Goal: Task Accomplishment & Management: Complete application form

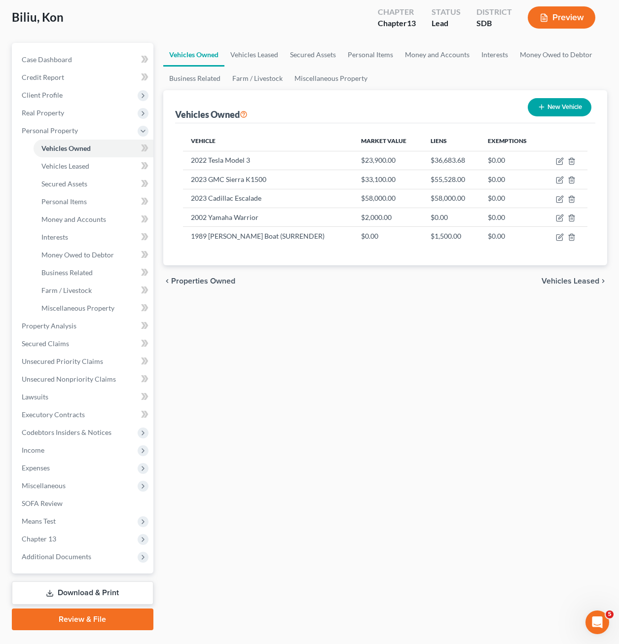
drag, startPoint x: 455, startPoint y: 420, endPoint x: 316, endPoint y: 353, distance: 153.9
click at [455, 420] on div "Vehicles Owned Vehicles Leased Secured Assets Personal Items Money and Accounts…" at bounding box center [385, 336] width 454 height 587
click at [558, 160] on icon "button" at bounding box center [560, 161] width 8 height 8
select select "0"
select select "4"
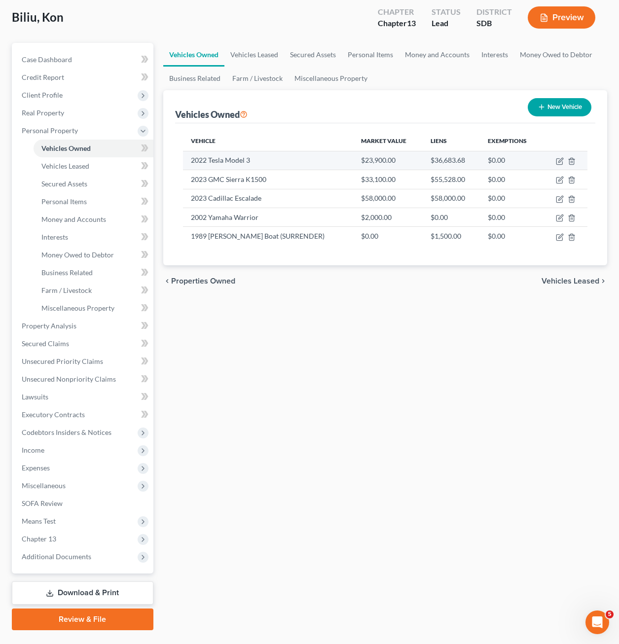
select select "2"
select select "0"
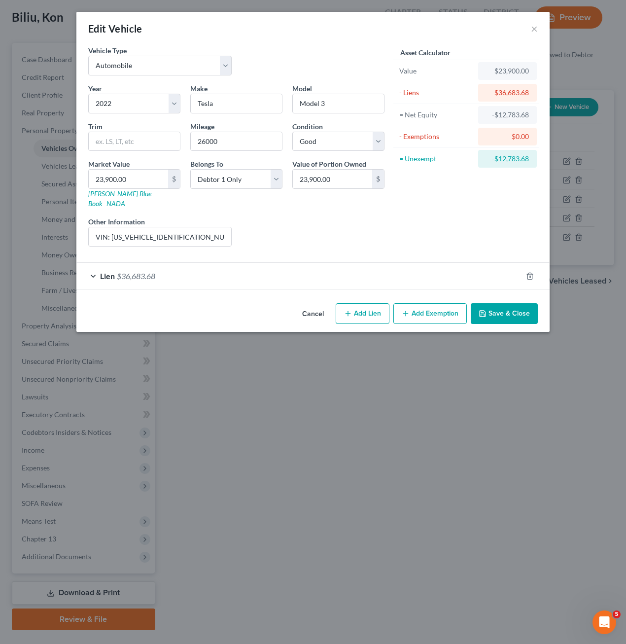
drag, startPoint x: 217, startPoint y: 296, endPoint x: 235, endPoint y: 264, distance: 37.1
click at [217, 299] on div "Cancel Add Lien Add Lease Add Exemption Save & Close" at bounding box center [312, 315] width 473 height 33
click at [235, 264] on div "Lien $36,683.68" at bounding box center [299, 276] width 446 height 26
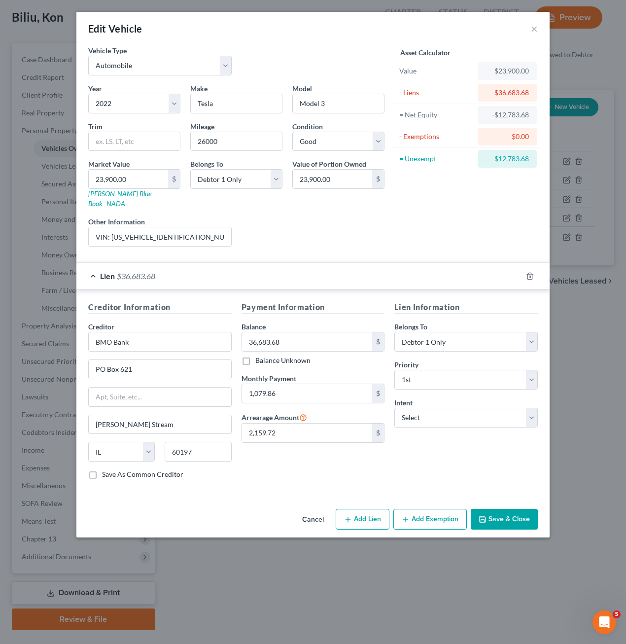
click at [508, 512] on button "Save & Close" at bounding box center [504, 519] width 67 height 21
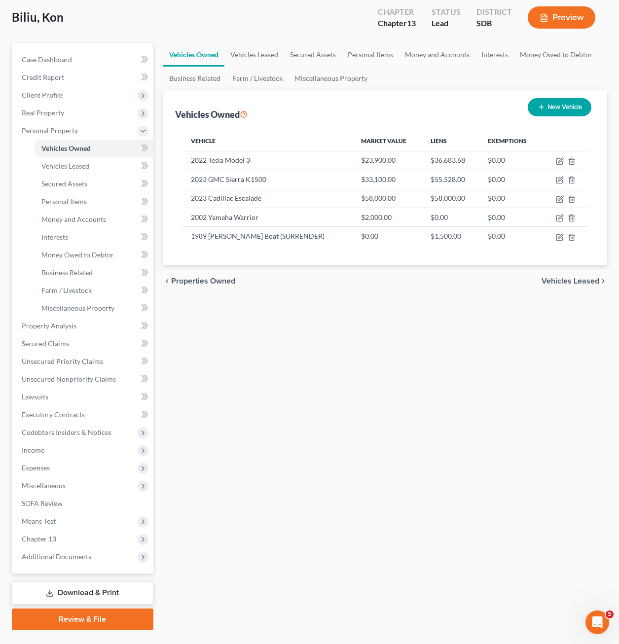
click at [298, 457] on div "Vehicles Owned Vehicles Leased Secured Assets Personal Items Money and Accounts…" at bounding box center [385, 336] width 454 height 587
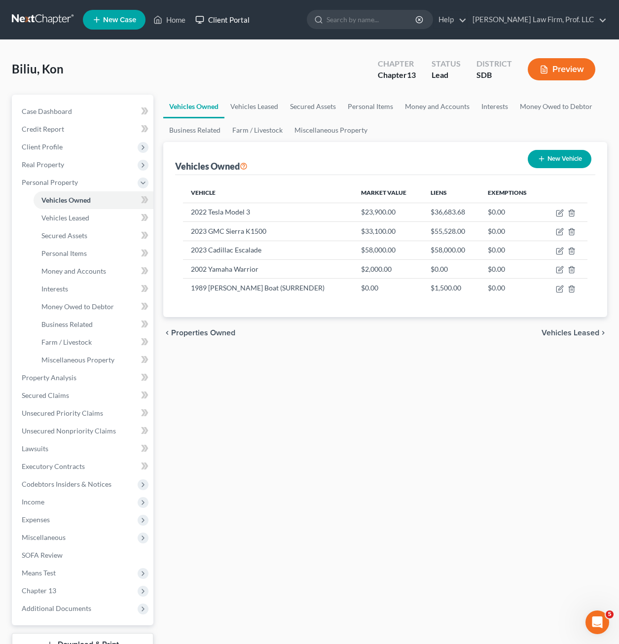
click at [194, 13] on link "Client Portal" at bounding box center [222, 20] width 64 height 18
click at [176, 19] on link "Home" at bounding box center [169, 20] width 42 height 18
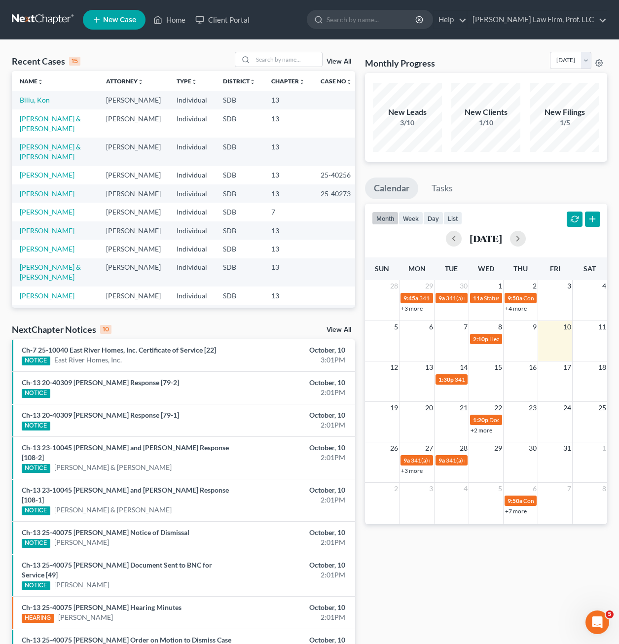
click at [489, 430] on link "+2 more" at bounding box center [481, 429] width 22 height 7
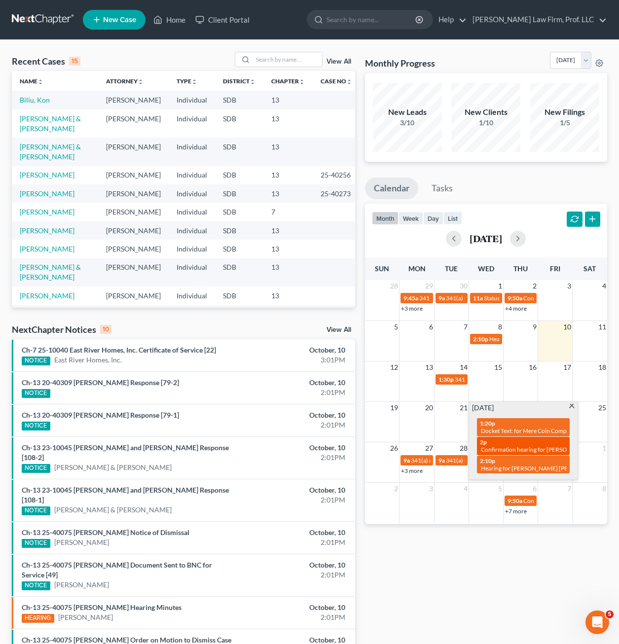
click at [517, 449] on span "Confirmation hearing for [PERSON_NAME] & [PERSON_NAME]" at bounding box center [563, 449] width 164 height 7
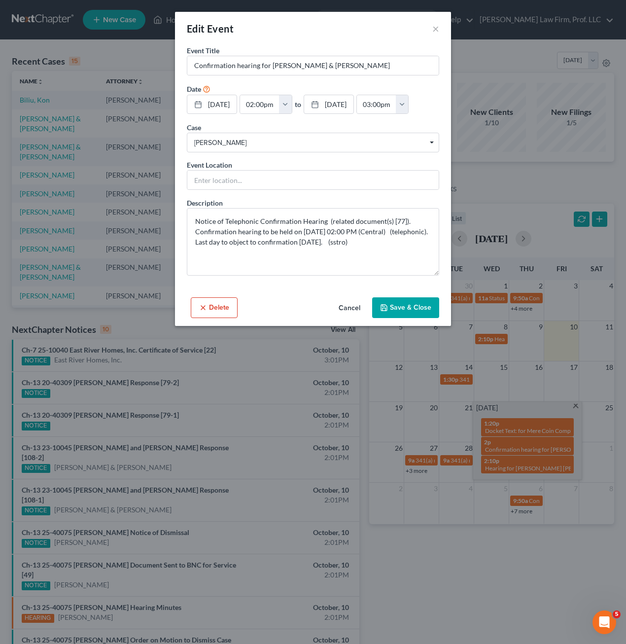
click at [423, 548] on div "Edit Event × Event Title * Confirmation hearing for [PERSON_NAME] & [PERSON_NAM…" at bounding box center [313, 322] width 626 height 644
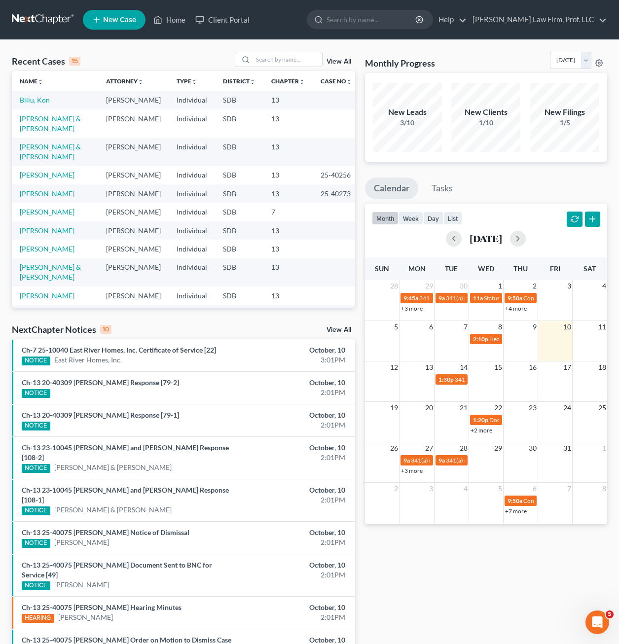
click at [412, 472] on link "+3 more" at bounding box center [412, 470] width 22 height 7
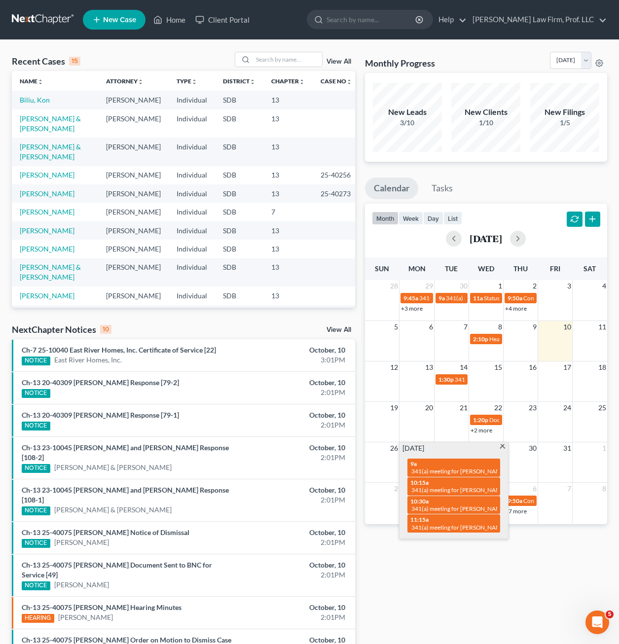
click at [425, 583] on div "Monthly Progress Bankruptcy Bankruptcy [DATE] [DATE] [DATE] [DATE] [DATE] [DATE…" at bounding box center [486, 386] width 252 height 668
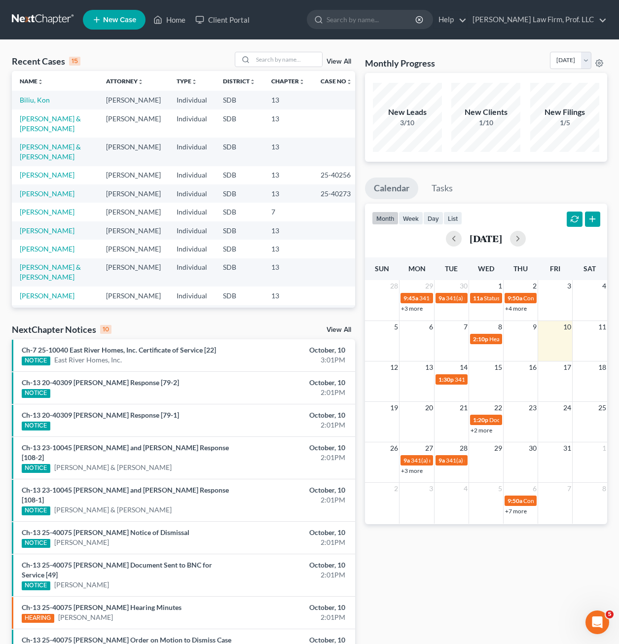
click at [410, 470] on link "+3 more" at bounding box center [412, 470] width 22 height 7
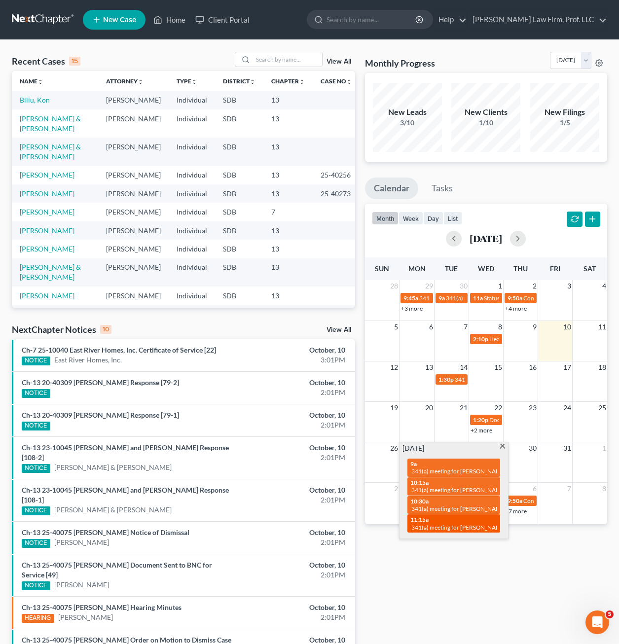
click at [484, 524] on span "341(a) meeting for [PERSON_NAME]" at bounding box center [458, 527] width 95 height 7
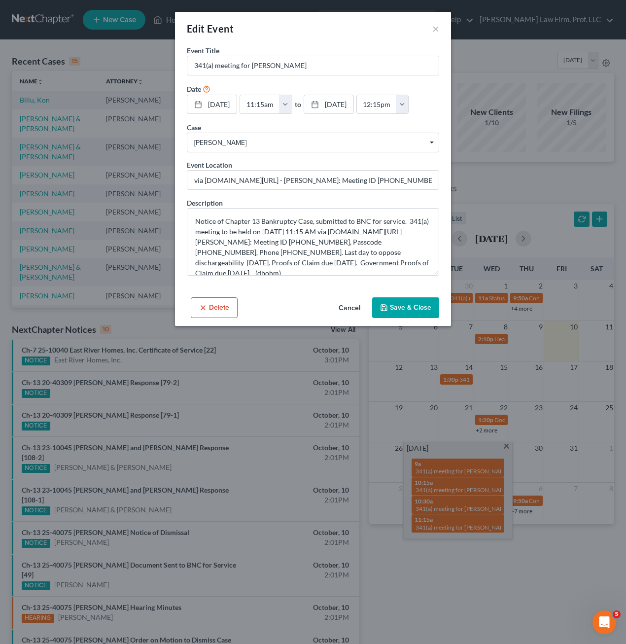
drag, startPoint x: 354, startPoint y: 326, endPoint x: 348, endPoint y: 329, distance: 7.3
click at [354, 318] on button "Cancel" at bounding box center [349, 308] width 37 height 20
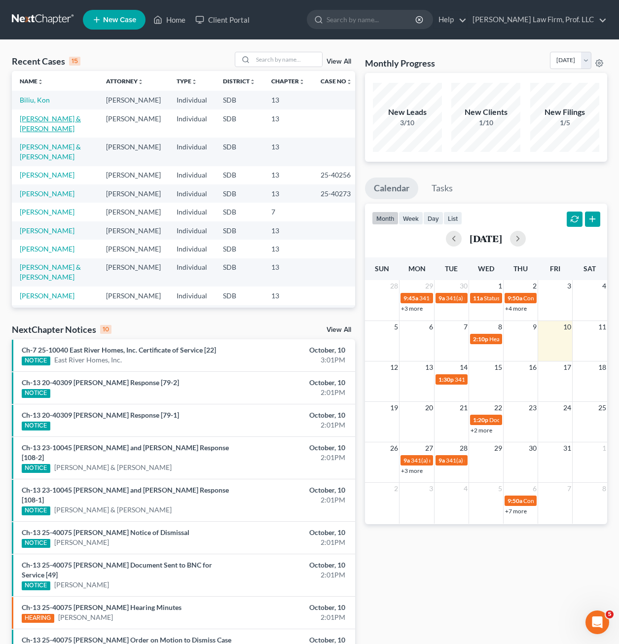
click at [74, 118] on link "[PERSON_NAME] & [PERSON_NAME]" at bounding box center [50, 123] width 61 height 18
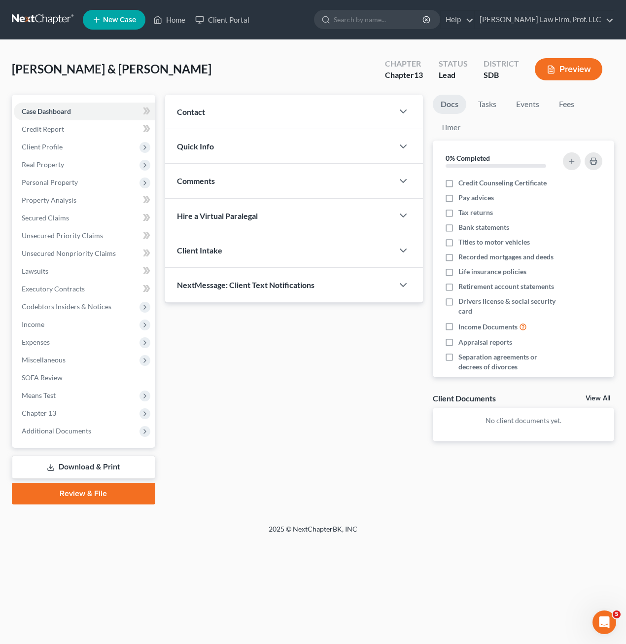
click at [98, 407] on span "Chapter 13" at bounding box center [84, 413] width 141 height 18
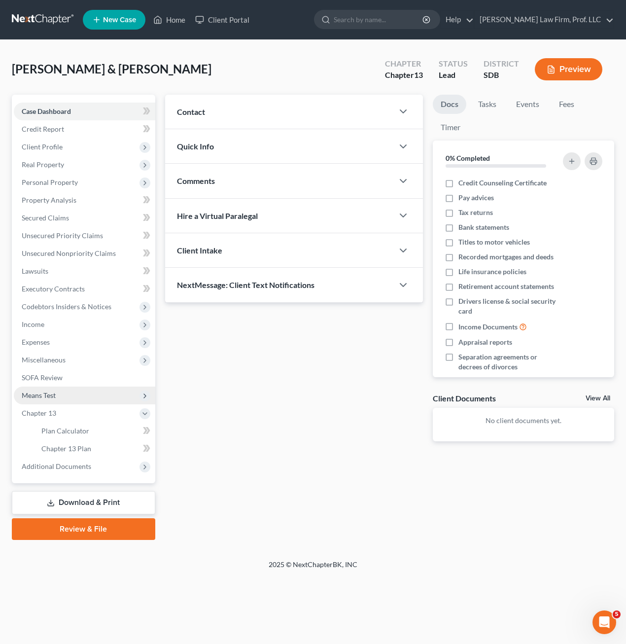
click at [65, 395] on span "Means Test" at bounding box center [84, 396] width 141 height 18
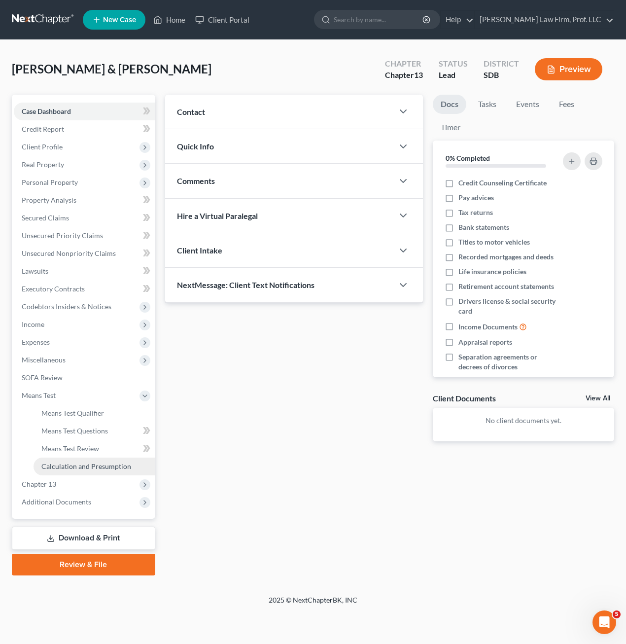
click at [81, 462] on span "Calculation and Presumption" at bounding box center [86, 466] width 90 height 8
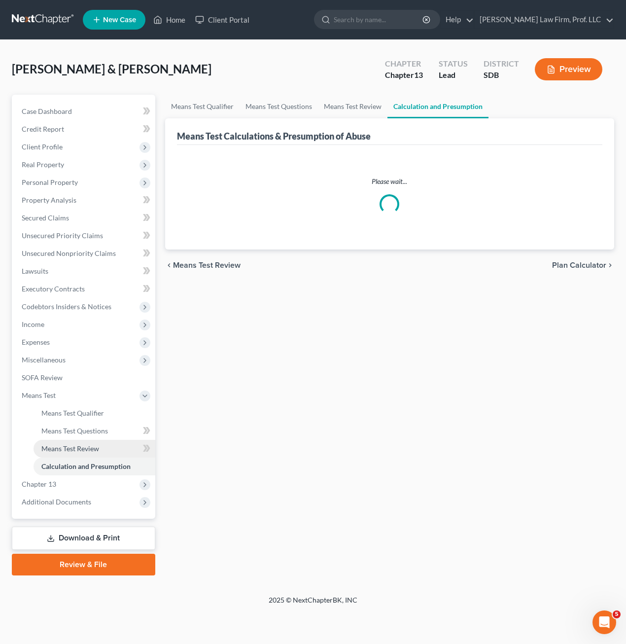
click at [86, 449] on span "Means Test Review" at bounding box center [70, 448] width 58 height 8
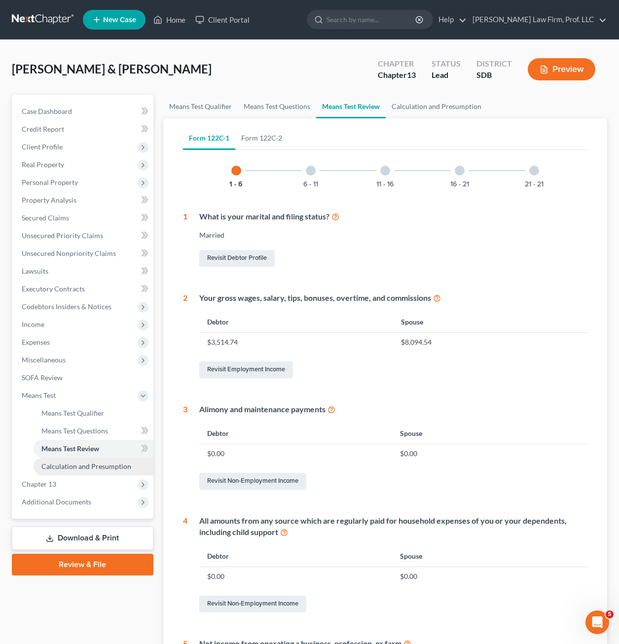
click at [66, 462] on span "Calculation and Presumption" at bounding box center [86, 466] width 90 height 8
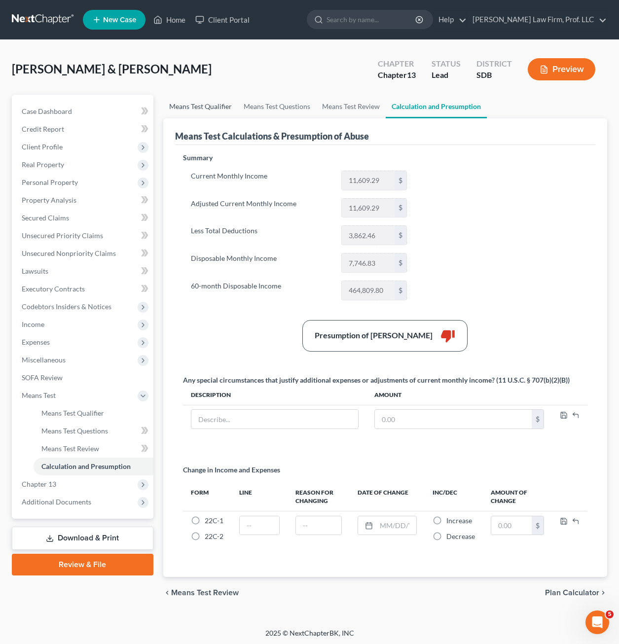
click at [203, 105] on link "Means Test Qualifier" at bounding box center [200, 107] width 74 height 24
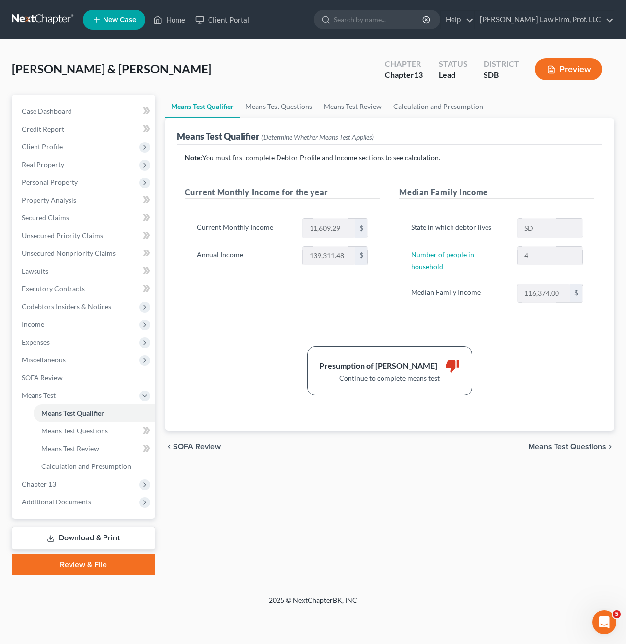
click at [507, 346] on div "Presumption of Abuse Arises thumb_down Continue to complete means test" at bounding box center [390, 370] width 420 height 49
drag, startPoint x: 261, startPoint y: 107, endPoint x: 304, endPoint y: 115, distance: 43.5
click at [261, 108] on link "Means Test Questions" at bounding box center [279, 107] width 78 height 24
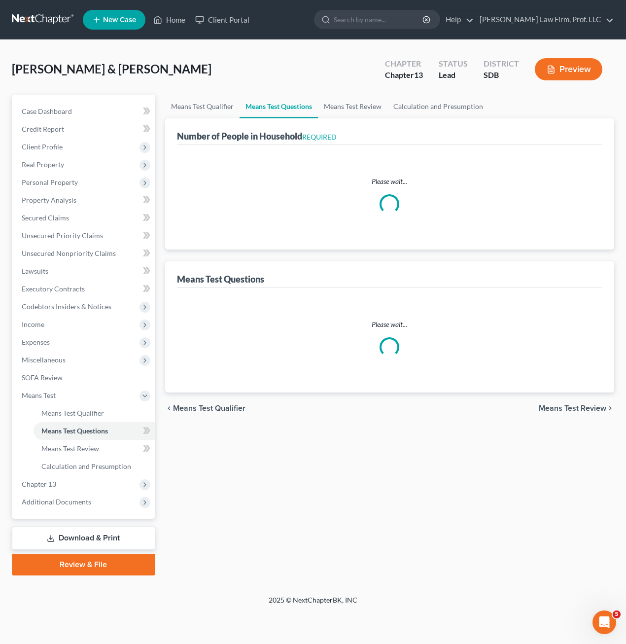
select select "1"
select select "60"
select select "1"
select select "60"
select select "3"
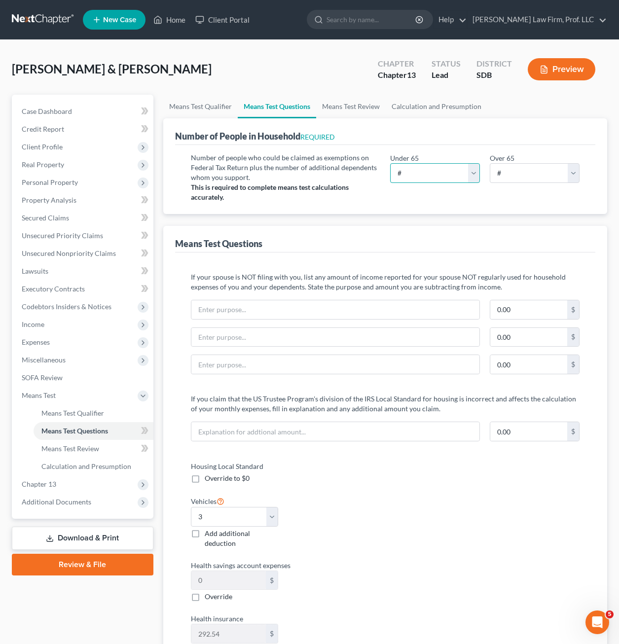
click at [438, 165] on select "# 0 1 2 3 4 5 6 7 8 9 10" at bounding box center [435, 173] width 90 height 20
select select "4"
click at [390, 163] on select "# 0 1 2 3 4 5 6 7 8 9 10" at bounding box center [435, 173] width 90 height 20
drag, startPoint x: 415, startPoint y: 218, endPoint x: 391, endPoint y: 215, distance: 23.3
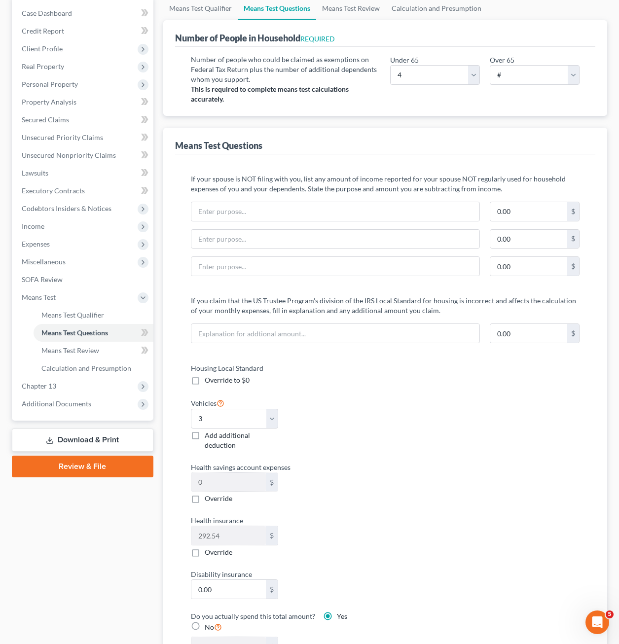
scroll to position [99, 0]
drag, startPoint x: 394, startPoint y: 432, endPoint x: 393, endPoint y: 396, distance: 36.0
click at [393, 435] on div "Housing Local Standard Override to $0 Vehicles Select 0 1 2 3 4 5 Add additiona…" at bounding box center [385, 514] width 408 height 305
drag, startPoint x: 264, startPoint y: 417, endPoint x: 250, endPoint y: 424, distance: 15.2
click at [264, 417] on select "Select 0 1 2 3 4 5" at bounding box center [234, 418] width 87 height 20
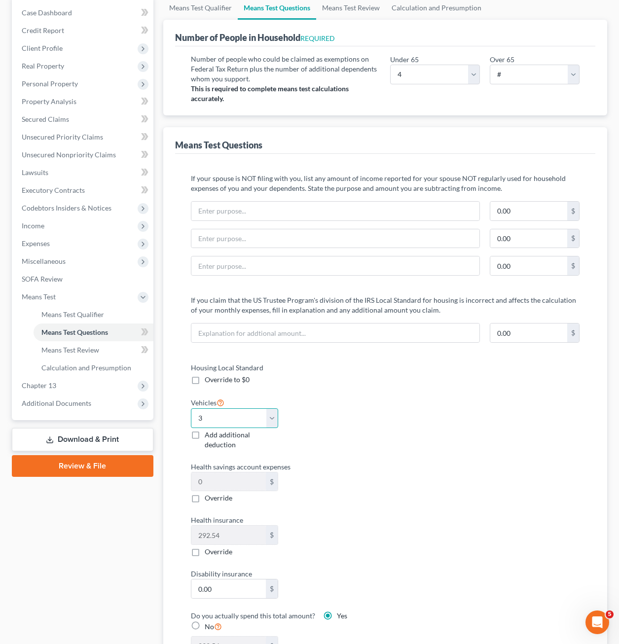
select select "2"
click at [191, 408] on select "Select 0 1 2 3 4 5" at bounding box center [234, 418] width 87 height 20
click at [335, 465] on label "Health savings account expenses" at bounding box center [283, 466] width 194 height 10
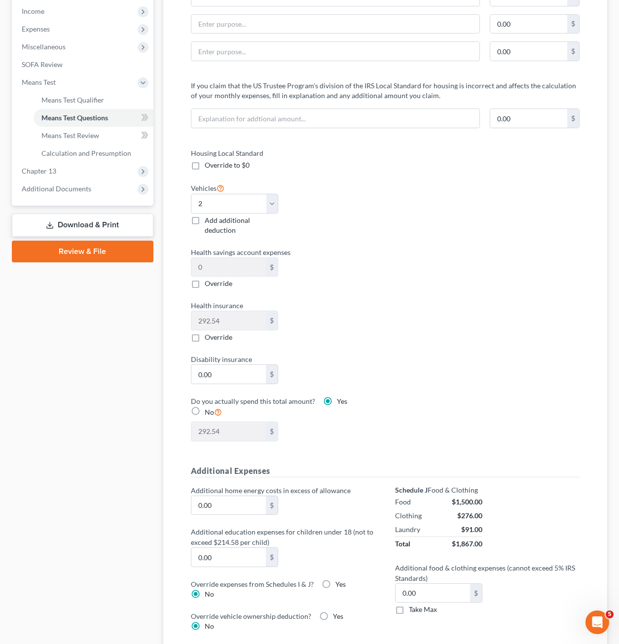
scroll to position [345, 0]
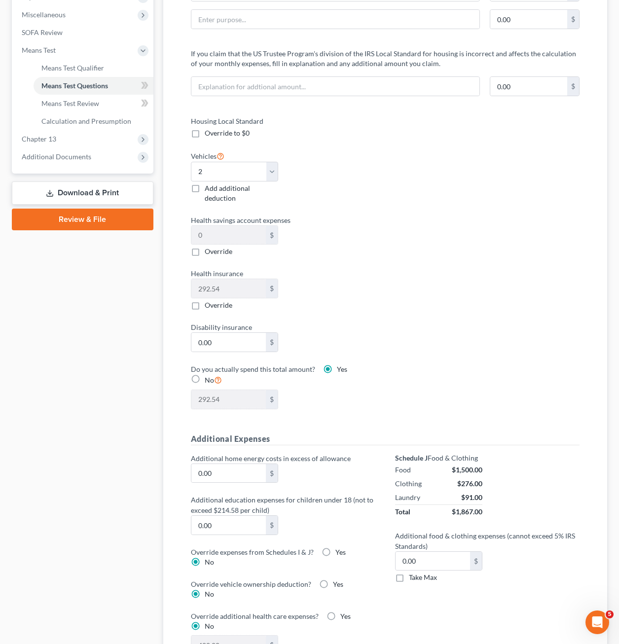
click at [388, 300] on div "Housing Local Standard Override to $0 Vehicles Select 0 1 2 3 4 5 Add additiona…" at bounding box center [385, 268] width 408 height 305
drag, startPoint x: 210, startPoint y: 234, endPoint x: 291, endPoint y: 237, distance: 81.9
click at [291, 237] on div "Health savings account expenses 0 $ Override" at bounding box center [283, 236] width 194 height 42
click at [205, 253] on label "Override" at bounding box center [219, 251] width 28 height 10
click at [209, 253] on input "Override" at bounding box center [212, 249] width 6 height 6
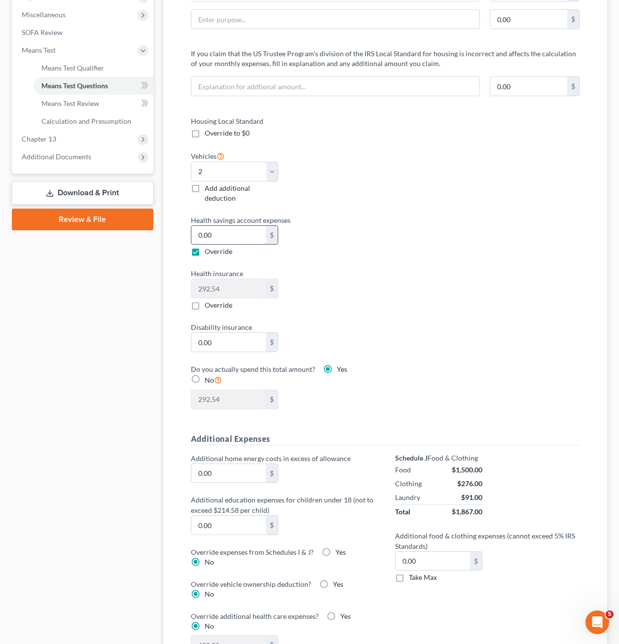
click at [213, 239] on input "0.00" at bounding box center [228, 235] width 74 height 19
drag, startPoint x: 197, startPoint y: 251, endPoint x: 292, endPoint y: 316, distance: 114.7
click at [205, 251] on label "Override" at bounding box center [219, 251] width 28 height 10
click at [209, 251] on input "Override" at bounding box center [212, 249] width 6 height 6
checkbox input "false"
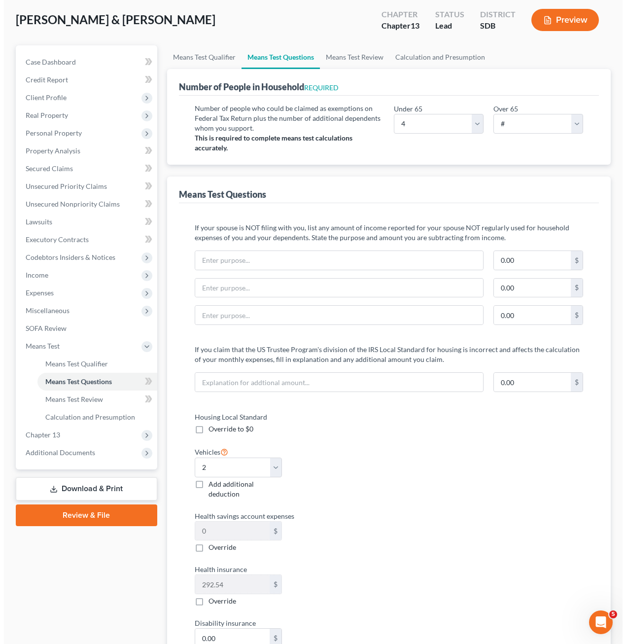
scroll to position [0, 0]
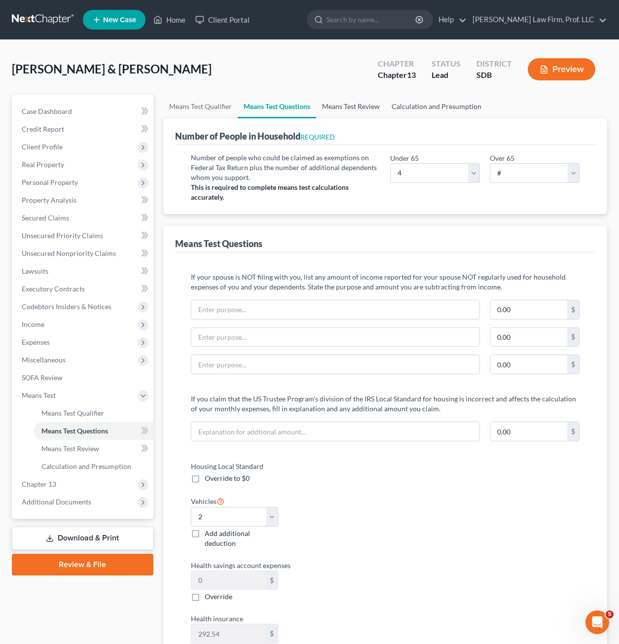
click at [359, 108] on link "Means Test Review" at bounding box center [351, 107] width 70 height 24
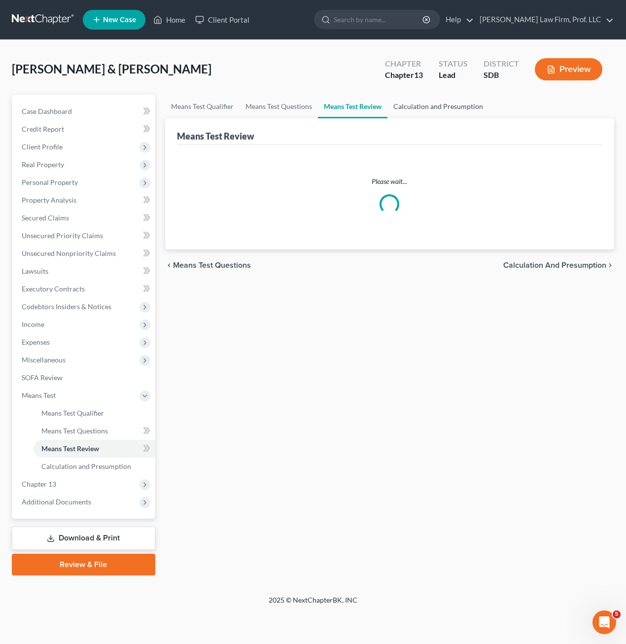
click at [415, 107] on link "Calculation and Presumption" at bounding box center [438, 107] width 102 height 24
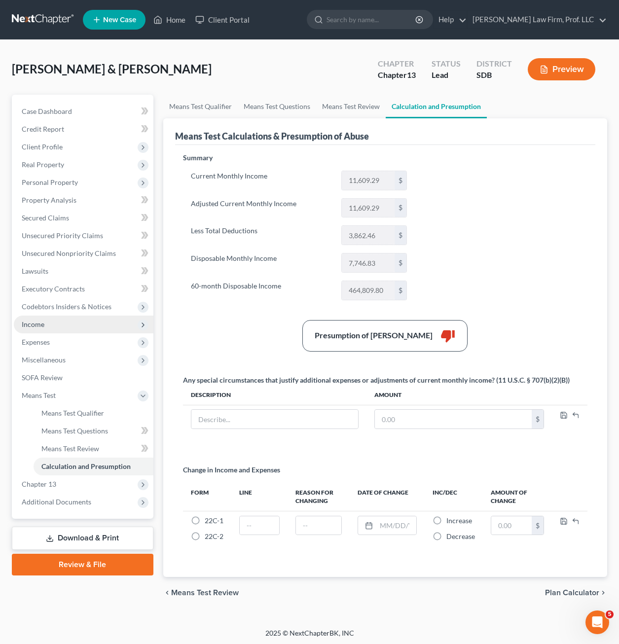
click at [46, 329] on span "Income" at bounding box center [84, 325] width 140 height 18
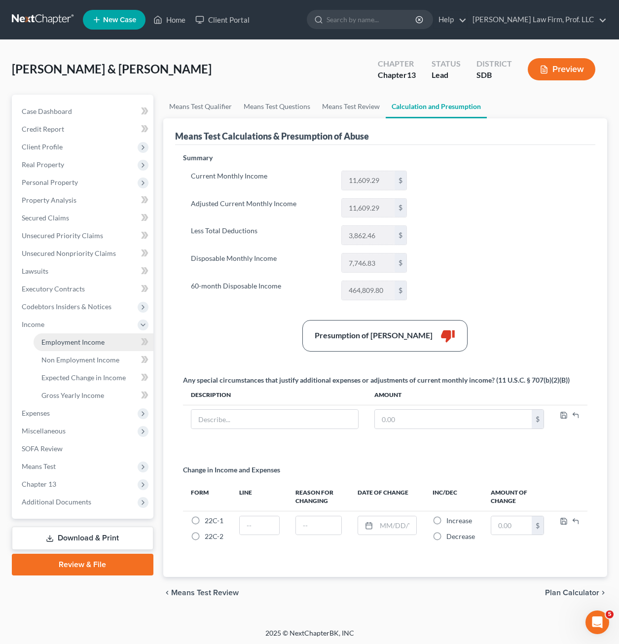
click at [51, 340] on span "Employment Income" at bounding box center [72, 342] width 63 height 8
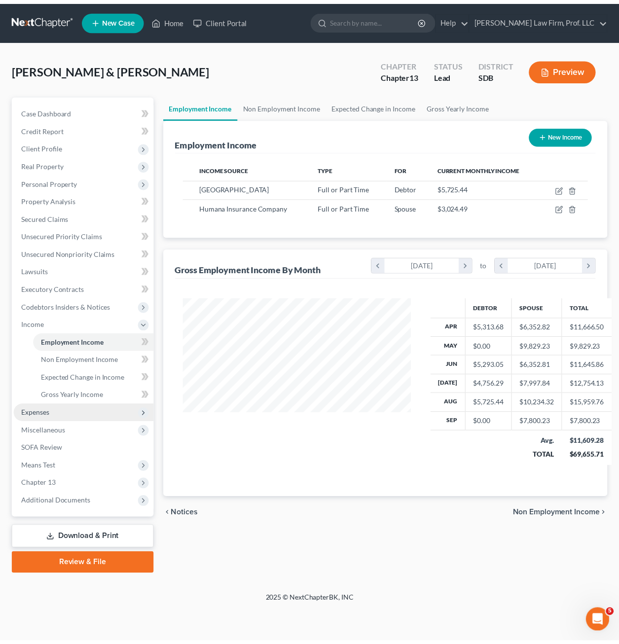
scroll to position [177, 251]
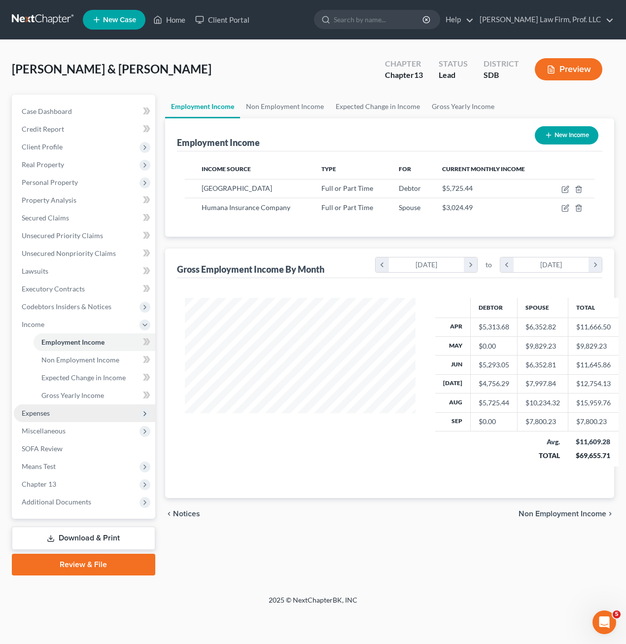
click at [51, 416] on span "Expenses" at bounding box center [84, 413] width 141 height 18
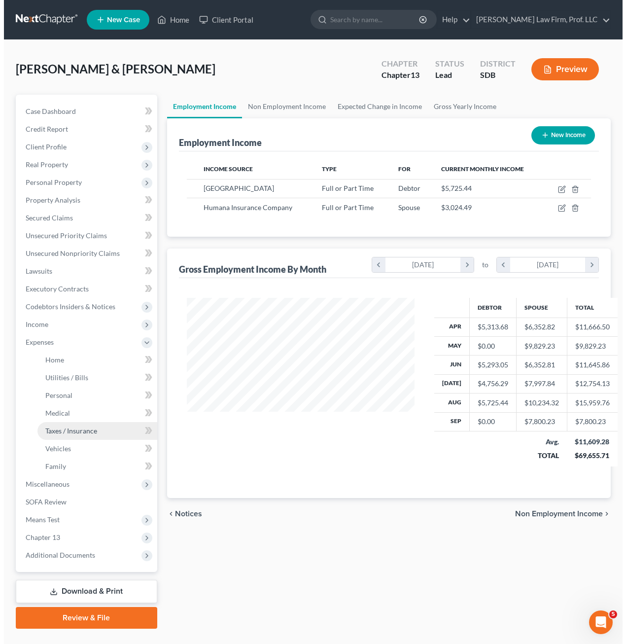
scroll to position [492822, 492751]
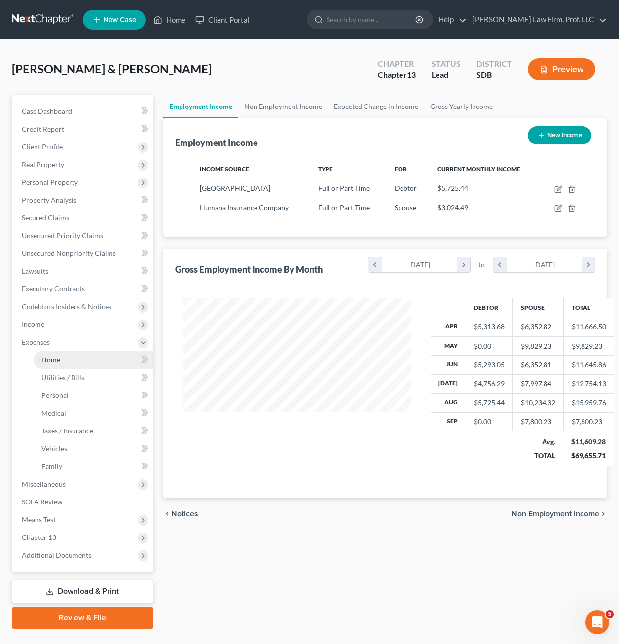
drag, startPoint x: 65, startPoint y: 362, endPoint x: 98, endPoint y: 361, distance: 33.0
click at [66, 362] on link "Home" at bounding box center [94, 360] width 120 height 18
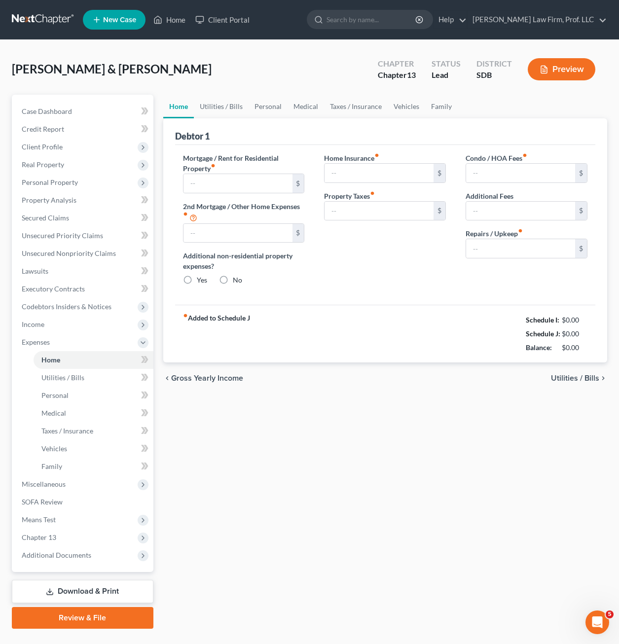
type input "1,168.13"
type input "0.00"
radio input "true"
type input "0.00"
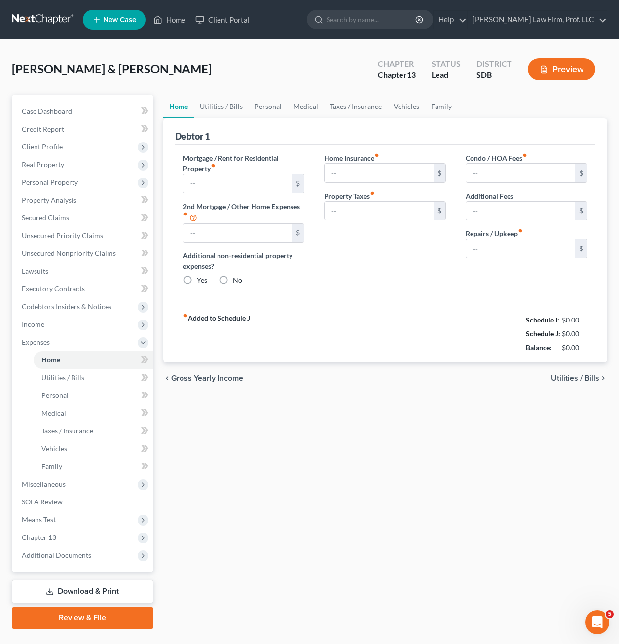
type input "0.00"
type input "40.00"
click at [223, 106] on link "Utilities / Bills" at bounding box center [221, 107] width 55 height 24
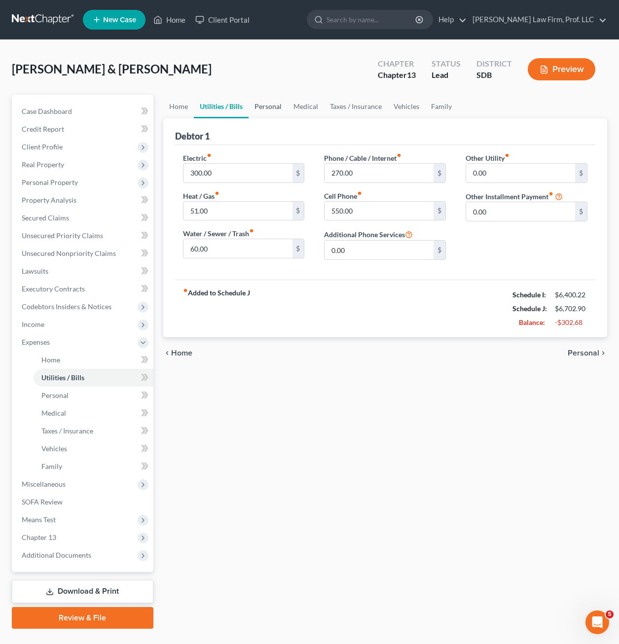
click at [269, 109] on link "Personal" at bounding box center [267, 107] width 39 height 24
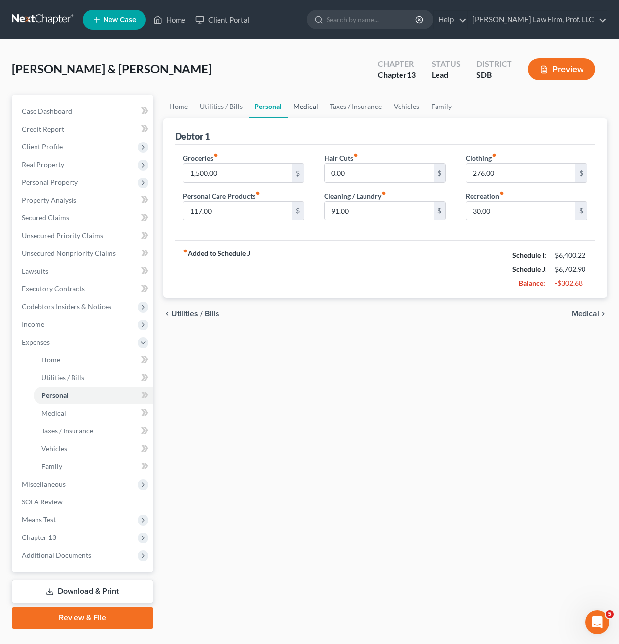
click at [316, 103] on link "Medical" at bounding box center [305, 107] width 36 height 24
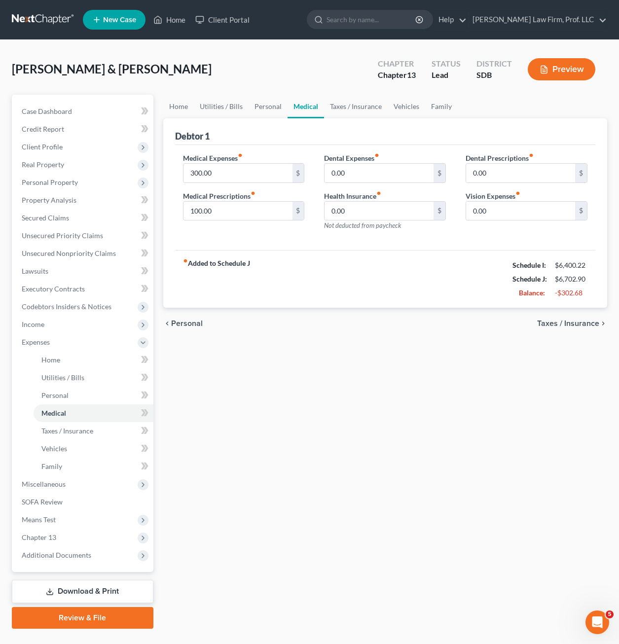
drag, startPoint x: 305, startPoint y: 117, endPoint x: 337, endPoint y: 110, distance: 33.4
click at [305, 117] on link "Medical" at bounding box center [305, 107] width 36 height 24
click at [337, 109] on link "Taxes / Insurance" at bounding box center [356, 107] width 64 height 24
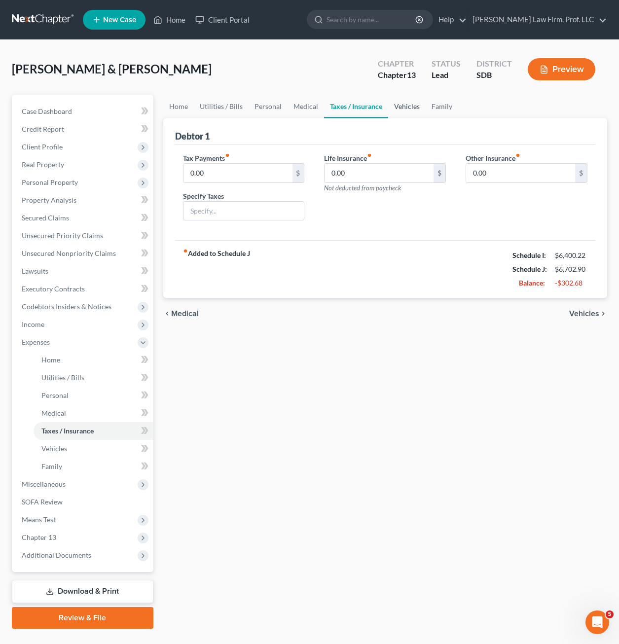
click at [410, 111] on link "Vehicles" at bounding box center [406, 107] width 37 height 24
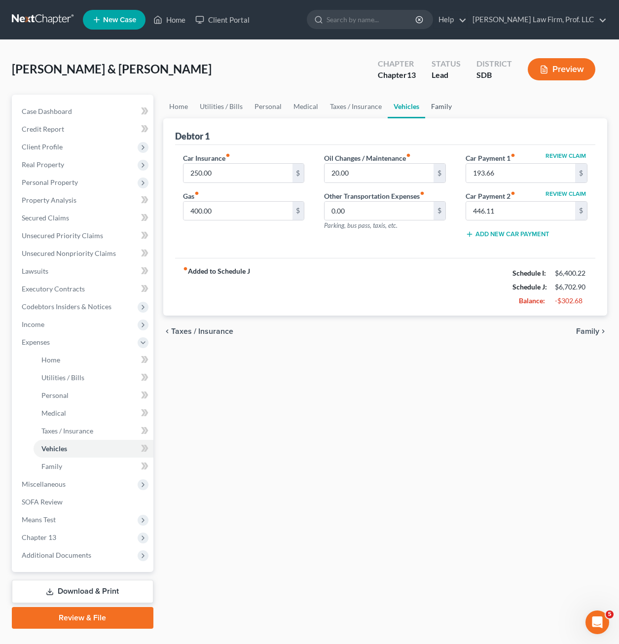
click at [446, 110] on link "Family" at bounding box center [441, 107] width 33 height 24
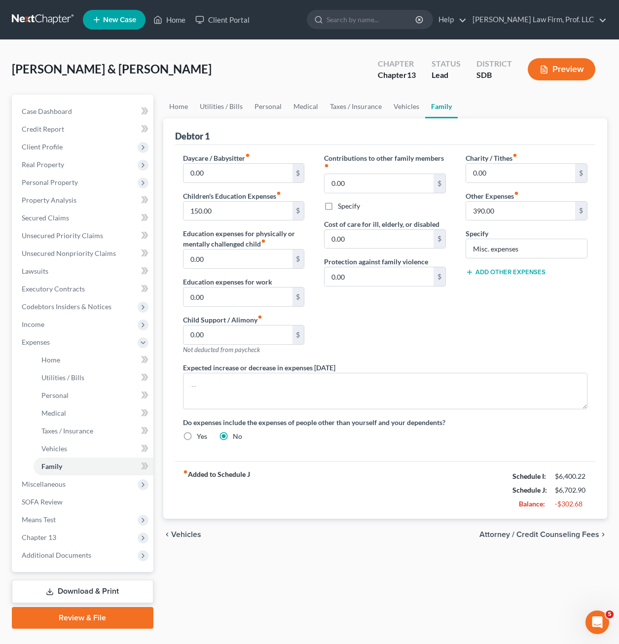
drag, startPoint x: 518, startPoint y: 346, endPoint x: 514, endPoint y: 339, distance: 7.9
click at [517, 346] on div "Charity / Tithes fiber_manual_record 0.00 $ Other Expenses fiber_manual_record …" at bounding box center [526, 258] width 141 height 210
click at [246, 569] on div "Home Utilities / Bills Personal Medical Taxes / Insurance Vehicles Family Debto…" at bounding box center [385, 362] width 454 height 534
drag, startPoint x: 373, startPoint y: 314, endPoint x: 373, endPoint y: 304, distance: 9.9
click at [374, 314] on div "Contributions to other family members fiber_manual_record 0.00 $ Specify Cost o…" at bounding box center [384, 258] width 141 height 210
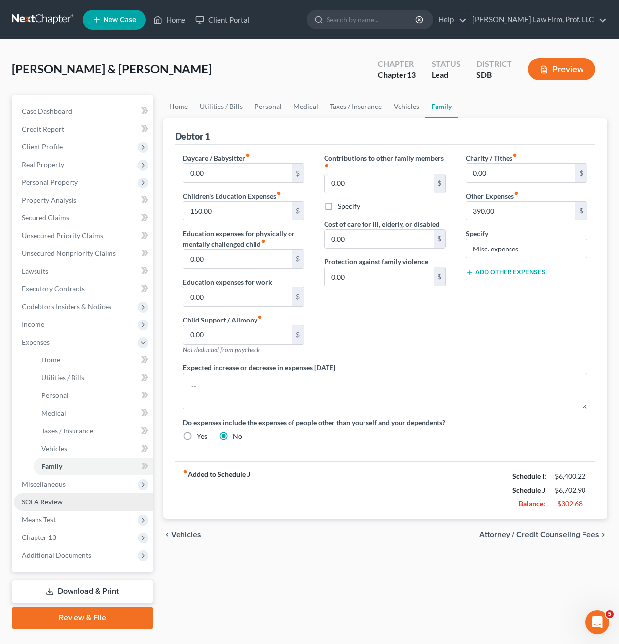
drag, startPoint x: 56, startPoint y: 484, endPoint x: 68, endPoint y: 493, distance: 14.5
click at [58, 484] on span "Miscellaneous" at bounding box center [44, 484] width 44 height 8
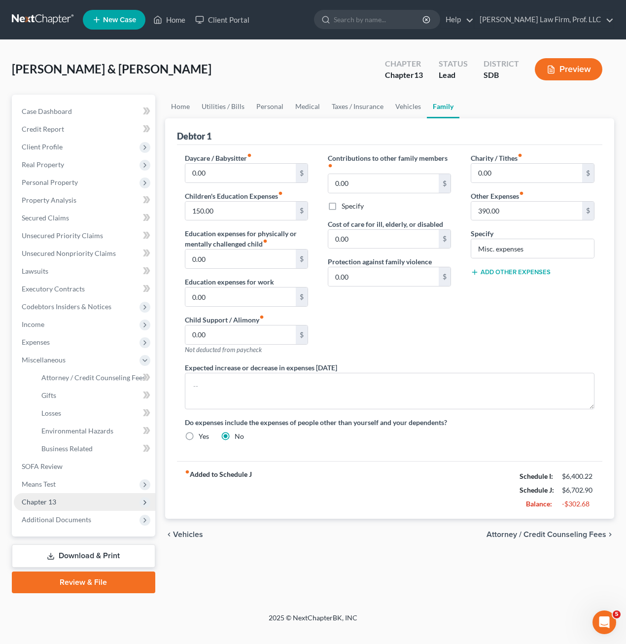
click at [52, 489] on span "Means Test" at bounding box center [84, 484] width 141 height 18
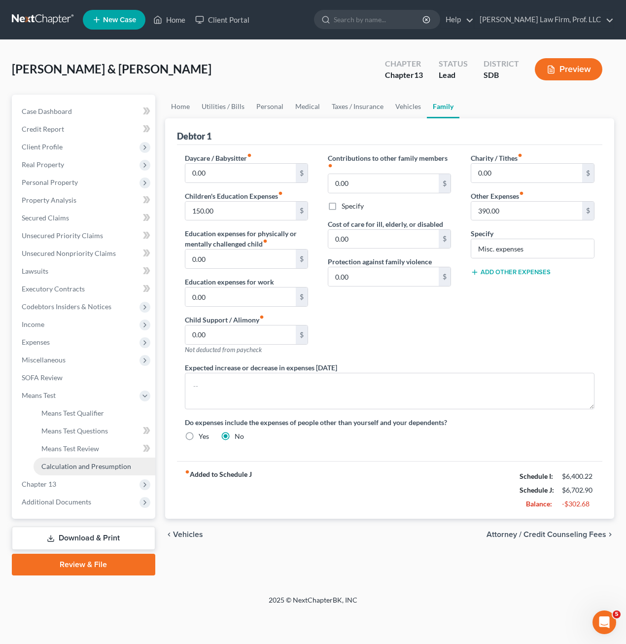
click at [79, 465] on span "Calculation and Presumption" at bounding box center [86, 466] width 90 height 8
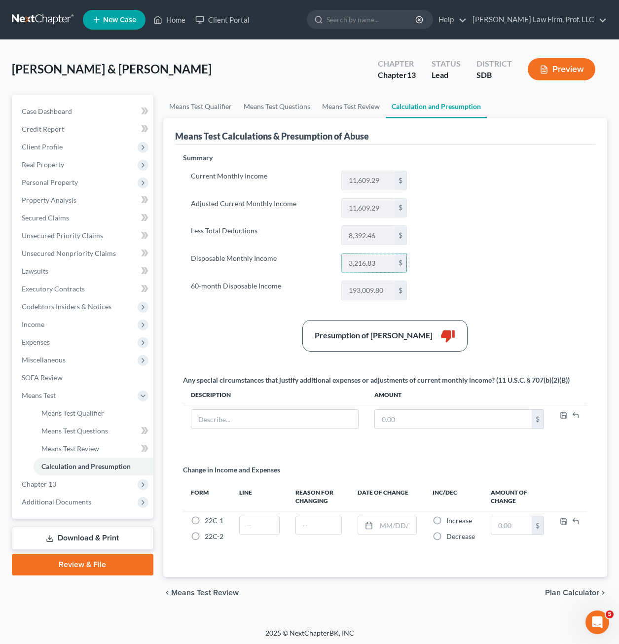
drag, startPoint x: 371, startPoint y: 259, endPoint x: 484, endPoint y: 248, distance: 112.9
click at [380, 261] on input "3,216.83" at bounding box center [368, 262] width 53 height 19
click at [59, 346] on span "Expenses" at bounding box center [84, 342] width 140 height 18
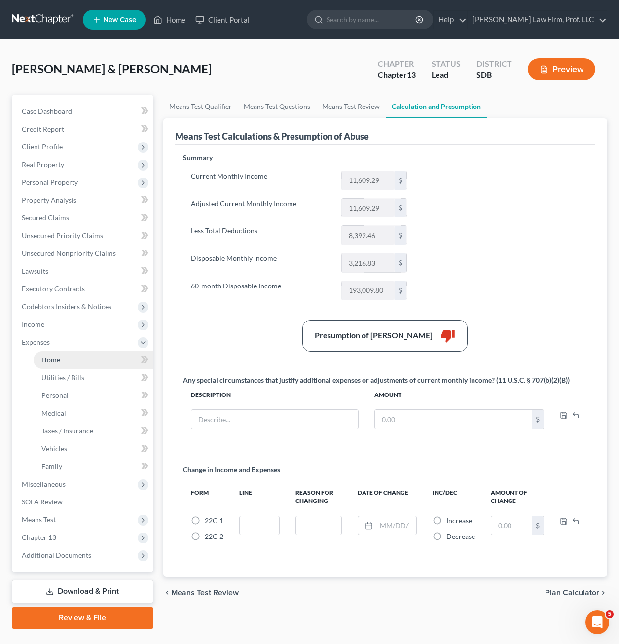
click at [52, 362] on span "Home" at bounding box center [50, 359] width 19 height 8
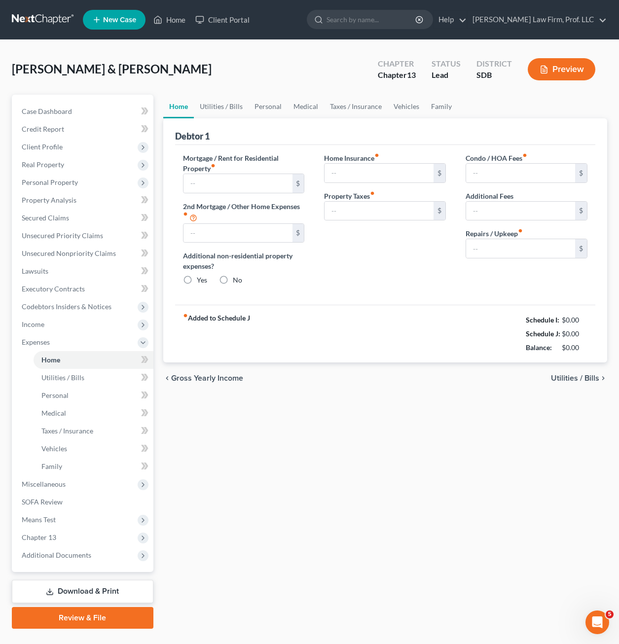
type input "1,168.13"
type input "0.00"
radio input "true"
type input "0.00"
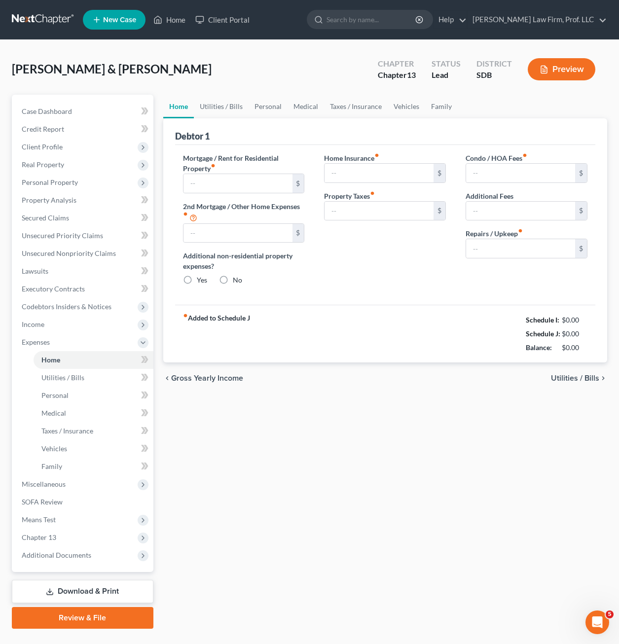
type input "0.00"
type input "40.00"
click at [267, 106] on link "Personal" at bounding box center [267, 107] width 39 height 24
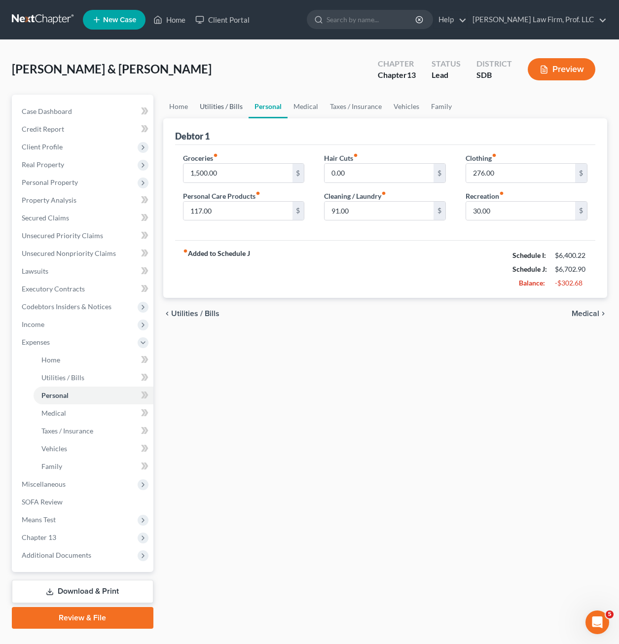
click at [239, 106] on link "Utilities / Bills" at bounding box center [221, 107] width 55 height 24
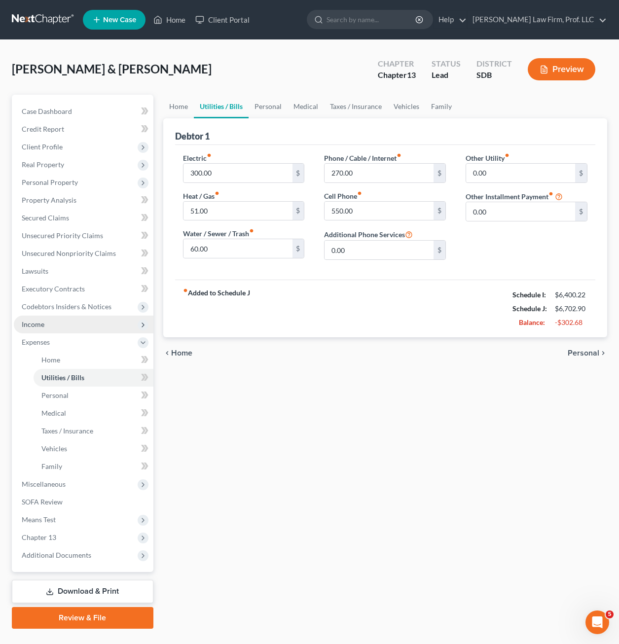
click at [68, 322] on span "Income" at bounding box center [84, 325] width 140 height 18
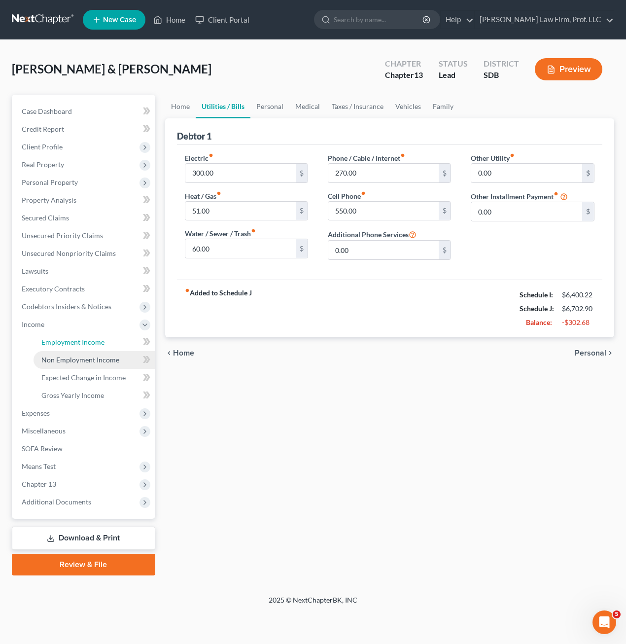
click at [93, 349] on link "Employment Income" at bounding box center [95, 342] width 122 height 18
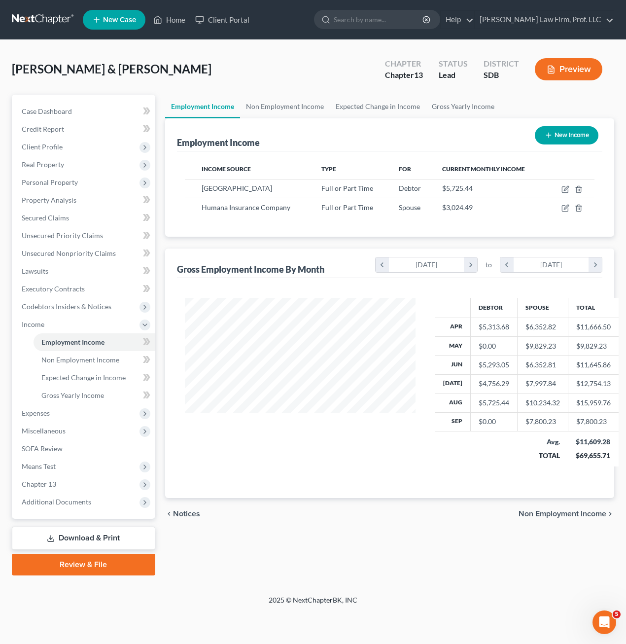
scroll to position [177, 251]
click at [563, 210] on icon "button" at bounding box center [565, 209] width 6 height 6
select select "0"
select select "18"
select select "0"
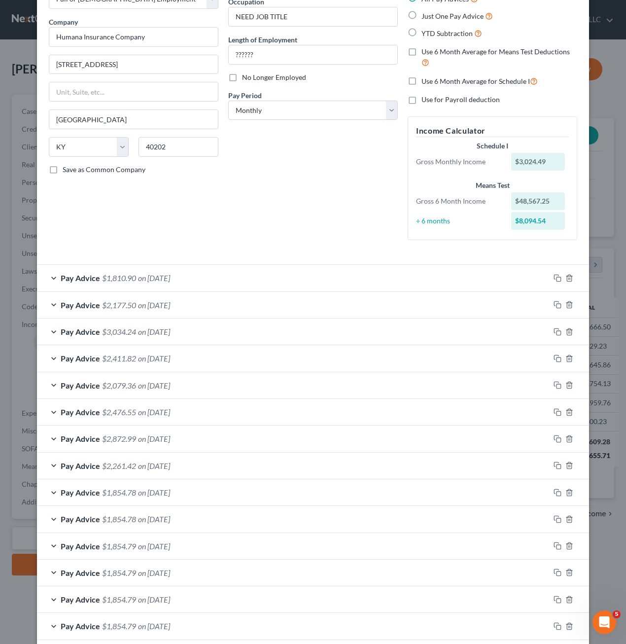
scroll to position [0, 0]
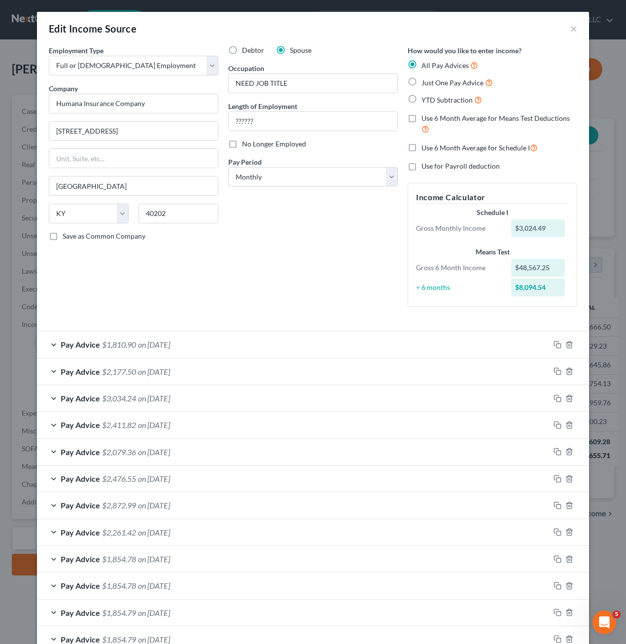
click at [436, 145] on span "Use 6 Month Average for Schedule I" at bounding box center [476, 147] width 108 height 8
click at [432, 145] on input "Use 6 Month Average for Schedule I" at bounding box center [428, 145] width 6 height 6
checkbox input "true"
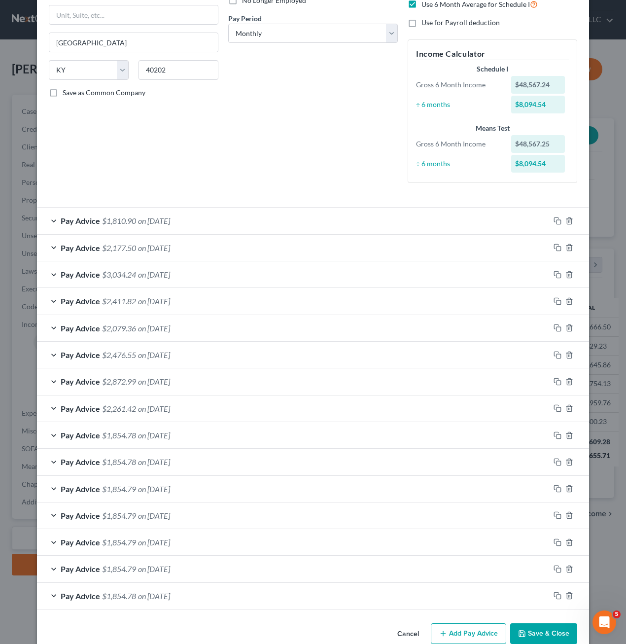
scroll to position [163, 0]
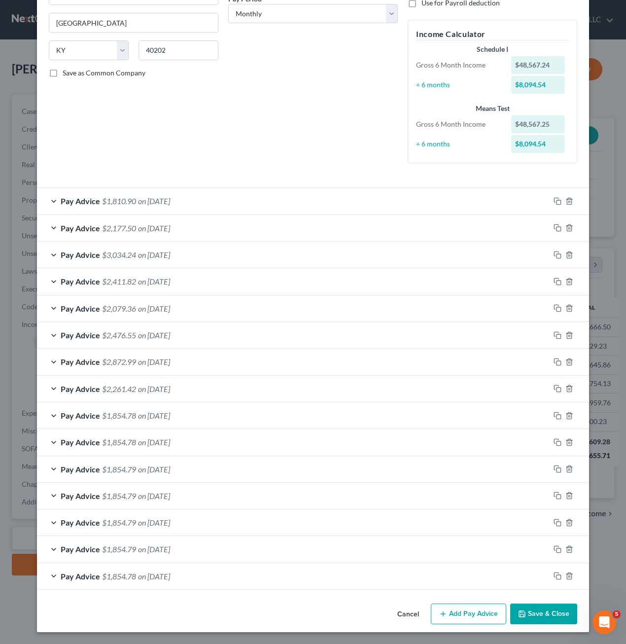
click at [555, 617] on button "Save & Close" at bounding box center [543, 613] width 67 height 21
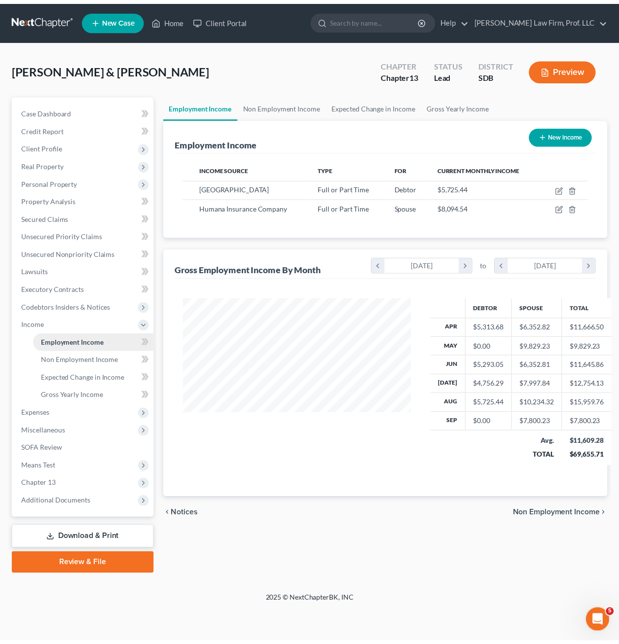
scroll to position [177, 251]
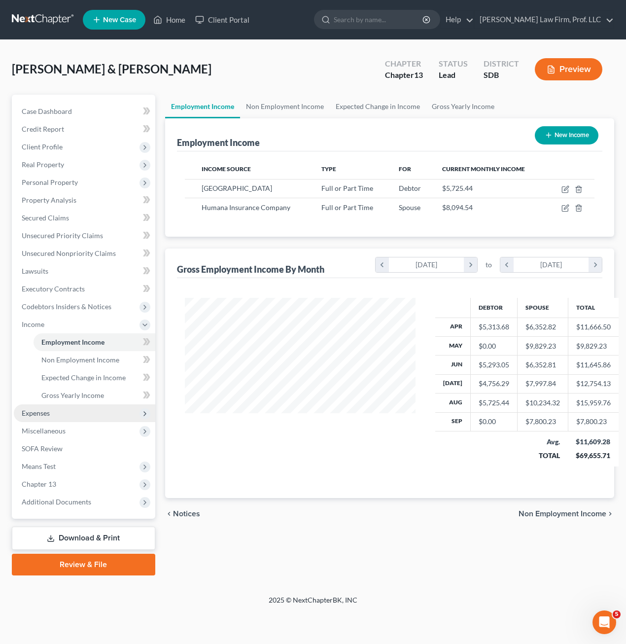
drag, startPoint x: 44, startPoint y: 415, endPoint x: 63, endPoint y: 420, distance: 19.5
click at [45, 415] on span "Expenses" at bounding box center [36, 413] width 28 height 8
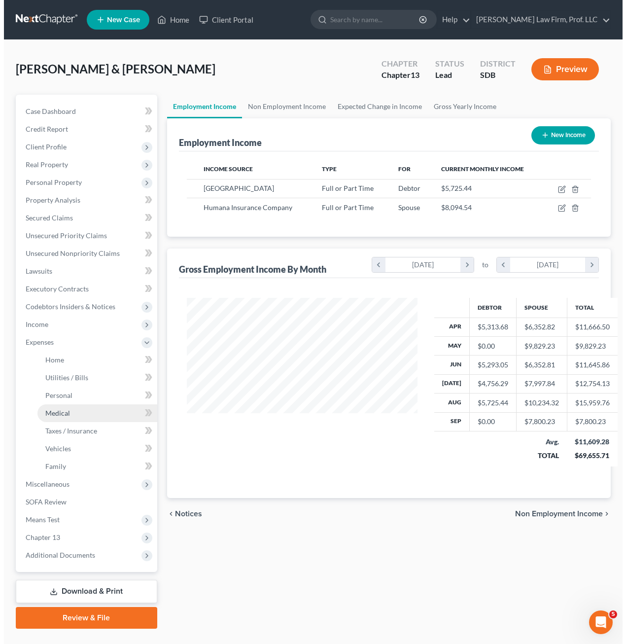
scroll to position [492822, 492751]
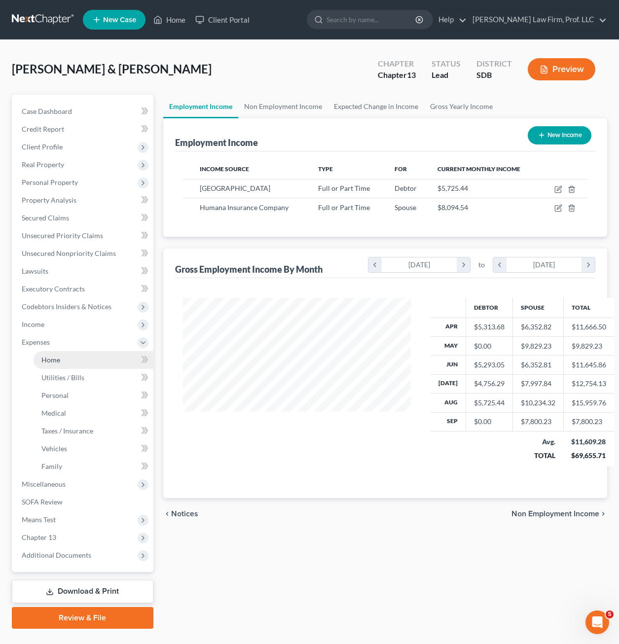
click at [57, 363] on link "Home" at bounding box center [94, 360] width 120 height 18
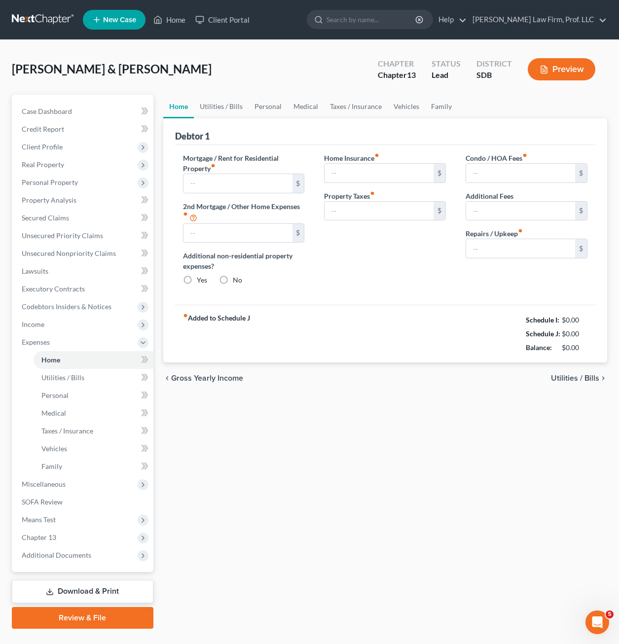
type input "1,168.13"
type input "0.00"
radio input "true"
type input "0.00"
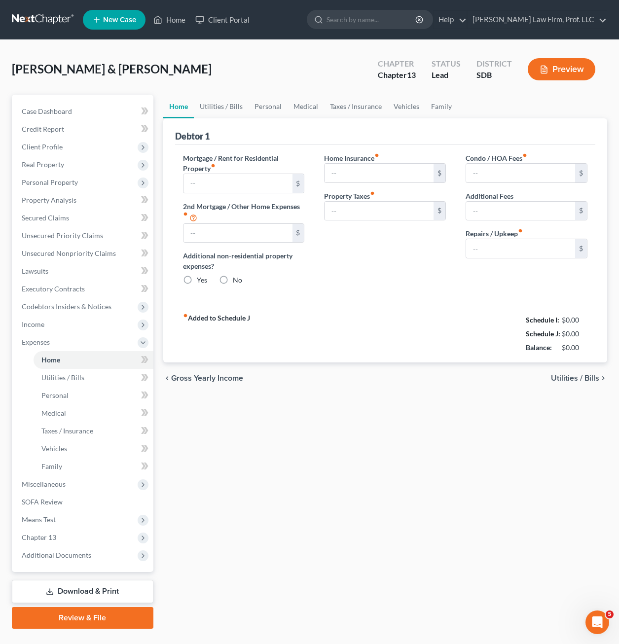
type input "0.00"
type input "40.00"
drag, startPoint x: 430, startPoint y: 461, endPoint x: 179, endPoint y: 324, distance: 285.5
click at [431, 460] on div "Home Utilities / Bills Personal Medical Taxes / Insurance Vehicles Family Debto…" at bounding box center [385, 362] width 454 height 534
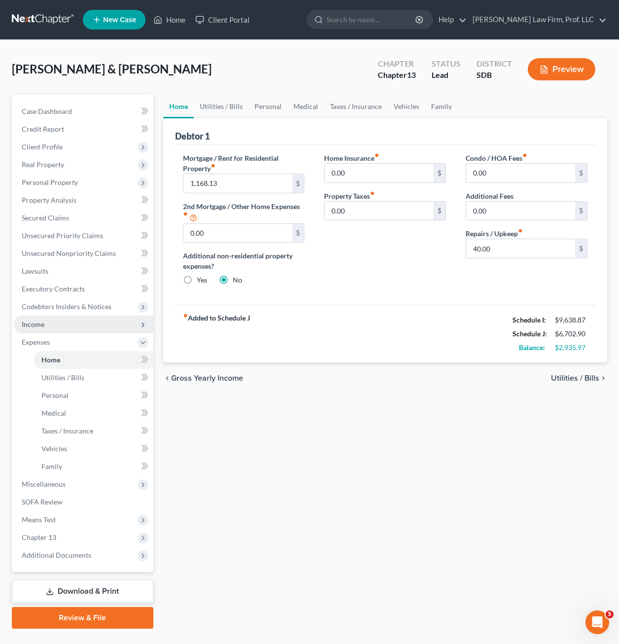
click at [49, 321] on span "Income" at bounding box center [84, 325] width 140 height 18
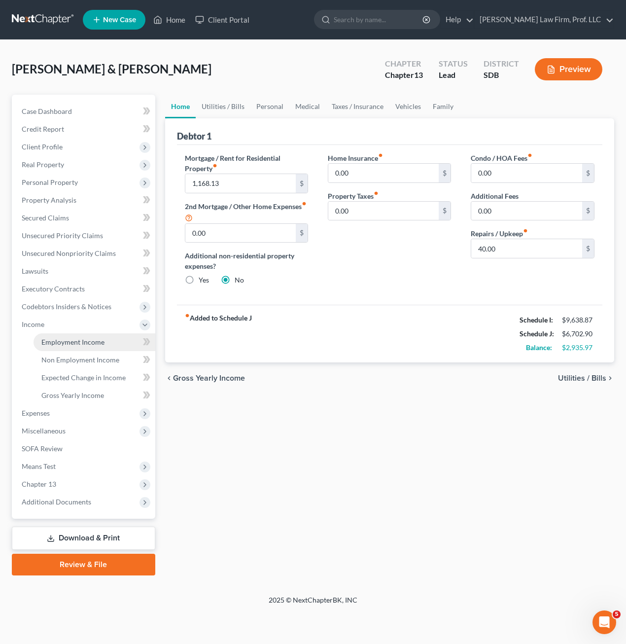
click at [85, 342] on span "Employment Income" at bounding box center [72, 342] width 63 height 8
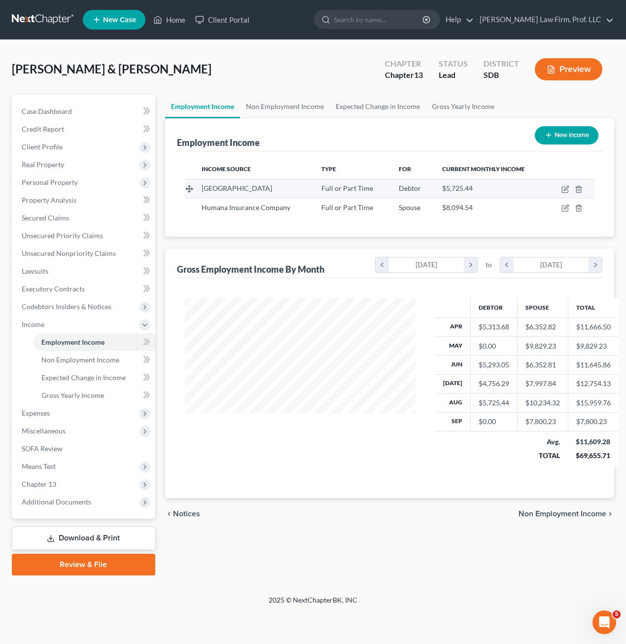
scroll to position [177, 251]
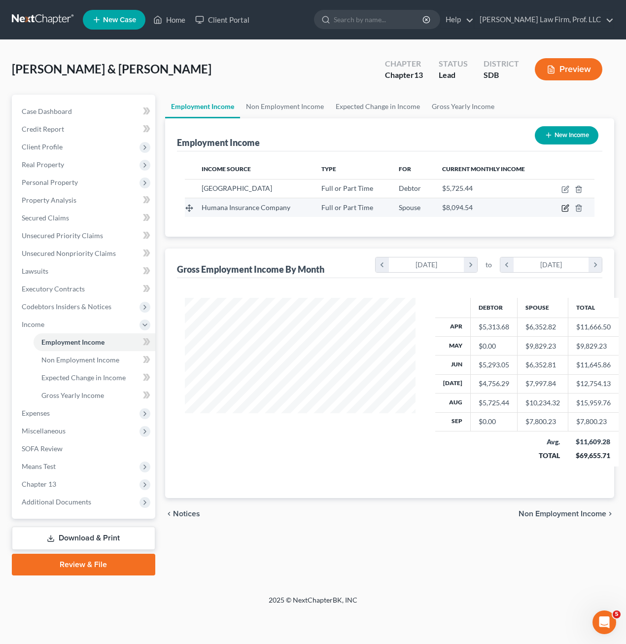
click at [564, 208] on icon "button" at bounding box center [566, 208] width 8 height 8
select select "0"
select select "18"
select select "0"
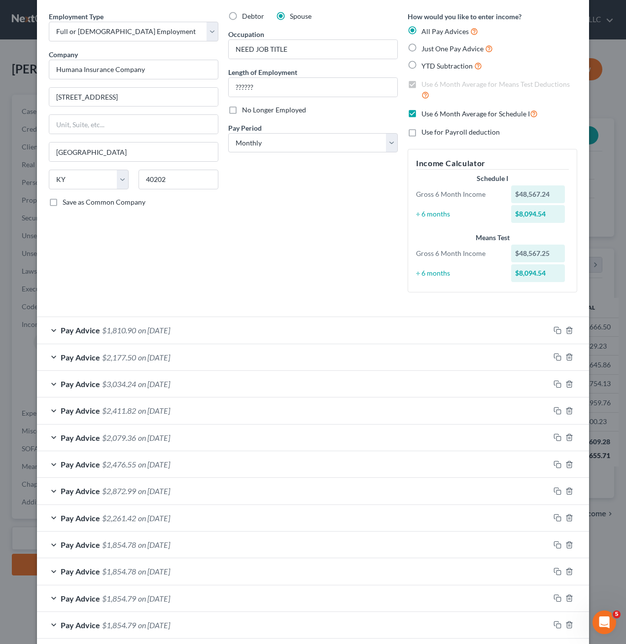
scroll to position [0, 0]
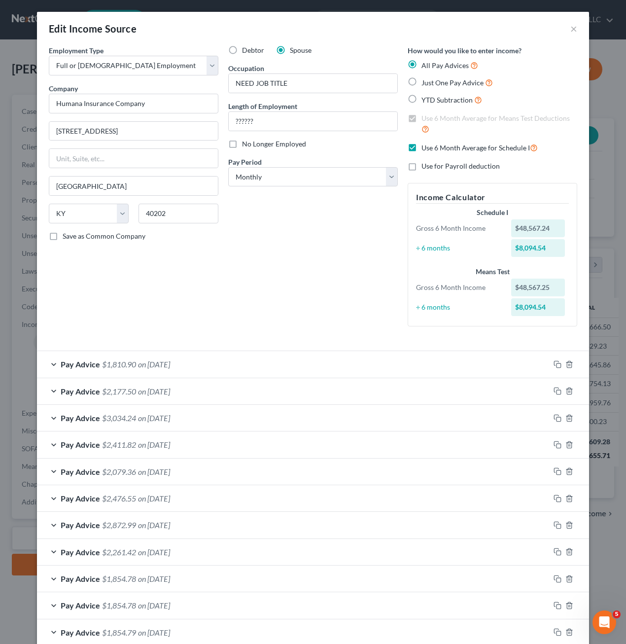
click at [422, 150] on label "Use 6 Month Average for Schedule I" at bounding box center [480, 147] width 116 height 11
click at [425, 148] on input "Use 6 Month Average for Schedule I" at bounding box center [428, 145] width 6 height 6
checkbox input "false"
drag, startPoint x: 352, startPoint y: 272, endPoint x: 428, endPoint y: 168, distance: 129.1
click at [355, 267] on div "Debtor Spouse Occupation NEED JOB TITLE Length of Employment ?????? No Longer E…" at bounding box center [312, 189] width 179 height 289
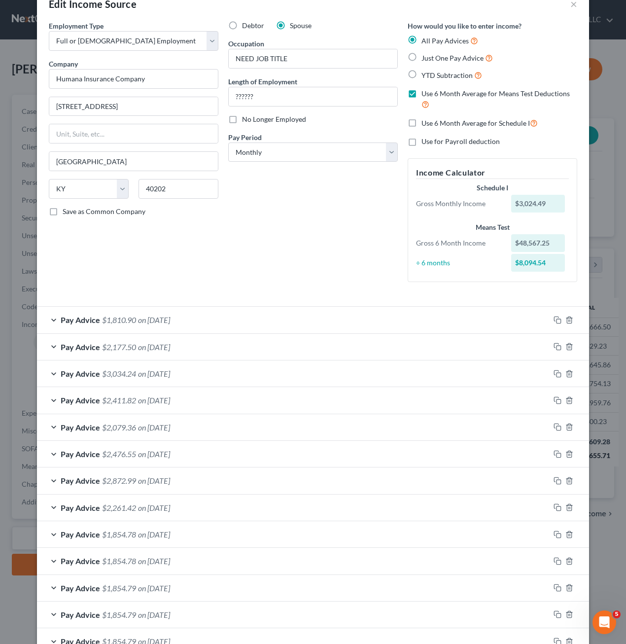
scroll to position [49, 0]
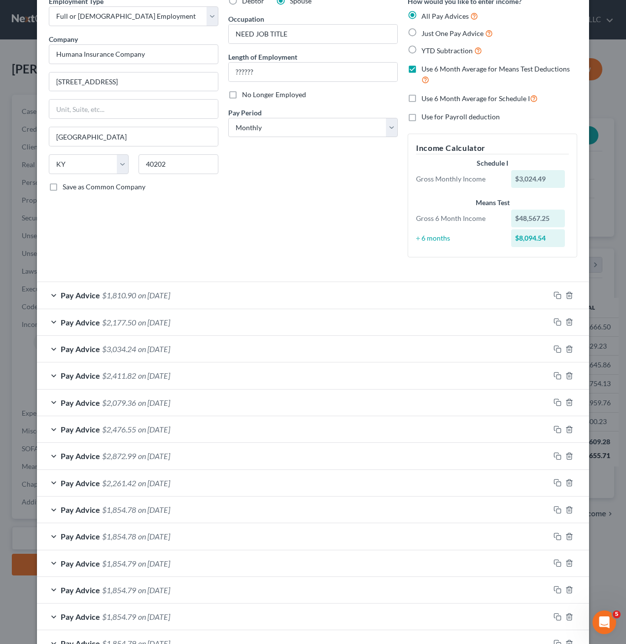
drag, startPoint x: 409, startPoint y: 68, endPoint x: 334, endPoint y: 189, distance: 142.8
click at [422, 70] on label "Use 6 Month Average for Means Test Deductions" at bounding box center [500, 74] width 156 height 21
click at [425, 70] on input "Use 6 Month Average for Means Test Deductions" at bounding box center [428, 67] width 6 height 6
checkbox input "false"
click at [334, 189] on div "Debtor Spouse Occupation NEED JOB TITLE Length of Employment ?????? No Longer E…" at bounding box center [312, 130] width 179 height 269
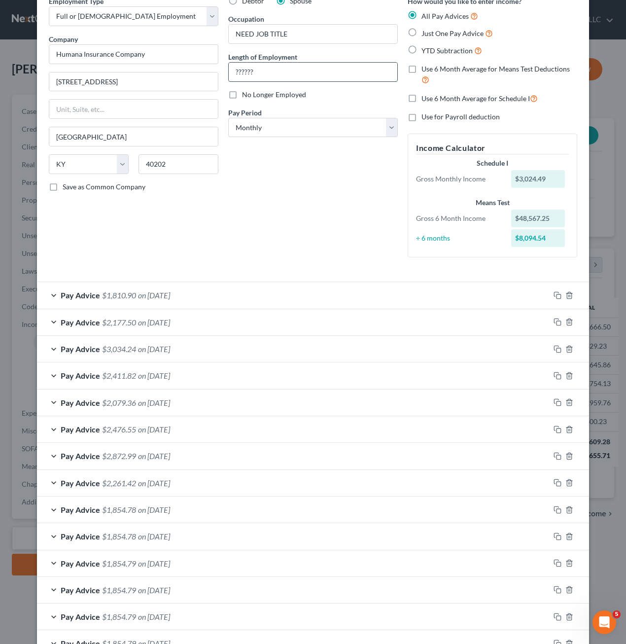
click at [327, 70] on input "??????" at bounding box center [313, 72] width 169 height 19
click at [272, 70] on input "??????" at bounding box center [313, 72] width 169 height 19
click at [324, 29] on input "NEED JOB TITLE" at bounding box center [313, 34] width 169 height 19
drag, startPoint x: 316, startPoint y: 35, endPoint x: 302, endPoint y: 42, distance: 15.9
click at [197, 35] on div "Employment Type * Select Full or [DEMOGRAPHIC_DATA] Employment Self Employment …" at bounding box center [313, 135] width 538 height 278
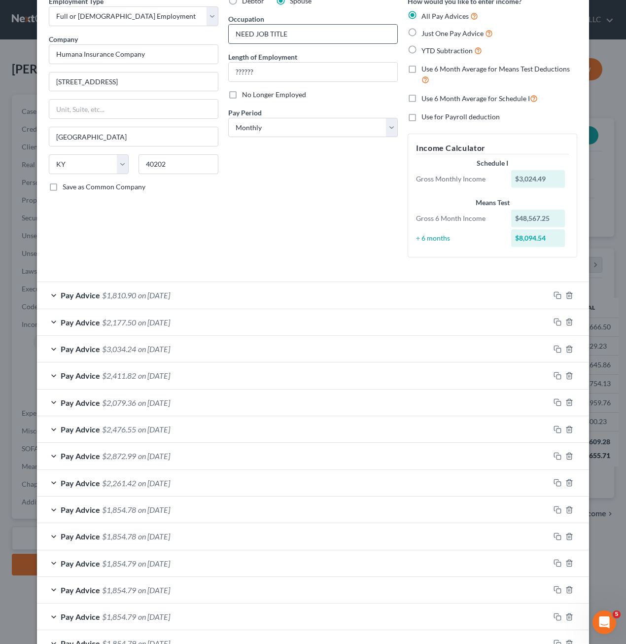
click at [301, 42] on input "NEED JOB TITLE" at bounding box center [313, 34] width 169 height 19
type input "N"
type input "Insurance"
click at [288, 193] on div "Debtor Spouse Occupation Insurance Length of Employment ?????? No Longer Employ…" at bounding box center [312, 130] width 179 height 269
click at [253, 200] on div "Debtor Spouse Occupation Insurance Length of Employment ?????? No Longer Employ…" at bounding box center [312, 130] width 179 height 269
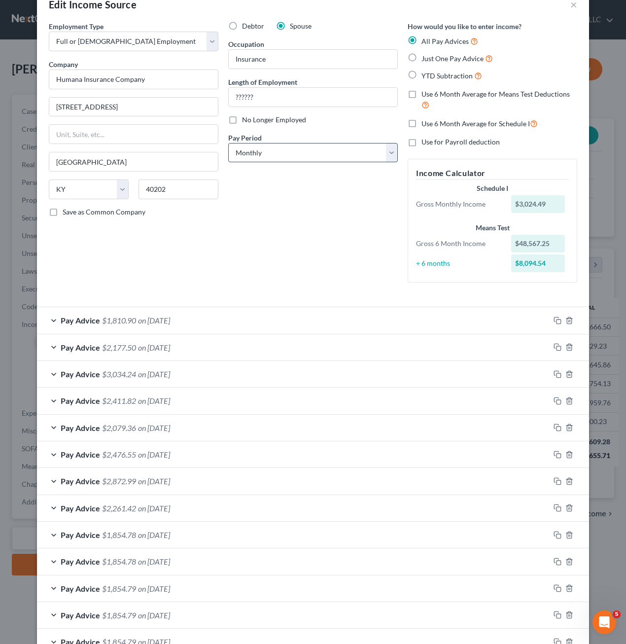
scroll to position [0, 0]
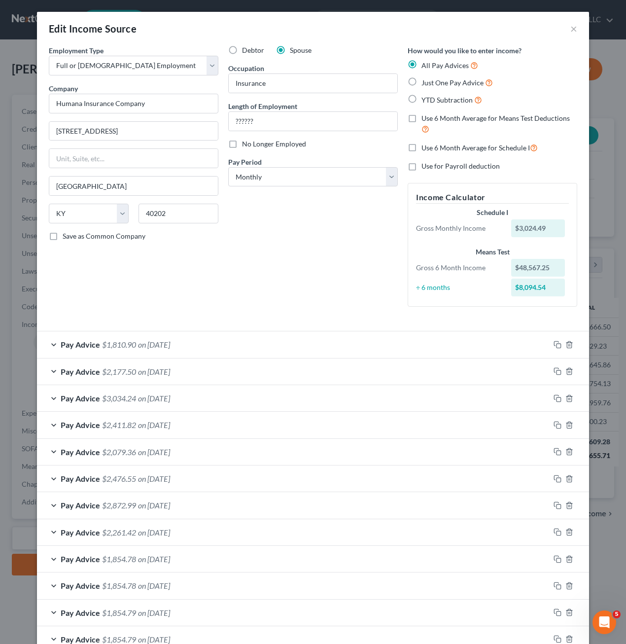
click at [344, 225] on div "Debtor Spouse Occupation Insurance Length of Employment ?????? No Longer Employ…" at bounding box center [312, 179] width 179 height 269
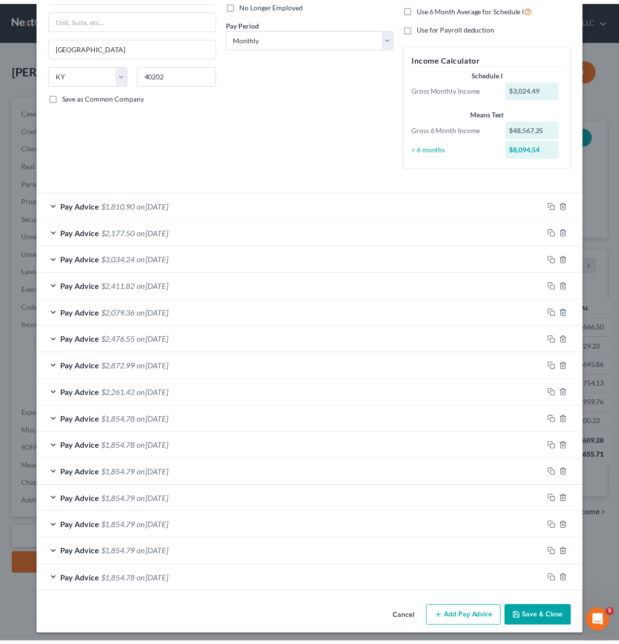
scroll to position [143, 0]
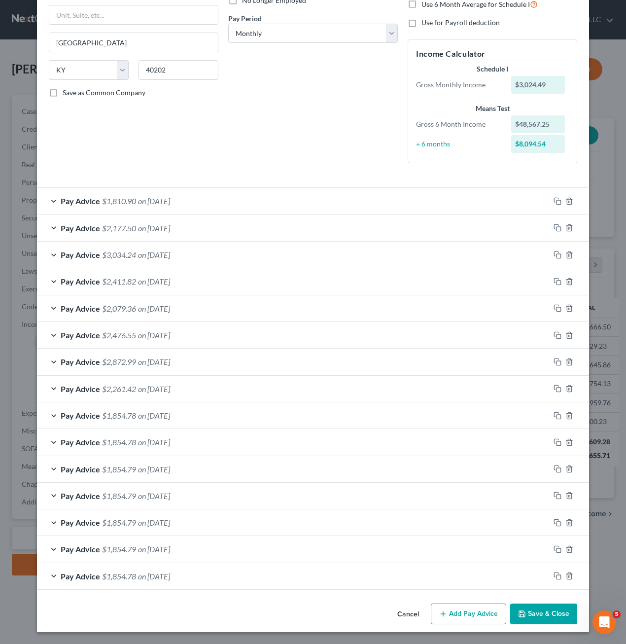
click at [549, 622] on button "Save & Close" at bounding box center [543, 613] width 67 height 21
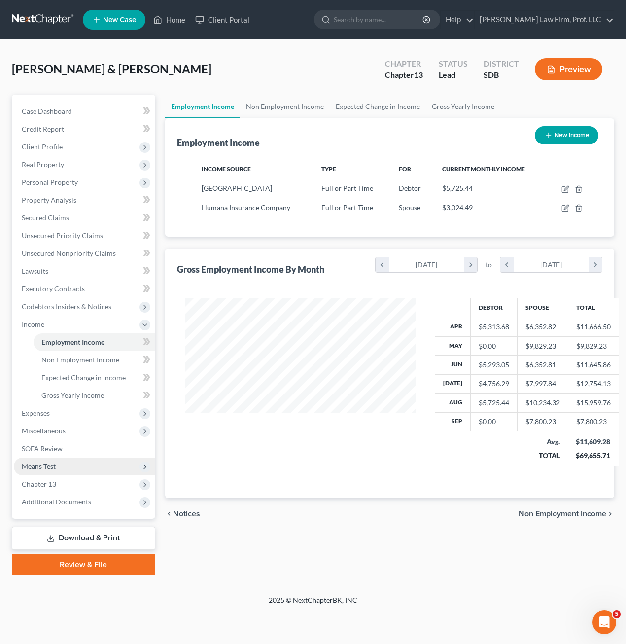
drag, startPoint x: 52, startPoint y: 468, endPoint x: 69, endPoint y: 474, distance: 17.3
click at [52, 468] on span "Means Test" at bounding box center [39, 466] width 34 height 8
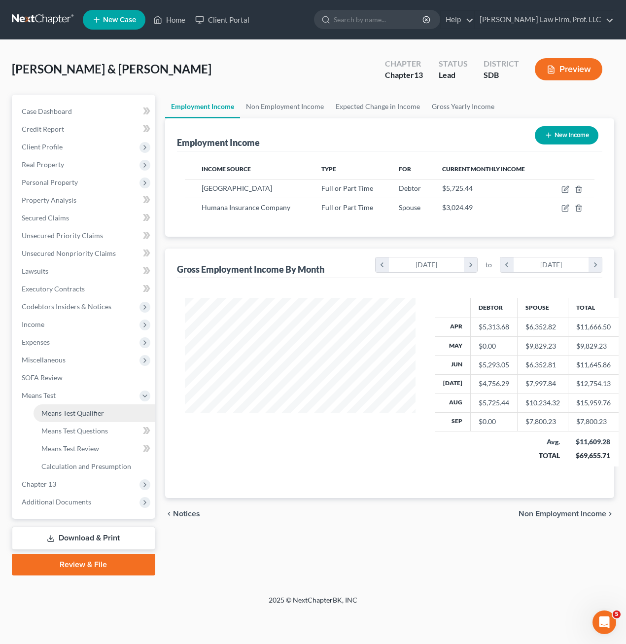
click at [65, 417] on link "Means Test Qualifier" at bounding box center [95, 413] width 122 height 18
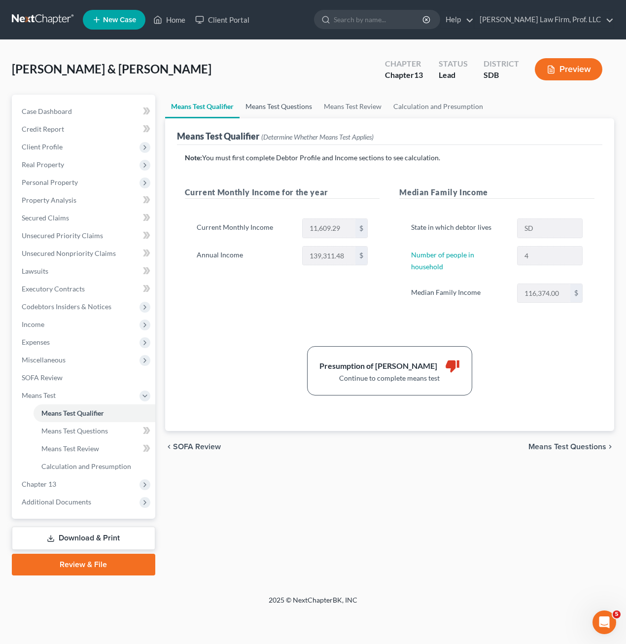
click at [279, 103] on link "Means Test Questions" at bounding box center [279, 107] width 78 height 24
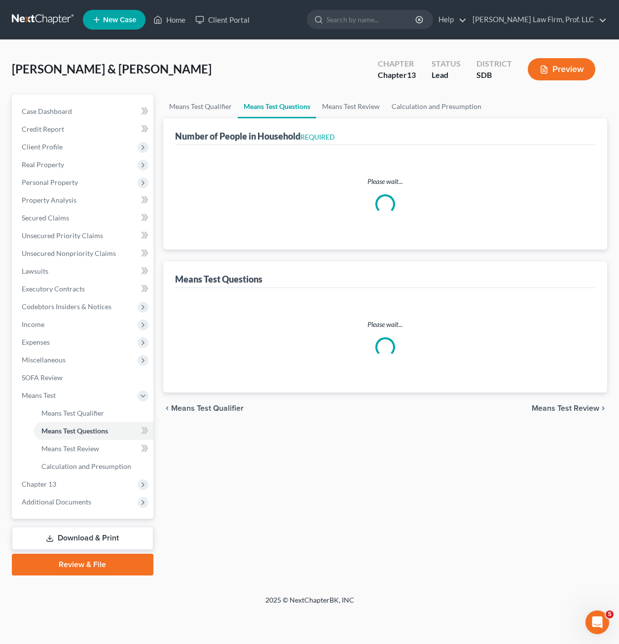
select select "1"
select select "60"
select select "1"
select select "60"
select select "4"
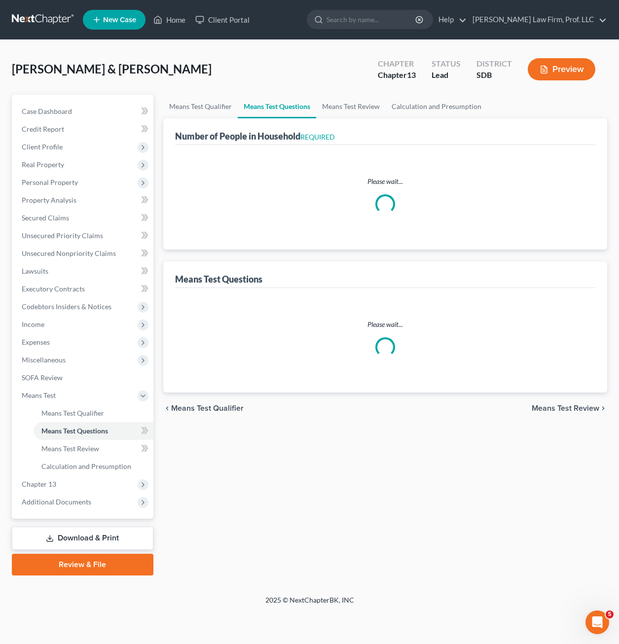
select select "2"
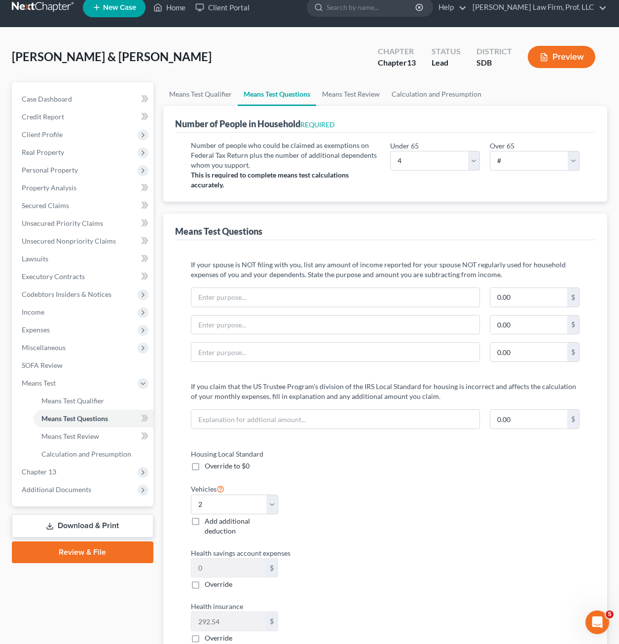
scroll to position [49, 0]
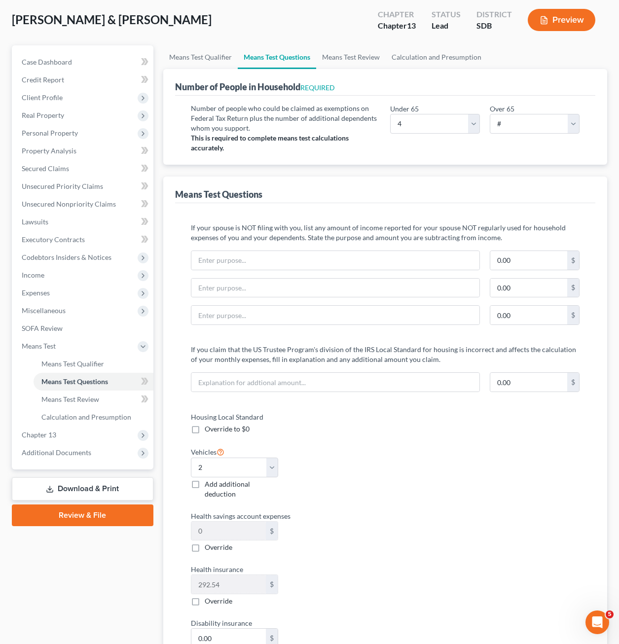
click at [400, 471] on div "Housing Local Standard Override to $0 Vehicles Select 0 1 2 3 4 5 Add additiona…" at bounding box center [385, 564] width 408 height 305
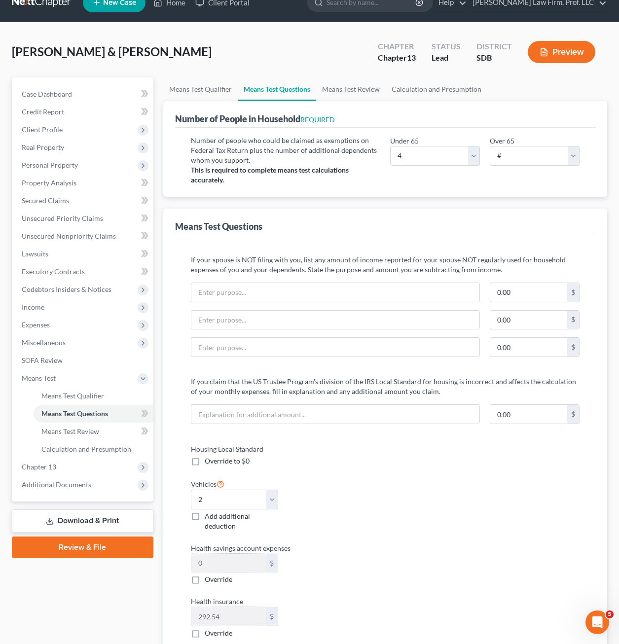
scroll to position [0, 0]
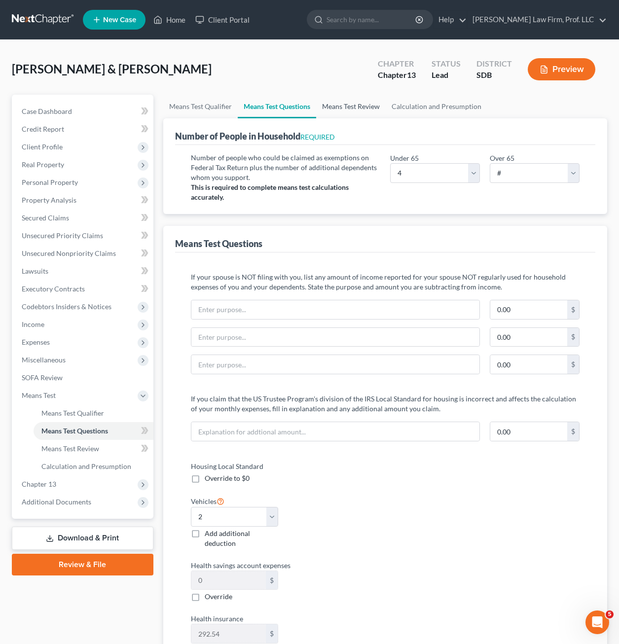
click at [359, 105] on link "Means Test Review" at bounding box center [351, 107] width 70 height 24
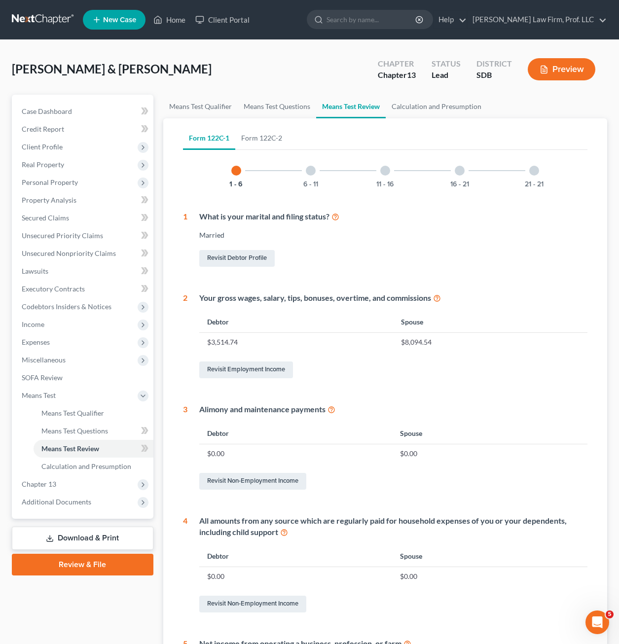
click at [311, 167] on div at bounding box center [311, 171] width 10 height 10
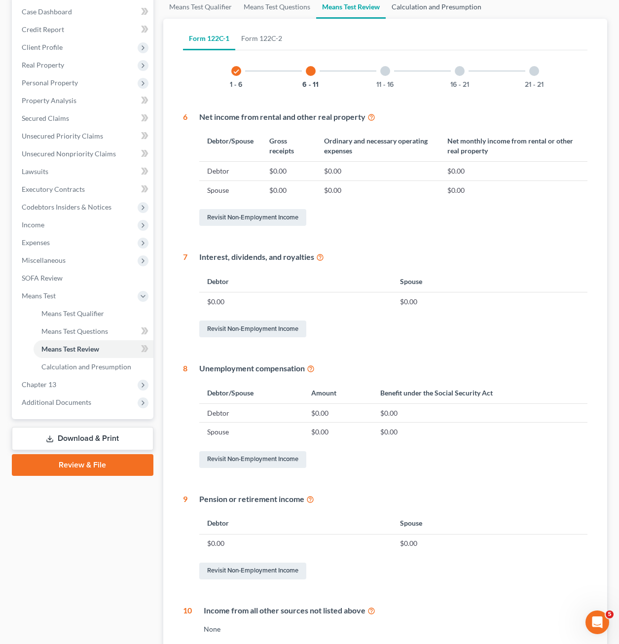
scroll to position [26, 0]
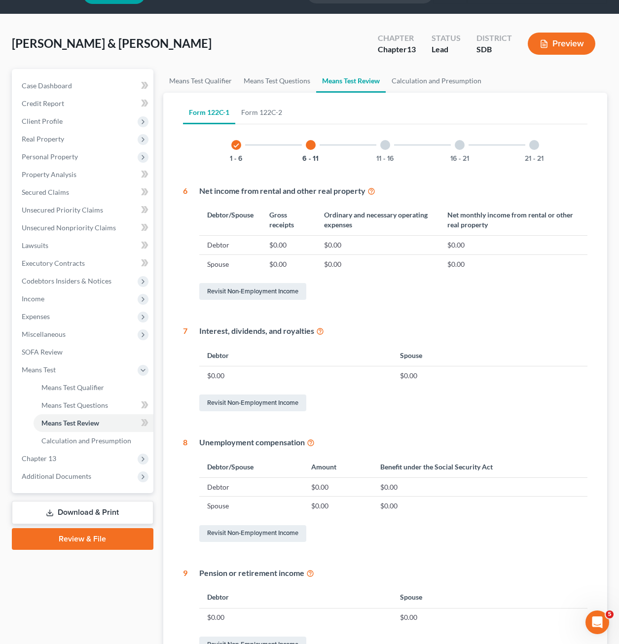
click at [389, 140] on div "11 - 16" at bounding box center [385, 145] width 34 height 34
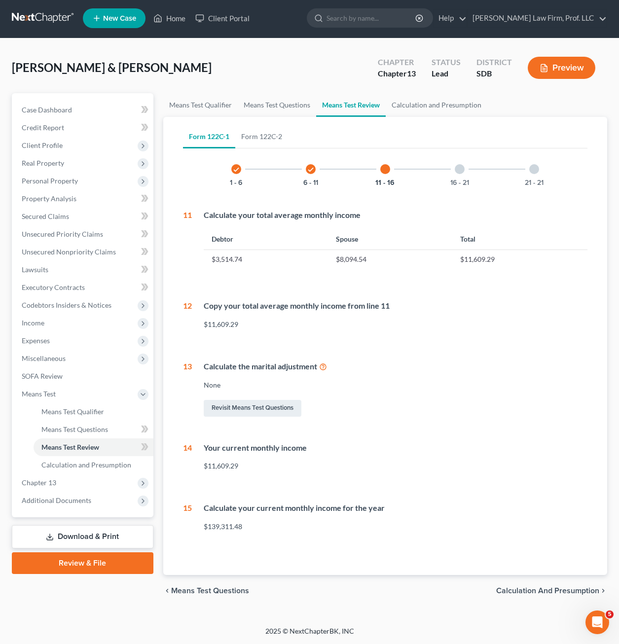
scroll to position [1, 0]
click at [462, 175] on div "16 - 21" at bounding box center [460, 169] width 34 height 34
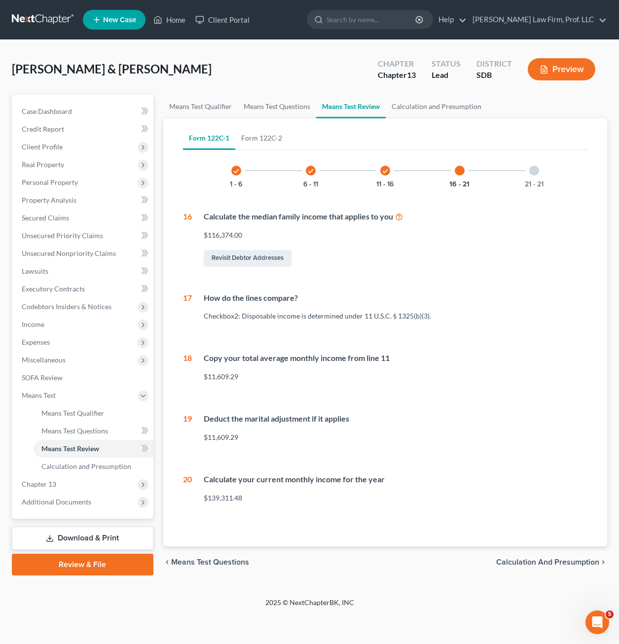
scroll to position [0, 0]
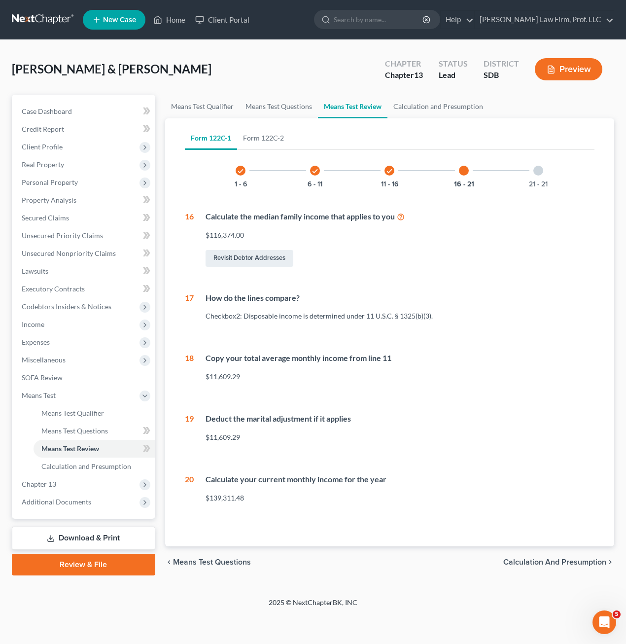
click at [547, 175] on div "21 - 21" at bounding box center [539, 171] width 34 height 34
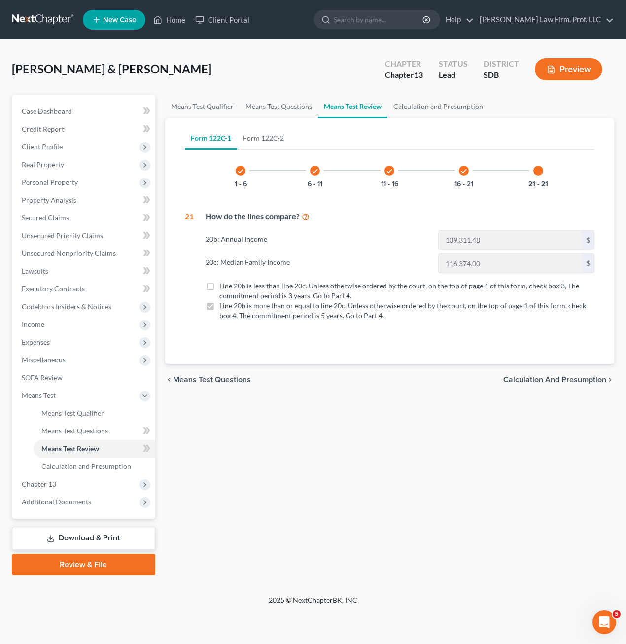
click at [364, 453] on div "Means Test Qualifier Means Test Questions Means Test Review Calculation and Pre…" at bounding box center [389, 335] width 459 height 481
click at [413, 102] on link "Calculation and Presumption" at bounding box center [438, 107] width 102 height 24
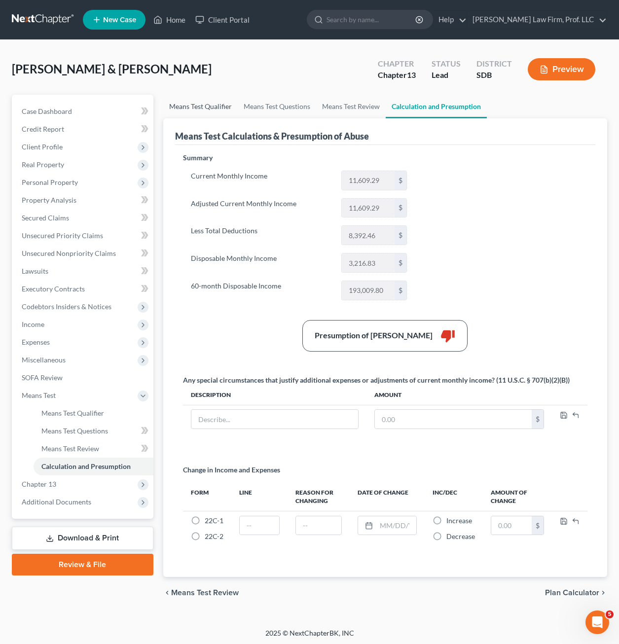
click at [200, 106] on link "Means Test Qualifier" at bounding box center [200, 107] width 74 height 24
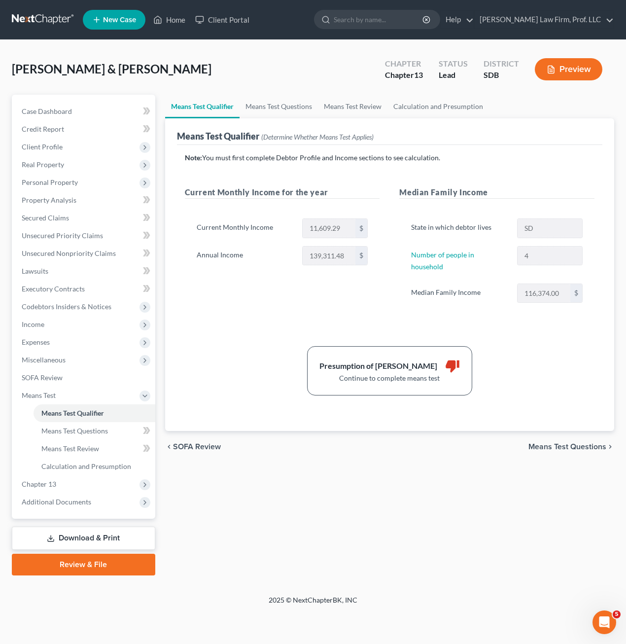
click at [234, 313] on div "Current Monthly Income for the year Current Monthly Income 11,609.29 $ Annual I…" at bounding box center [282, 254] width 215 height 137
drag, startPoint x: 70, startPoint y: 436, endPoint x: 82, endPoint y: 439, distance: 12.6
click at [70, 436] on link "Means Test Questions" at bounding box center [95, 431] width 122 height 18
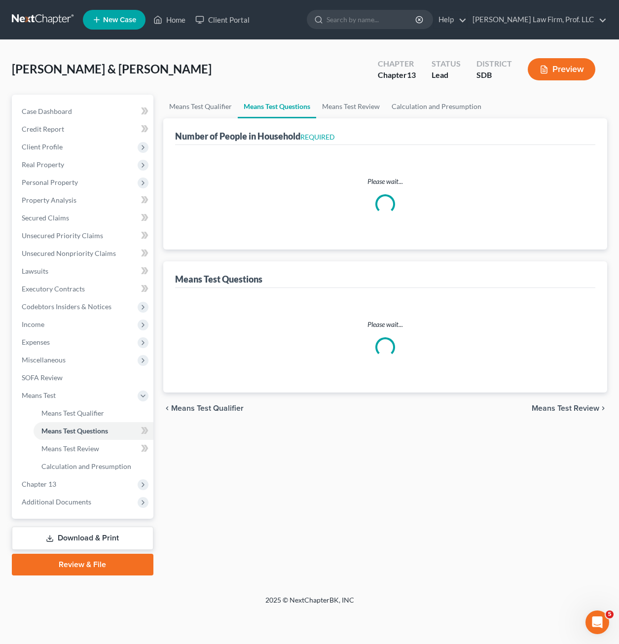
select select "1"
select select "60"
select select "1"
select select "60"
select select "4"
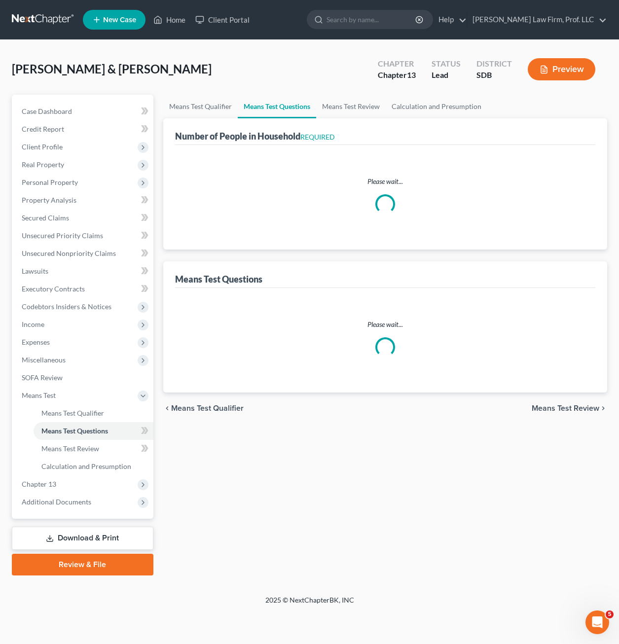
select select "2"
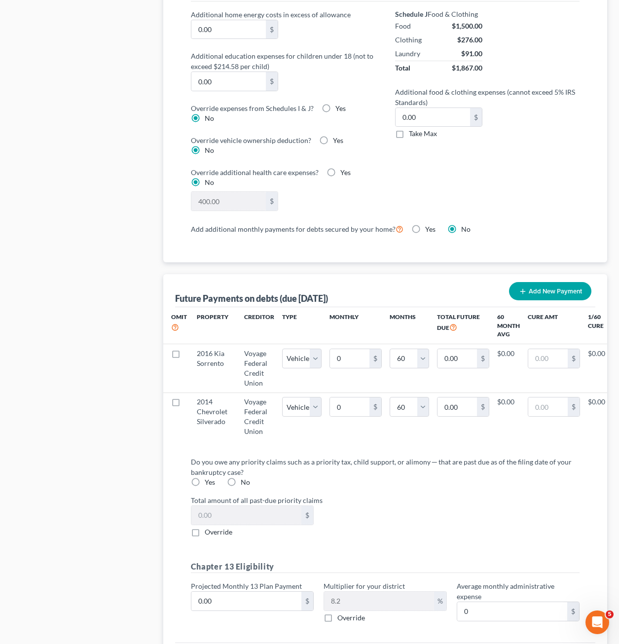
scroll to position [910, 0]
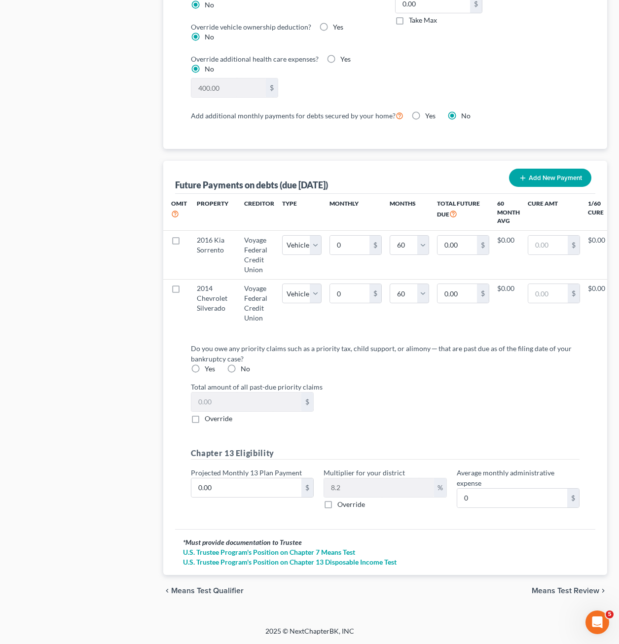
drag, startPoint x: 415, startPoint y: 393, endPoint x: 416, endPoint y: 388, distance: 5.0
click at [416, 388] on div "Total amount of all past-due priority claims $ Override" at bounding box center [385, 403] width 398 height 42
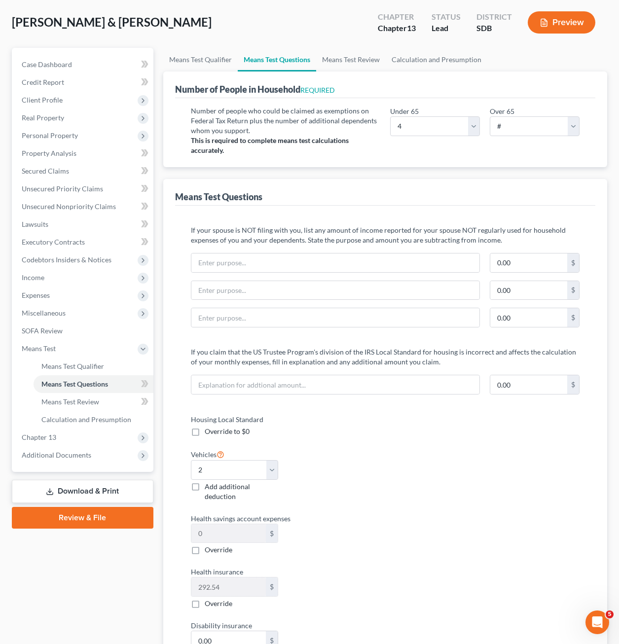
scroll to position [0, 0]
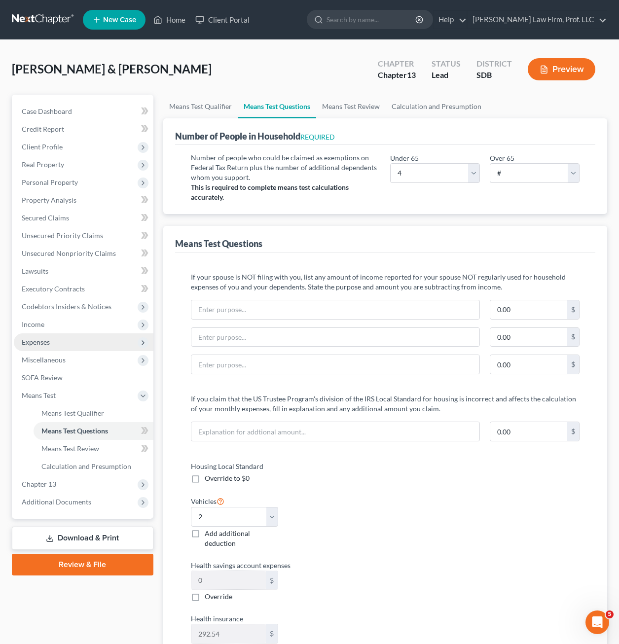
click at [50, 340] on span "Expenses" at bounding box center [36, 342] width 28 height 8
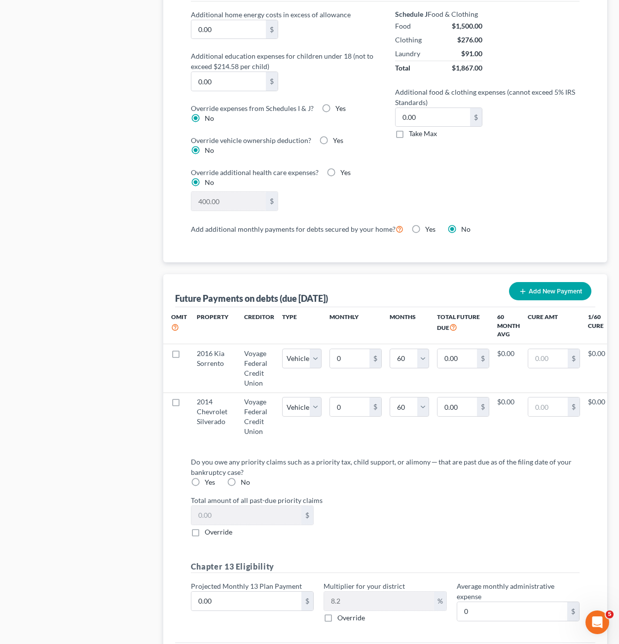
scroll to position [910, 0]
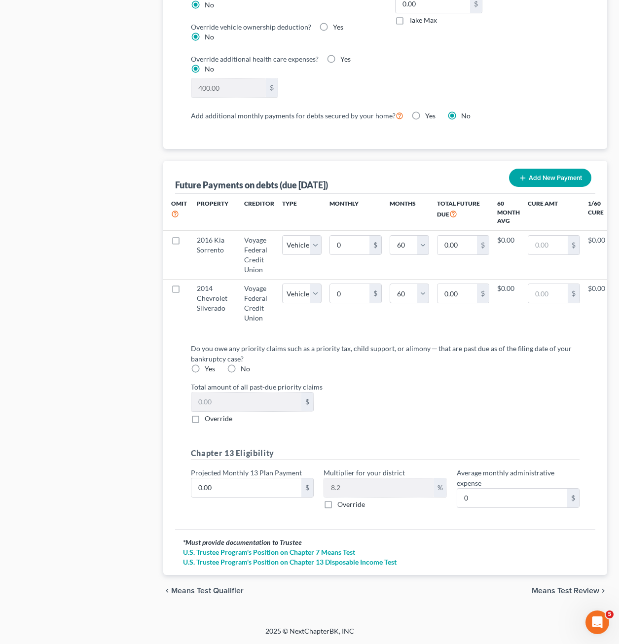
click at [445, 389] on label "Total amount of all past-due priority claims" at bounding box center [385, 387] width 398 height 10
click at [241, 364] on label "No" at bounding box center [245, 369] width 9 height 10
click at [245, 364] on input "No" at bounding box center [248, 367] width 6 height 6
radio input "true"
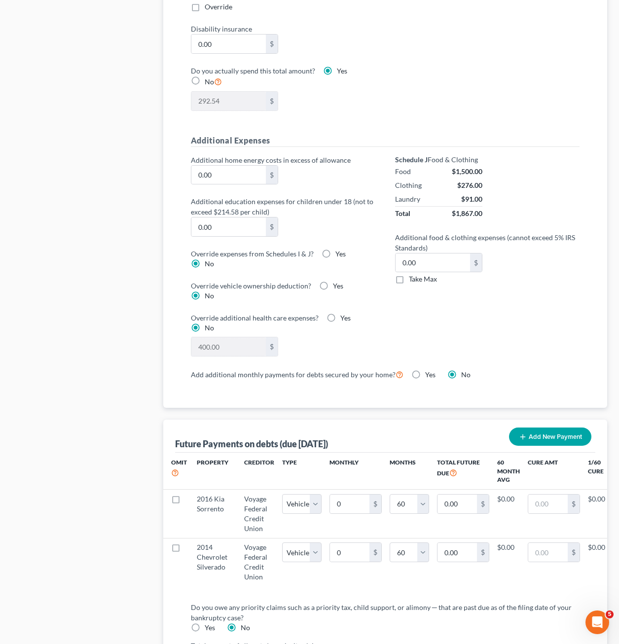
scroll to position [564, 0]
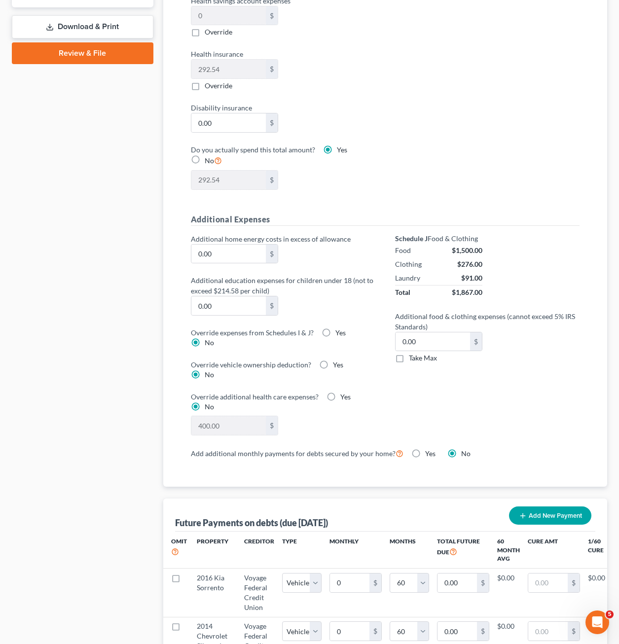
click at [485, 410] on div "Schedule J Food & Clothing Food $1,500.00 Clothing $276.00 Laundry $91.00 Total…" at bounding box center [487, 340] width 204 height 213
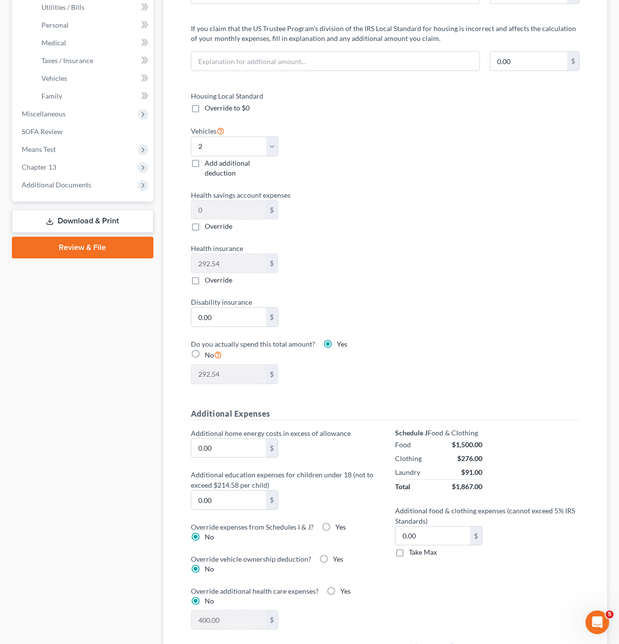
scroll to position [367, 0]
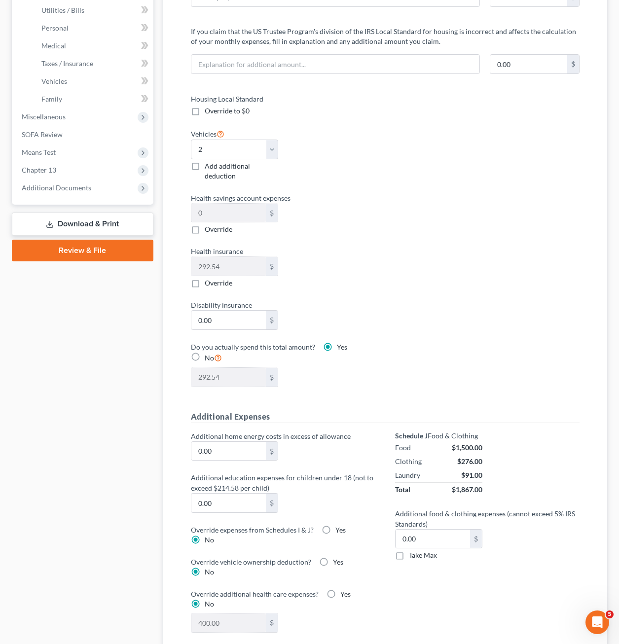
click at [456, 287] on div "Housing Local Standard Override to $0 Vehicles Select 0 1 2 3 4 5 Add additiona…" at bounding box center [385, 246] width 408 height 305
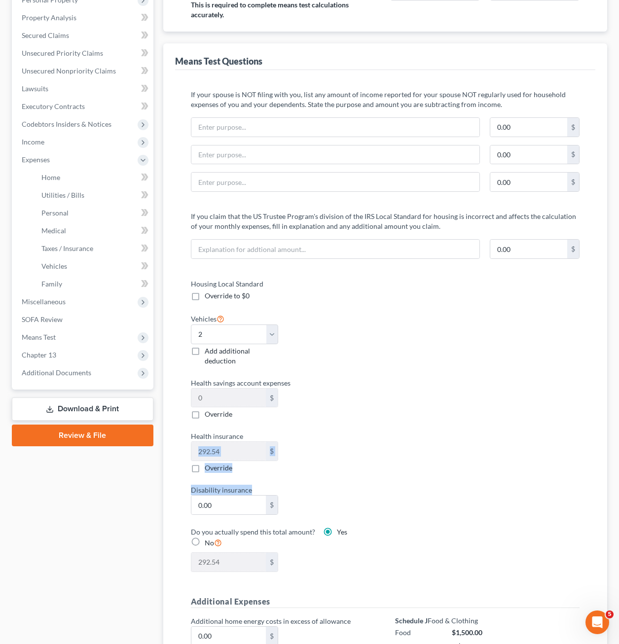
scroll to position [197, 0]
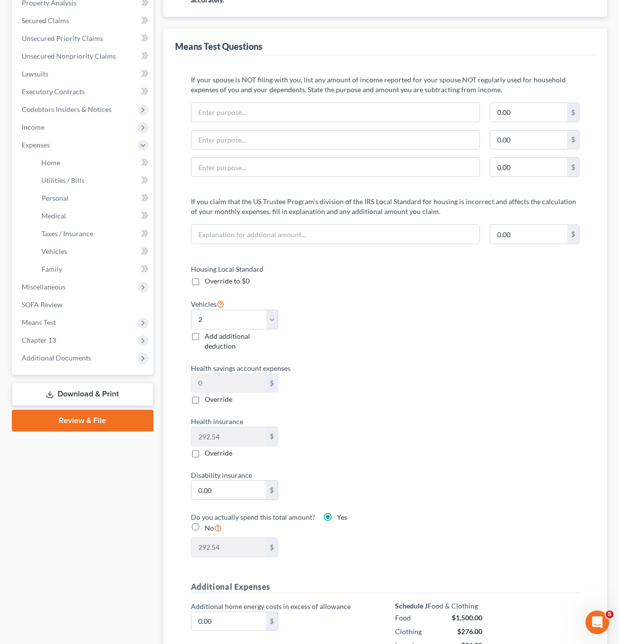
click at [370, 367] on label "Health savings account expenses" at bounding box center [283, 368] width 194 height 10
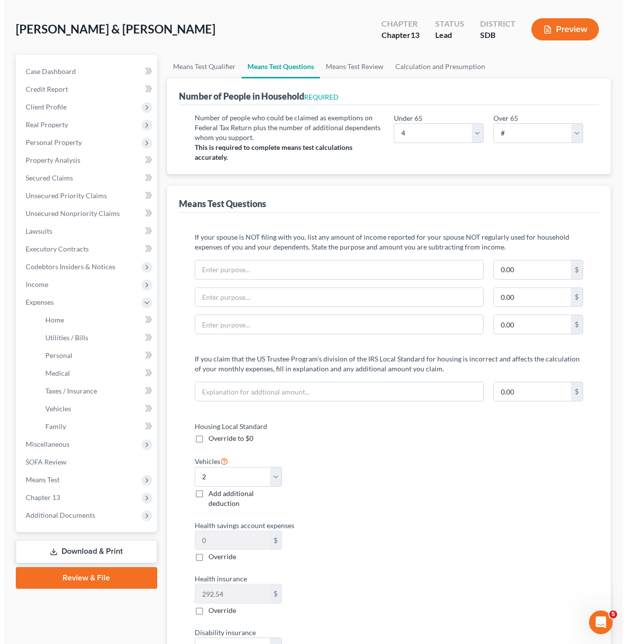
scroll to position [0, 0]
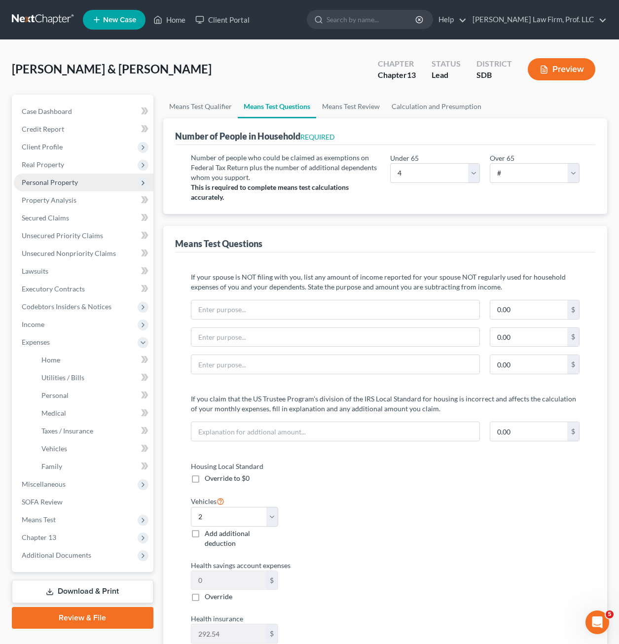
drag, startPoint x: 47, startPoint y: 163, endPoint x: 69, endPoint y: 174, distance: 23.6
click at [47, 163] on span "Real Property" at bounding box center [43, 164] width 42 height 8
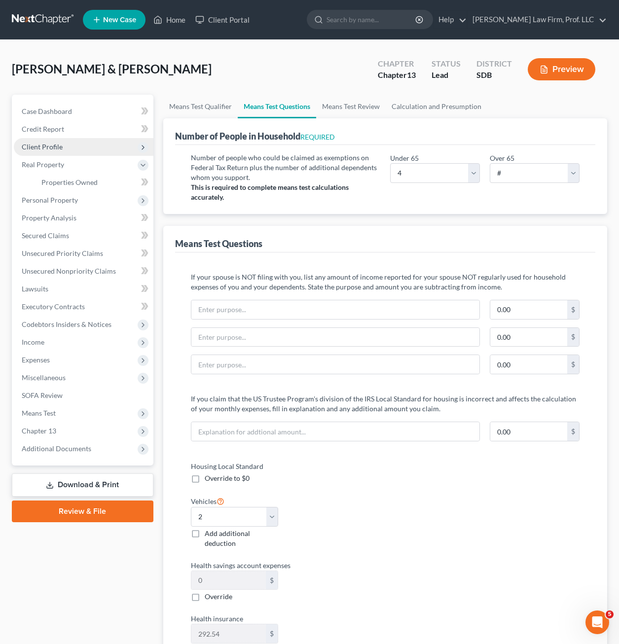
click at [63, 148] on span "Client Profile" at bounding box center [84, 147] width 140 height 18
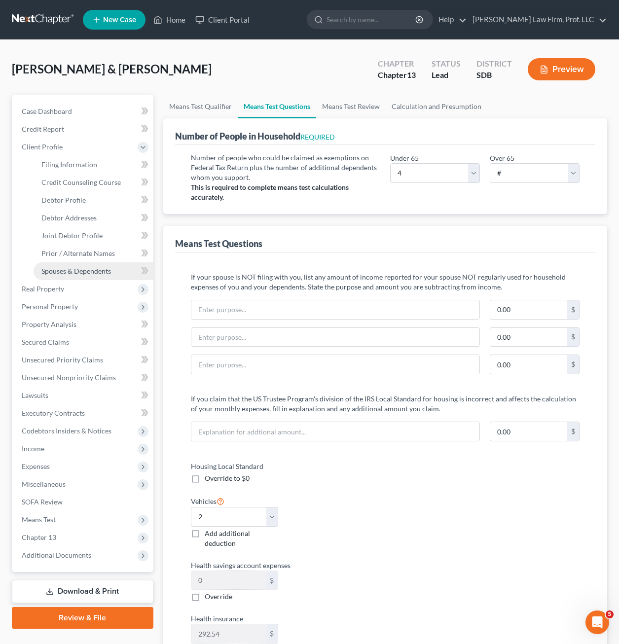
click at [83, 275] on link "Spouses & Dependents" at bounding box center [94, 271] width 120 height 18
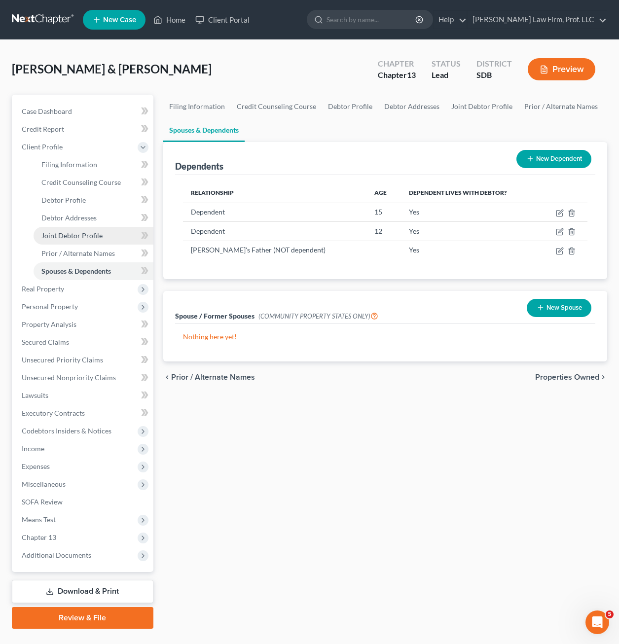
click at [80, 235] on span "Joint Debtor Profile" at bounding box center [71, 235] width 61 height 8
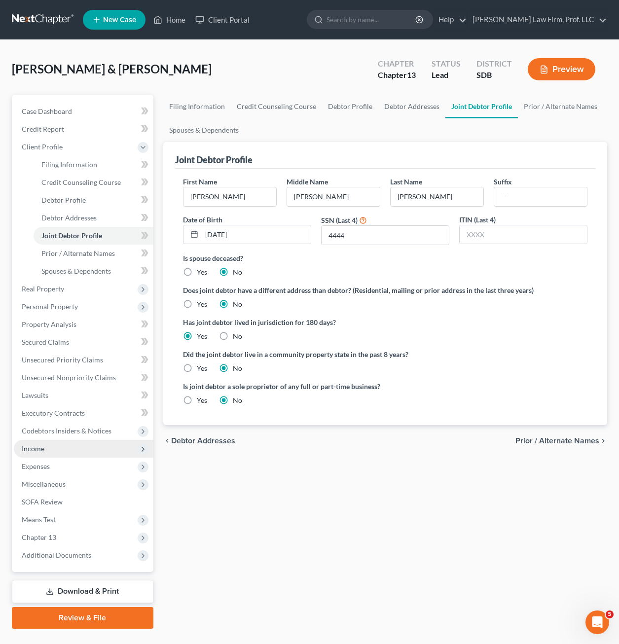
click at [50, 444] on span "Income" at bounding box center [84, 449] width 140 height 18
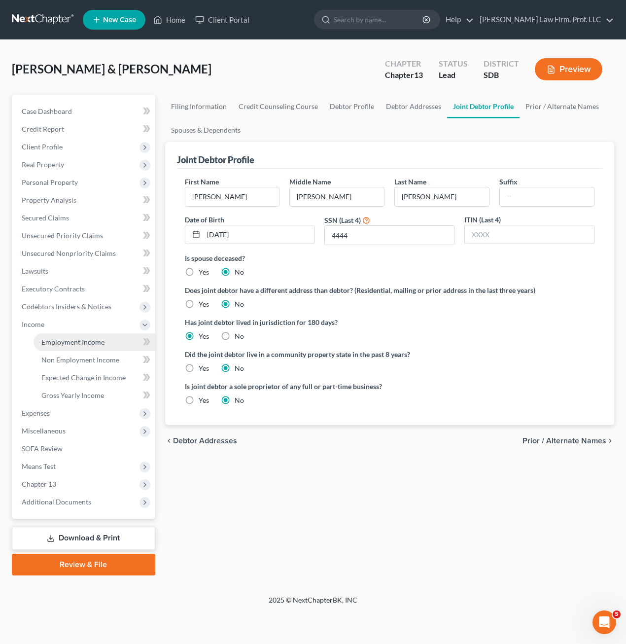
click at [69, 343] on span "Employment Income" at bounding box center [72, 342] width 63 height 8
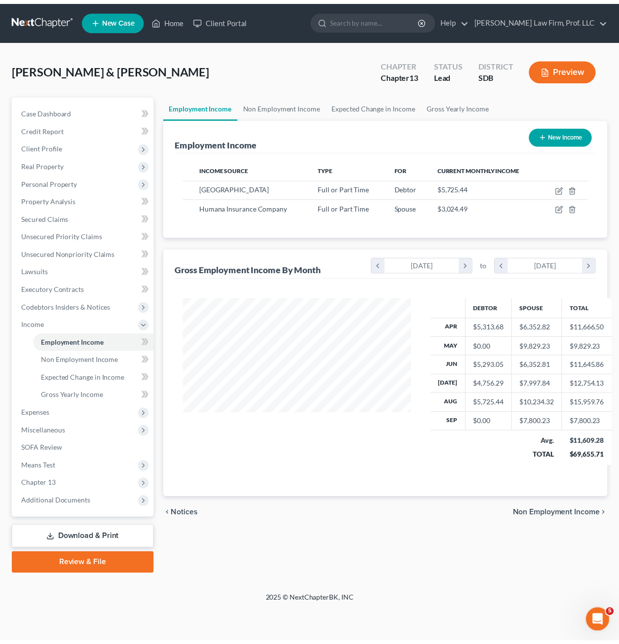
scroll to position [177, 251]
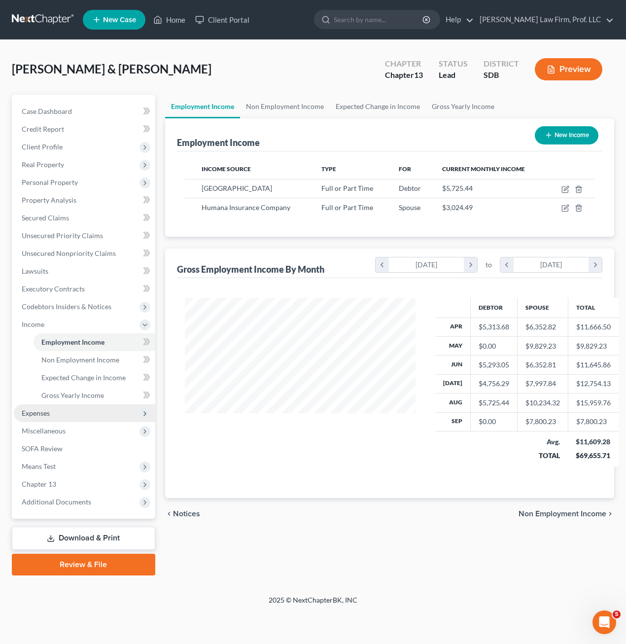
click at [30, 418] on span "Expenses" at bounding box center [84, 413] width 141 height 18
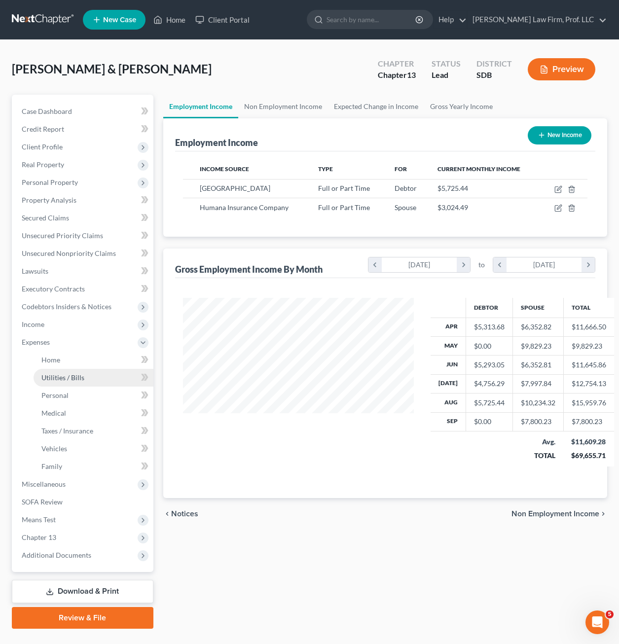
scroll to position [492822, 492751]
click at [64, 378] on span "Utilities / Bills" at bounding box center [62, 377] width 43 height 8
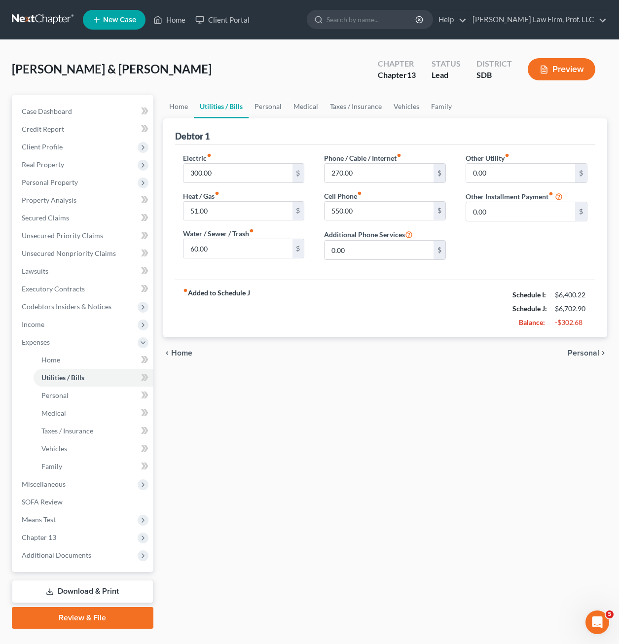
drag, startPoint x: 428, startPoint y: 297, endPoint x: 372, endPoint y: 227, distance: 89.9
click at [427, 298] on div "fiber_manual_record Added to Schedule J Schedule I: $6,400.22 Schedule J: $6,70…" at bounding box center [385, 309] width 420 height 58
click at [369, 206] on input "550.00" at bounding box center [378, 211] width 109 height 19
click at [357, 251] on input "0.00" at bounding box center [378, 250] width 109 height 19
drag, startPoint x: 547, startPoint y: 366, endPoint x: 503, endPoint y: 441, distance: 87.0
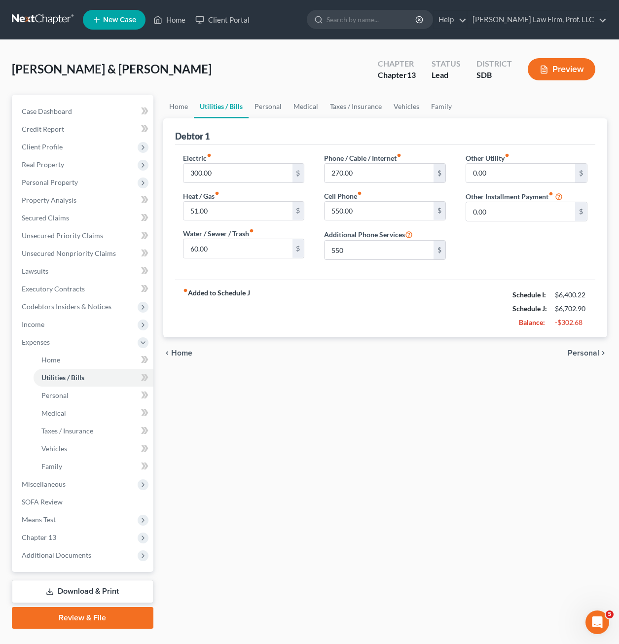
click at [534, 383] on div "Home Utilities / Bills Personal Medical Taxes / Insurance Vehicles Family Debto…" at bounding box center [385, 362] width 454 height 534
click at [499, 442] on div "Home Utilities / Bills Personal Medical Taxes / Insurance Vehicles Family Debto…" at bounding box center [385, 362] width 454 height 534
drag, startPoint x: 423, startPoint y: 324, endPoint x: 377, endPoint y: 250, distance: 87.3
click at [423, 323] on div "fiber_manual_record Added to Schedule J Schedule I: $6,400.22 Schedule J: $6,70…" at bounding box center [385, 309] width 420 height 58
click at [375, 202] on input "550.00" at bounding box center [378, 211] width 109 height 19
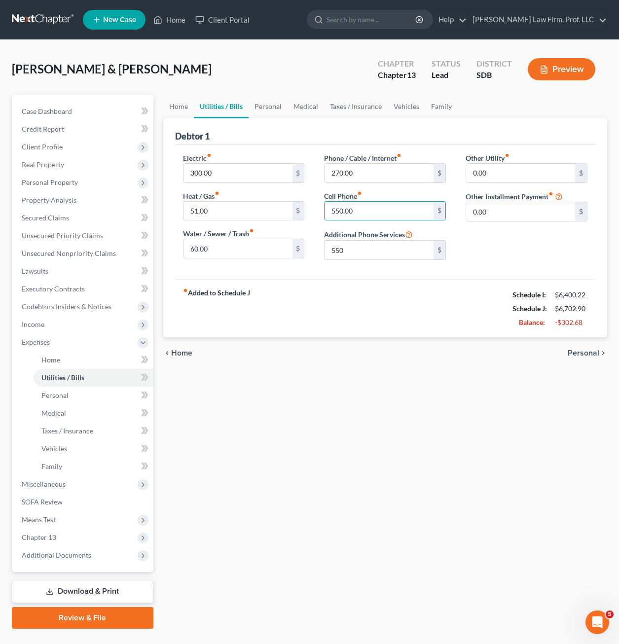
click at [348, 376] on div "Home Utilities / Bills Personal Medical Taxes / Insurance Vehicles Family Debto…" at bounding box center [385, 362] width 454 height 534
click at [74, 523] on span "Means Test" at bounding box center [84, 520] width 140 height 18
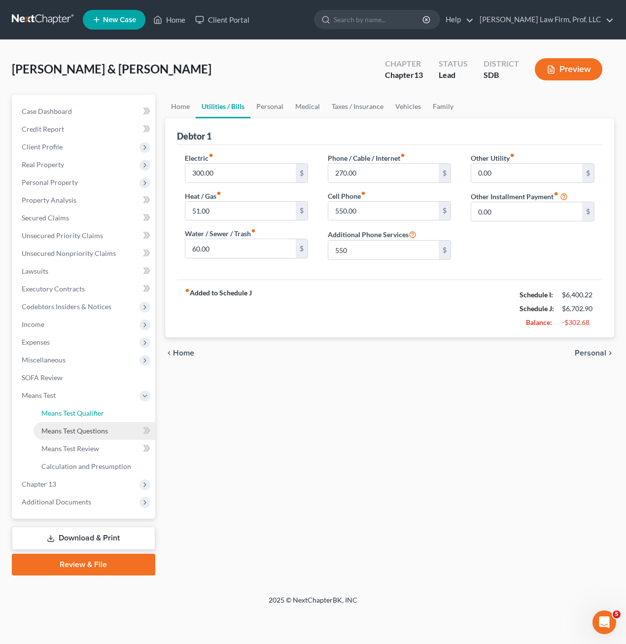
drag, startPoint x: 96, startPoint y: 414, endPoint x: 92, endPoint y: 425, distance: 12.0
click at [96, 412] on span "Means Test Qualifier" at bounding box center [72, 413] width 63 height 8
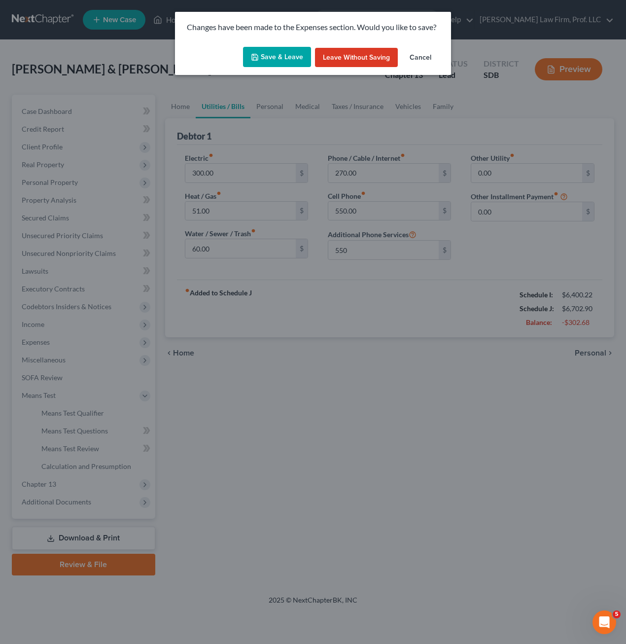
click at [288, 58] on button "Save & Leave" at bounding box center [277, 57] width 68 height 21
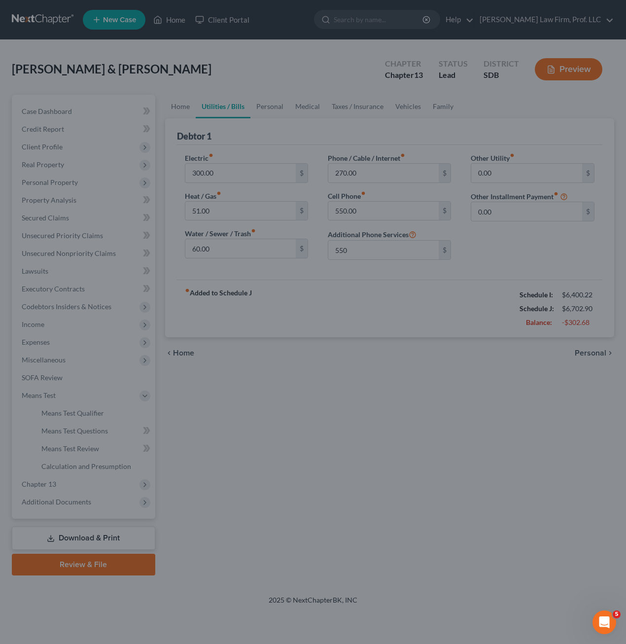
type input "550.00"
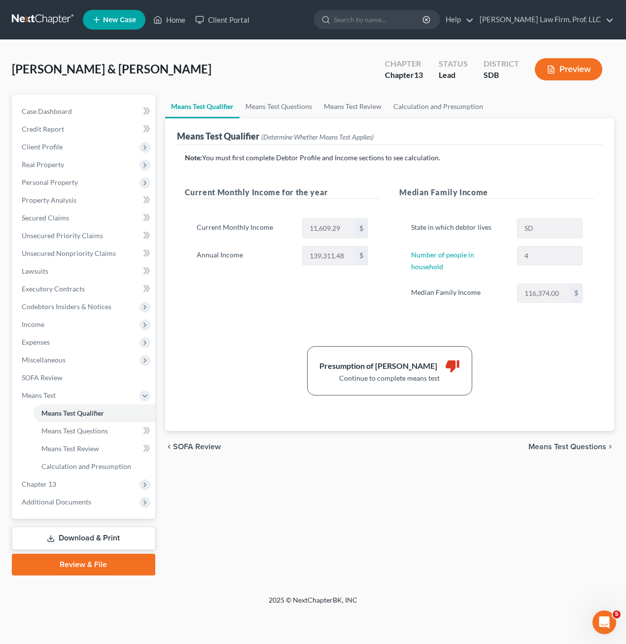
click at [565, 328] on div "Note: You must first complete Debtor Profile and Income sections to see calcula…" at bounding box center [390, 274] width 410 height 243
click at [83, 433] on span "Means Test Questions" at bounding box center [74, 430] width 67 height 8
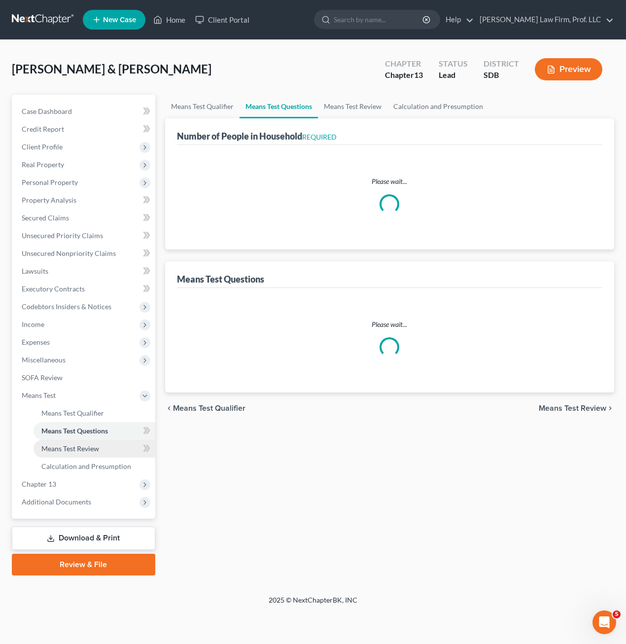
select select "1"
select select "60"
select select "1"
select select "60"
select select "4"
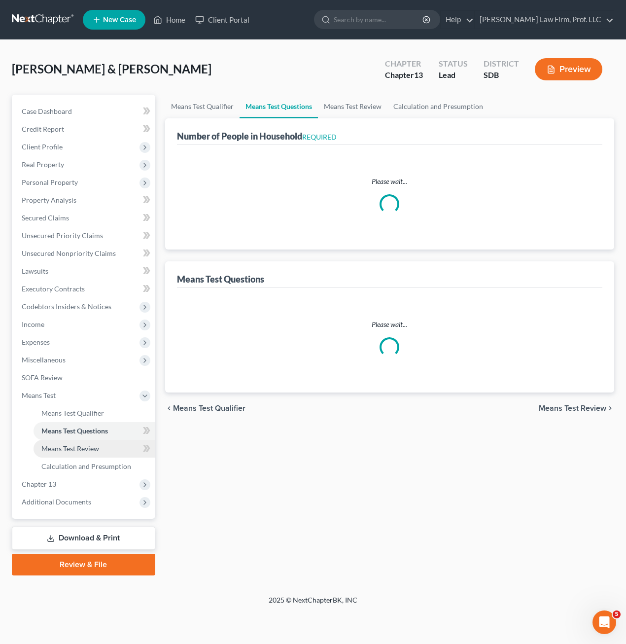
select select "2"
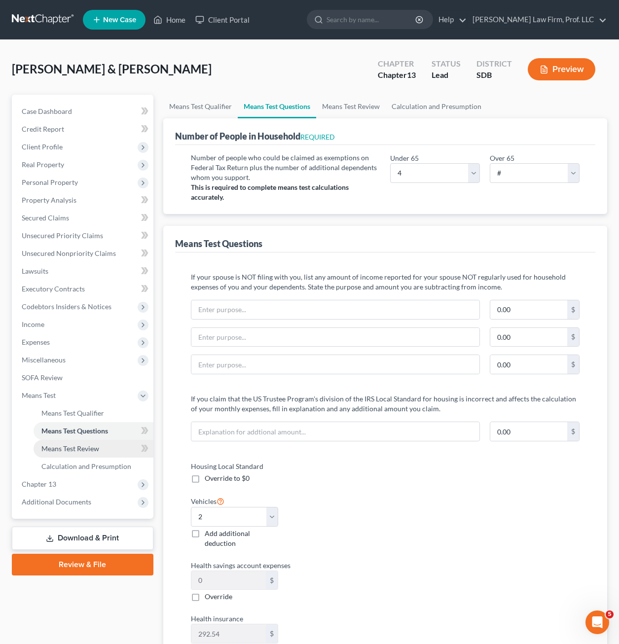
click at [86, 448] on span "Means Test Review" at bounding box center [70, 448] width 58 height 8
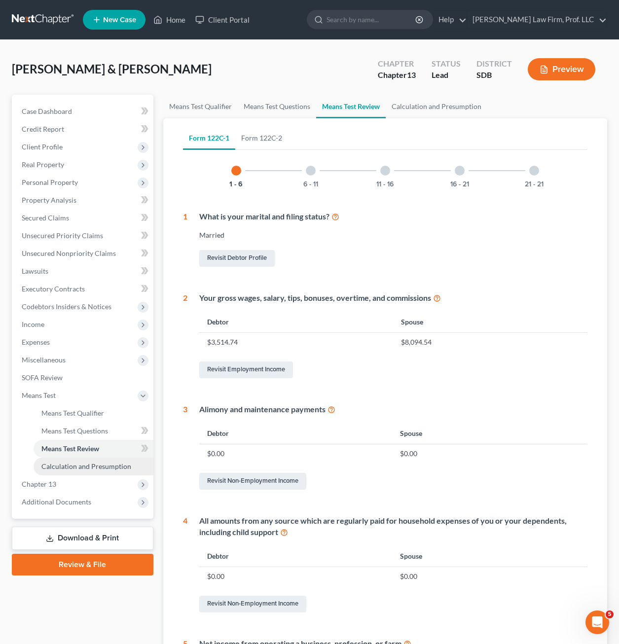
click at [78, 466] on span "Calculation and Presumption" at bounding box center [86, 466] width 90 height 8
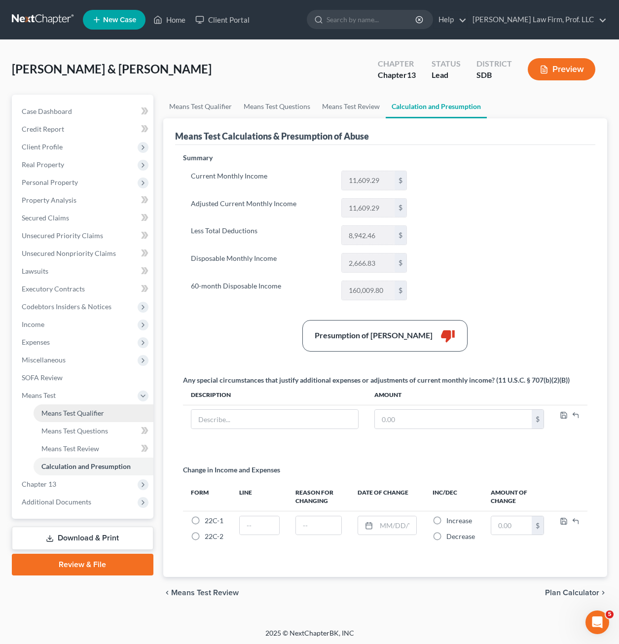
click at [77, 420] on link "Means Test Qualifier" at bounding box center [94, 413] width 120 height 18
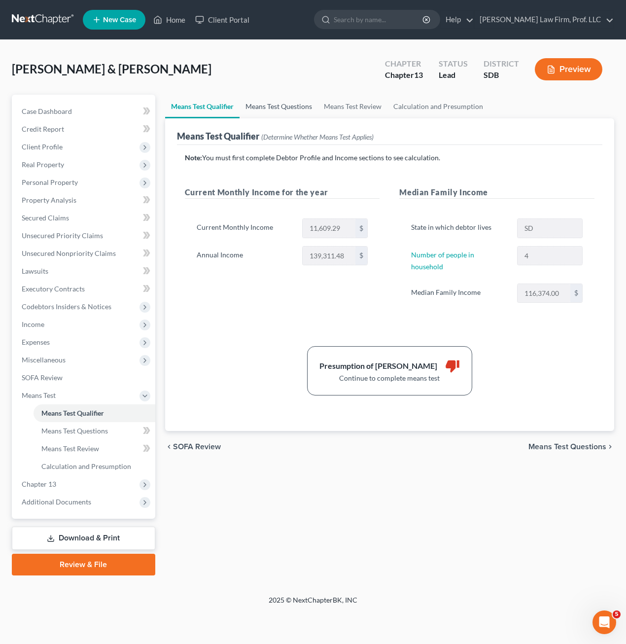
click at [279, 109] on link "Means Test Questions" at bounding box center [279, 107] width 78 height 24
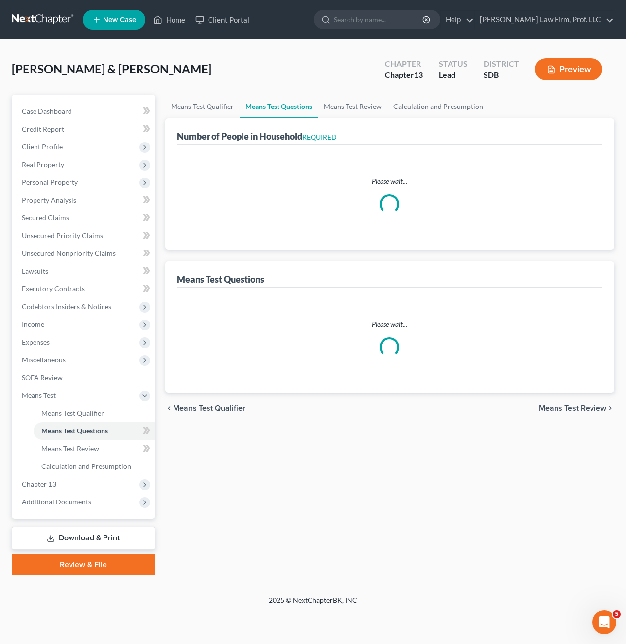
select select "1"
select select "60"
select select "1"
select select "60"
select select "4"
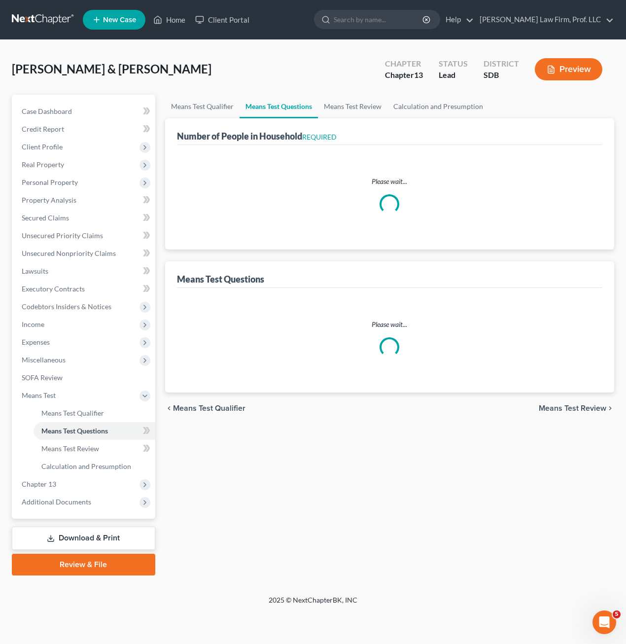
select select "2"
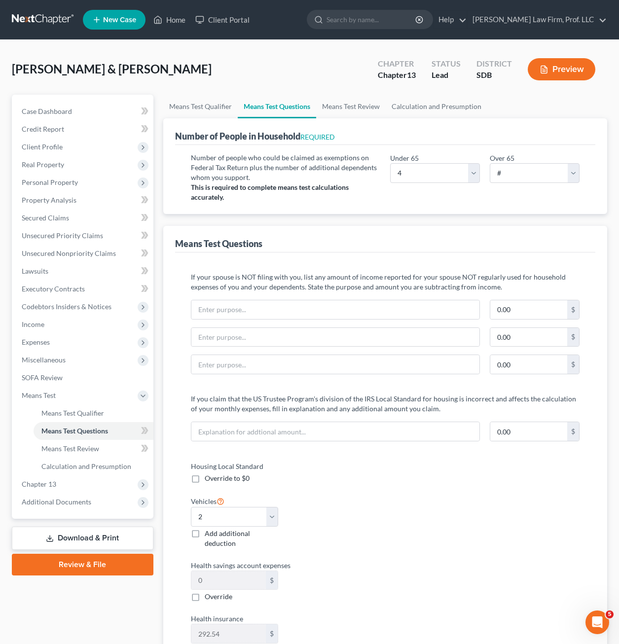
click at [575, 72] on button "Preview" at bounding box center [562, 69] width 68 height 22
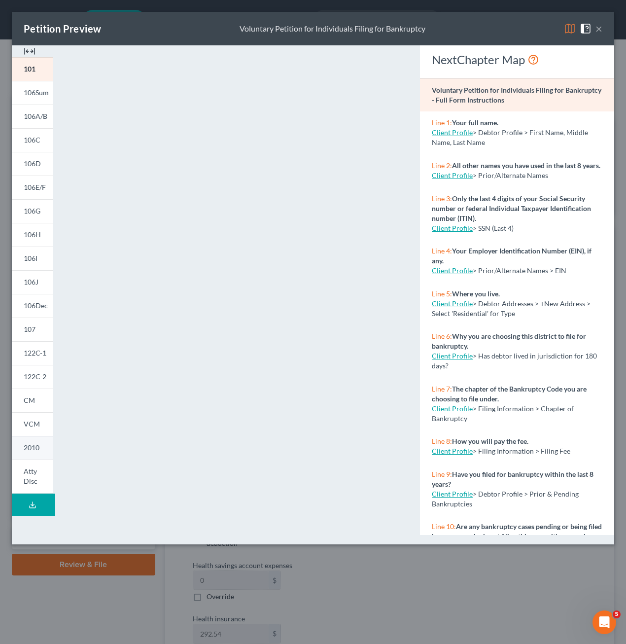
click at [31, 452] on link "2010" at bounding box center [32, 448] width 41 height 24
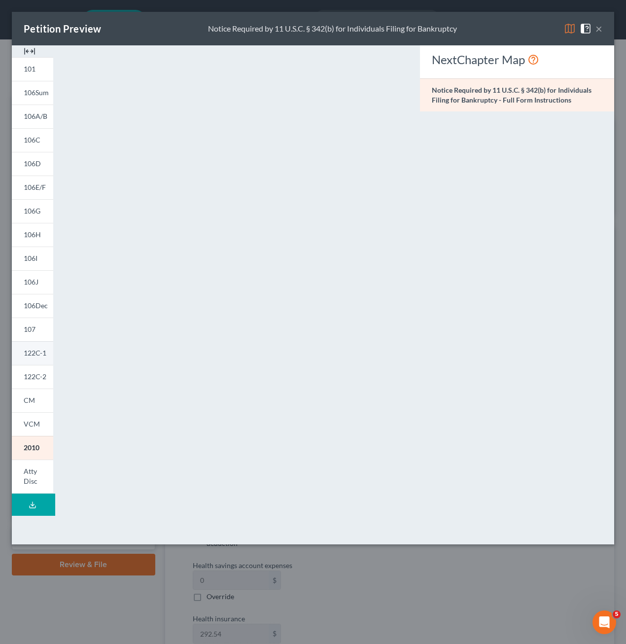
click at [40, 358] on link "122C-1" at bounding box center [32, 353] width 41 height 24
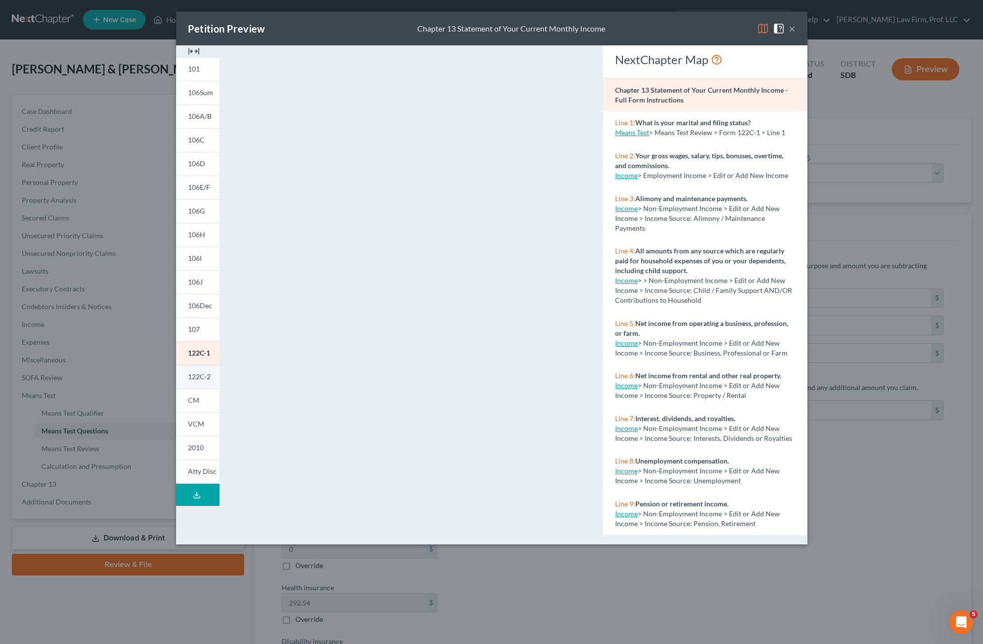
click at [201, 383] on link "122C-2" at bounding box center [197, 377] width 43 height 24
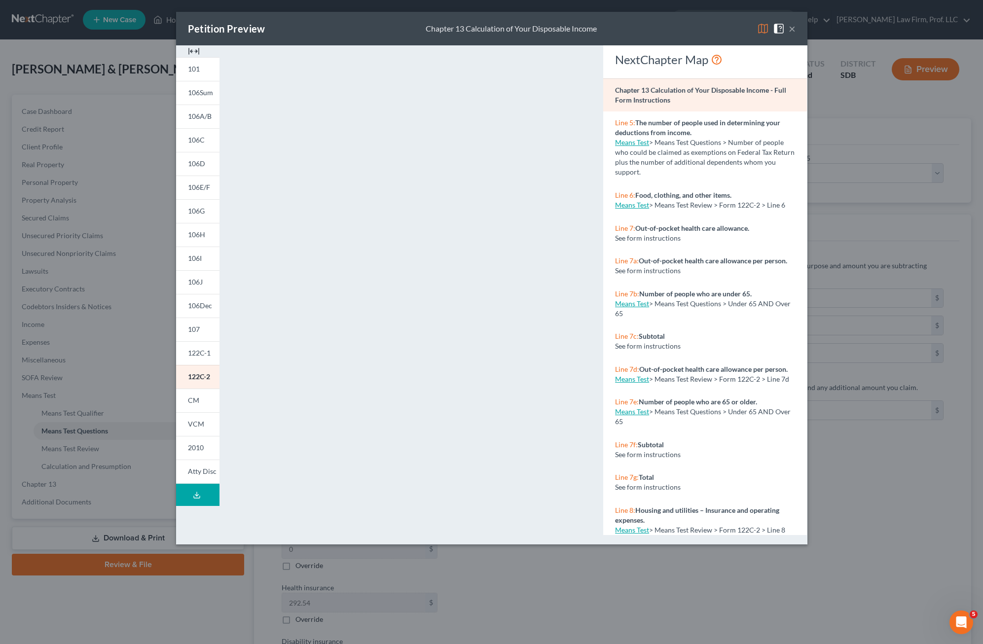
click at [618, 32] on img at bounding box center [779, 29] width 12 height 12
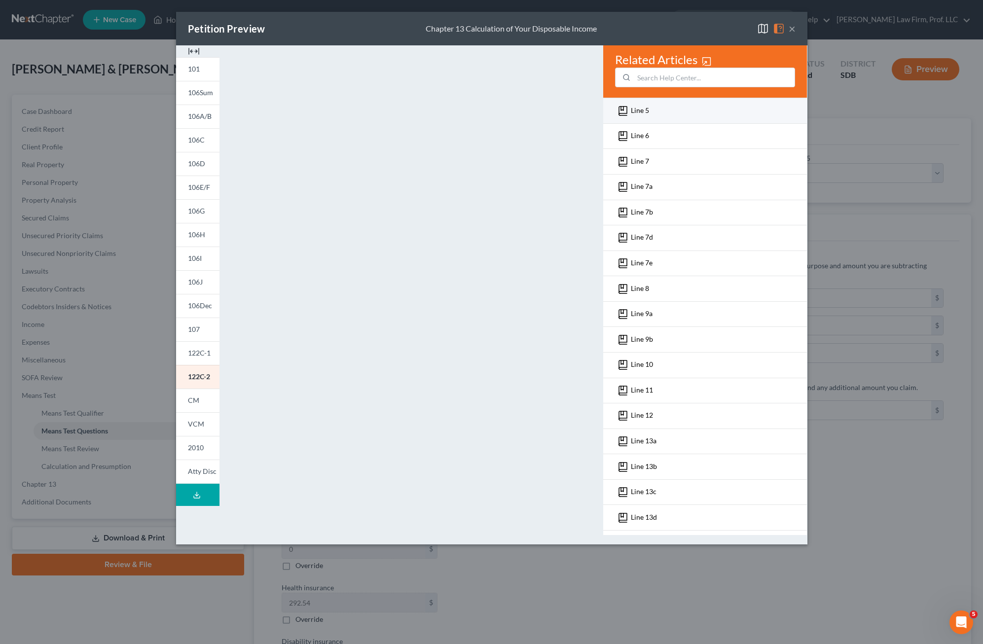
drag, startPoint x: 781, startPoint y: 31, endPoint x: 762, endPoint y: 105, distance: 76.3
click at [618, 31] on img at bounding box center [779, 29] width 12 height 12
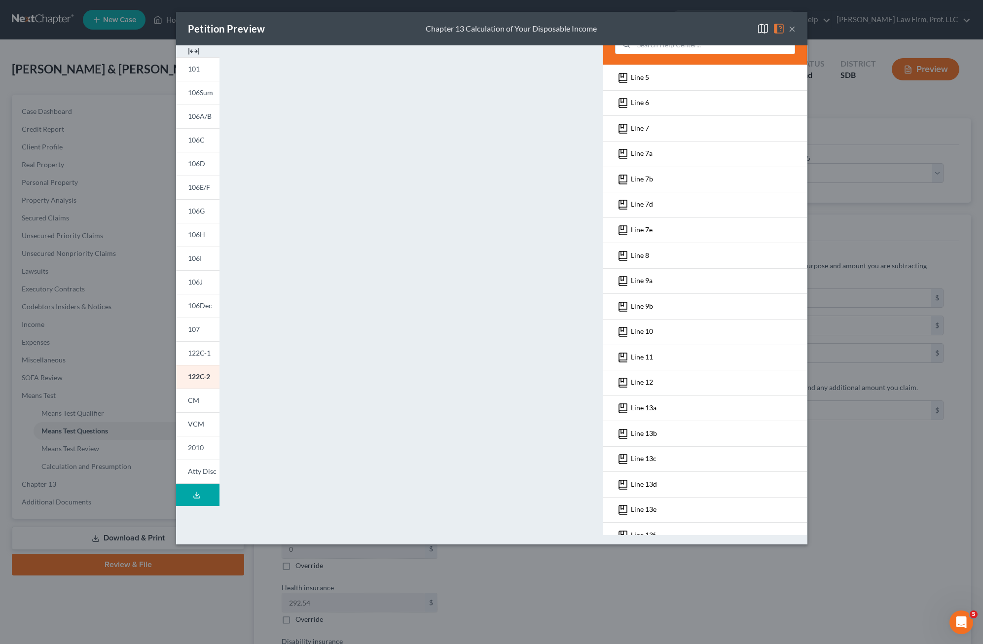
scroll to position [49, 0]
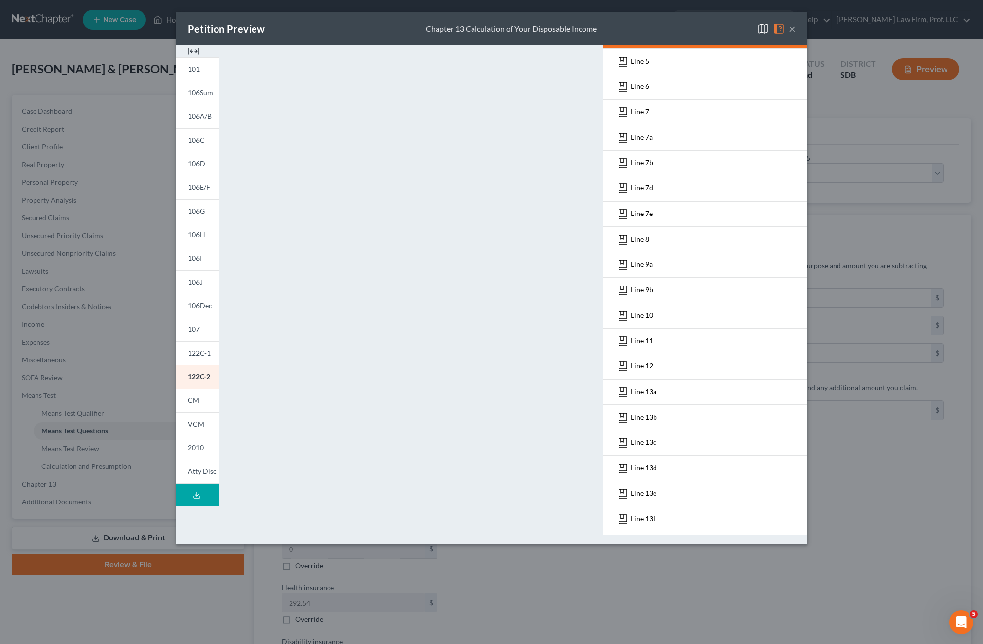
click at [618, 30] on button "×" at bounding box center [791, 29] width 7 height 12
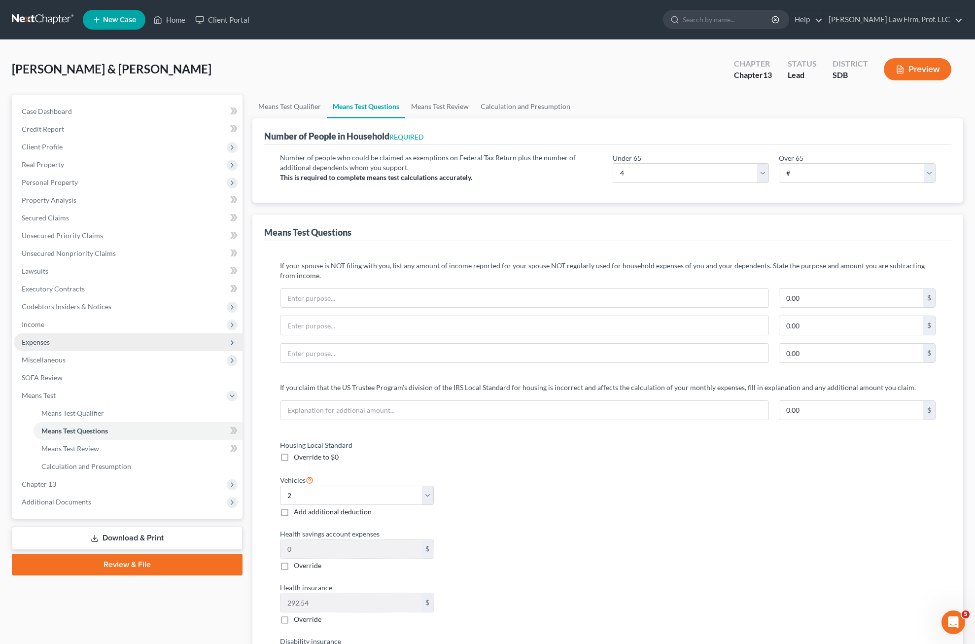
click at [35, 334] on span "Expenses" at bounding box center [128, 342] width 229 height 18
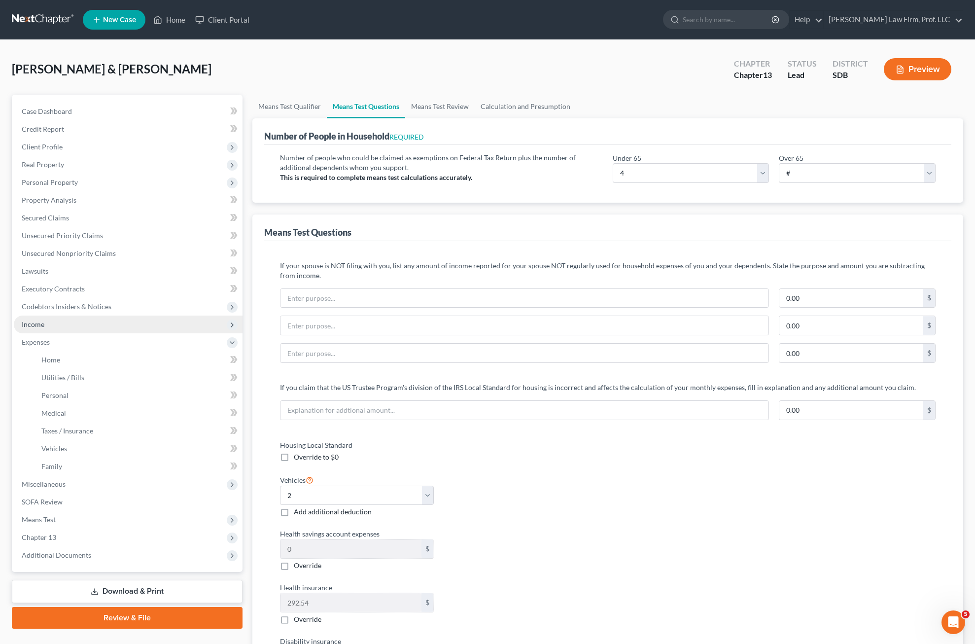
click at [43, 322] on span "Income" at bounding box center [33, 324] width 23 height 8
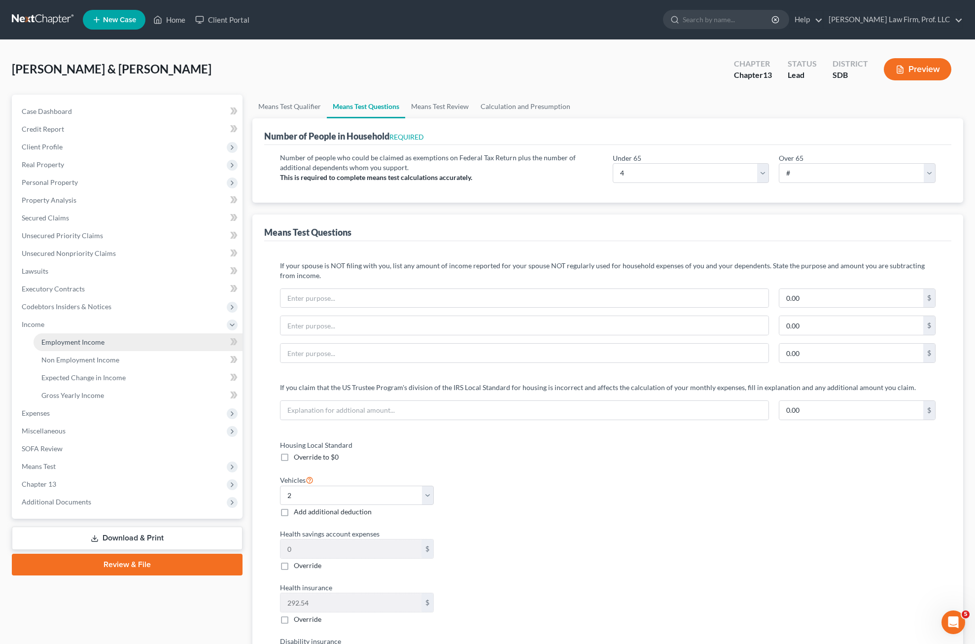
click at [60, 345] on span "Employment Income" at bounding box center [72, 342] width 63 height 8
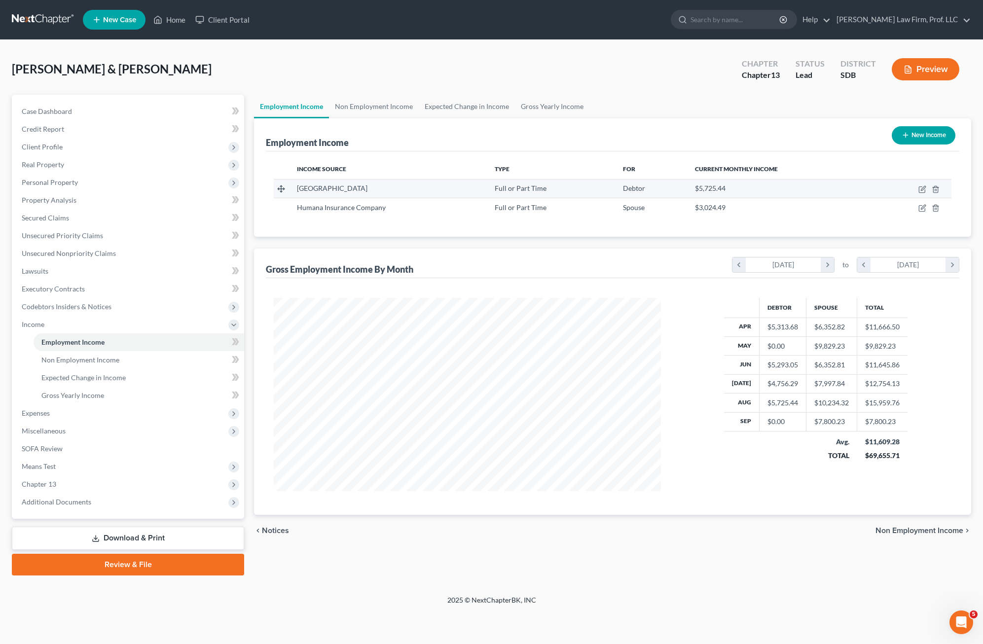
scroll to position [193, 406]
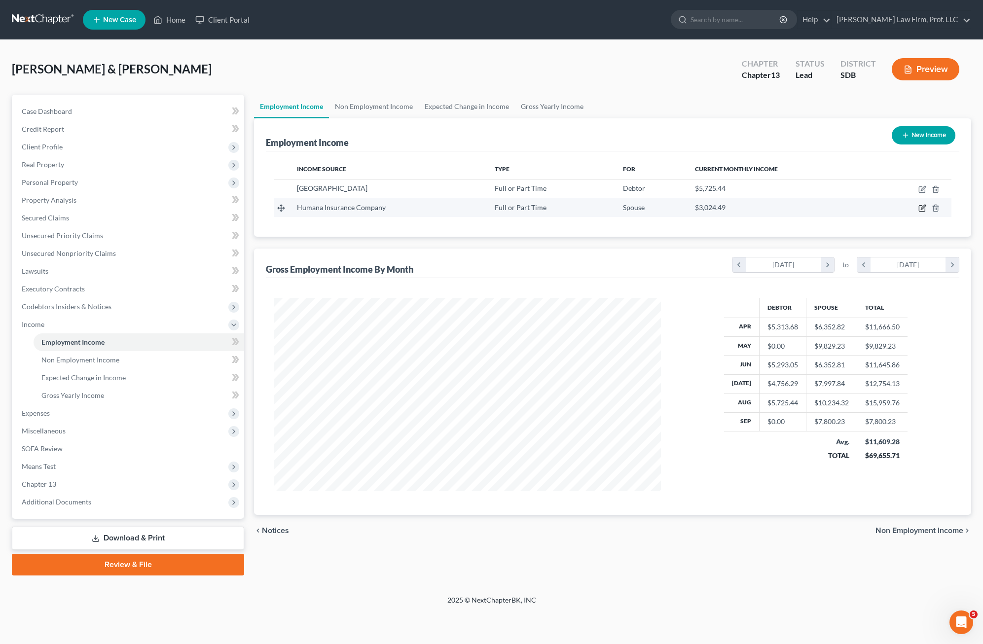
click at [618, 209] on icon "button" at bounding box center [922, 208] width 8 height 8
select select "0"
select select "18"
select select "0"
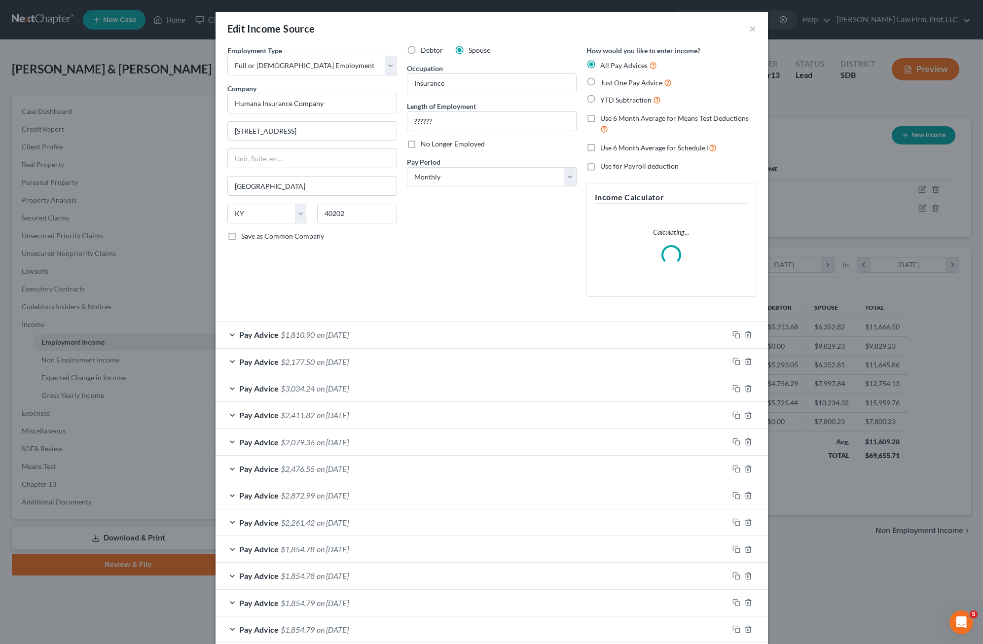
click at [358, 339] on div "Pay Advice $1,810.90 on [DATE]" at bounding box center [471, 334] width 513 height 26
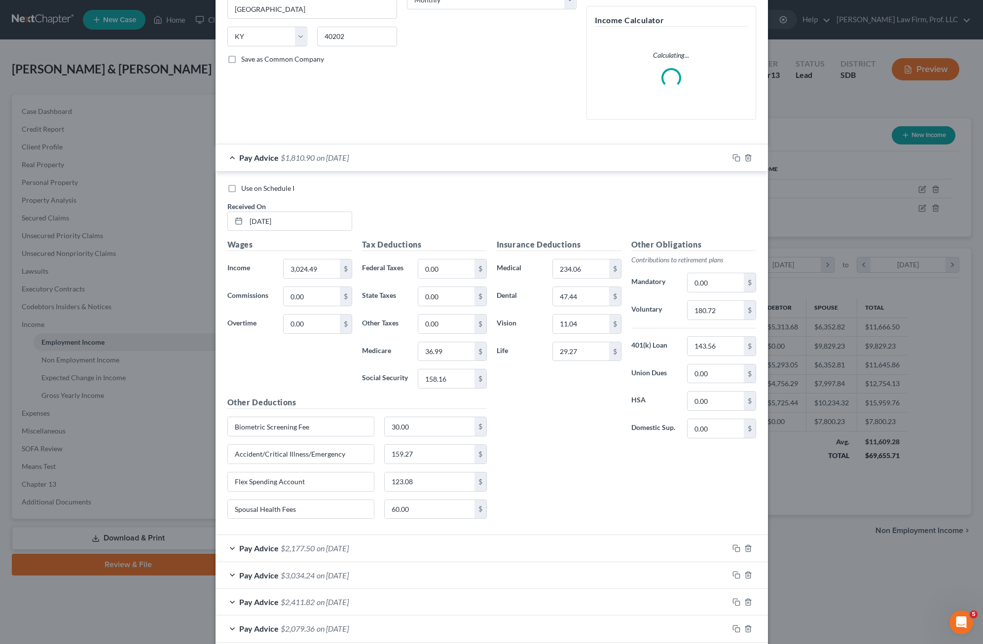
scroll to position [345, 0]
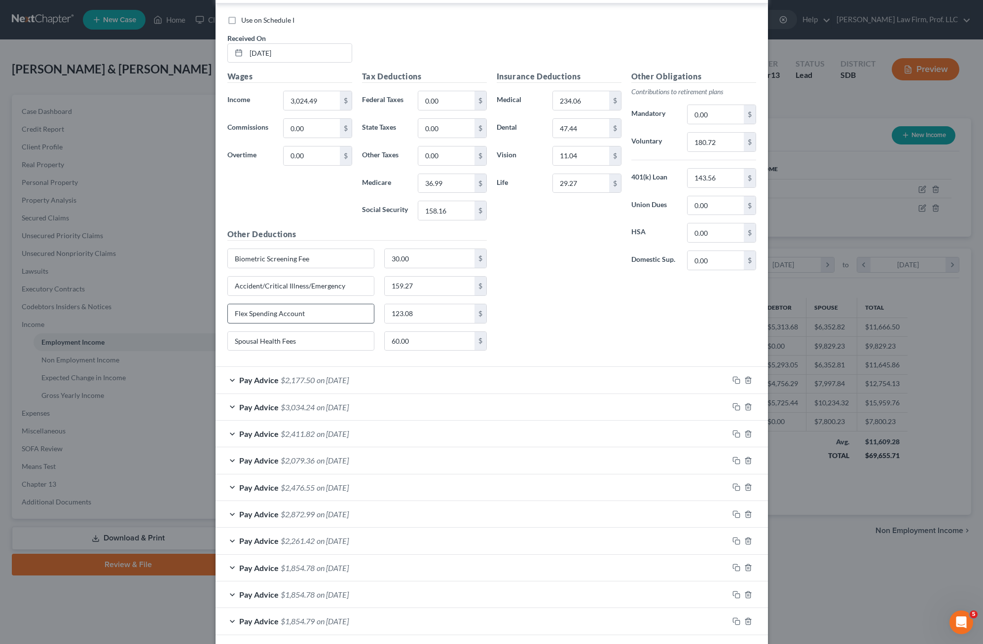
drag, startPoint x: 589, startPoint y: 309, endPoint x: 345, endPoint y: 322, distance: 244.4
click at [593, 303] on div "Insurance Deductions Medical 234.06 $ Dental 47.44 $ Vision 11.04 $ Life 29.27 …" at bounding box center [626, 214] width 269 height 288
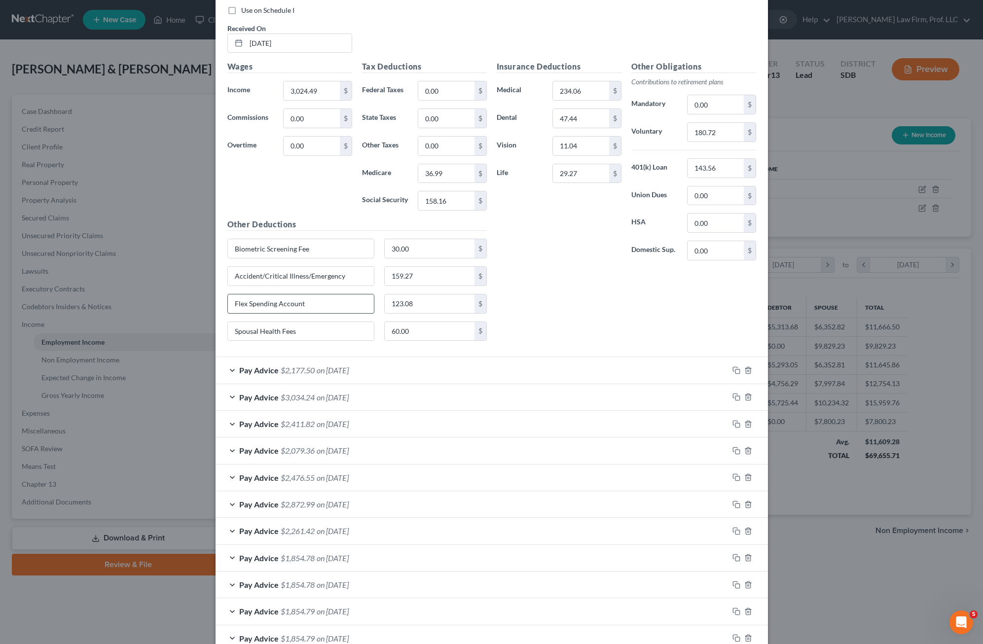
click at [341, 313] on input "Flex Spending Account" at bounding box center [301, 303] width 146 height 19
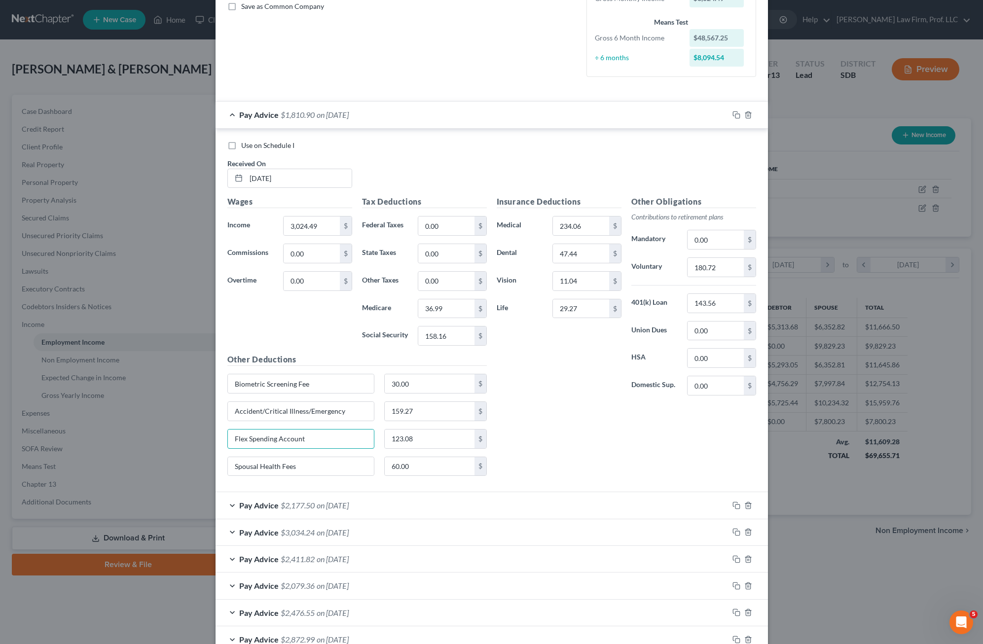
scroll to position [246, 0]
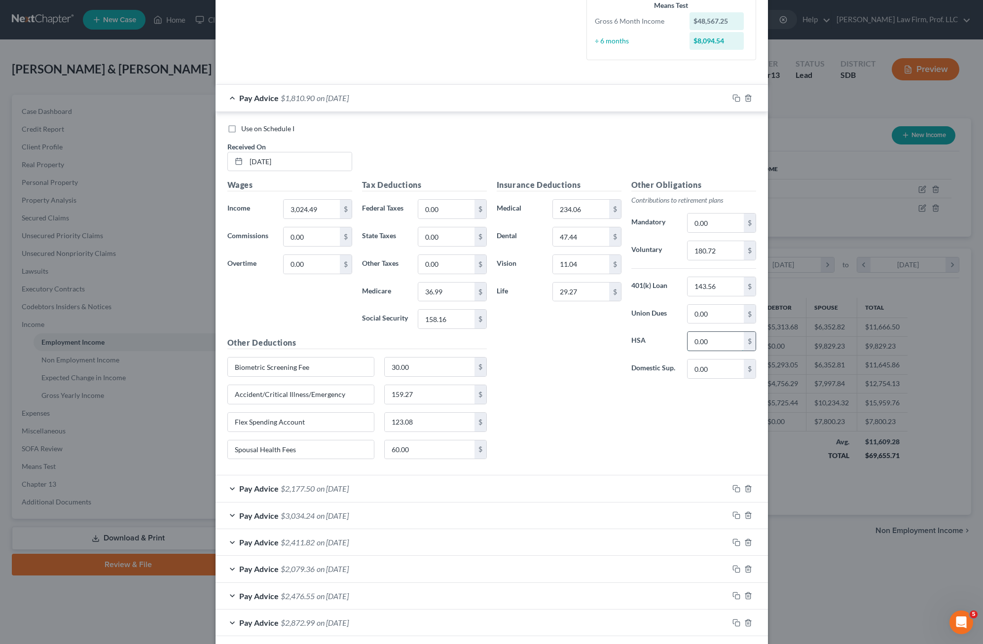
drag, startPoint x: 698, startPoint y: 349, endPoint x: 710, endPoint y: 338, distance: 16.7
click at [618, 348] on input "0.00" at bounding box center [715, 341] width 56 height 19
type input "123.08"
drag, startPoint x: 681, startPoint y: 406, endPoint x: 425, endPoint y: 429, distance: 257.4
click at [618, 406] on div "Insurance Deductions Medical 234.06 $ Dental 47.44 $ Vision 11.04 $ Life 29.27 …" at bounding box center [626, 323] width 269 height 288
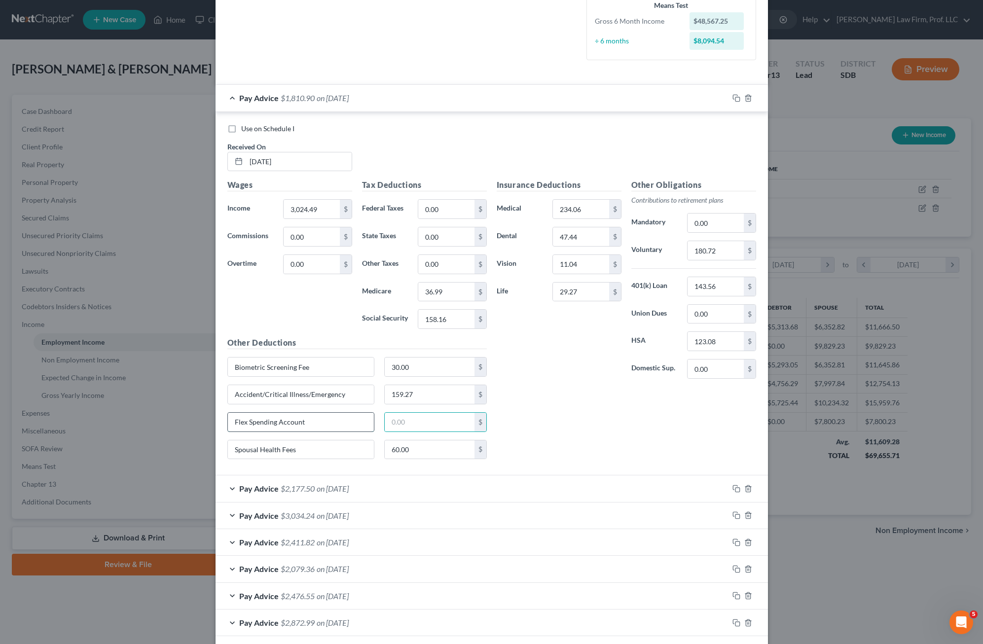
click at [300, 422] on input "Flex Spending Account" at bounding box center [301, 422] width 146 height 19
click at [328, 420] on input "Flex Spending Account" at bounding box center [301, 422] width 146 height 19
click at [326, 422] on input "Flex Spending Account" at bounding box center [301, 422] width 146 height 19
click at [188, 420] on div "Edit Income Source × Employment Type * Select Full or [DEMOGRAPHIC_DATA] Employ…" at bounding box center [491, 322] width 983 height 644
click at [286, 421] on input "Flex Spending Account" at bounding box center [301, 422] width 146 height 19
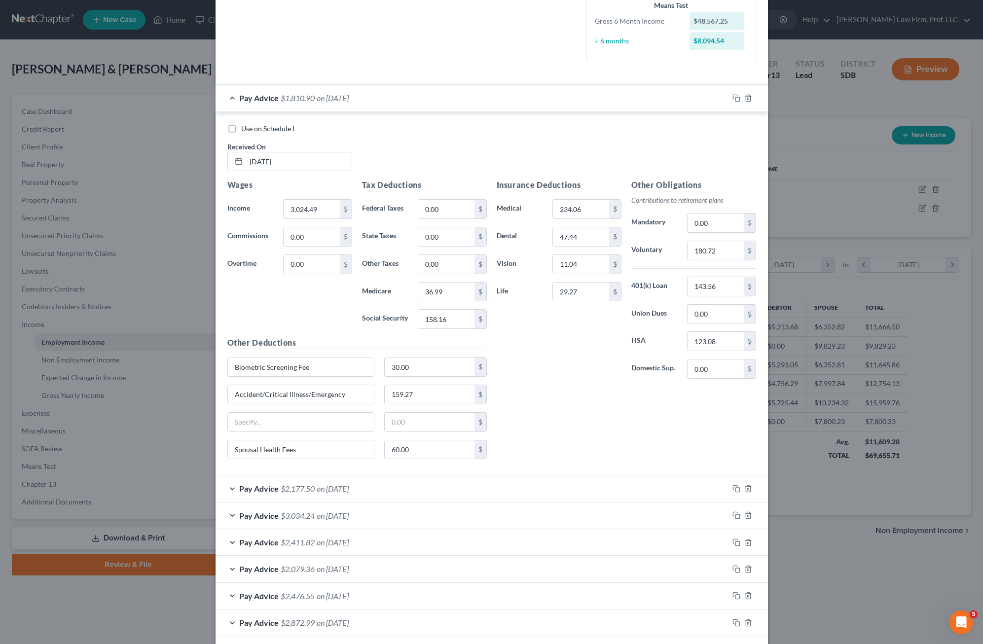
drag, startPoint x: 539, startPoint y: 428, endPoint x: 542, endPoint y: 471, distance: 43.0
click at [540, 428] on div "Insurance Deductions Medical 234.06 $ Dental 47.44 $ Vision 11.04 $ Life 29.27 …" at bounding box center [626, 323] width 269 height 288
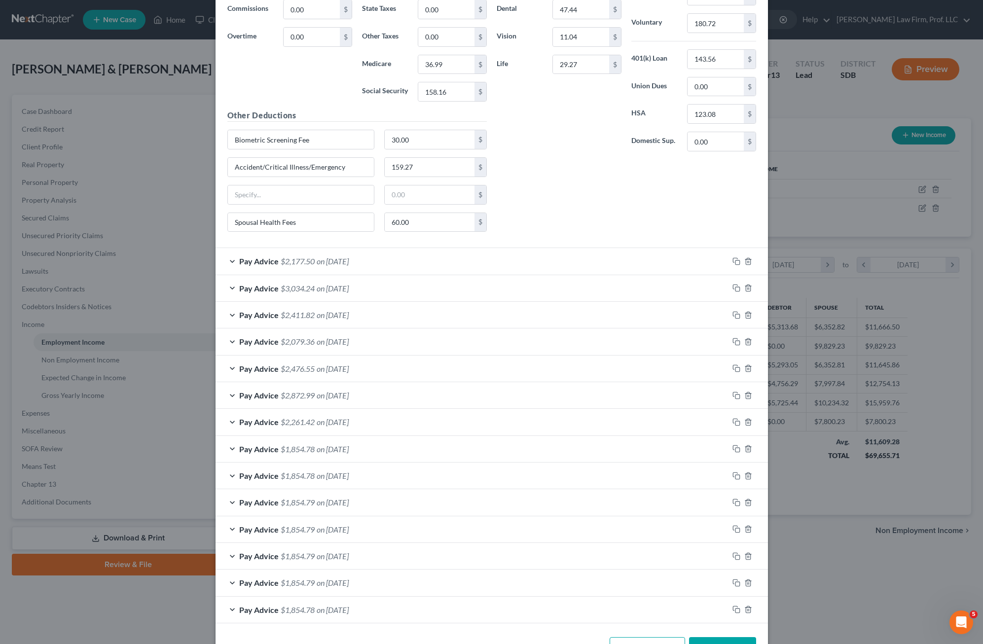
scroll to position [507, 0]
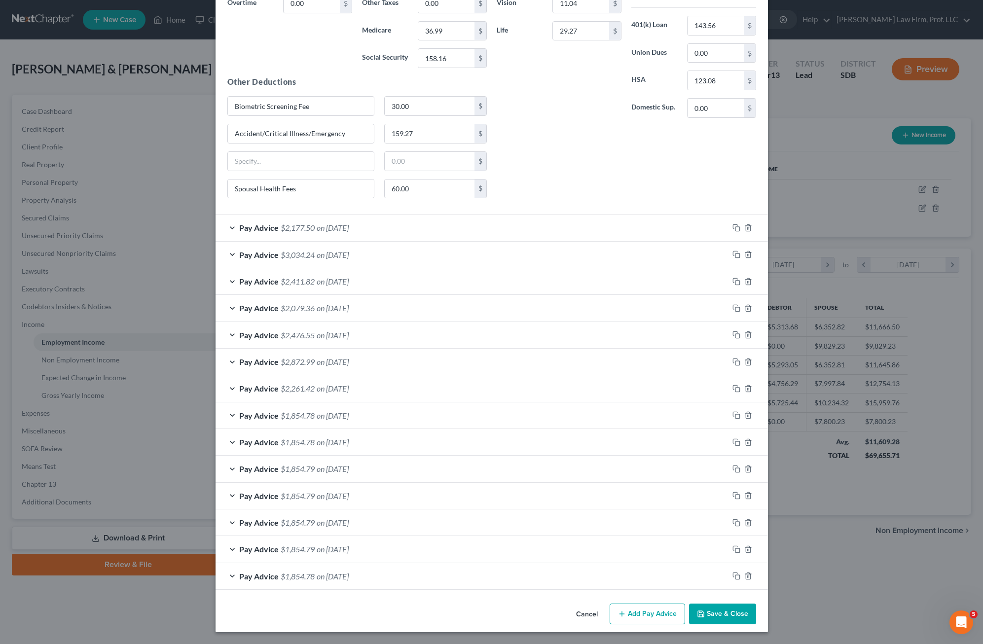
click at [505, 233] on div "Pay Advice $2,177.50 on [DATE]" at bounding box center [471, 227] width 513 height 26
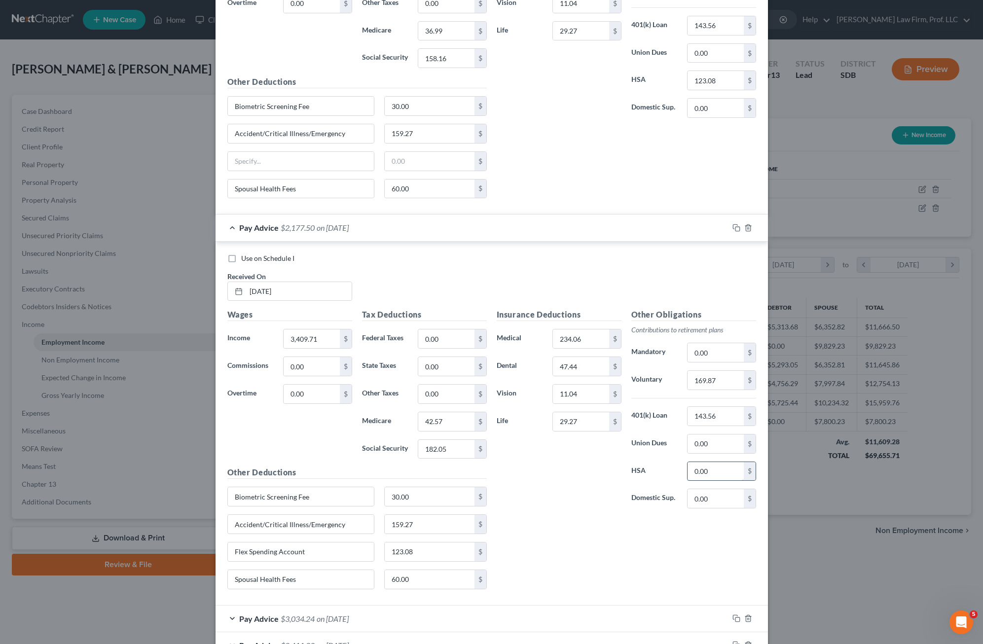
click at [618, 471] on input "0.00" at bounding box center [715, 471] width 56 height 19
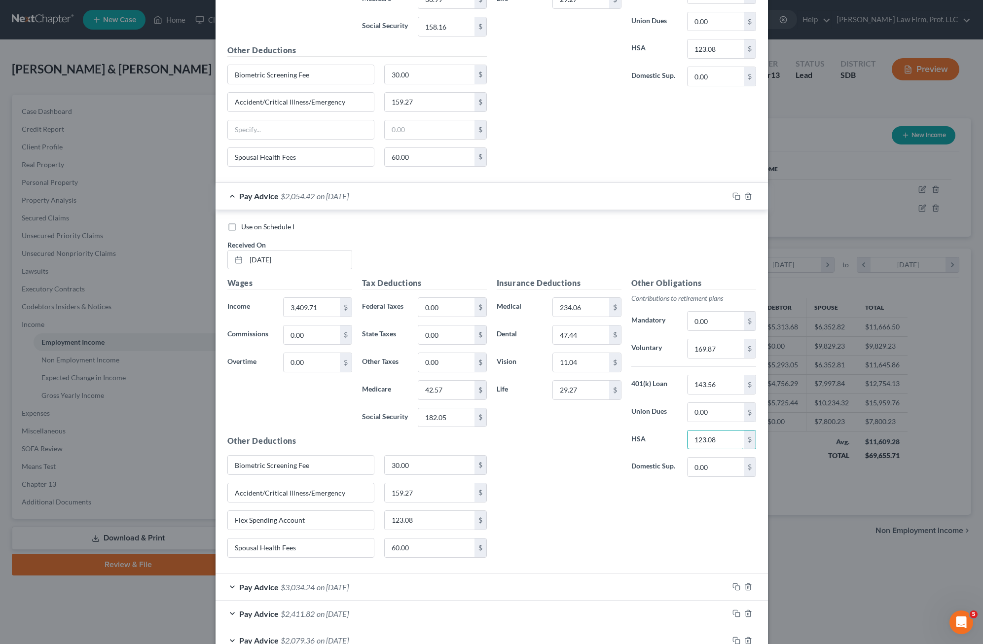
scroll to position [557, 0]
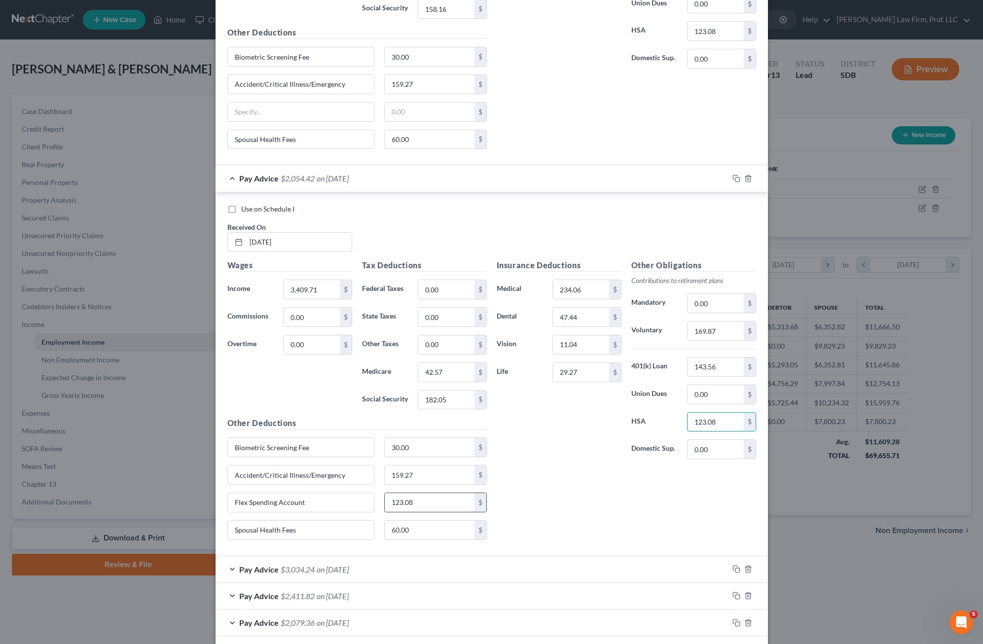
type input "123.08"
type input "Flex Spending Account"
click at [332, 497] on input "Flex Spending Account" at bounding box center [301, 502] width 146 height 19
drag, startPoint x: 314, startPoint y: 509, endPoint x: 448, endPoint y: 523, distance: 134.8
click at [211, 510] on div "Edit Income Source × Employment Type * Select Full or [DEMOGRAPHIC_DATA] Employ…" at bounding box center [491, 322] width 983 height 644
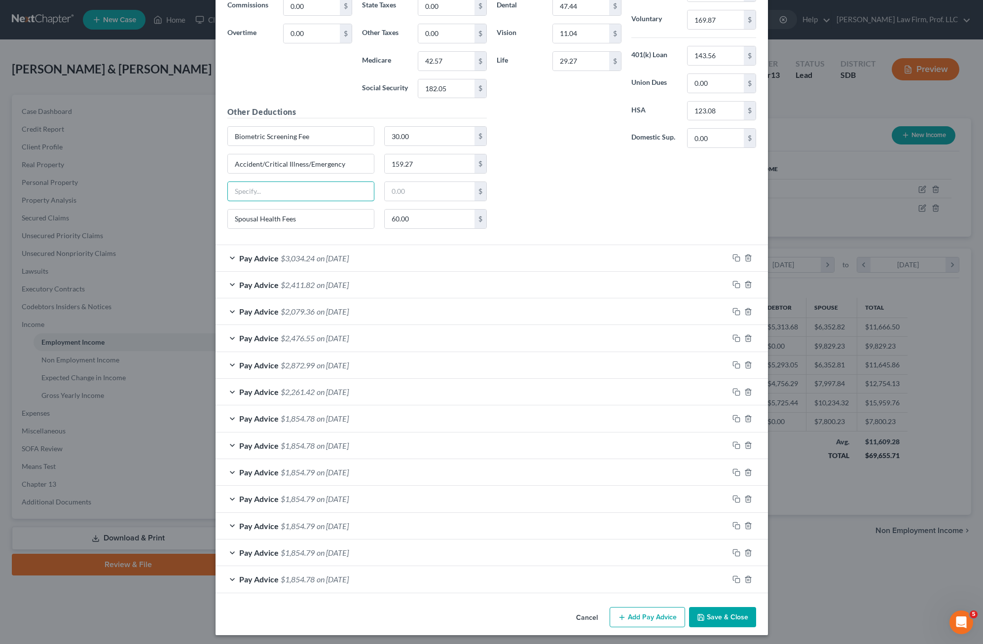
scroll to position [871, 0]
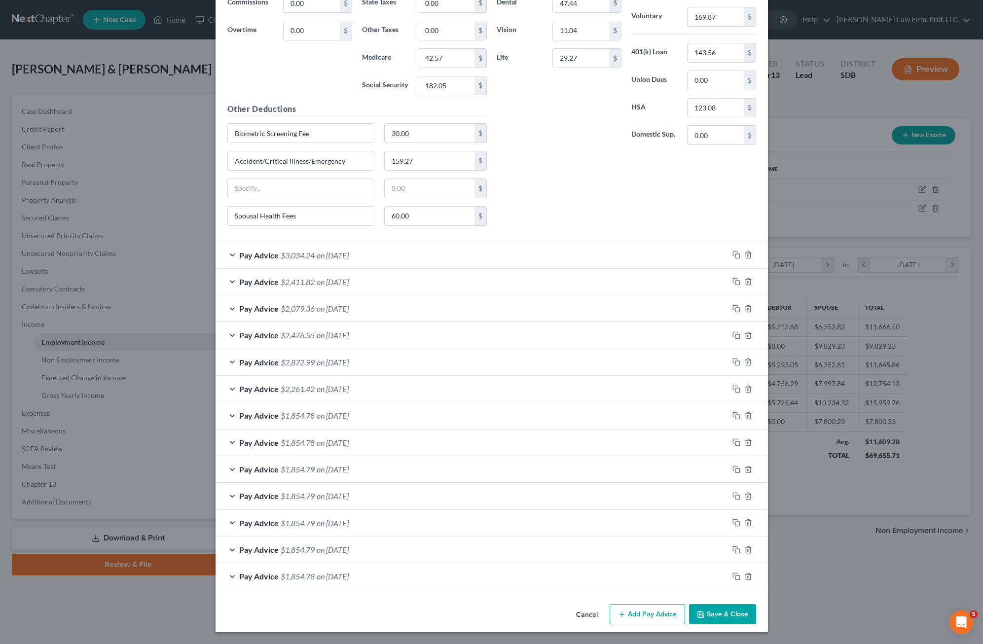
click at [442, 257] on div "Pay Advice $3,034.24 on [DATE]" at bounding box center [471, 255] width 513 height 26
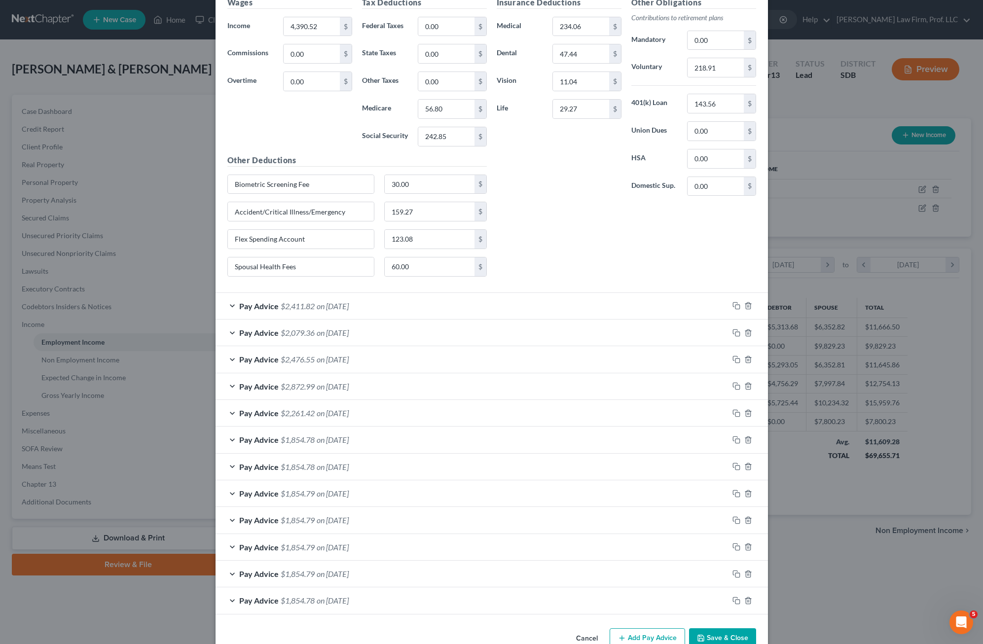
scroll to position [1216, 0]
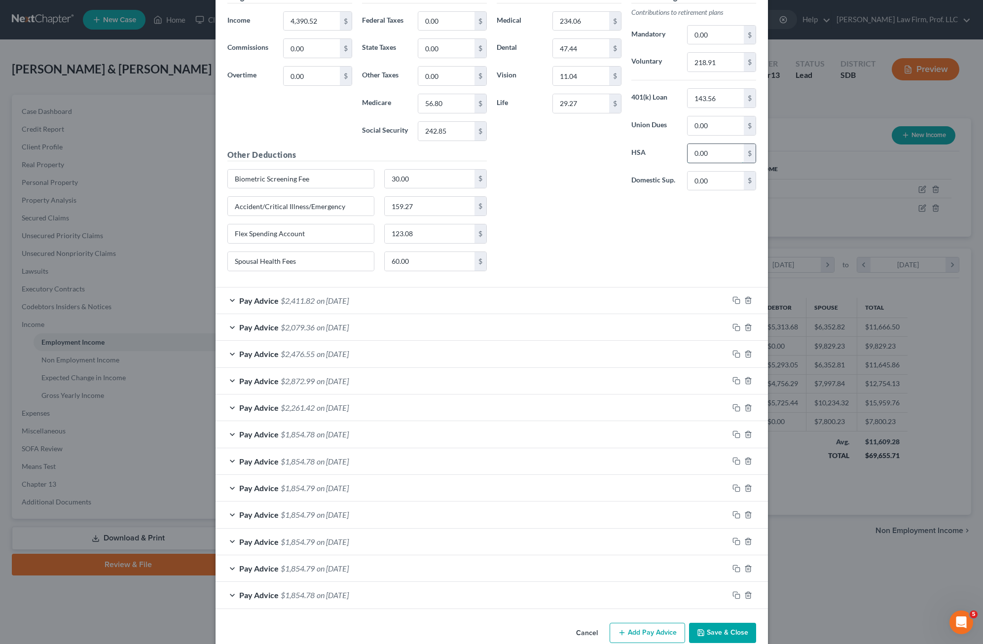
click at [618, 154] on input "0.00" at bounding box center [715, 153] width 56 height 19
click at [618, 149] on input "0" at bounding box center [715, 153] width 56 height 19
drag, startPoint x: 697, startPoint y: 148, endPoint x: 708, endPoint y: 145, distance: 11.6
click at [618, 145] on input "0" at bounding box center [715, 153] width 56 height 19
type input "123.08"
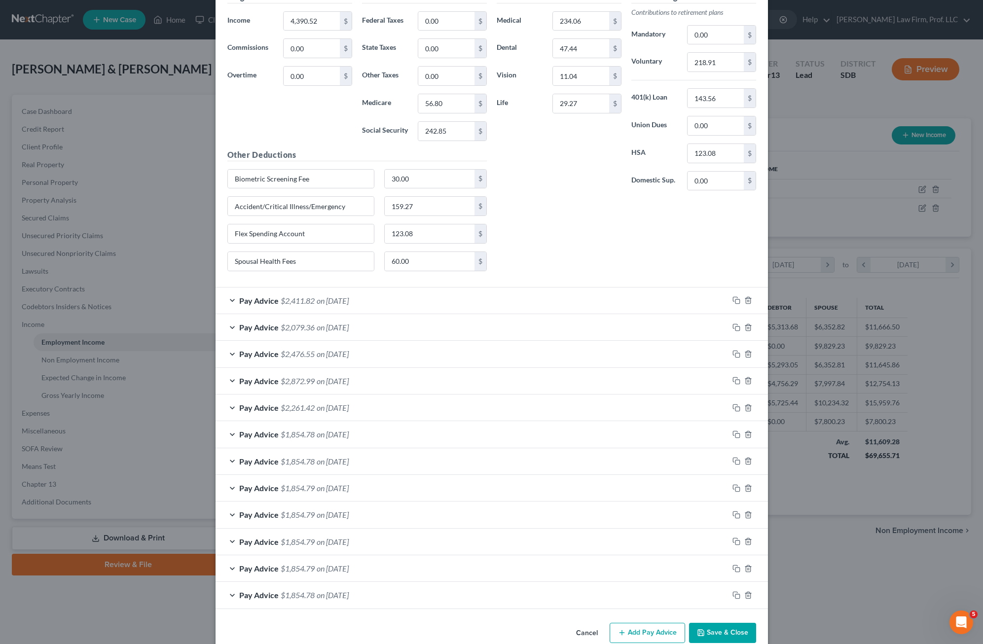
click at [562, 209] on div "Insurance Deductions Medical 234.06 $ Dental 47.44 $ Vision 11.04 $ Life 29.27 …" at bounding box center [626, 135] width 269 height 288
click at [439, 231] on input "123.08" at bounding box center [430, 233] width 90 height 19
click at [345, 236] on input "Flex Spending Account" at bounding box center [301, 233] width 146 height 19
drag, startPoint x: 304, startPoint y: 231, endPoint x: 344, endPoint y: 288, distance: 69.8
click at [189, 237] on div "Edit Income Source × Employment Type * Select Full or [DEMOGRAPHIC_DATA] Employ…" at bounding box center [491, 322] width 983 height 644
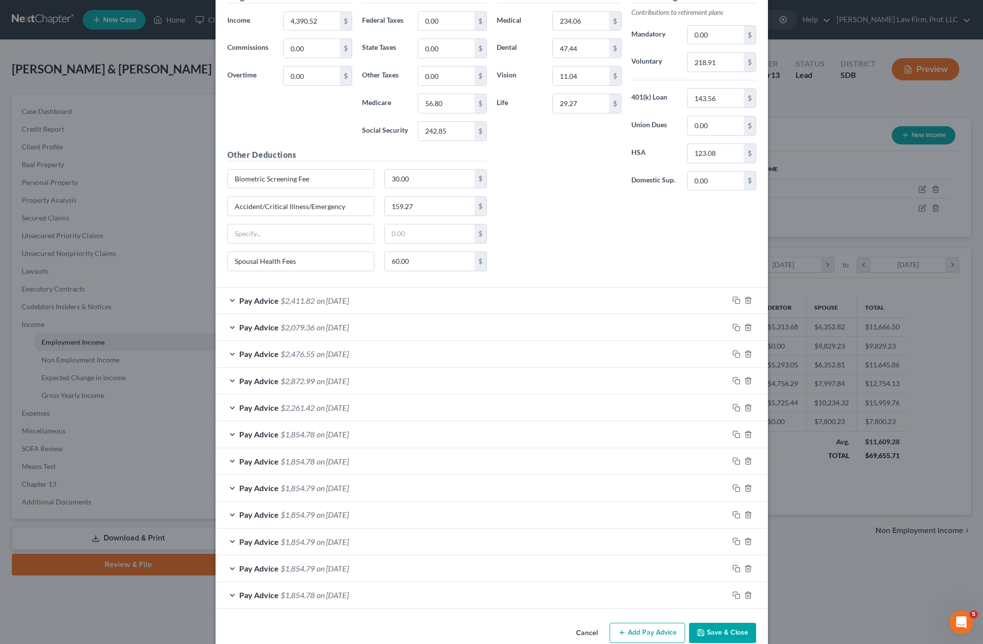
click at [328, 298] on span "on [DATE]" at bounding box center [333, 300] width 32 height 9
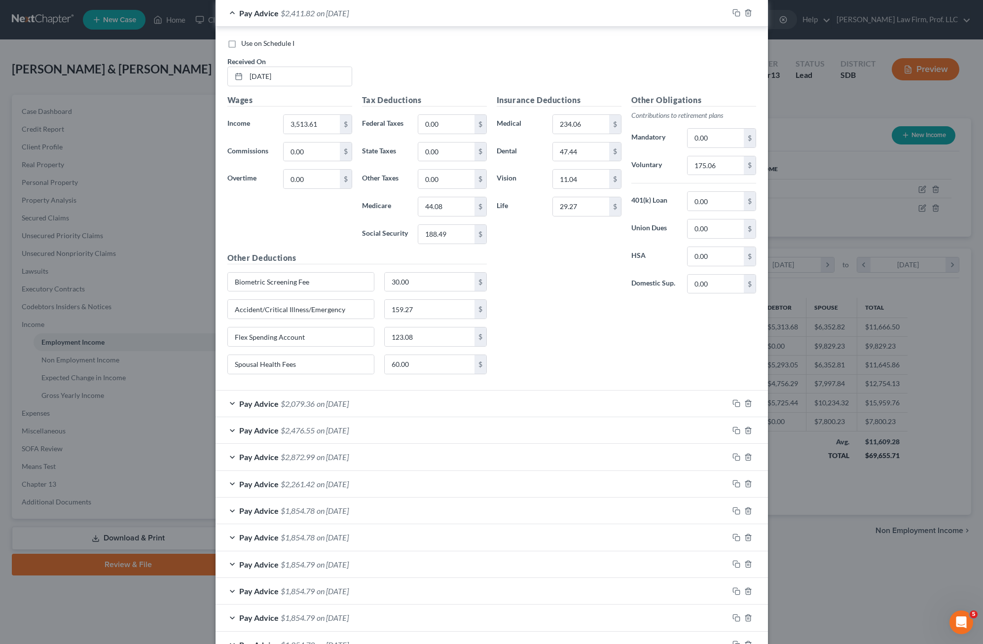
scroll to position [1512, 0]
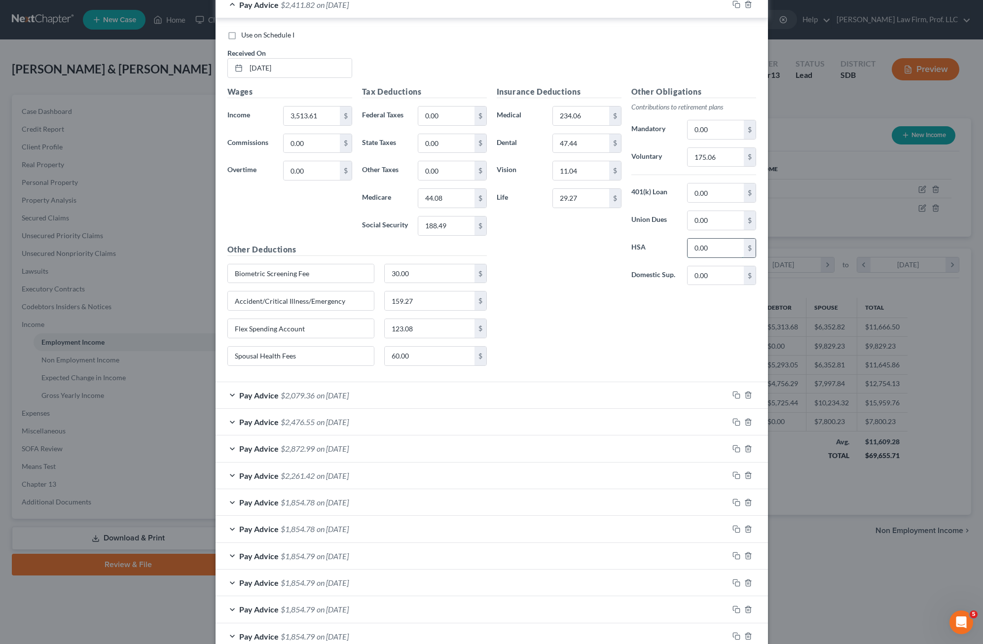
click at [618, 246] on input "0.00" at bounding box center [715, 248] width 56 height 19
type input "123.08"
click at [321, 332] on input "Flex Spending Account" at bounding box center [301, 328] width 146 height 19
click at [228, 333] on input "Flex Spending Account" at bounding box center [301, 328] width 146 height 19
click at [534, 316] on div "Insurance Deductions Medical 234.06 $ Dental 47.44 $ Vision 11.04 $ Life 29.27 …" at bounding box center [626, 230] width 269 height 288
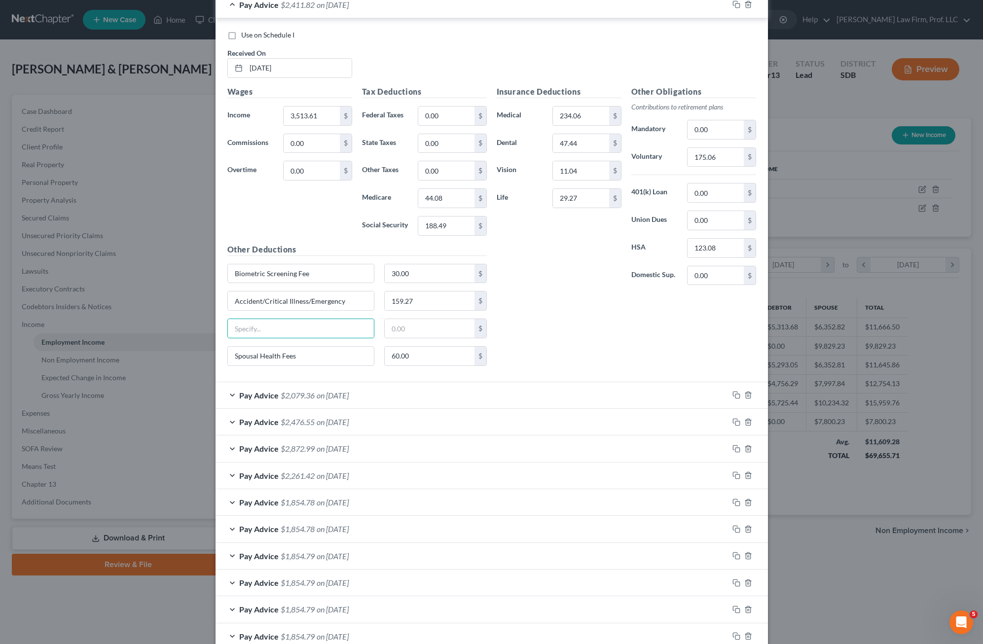
click at [490, 384] on div "Pay Advice $2,079.36 on [DATE]" at bounding box center [471, 395] width 513 height 26
click at [481, 401] on div "Pay Advice $2,079.36 on [DATE]" at bounding box center [471, 395] width 513 height 26
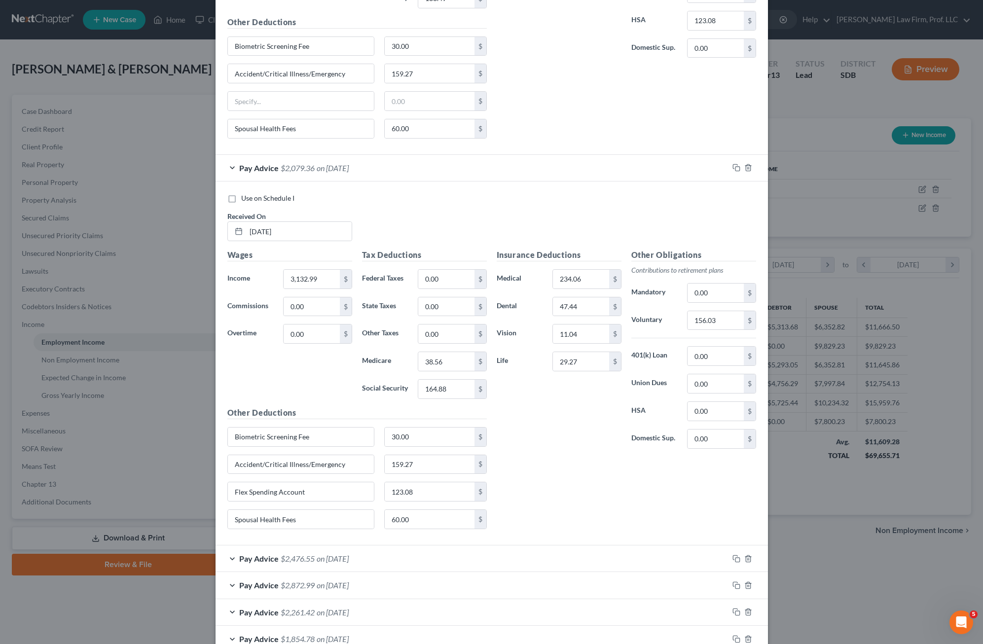
scroll to position [1894, 0]
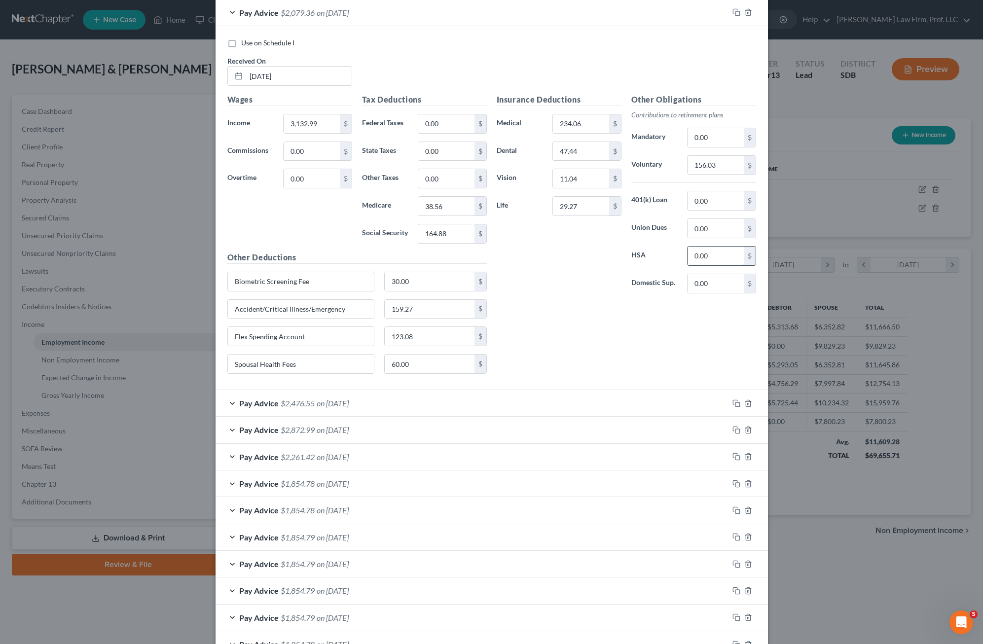
click at [618, 258] on input "0.00" at bounding box center [715, 255] width 56 height 19
drag, startPoint x: 720, startPoint y: 258, endPoint x: 679, endPoint y: 251, distance: 41.6
click at [618, 251] on div "0,123.08 $" at bounding box center [721, 256] width 78 height 20
type input "123.08"
drag, startPoint x: 638, startPoint y: 330, endPoint x: 420, endPoint y: 325, distance: 218.9
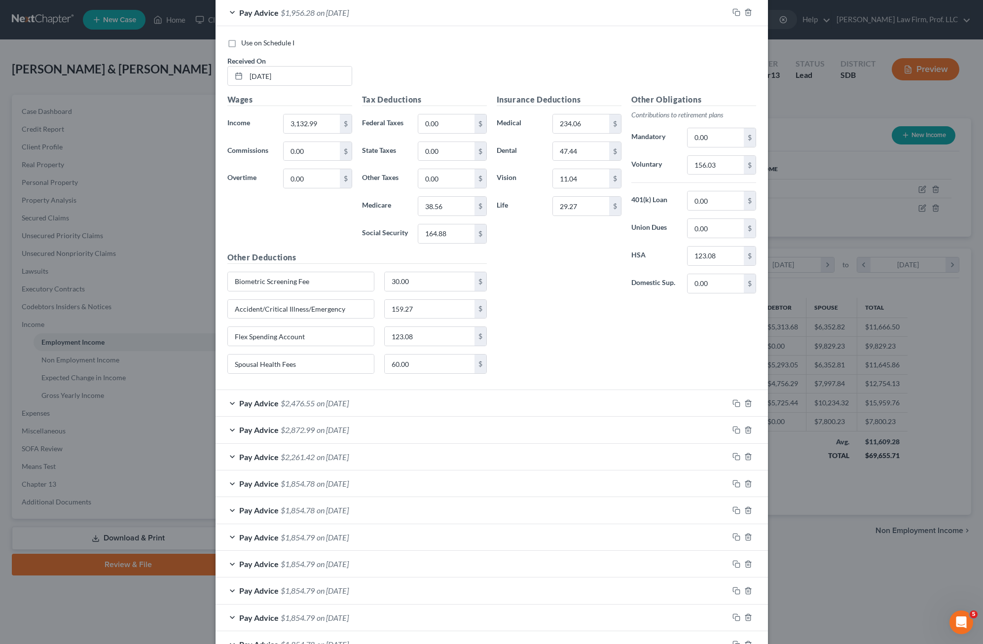
click at [618, 330] on div "Insurance Deductions Medical 234.06 $ Dental 47.44 $ Vision 11.04 $ Life 29.27 …" at bounding box center [626, 238] width 269 height 288
click at [410, 340] on input "123.08" at bounding box center [430, 336] width 90 height 19
click at [326, 340] on input "Flex Spending Account" at bounding box center [301, 336] width 146 height 19
type input "F"
drag, startPoint x: 612, startPoint y: 328, endPoint x: 468, endPoint y: 396, distance: 159.0
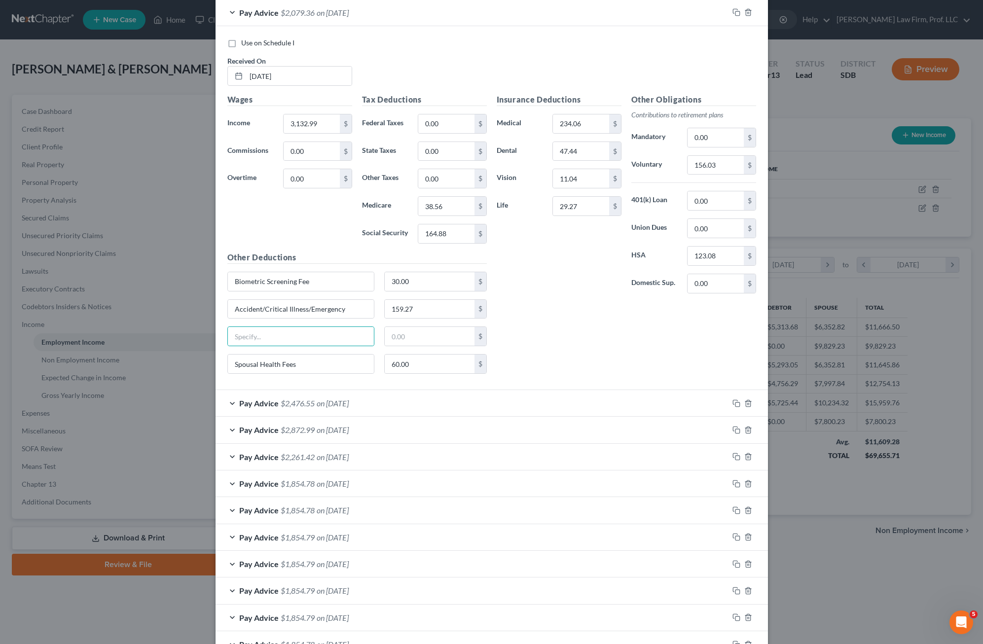
click at [613, 328] on div "Insurance Deductions Medical 234.06 $ Dental 47.44 $ Vision 11.04 $ Life 29.27 …" at bounding box center [626, 238] width 269 height 288
click at [468, 396] on div "Pay Advice $2,476.55 on [DATE]" at bounding box center [471, 403] width 513 height 26
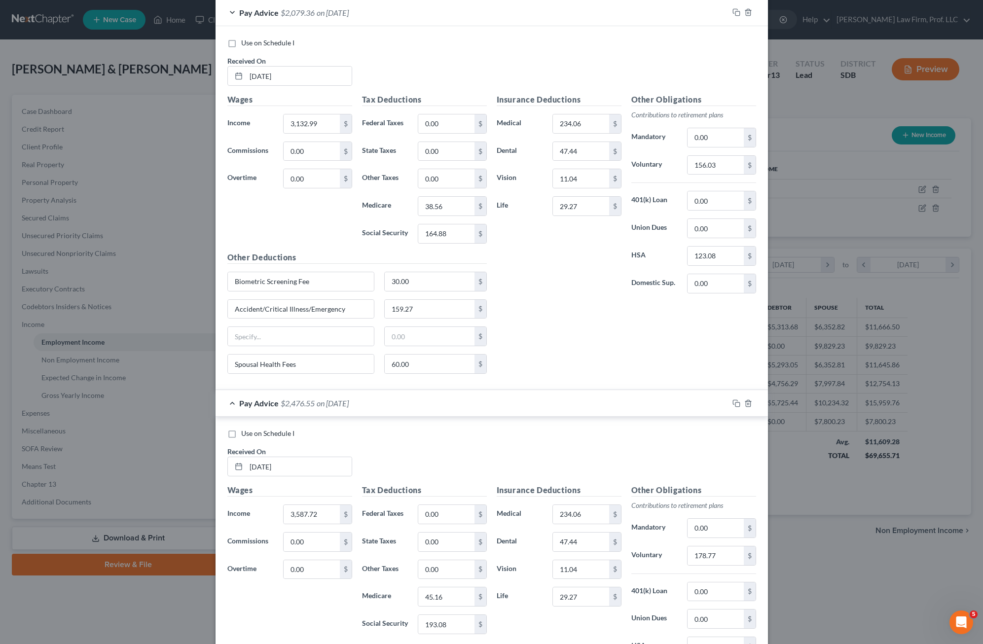
click at [463, 404] on div "Pay Advice $2,476.55 on [DATE]" at bounding box center [471, 403] width 513 height 26
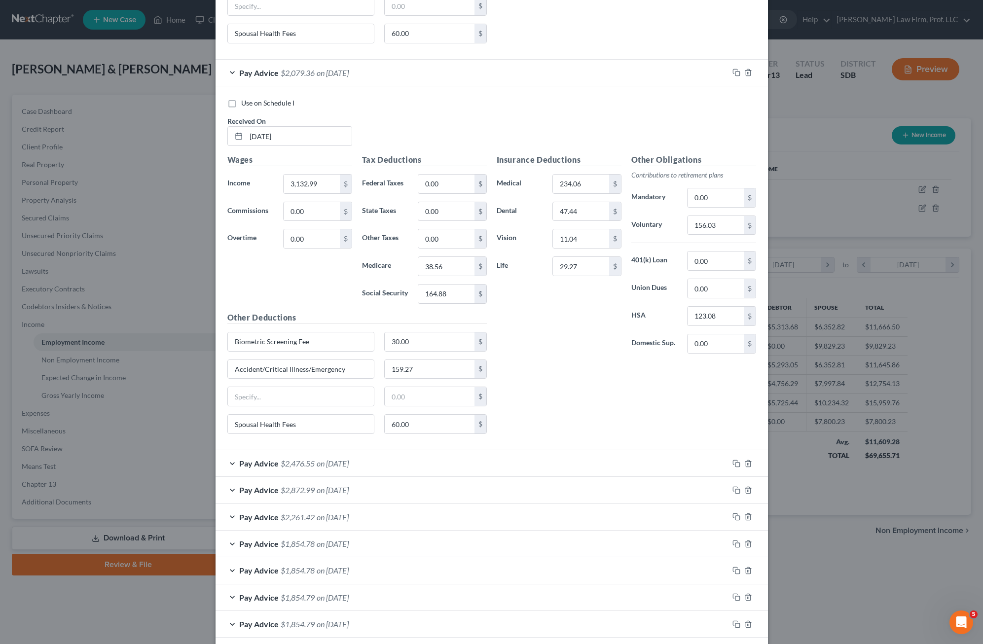
scroll to position [1962, 0]
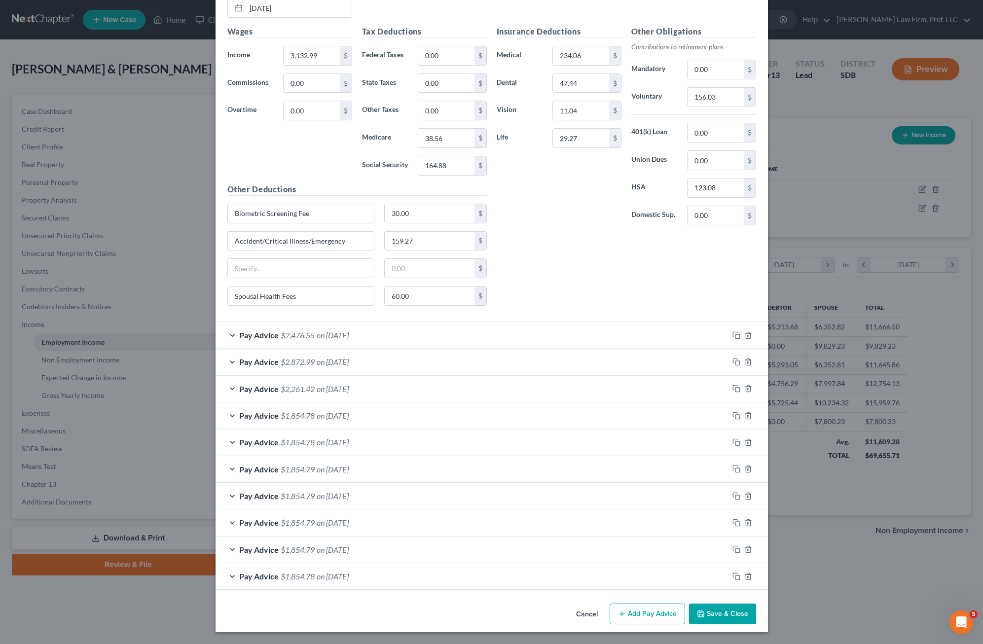
click at [445, 328] on div "Pay Advice $2,476.55 on [DATE]" at bounding box center [471, 335] width 513 height 26
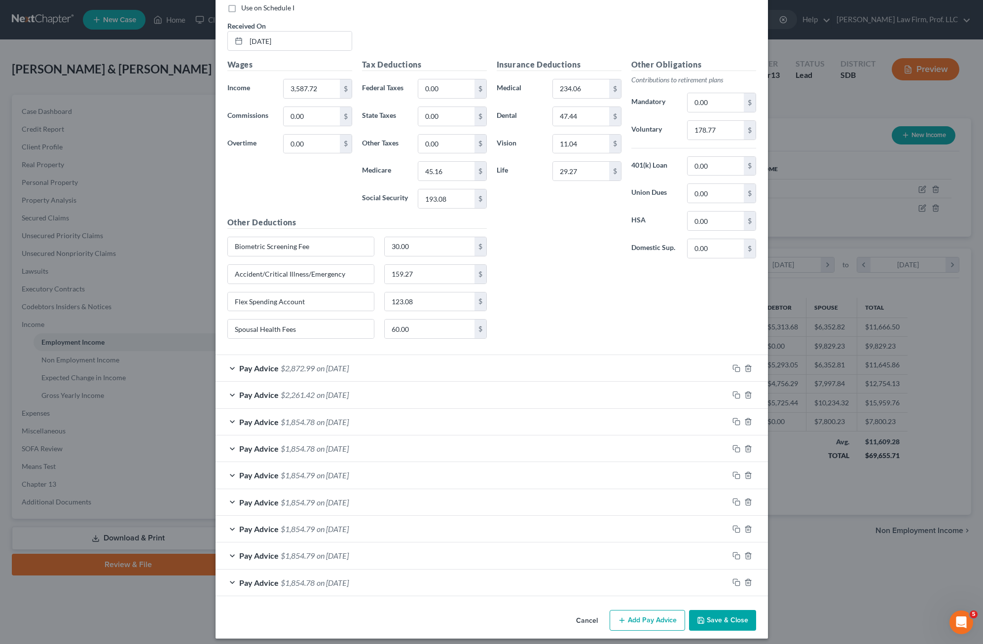
scroll to position [2326, 0]
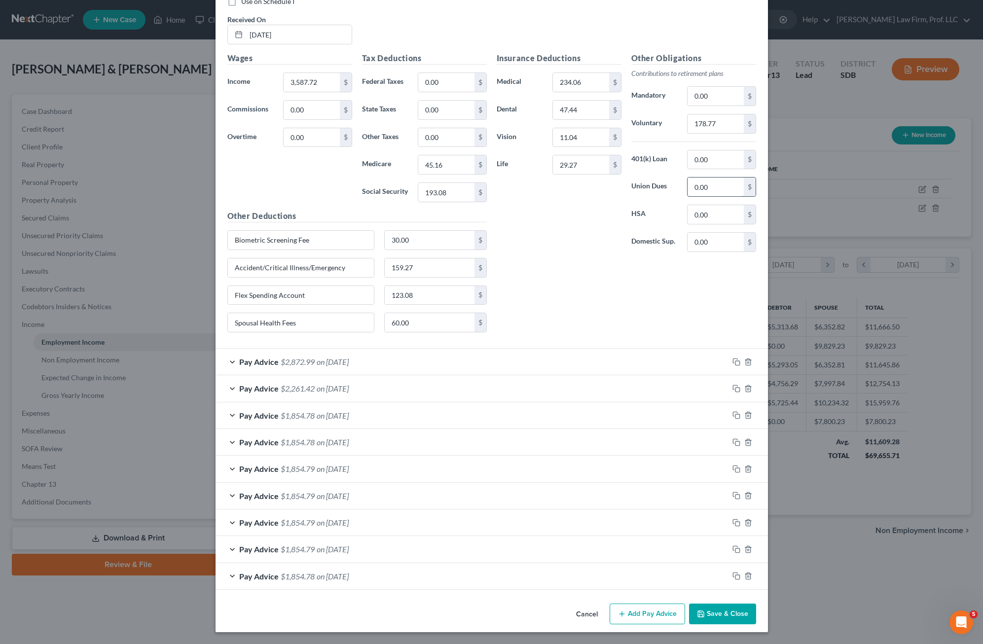
click at [618, 187] on input "0.00" at bounding box center [715, 186] width 56 height 19
click at [618, 216] on input "0.00" at bounding box center [715, 214] width 56 height 19
click at [618, 213] on input "0.00" at bounding box center [715, 214] width 56 height 19
click at [618, 216] on input "0" at bounding box center [715, 214] width 56 height 19
click at [618, 219] on input "0" at bounding box center [715, 214] width 56 height 19
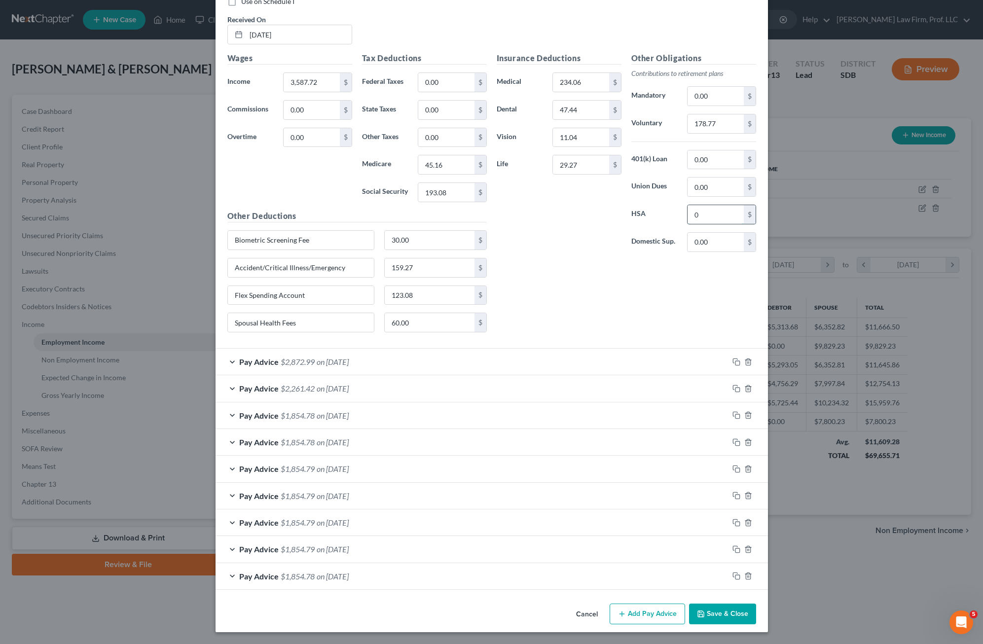
click at [618, 217] on input "0" at bounding box center [715, 214] width 56 height 19
drag, startPoint x: 703, startPoint y: 217, endPoint x: 697, endPoint y: 213, distance: 7.4
click at [618, 219] on input "0" at bounding box center [715, 214] width 56 height 19
type input "123.08"
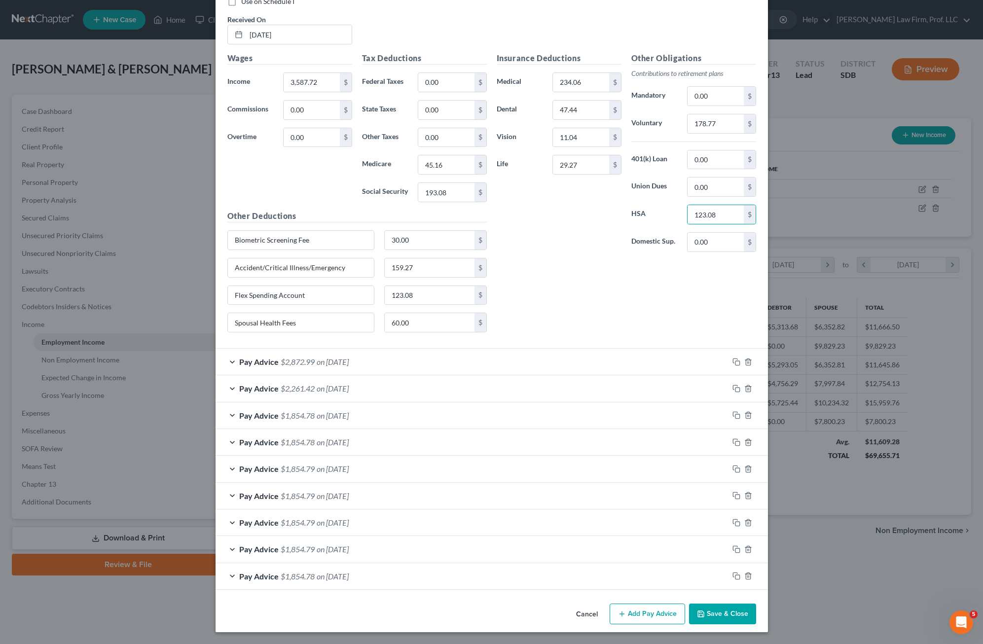
drag, startPoint x: 636, startPoint y: 367, endPoint x: 574, endPoint y: 461, distance: 112.8
click at [618, 367] on div "Pay Advice $2,872.99 on [DATE]" at bounding box center [471, 362] width 513 height 26
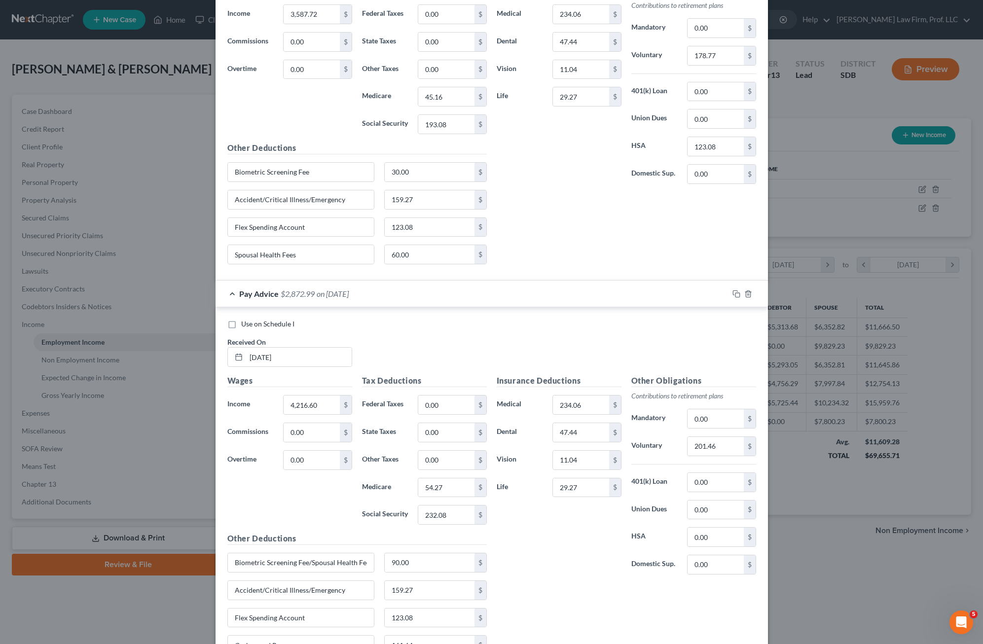
scroll to position [2572, 0]
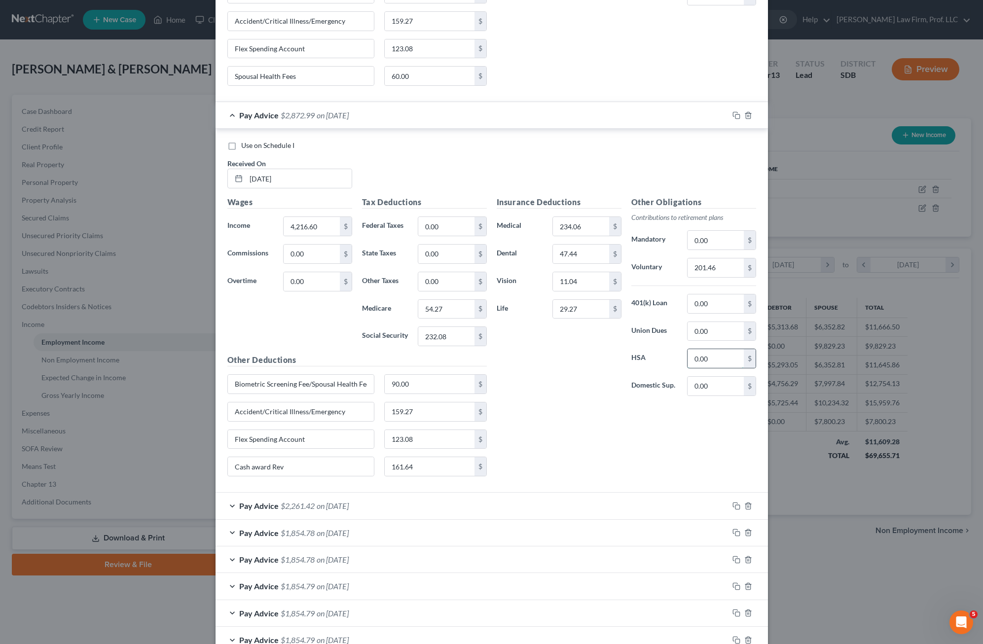
click at [618, 360] on input "0.00" at bounding box center [715, 358] width 56 height 19
type input "123.08"
click at [427, 441] on input "123.08" at bounding box center [430, 439] width 90 height 19
drag, startPoint x: 299, startPoint y: 442, endPoint x: 217, endPoint y: 441, distance: 81.8
click at [217, 441] on div "Use on Schedule I Received On * [DATE] Wages Income * 4,216.60 $ Commissions 0.…" at bounding box center [491, 311] width 552 height 364
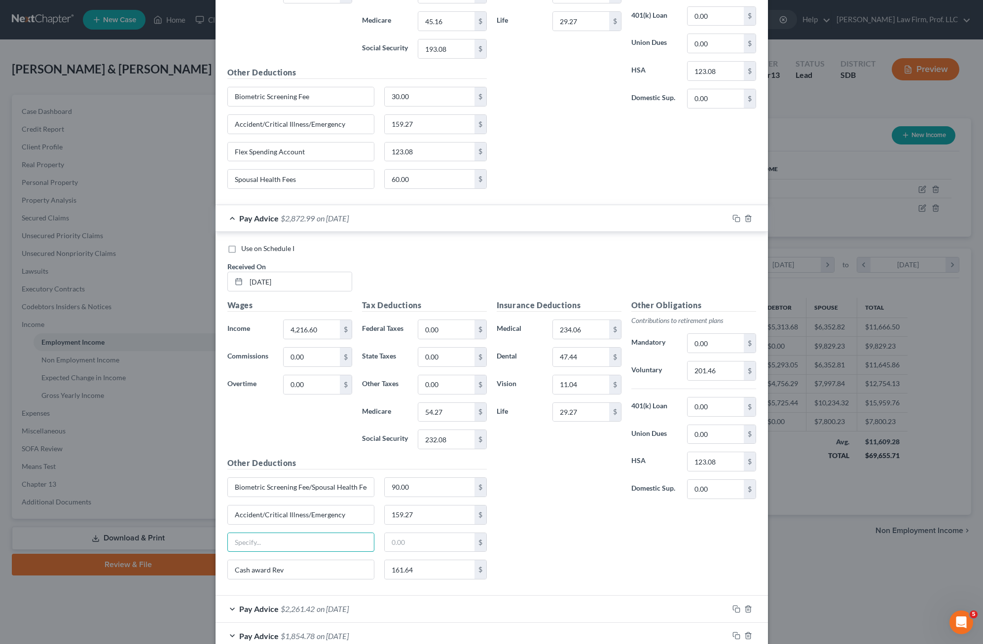
scroll to position [2375, 0]
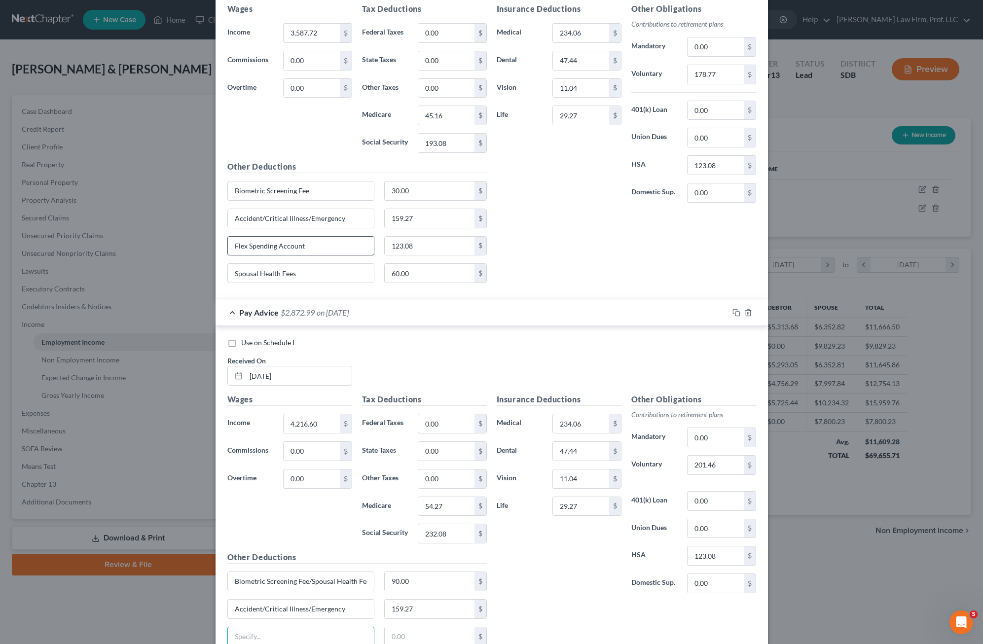
click at [323, 241] on input "Flex Spending Account" at bounding box center [301, 246] width 146 height 19
click at [321, 241] on input "Flex Spending Account" at bounding box center [301, 246] width 146 height 19
click at [319, 243] on input "Flex Spending Account" at bounding box center [301, 246] width 146 height 19
click at [319, 244] on input "Flex Spending Account" at bounding box center [301, 246] width 146 height 19
type input "Flex Spending Acc"
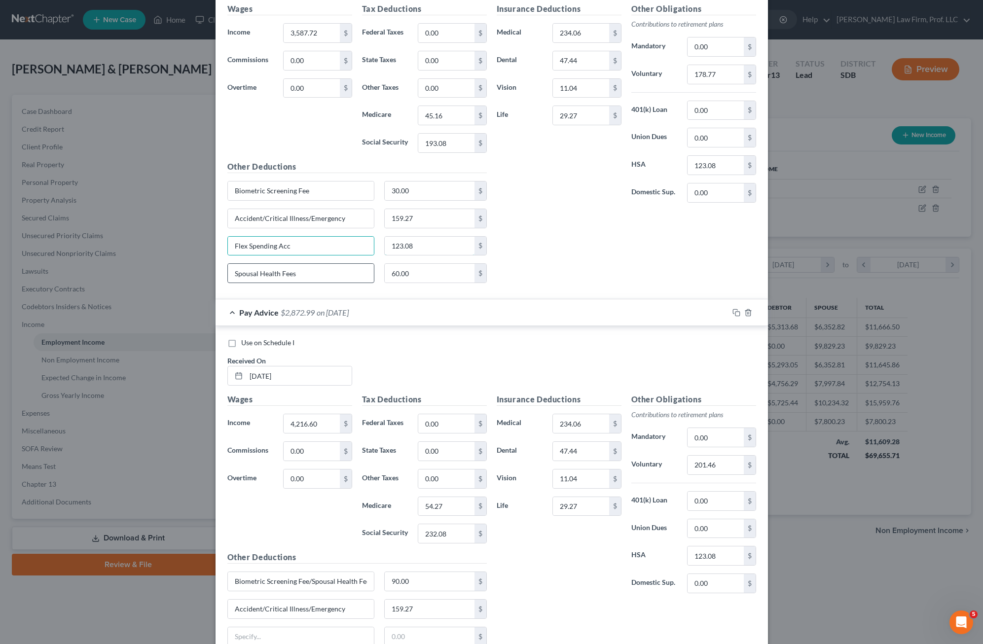
click at [411, 248] on input "123.08" at bounding box center [430, 246] width 90 height 19
click at [427, 241] on input "123.08" at bounding box center [430, 246] width 90 height 19
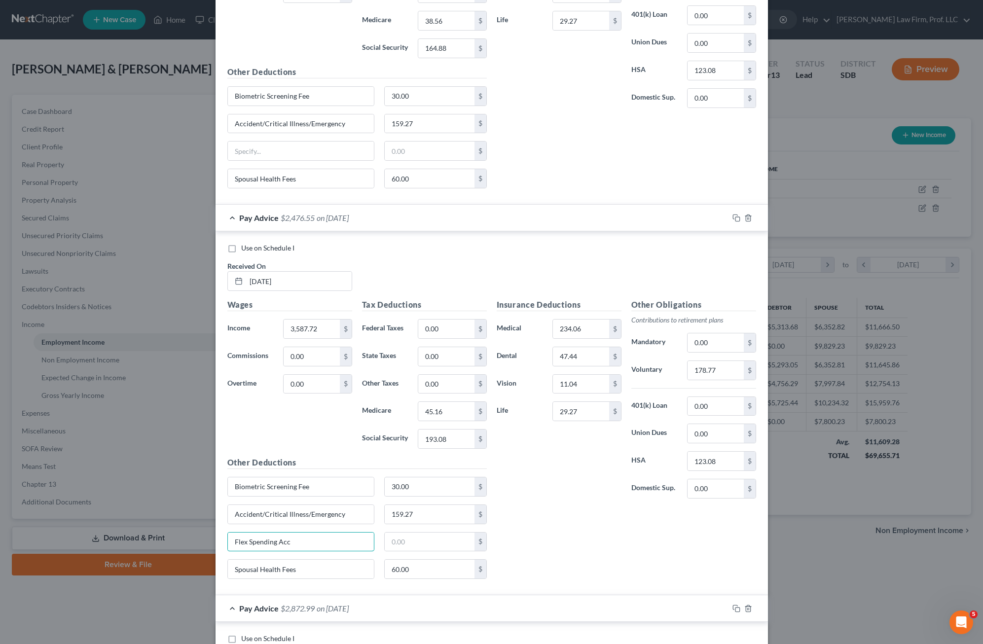
drag, startPoint x: 303, startPoint y: 536, endPoint x: 201, endPoint y: 529, distance: 102.3
click at [201, 529] on div "Edit Income Source × Employment Type * Select Full or [DEMOGRAPHIC_DATA] Employ…" at bounding box center [491, 322] width 983 height 644
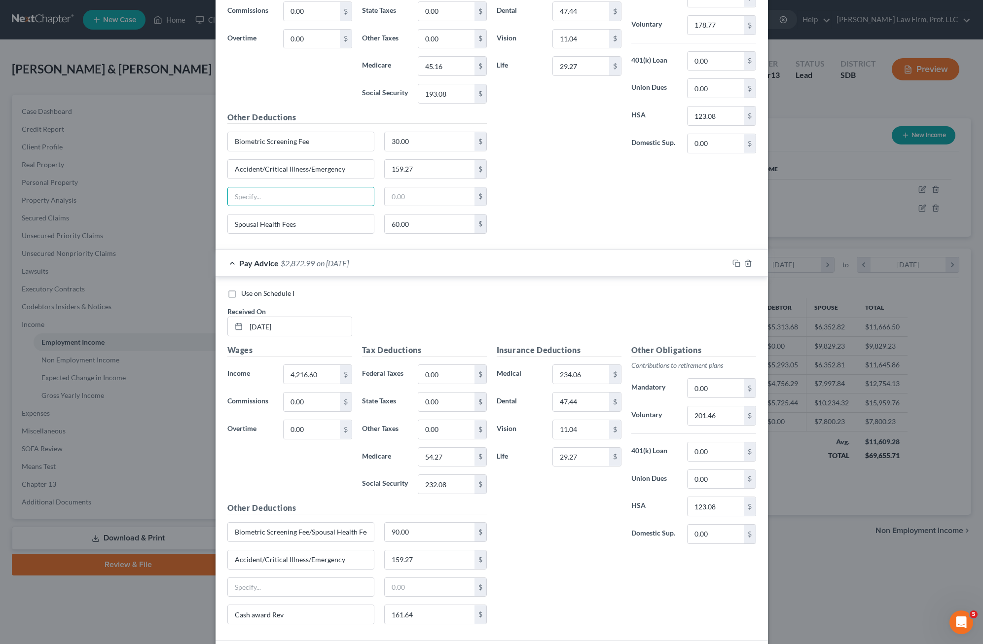
scroll to position [2689, 0]
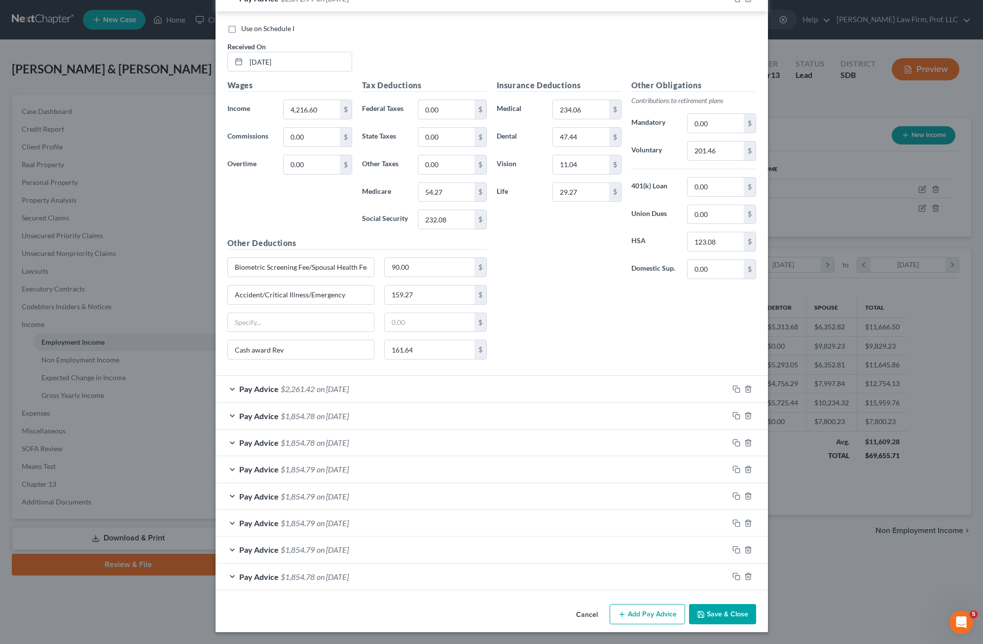
click at [545, 385] on div "Pay Advice $2,261.42 on [DATE]" at bounding box center [471, 389] width 513 height 26
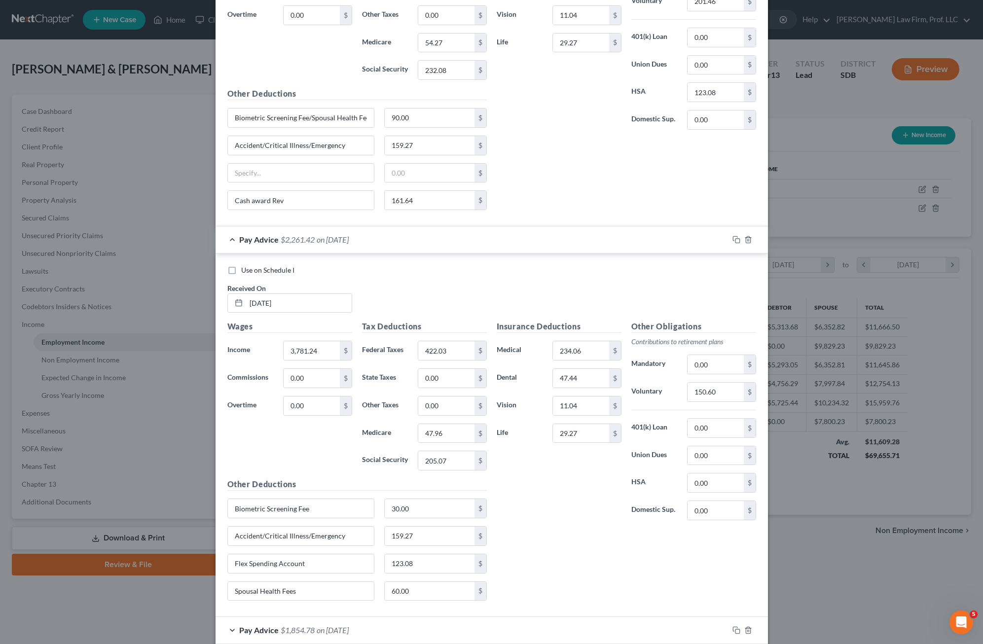
scroll to position [3053, 0]
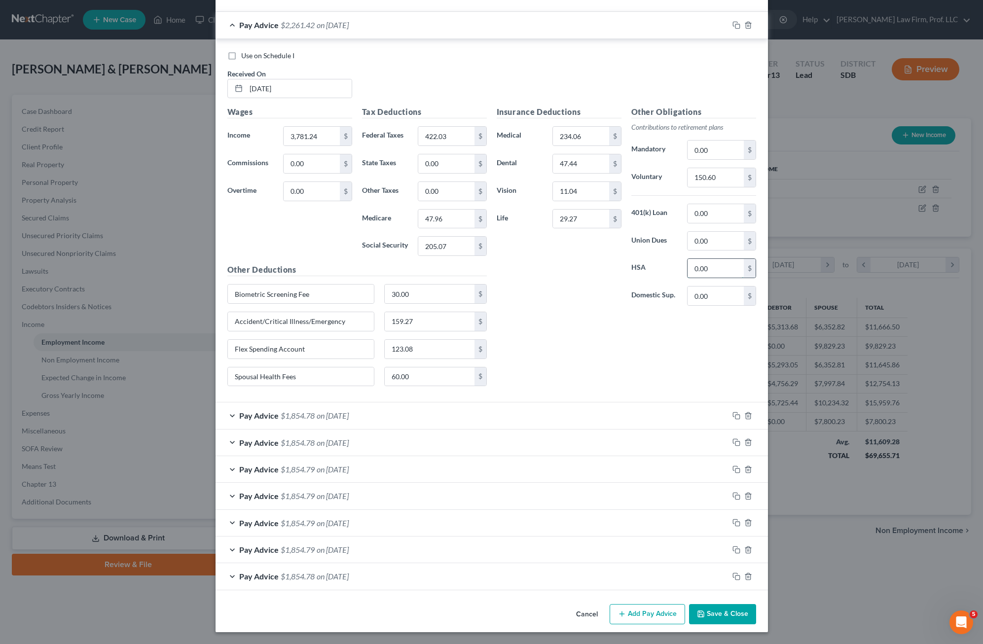
click at [618, 267] on input "0.00" at bounding box center [715, 268] width 56 height 19
type input "123.08"
drag, startPoint x: 319, startPoint y: 354, endPoint x: 295, endPoint y: 348, distance: 25.1
click at [319, 354] on input "Flex Spending Account" at bounding box center [301, 349] width 146 height 19
drag, startPoint x: 295, startPoint y: 348, endPoint x: 273, endPoint y: 377, distance: 36.3
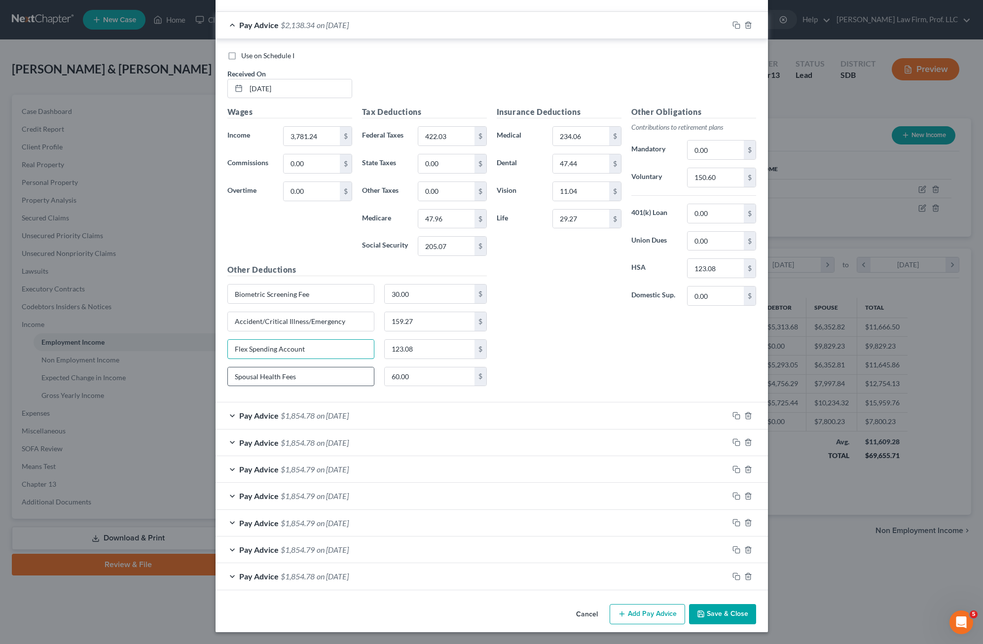
click at [195, 348] on div "Edit Income Source × Employment Type * Select Full or [DEMOGRAPHIC_DATA] Employ…" at bounding box center [491, 322] width 983 height 644
click at [424, 345] on input "123.08" at bounding box center [430, 349] width 90 height 19
drag, startPoint x: 358, startPoint y: 415, endPoint x: 428, endPoint y: 400, distance: 71.7
click at [349, 416] on span "on [DATE]" at bounding box center [333, 415] width 32 height 9
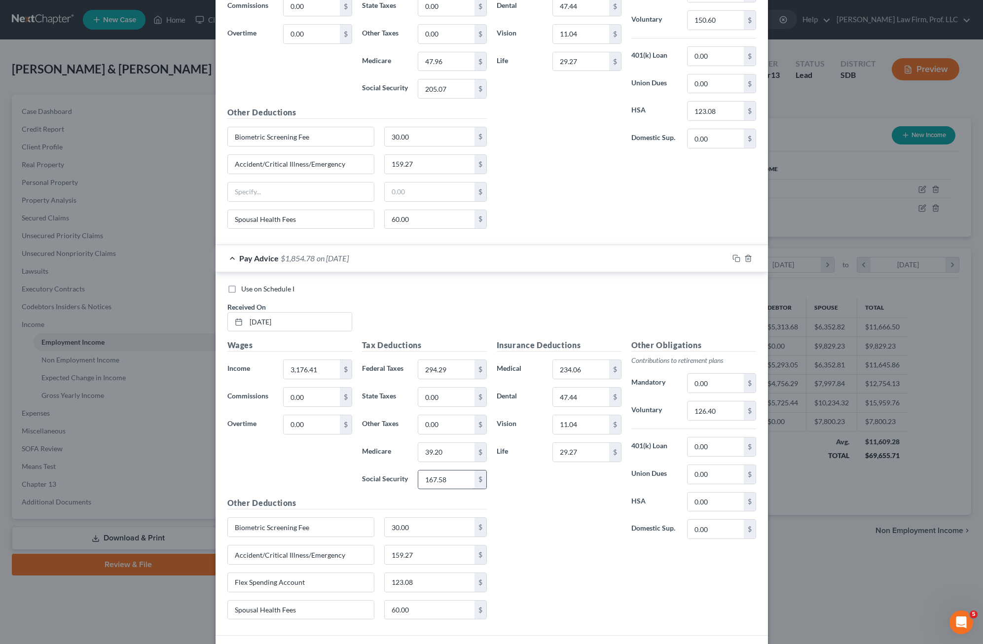
scroll to position [3300, 0]
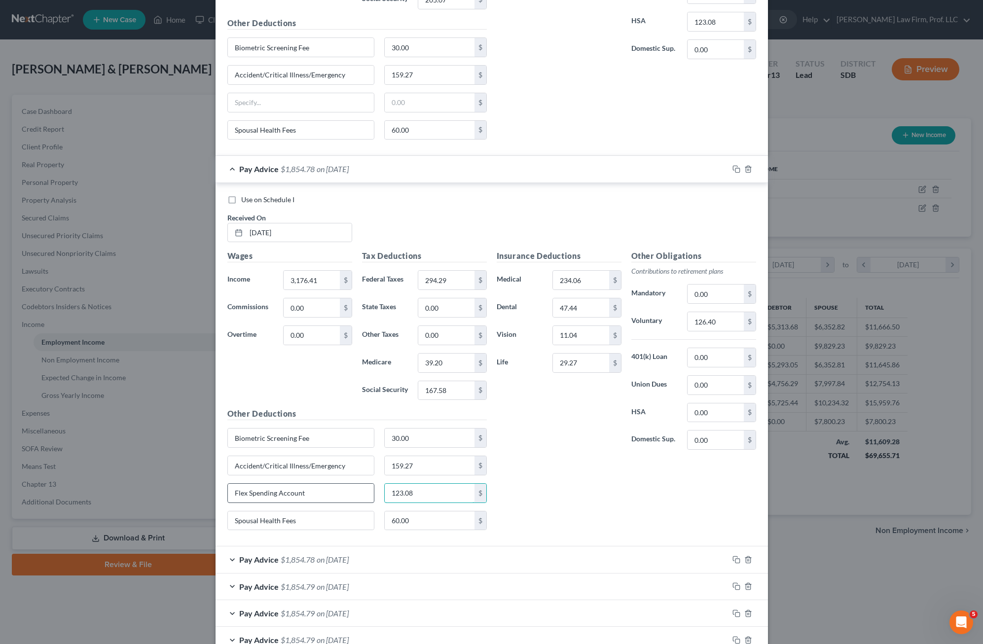
drag, startPoint x: 432, startPoint y: 495, endPoint x: 308, endPoint y: 492, distance: 123.8
click at [431, 495] on input "123.08" at bounding box center [430, 493] width 90 height 19
drag, startPoint x: 314, startPoint y: 491, endPoint x: 255, endPoint y: 489, distance: 58.7
click at [315, 491] on input "Flex Spending Account" at bounding box center [301, 493] width 146 height 19
drag, startPoint x: 255, startPoint y: 489, endPoint x: 215, endPoint y: 485, distance: 40.6
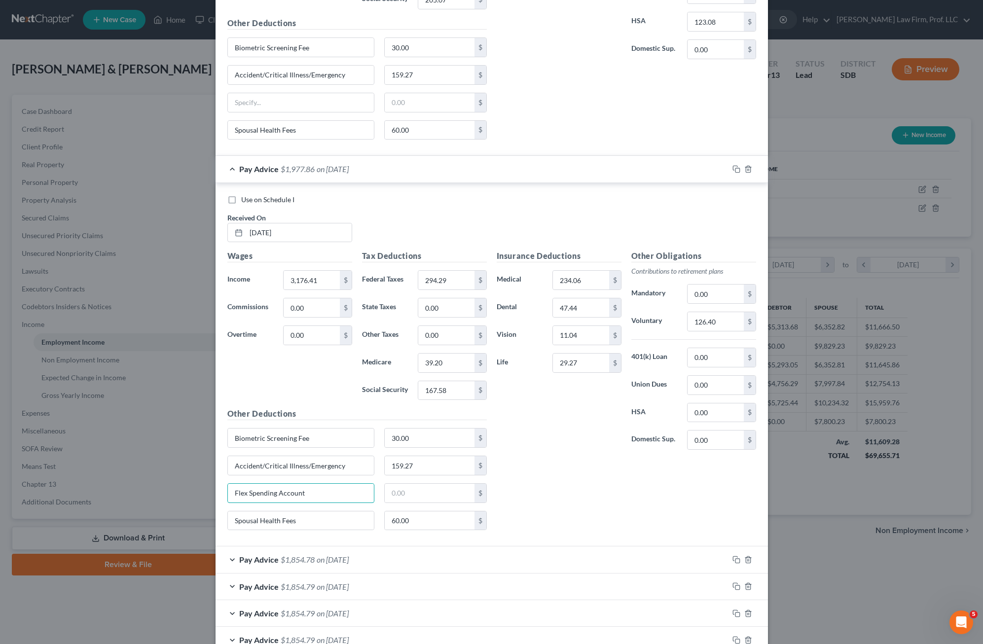
click at [215, 485] on div "Use on Schedule I Received On * [DATE] Wages Income * 3,176.41 $ Commissions 0.…" at bounding box center [491, 365] width 552 height 364
click at [618, 357] on input "0.00" at bounding box center [715, 357] width 56 height 19
click at [618, 399] on div "Other Obligations Contributions to retirement plans Mandatory 0.00 $ Voluntary …" at bounding box center [693, 354] width 135 height 208
click at [618, 412] on input "0.00" at bounding box center [715, 412] width 56 height 19
click at [618, 417] on input "0.00" at bounding box center [715, 412] width 56 height 19
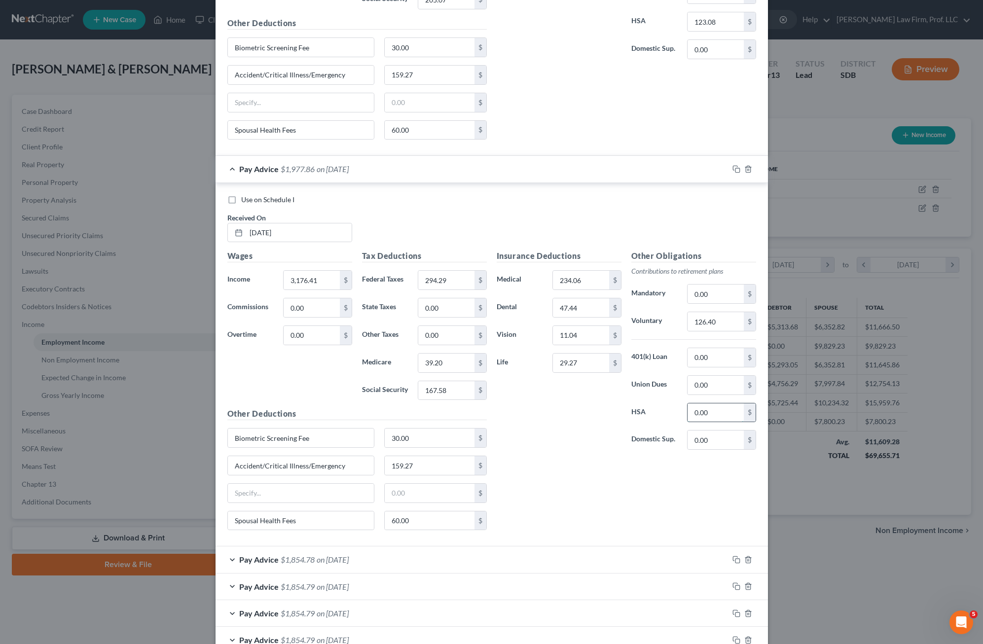
click at [618, 411] on input "0.00" at bounding box center [715, 412] width 56 height 19
drag, startPoint x: 702, startPoint y: 413, endPoint x: 665, endPoint y: 409, distance: 36.7
click at [618, 409] on div "HSA 0.00 $" at bounding box center [693, 413] width 135 height 20
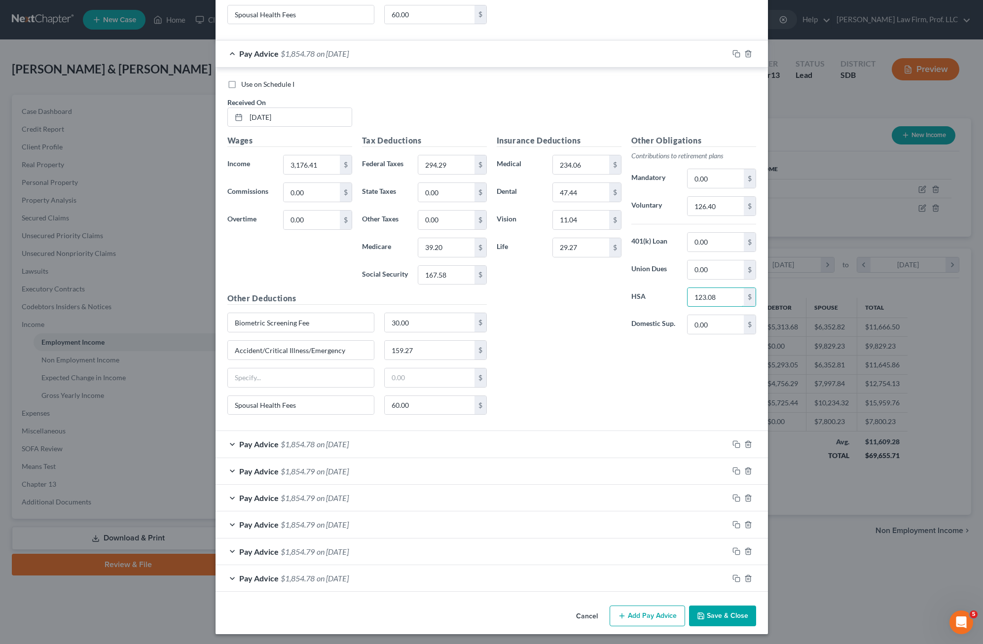
scroll to position [3417, 0]
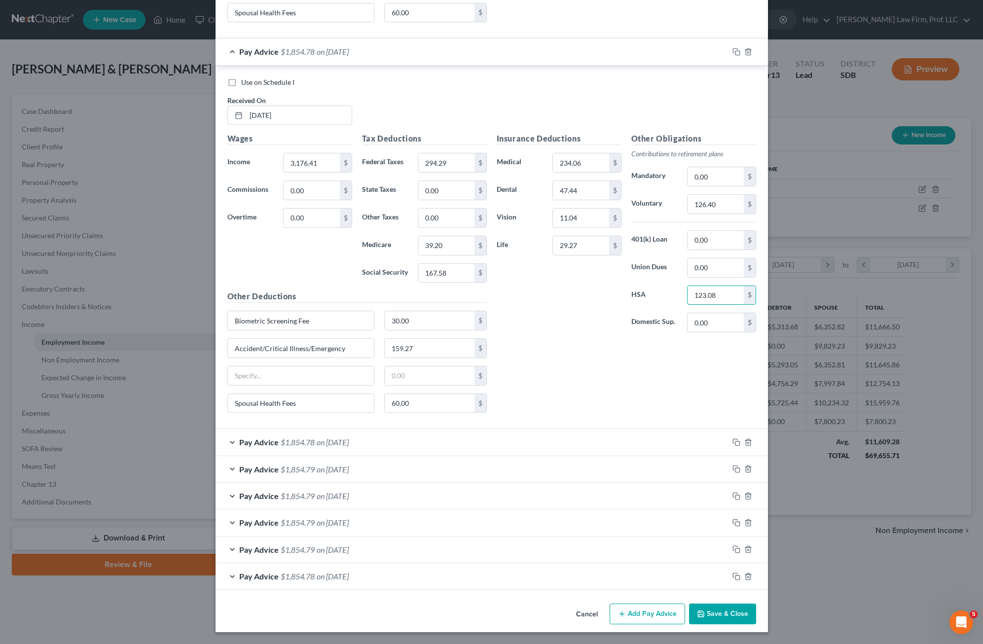
type input "123.08"
click at [434, 446] on div "Pay Advice $1,854.78 on [DATE]" at bounding box center [471, 442] width 513 height 26
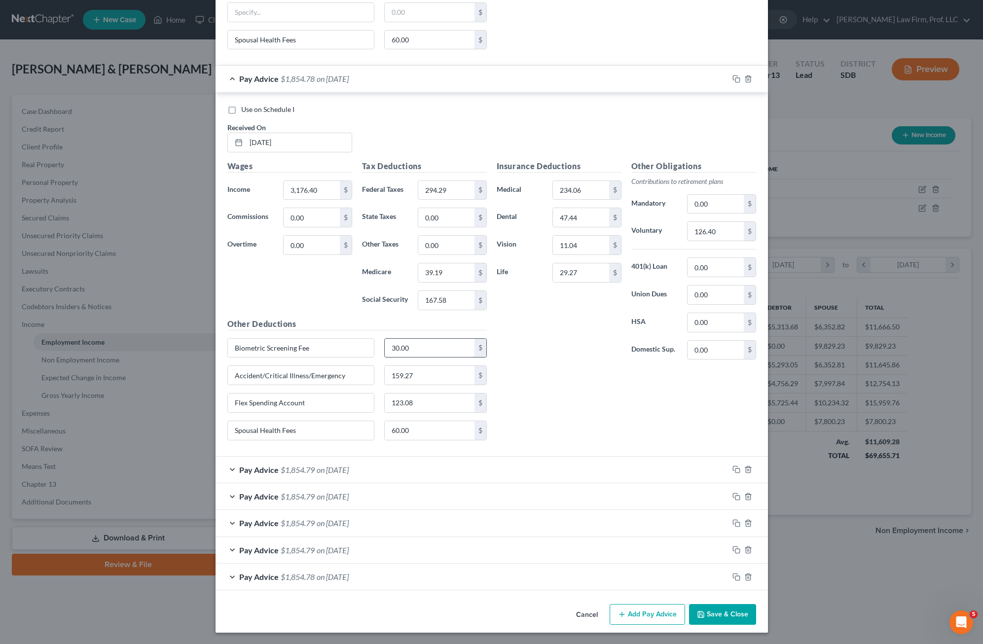
scroll to position [3781, 0]
drag, startPoint x: 289, startPoint y: 399, endPoint x: 642, endPoint y: 347, distance: 356.8
click at [198, 396] on div "Edit Income Source × Employment Type * Select Full or [DEMOGRAPHIC_DATA] Employ…" at bounding box center [491, 322] width 983 height 644
click at [618, 318] on input "0.00" at bounding box center [715, 322] width 56 height 19
type input "123.08"
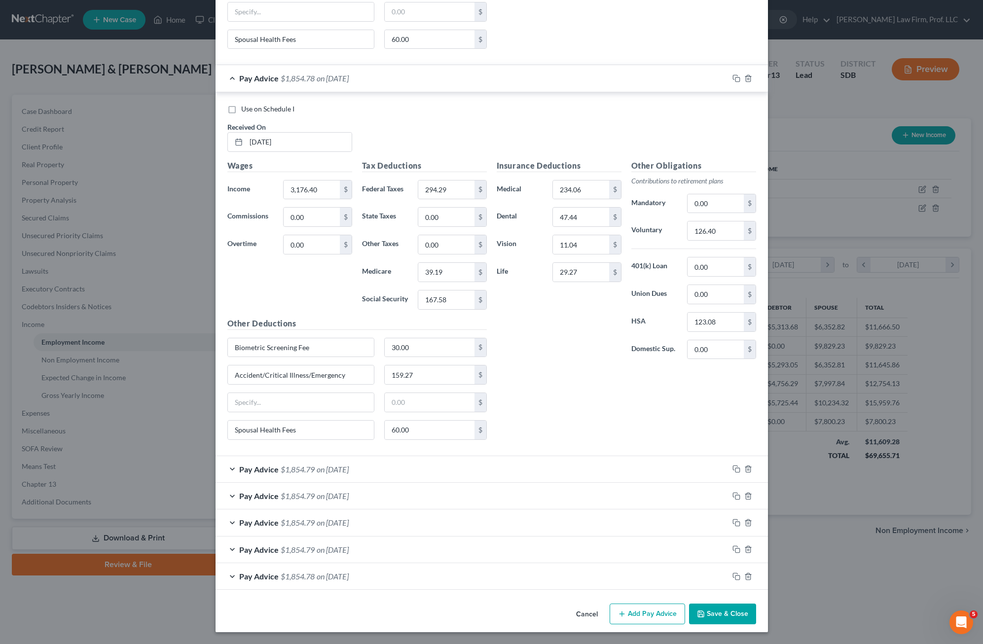
drag, startPoint x: 584, startPoint y: 461, endPoint x: 508, endPoint y: 450, distance: 76.7
click at [584, 462] on div "Pay Advice $1,854.79 on [DATE]" at bounding box center [471, 469] width 513 height 26
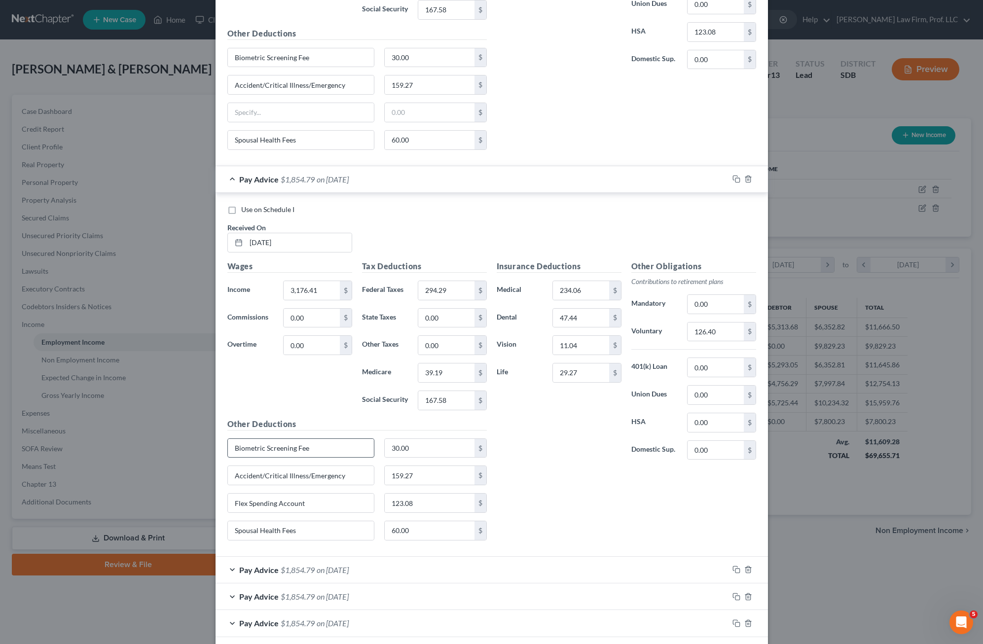
scroll to position [4126, 0]
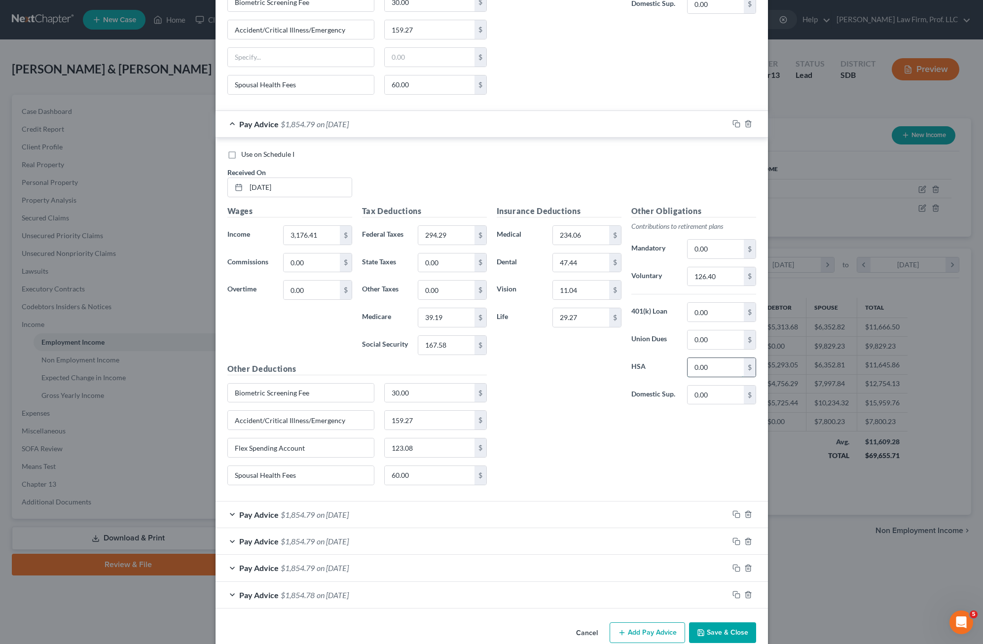
click at [618, 365] on input "0.00" at bounding box center [715, 367] width 56 height 19
type input "123.08"
drag, startPoint x: 329, startPoint y: 447, endPoint x: 326, endPoint y: 517, distance: 69.6
click at [228, 446] on input "Flex Spending Account" at bounding box center [301, 447] width 146 height 19
click at [378, 515] on div "Pay Advice $1,854.79 on [DATE]" at bounding box center [471, 514] width 513 height 26
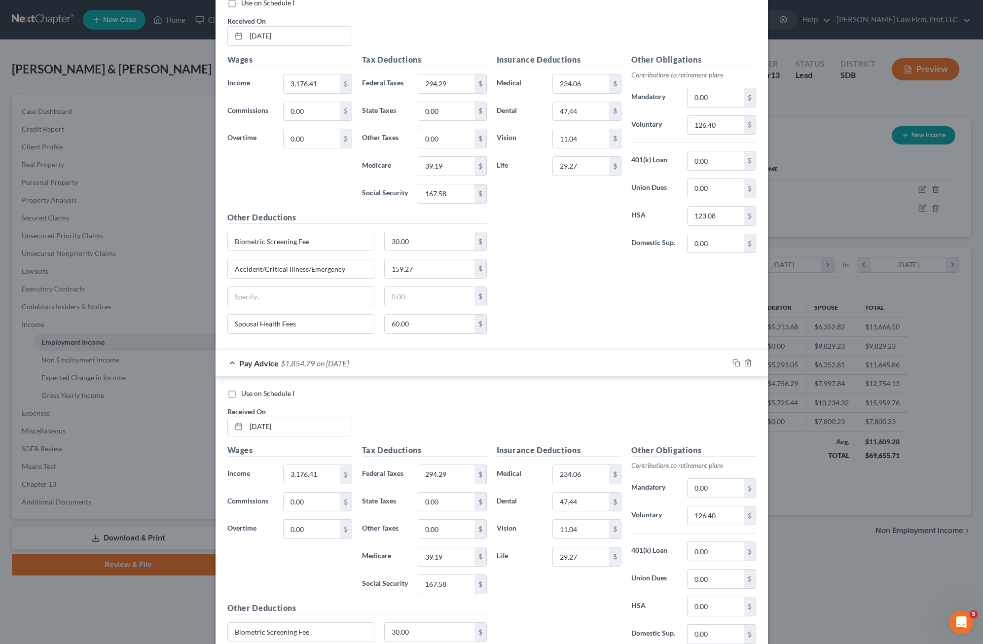
scroll to position [4508, 0]
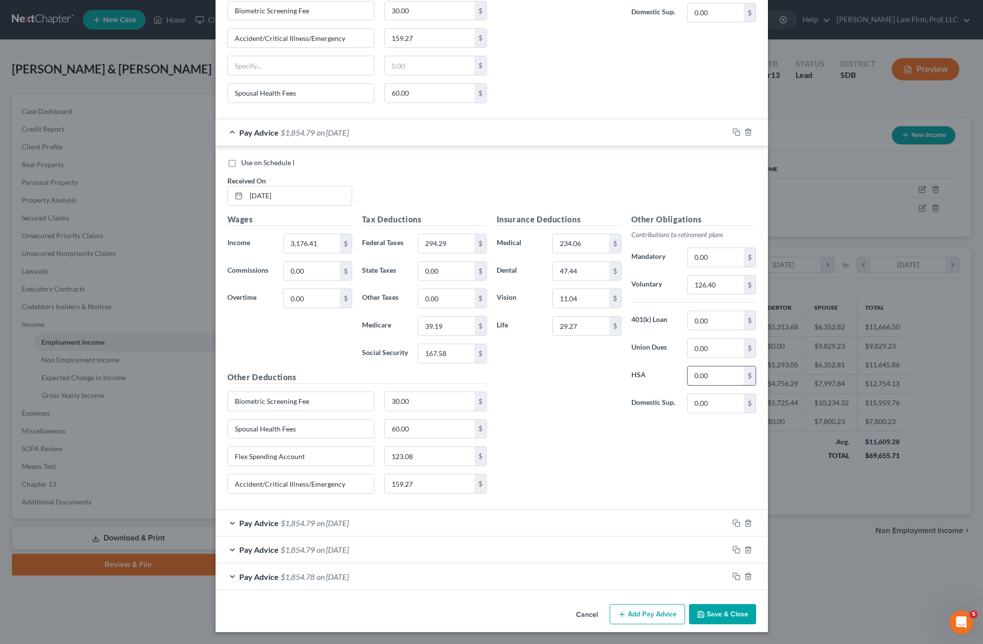
click at [618, 372] on input "0.00" at bounding box center [715, 375] width 56 height 19
type input "123.08"
click at [429, 456] on input "123.08" at bounding box center [430, 456] width 90 height 19
click at [318, 455] on input "Flex Spending Account" at bounding box center [301, 456] width 146 height 19
drag, startPoint x: 317, startPoint y: 458, endPoint x: 355, endPoint y: 510, distance: 64.6
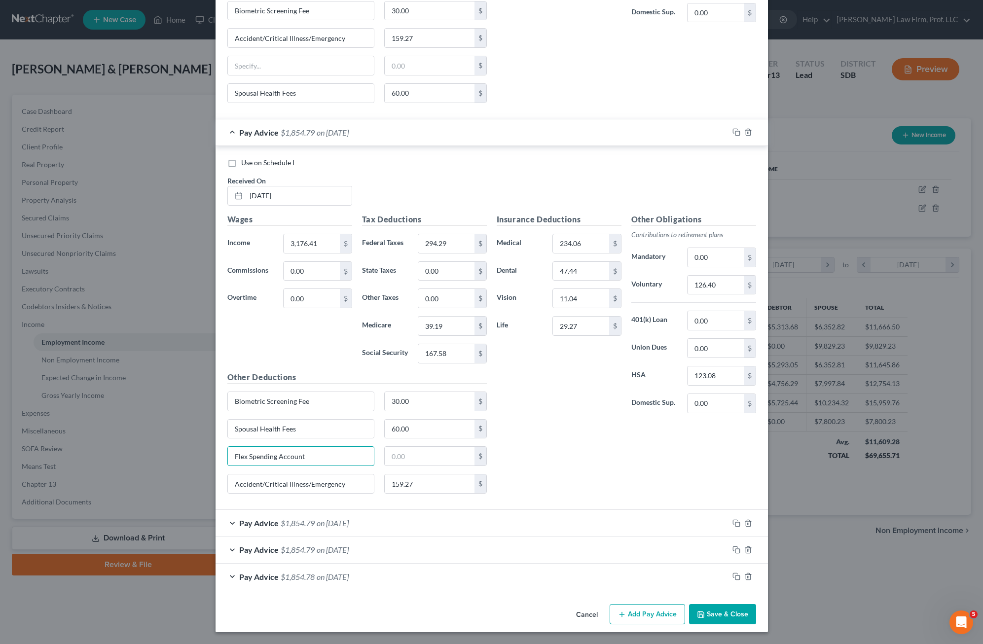
click at [211, 445] on div "Edit Income Source × Employment Type * Select Full or [DEMOGRAPHIC_DATA] Employ…" at bounding box center [491, 322] width 983 height 644
click at [351, 535] on div "Pay Advice $1,854.79 on [DATE]" at bounding box center [471, 523] width 513 height 26
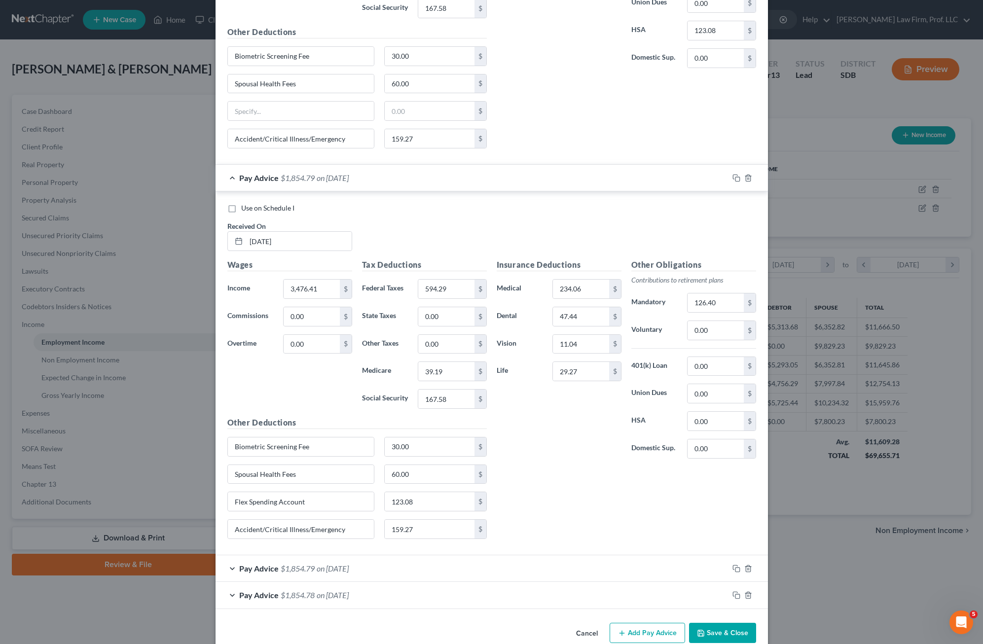
scroll to position [4872, 0]
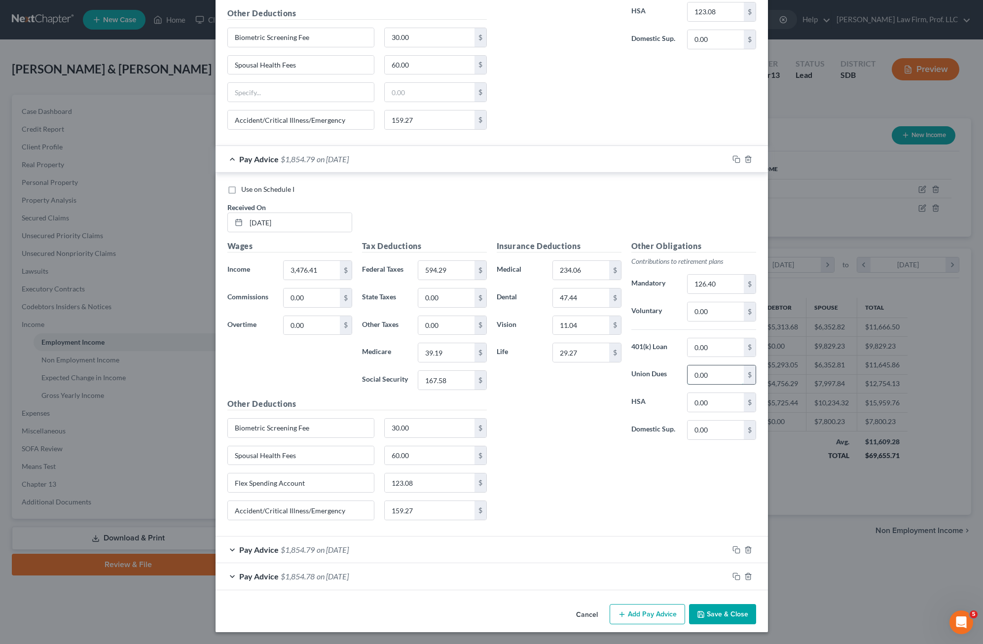
click at [618, 377] on input "0.00" at bounding box center [715, 374] width 56 height 19
type input "123.08"
click at [323, 481] on input "Flex Spending Account" at bounding box center [301, 482] width 146 height 19
drag, startPoint x: 314, startPoint y: 485, endPoint x: 445, endPoint y: 493, distance: 131.4
click at [231, 485] on input "Flex Spending Account" at bounding box center [301, 482] width 146 height 19
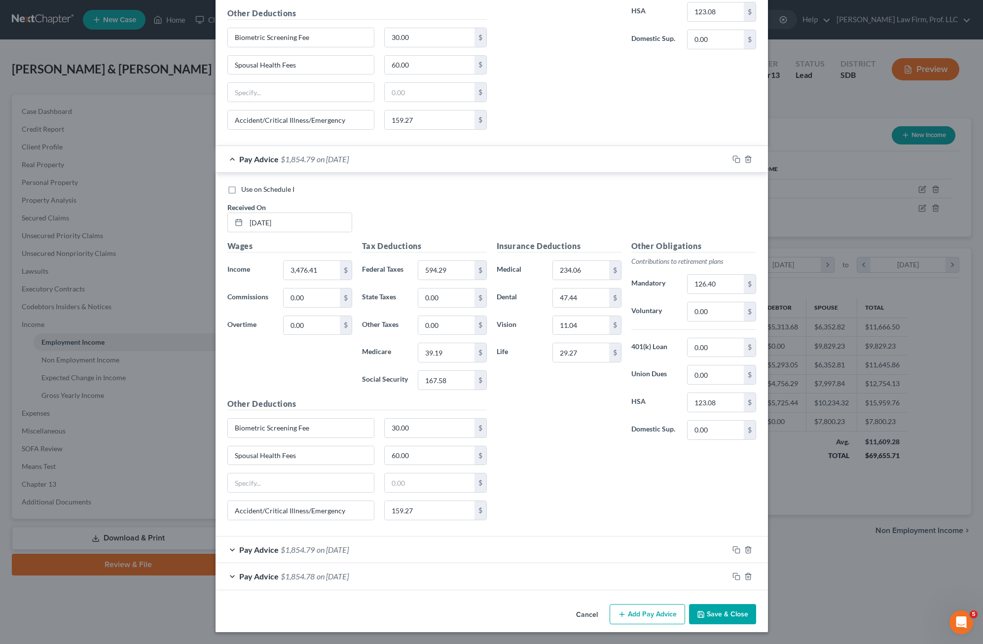
click at [513, 557] on div "Pay Advice $1,854.79 on [DATE]" at bounding box center [471, 549] width 513 height 26
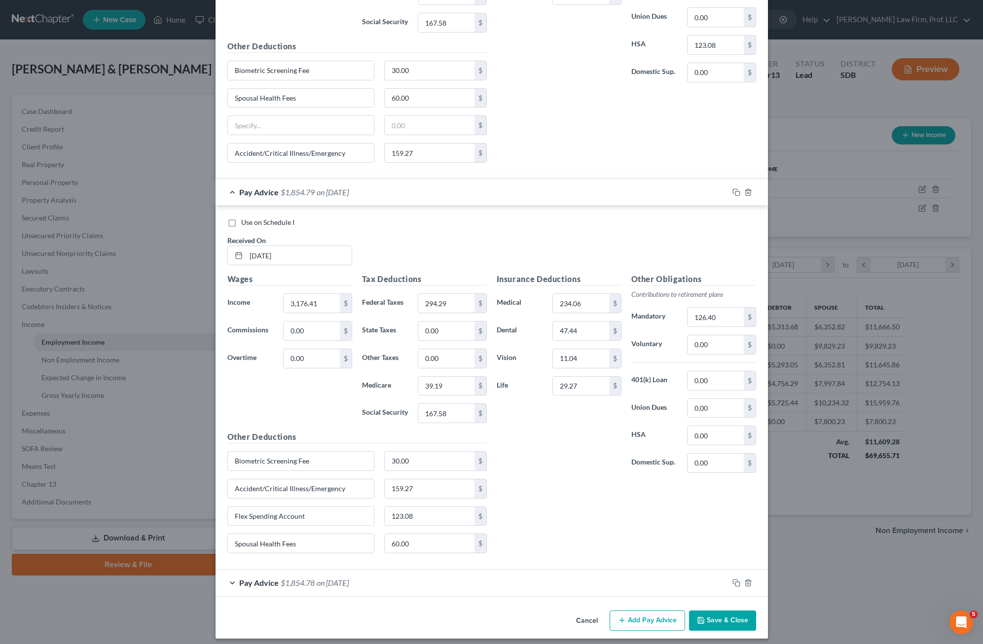
scroll to position [5236, 0]
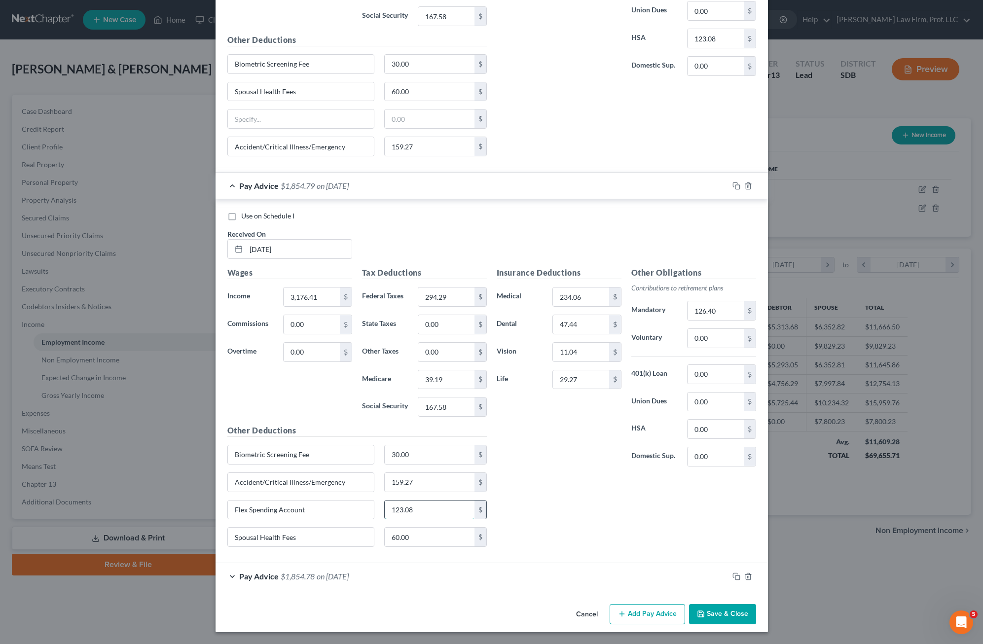
click at [437, 508] on input "123.08" at bounding box center [430, 509] width 90 height 19
drag, startPoint x: 336, startPoint y: 507, endPoint x: 700, endPoint y: 435, distance: 370.9
click at [217, 509] on div "Use on Schedule I Received On * [DATE] Wages Income * 3,176.41 $ Commissions 0.…" at bounding box center [491, 381] width 552 height 364
type input "123.08"
click at [523, 564] on div "Pay Advice $1,854.78 on [DATE]" at bounding box center [471, 576] width 513 height 26
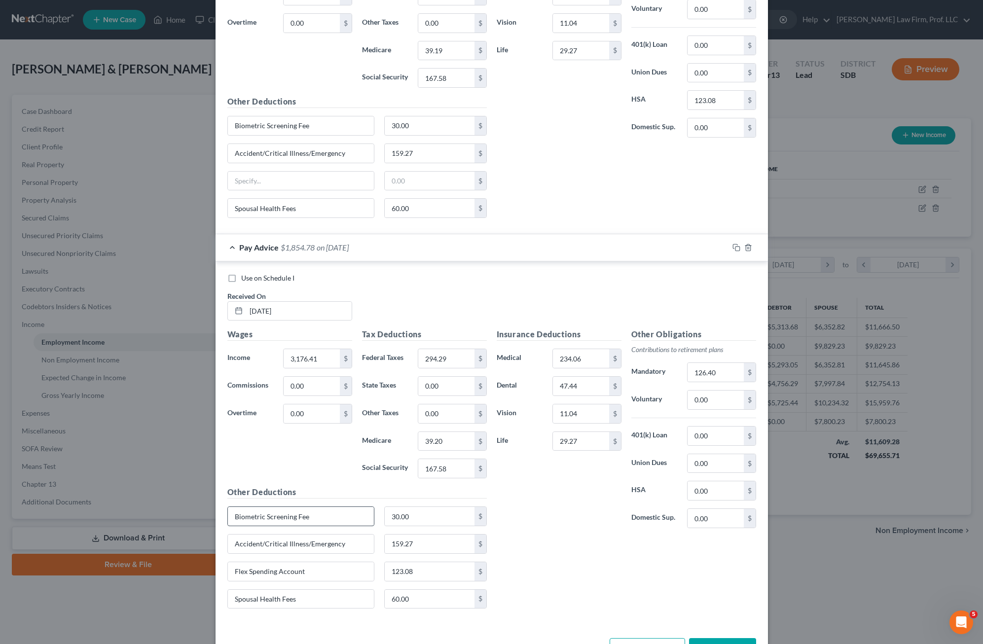
scroll to position [5599, 0]
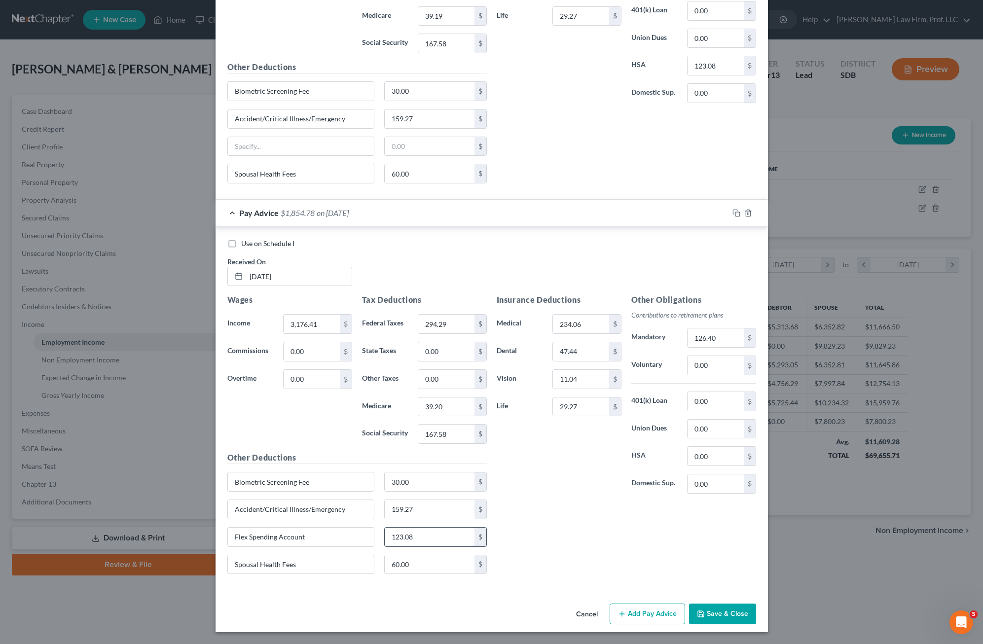
click at [422, 534] on input "123.08" at bounding box center [430, 537] width 90 height 19
drag, startPoint x: 273, startPoint y: 540, endPoint x: 754, endPoint y: 474, distance: 486.2
click at [209, 539] on div "Edit Income Source × Employment Type * Select Full or [DEMOGRAPHIC_DATA] Employ…" at bounding box center [491, 322] width 983 height 644
click at [618, 448] on input "0.00" at bounding box center [715, 456] width 56 height 19
type input "123.08"
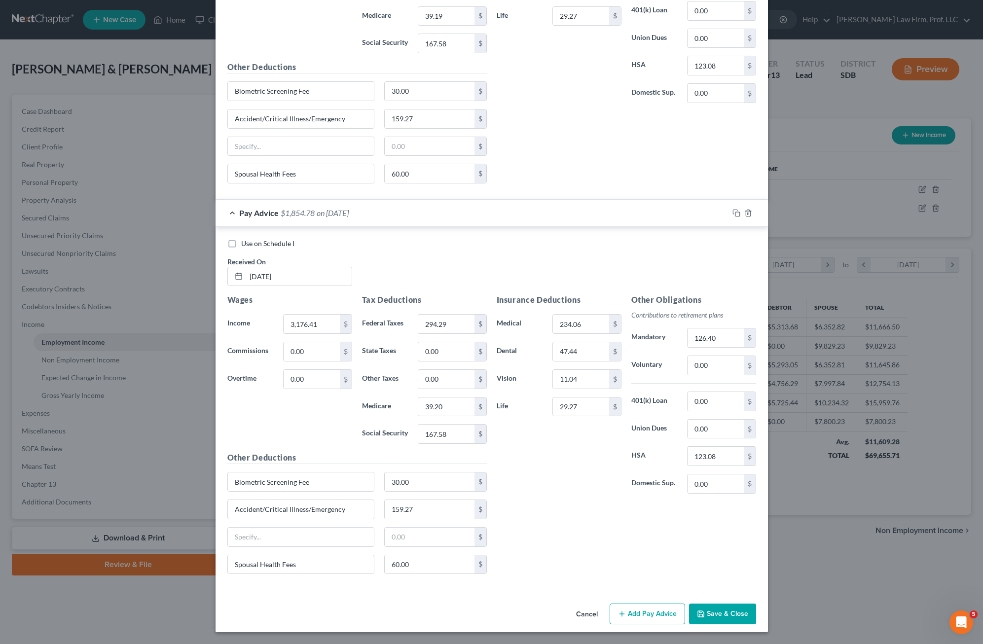
click at [618, 606] on button "Save & Close" at bounding box center [722, 613] width 67 height 21
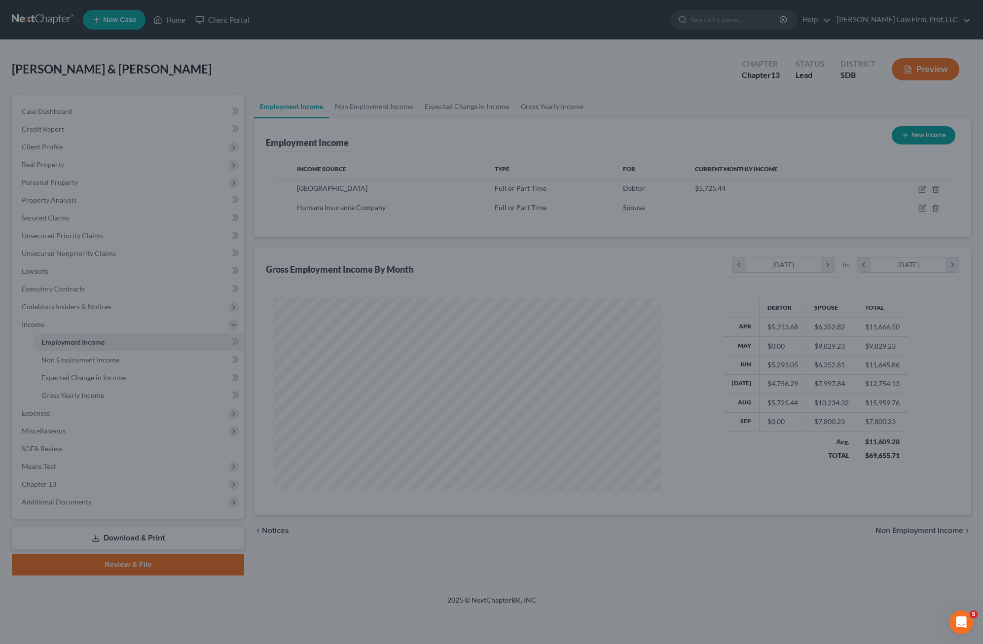
click at [618, 620] on div "Edit Income Source × Employment Type * Select Full or [DEMOGRAPHIC_DATA] Employ…" at bounding box center [491, 322] width 983 height 644
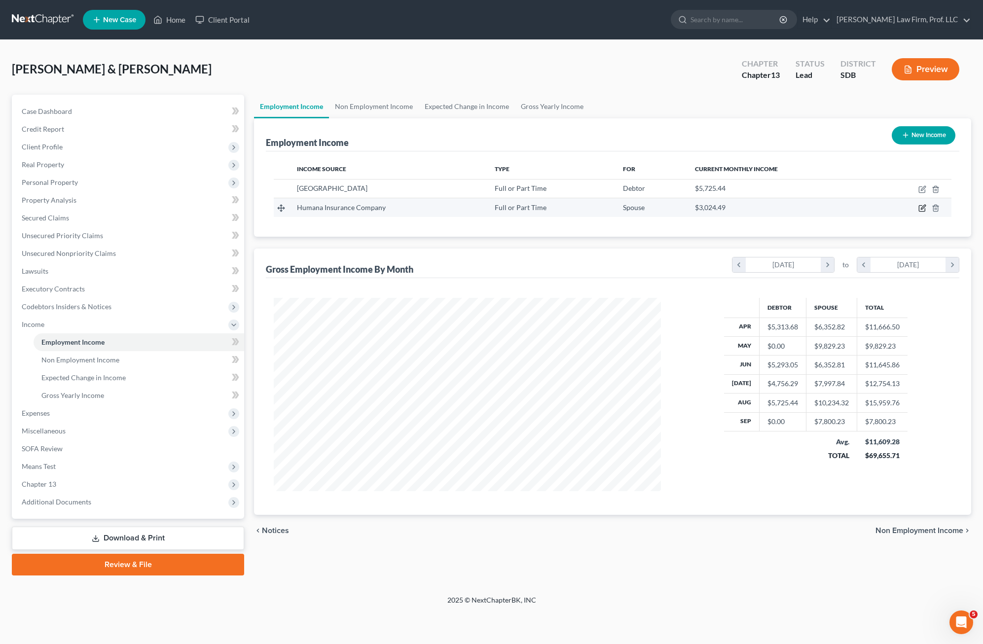
click at [618, 206] on icon "button" at bounding box center [921, 209] width 6 height 6
select select "0"
select select "18"
select select "0"
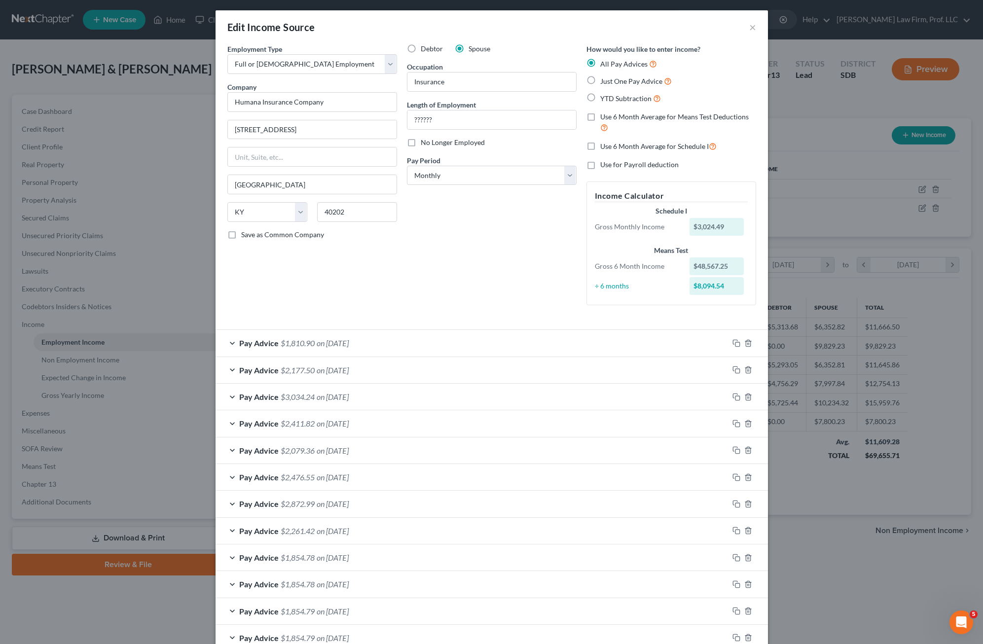
scroll to position [0, 0]
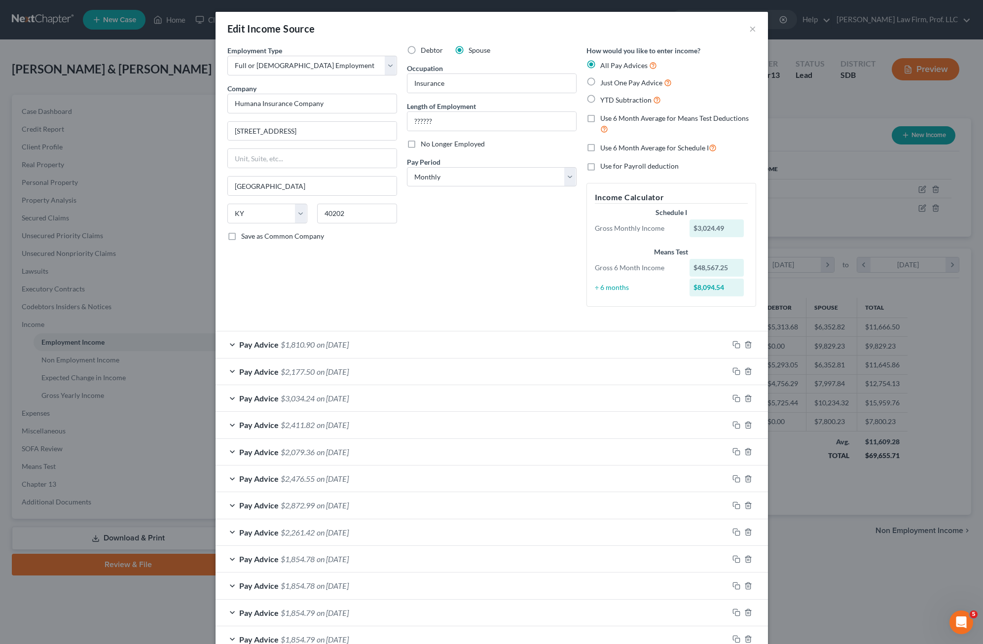
drag, startPoint x: 392, startPoint y: 344, endPoint x: 442, endPoint y: 268, distance: 90.8
click at [391, 346] on div "Pay Advice $1,810.90 on [DATE]" at bounding box center [471, 344] width 513 height 26
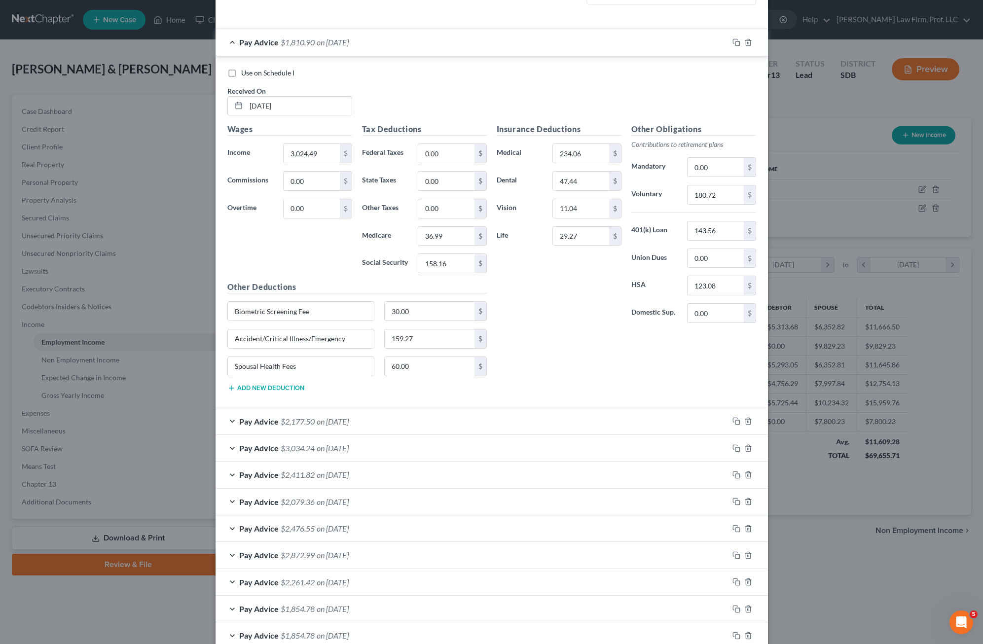
scroll to position [345, 0]
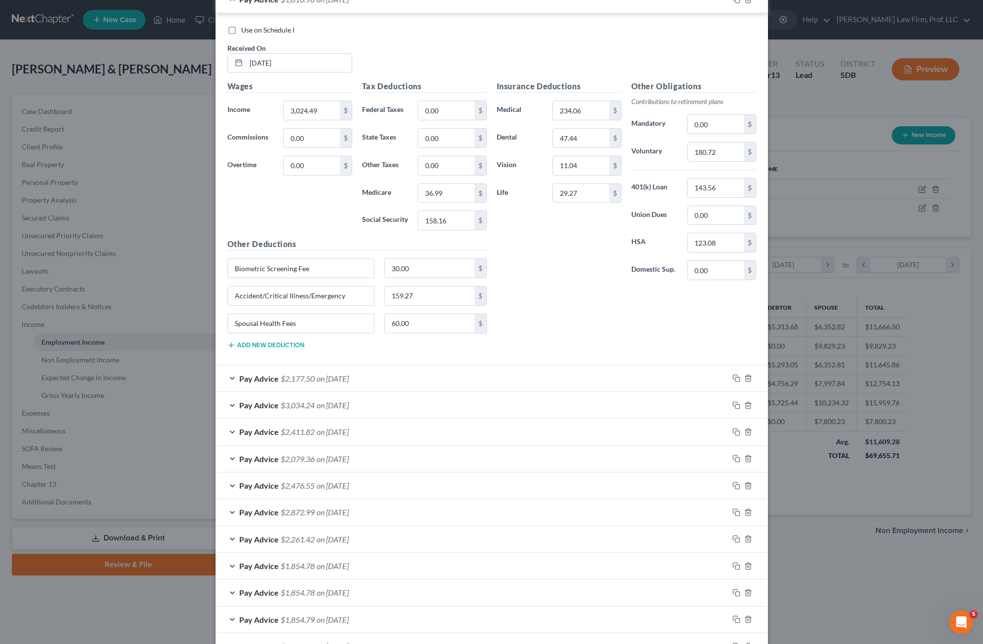
click at [594, 256] on div "Insurance Deductions Medical 234.06 $ Dental 47.44 $ Vision 11.04 $ Life 29.27 $" at bounding box center [559, 184] width 135 height 208
click at [528, 304] on div "Insurance Deductions Medical 234.06 $ Dental 47.44 $ Vision 11.04 $ Life 29.27 …" at bounding box center [626, 218] width 269 height 276
drag, startPoint x: 529, startPoint y: 301, endPoint x: 520, endPoint y: 258, distance: 44.0
click at [531, 299] on div "Insurance Deductions Medical 234.06 $ Dental 47.44 $ Vision 11.04 $ Life 29.27 …" at bounding box center [626, 218] width 269 height 276
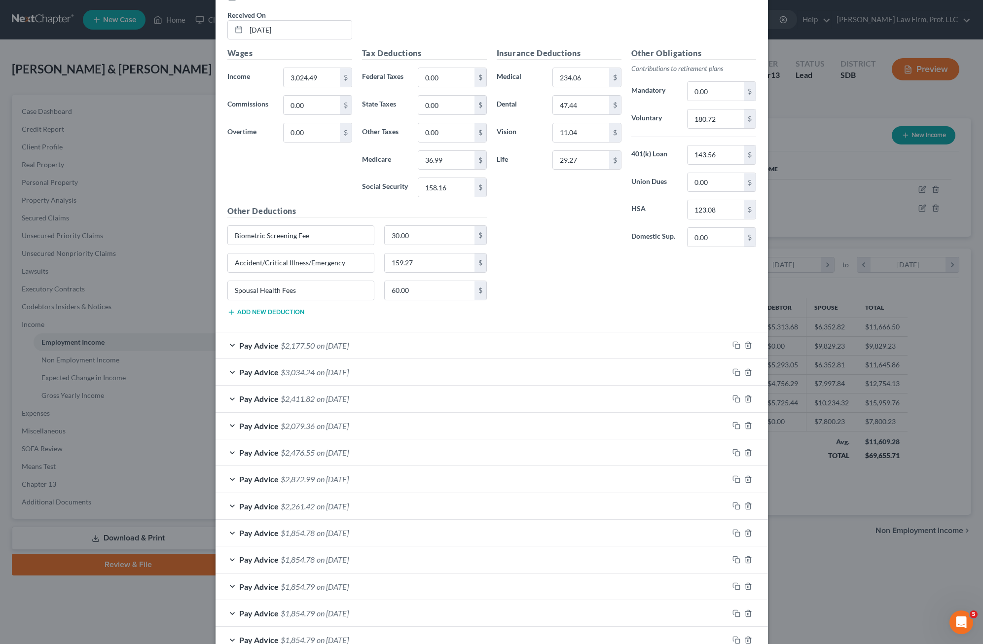
scroll to position [394, 0]
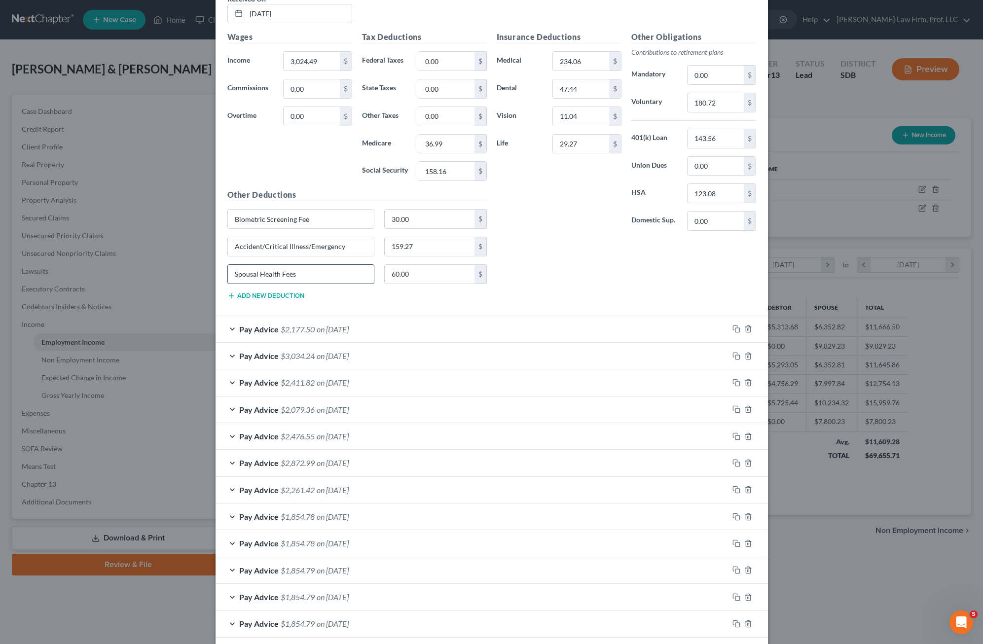
click at [323, 278] on input "Spousal Health Fees" at bounding box center [301, 274] width 146 height 19
click at [551, 251] on div "Insurance Deductions Medical 234.06 $ Dental 47.44 $ Vision 11.04 $ Life 29.27 …" at bounding box center [626, 169] width 269 height 276
click at [559, 212] on div "Insurance Deductions Medical 234.06 $ Dental 47.44 $ Vision 11.04 $ Life 29.27 $" at bounding box center [559, 135] width 135 height 208
click at [517, 244] on div "Insurance Deductions Medical 234.06 $ Dental 47.44 $ Vision 11.04 $ Life 29.27 …" at bounding box center [626, 169] width 269 height 276
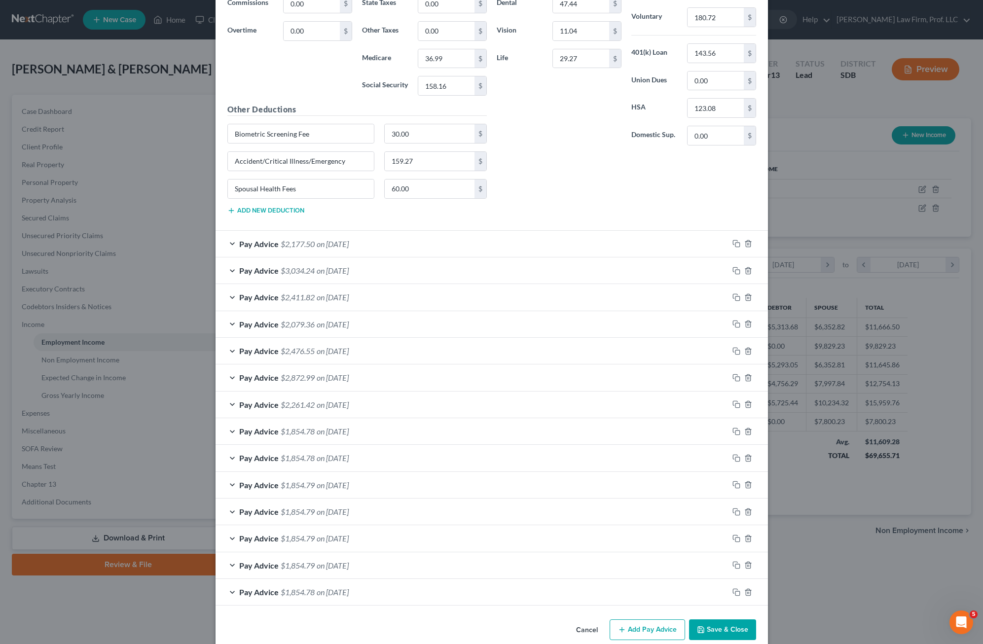
scroll to position [495, 0]
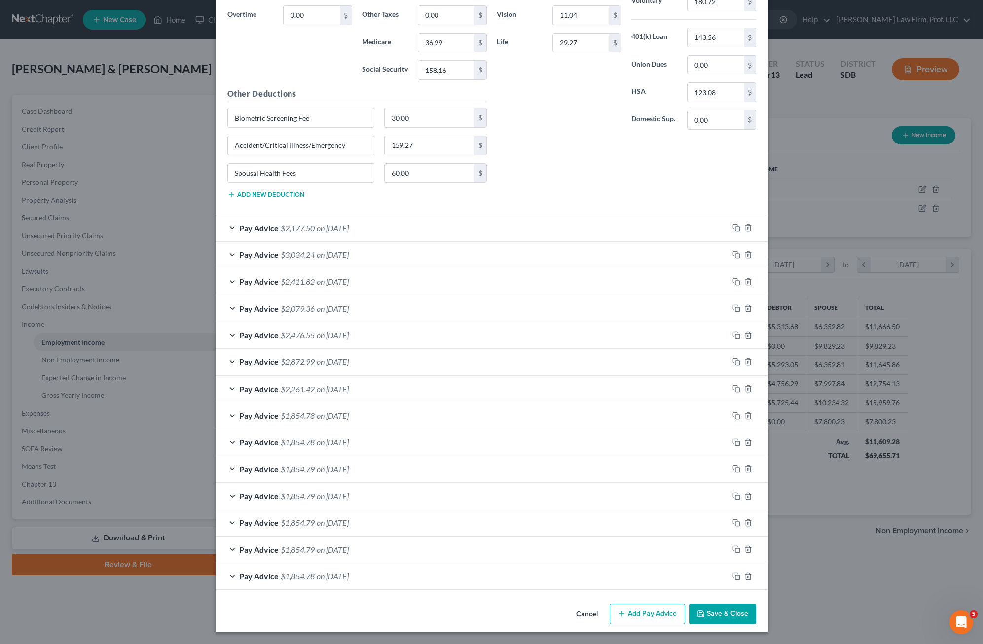
drag, startPoint x: 523, startPoint y: 168, endPoint x: 620, endPoint y: 172, distance: 97.2
click at [523, 168] on div "Insurance Deductions Medical 234.06 $ Dental 47.44 $ Vision 11.04 $ Life 29.27 …" at bounding box center [626, 68] width 269 height 276
click at [618, 610] on button "Save & Close" at bounding box center [722, 613] width 67 height 21
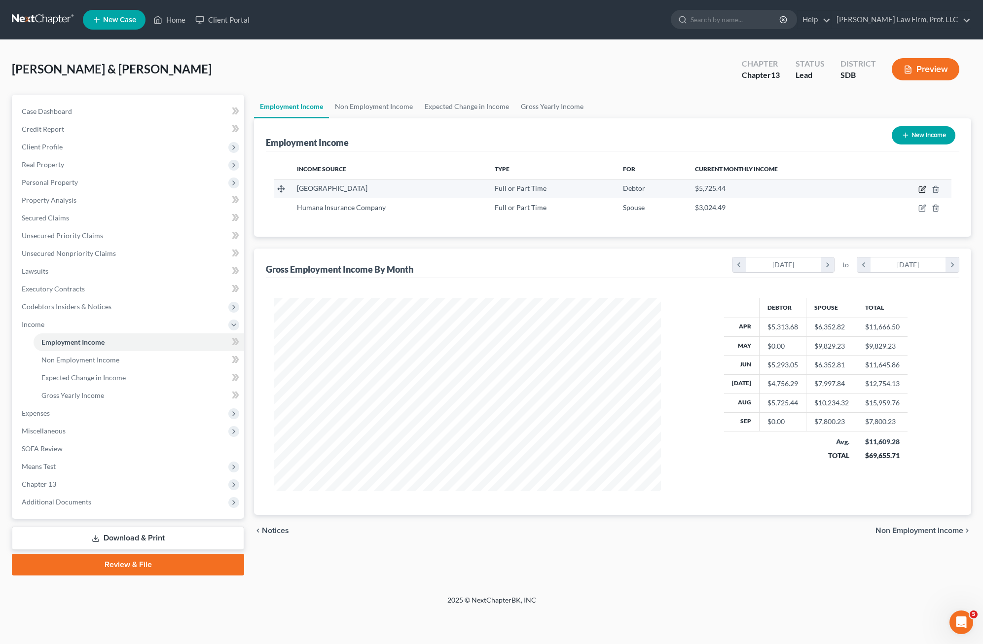
click at [618, 189] on icon "button" at bounding box center [922, 188] width 4 height 4
select select "0"
select select "43"
select select "0"
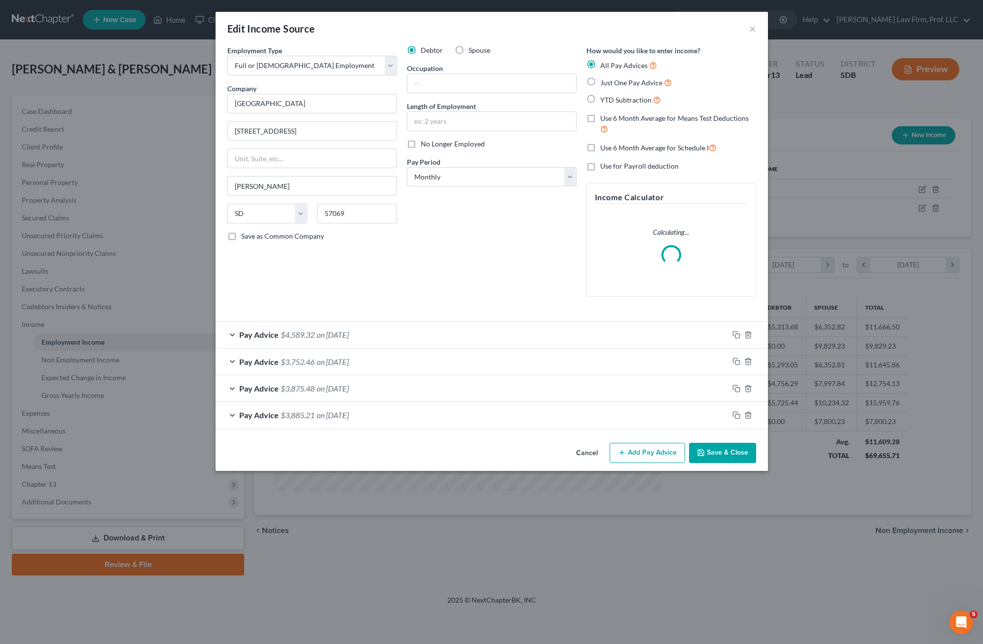
drag, startPoint x: 402, startPoint y: 263, endPoint x: 443, endPoint y: 266, distance: 41.5
click at [402, 263] on div "Debtor Spouse Occupation Length of Employment No Longer Employed Pay Period * S…" at bounding box center [491, 174] width 179 height 259
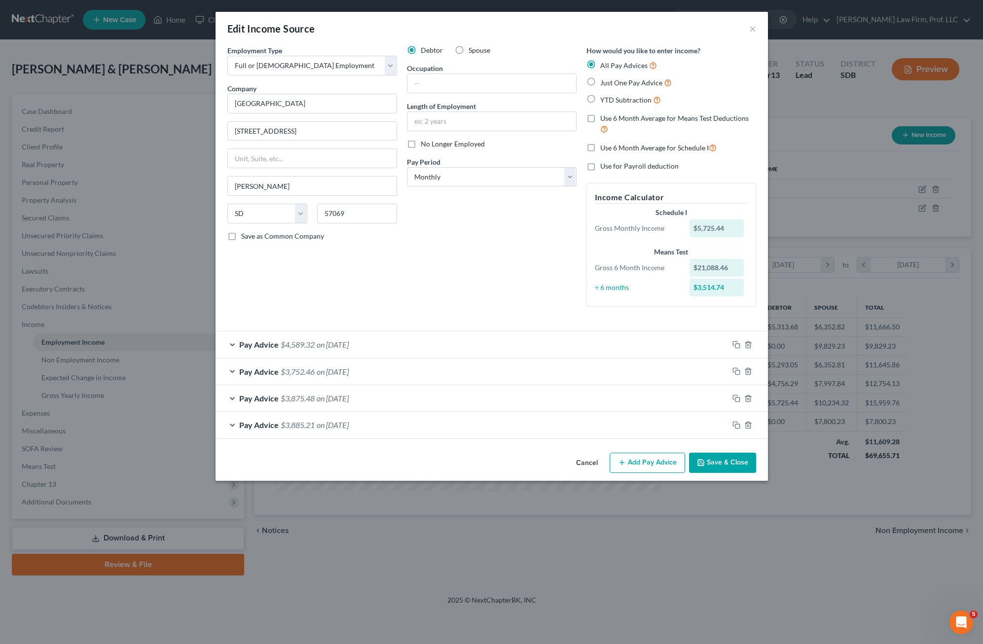
click at [451, 73] on div "Occupation" at bounding box center [492, 78] width 170 height 30
drag, startPoint x: 450, startPoint y: 84, endPoint x: 464, endPoint y: 89, distance: 15.1
click at [450, 84] on input "text" at bounding box center [491, 83] width 169 height 19
type input "Highway Dept. Worker"
click at [498, 117] on input "text" at bounding box center [491, 121] width 169 height 19
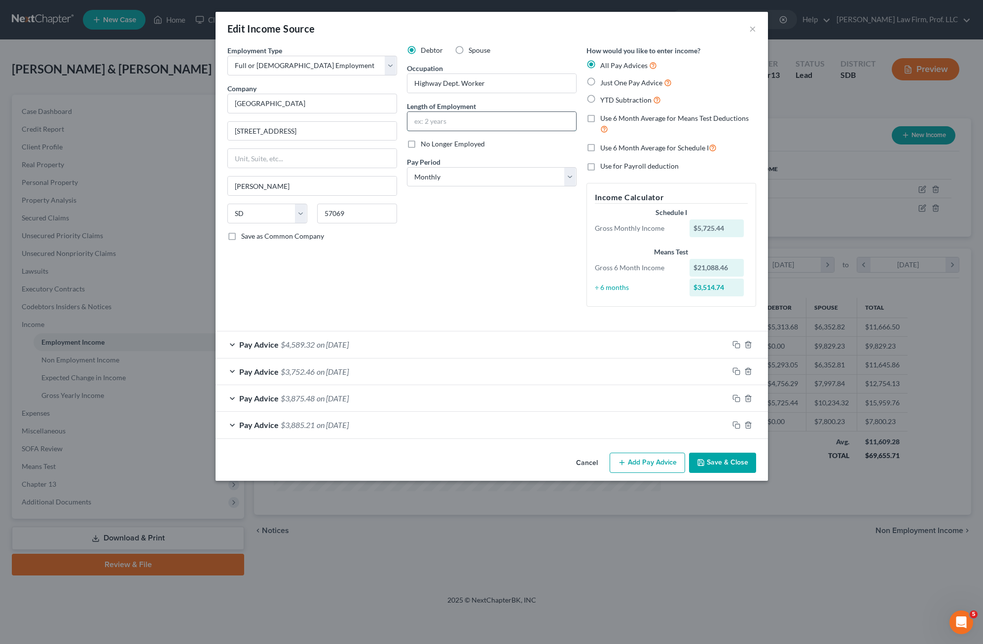
type input "Y"
type input "6 Years"
drag, startPoint x: 449, startPoint y: 260, endPoint x: 503, endPoint y: 183, distance: 94.8
click at [449, 261] on div "Debtor Spouse Occupation Highway Dept. Worker Length of Employment 6 Years No L…" at bounding box center [491, 179] width 179 height 269
click at [618, 468] on button "Save & Close" at bounding box center [722, 463] width 67 height 21
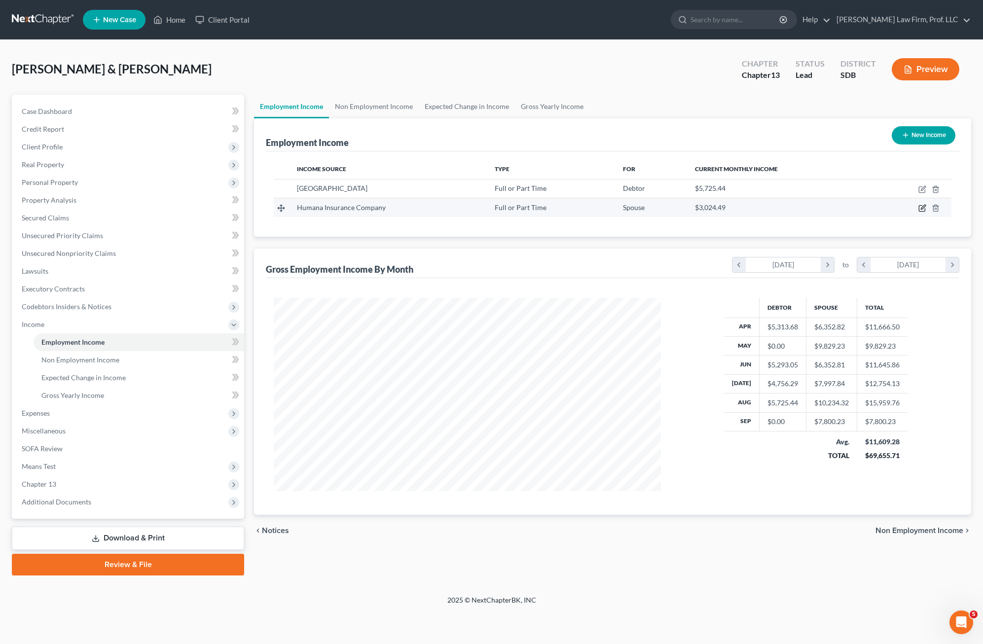
click at [618, 210] on icon "button" at bounding box center [922, 208] width 8 height 8
select select "0"
select select "18"
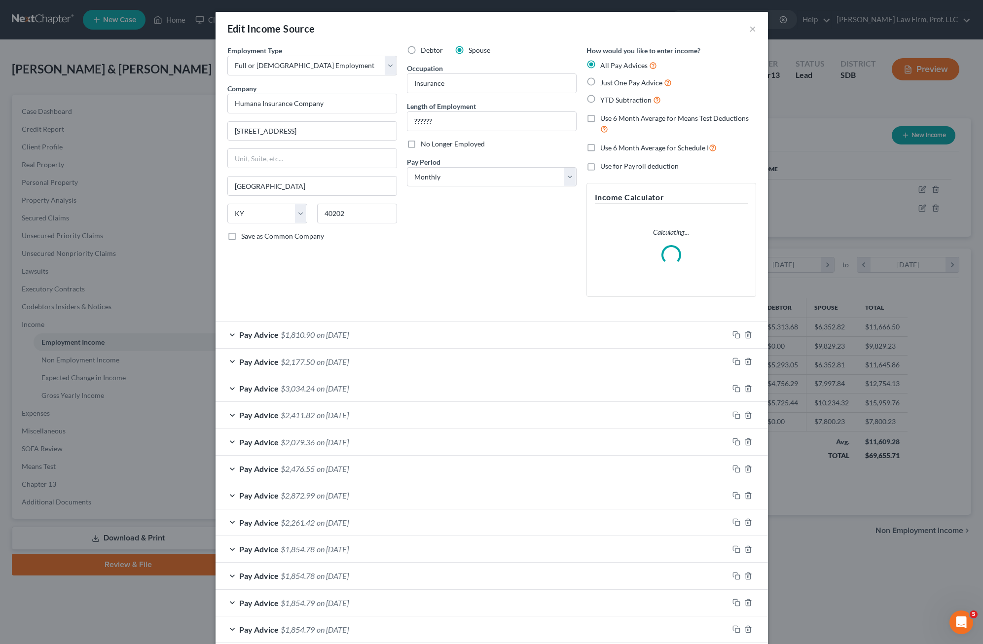
drag, startPoint x: 477, startPoint y: 209, endPoint x: 484, endPoint y: 204, distance: 8.9
click at [477, 208] on div "Debtor Spouse Occupation Insurance Length of Employment ?????? No Longer Employ…" at bounding box center [491, 174] width 179 height 259
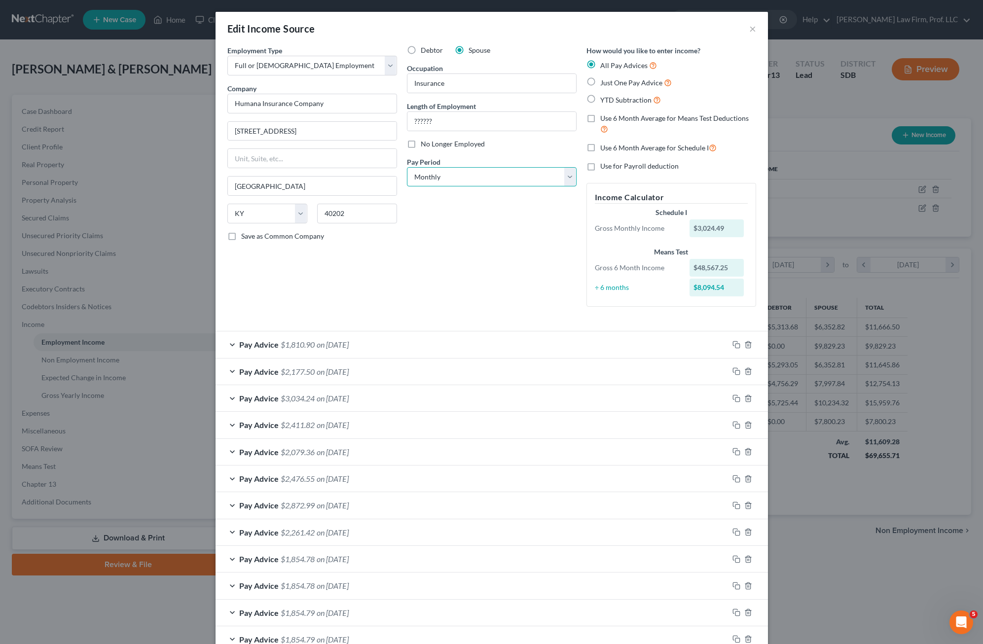
click at [507, 181] on select "Select Monthly Twice Monthly Every Other Week Weekly" at bounding box center [492, 177] width 170 height 20
select select "2"
click at [407, 167] on select "Select Monthly Twice Monthly Every Other Week Weekly" at bounding box center [492, 177] width 170 height 20
click at [499, 268] on div "Debtor Spouse Occupation Insurance Length of Employment ?????? No Longer Employ…" at bounding box center [491, 179] width 179 height 269
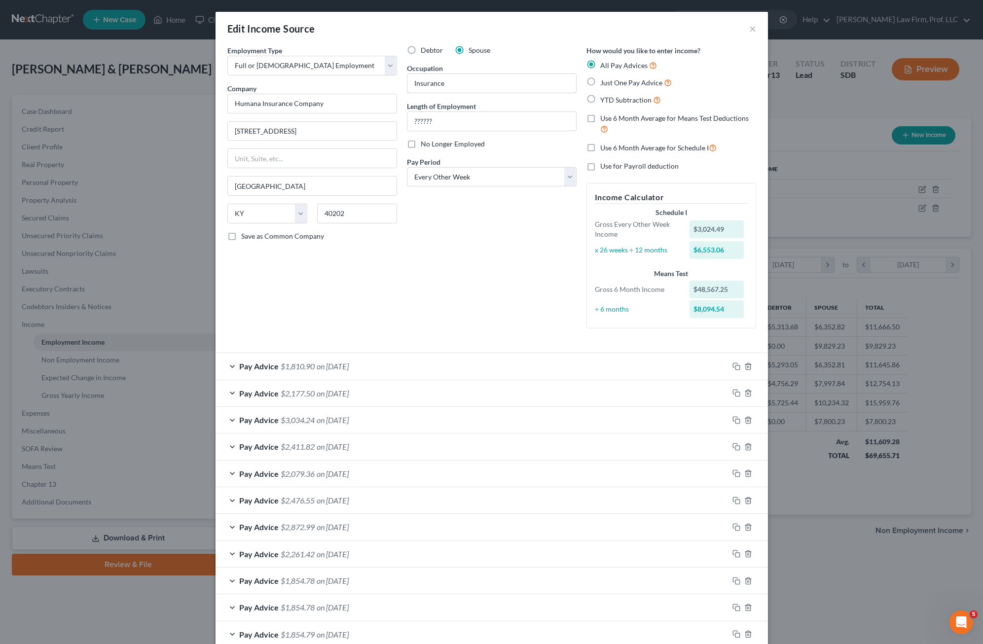
drag, startPoint x: 477, startPoint y: 82, endPoint x: 379, endPoint y: 83, distance: 98.6
click at [477, 82] on input "Insurance" at bounding box center [491, 83] width 169 height 19
drag, startPoint x: 379, startPoint y: 83, endPoint x: 345, endPoint y: 83, distance: 34.0
click at [345, 83] on div "Employment Type * Select Full or [DEMOGRAPHIC_DATA] Employment Self Employment …" at bounding box center [491, 194] width 538 height 299
type input "R"
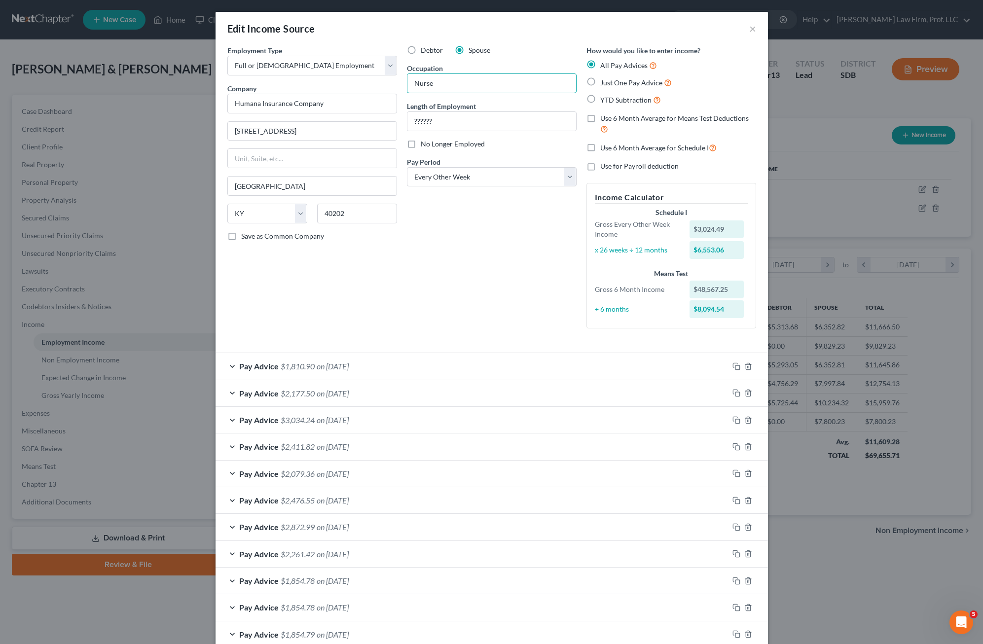
type input "Nurse"
click at [484, 112] on input "??????" at bounding box center [491, 121] width 169 height 19
drag, startPoint x: 468, startPoint y: 116, endPoint x: 299, endPoint y: 114, distance: 169.1
click at [313, 116] on div "Employment Type * Select Full or [DEMOGRAPHIC_DATA] Employment Self Employment …" at bounding box center [491, 194] width 538 height 299
type input "3 years"
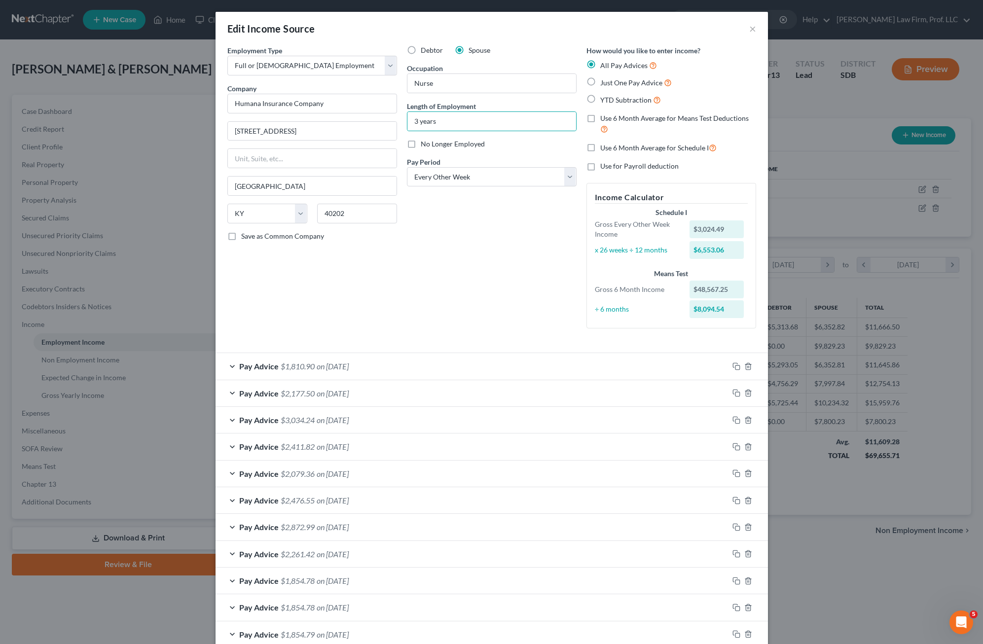
click at [485, 277] on div "Debtor Spouse Occupation Nurse Length of Employment 3 years No Longer Employed …" at bounding box center [491, 190] width 179 height 291
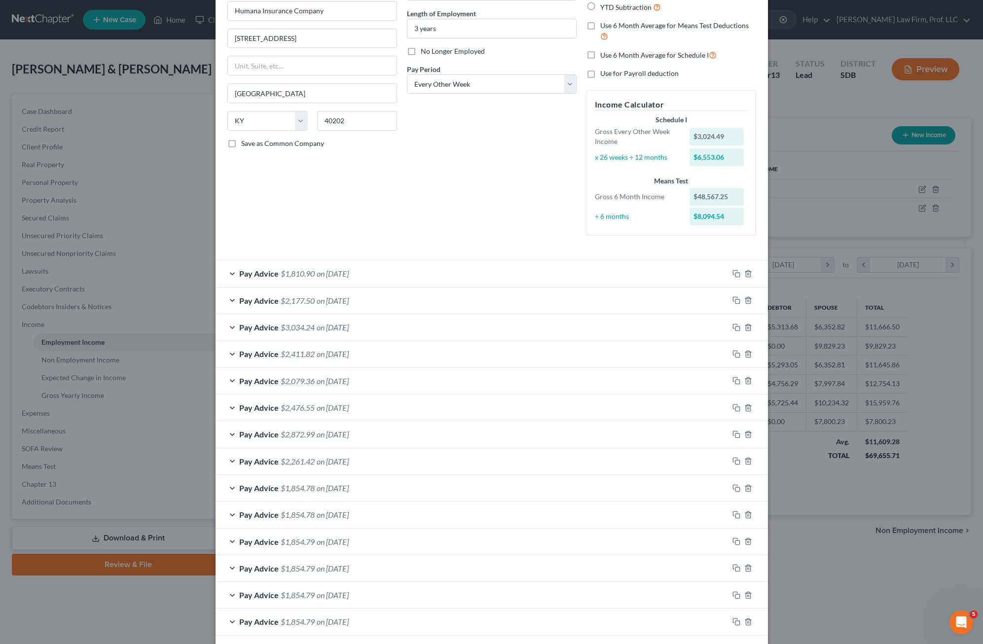
scroll to position [165, 0]
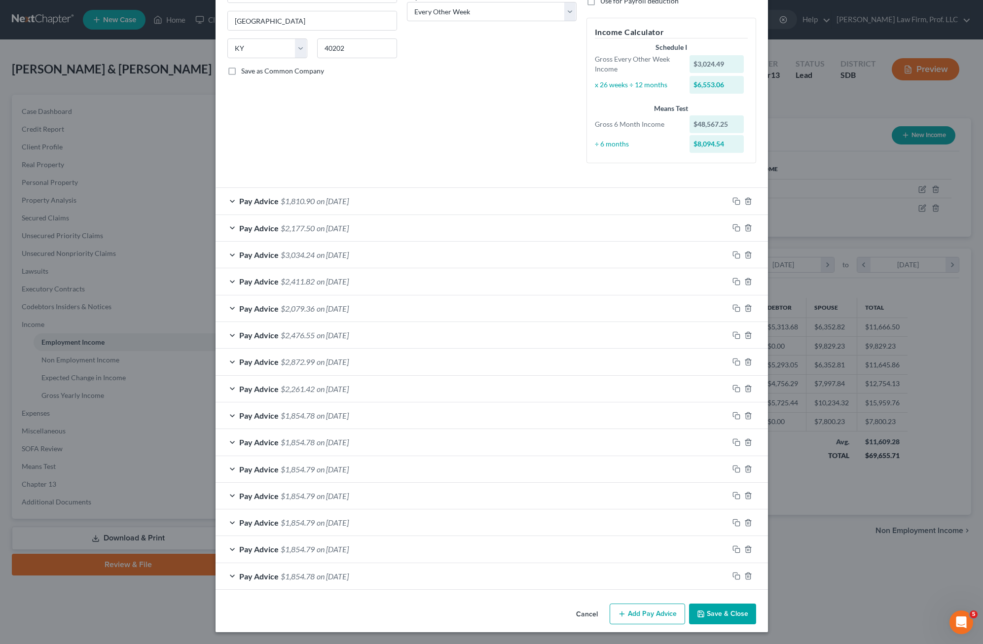
click at [618, 614] on button "Save & Close" at bounding box center [722, 613] width 67 height 21
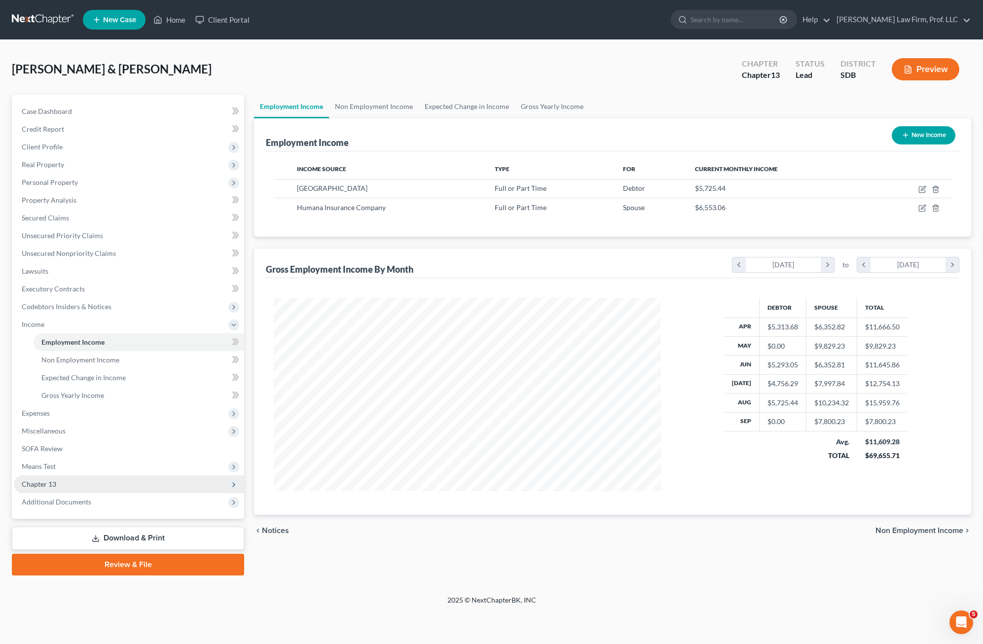
click at [49, 483] on span "Chapter 13" at bounding box center [39, 484] width 35 height 8
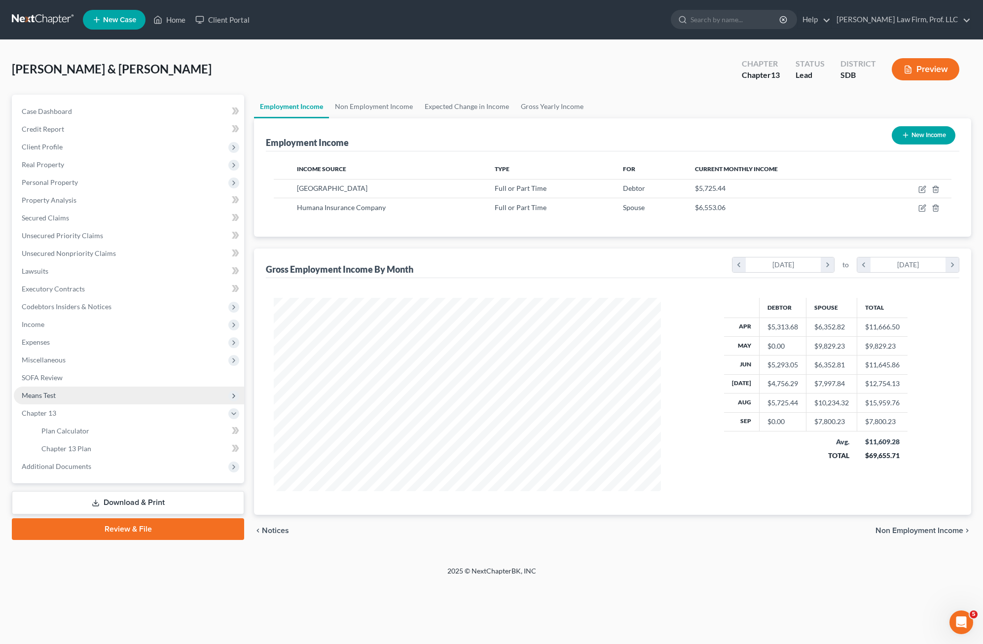
click at [68, 389] on span "Means Test" at bounding box center [129, 396] width 230 height 18
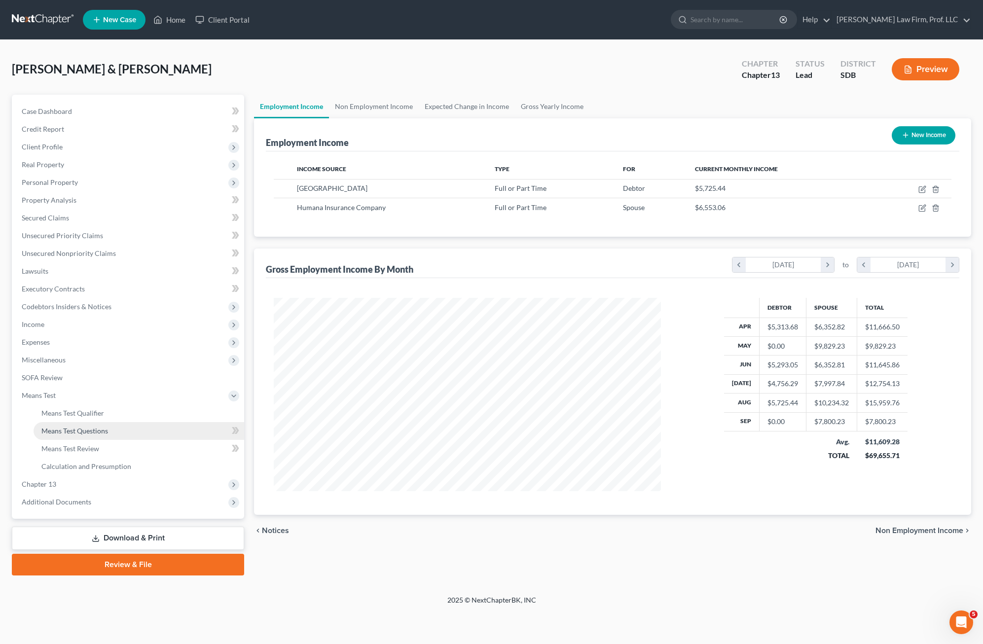
click at [86, 427] on span "Means Test Questions" at bounding box center [74, 430] width 67 height 8
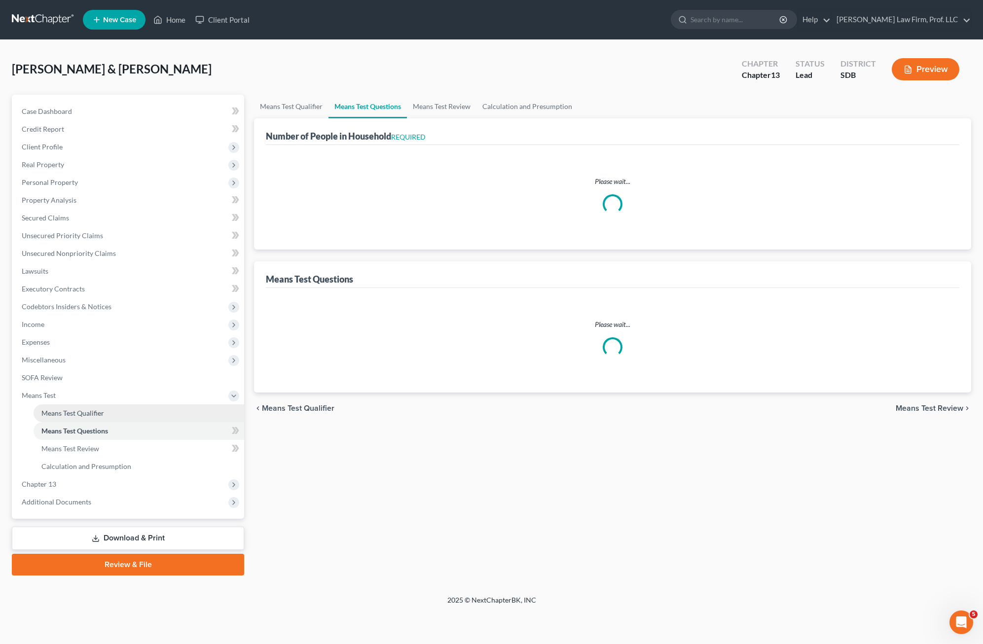
select select "1"
select select "60"
select select "1"
select select "60"
select select "2"
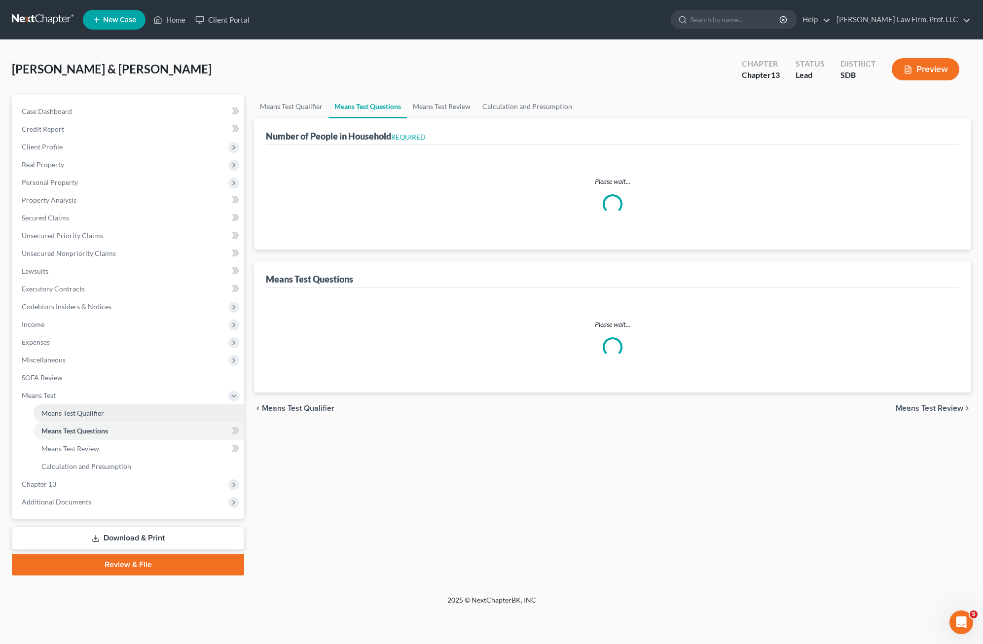
select select "4"
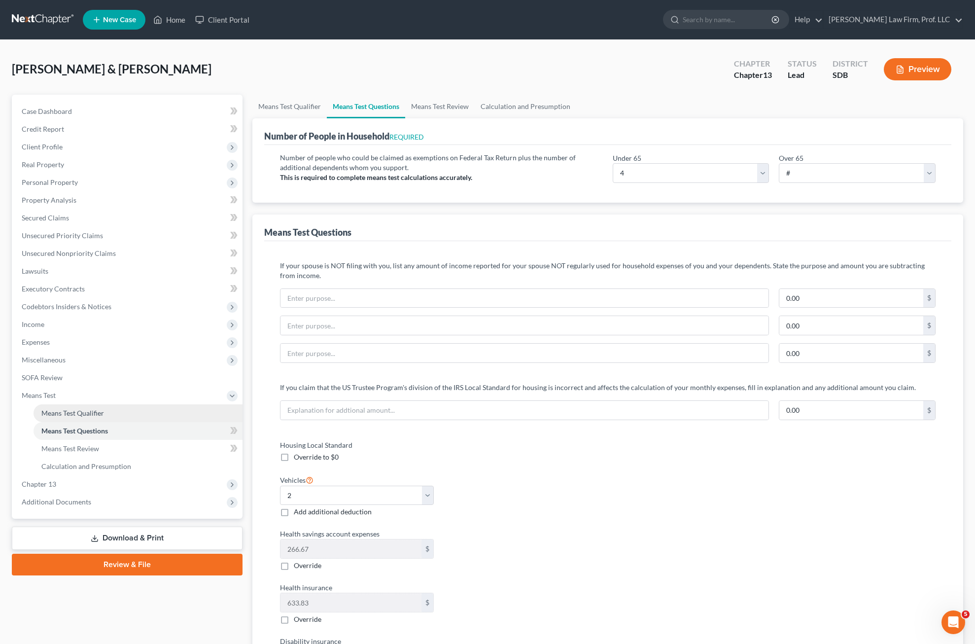
click at [54, 414] on span "Means Test Qualifier" at bounding box center [72, 413] width 63 height 8
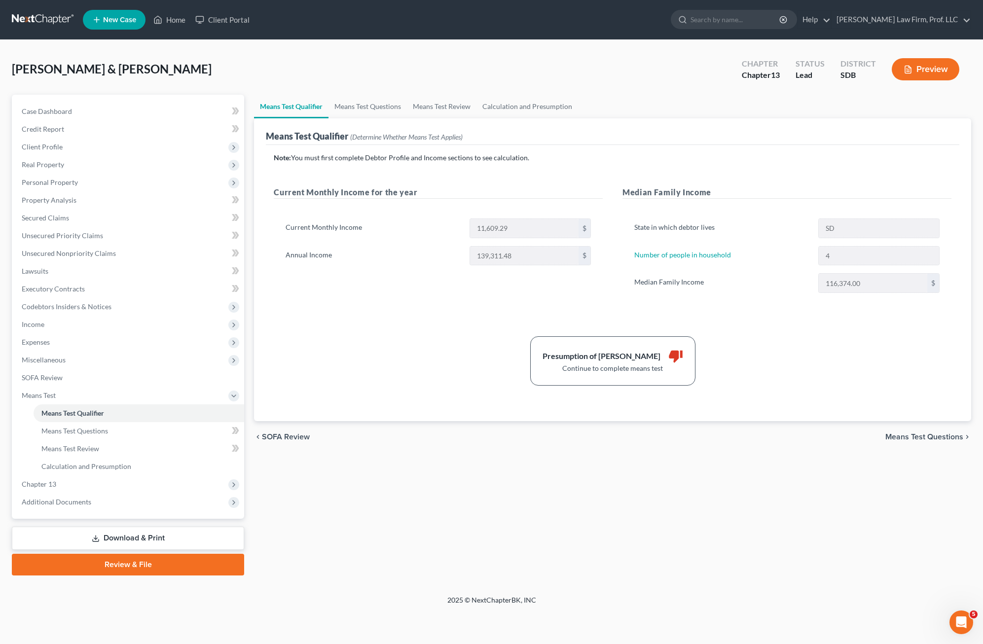
click at [618, 407] on div "Note: You must first complete Debtor Profile and Income sections to see calcula…" at bounding box center [612, 283] width 693 height 276
click at [377, 363] on div "Presumption of Abuse Arises thumb_down Continue to complete means test" at bounding box center [612, 360] width 687 height 49
click at [52, 328] on span "Income" at bounding box center [129, 325] width 230 height 18
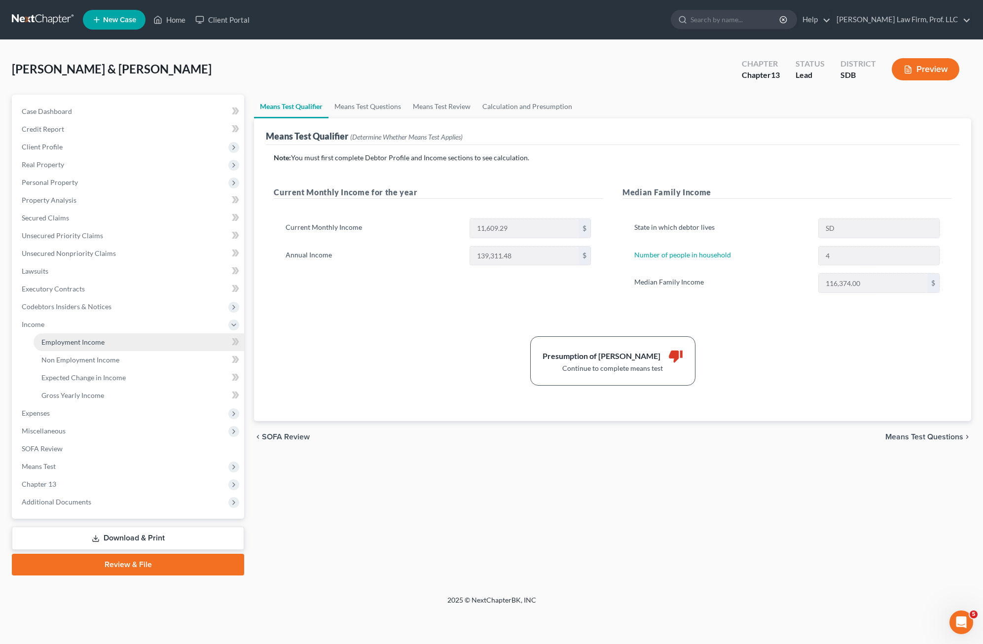
click at [79, 339] on span "Employment Income" at bounding box center [72, 342] width 63 height 8
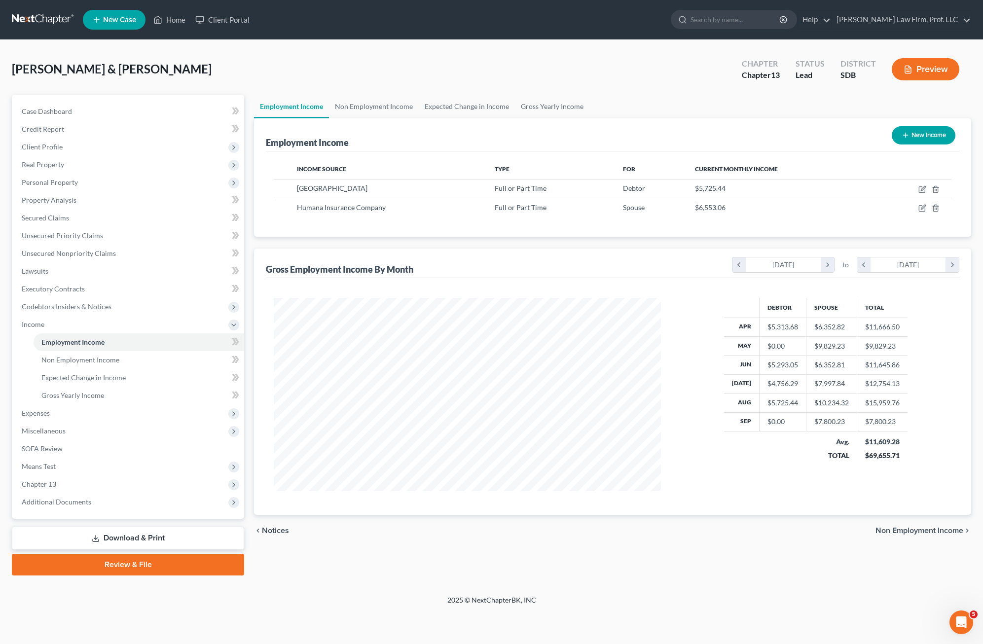
scroll to position [193, 406]
click at [618, 190] on icon "button" at bounding box center [922, 189] width 8 height 8
select select "0"
select select "43"
select select "0"
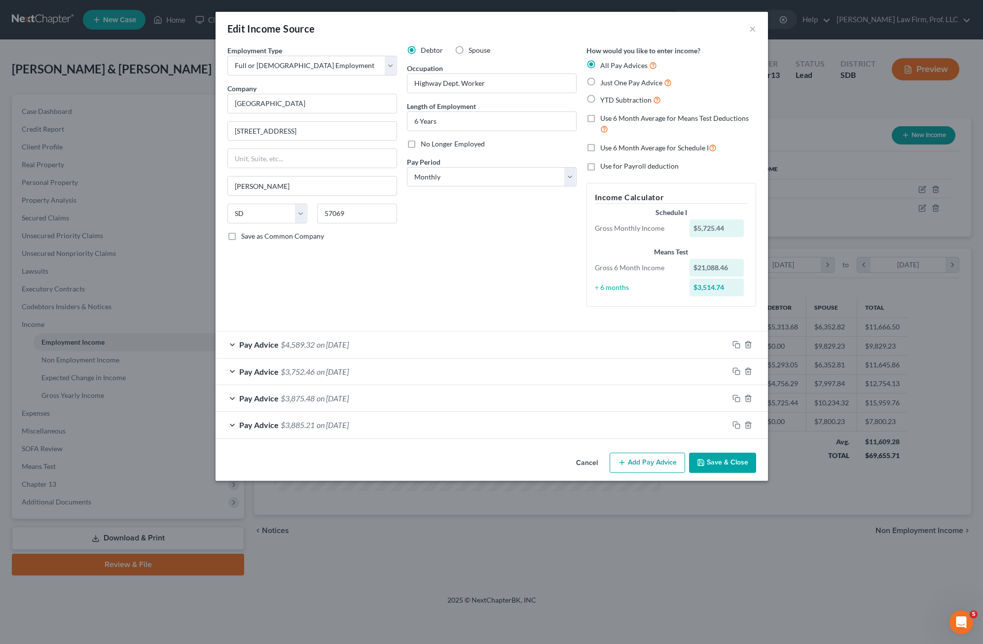
click at [401, 339] on div "Pay Advice $4,589.32 on [DATE]" at bounding box center [471, 344] width 513 height 26
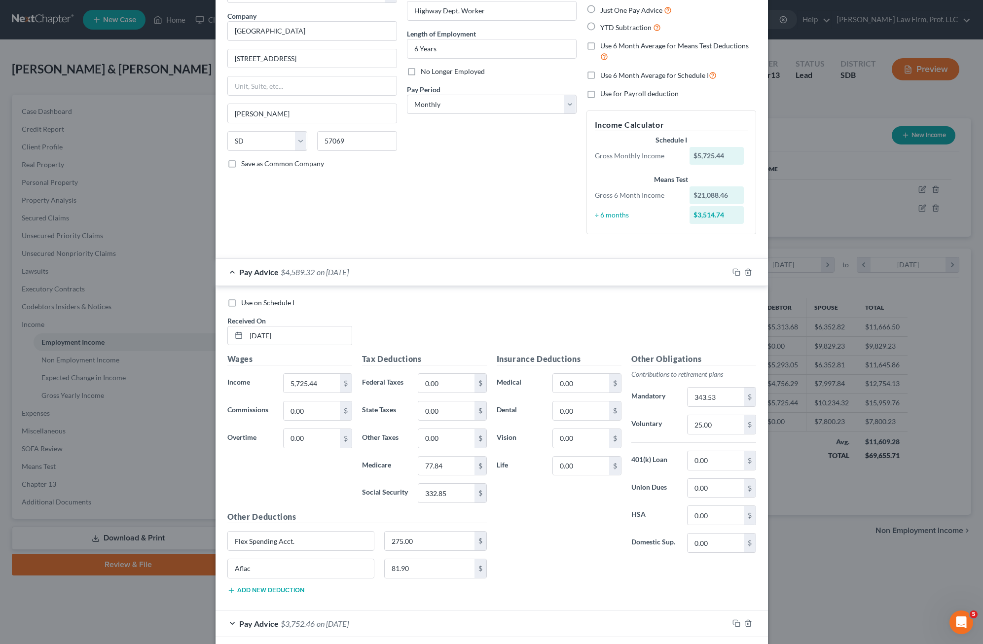
scroll to position [173, 0]
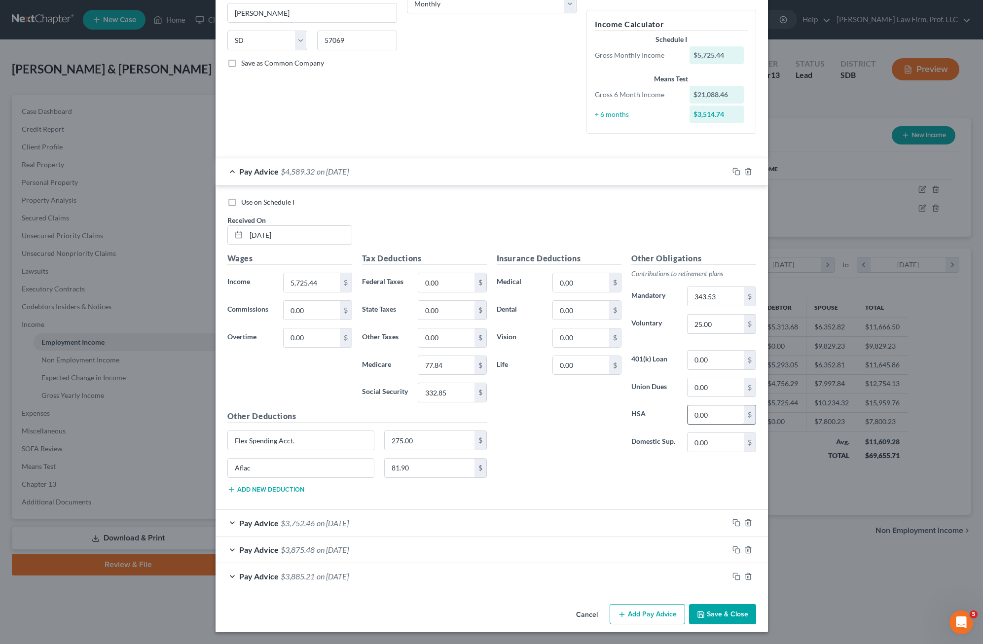
click at [618, 415] on input "0.00" at bounding box center [715, 414] width 56 height 19
type input "275.00"
drag, startPoint x: 298, startPoint y: 442, endPoint x: 331, endPoint y: 406, distance: 48.8
click at [166, 445] on div "Edit Income Source × Employment Type * Select Full or [DEMOGRAPHIC_DATA] Employ…" at bounding box center [491, 322] width 983 height 644
click at [408, 516] on div "Pay Advice $3,752.46 on [DATE]" at bounding box center [471, 523] width 513 height 26
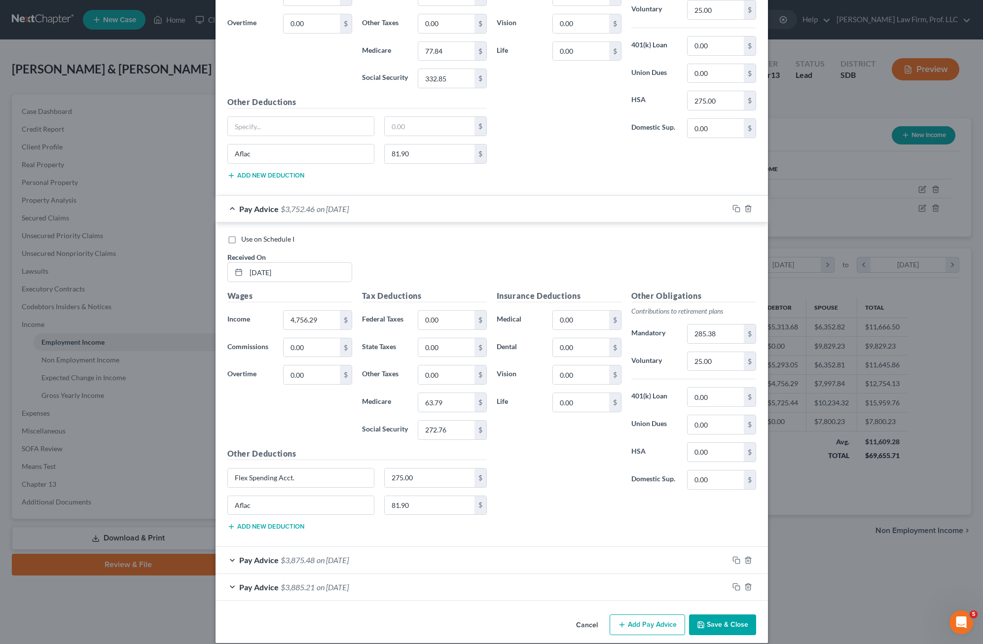
scroll to position [498, 0]
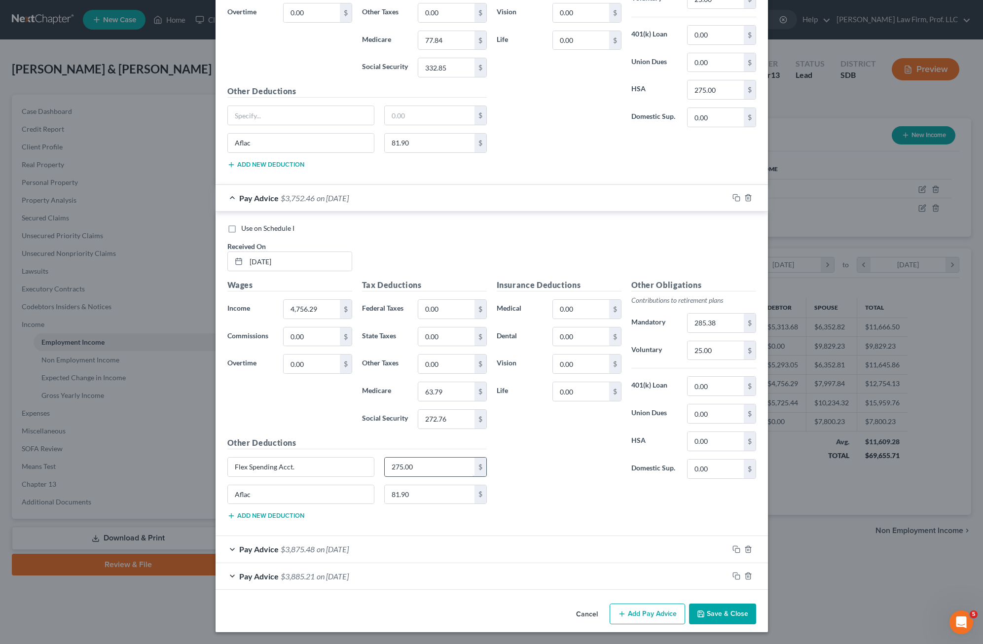
click at [431, 467] on input "275.00" at bounding box center [430, 467] width 90 height 19
click at [290, 467] on input "Flex Spending Acct." at bounding box center [301, 467] width 146 height 19
type input "F"
click at [618, 441] on input "0.00" at bounding box center [715, 441] width 56 height 19
type input "275.00"
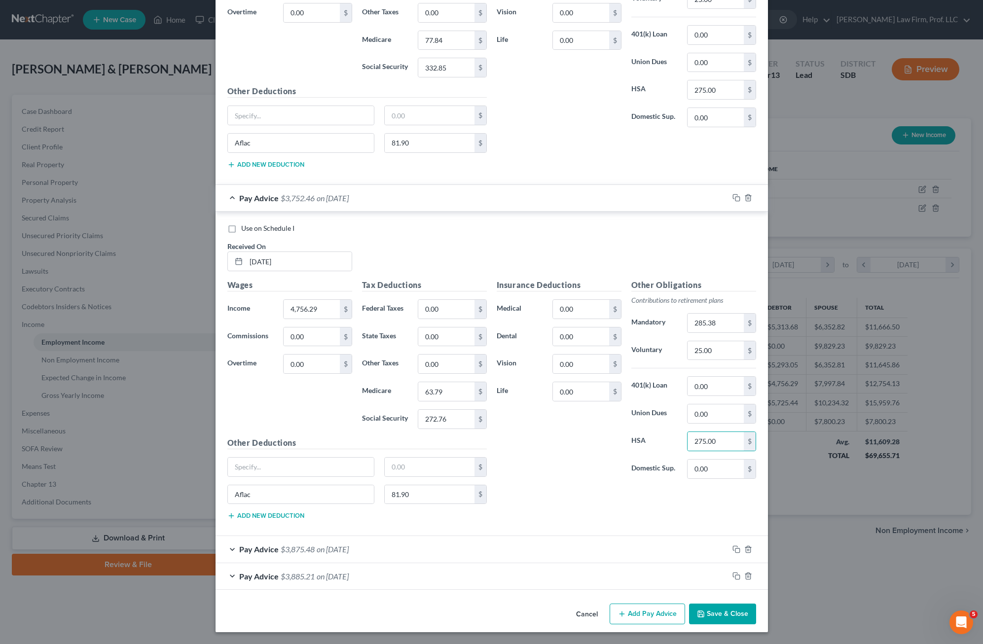
click at [472, 550] on div "Pay Advice $3,875.48 on [DATE]" at bounding box center [471, 549] width 513 height 26
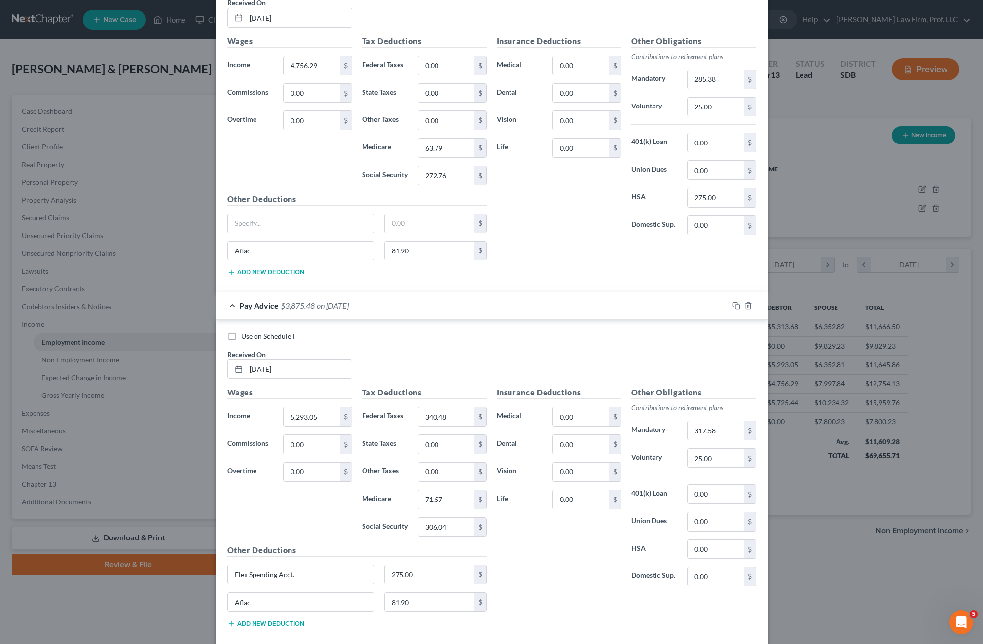
scroll to position [822, 0]
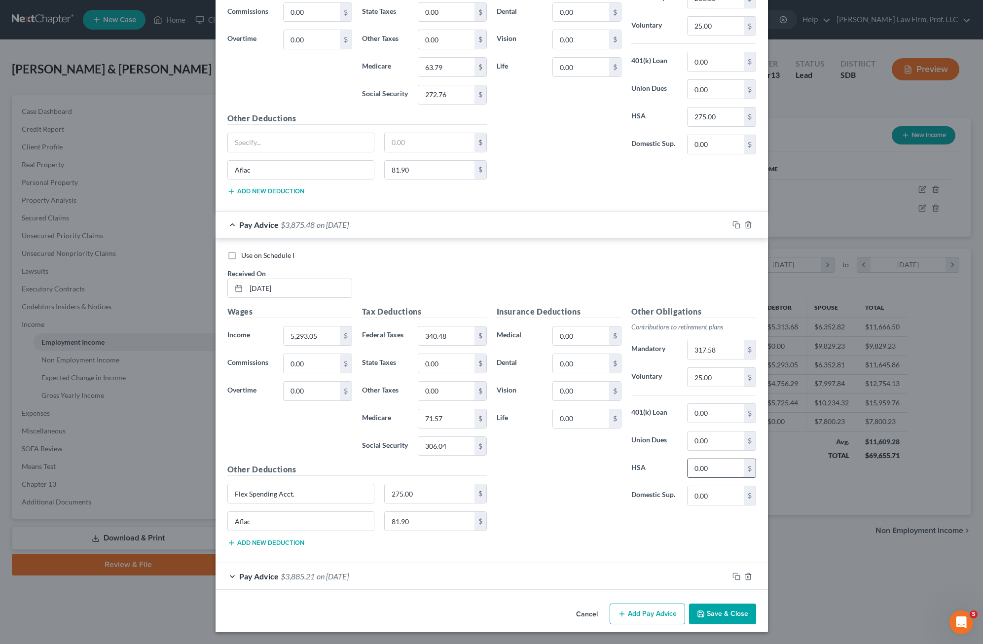
click at [618, 470] on input "0.00" at bounding box center [715, 468] width 56 height 19
type input "275.00"
click at [418, 498] on input "275.00" at bounding box center [430, 493] width 90 height 19
click at [310, 490] on input "Flex Spending Acct." at bounding box center [301, 493] width 146 height 19
type input "F"
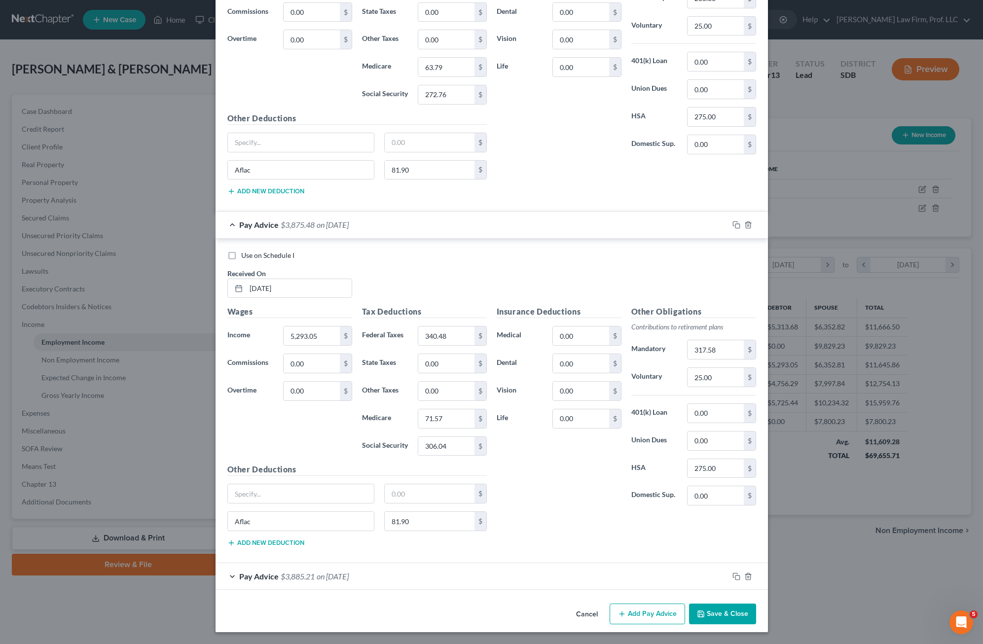
drag, startPoint x: 423, startPoint y: 590, endPoint x: 434, endPoint y: 575, distance: 18.1
click at [424, 589] on div "Pay Advice $3,885.21 on [DATE]" at bounding box center [491, 576] width 552 height 27
click at [434, 575] on div "Pay Advice $3,885.21 on [DATE]" at bounding box center [471, 576] width 513 height 26
click at [427, 552] on input "275.00" at bounding box center [430, 548] width 90 height 19
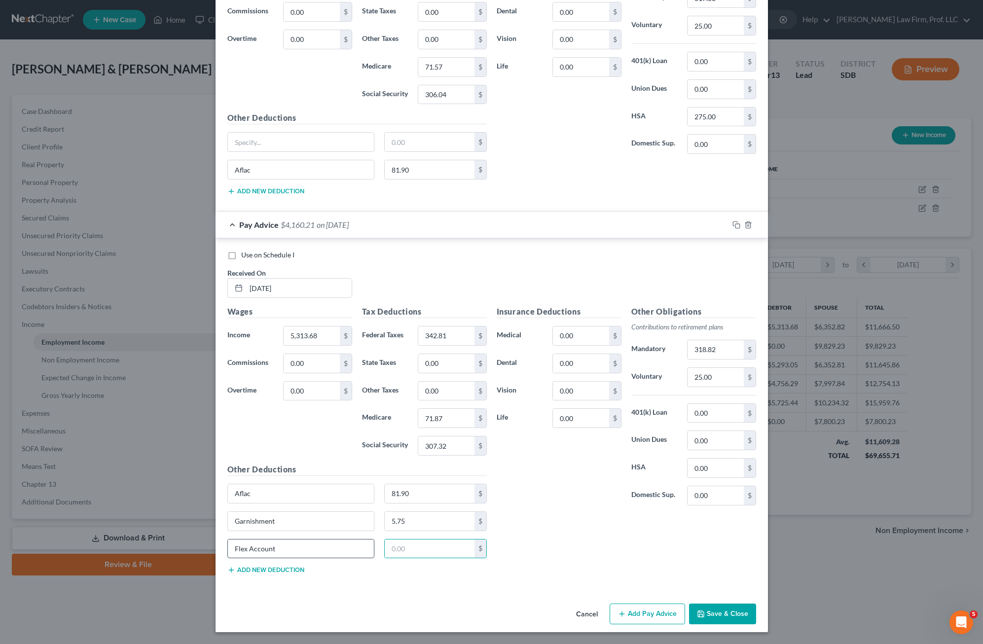
click at [360, 549] on input "Flex Account" at bounding box center [301, 548] width 146 height 19
type input "F"
click at [486, 514] on div "5.75 $" at bounding box center [435, 521] width 112 height 20
click at [408, 513] on input "5.75" at bounding box center [430, 521] width 90 height 19
click at [321, 525] on input "Garnishment" at bounding box center [301, 521] width 146 height 19
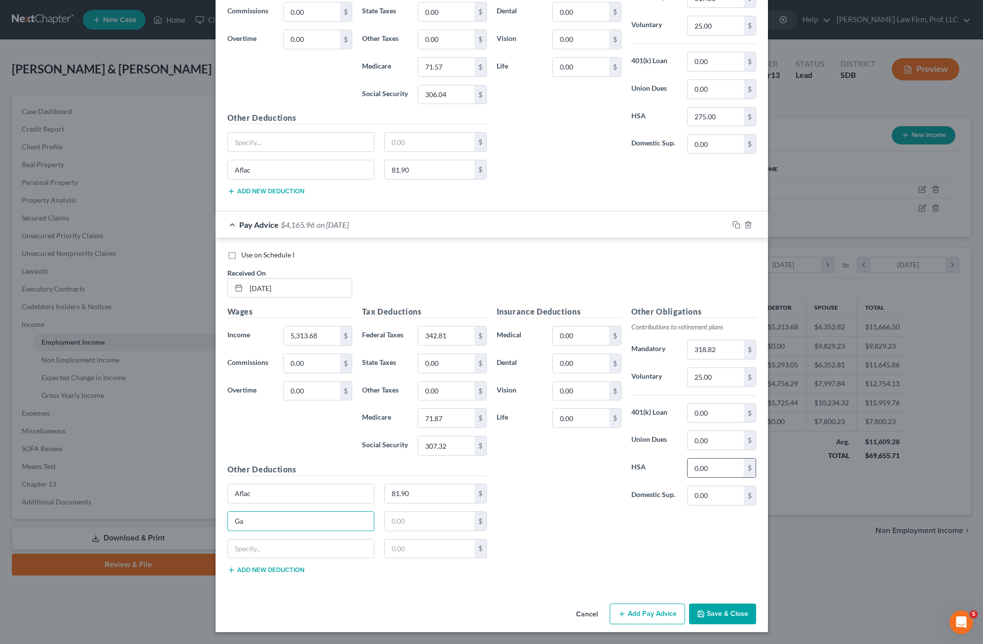
type input "G"
click at [618, 466] on input "0.00" at bounding box center [715, 467] width 56 height 19
type input "275.00"
drag, startPoint x: 611, startPoint y: 529, endPoint x: 601, endPoint y: 522, distance: 12.2
click at [611, 529] on div "Insurance Deductions Medical 0.00 $ Dental 0.00 $ Vision 0.00 $ Life 0.00 $ Oth…" at bounding box center [626, 444] width 269 height 276
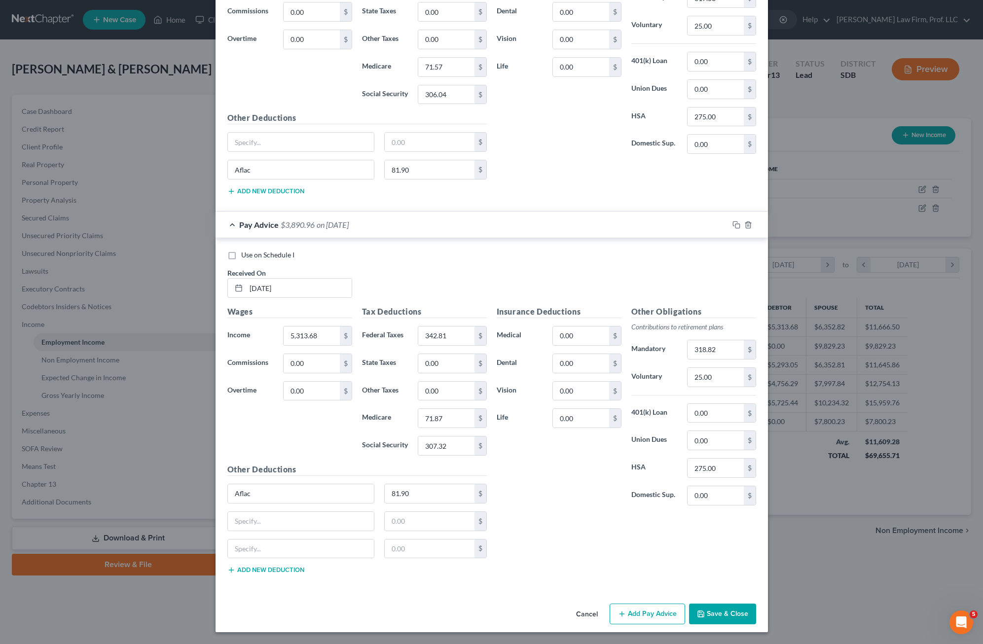
click at [588, 543] on div "Insurance Deductions Medical 0.00 $ Dental 0.00 $ Vision 0.00 $ Life 0.00 $ Oth…" at bounding box center [626, 444] width 269 height 276
click at [558, 527] on div "Insurance Deductions Medical 0.00 $ Dental 0.00 $ Vision 0.00 $ Life 0.00 $ Oth…" at bounding box center [626, 444] width 269 height 276
click at [557, 520] on div "Insurance Deductions Medical 0.00 $ Dental 0.00 $ Vision 0.00 $ Life 0.00 $ Oth…" at bounding box center [626, 444] width 269 height 276
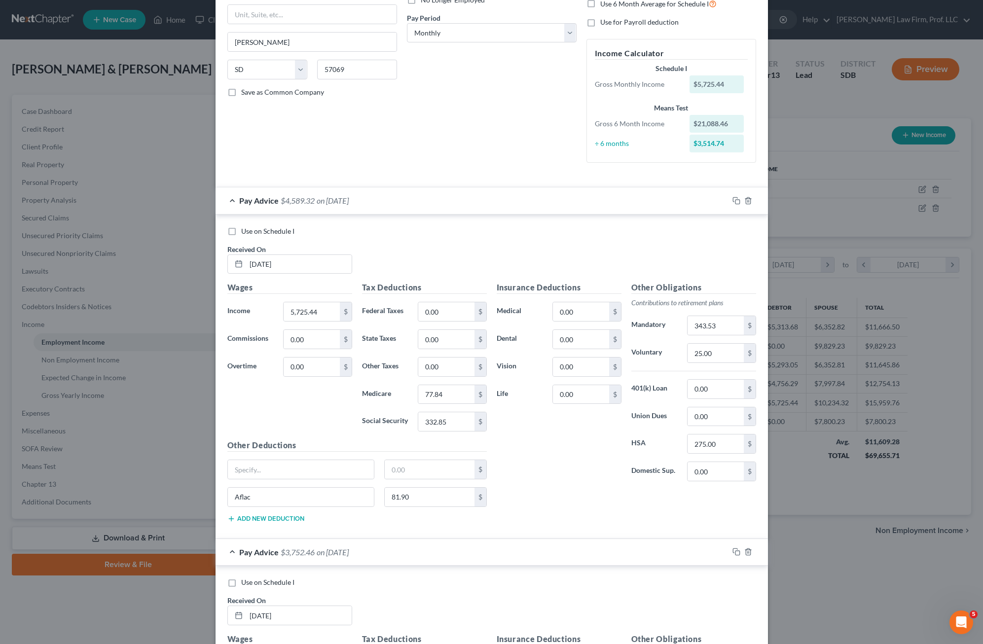
scroll to position [296, 0]
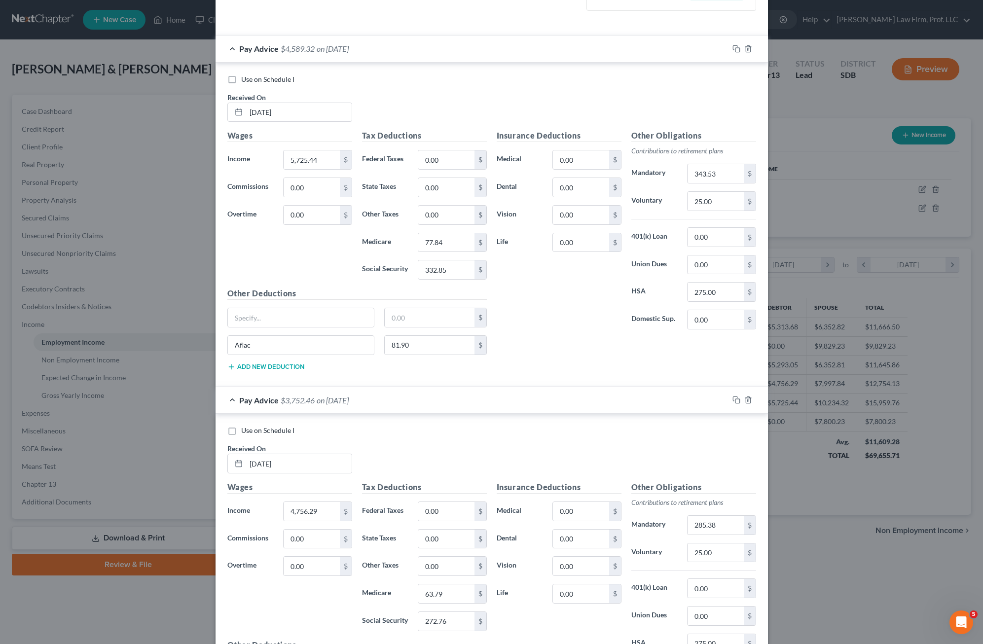
click at [574, 336] on div "Insurance Deductions Medical 0.00 $ Dental 0.00 $ Vision 0.00 $ Life 0.00 $" at bounding box center [559, 234] width 135 height 208
click at [583, 346] on div "Insurance Deductions Medical 0.00 $ Dental 0.00 $ Vision 0.00 $ Life 0.00 $ Oth…" at bounding box center [626, 254] width 269 height 248
drag, startPoint x: 632, startPoint y: 358, endPoint x: 485, endPoint y: 297, distance: 159.8
click at [618, 358] on div "Insurance Deductions Medical 0.00 $ Dental 0.00 $ Vision 0.00 $ Life 0.00 $ Oth…" at bounding box center [626, 254] width 269 height 248
click at [333, 269] on div "Wages Income * 5,725.44 $ Commissions 0.00 $ Overtime 0.00 $" at bounding box center [289, 209] width 135 height 158
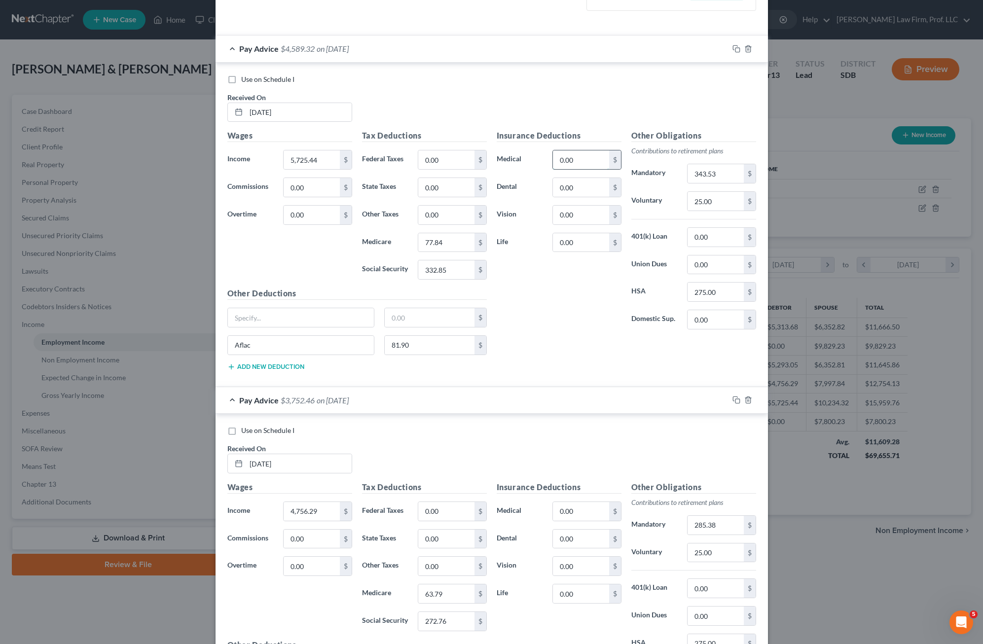
click at [573, 166] on input "0.00" at bounding box center [581, 159] width 56 height 19
type input "81.90"
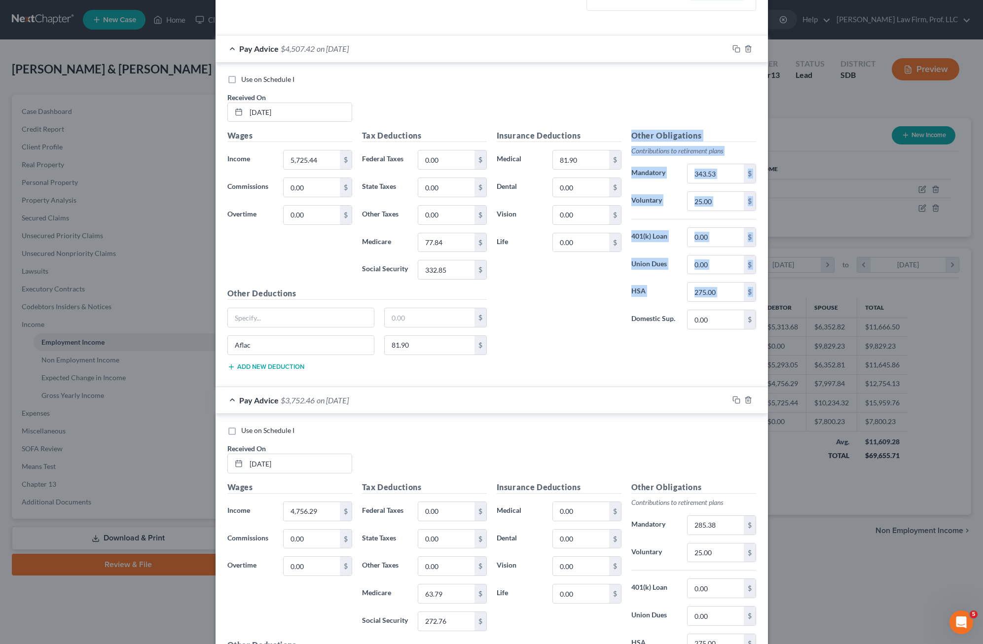
drag, startPoint x: 620, startPoint y: 335, endPoint x: 503, endPoint y: 346, distance: 116.9
click at [618, 338] on div "Insurance Deductions Medical 81.90 $ Dental 0.00 $ Vision 0.00 $ Life 0.00 $ Ot…" at bounding box center [626, 254] width 269 height 248
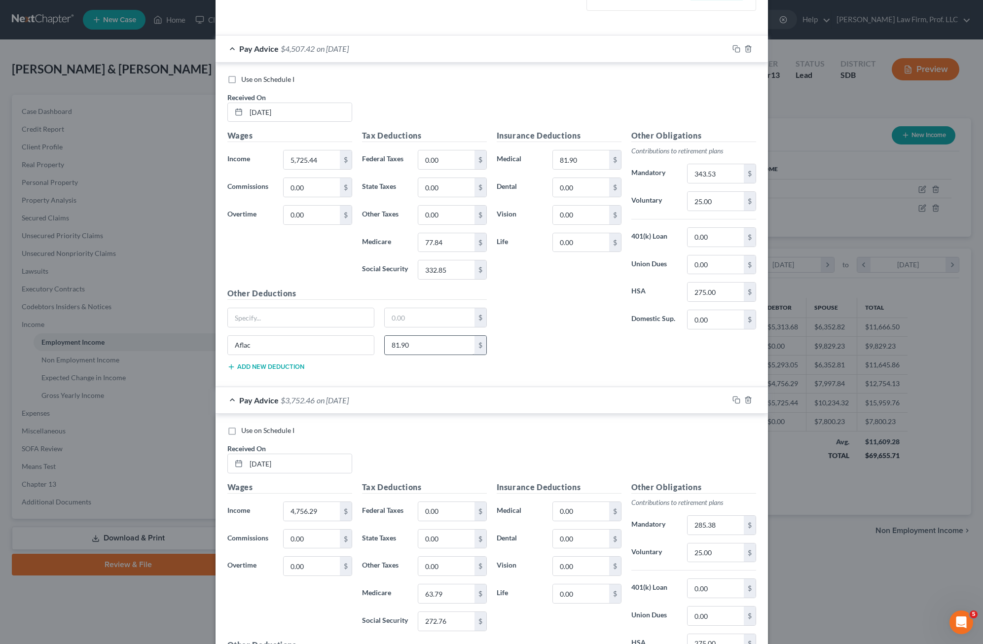
click at [419, 333] on div "$" at bounding box center [356, 322] width 269 height 28
click at [423, 342] on input "81.90" at bounding box center [430, 345] width 90 height 19
click at [420, 347] on input "81.90" at bounding box center [430, 345] width 90 height 19
drag, startPoint x: 411, startPoint y: 350, endPoint x: 342, endPoint y: 347, distance: 69.1
click at [342, 347] on div "Aflac 81.90 $" at bounding box center [356, 349] width 269 height 28
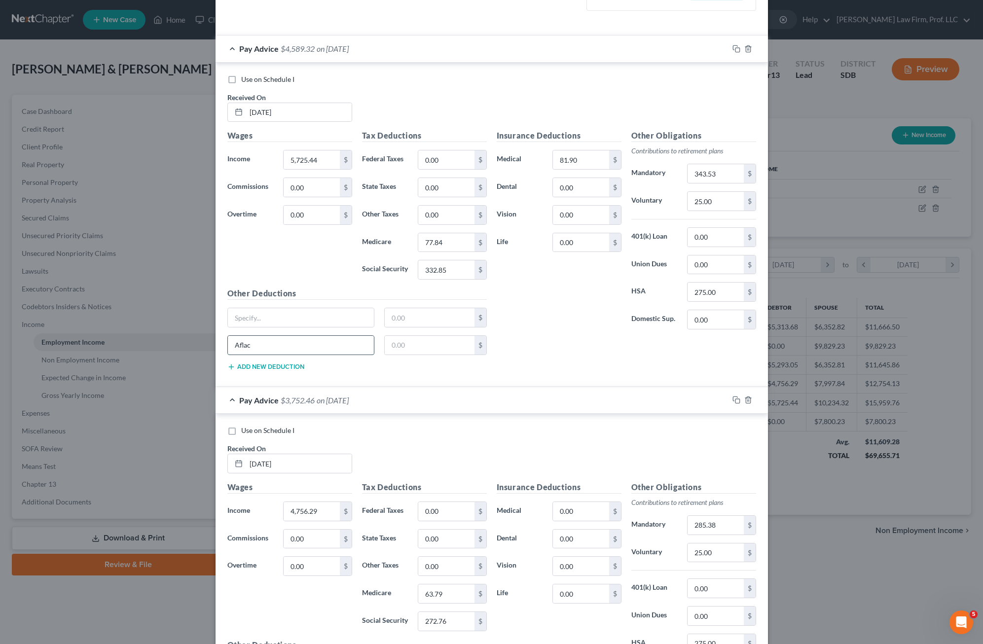
click at [297, 352] on input "Aflac" at bounding box center [301, 345] width 146 height 19
type input "A"
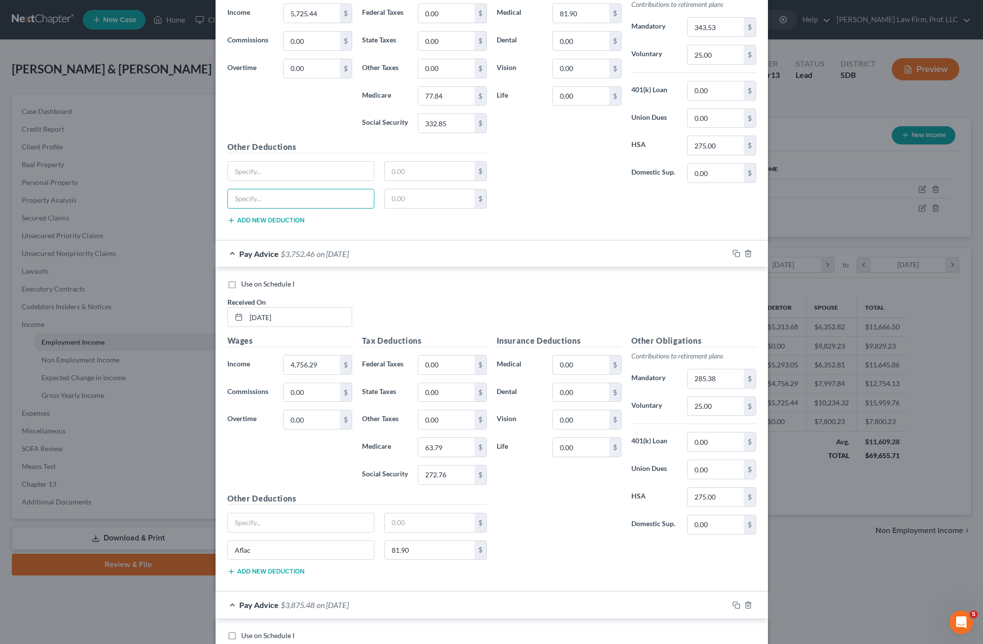
scroll to position [690, 0]
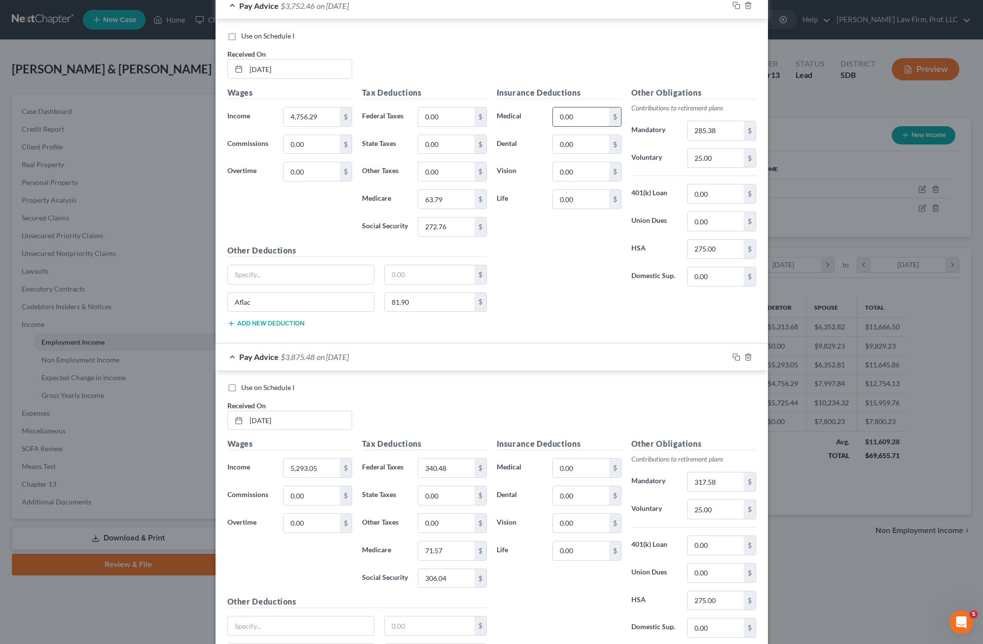
click at [572, 117] on input "0.00" at bounding box center [581, 116] width 56 height 19
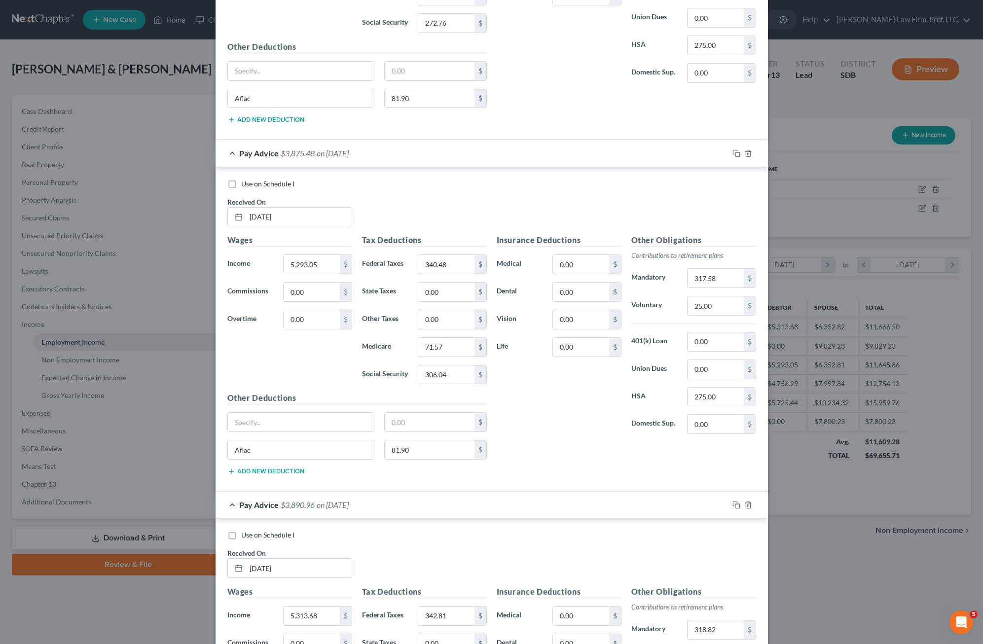
scroll to position [986, 0]
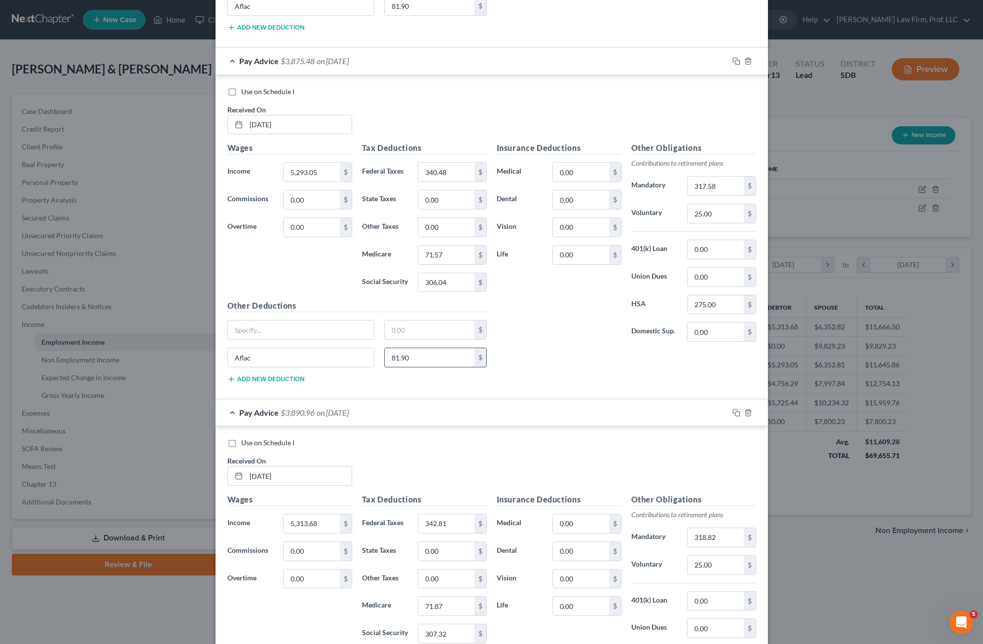
type input "81.90"
click at [411, 355] on input "81.90" at bounding box center [430, 357] width 90 height 19
drag, startPoint x: 294, startPoint y: 356, endPoint x: 485, endPoint y: 248, distance: 218.5
click at [287, 355] on input "Aflac" at bounding box center [301, 357] width 146 height 19
type input "A"
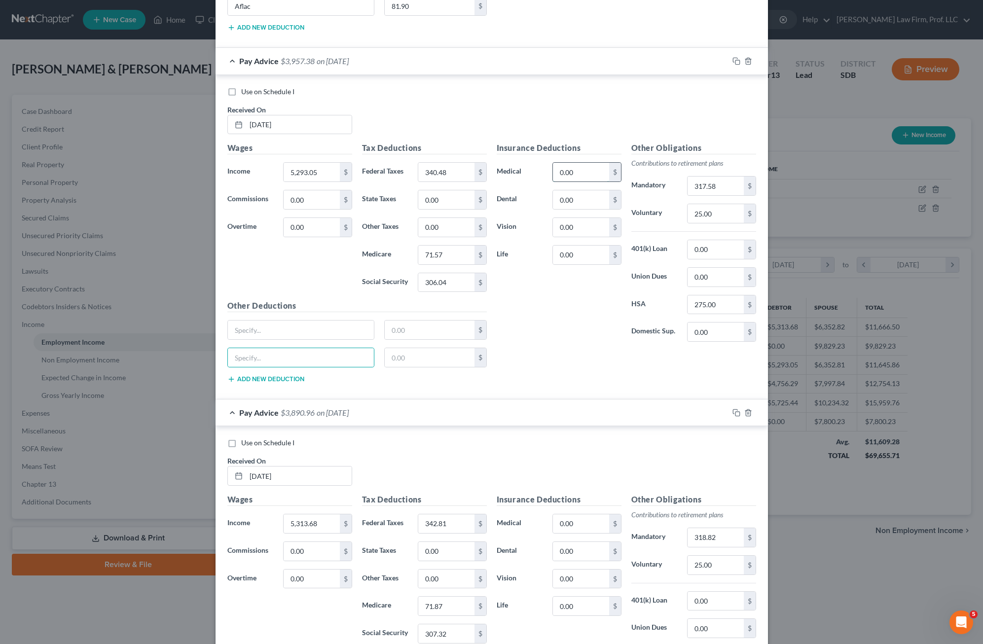
click at [575, 169] on input "0.00" at bounding box center [581, 172] width 56 height 19
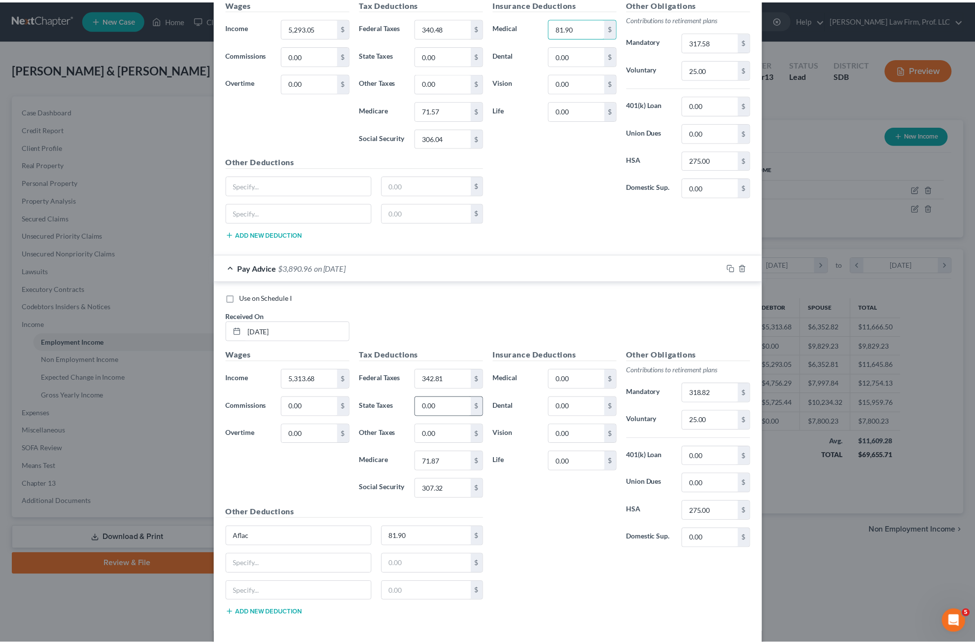
scroll to position [1174, 0]
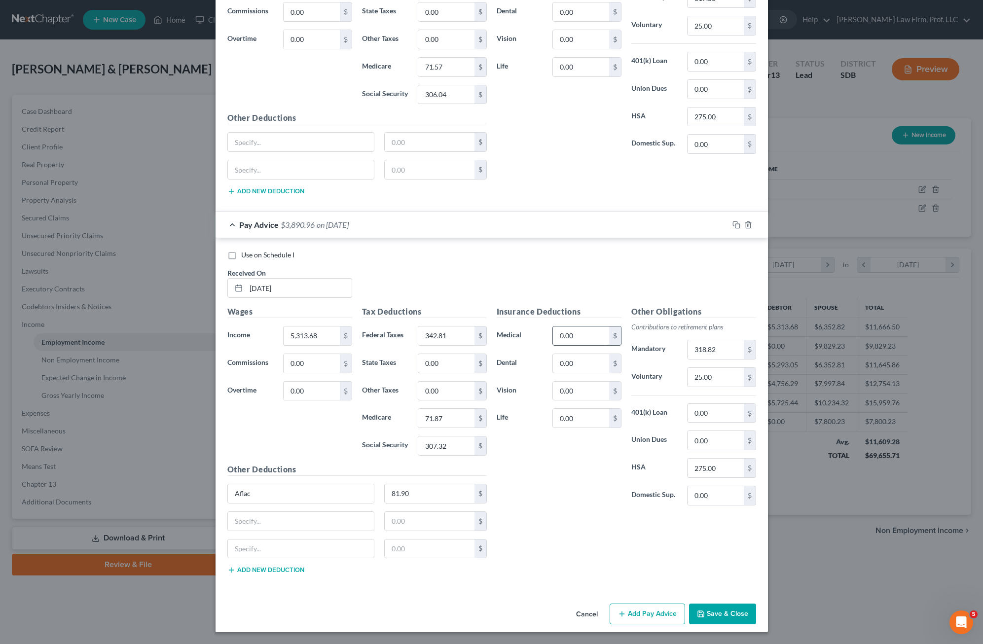
type input "81.90"
click at [572, 328] on input "0.00" at bounding box center [581, 335] width 56 height 19
type input "81.90"
click at [428, 502] on input "81.90" at bounding box center [430, 493] width 90 height 19
drag, startPoint x: 309, startPoint y: 493, endPoint x: 496, endPoint y: 554, distance: 197.4
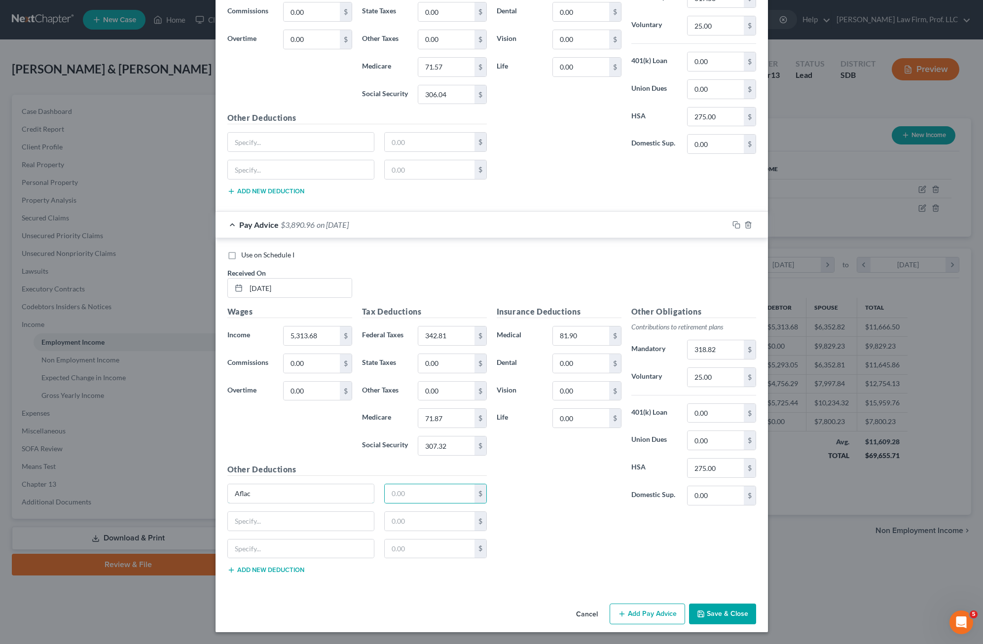
click at [309, 493] on input "Aflac" at bounding box center [301, 493] width 146 height 19
type input "A"
click at [618, 613] on button "Save & Close" at bounding box center [722, 613] width 67 height 21
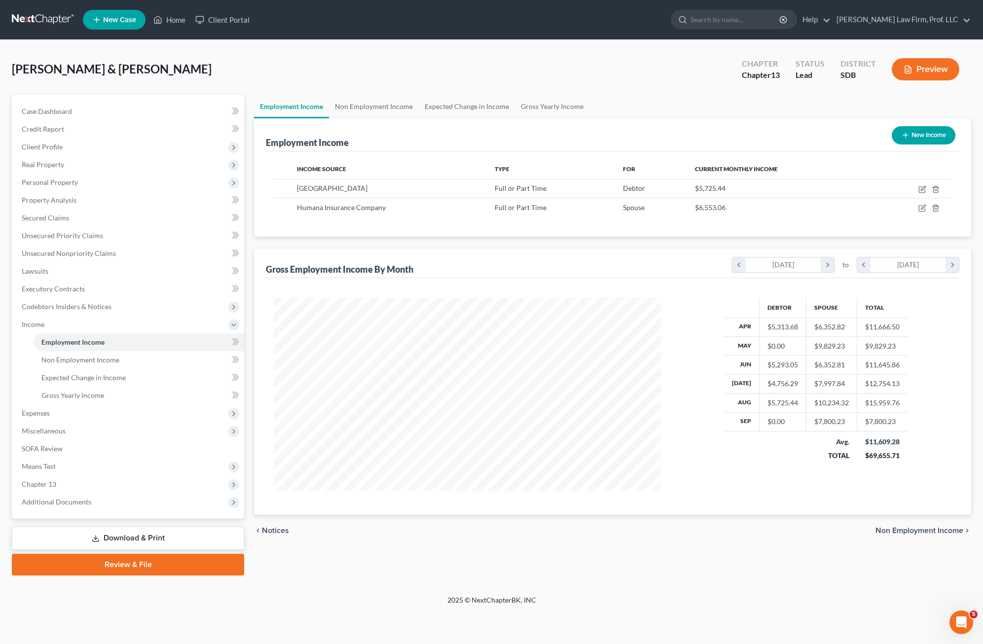
drag, startPoint x: 81, startPoint y: 465, endPoint x: 160, endPoint y: 518, distance: 95.3
click at [81, 465] on span "Means Test" at bounding box center [129, 467] width 230 height 18
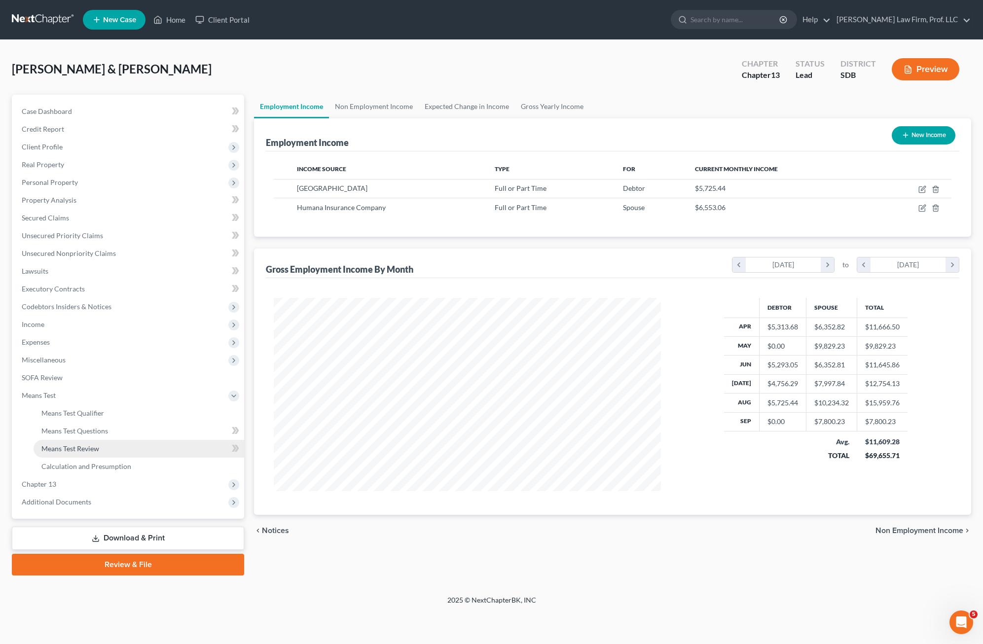
click at [87, 451] on span "Means Test Review" at bounding box center [70, 448] width 58 height 8
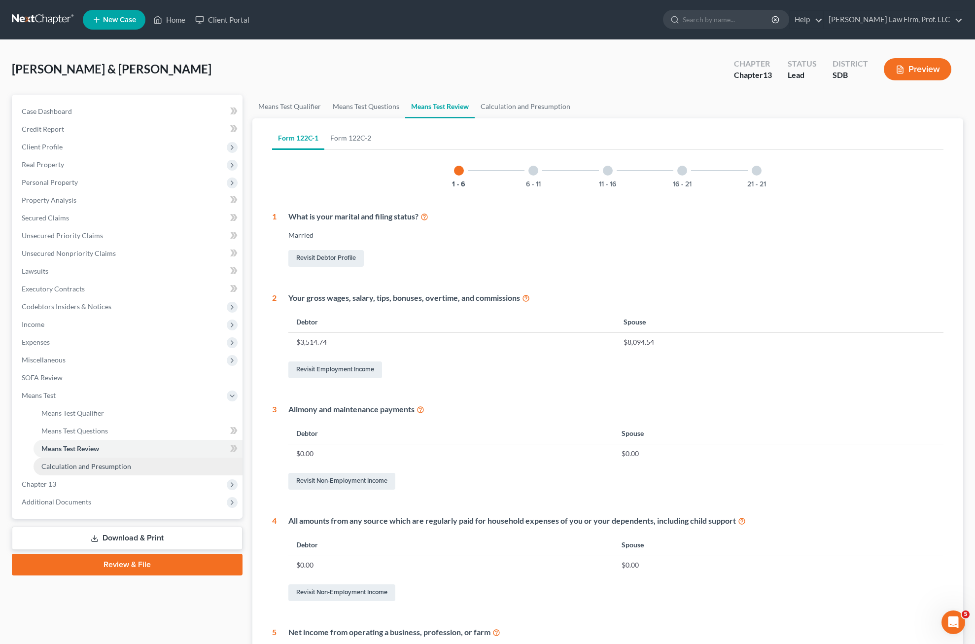
click at [100, 465] on span "Calculation and Presumption" at bounding box center [86, 466] width 90 height 8
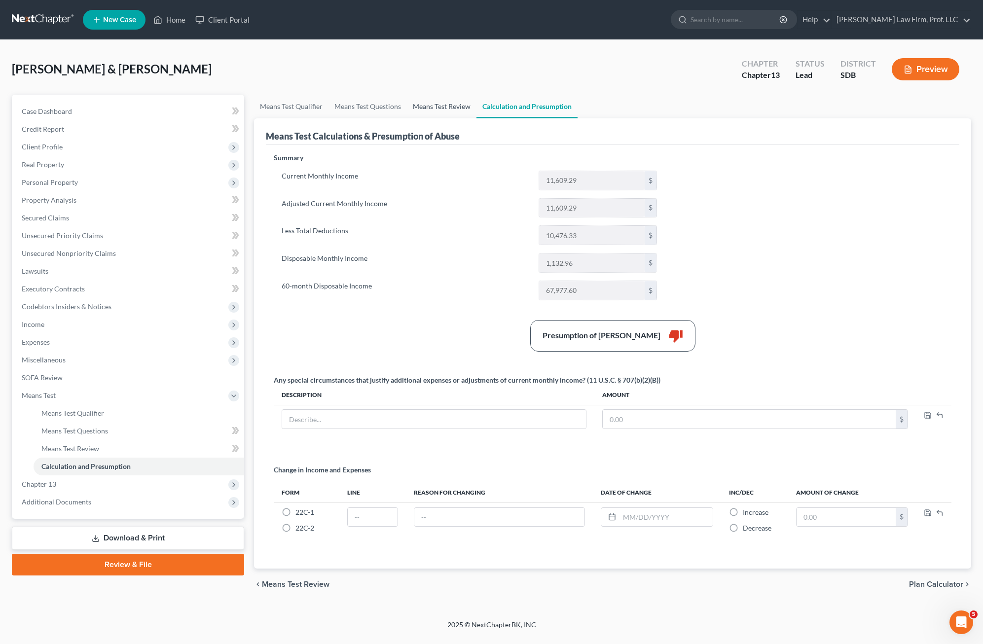
click at [436, 106] on link "Means Test Review" at bounding box center [442, 107] width 70 height 24
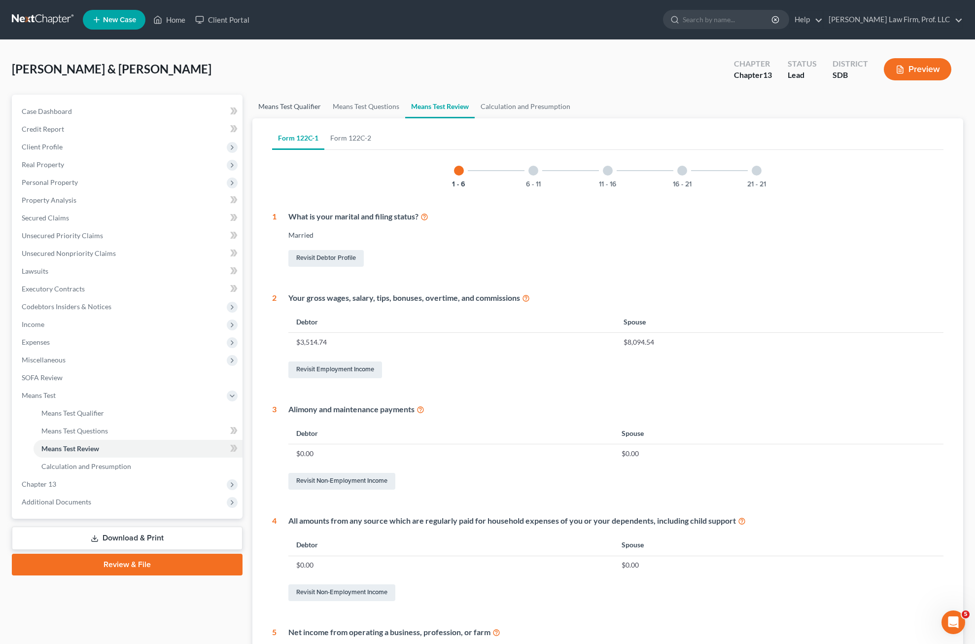
click at [297, 110] on link "Means Test Qualifier" at bounding box center [289, 107] width 74 height 24
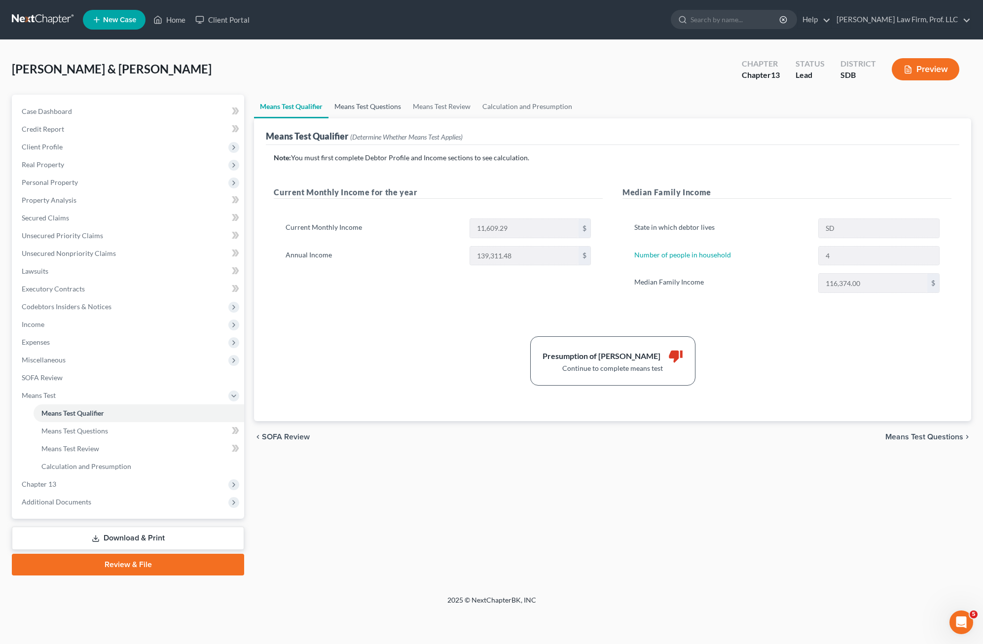
drag, startPoint x: 352, startPoint y: 106, endPoint x: 360, endPoint y: 122, distance: 18.3
click at [352, 105] on link "Means Test Questions" at bounding box center [367, 107] width 78 height 24
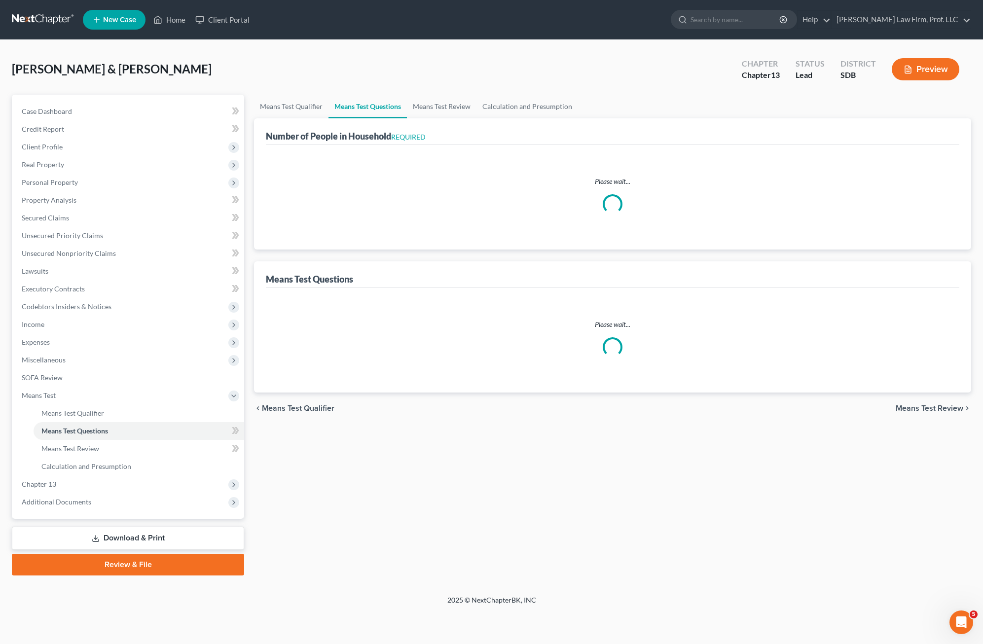
select select "1"
select select "60"
select select "1"
select select "60"
select select "4"
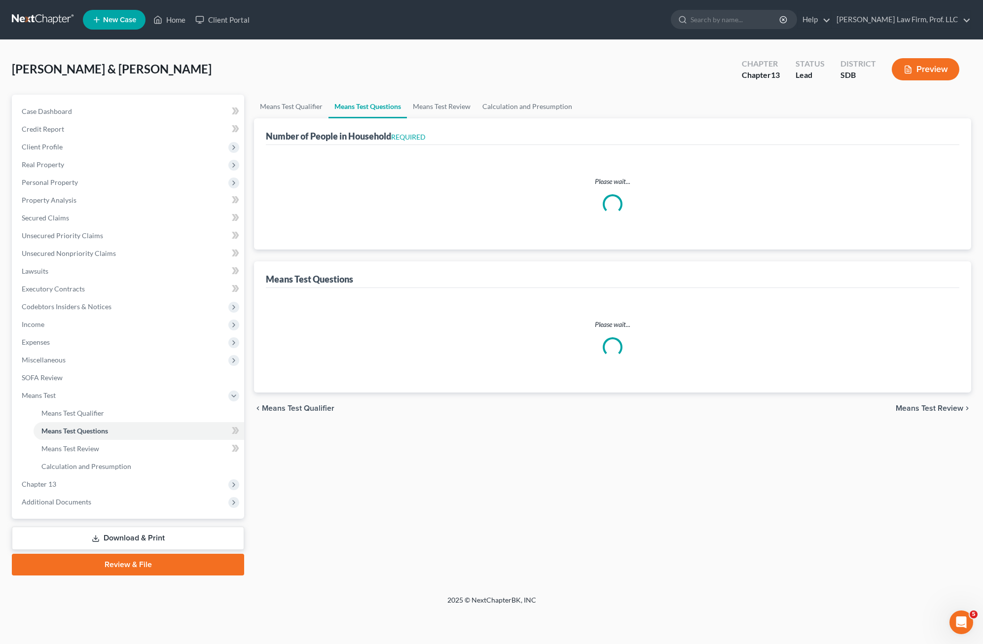
select select "2"
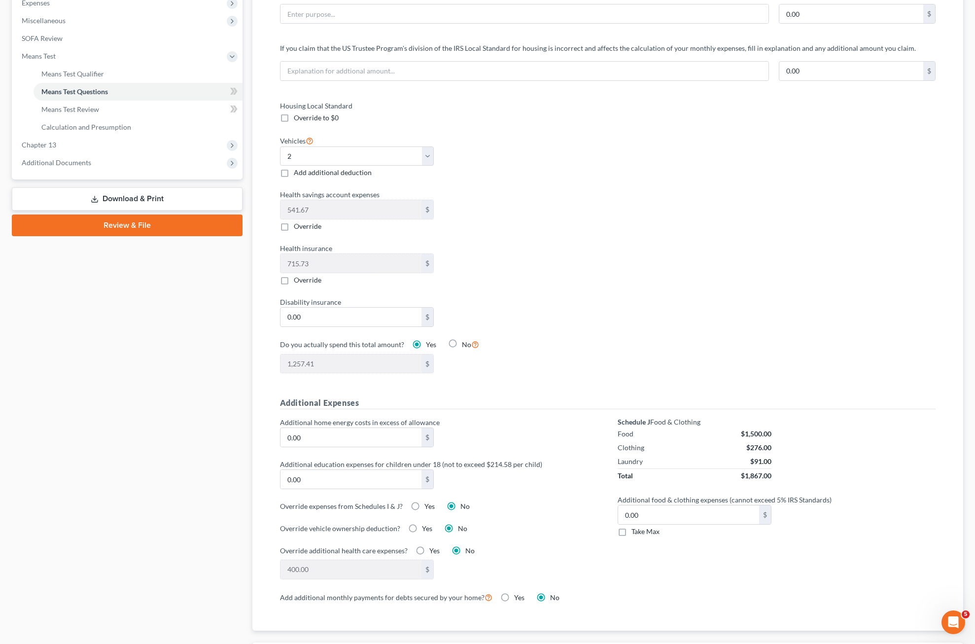
scroll to position [345, 0]
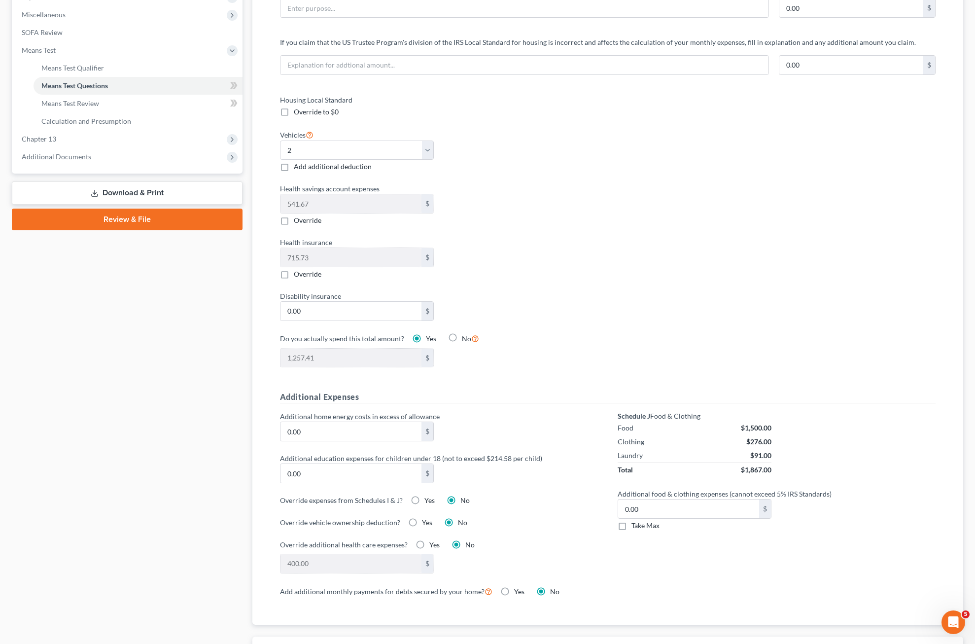
click at [513, 352] on div "1,257.41 $" at bounding box center [439, 358] width 328 height 20
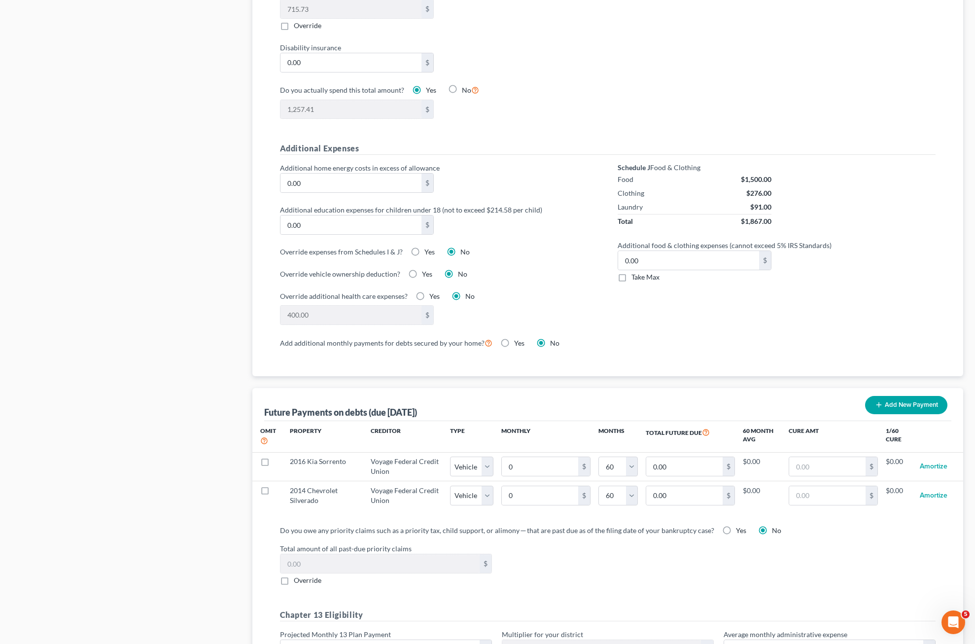
scroll to position [641, 0]
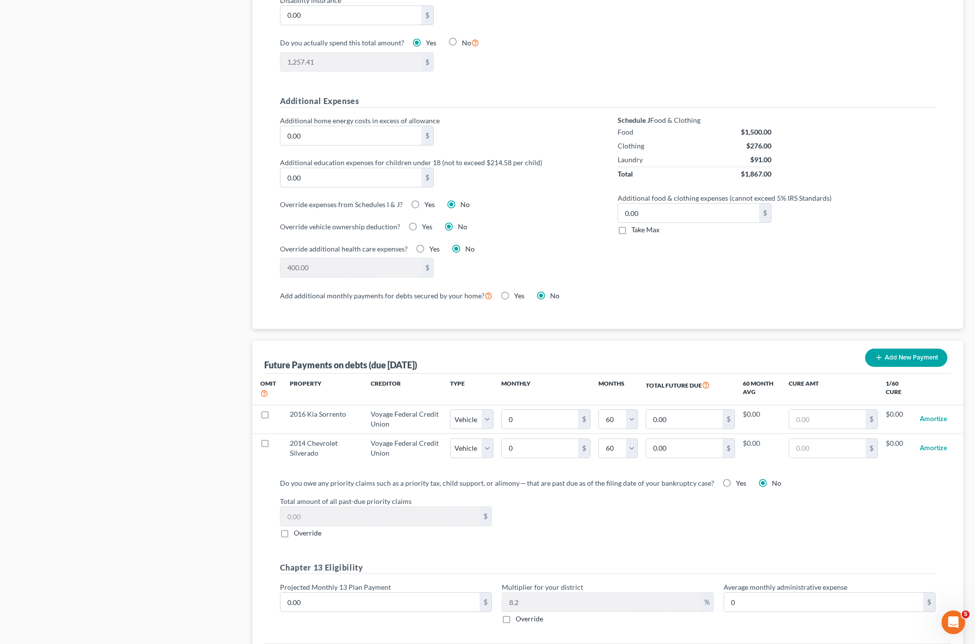
click at [505, 247] on div "Override additional health care expenses? Yes No" at bounding box center [439, 249] width 318 height 10
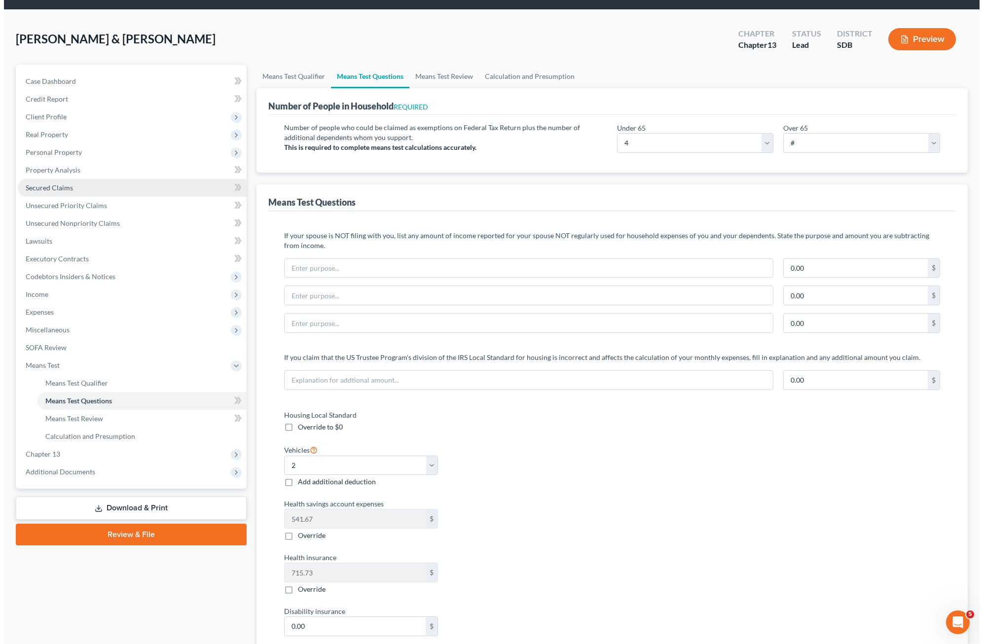
scroll to position [0, 0]
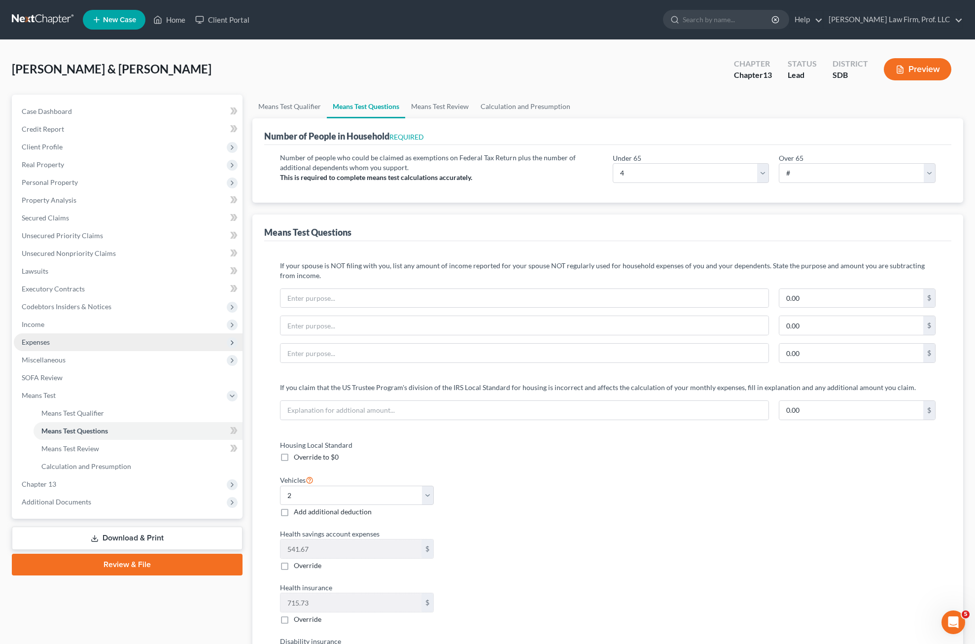
click at [69, 344] on span "Expenses" at bounding box center [128, 342] width 229 height 18
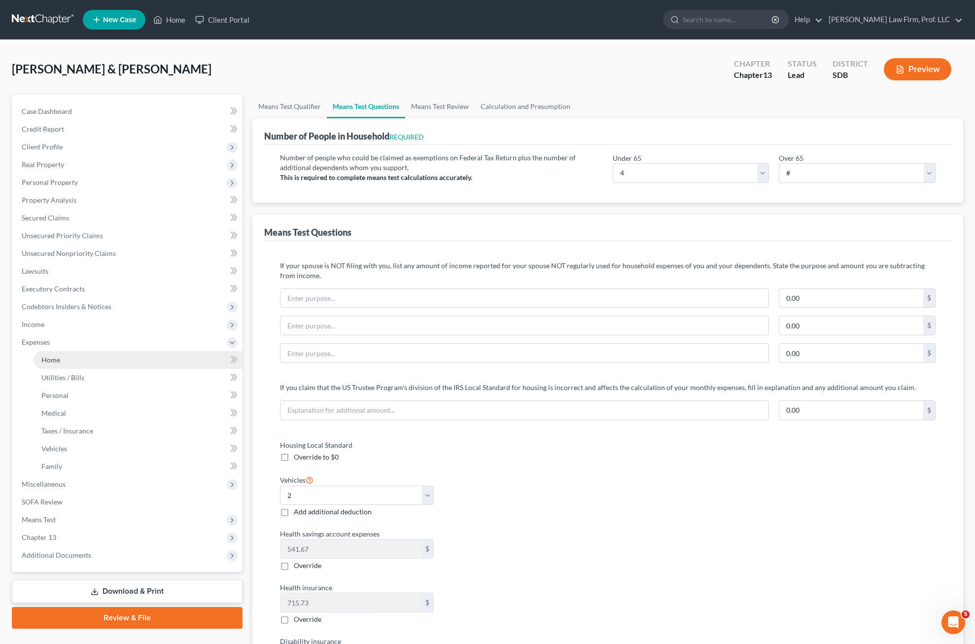
click at [72, 360] on link "Home" at bounding box center [138, 360] width 209 height 18
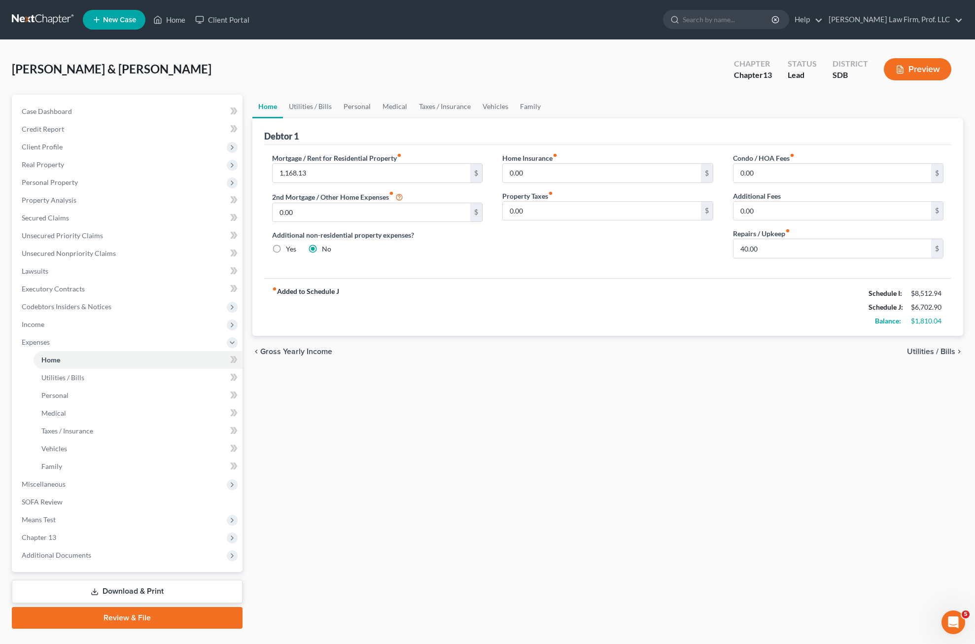
click at [618, 377] on div "Home Utilities / Bills Personal Medical Taxes / Insurance Vehicles Family Debto…" at bounding box center [607, 362] width 721 height 534
click at [324, 103] on link "Utilities / Bills" at bounding box center [310, 107] width 55 height 24
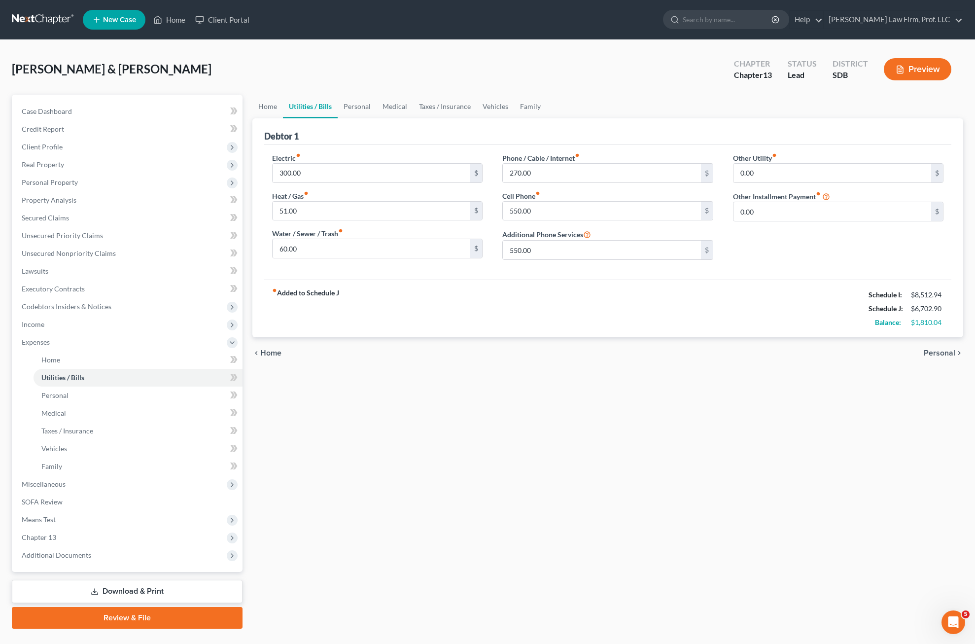
drag, startPoint x: 464, startPoint y: 302, endPoint x: 466, endPoint y: 307, distance: 5.8
click at [466, 307] on div "fiber_manual_record Added to Schedule J Schedule I: $8,512.94 Schedule J: $6,70…" at bounding box center [608, 309] width 688 height 58
click at [515, 313] on div "fiber_manual_record Added to Schedule J Schedule I: $8,512.94 Schedule J: $6,70…" at bounding box center [608, 309] width 688 height 58
click at [513, 313] on div "fiber_manual_record Added to Schedule J Schedule I: $8,512.94 Schedule J: $6,70…" at bounding box center [608, 309] width 688 height 58
click at [618, 326] on div "fiber_manual_record Added to Schedule J Schedule I: $8,512.94 Schedule J: $6,70…" at bounding box center [608, 309] width 688 height 58
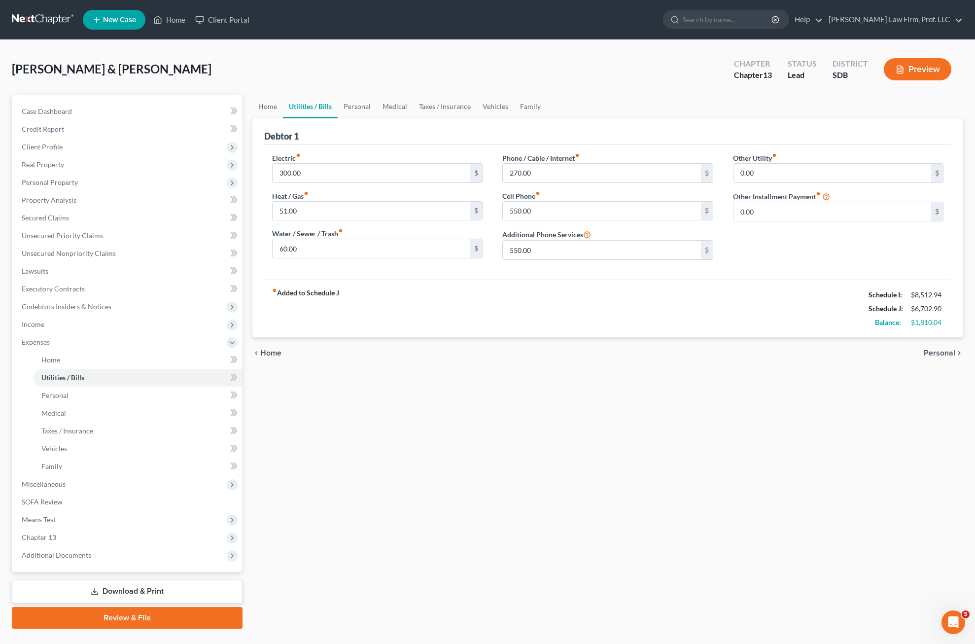
drag, startPoint x: 480, startPoint y: 299, endPoint x: 349, endPoint y: 84, distance: 251.5
click at [481, 298] on div "fiber_manual_record Added to Schedule J Schedule I: $8,512.94 Schedule J: $6,70…" at bounding box center [608, 309] width 688 height 58
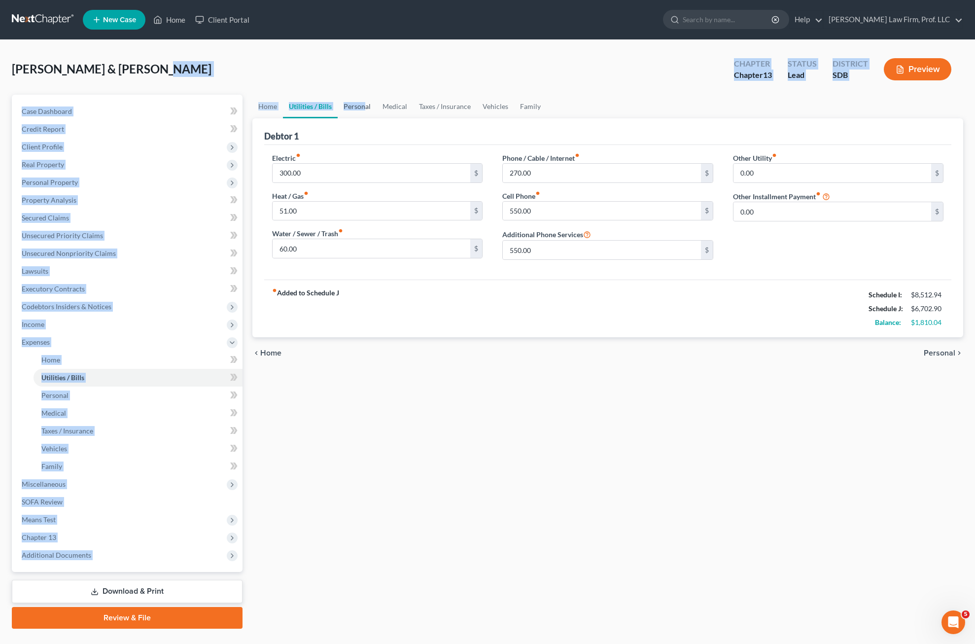
click at [364, 94] on div "[PERSON_NAME] & [PERSON_NAME] Upgraded Chapter Chapter 13 Status Lead District …" at bounding box center [487, 344] width 951 height 585
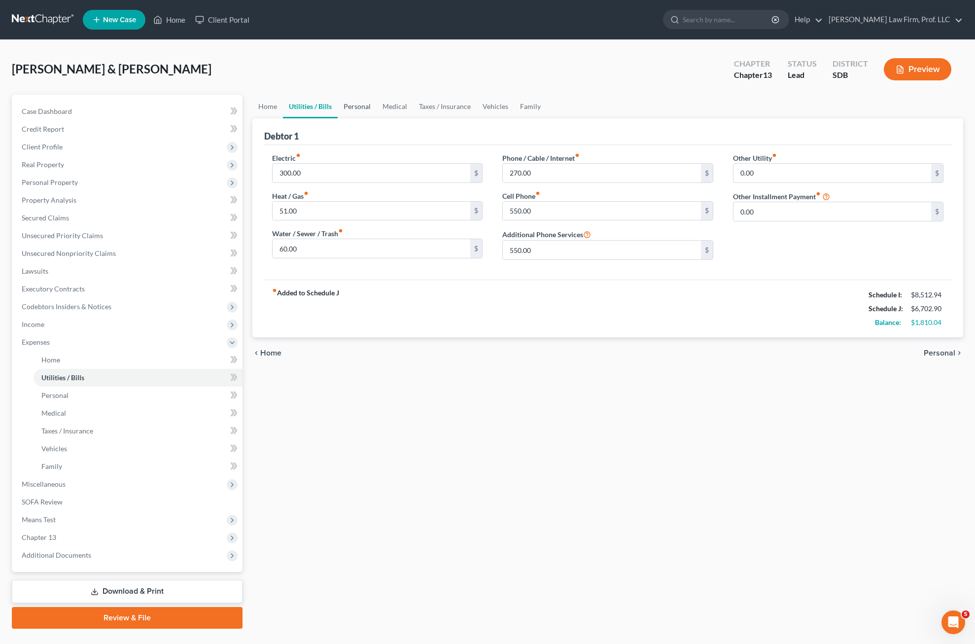
click at [343, 368] on div "chevron_left Home Personal chevron_right" at bounding box center [607, 353] width 711 height 32
click at [352, 107] on link "Personal" at bounding box center [357, 107] width 39 height 24
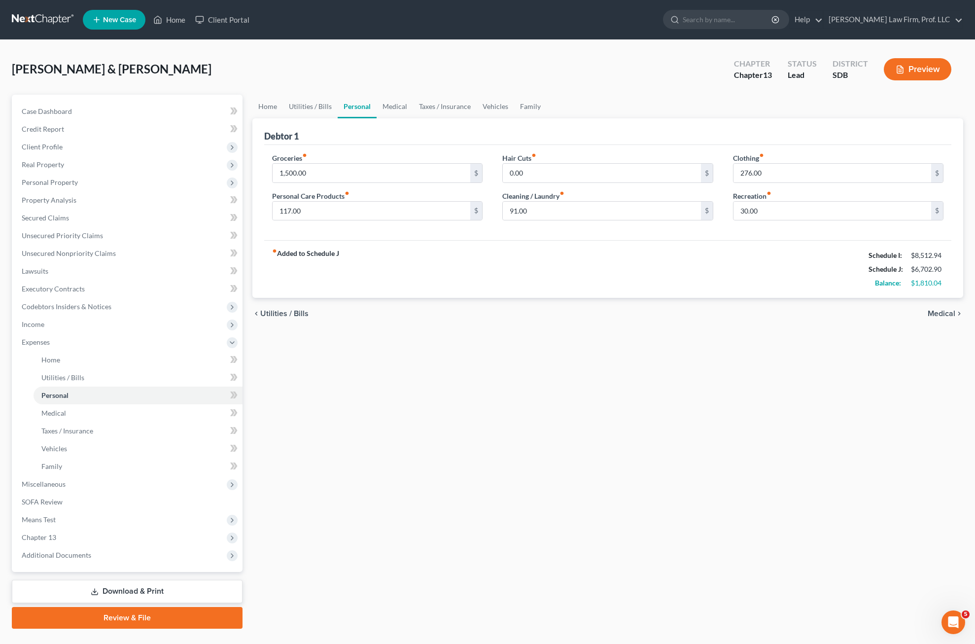
drag, startPoint x: 482, startPoint y: 258, endPoint x: 481, endPoint y: 249, distance: 8.9
click at [483, 259] on div "fiber_manual_record Added to Schedule J Schedule I: $8,512.94 Schedule J: $6,70…" at bounding box center [608, 269] width 688 height 58
drag, startPoint x: 453, startPoint y: 339, endPoint x: 664, endPoint y: 238, distance: 233.7
click at [457, 336] on div "Home Utilities / Bills Personal Medical Taxes / Insurance Vehicles Family Debto…" at bounding box center [607, 362] width 721 height 534
click at [581, 259] on div "fiber_manual_record Added to Schedule J Schedule I: $8,512.94 Schedule J: $6,70…" at bounding box center [608, 269] width 688 height 58
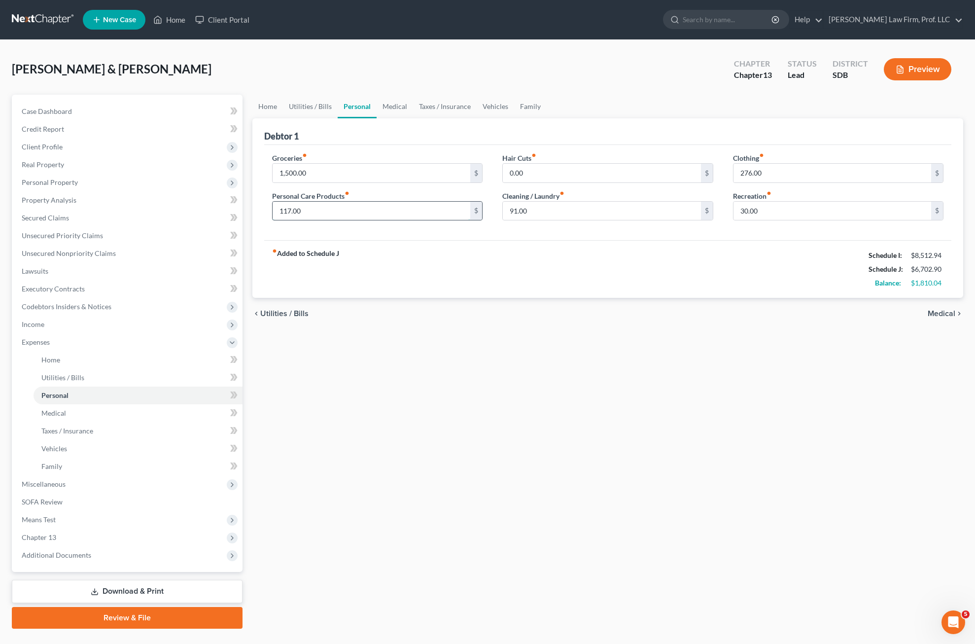
click at [387, 213] on input "117.00" at bounding box center [372, 211] width 198 height 19
drag, startPoint x: 633, startPoint y: 213, endPoint x: 833, endPoint y: 172, distance: 203.9
click at [618, 213] on input "91.00" at bounding box center [602, 211] width 198 height 19
drag, startPoint x: 837, startPoint y: 171, endPoint x: 649, endPoint y: 313, distance: 235.5
click at [618, 171] on input "276.00" at bounding box center [833, 173] width 198 height 19
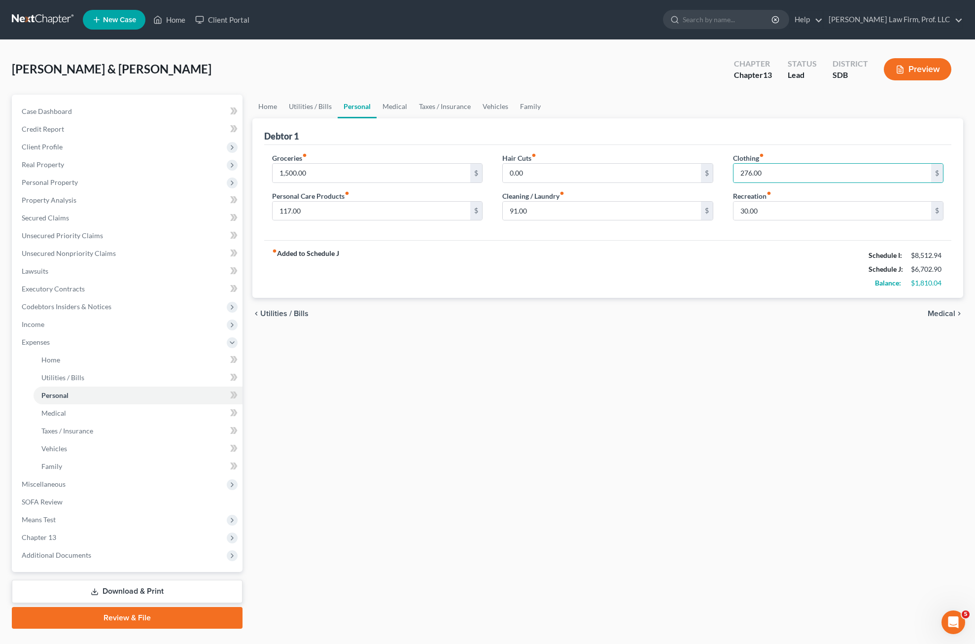
click at [618, 347] on div "Home Utilities / Bills Personal Medical Taxes / Insurance Vehicles Family Debto…" at bounding box center [607, 362] width 721 height 534
click at [392, 103] on link "Medical" at bounding box center [395, 107] width 36 height 24
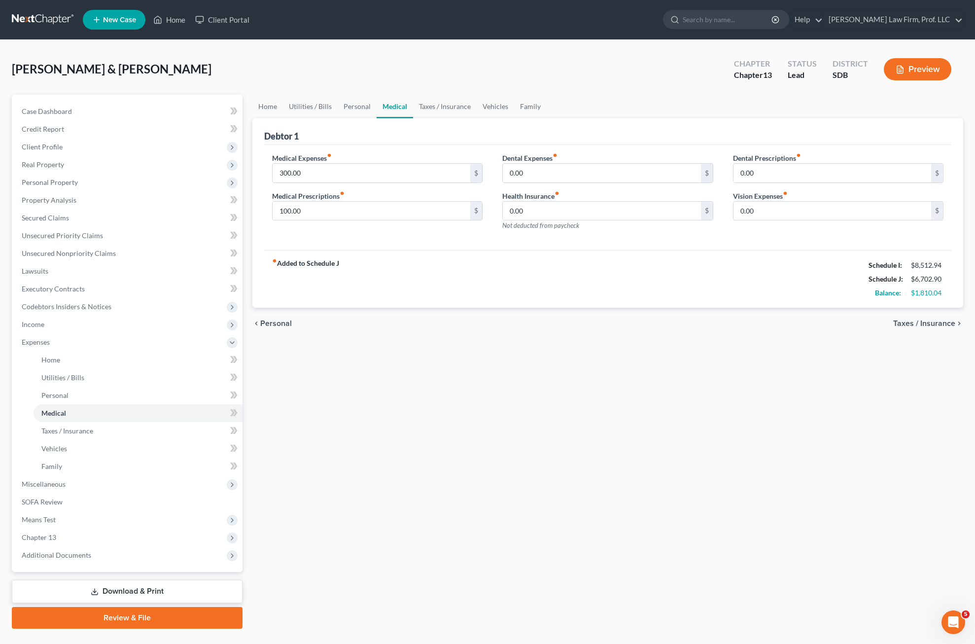
click at [500, 383] on div "Home Utilities / Bills Personal Medical Taxes / Insurance Vehicles Family Debto…" at bounding box center [607, 362] width 721 height 534
click at [559, 342] on div "Home Utilities / Bills Personal Medical Taxes / Insurance Vehicles Family Debto…" at bounding box center [607, 362] width 721 height 534
click at [551, 168] on input "0.00" at bounding box center [602, 173] width 198 height 19
type input "15"
drag, startPoint x: 622, startPoint y: 461, endPoint x: 579, endPoint y: 139, distance: 324.7
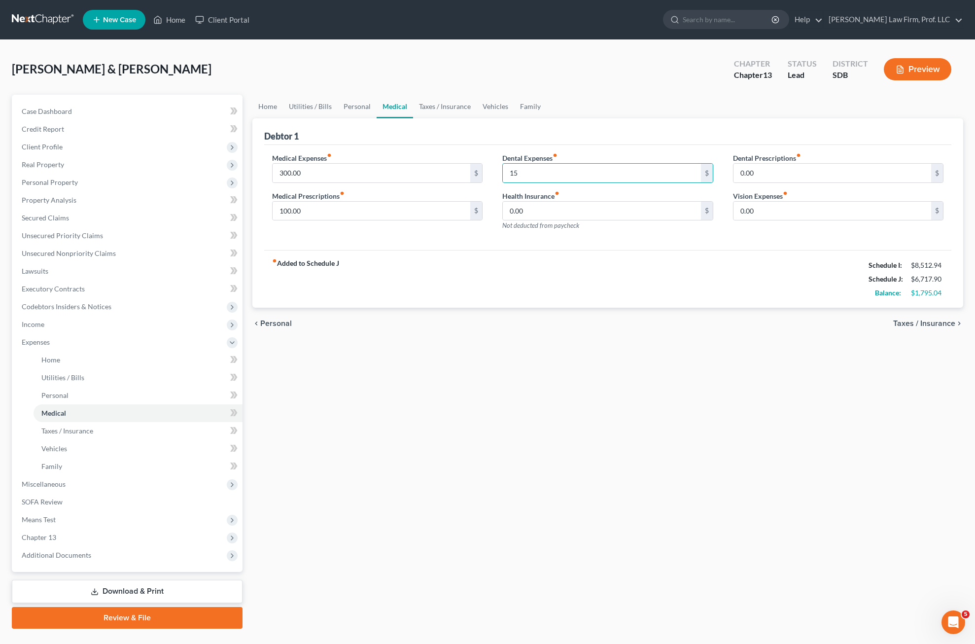
click at [618, 461] on div "Home Utilities / Bills Personal Medical Taxes / Insurance Vehicles Family Debto…" at bounding box center [607, 362] width 721 height 534
click at [446, 105] on link "Taxes / Insurance" at bounding box center [445, 107] width 64 height 24
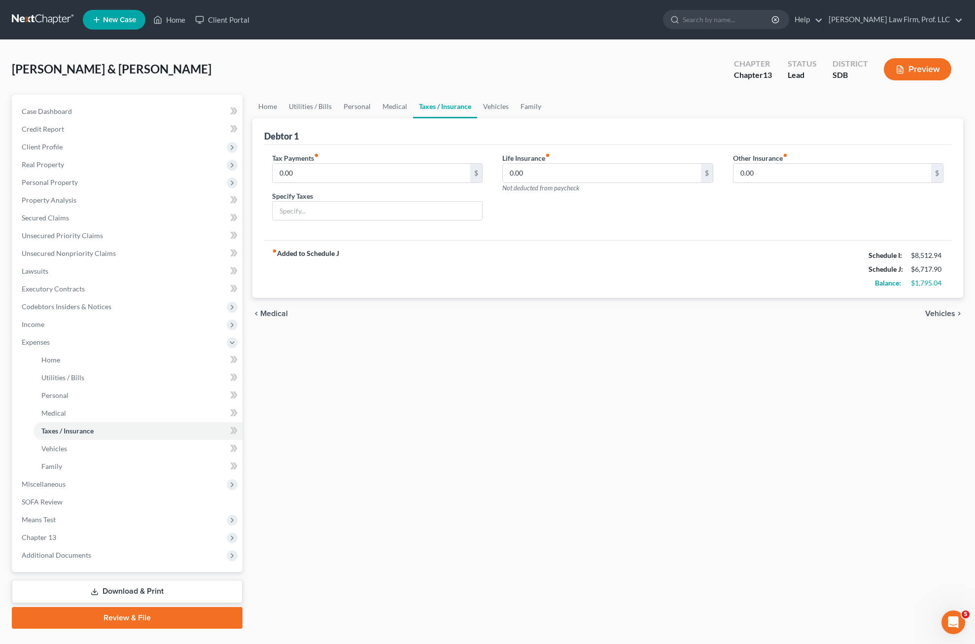
drag, startPoint x: 550, startPoint y: 268, endPoint x: 544, endPoint y: 103, distance: 164.8
click at [551, 268] on div "fiber_manual_record Added to Schedule J Schedule I: $8,512.94 Schedule J: $6,71…" at bounding box center [608, 269] width 688 height 58
click at [497, 105] on link "Vehicles" at bounding box center [495, 107] width 37 height 24
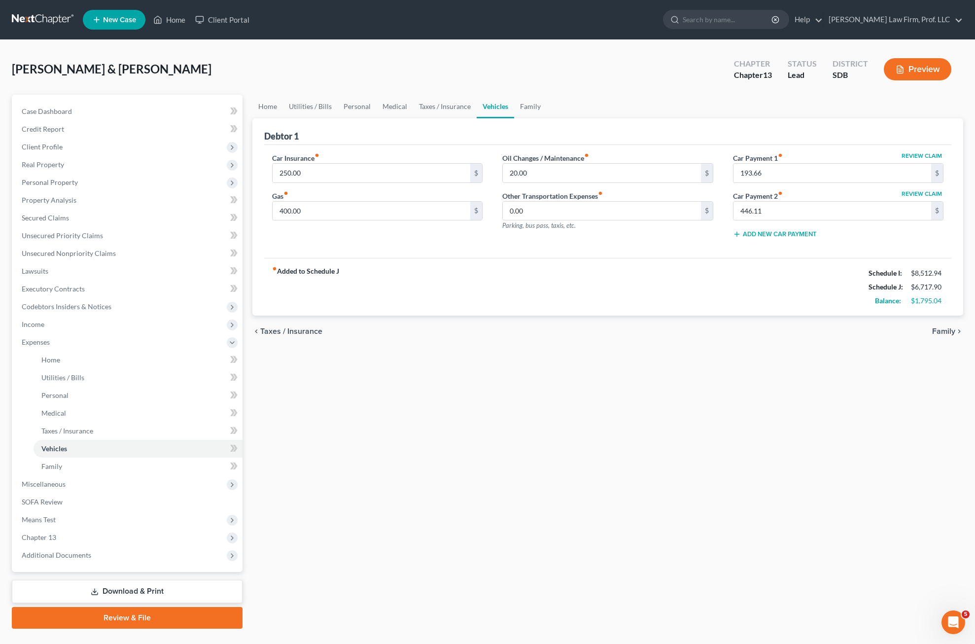
drag, startPoint x: 535, startPoint y: 396, endPoint x: 451, endPoint y: 325, distance: 109.8
click at [538, 391] on div "Home Utilities / Bills Personal Medical Taxes / Insurance Vehicles Family Debto…" at bounding box center [607, 362] width 721 height 534
click at [382, 207] on input "400.00" at bounding box center [372, 211] width 198 height 19
type input "575"
drag, startPoint x: 561, startPoint y: 430, endPoint x: 549, endPoint y: 200, distance: 230.6
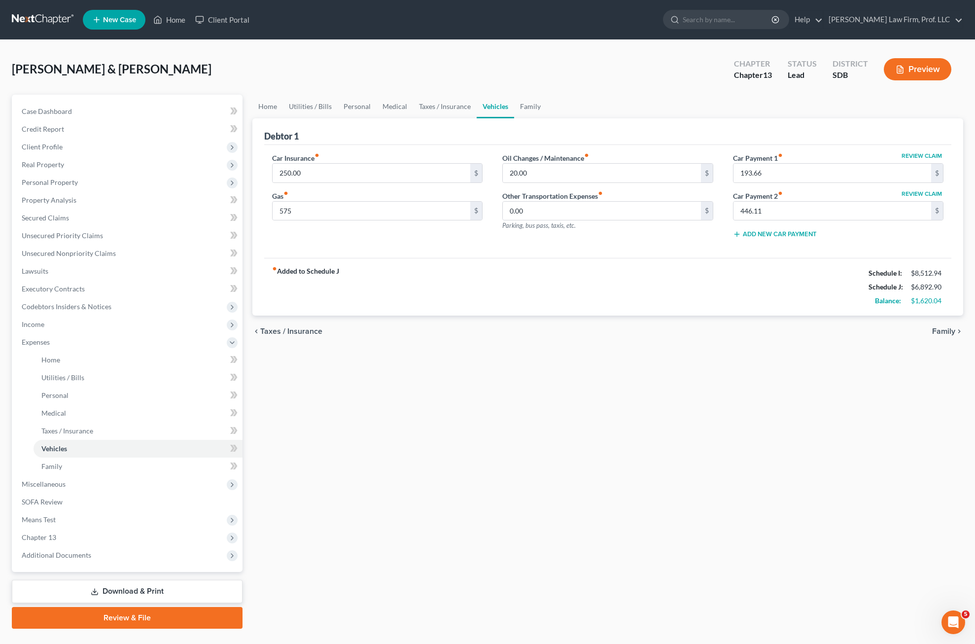
click at [561, 431] on div "Home Utilities / Bills Personal Medical Taxes / Insurance Vehicles Family Debto…" at bounding box center [607, 362] width 721 height 534
click at [618, 309] on div "fiber_manual_record Added to Schedule J Schedule I: $8,512.94 Schedule J: $6,89…" at bounding box center [608, 287] width 688 height 58
drag, startPoint x: 498, startPoint y: 315, endPoint x: 520, endPoint y: 143, distance: 173.4
click at [498, 315] on ui-view "Home Utilities / Bills Personal Medical Taxes / Insurance Vehicles Family Debto…" at bounding box center [607, 221] width 711 height 253
click at [527, 107] on link "Family" at bounding box center [530, 107] width 33 height 24
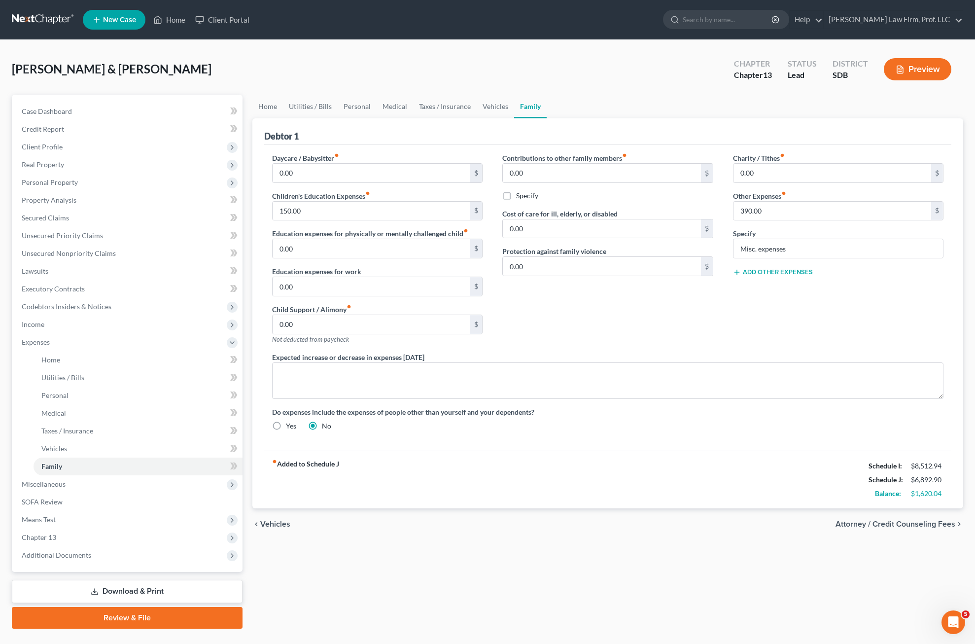
drag, startPoint x: 642, startPoint y: 321, endPoint x: 778, endPoint y: 298, distance: 138.0
click at [618, 319] on div "Contributions to other family members fiber_manual_record 0.00 $ Specify Cost o…" at bounding box center [608, 252] width 231 height 199
click at [271, 95] on link "Home" at bounding box center [267, 107] width 31 height 24
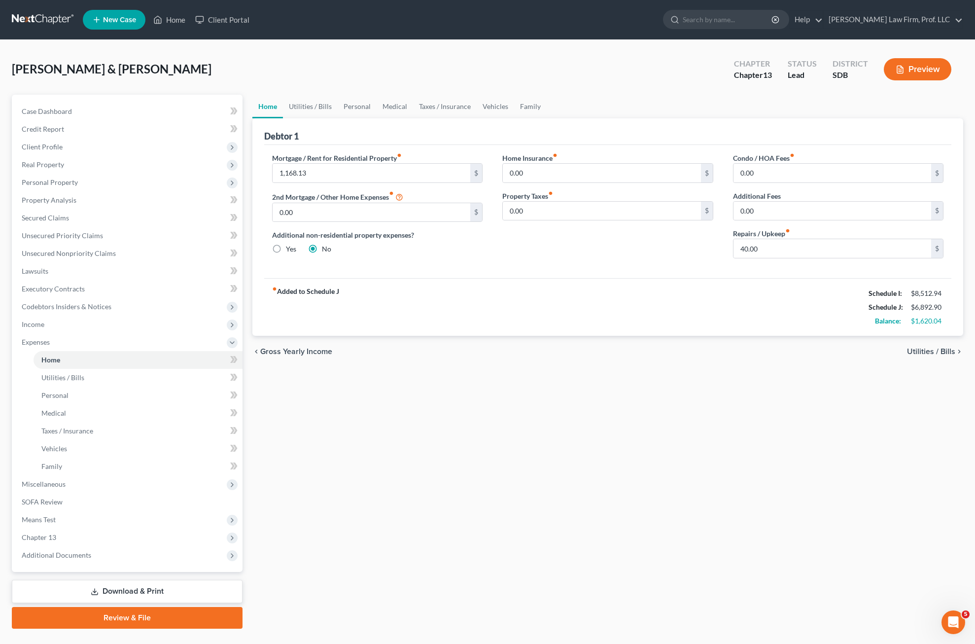
drag, startPoint x: 549, startPoint y: 261, endPoint x: 602, endPoint y: 231, distance: 61.3
click at [550, 260] on div "Home Insurance fiber_manual_record 0.00 $ Property Taxes fiber_manual_record 0.…" at bounding box center [608, 209] width 231 height 113
click at [309, 106] on link "Utilities / Bills" at bounding box center [310, 107] width 55 height 24
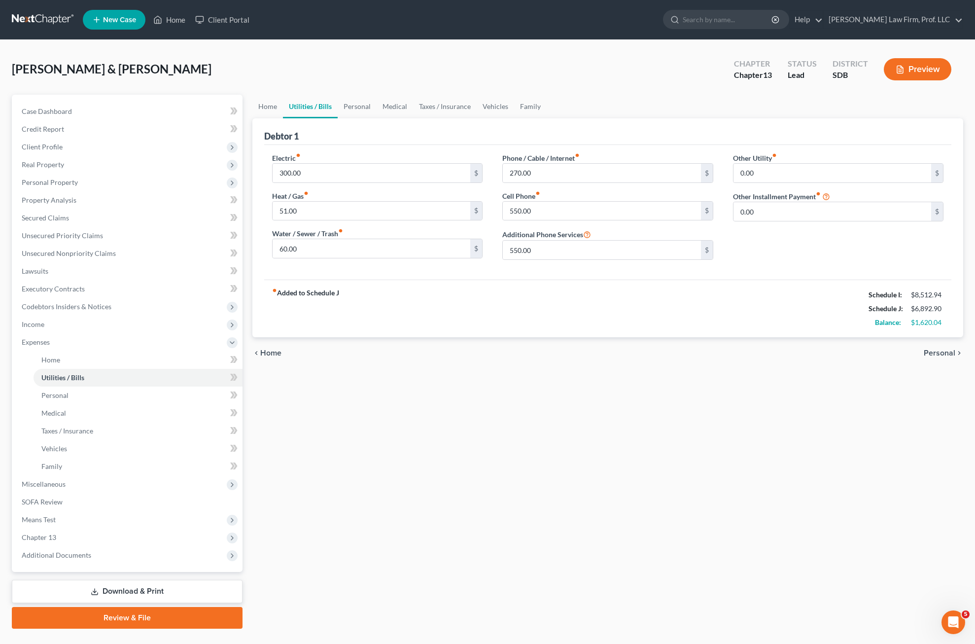
click at [618, 301] on div "fiber_manual_record Added to Schedule J Schedule I: $8,512.94 Schedule J: $6,89…" at bounding box center [608, 309] width 688 height 58
click at [335, 256] on input "60.00" at bounding box center [372, 248] width 198 height 19
type input "90"
click at [618, 367] on div "chevron_left Home Personal chevron_right" at bounding box center [607, 353] width 711 height 32
click at [344, 213] on input "51.00" at bounding box center [372, 211] width 198 height 19
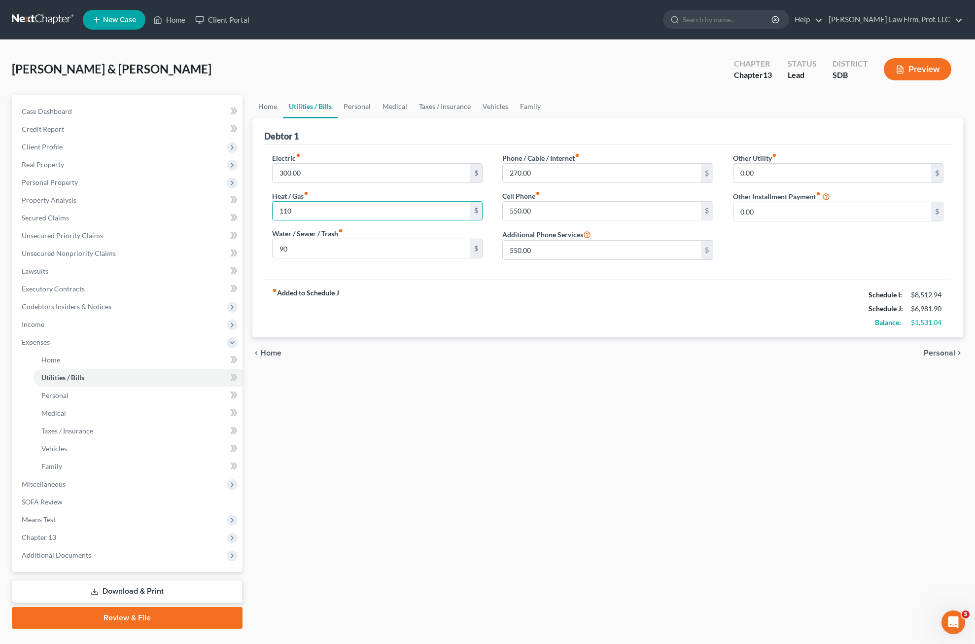
type input "110"
click at [456, 473] on div "Home Utilities / Bills Personal Medical Taxes / Insurance Vehicles Family Debto…" at bounding box center [607, 362] width 721 height 534
drag, startPoint x: 359, startPoint y: 110, endPoint x: 413, endPoint y: 135, distance: 59.1
click at [359, 109] on link "Personal" at bounding box center [357, 107] width 39 height 24
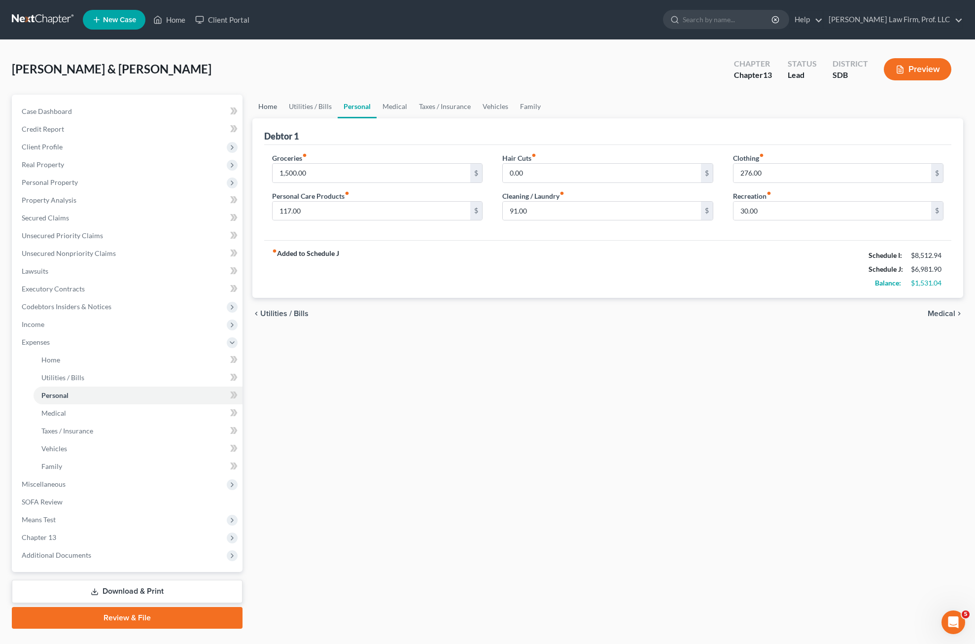
click at [265, 106] on link "Home" at bounding box center [267, 107] width 31 height 24
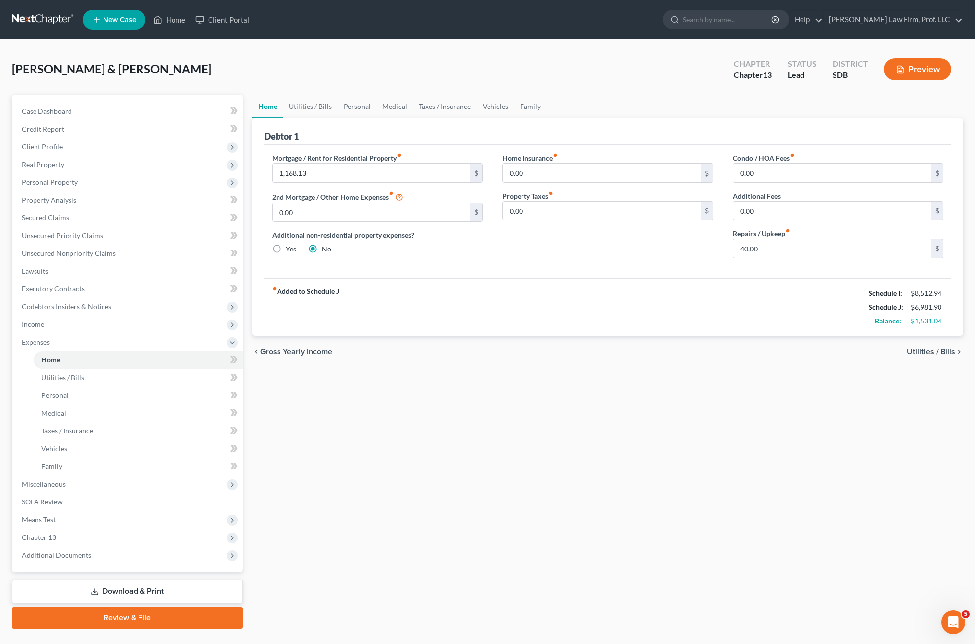
click at [618, 334] on div "fiber_manual_record Added to Schedule J Schedule I: $8,512.94 Schedule J: $6,98…" at bounding box center [608, 307] width 688 height 58
click at [618, 278] on div "Mortgage / Rent for Residential Property fiber_manual_record 1,168.13 $ 2nd Mor…" at bounding box center [608, 211] width 688 height 133
click at [348, 179] on input "1,168.13" at bounding box center [372, 173] width 198 height 19
type input "1,170.00"
click at [566, 488] on div "Home Utilities / Bills Personal Medical Taxes / Insurance Vehicles Family Debto…" at bounding box center [607, 362] width 721 height 534
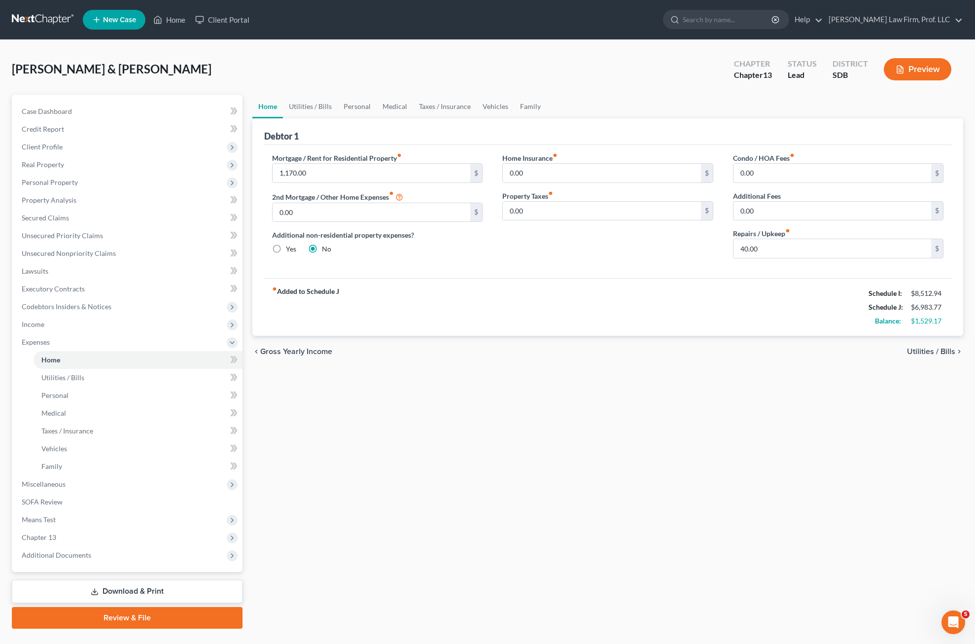
drag, startPoint x: 798, startPoint y: 234, endPoint x: 796, endPoint y: 255, distance: 21.3
click at [618, 235] on div "Repairs / Upkeep fiber_manual_record 40.00 $" at bounding box center [838, 243] width 211 height 30
click at [618, 255] on input "40.00" at bounding box center [833, 248] width 198 height 19
click at [618, 531] on div "Home Utilities / Bills Personal Medical Taxes / Insurance Vehicles Family Debto…" at bounding box center [607, 362] width 721 height 534
click at [51, 329] on span "Income" at bounding box center [128, 325] width 229 height 18
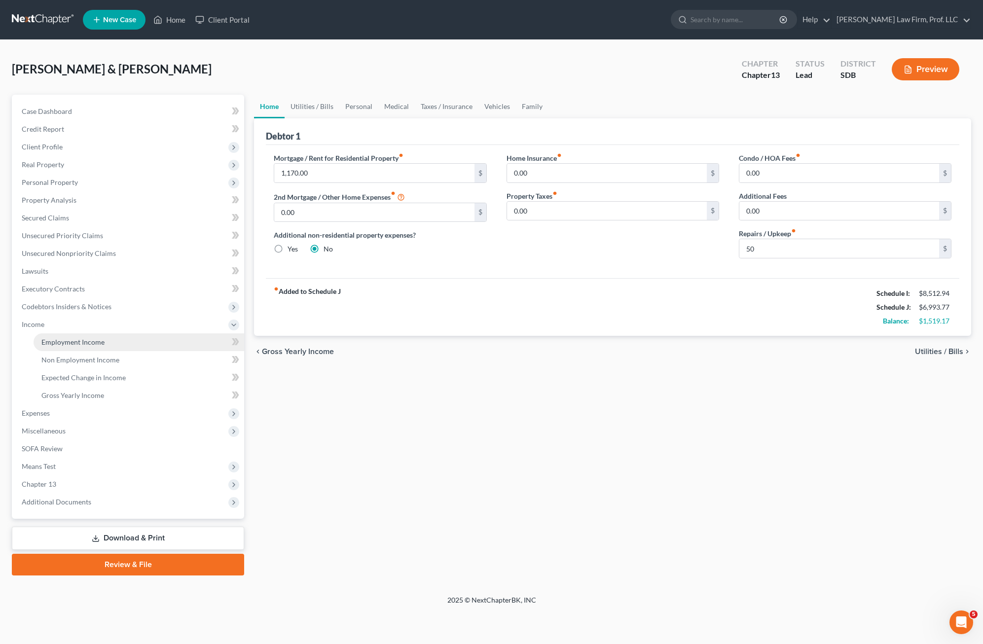
click at [77, 344] on span "Employment Income" at bounding box center [72, 342] width 63 height 8
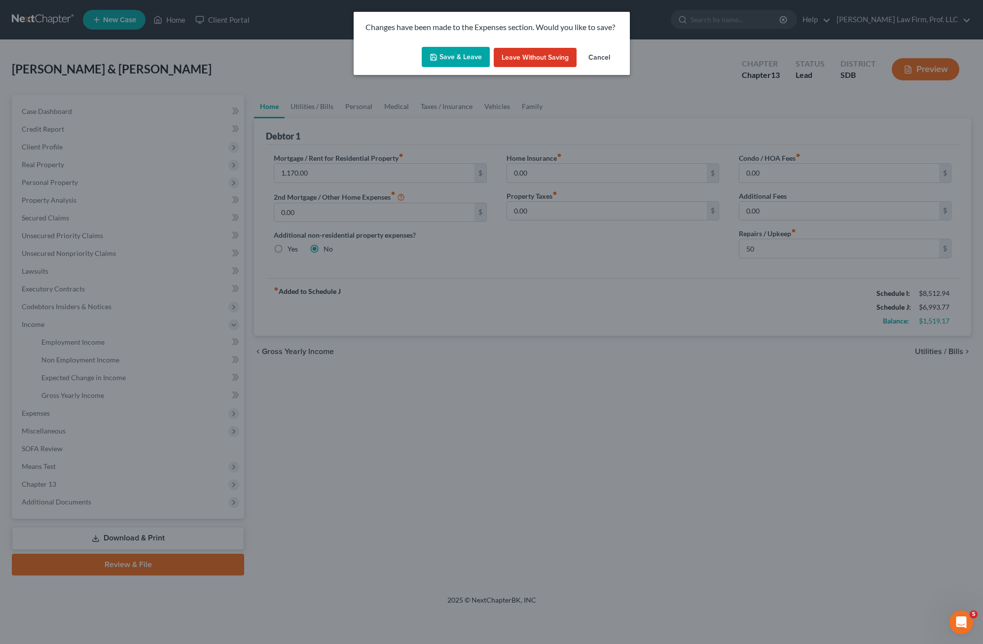
click at [453, 60] on button "Save & Leave" at bounding box center [456, 57] width 68 height 21
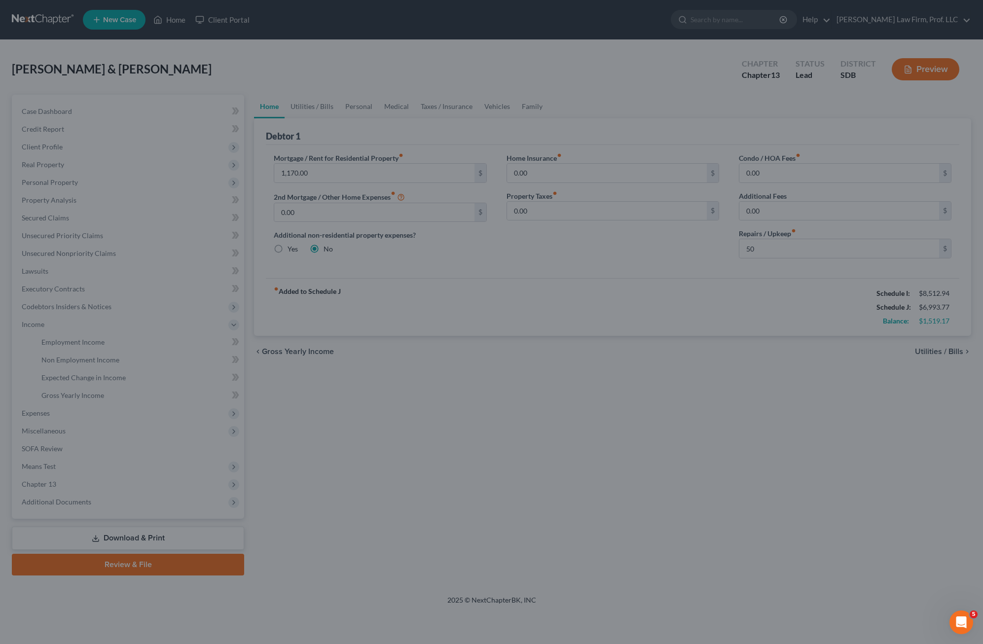
type input "50.00"
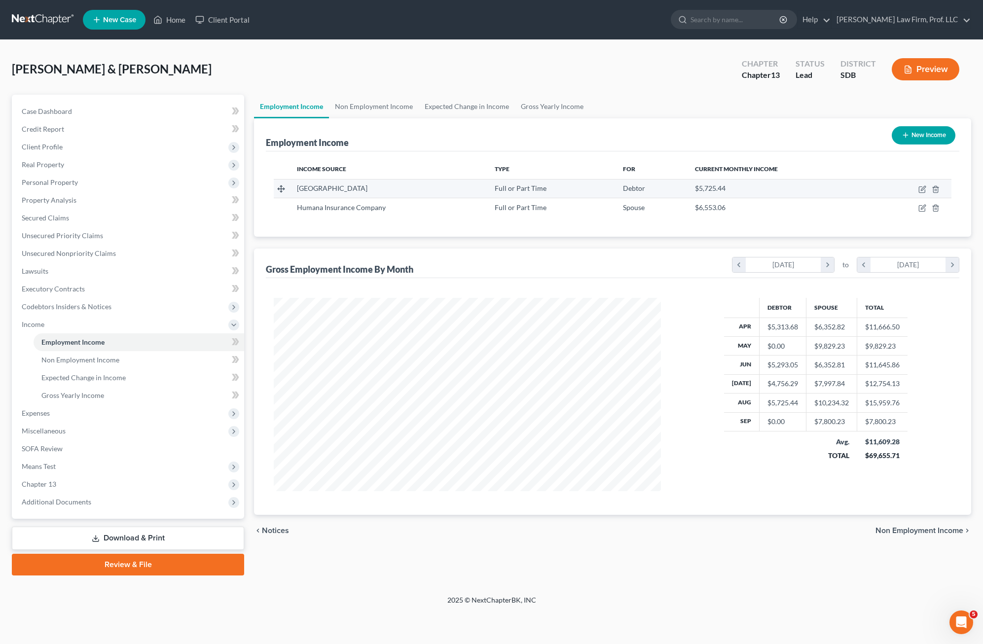
scroll to position [193, 406]
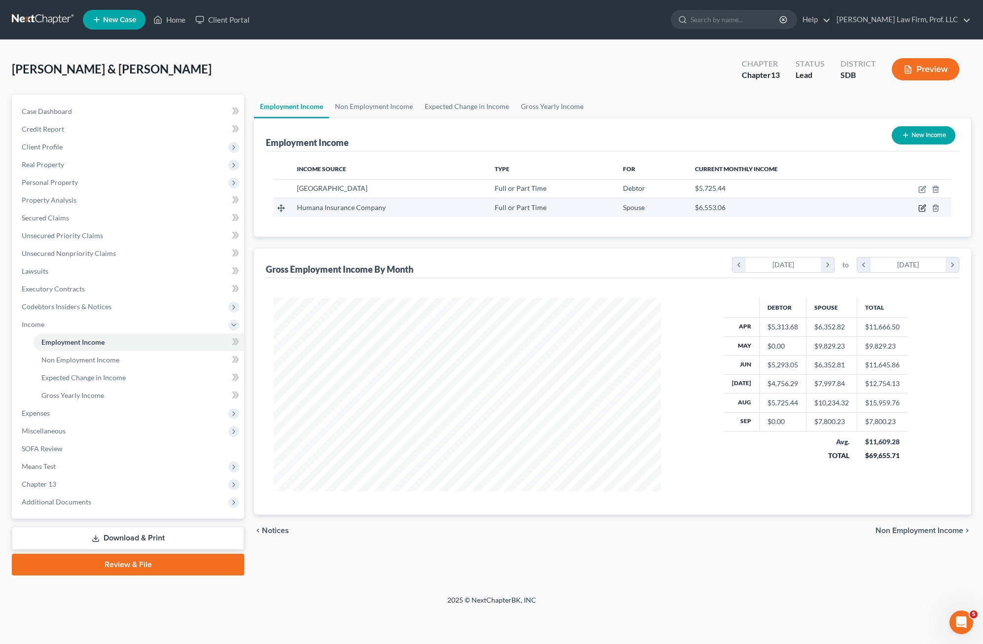
click at [618, 208] on icon "button" at bounding box center [922, 208] width 8 height 8
select select "0"
select select "18"
select select "2"
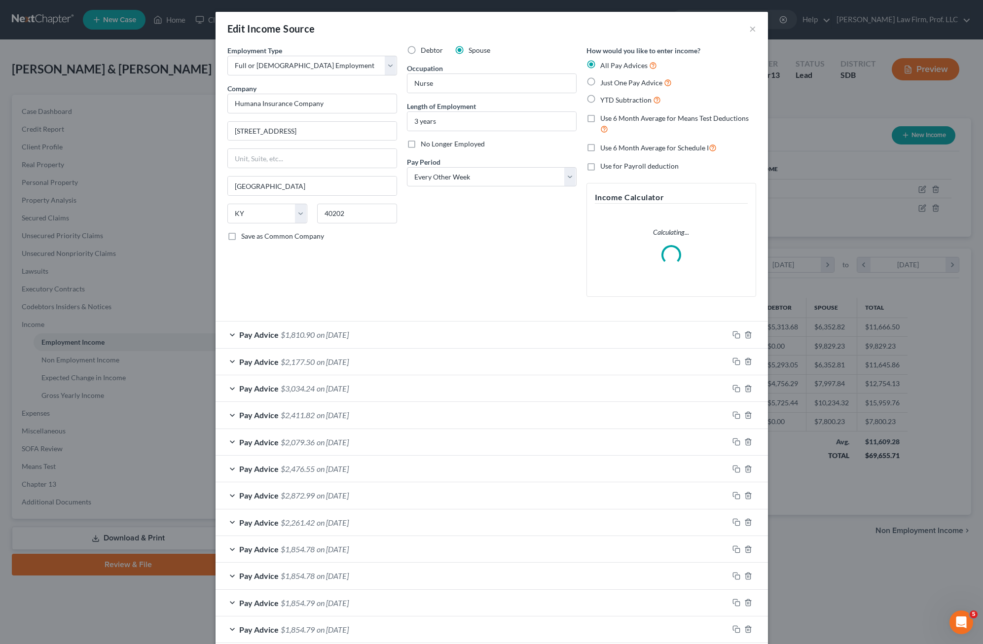
drag, startPoint x: 497, startPoint y: 244, endPoint x: 662, endPoint y: 105, distance: 215.2
click at [497, 242] on div "Debtor Spouse Occupation Nurse Length of Employment 3 years No Longer Employed …" at bounding box center [491, 174] width 179 height 259
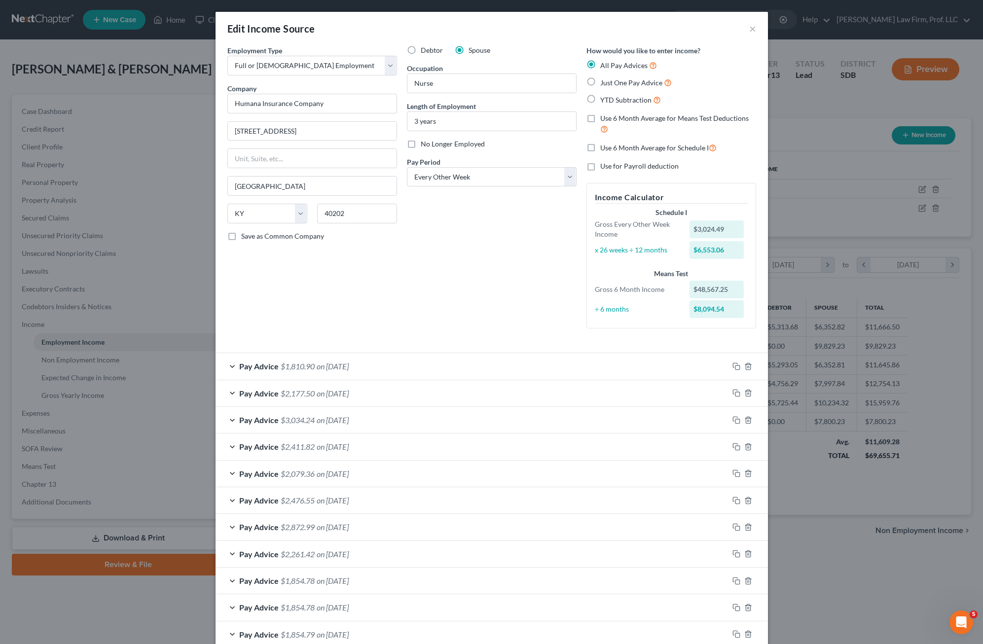
click at [600, 148] on label "Use 6 Month Average for Schedule I" at bounding box center [658, 147] width 116 height 11
click at [604, 148] on input "Use 6 Month Average for Schedule I" at bounding box center [607, 145] width 6 height 6
checkbox input "true"
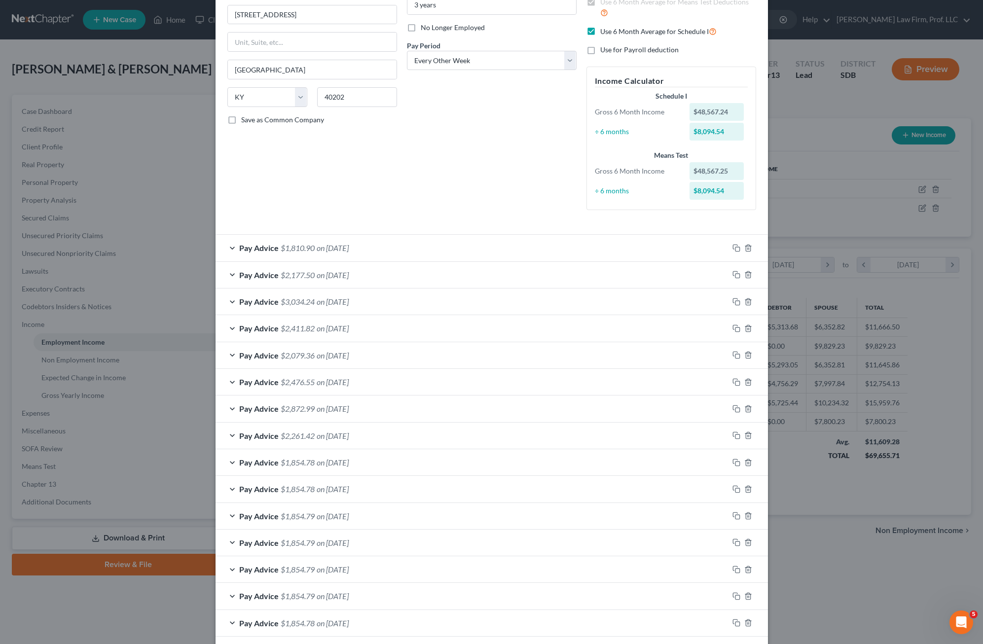
scroll to position [163, 0]
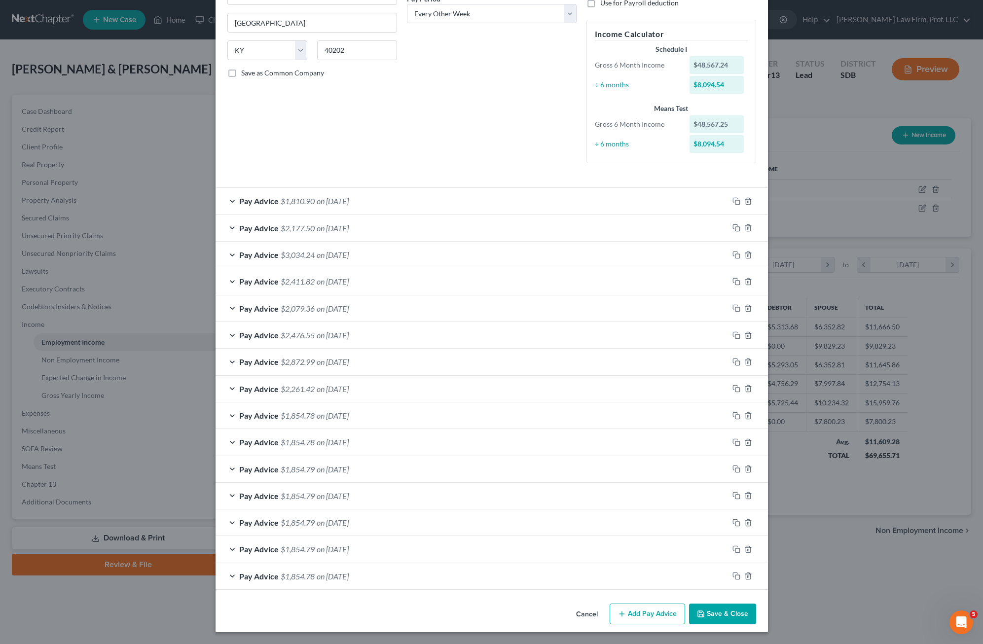
click at [618, 610] on button "Save & Close" at bounding box center [722, 613] width 67 height 21
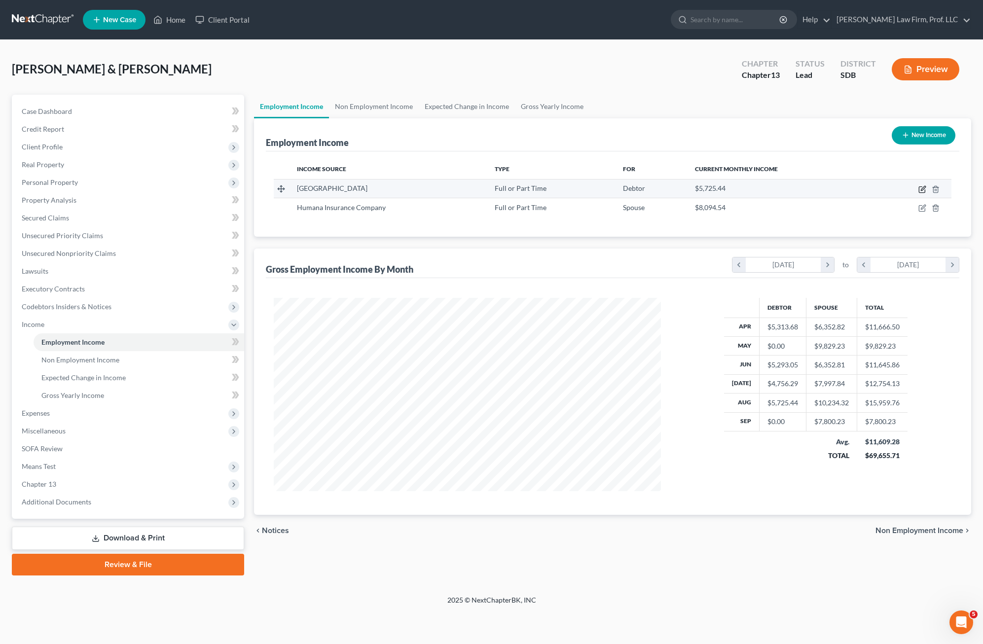
click at [618, 189] on icon "button" at bounding box center [922, 189] width 8 height 8
select select "0"
select select "43"
select select "0"
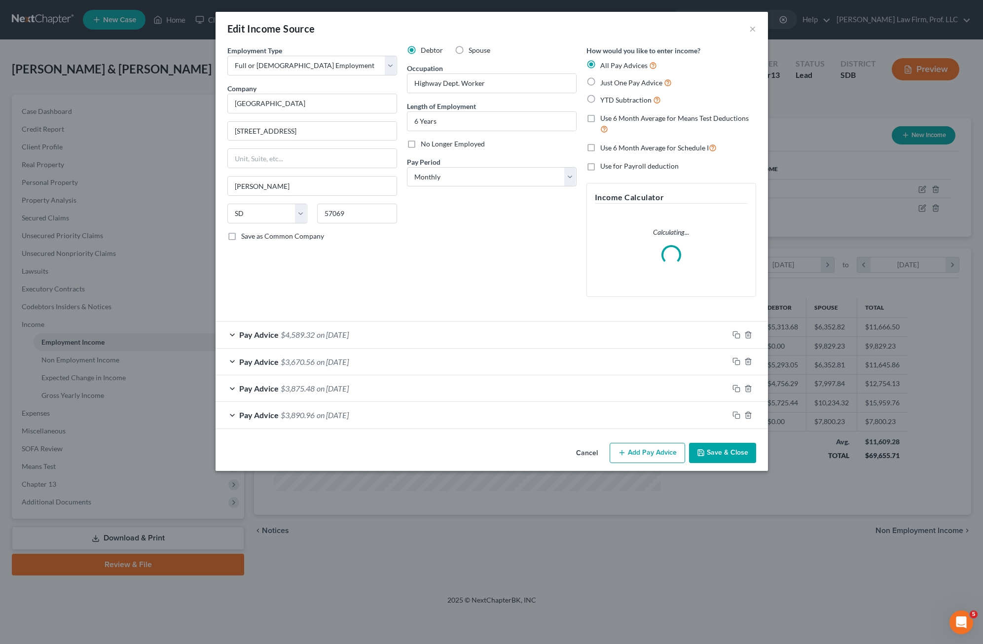
click at [616, 148] on span "Use 6 Month Average for Schedule I" at bounding box center [654, 147] width 108 height 8
click at [610, 148] on input "Use 6 Month Average for Schedule I" at bounding box center [607, 145] width 6 height 6
click at [618, 456] on button "Save & Close" at bounding box center [722, 453] width 67 height 21
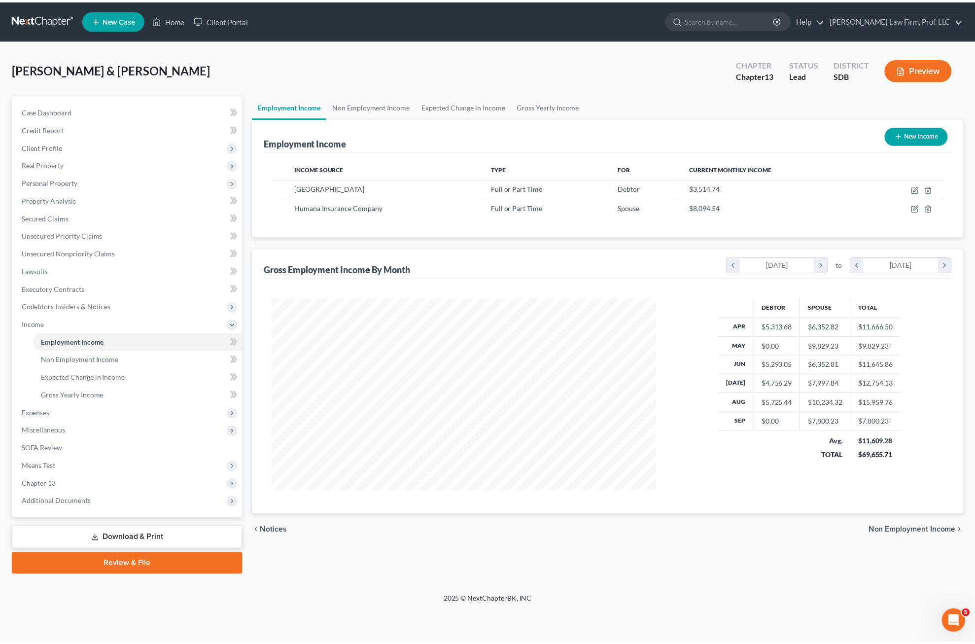
scroll to position [193, 406]
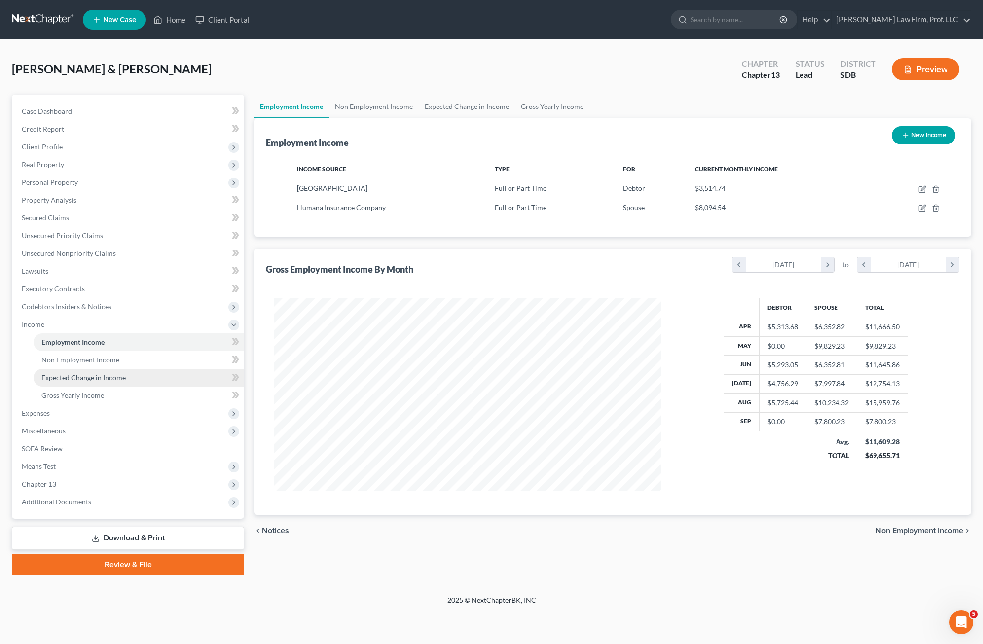
drag, startPoint x: 38, startPoint y: 413, endPoint x: 80, endPoint y: 376, distance: 55.8
click at [38, 412] on span "Expenses" at bounding box center [36, 413] width 28 height 8
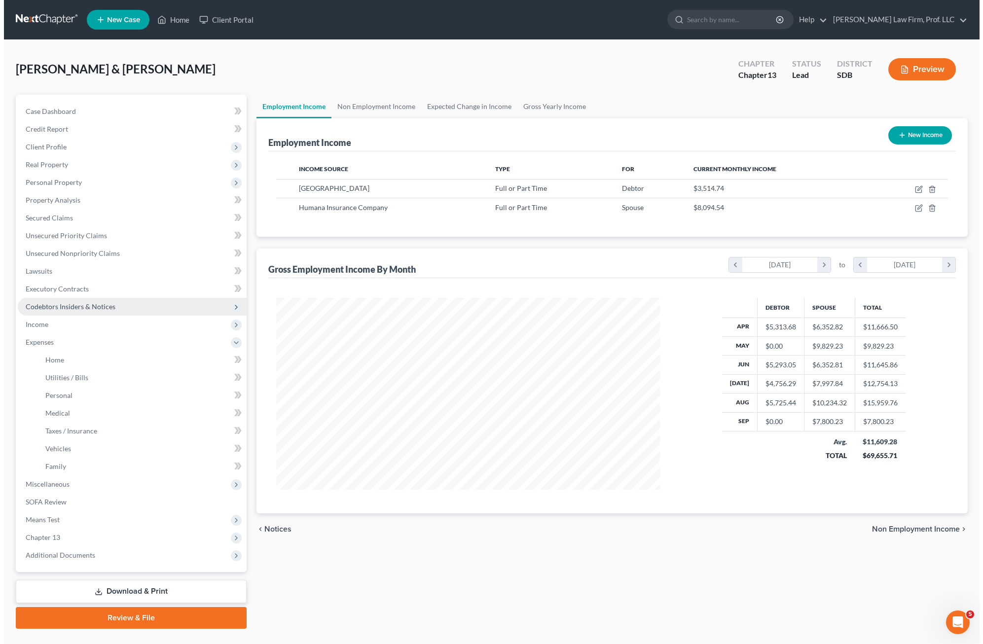
scroll to position [492807, 492596]
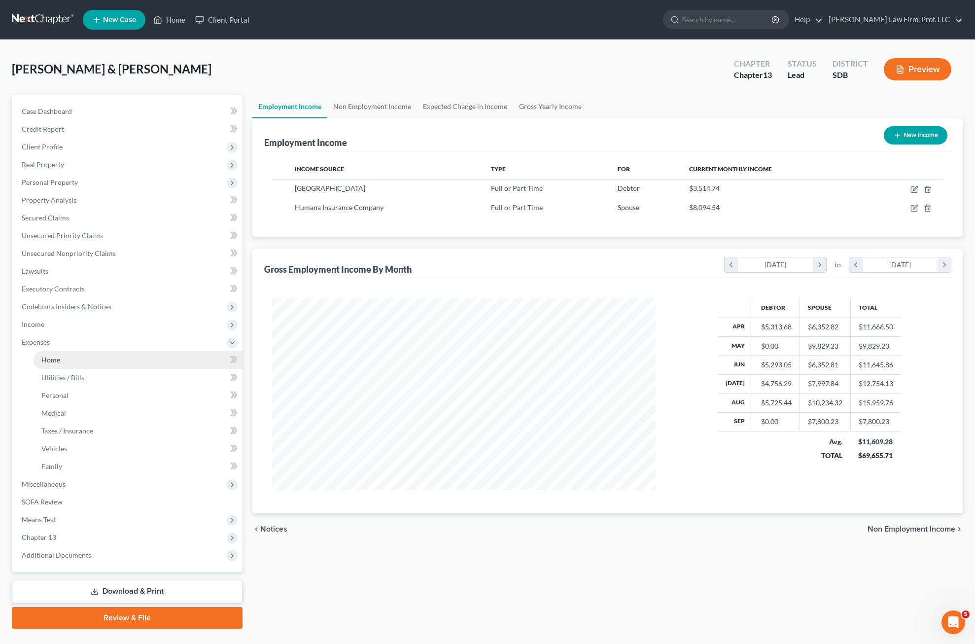
drag, startPoint x: 49, startPoint y: 362, endPoint x: 69, endPoint y: 362, distance: 20.2
click at [49, 362] on span "Home" at bounding box center [50, 359] width 19 height 8
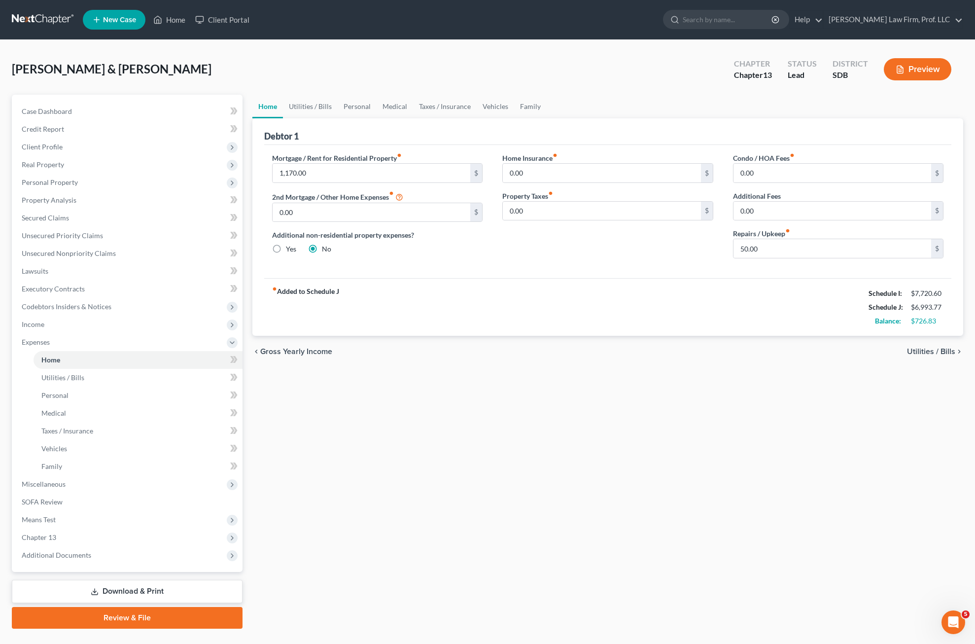
drag, startPoint x: 651, startPoint y: 286, endPoint x: 666, endPoint y: 273, distance: 19.5
click at [618, 282] on div "fiber_manual_record Added to Schedule J Schedule I: $7,720.60 Schedule J: $6,99…" at bounding box center [608, 307] width 688 height 58
click at [316, 102] on link "Utilities / Bills" at bounding box center [310, 107] width 55 height 24
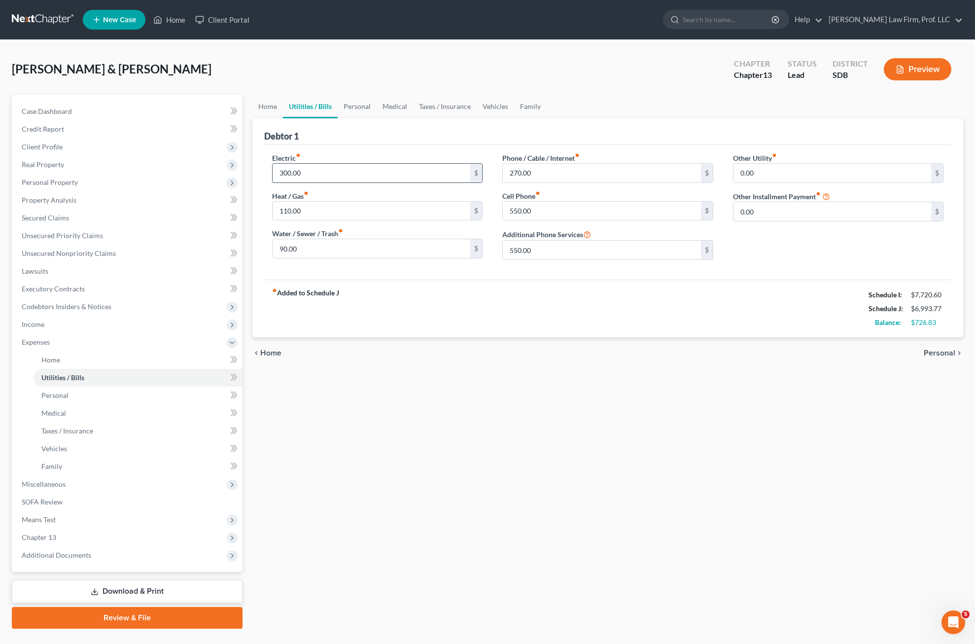
click at [339, 178] on input "300.00" at bounding box center [372, 173] width 198 height 19
drag, startPoint x: 466, startPoint y: 486, endPoint x: 427, endPoint y: 474, distance: 40.7
click at [471, 478] on div "Home Utilities / Bills Personal Medical Taxes / Insurance Vehicles Family Debto…" at bounding box center [607, 362] width 721 height 534
click at [532, 298] on div "fiber_manual_record Added to Schedule J Schedule I: $7,720.60 Schedule J: $7,01…" at bounding box center [608, 309] width 688 height 58
drag, startPoint x: 350, startPoint y: 107, endPoint x: 423, endPoint y: 103, distance: 73.1
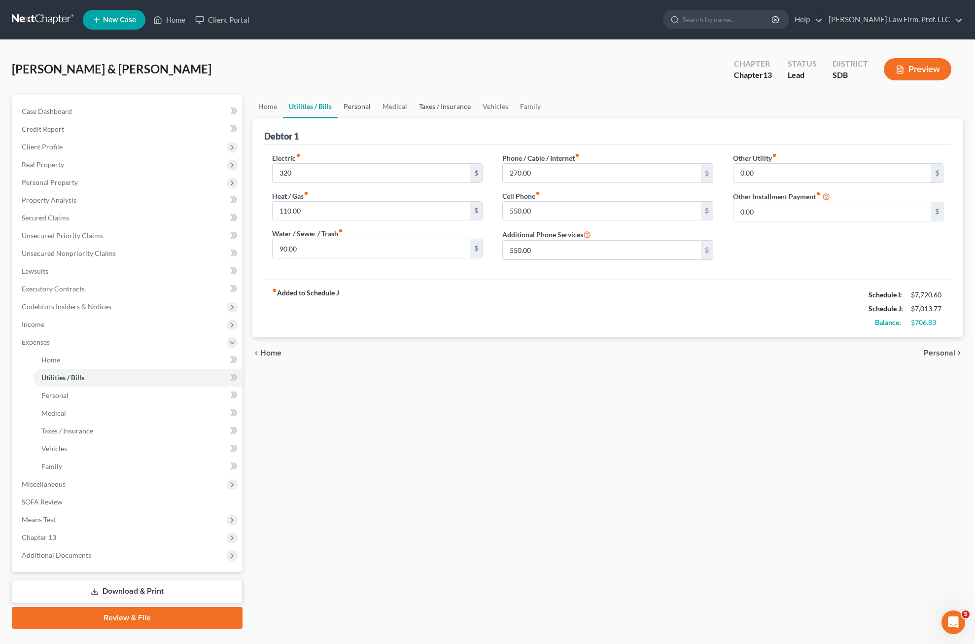
click at [350, 108] on link "Personal" at bounding box center [357, 107] width 39 height 24
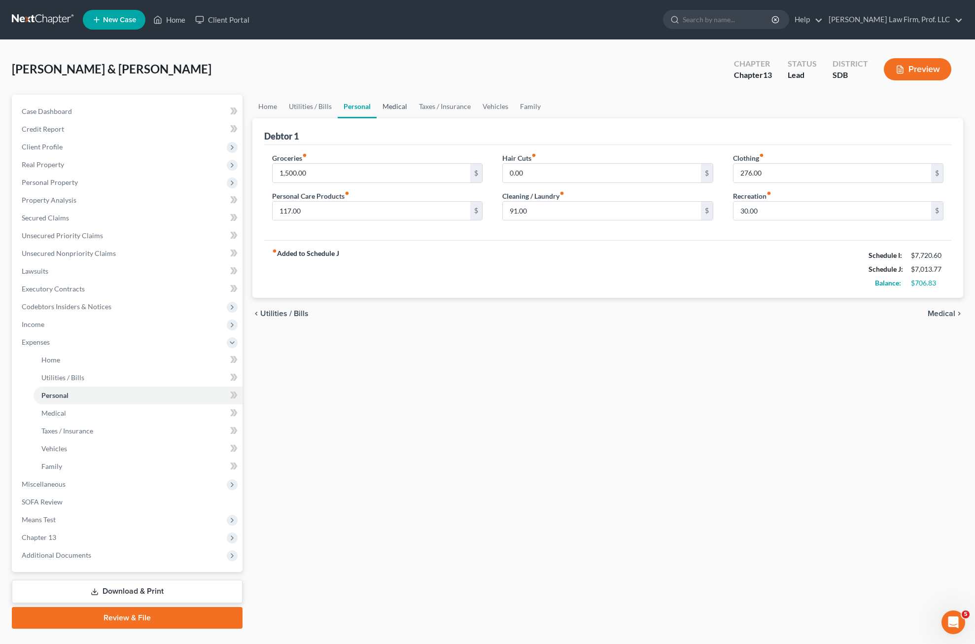
click at [397, 105] on link "Medical" at bounding box center [395, 107] width 36 height 24
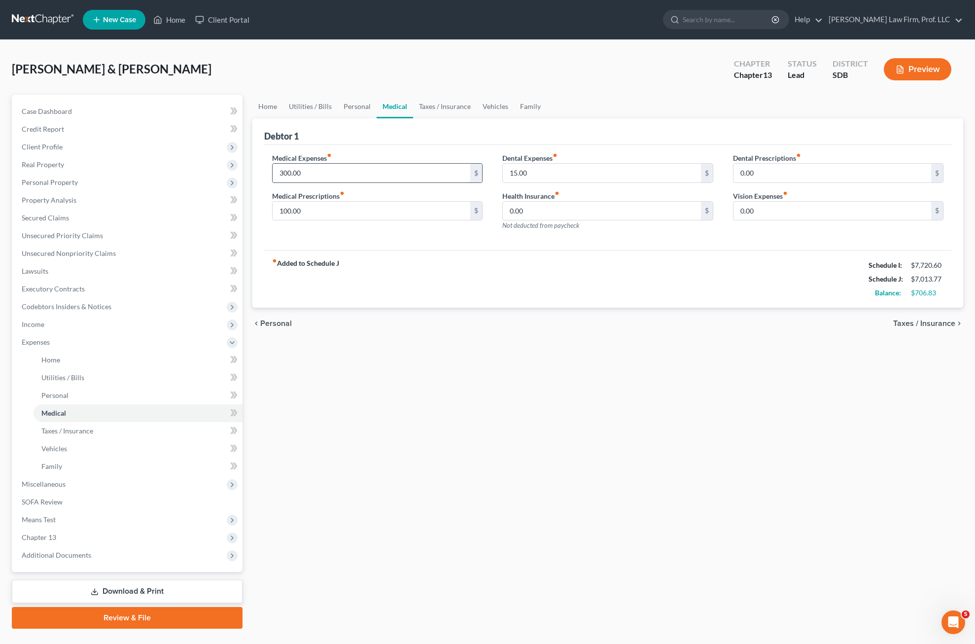
click at [383, 173] on input "300.00" at bounding box center [372, 173] width 198 height 19
click at [379, 265] on div "fiber_manual_record Added to Schedule J Schedule I: $7,720.60 Schedule J: $7,01…" at bounding box center [608, 279] width 688 height 58
click at [405, 209] on input "100.00" at bounding box center [372, 211] width 198 height 19
click at [618, 390] on div "Home Utilities / Bills Personal Medical Taxes / Insurance Vehicles Family Debto…" at bounding box center [607, 362] width 721 height 534
click at [618, 169] on input "15.00" at bounding box center [602, 173] width 198 height 19
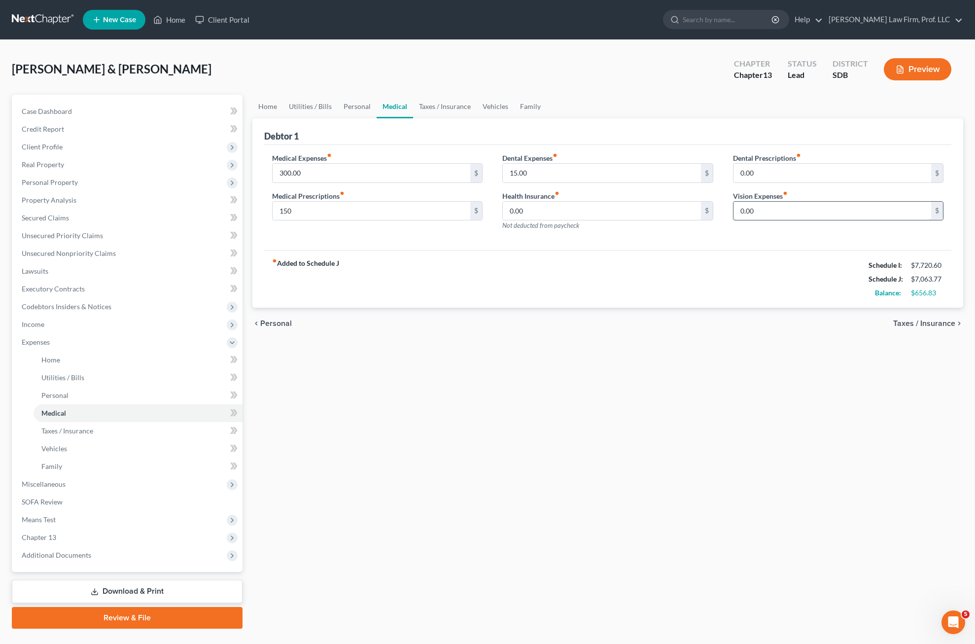
click at [618, 204] on input "0.00" at bounding box center [833, 211] width 198 height 19
drag, startPoint x: 646, startPoint y: 383, endPoint x: 651, endPoint y: 427, distance: 44.6
click at [618, 384] on div "Home Utilities / Bills Personal Medical Taxes / Insurance Vehicles Family Debto…" at bounding box center [607, 362] width 721 height 534
drag, startPoint x: 431, startPoint y: 106, endPoint x: 482, endPoint y: 114, distance: 52.0
click at [431, 106] on link "Taxes / Insurance" at bounding box center [445, 107] width 64 height 24
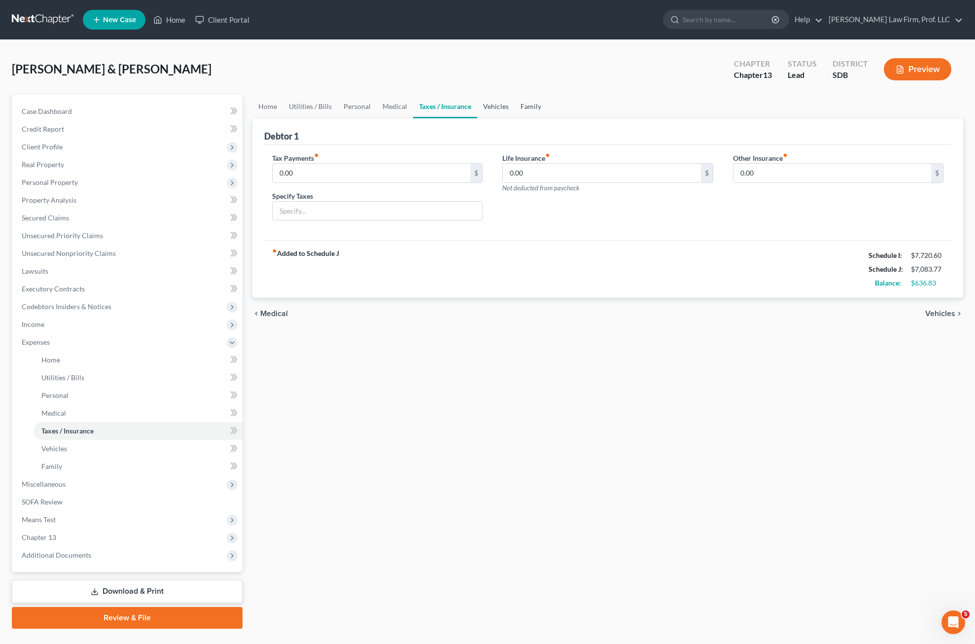
click at [496, 104] on link "Vehicles" at bounding box center [495, 107] width 37 height 24
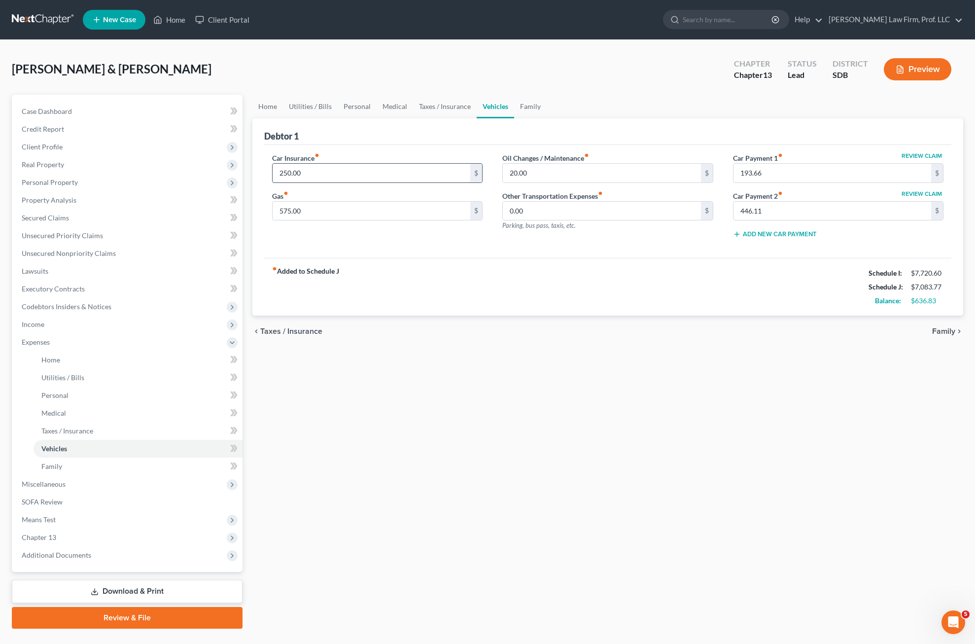
click at [390, 168] on input "250.00" at bounding box center [372, 173] width 198 height 19
click at [481, 331] on div "chevron_left Taxes / Insurance Family chevron_right" at bounding box center [607, 332] width 711 height 32
click at [618, 275] on div "fiber_manual_record Added to Schedule J Schedule I: $7,720.60 Schedule J: $7,12…" at bounding box center [608, 287] width 688 height 58
click at [618, 170] on input "193.66" at bounding box center [833, 173] width 198 height 19
drag, startPoint x: 761, startPoint y: 327, endPoint x: 761, endPoint y: 334, distance: 6.9
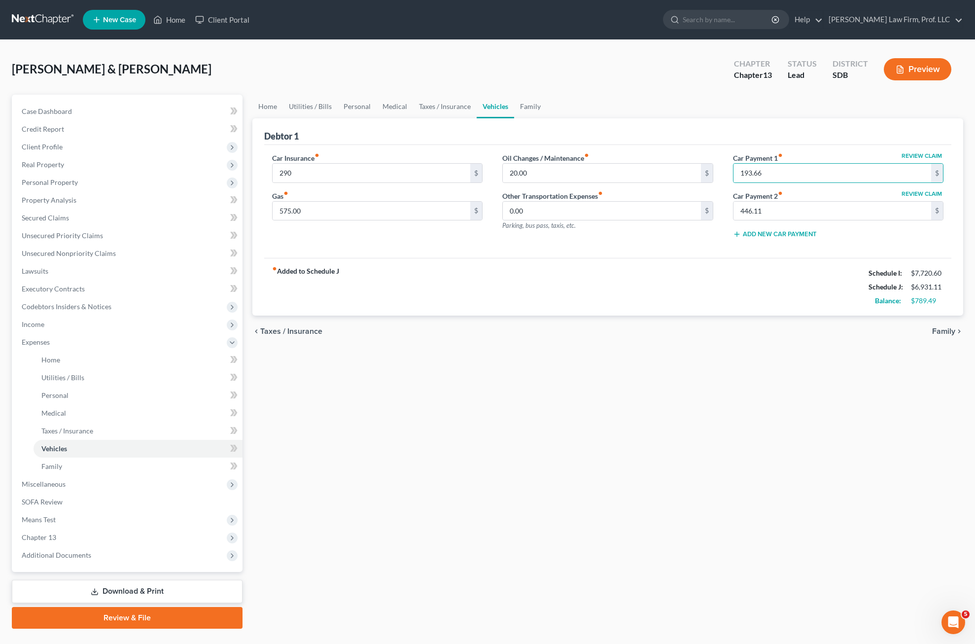
click at [618, 329] on div "chevron_left Taxes / Insurance Family chevron_right" at bounding box center [607, 332] width 711 height 32
click at [618, 267] on div "fiber_manual_record Added to Schedule J Schedule I: $7,720.60 Schedule J: $7,12…" at bounding box center [608, 287] width 688 height 58
click at [531, 95] on link "Family" at bounding box center [530, 107] width 33 height 24
click at [531, 107] on link "Family" at bounding box center [530, 107] width 33 height 24
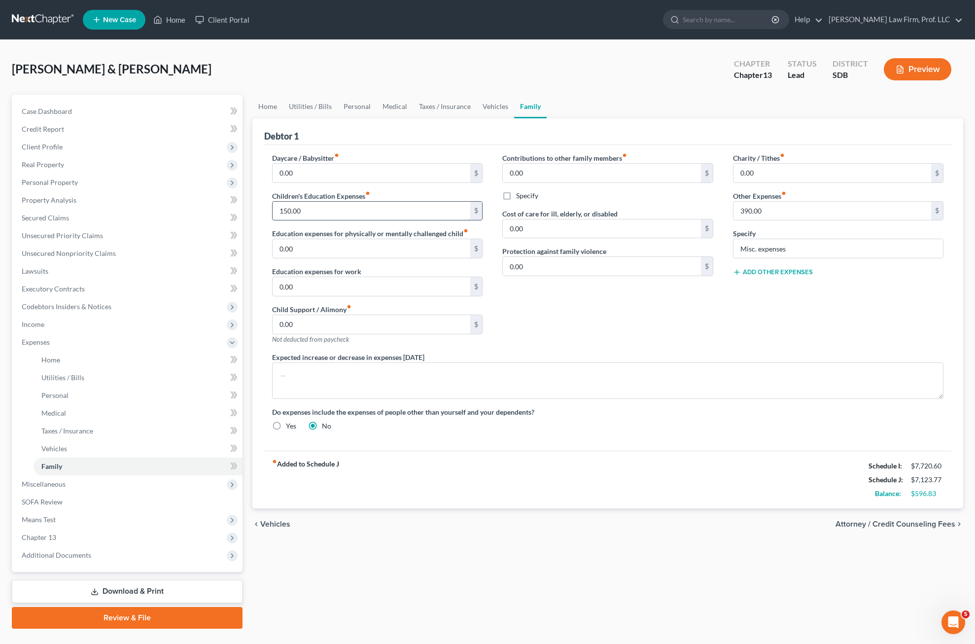
click at [384, 208] on input "150.00" at bounding box center [372, 211] width 198 height 19
drag, startPoint x: 579, startPoint y: 315, endPoint x: 600, endPoint y: 289, distance: 33.6
click at [579, 316] on div "Contributions to other family members fiber_manual_record 0.00 $ Specify Cost o…" at bounding box center [608, 252] width 231 height 199
click at [618, 176] on input "0.00" at bounding box center [833, 173] width 198 height 19
drag, startPoint x: 620, startPoint y: 319, endPoint x: 649, endPoint y: 299, distance: 35.4
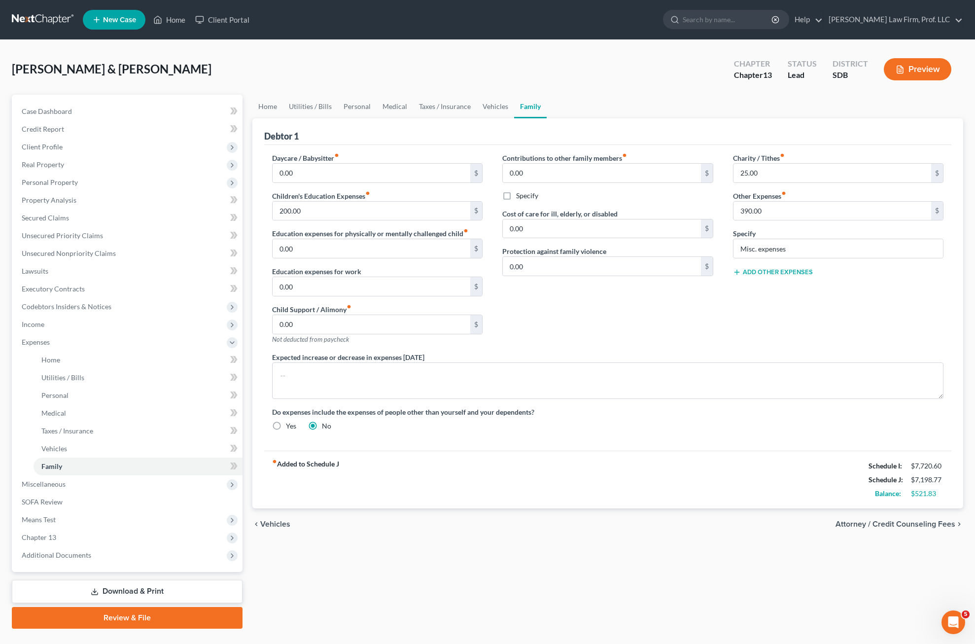
click at [618, 319] on div "Contributions to other family members fiber_manual_record 0.00 $ Specify Cost o…" at bounding box center [608, 252] width 231 height 199
click at [268, 109] on link "Home" at bounding box center [267, 107] width 31 height 24
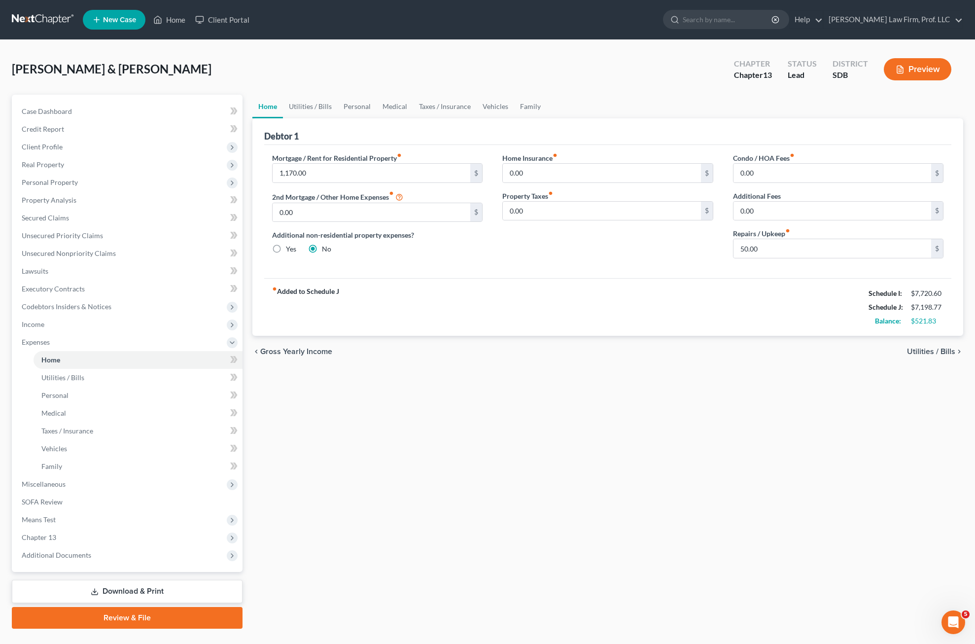
drag, startPoint x: 565, startPoint y: 251, endPoint x: 572, endPoint y: 238, distance: 14.8
click at [565, 249] on div "Home Insurance fiber_manual_record 0.00 $ Property Taxes fiber_manual_record 0.…" at bounding box center [608, 209] width 231 height 113
drag, startPoint x: 516, startPoint y: 244, endPoint x: 550, endPoint y: 238, distance: 34.4
click at [518, 244] on div "Home Insurance fiber_manual_record 0.00 $ Property Taxes fiber_manual_record 0.…" at bounding box center [608, 209] width 231 height 113
click at [556, 234] on div "Home Insurance fiber_manual_record 0.00 $ Property Taxes fiber_manual_record 0.…" at bounding box center [608, 209] width 231 height 113
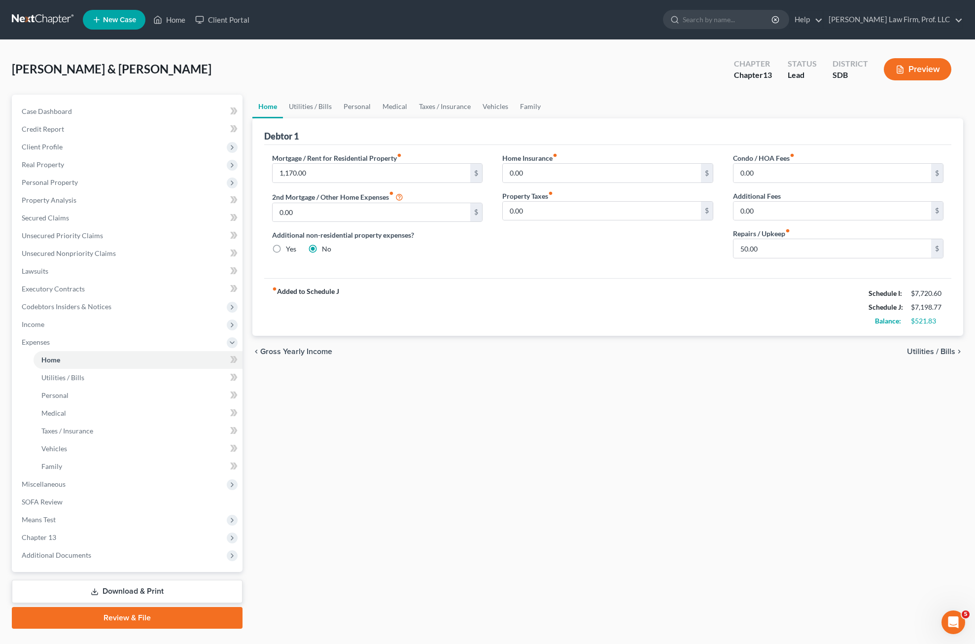
click at [618, 238] on div "Home Insurance fiber_manual_record 0.00 $ Property Taxes fiber_manual_record 0.…" at bounding box center [608, 209] width 231 height 113
click at [322, 101] on link "Utilities / Bills" at bounding box center [310, 107] width 55 height 24
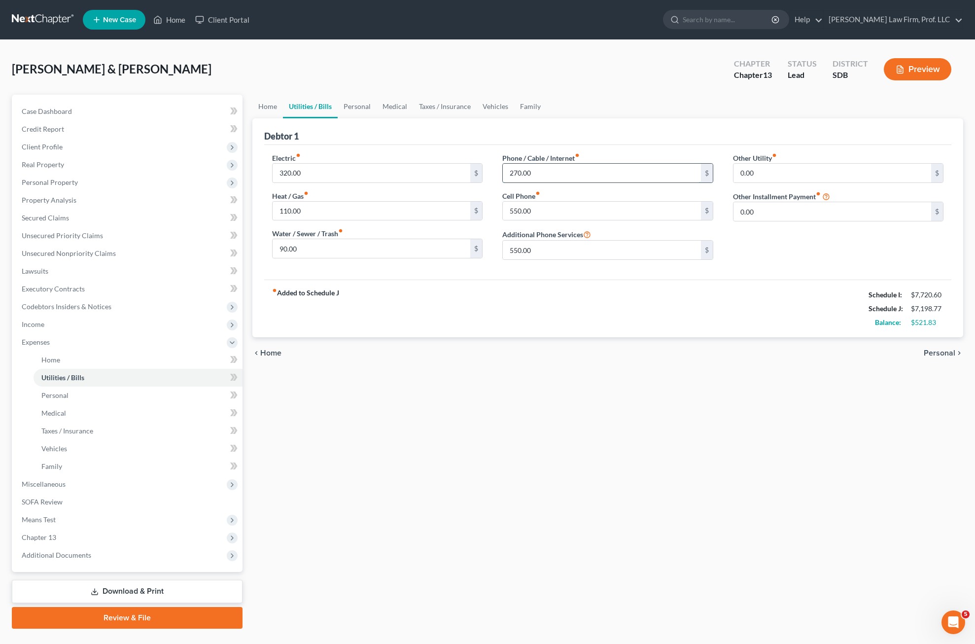
click at [566, 173] on input "270.00" at bounding box center [602, 173] width 198 height 19
drag, startPoint x: 560, startPoint y: 343, endPoint x: 528, endPoint y: 328, distance: 34.8
click at [560, 342] on div "chevron_left Home Personal chevron_right" at bounding box center [607, 353] width 711 height 32
drag, startPoint x: 569, startPoint y: 368, endPoint x: 669, endPoint y: 301, distance: 120.9
click at [575, 369] on div "chevron_left Home Personal chevron_right" at bounding box center [607, 353] width 711 height 32
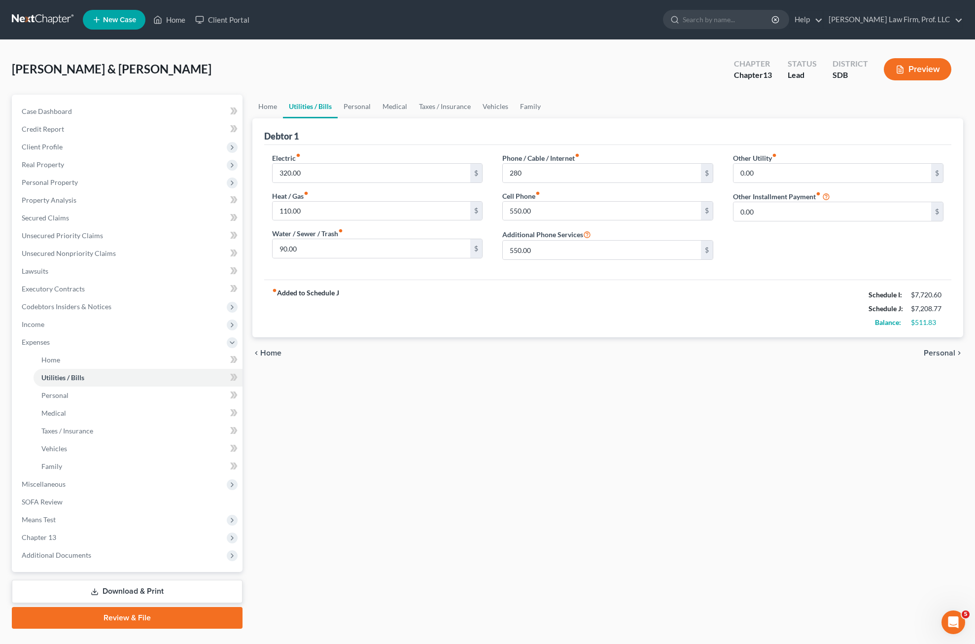
click at [618, 250] on div "Other Utility fiber_manual_record 0.00 $ Other Installment Payment fiber_manual…" at bounding box center [838, 210] width 231 height 115
click at [336, 105] on link "Utilities / Bills" at bounding box center [310, 107] width 55 height 24
click at [356, 106] on link "Personal" at bounding box center [357, 107] width 39 height 24
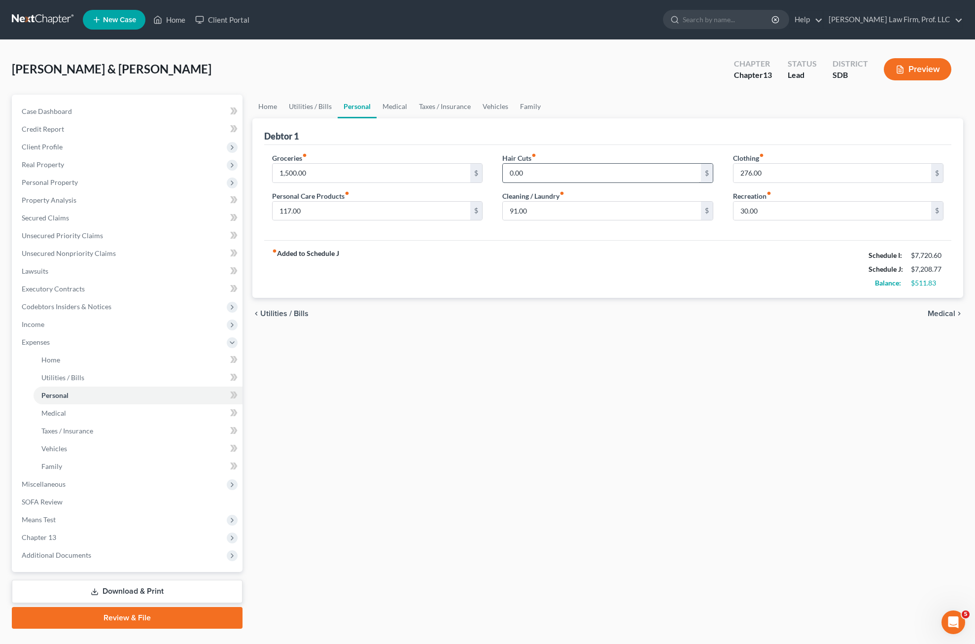
drag, startPoint x: 518, startPoint y: 260, endPoint x: 557, endPoint y: 169, distance: 98.7
click at [519, 259] on div "fiber_manual_record Added to Schedule J Schedule I: $7,720.60 Schedule J: $7,20…" at bounding box center [608, 269] width 688 height 58
click at [618, 207] on input "91.00" at bounding box center [602, 211] width 198 height 19
click at [618, 419] on div "Home Utilities / Bills Personal Medical Taxes / Insurance Vehicles Family Debto…" at bounding box center [607, 362] width 721 height 534
click at [405, 106] on link "Medical" at bounding box center [395, 107] width 36 height 24
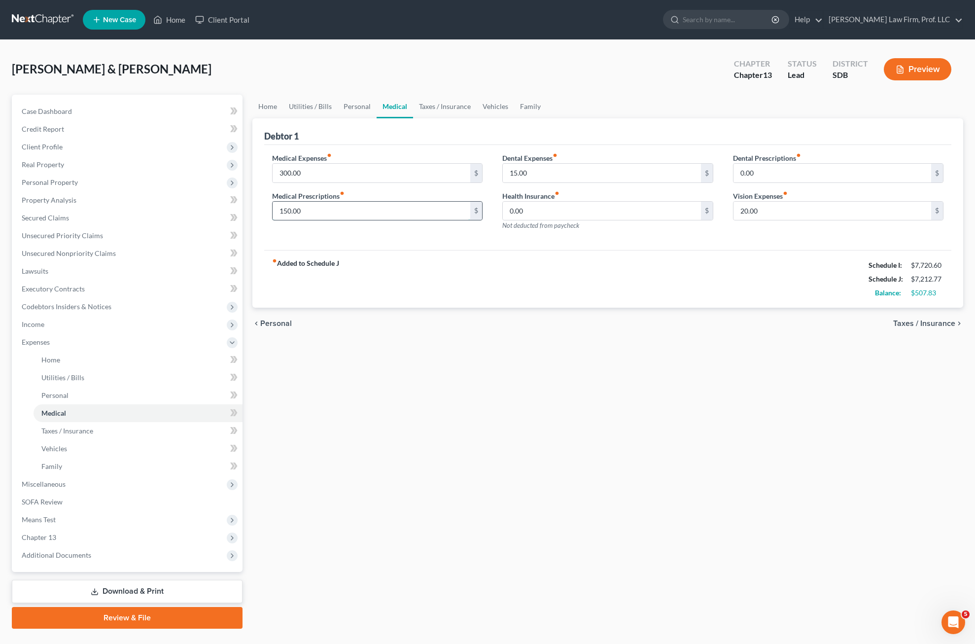
click at [346, 218] on input "150.00" at bounding box center [372, 211] width 198 height 19
click at [458, 528] on div "Home Utilities / Bills Personal Medical Taxes / Insurance Vehicles Family Debto…" at bounding box center [607, 362] width 721 height 534
drag, startPoint x: 583, startPoint y: 351, endPoint x: 413, endPoint y: 213, distance: 218.4
click at [582, 351] on div "Home Utilities / Bills Personal Medical Taxes / Insurance Vehicles Family Debto…" at bounding box center [607, 362] width 721 height 534
click at [424, 111] on link "Taxes / Insurance" at bounding box center [445, 107] width 64 height 24
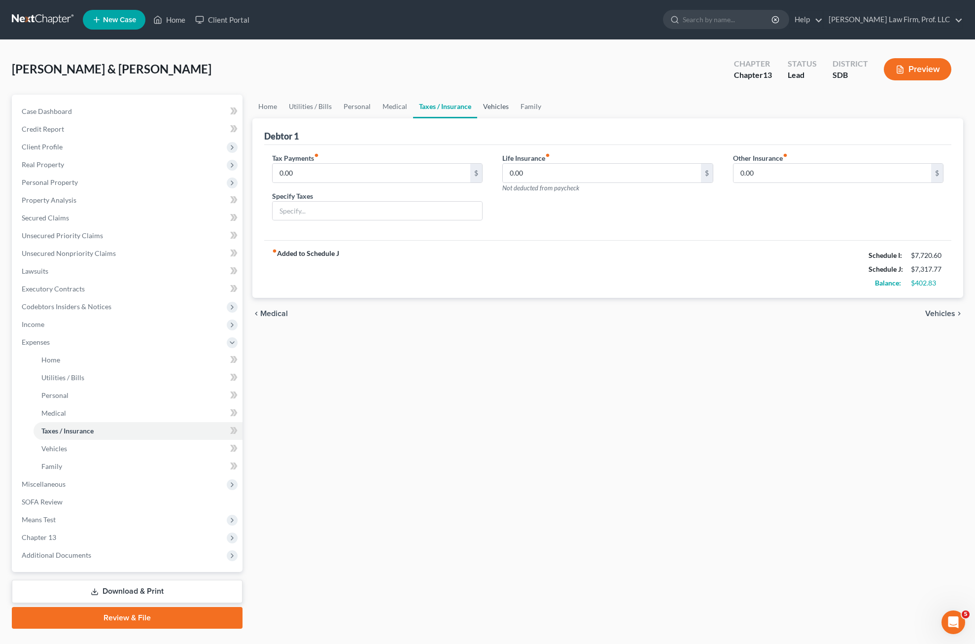
click at [484, 106] on link "Vehicles" at bounding box center [495, 107] width 37 height 24
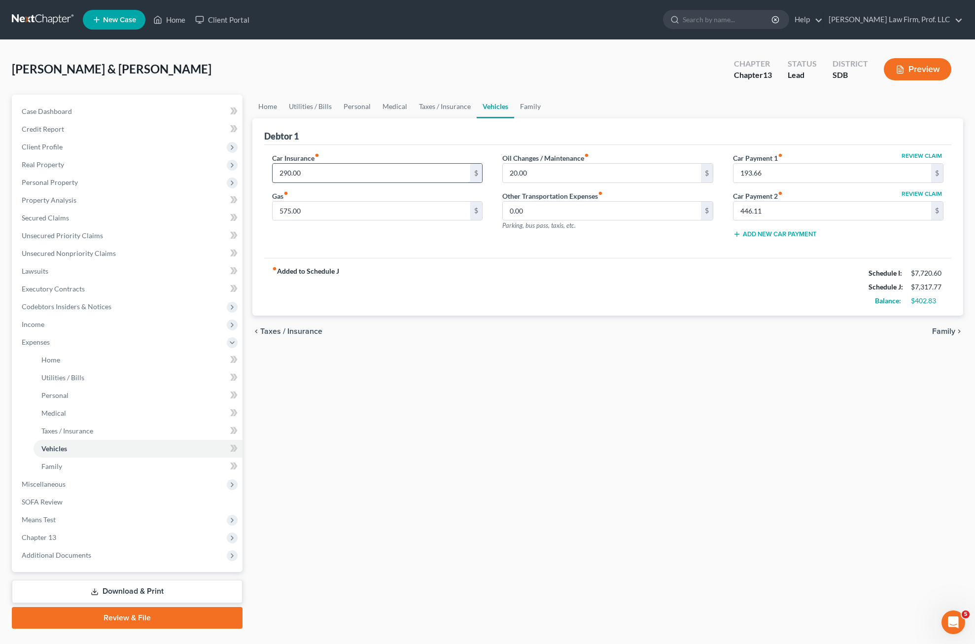
click at [383, 169] on input "290.00" at bounding box center [372, 173] width 198 height 19
drag, startPoint x: 483, startPoint y: 339, endPoint x: 500, endPoint y: 318, distance: 26.6
click at [484, 337] on div "chevron_left Taxes / Insurance Family chevron_right" at bounding box center [607, 332] width 711 height 32
click at [320, 214] on input "575.00" at bounding box center [372, 211] width 198 height 19
drag, startPoint x: 460, startPoint y: 323, endPoint x: 553, endPoint y: 266, distance: 108.5
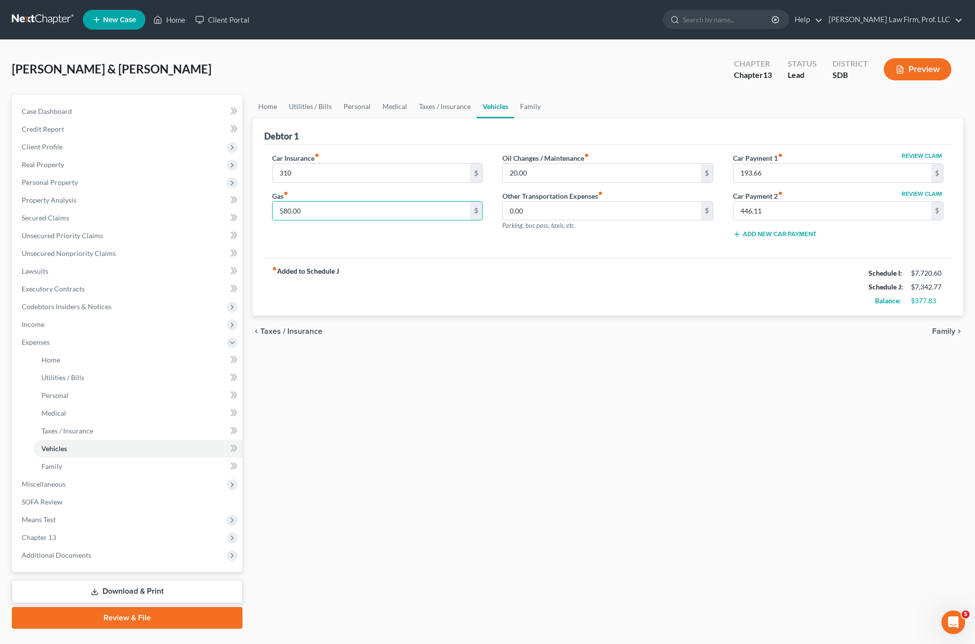
click at [461, 328] on div "chevron_left Taxes / Insurance Family chevron_right" at bounding box center [607, 332] width 711 height 32
click at [582, 176] on input "20.00" at bounding box center [602, 173] width 198 height 19
click at [618, 329] on div "chevron_left Taxes / Insurance Family chevron_right" at bounding box center [607, 332] width 711 height 32
click at [618, 295] on div "fiber_manual_record Added to Schedule J Schedule I: $7,720.60 Schedule J: $7,35…" at bounding box center [608, 287] width 688 height 58
drag, startPoint x: 64, startPoint y: 179, endPoint x: 81, endPoint y: 200, distance: 27.0
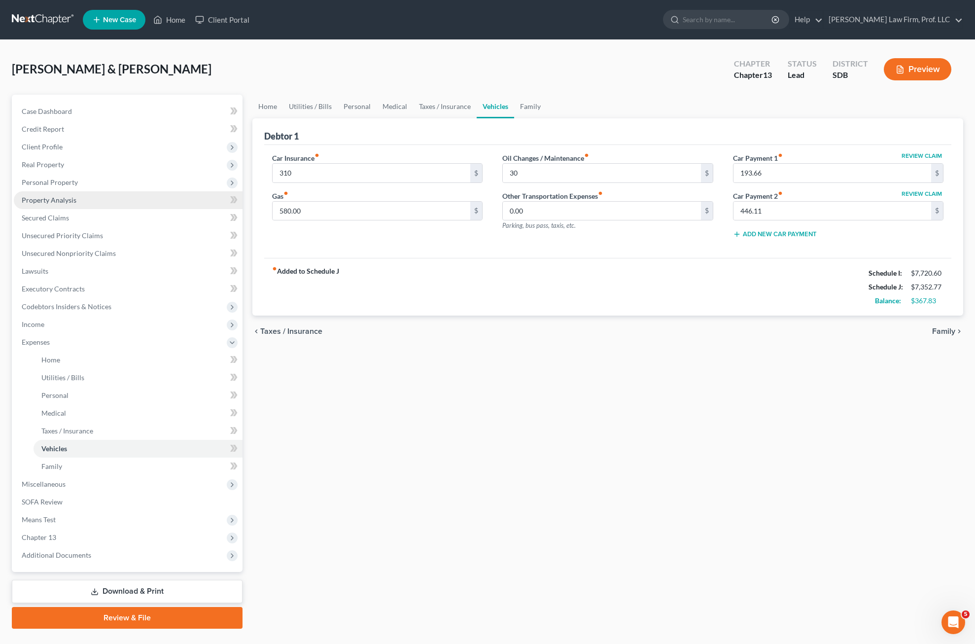
click at [64, 180] on span "Personal Property" at bounding box center [50, 182] width 56 height 8
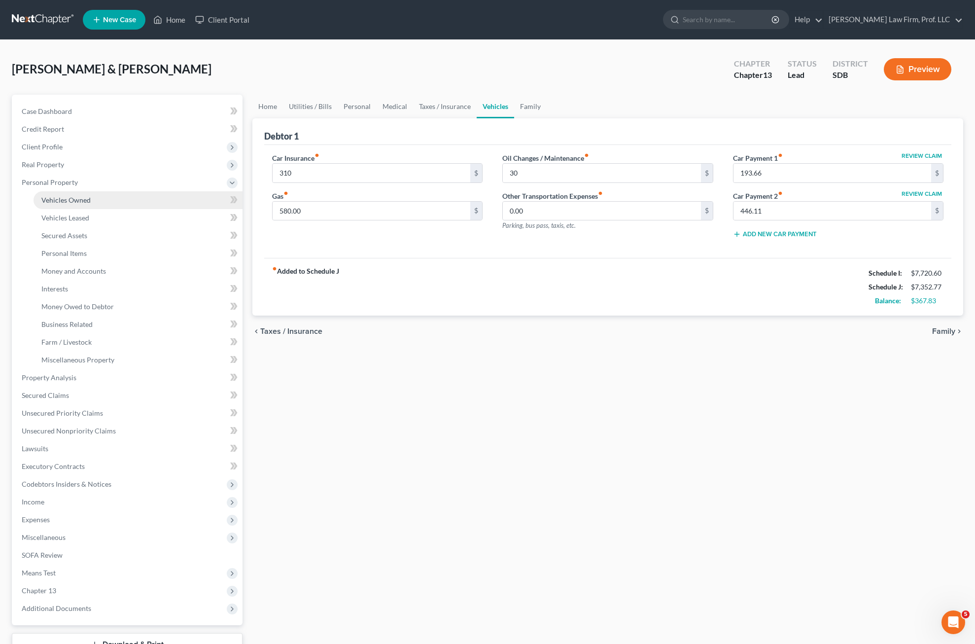
click at [77, 204] on span "Vehicles Owned" at bounding box center [65, 200] width 49 height 8
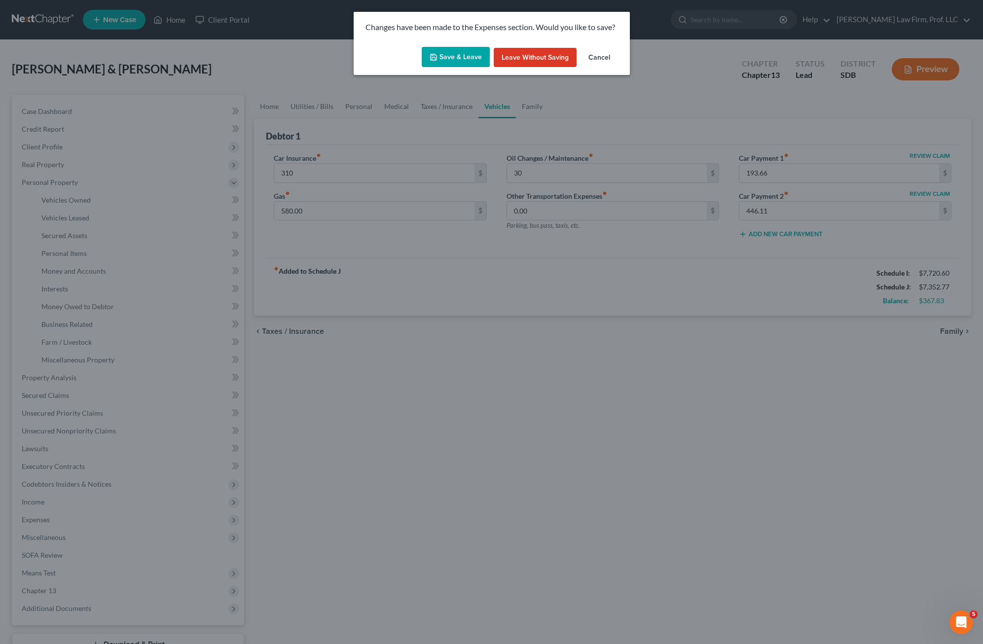
click at [458, 56] on button "Save & Leave" at bounding box center [456, 57] width 68 height 21
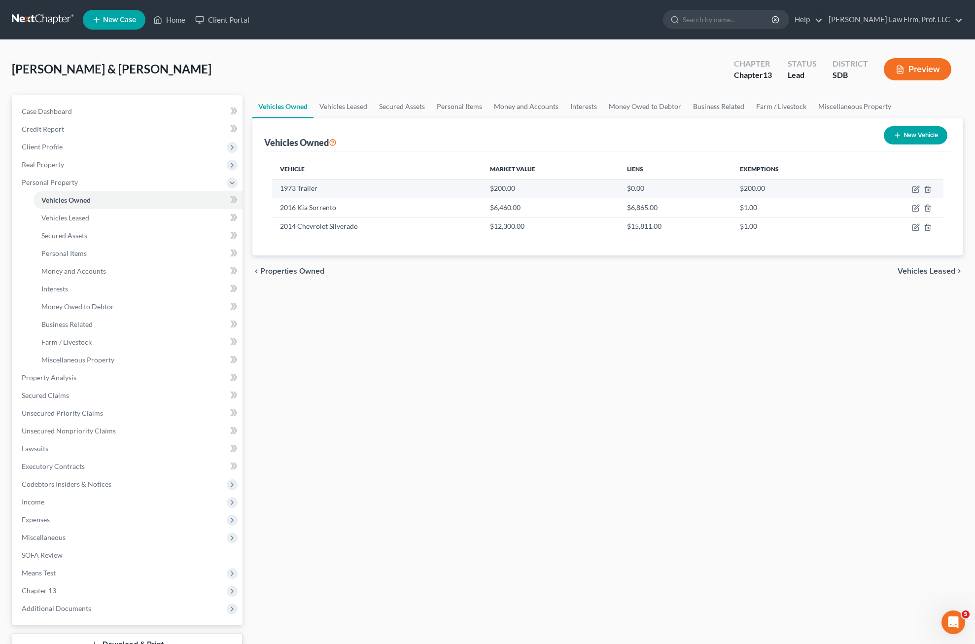
drag, startPoint x: 555, startPoint y: 331, endPoint x: 735, endPoint y: 197, distance: 224.7
click at [556, 330] on div "Vehicles Owned Vehicles Leased Secured Assets Personal Items Money and Accounts…" at bounding box center [607, 388] width 721 height 587
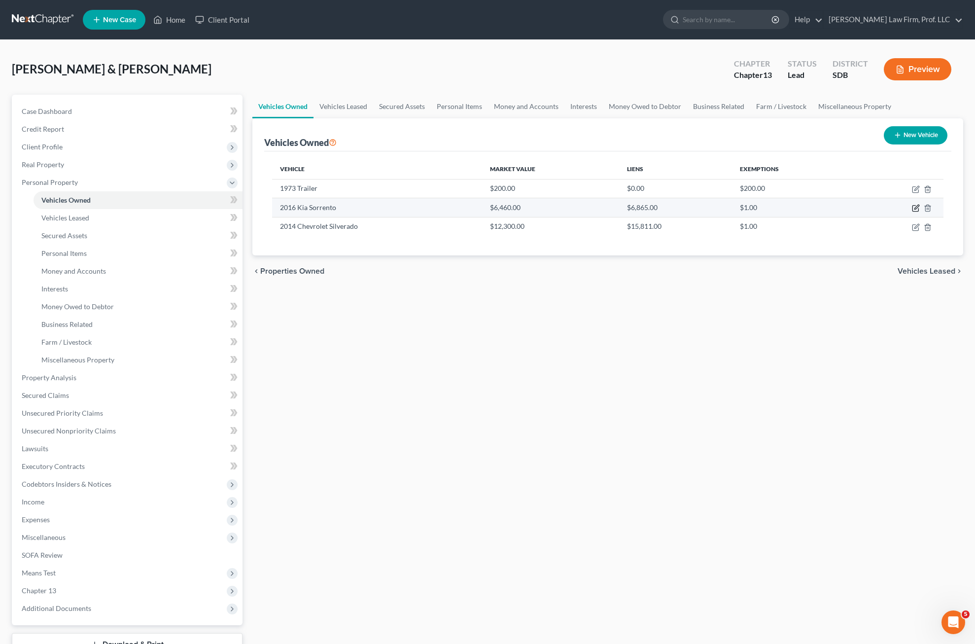
drag, startPoint x: 914, startPoint y: 208, endPoint x: 908, endPoint y: 206, distance: 5.6
click at [618, 208] on icon "button" at bounding box center [916, 208] width 8 height 8
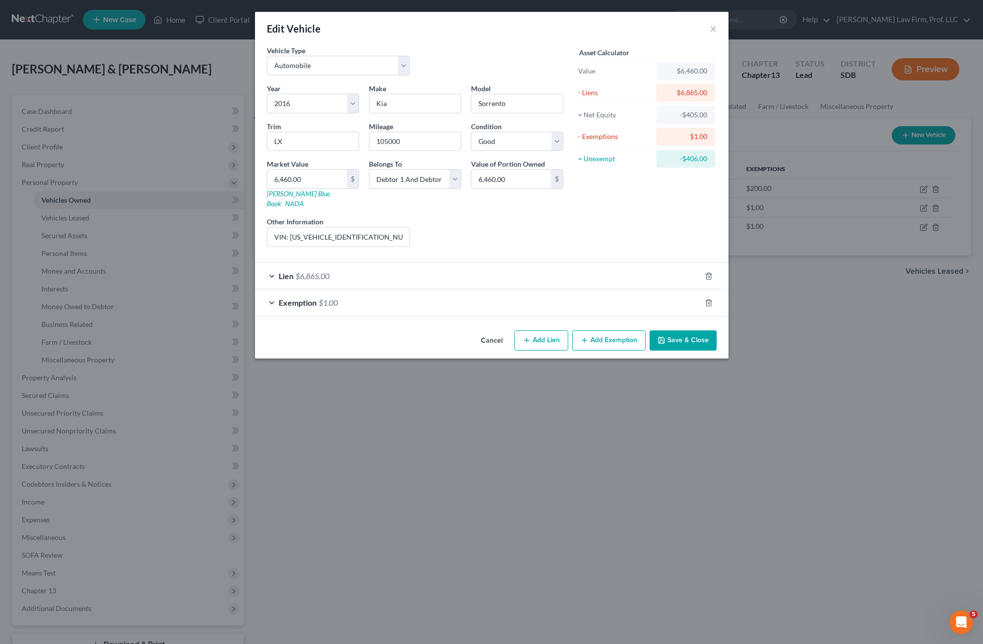
drag, startPoint x: 590, startPoint y: 223, endPoint x: 461, endPoint y: 279, distance: 139.8
click at [589, 227] on div "Asset Calculator Value $6,460.00 - Liens $6,865.00 = Net Equity -$405.00 - Exem…" at bounding box center [644, 149] width 153 height 209
click at [462, 269] on div "Lien $6,865.00" at bounding box center [478, 276] width 446 height 26
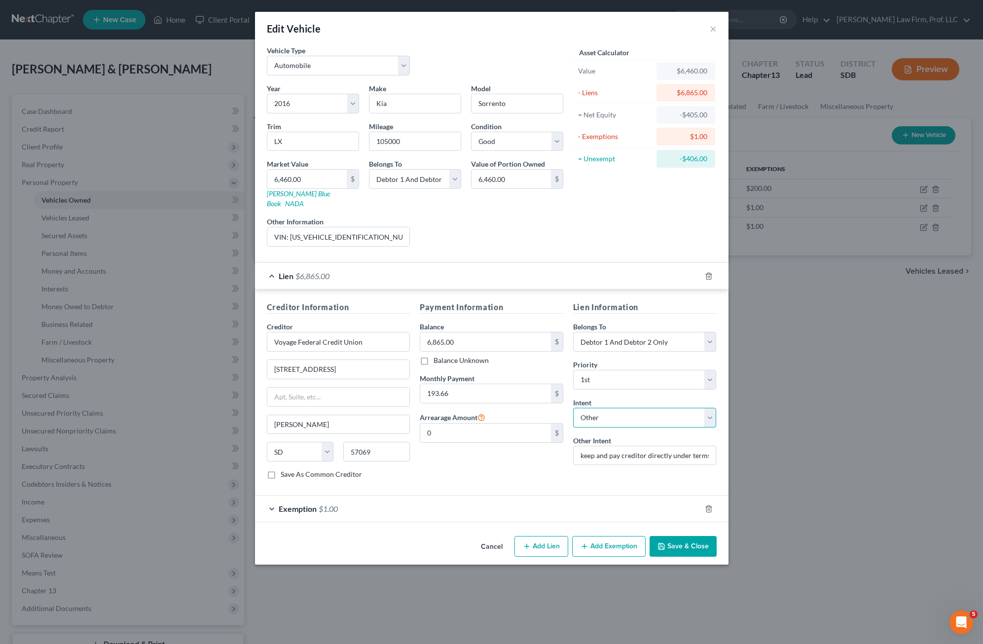
click at [618, 412] on select "Select Surrender Redeem Reaffirm Avoid Other" at bounding box center [644, 418] width 143 height 20
click at [618, 413] on select "Select Surrender Redeem Reaffirm Avoid Other" at bounding box center [644, 418] width 143 height 20
drag, startPoint x: 652, startPoint y: 411, endPoint x: 743, endPoint y: 42, distance: 379.8
click at [618, 411] on select "Select Surrender Redeem Reaffirm Avoid Other" at bounding box center [644, 418] width 143 height 20
click at [618, 424] on div "Intent Select Surrender Redeem Reaffirm Avoid Other Other Intent keep and pay c…" at bounding box center [644, 431] width 143 height 68
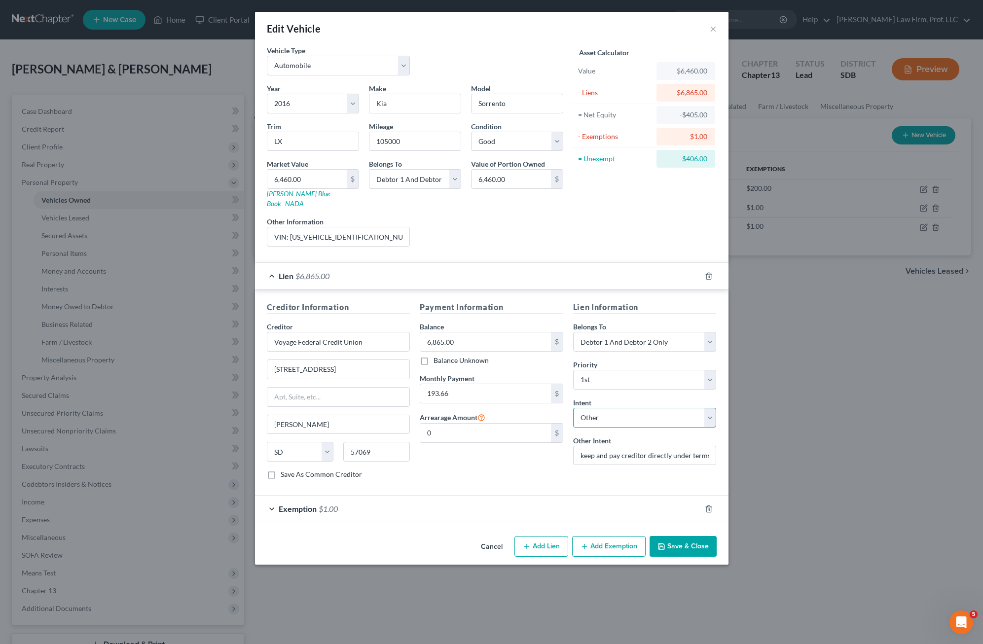
drag, startPoint x: 690, startPoint y: 414, endPoint x: 681, endPoint y: 418, distance: 9.1
click at [618, 414] on select "Select Surrender Redeem Reaffirm Avoid Other" at bounding box center [644, 418] width 143 height 20
drag, startPoint x: 504, startPoint y: 458, endPoint x: 678, endPoint y: 445, distance: 174.5
click at [504, 458] on div "Payment Information Balance 6,865.00 $ Balance Unknown Balance Undetermined 6,8…" at bounding box center [491, 394] width 153 height 186
drag, startPoint x: 668, startPoint y: 466, endPoint x: 709, endPoint y: 419, distance: 62.9
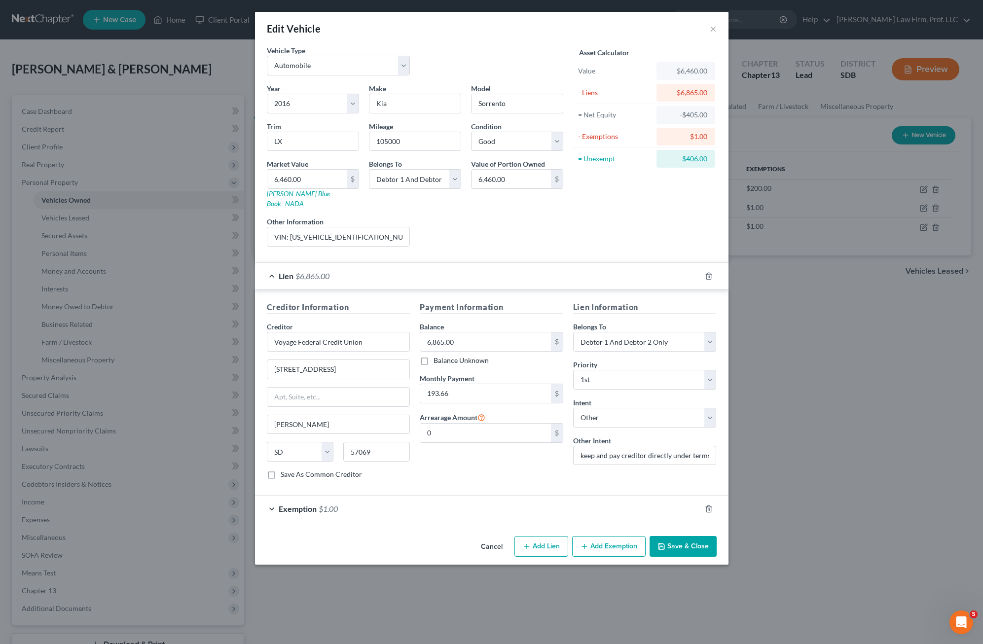
click at [618, 466] on div "Lien Information Belongs To * Select Debtor 1 Only Debtor 2 Only Debtor 1 And D…" at bounding box center [644, 394] width 153 height 186
click at [618, 408] on select "Select Surrender Redeem Reaffirm Avoid Other" at bounding box center [644, 418] width 143 height 20
drag, startPoint x: 504, startPoint y: 456, endPoint x: 529, endPoint y: 440, distance: 30.4
click at [503, 456] on div "Payment Information Balance 6,865.00 $ Balance Unknown Balance Undetermined 6,8…" at bounding box center [491, 394] width 153 height 186
click at [518, 466] on div "Payment Information Balance 6,865.00 $ Balance Unknown Balance Undetermined 6,8…" at bounding box center [491, 394] width 153 height 186
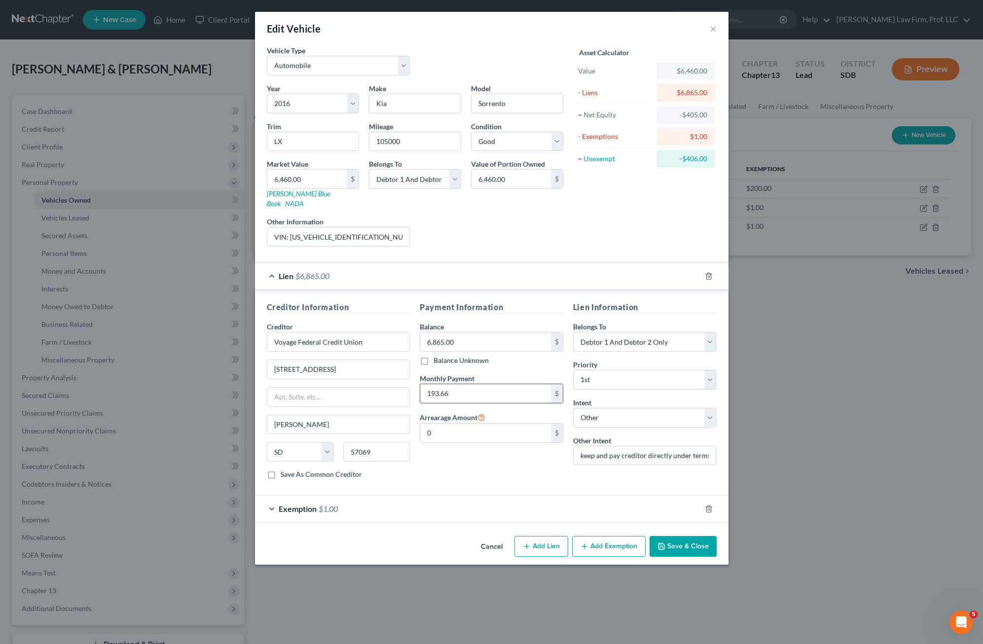
drag, startPoint x: 525, startPoint y: 386, endPoint x: 557, endPoint y: 386, distance: 31.6
click at [525, 386] on input "193.66" at bounding box center [485, 393] width 131 height 19
drag, startPoint x: 515, startPoint y: 230, endPoint x: 400, endPoint y: 228, distance: 114.4
click at [512, 232] on div "Liens Select" at bounding box center [491, 231] width 153 height 30
click at [618, 536] on button "Save & Close" at bounding box center [682, 546] width 67 height 21
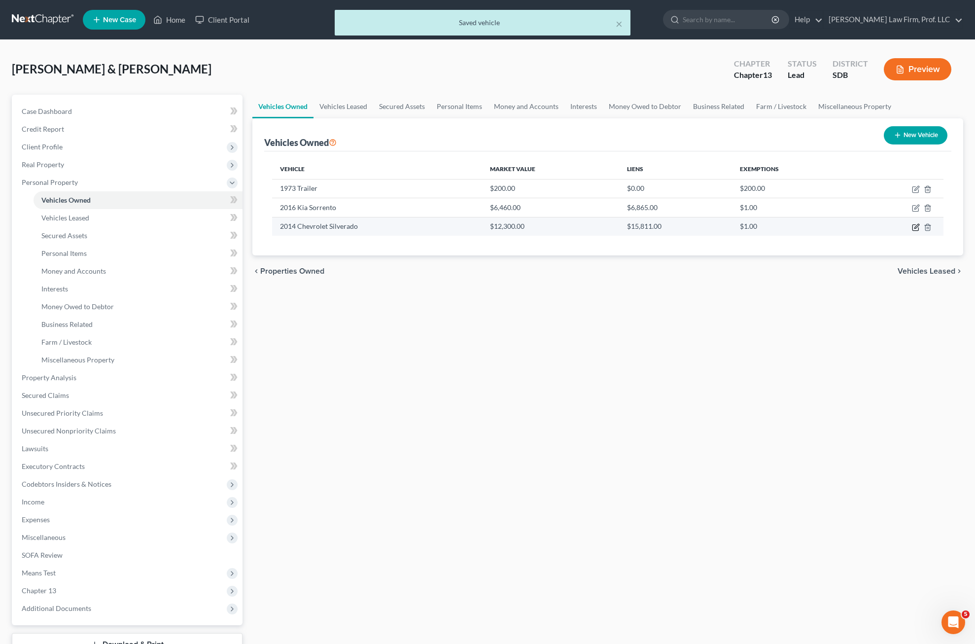
click at [618, 228] on icon "button" at bounding box center [916, 227] width 8 height 8
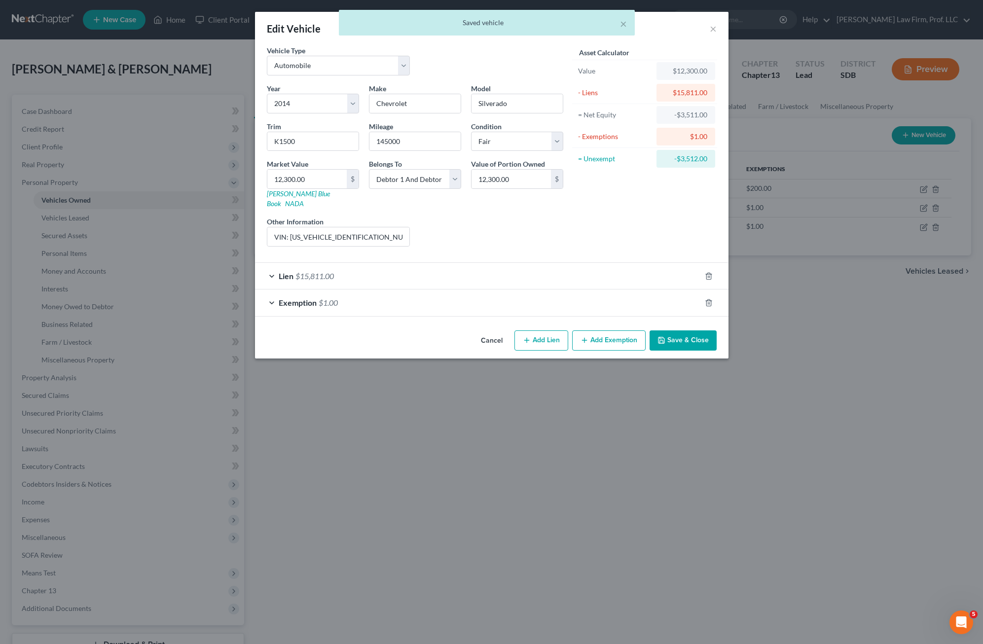
click at [440, 297] on div "Exemption $1.00" at bounding box center [478, 302] width 446 height 26
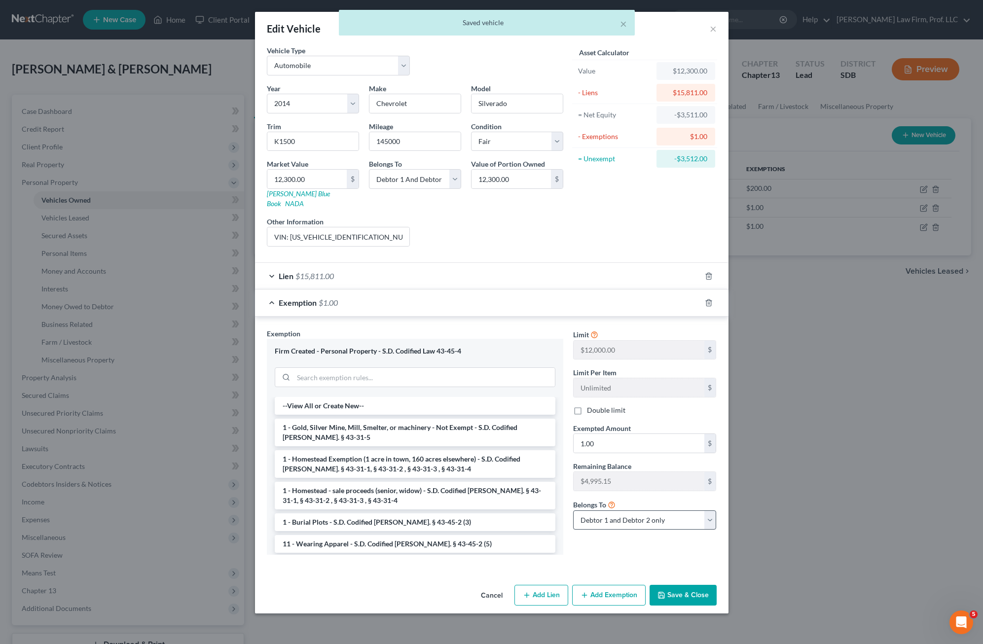
drag, startPoint x: 448, startPoint y: 266, endPoint x: 572, endPoint y: 507, distance: 271.2
click at [449, 266] on div "Lien $15,811.00" at bounding box center [478, 276] width 446 height 26
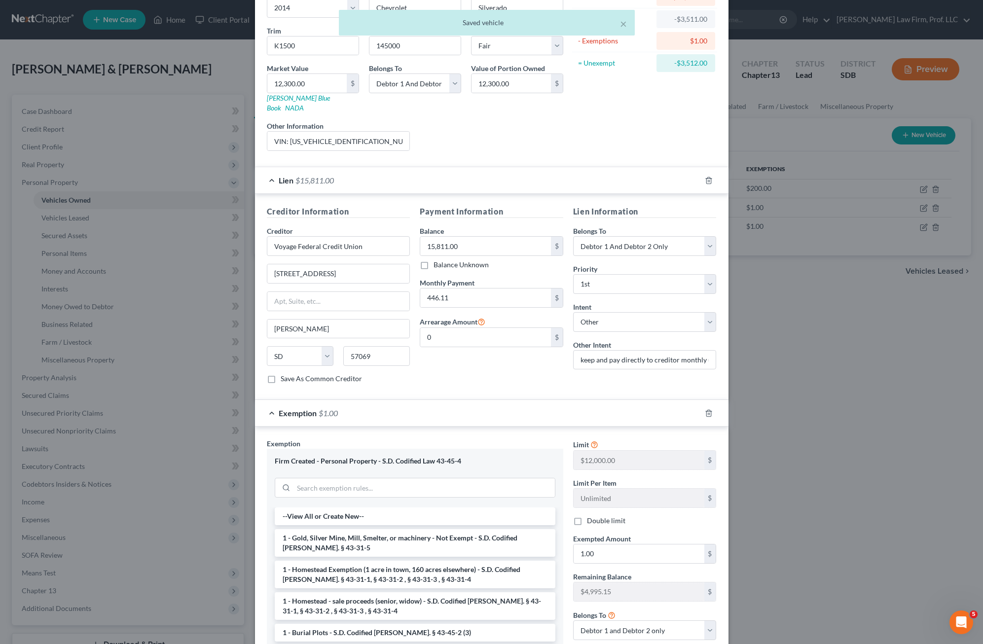
scroll to position [177, 0]
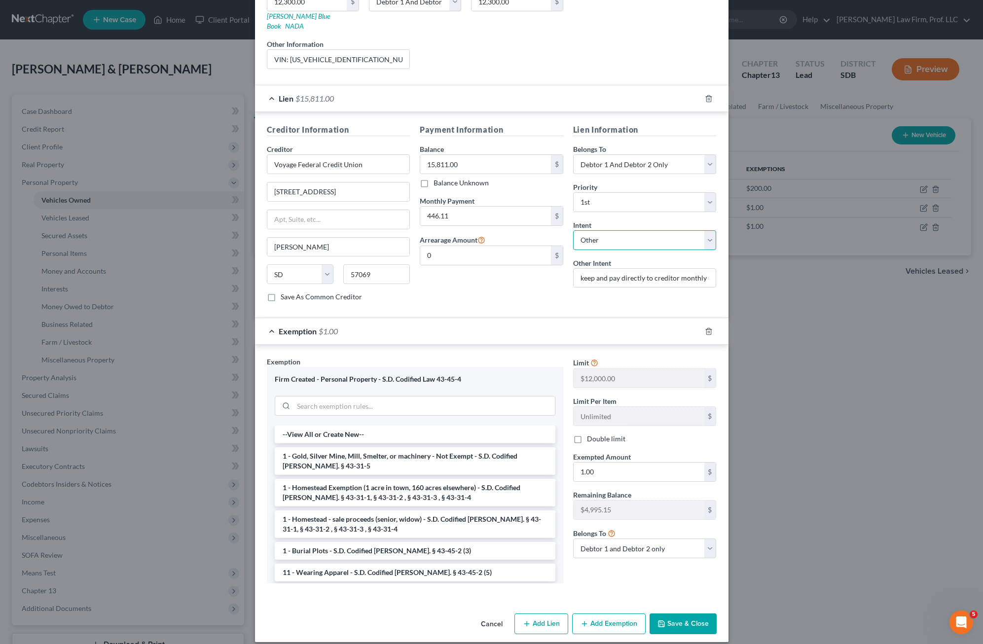
click at [618, 236] on select "Select Surrender Redeem Reaffirm Avoid Other" at bounding box center [644, 240] width 143 height 20
drag, startPoint x: 641, startPoint y: 236, endPoint x: 591, endPoint y: 240, distance: 50.5
click at [618, 236] on select "Select Surrender Redeem Reaffirm Avoid Other" at bounding box center [644, 240] width 143 height 20
click at [487, 208] on input "446.11" at bounding box center [485, 216] width 131 height 19
click at [476, 318] on div "Exemption $1.00" at bounding box center [478, 331] width 446 height 26
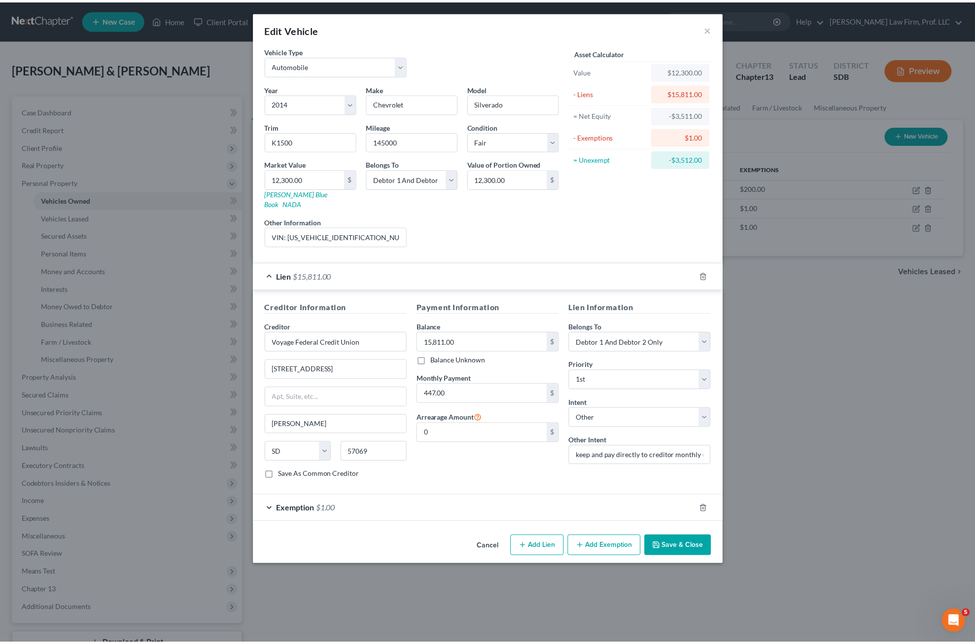
scroll to position [0, 0]
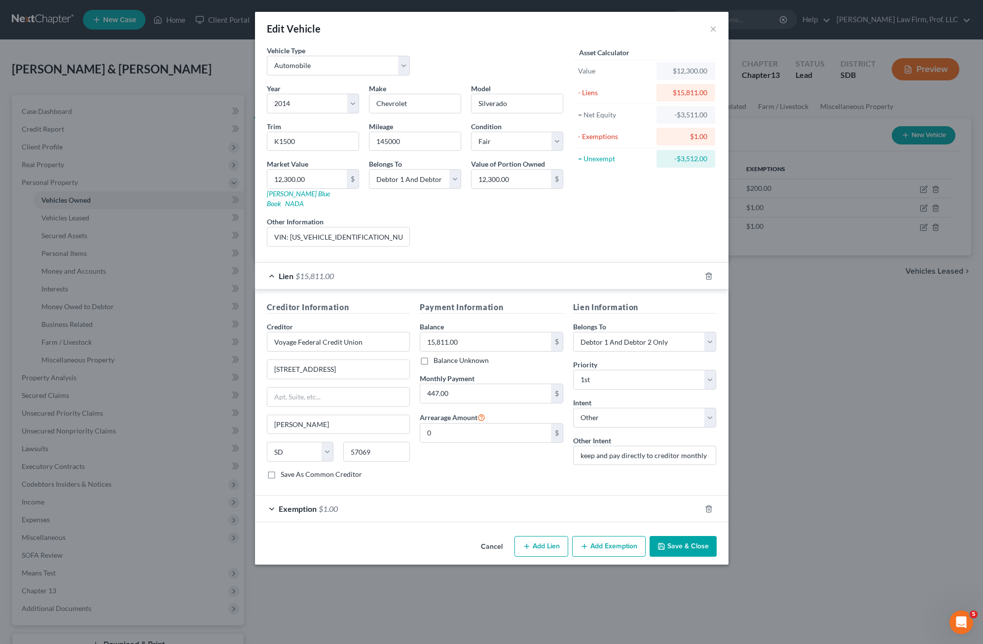
click at [618, 553] on div "Cancel Add Lien Add Lease Add Exemption Save & Close" at bounding box center [491, 548] width 473 height 33
click at [618, 536] on button "Save & Close" at bounding box center [682, 546] width 67 height 21
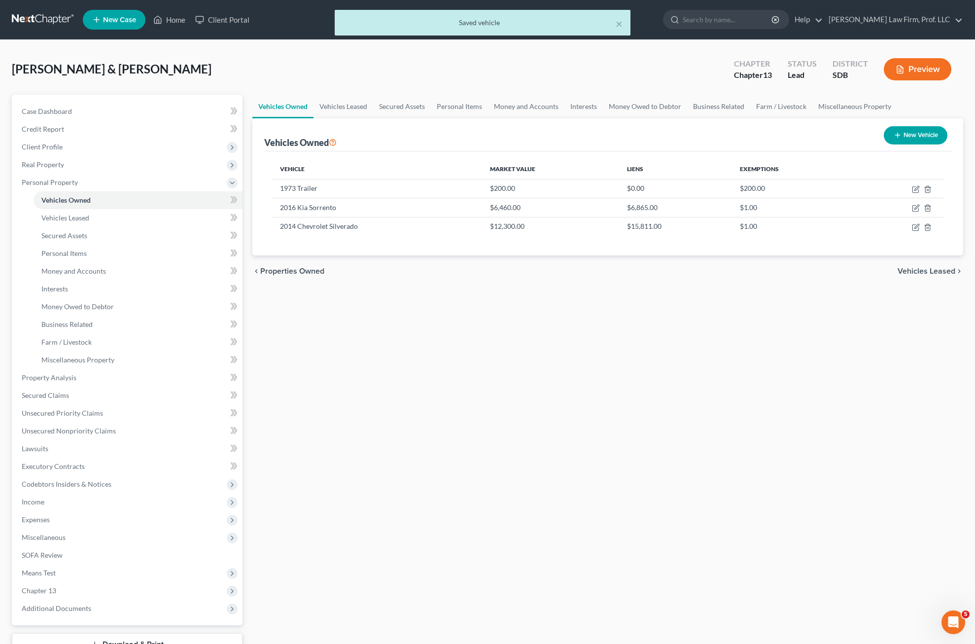
drag, startPoint x: 767, startPoint y: 391, endPoint x: 710, endPoint y: 390, distance: 57.2
click at [618, 391] on div "Vehicles Owned Vehicles Leased Secured Assets Personal Items Money and Accounts…" at bounding box center [607, 388] width 721 height 587
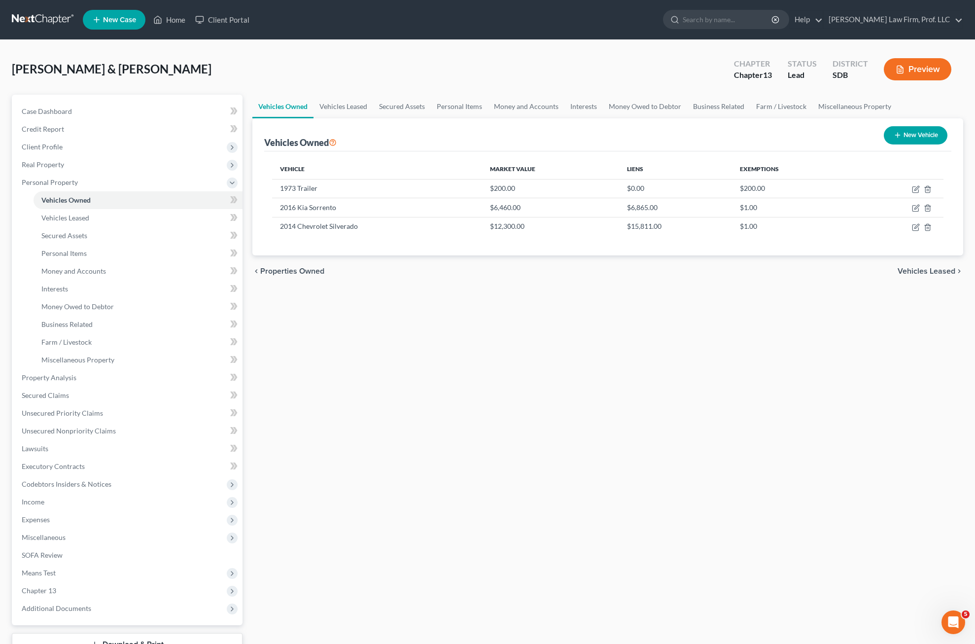
click at [566, 386] on div "Vehicles Owned Vehicles Leased Secured Assets Personal Items Money and Accounts…" at bounding box center [607, 388] width 721 height 587
click at [69, 512] on span "Expenses" at bounding box center [128, 520] width 229 height 18
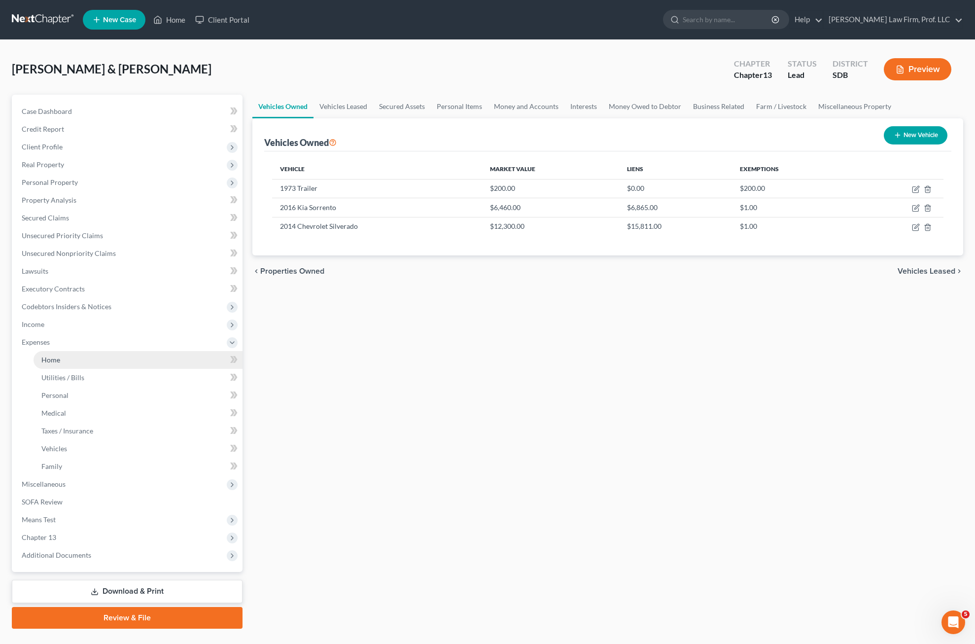
click at [74, 357] on link "Home" at bounding box center [138, 360] width 209 height 18
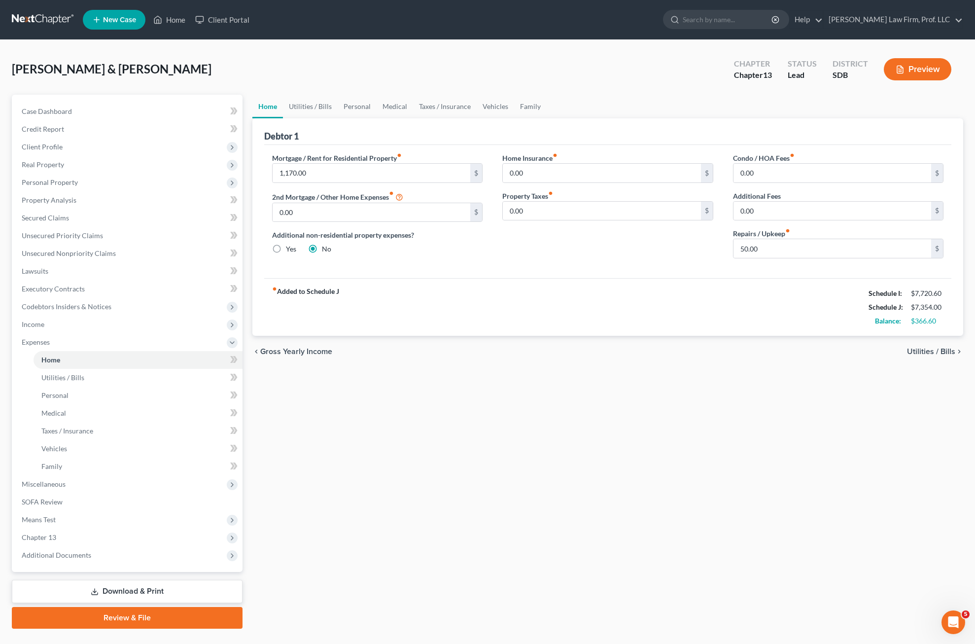
drag, startPoint x: 508, startPoint y: 269, endPoint x: 563, endPoint y: 246, distance: 60.0
click at [508, 268] on div "Mortgage / Rent for Residential Property fiber_manual_record 1,170.00 $ 2nd Mor…" at bounding box center [608, 211] width 688 height 133
click at [316, 102] on link "Utilities / Bills" at bounding box center [310, 107] width 55 height 24
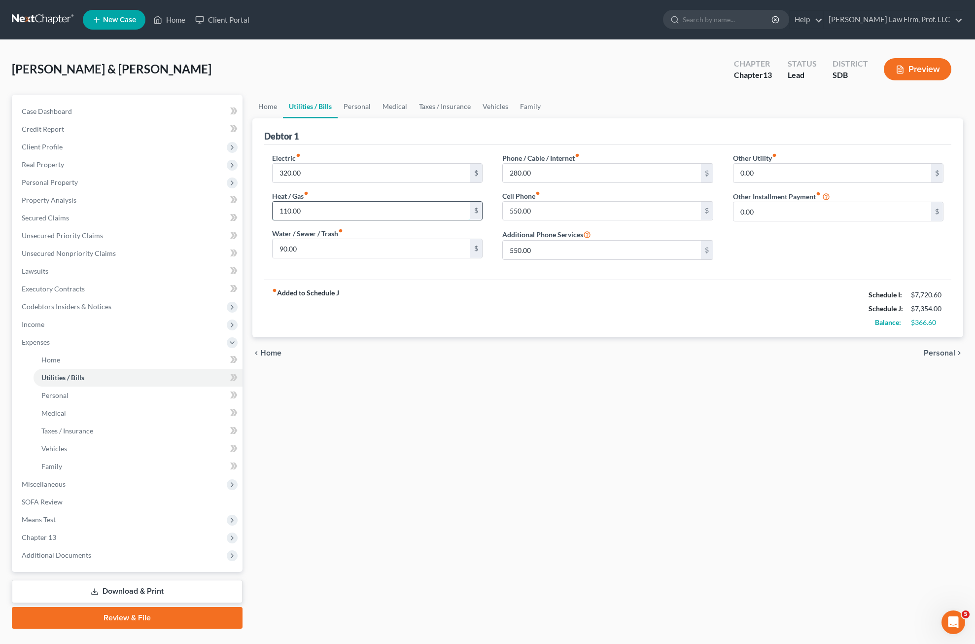
drag, startPoint x: 307, startPoint y: 214, endPoint x: 320, endPoint y: 211, distance: 13.8
click at [308, 214] on input "110.00" at bounding box center [372, 211] width 198 height 19
drag, startPoint x: 432, startPoint y: 362, endPoint x: 423, endPoint y: 360, distance: 9.0
click at [423, 360] on div "chevron_left Home Personal chevron_right" at bounding box center [607, 353] width 711 height 32
click at [537, 304] on div "fiber_manual_record Added to Schedule J Schedule I: $7,720.60 Schedule J: $7,38…" at bounding box center [608, 309] width 688 height 58
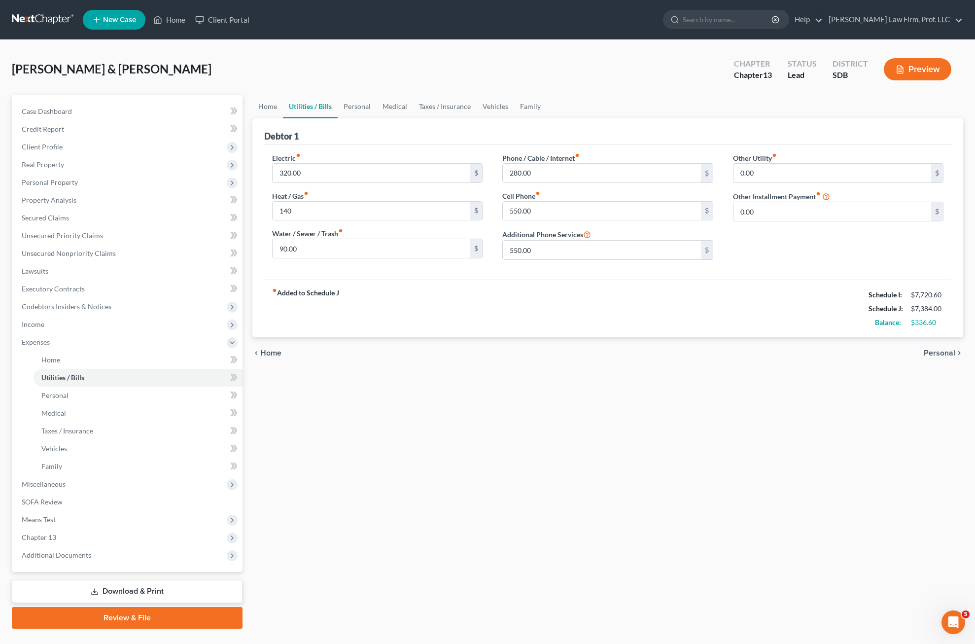
click at [562, 306] on div "fiber_manual_record Added to Schedule J Schedule I: $7,720.60 Schedule J: $7,38…" at bounding box center [608, 309] width 688 height 58
click at [383, 202] on input "140" at bounding box center [372, 211] width 198 height 19
drag, startPoint x: 331, startPoint y: 488, endPoint x: 355, endPoint y: 271, distance: 218.2
click at [331, 487] on div "Home Utilities / Bills Personal Medical Taxes / Insurance Vehicles Family Debto…" at bounding box center [607, 362] width 721 height 534
click at [359, 242] on input "90.00" at bounding box center [372, 248] width 198 height 19
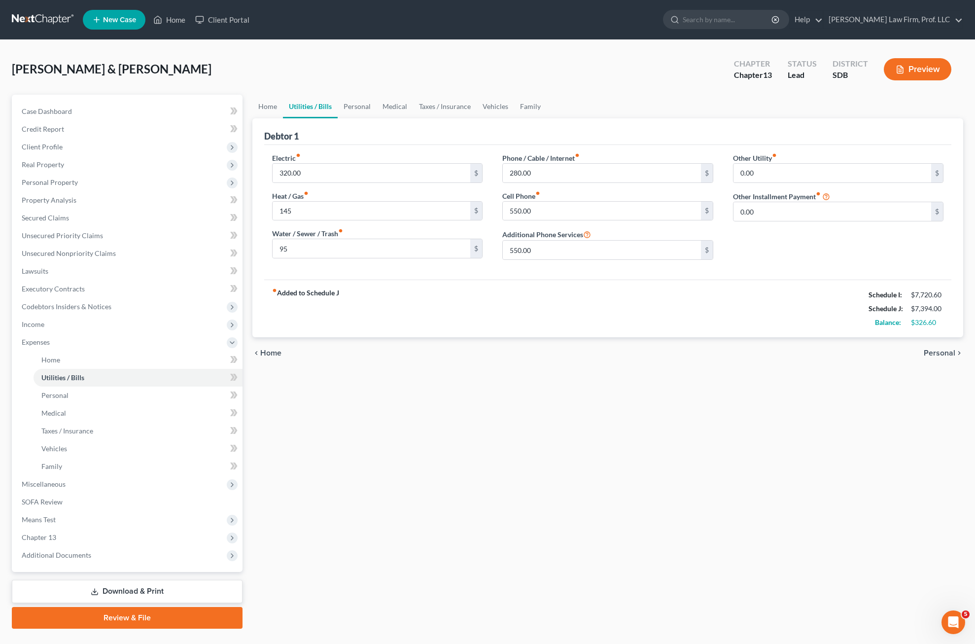
click at [618, 403] on div "Home Utilities / Bills Personal Medical Taxes / Insurance Vehicles Family Debto…" at bounding box center [607, 362] width 721 height 534
drag, startPoint x: 681, startPoint y: 357, endPoint x: 731, endPoint y: 326, distance: 59.4
click at [618, 356] on div "chevron_left Home Personal chevron_right" at bounding box center [607, 353] width 711 height 32
click at [362, 102] on link "Personal" at bounding box center [357, 107] width 39 height 24
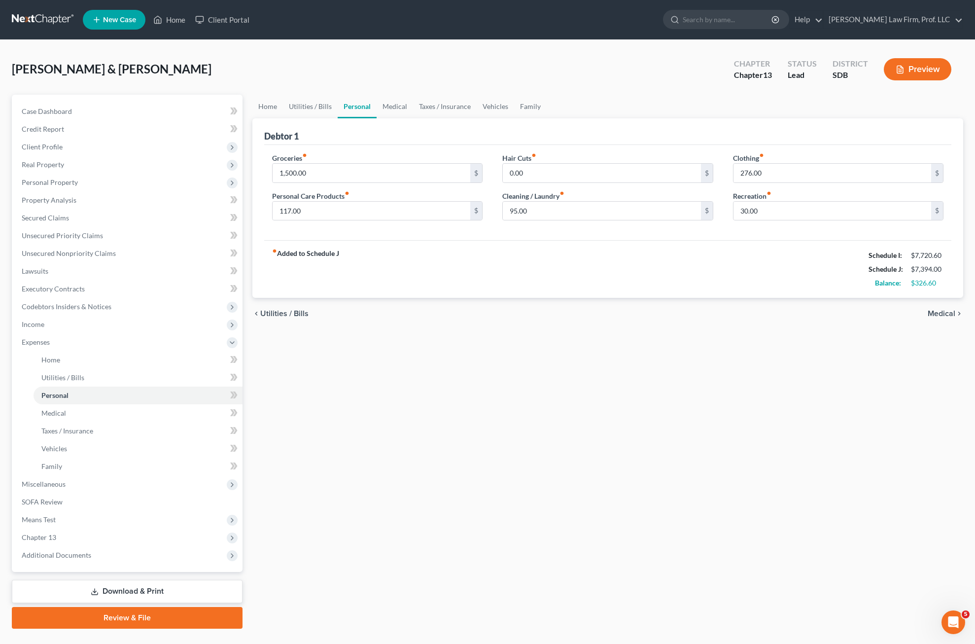
click at [428, 411] on div "Home Utilities / Bills Personal Medical Taxes / Insurance Vehicles Family Debto…" at bounding box center [607, 362] width 721 height 534
drag, startPoint x: 387, startPoint y: 471, endPoint x: 181, endPoint y: 329, distance: 249.4
click at [387, 471] on div "Home Utilities / Bills Personal Medical Taxes / Insurance Vehicles Family Debto…" at bounding box center [607, 362] width 721 height 534
click at [52, 517] on span "Means Test" at bounding box center [39, 519] width 34 height 8
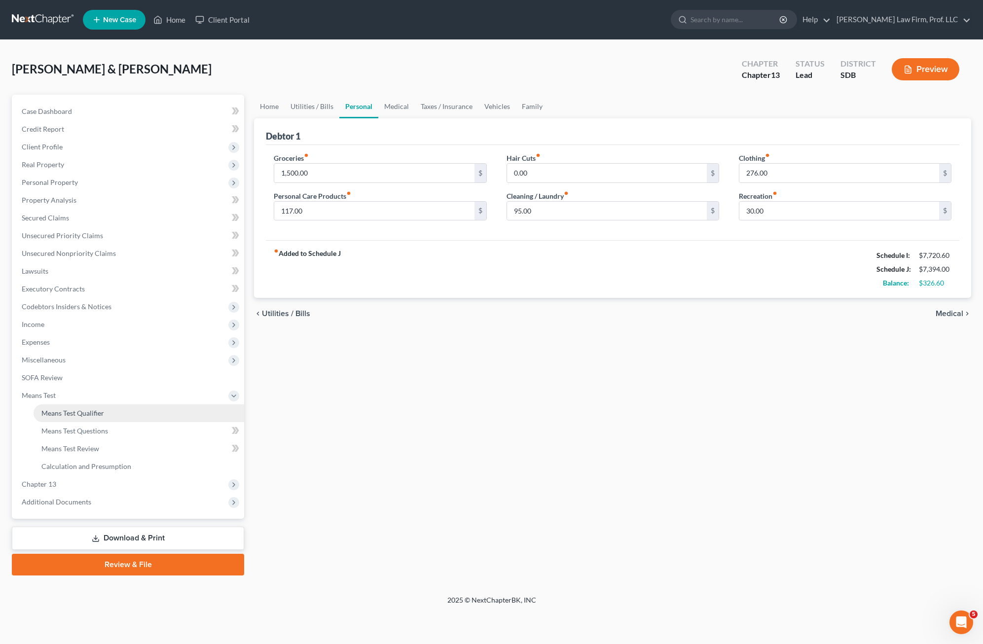
click at [118, 414] on link "Means Test Qualifier" at bounding box center [139, 413] width 211 height 18
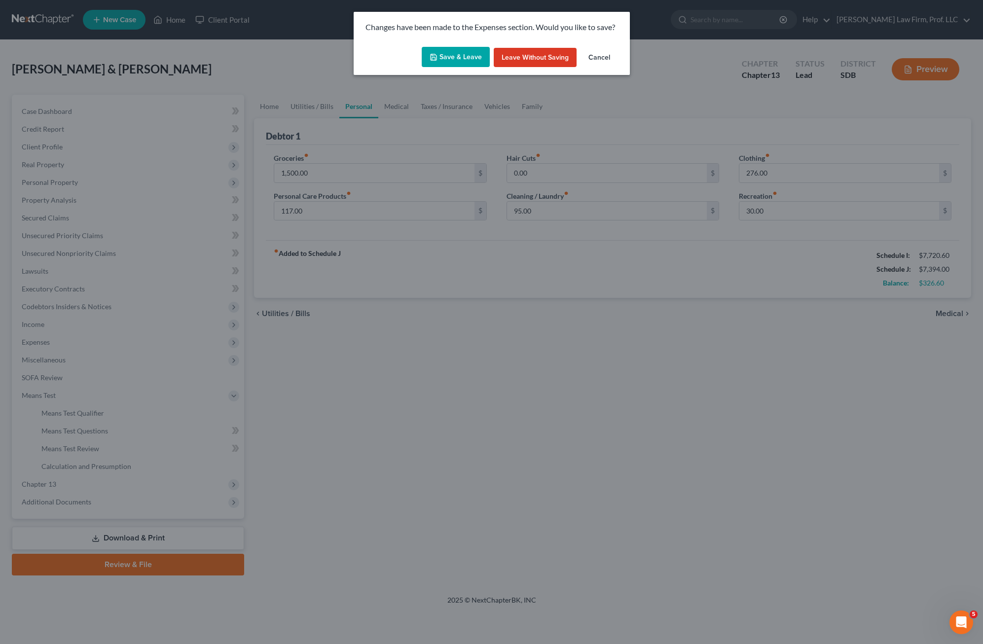
click at [453, 56] on button "Save & Leave" at bounding box center [456, 57] width 68 height 21
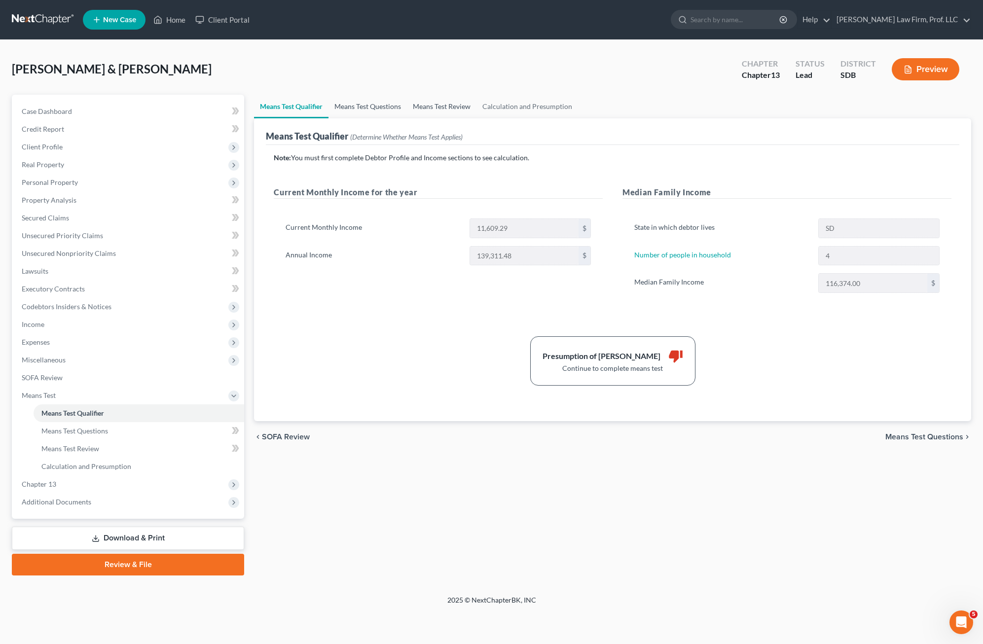
drag, startPoint x: 393, startPoint y: 101, endPoint x: 433, endPoint y: 103, distance: 40.0
click at [393, 101] on link "Means Test Questions" at bounding box center [367, 107] width 78 height 24
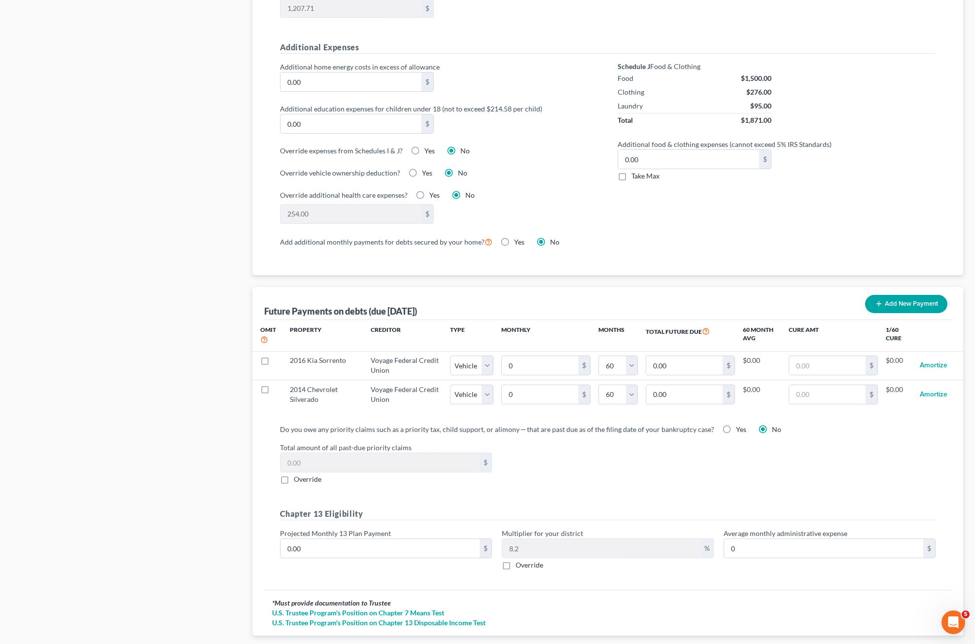
scroll to position [755, 0]
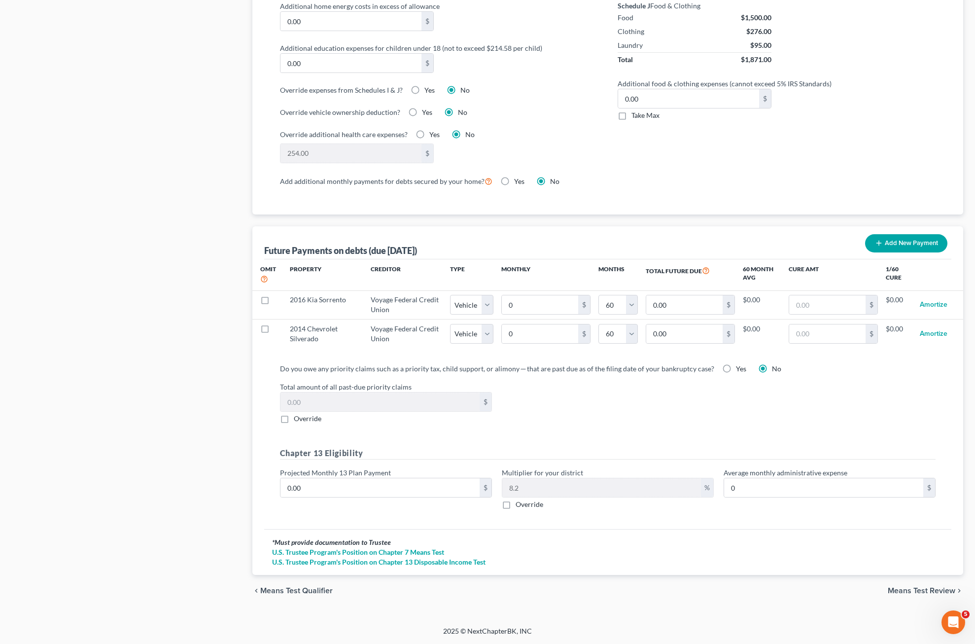
click at [600, 531] on div "* Must provide documentation to Trustee U.S. Trustee Program's Position on Chap…" at bounding box center [608, 552] width 688 height 46
click at [525, 377] on div "Do you owe any priority claims such as a priority tax, child support, or alimon…" at bounding box center [608, 393] width 656 height 60
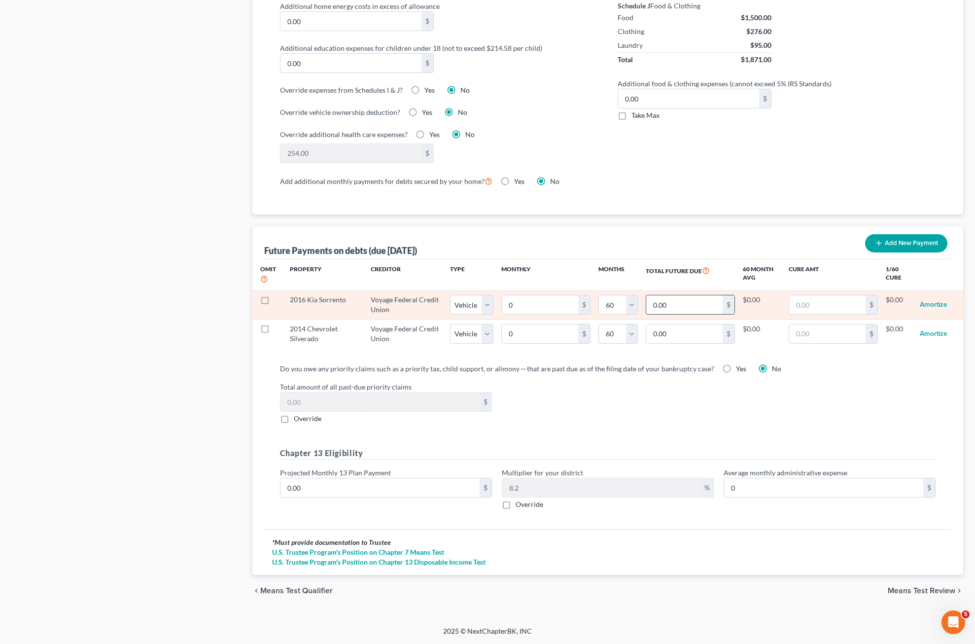
click at [618, 310] on input "0.00" at bounding box center [684, 304] width 76 height 19
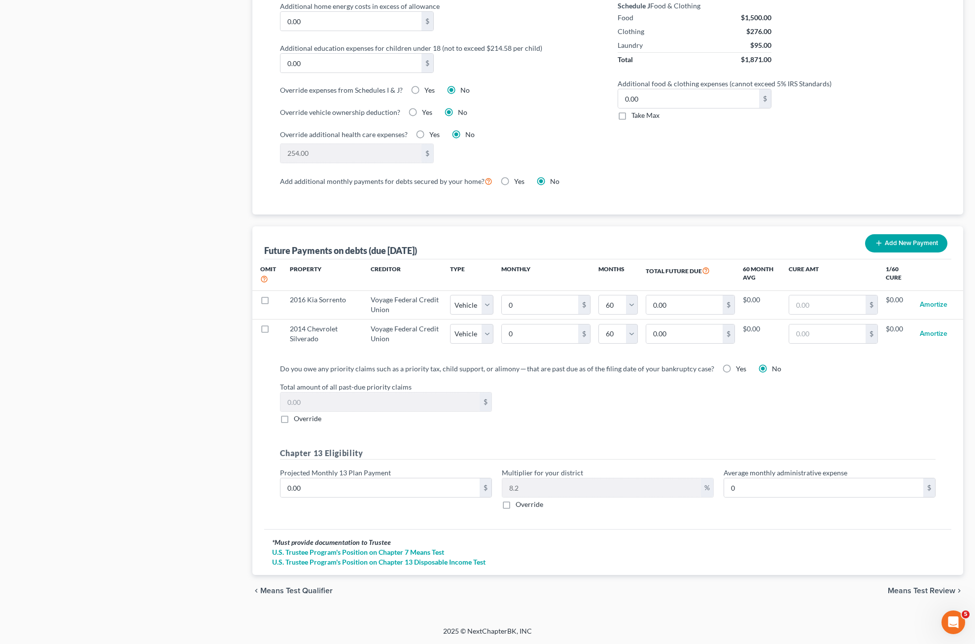
click at [618, 365] on div "Do you owe any priority claims such as a priority tax, child support, or alimon…" at bounding box center [608, 368] width 656 height 10
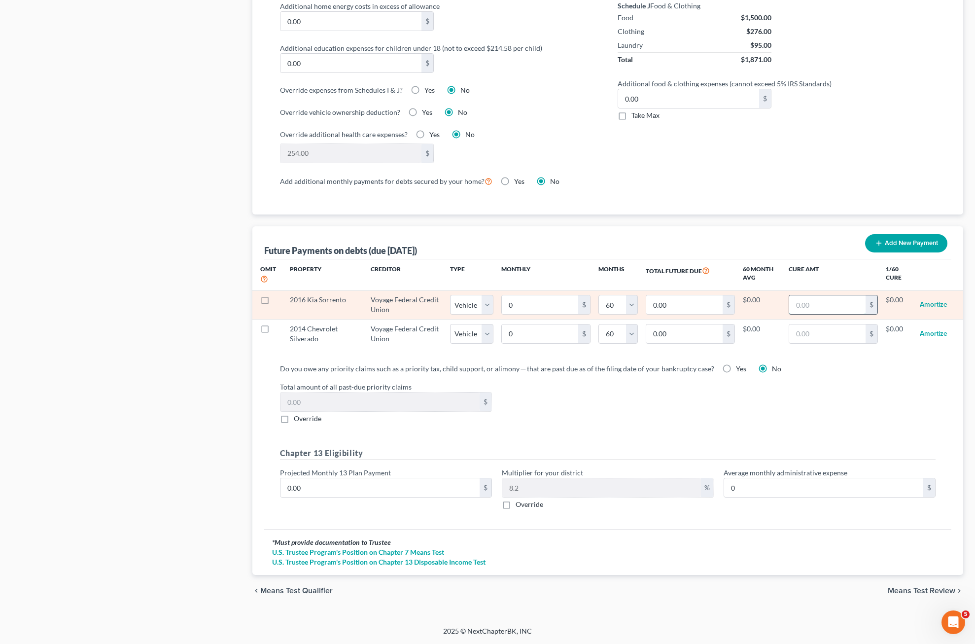
click at [618, 309] on input "text" at bounding box center [827, 304] width 76 height 19
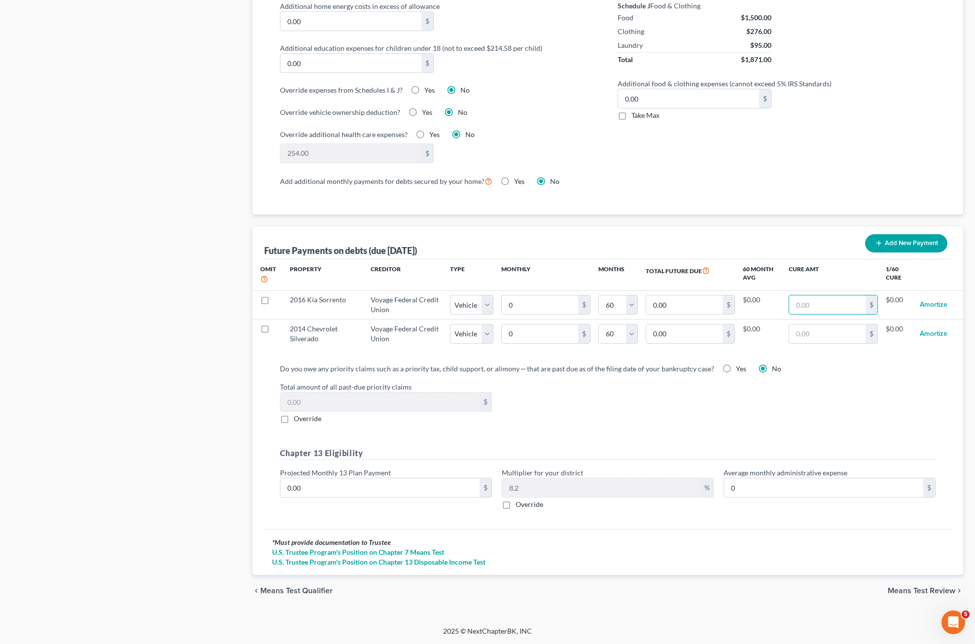
click at [618, 425] on div "Do you owe any priority claims such as a priority tax, child support, or alimon…" at bounding box center [608, 440] width 672 height 154
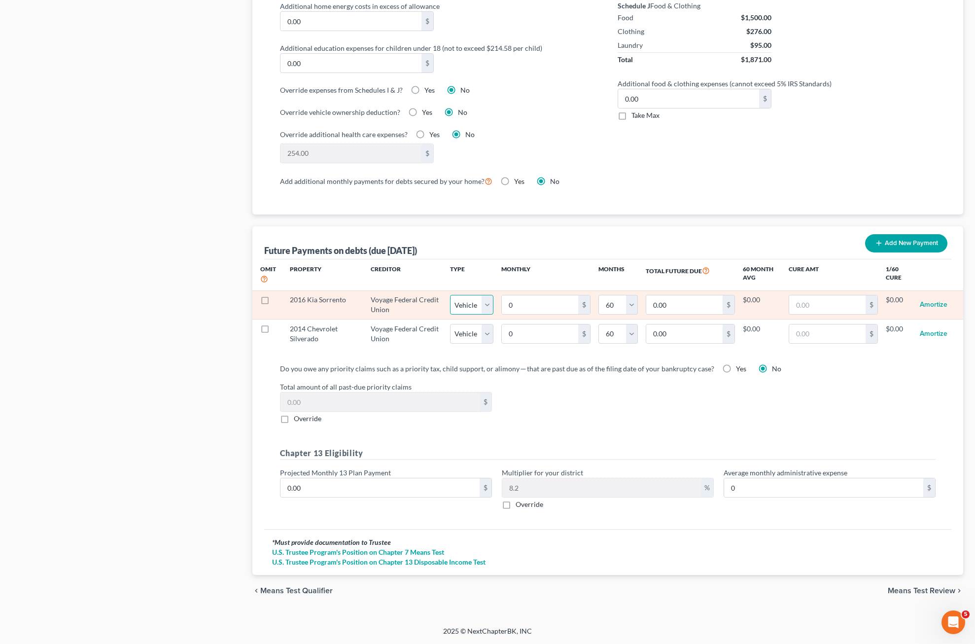
click at [487, 308] on select "Select Home Vehicle Other" at bounding box center [471, 305] width 43 height 20
drag, startPoint x: 487, startPoint y: 308, endPoint x: 572, endPoint y: 307, distance: 85.3
click at [487, 308] on select "Select Home Vehicle Other" at bounding box center [471, 305] width 43 height 20
drag, startPoint x: 572, startPoint y: 307, endPoint x: 539, endPoint y: 307, distance: 33.0
click at [572, 307] on input "0" at bounding box center [540, 304] width 76 height 19
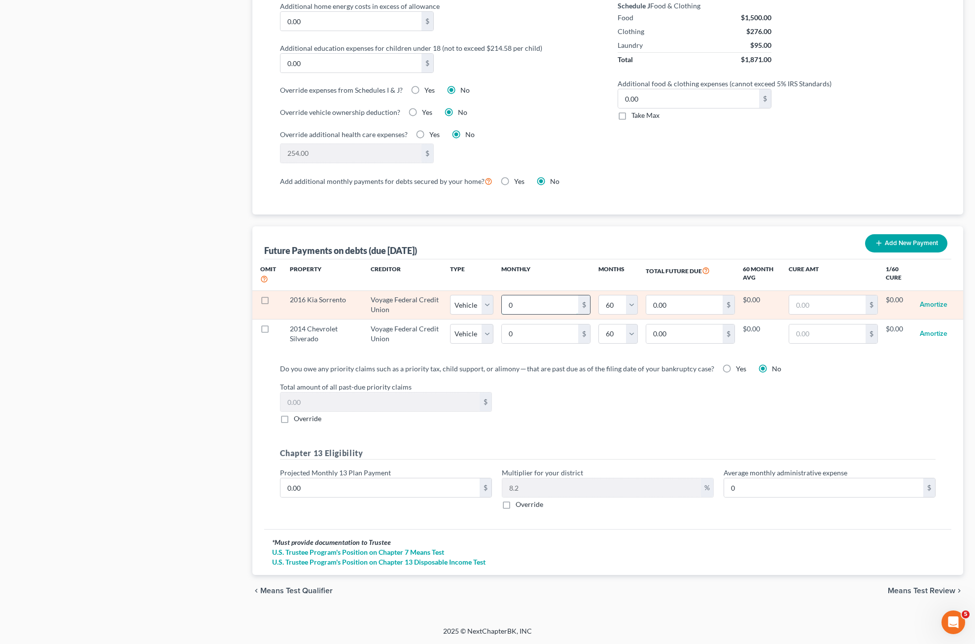
click at [541, 307] on input "0" at bounding box center [540, 304] width 76 height 19
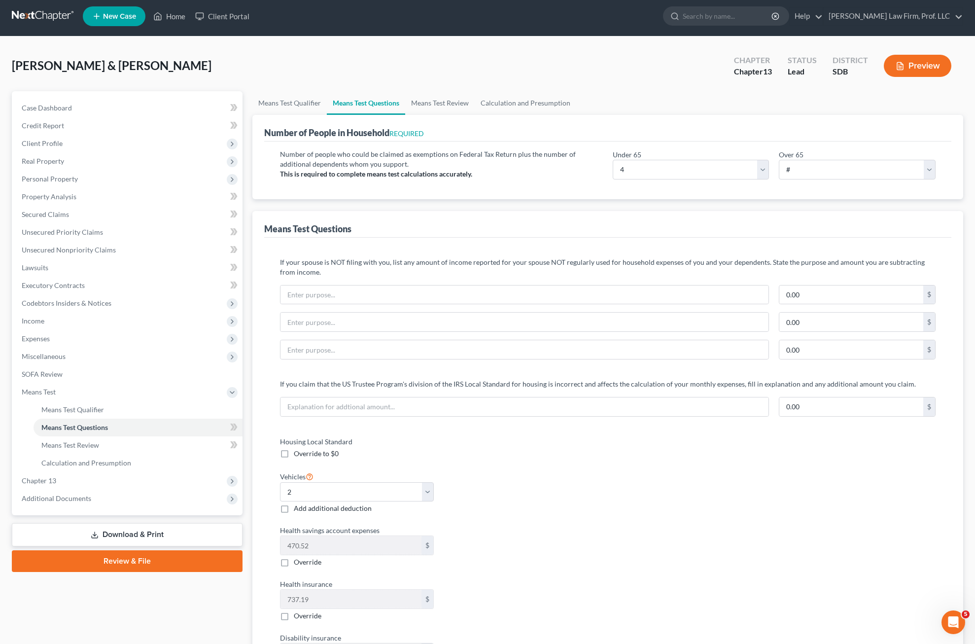
scroll to position [0, 0]
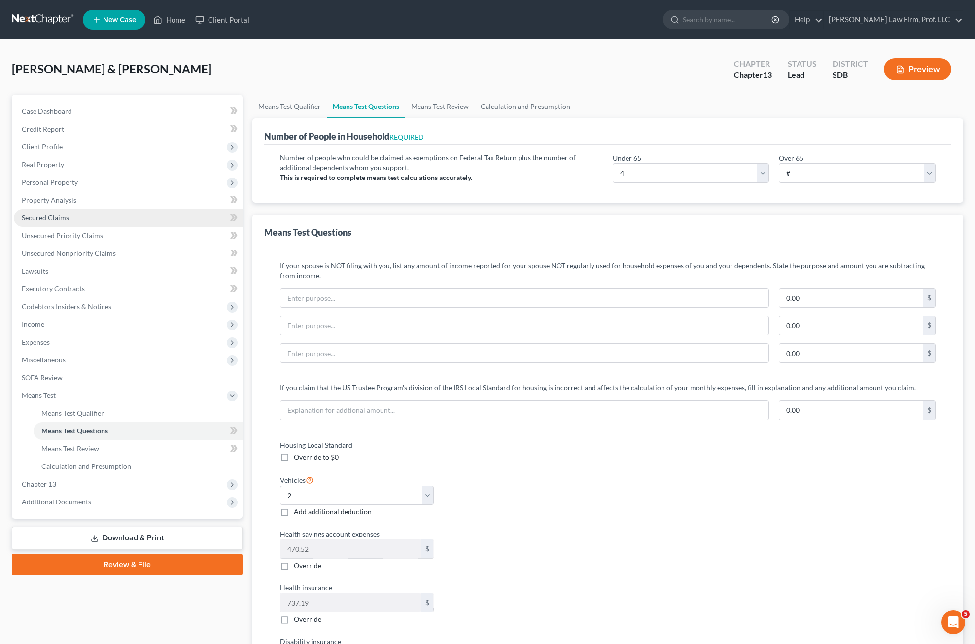
drag, startPoint x: 56, startPoint y: 214, endPoint x: 113, endPoint y: 214, distance: 57.7
click at [55, 215] on span "Secured Claims" at bounding box center [45, 217] width 47 height 8
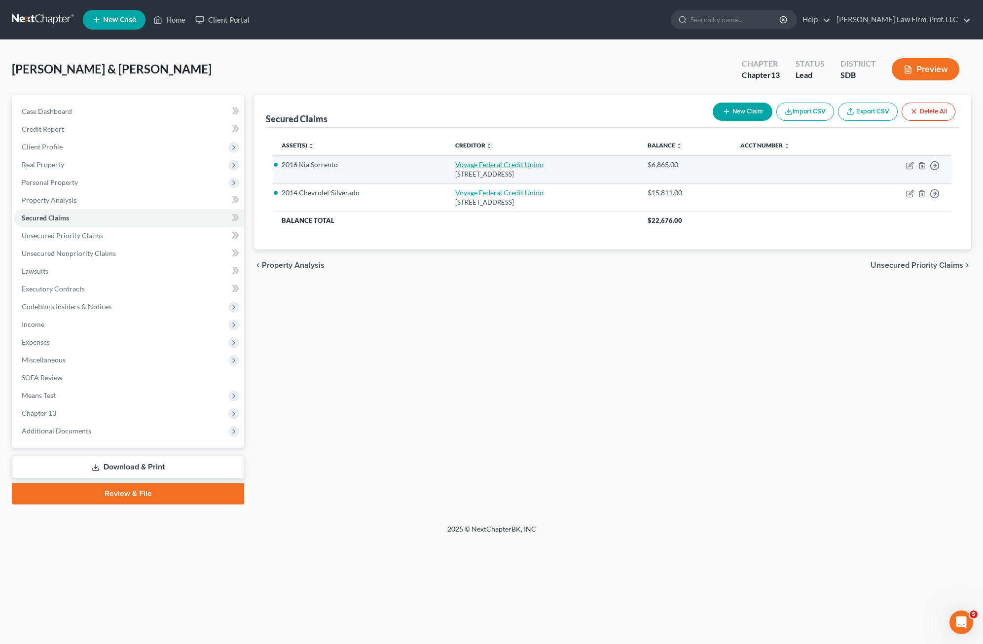
click at [479, 168] on link "Voyage Federal Credit Union" at bounding box center [499, 164] width 88 height 8
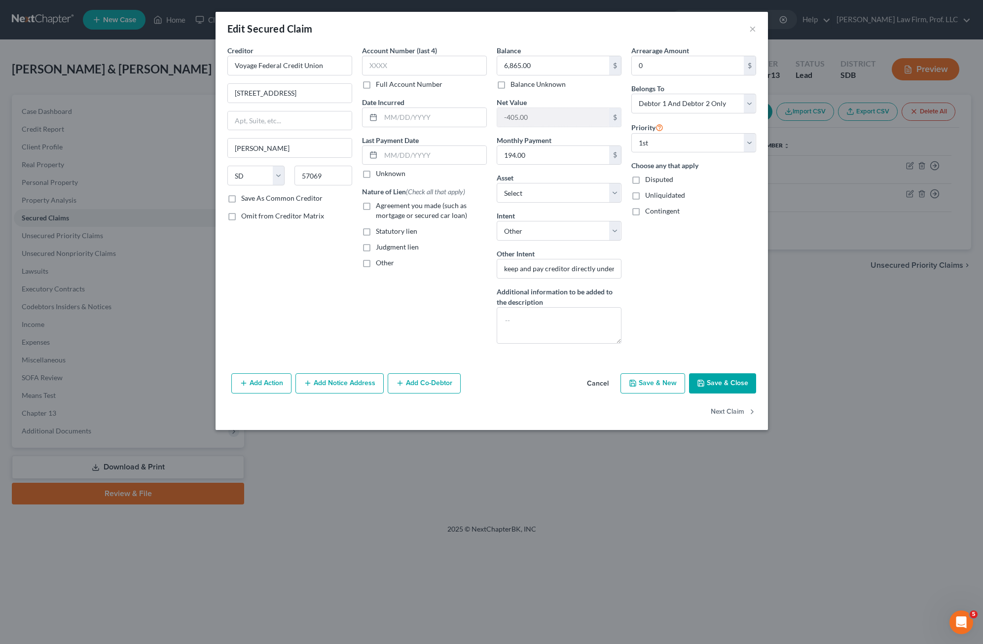
click at [618, 35] on div "Edit Secured Claim ×" at bounding box center [491, 29] width 552 height 34
click at [618, 29] on button "×" at bounding box center [752, 29] width 7 height 12
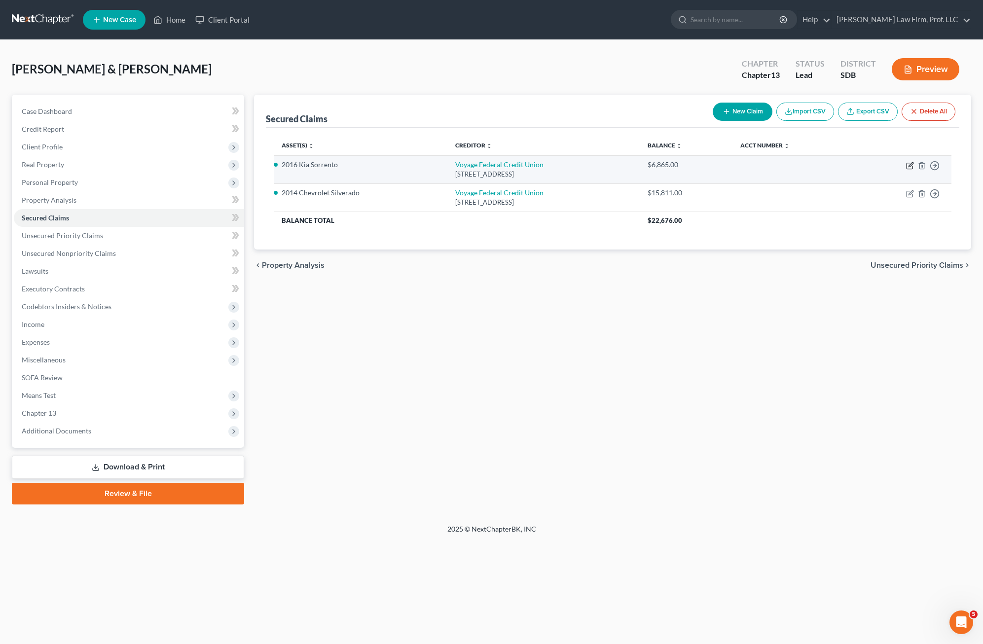
click at [618, 164] on icon "button" at bounding box center [910, 166] width 8 height 8
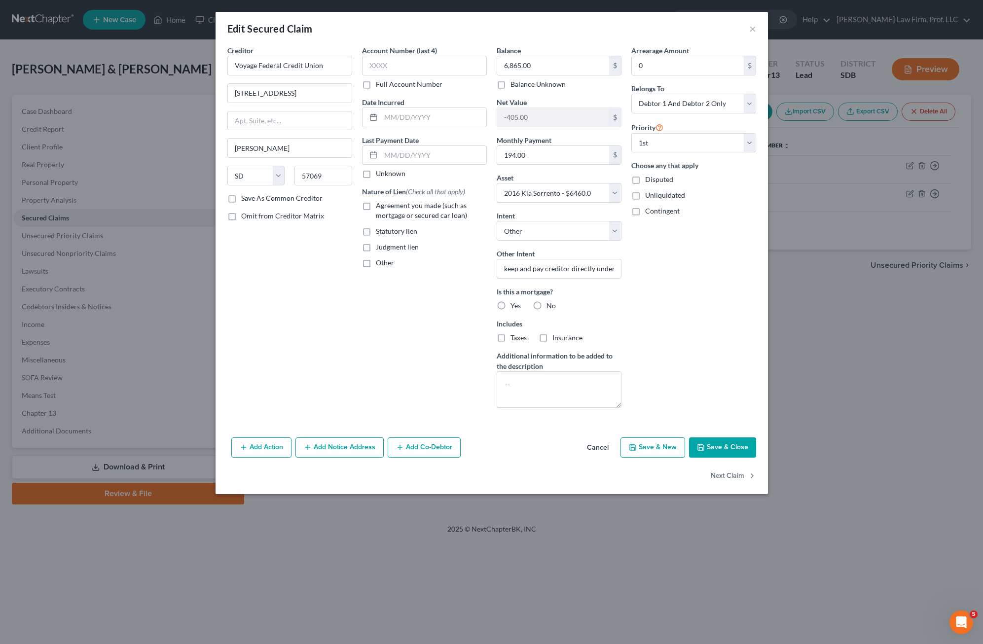
click at [376, 207] on label "Agreement you made (such as mortgage or secured car loan)" at bounding box center [431, 211] width 111 height 20
click at [380, 207] on input "Agreement you made (such as mortgage or secured car loan)" at bounding box center [383, 204] width 6 height 6
drag, startPoint x: 533, startPoint y: 306, endPoint x: 722, endPoint y: 448, distance: 236.5
click at [546, 306] on label "No" at bounding box center [550, 306] width 9 height 10
click at [550, 306] on input "No" at bounding box center [553, 304] width 6 height 6
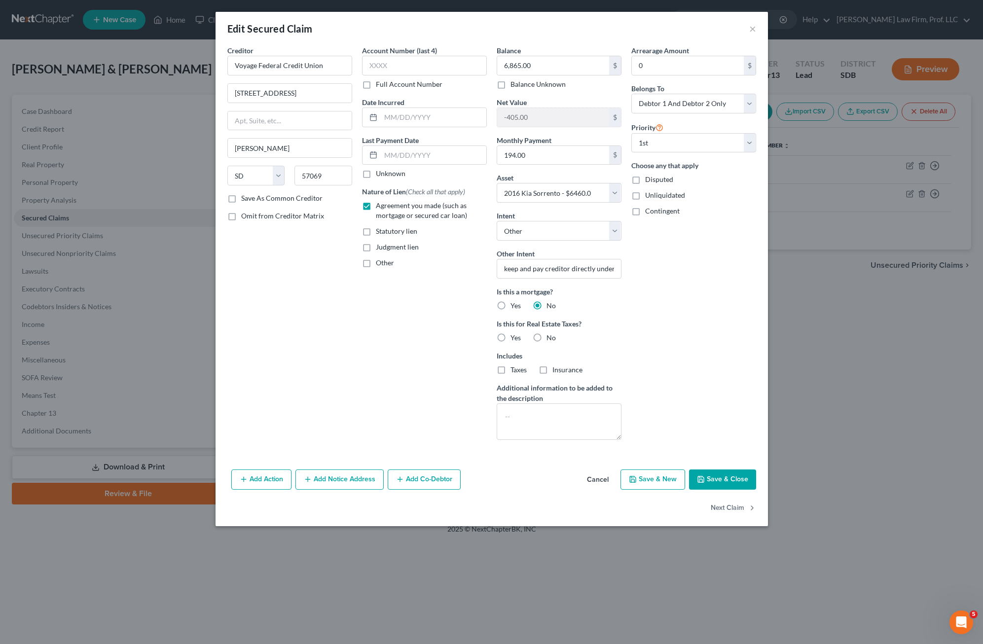
click at [546, 340] on label "No" at bounding box center [550, 338] width 9 height 10
click at [550, 339] on input "No" at bounding box center [553, 336] width 6 height 6
click at [618, 483] on button "Save & Close" at bounding box center [722, 479] width 67 height 21
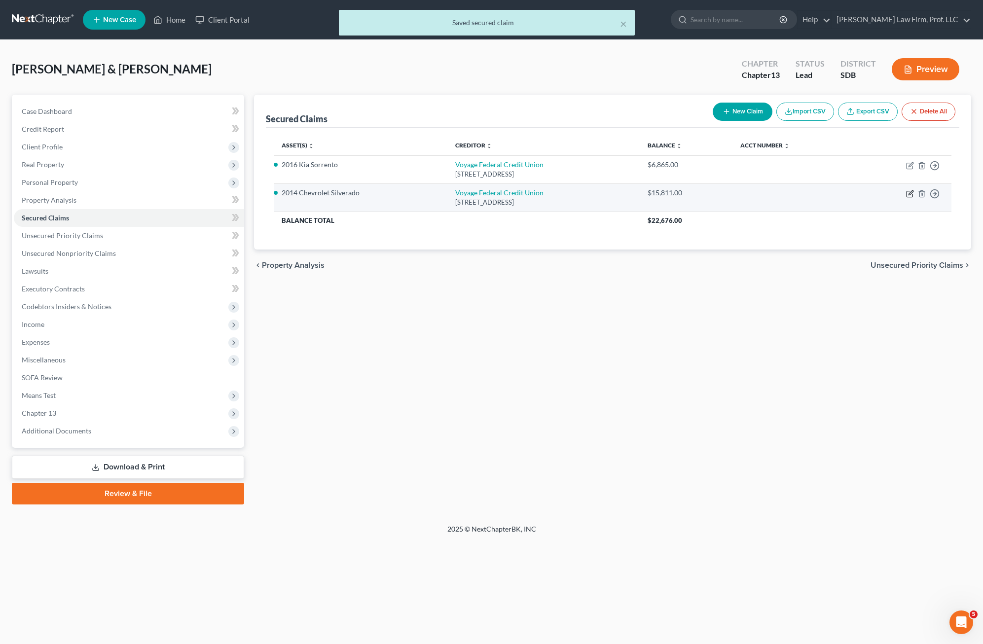
click at [618, 191] on icon "button" at bounding box center [910, 194] width 8 height 8
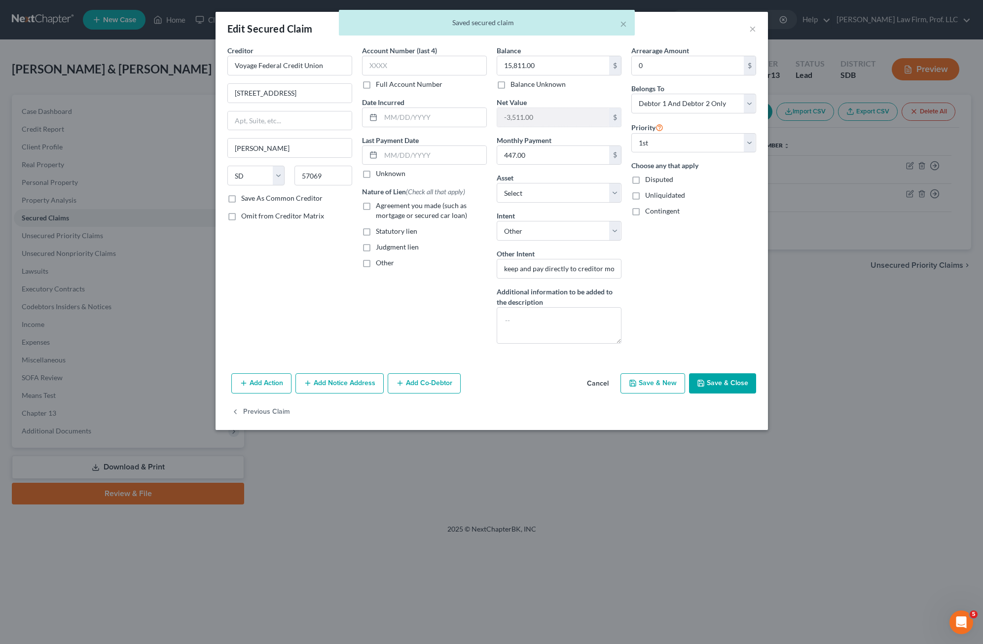
drag, startPoint x: 456, startPoint y: 287, endPoint x: 401, endPoint y: 381, distance: 108.7
click at [456, 286] on div "Account Number (last 4) Full Account Number Date Incurred Last Payment Date Unk…" at bounding box center [424, 198] width 135 height 306
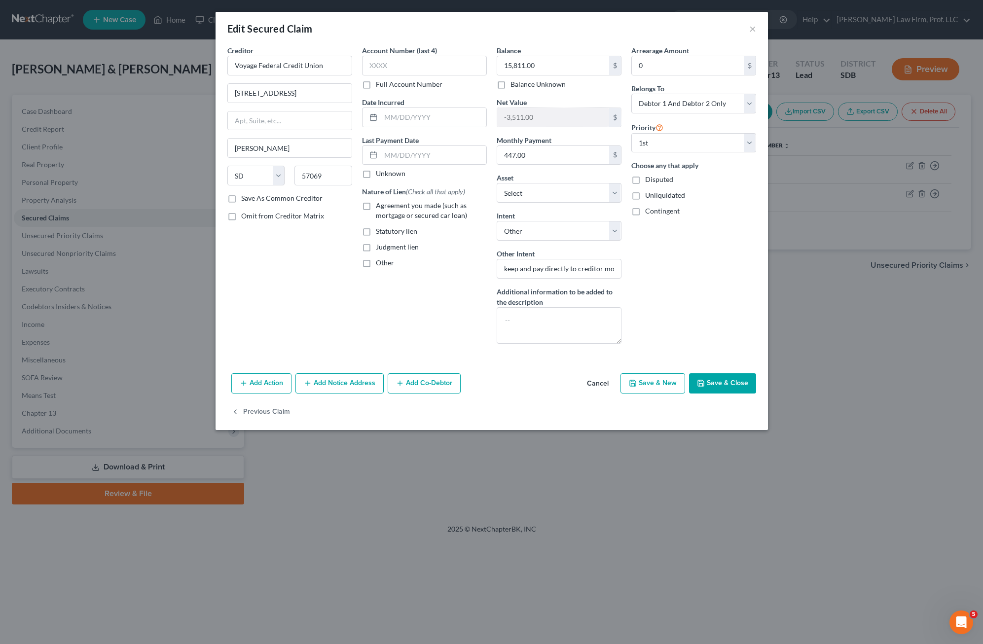
click at [376, 207] on label "Agreement you made (such as mortgage or secured car loan)" at bounding box center [431, 211] width 111 height 20
click at [380, 207] on input "Agreement you made (such as mortgage or secured car loan)" at bounding box center [383, 204] width 6 height 6
click at [618, 393] on button "Save & Close" at bounding box center [722, 383] width 67 height 21
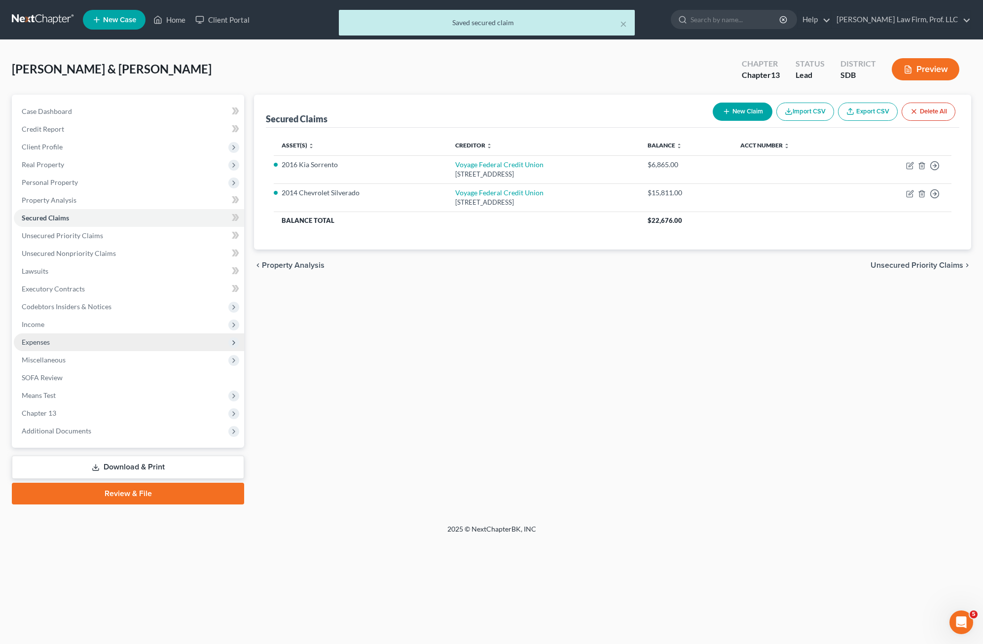
drag, startPoint x: 622, startPoint y: 378, endPoint x: 70, endPoint y: 335, distance: 553.3
click at [618, 378] on div "Secured Claims New Claim Import CSV Export CSV Delete All Asset(s) expand_more …" at bounding box center [612, 300] width 727 height 410
drag, startPoint x: 78, startPoint y: 404, endPoint x: 98, endPoint y: 387, distance: 25.6
click at [77, 403] on ul "Case Dashboard Payments Invoices Payments Payments Credit Report Client Profile" at bounding box center [129, 271] width 230 height 337
drag, startPoint x: 98, startPoint y: 387, endPoint x: 49, endPoint y: 396, distance: 49.6
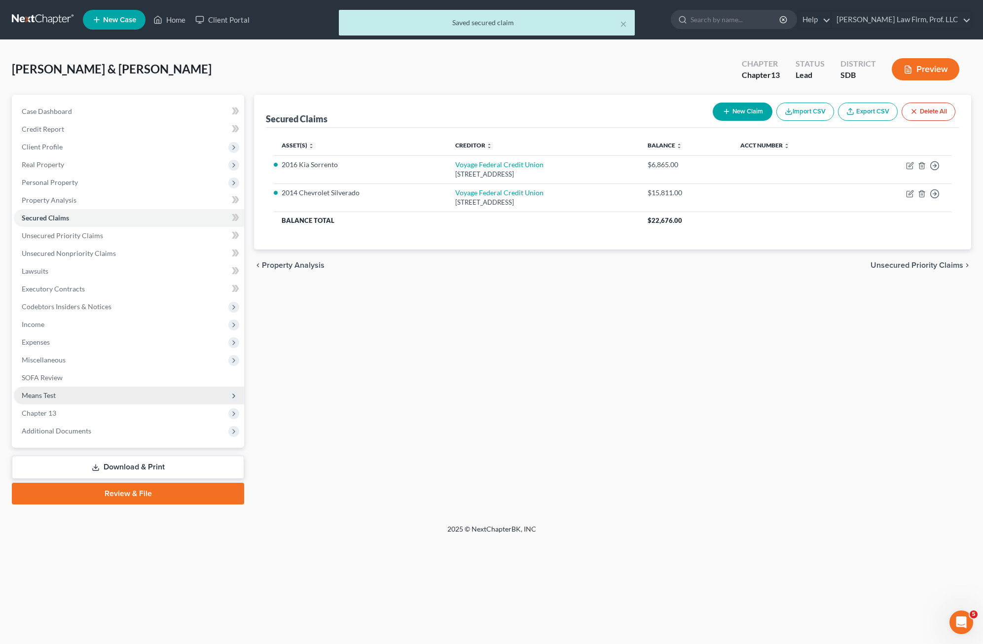
click at [45, 398] on span "Means Test" at bounding box center [129, 396] width 230 height 18
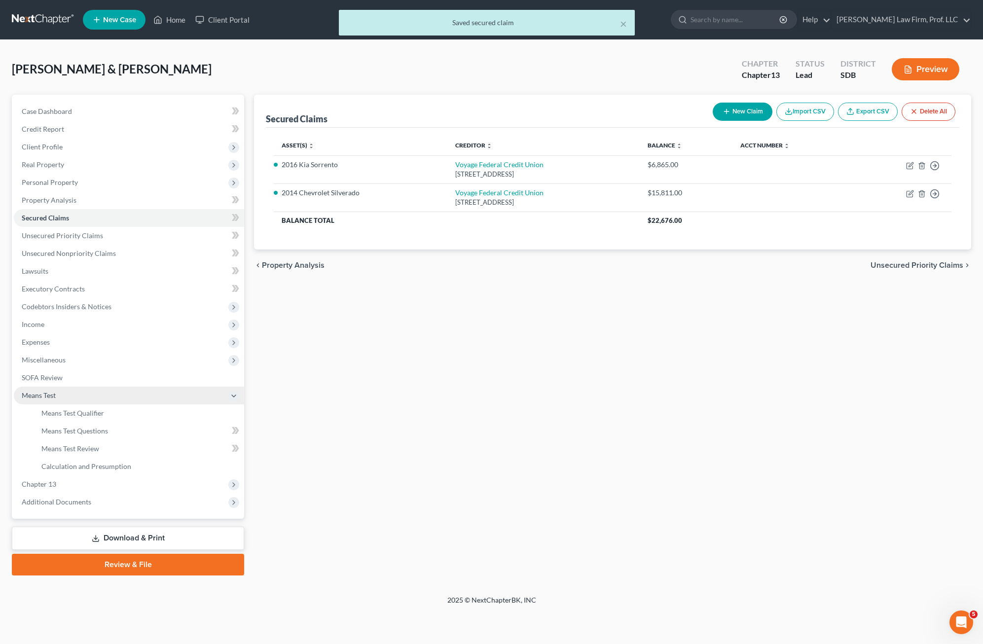
click at [49, 396] on span "Means Test" at bounding box center [39, 395] width 34 height 8
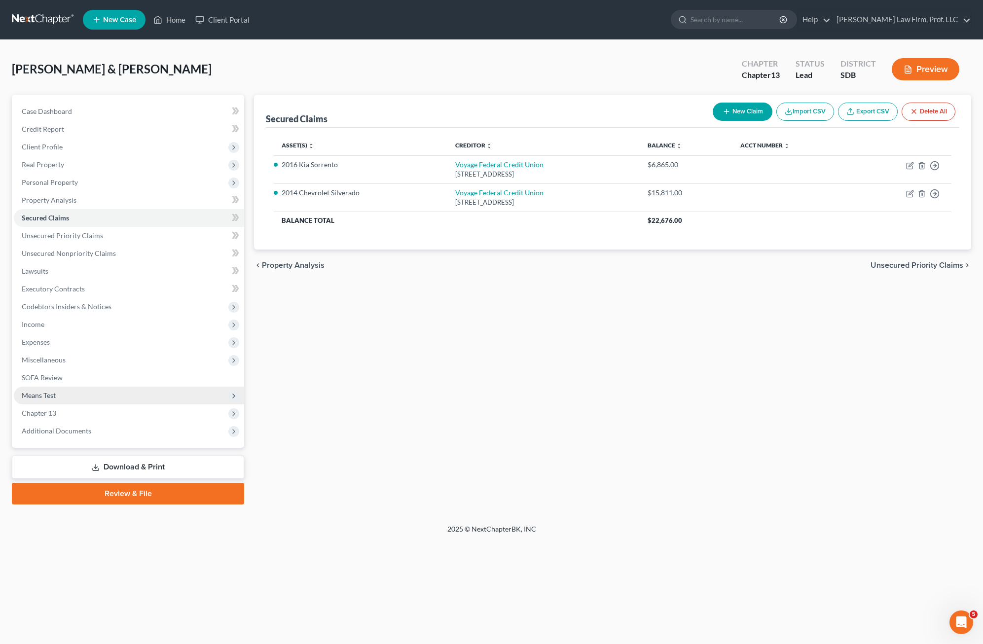
click at [53, 397] on span "Means Test" at bounding box center [39, 395] width 34 height 8
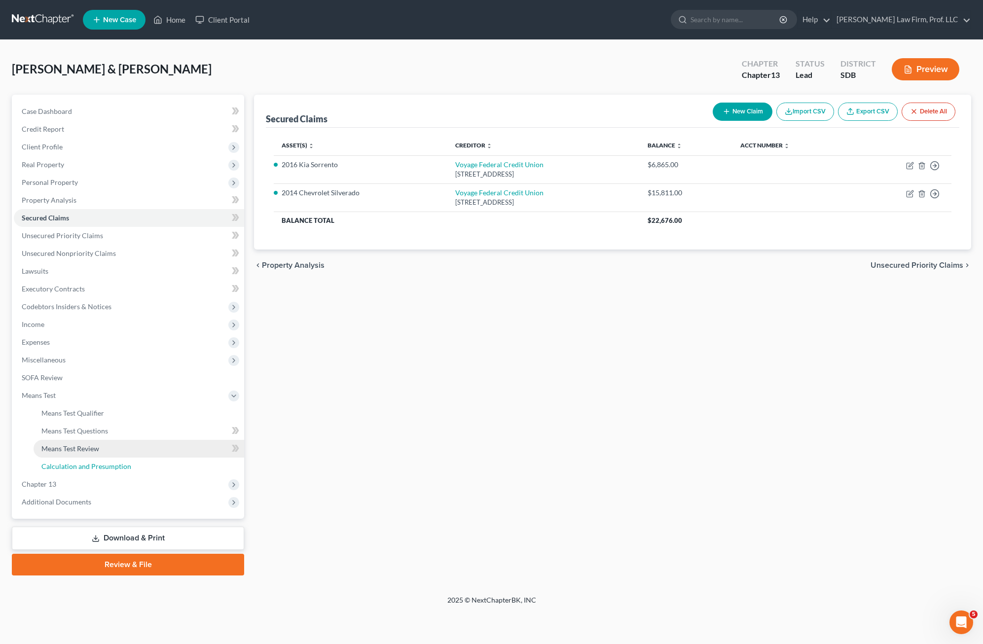
drag, startPoint x: 83, startPoint y: 468, endPoint x: 111, endPoint y: 452, distance: 32.3
click at [84, 468] on span "Calculation and Presumption" at bounding box center [86, 466] width 90 height 8
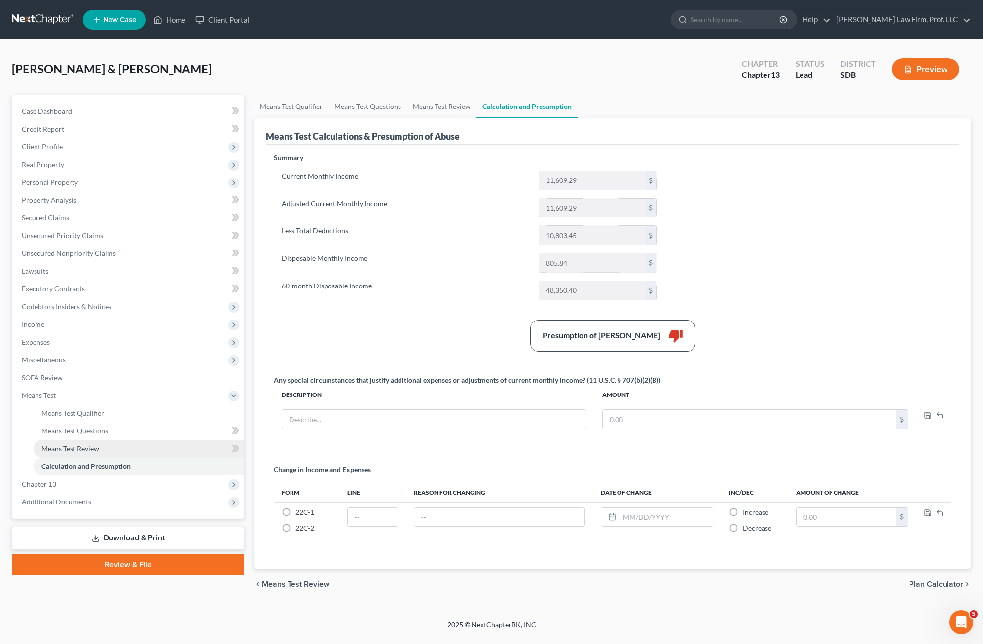
click at [90, 447] on span "Means Test Review" at bounding box center [70, 448] width 58 height 8
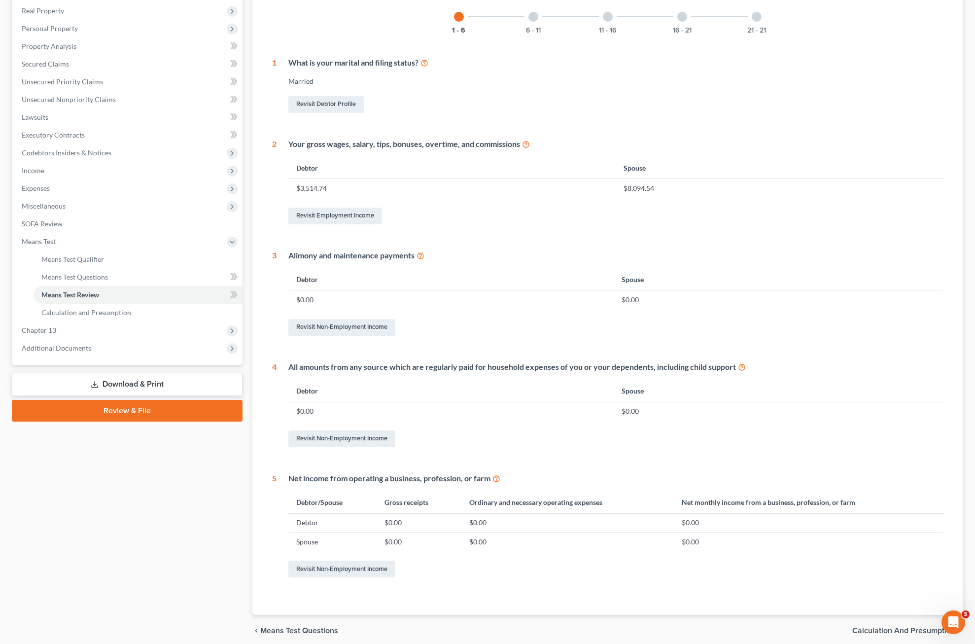
scroll to position [194, 0]
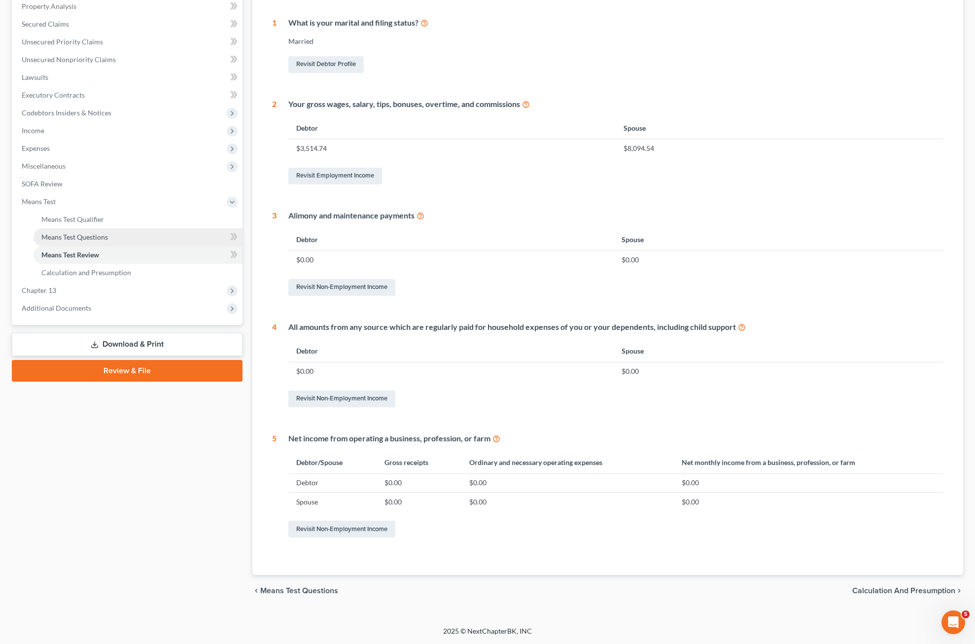
click at [91, 237] on span "Means Test Questions" at bounding box center [74, 237] width 67 height 8
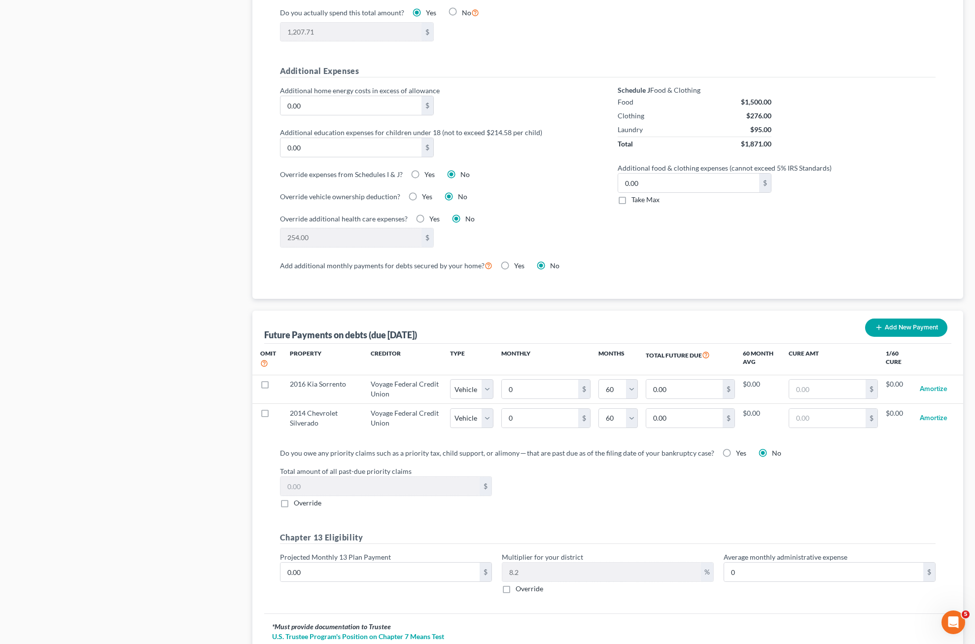
scroll to position [755, 0]
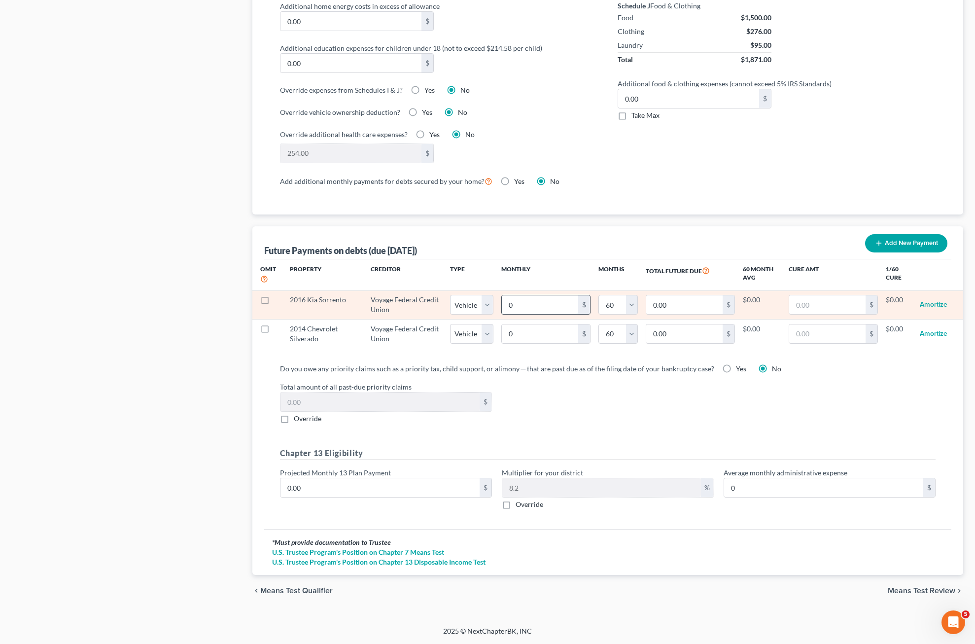
click at [534, 300] on input "0" at bounding box center [540, 304] width 76 height 19
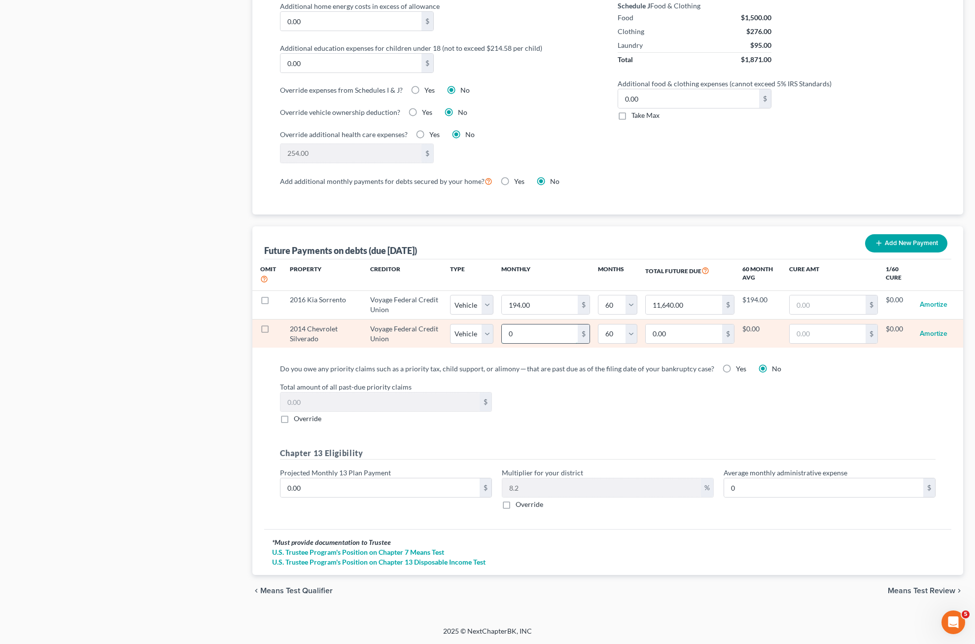
click at [558, 339] on input "0" at bounding box center [540, 333] width 76 height 19
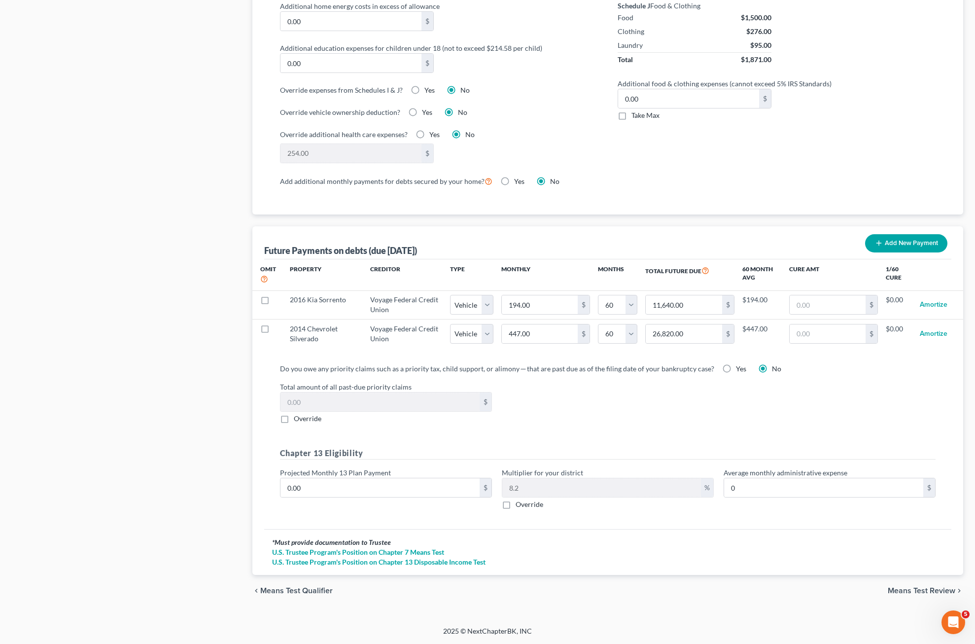
click at [618, 403] on div "Total amount of all past-due priority claims $ Override" at bounding box center [608, 403] width 666 height 42
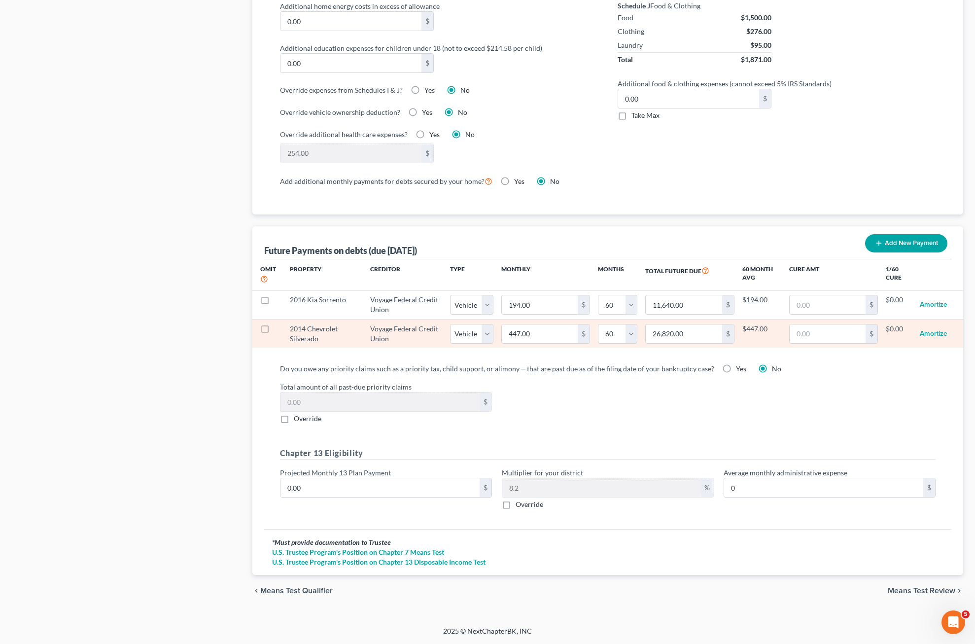
click at [618, 392] on div "Total amount of all past-due priority claims $ Override" at bounding box center [608, 403] width 666 height 42
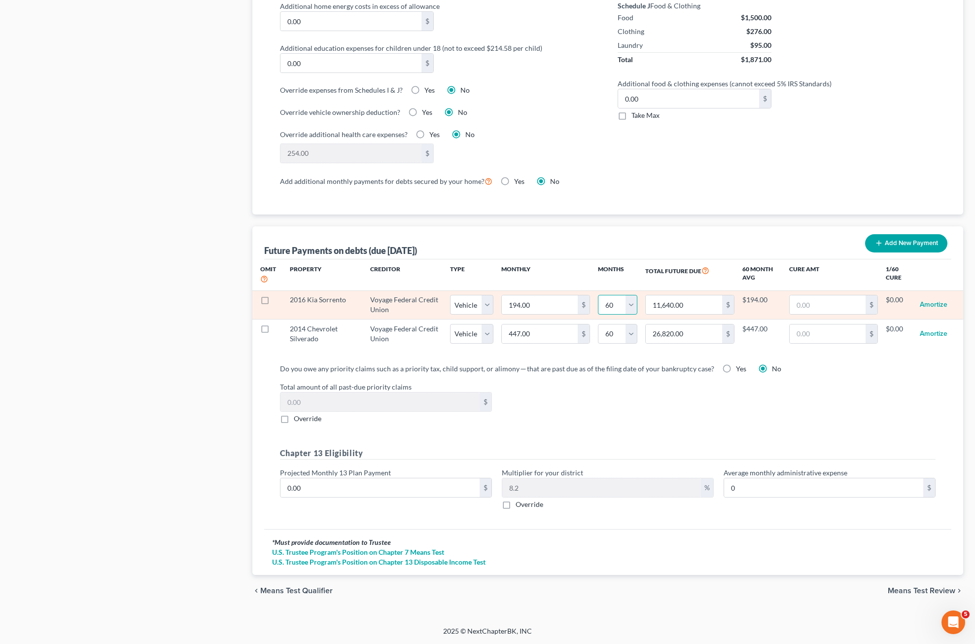
drag, startPoint x: 626, startPoint y: 306, endPoint x: 641, endPoint y: 306, distance: 15.3
click at [618, 306] on select "0 1 2 3 4 5 6 7 8 9 10 11 12 13 14 15 16 17 18 19 20 21 22 23 24 25 26 27 28 29…" at bounding box center [617, 305] width 39 height 20
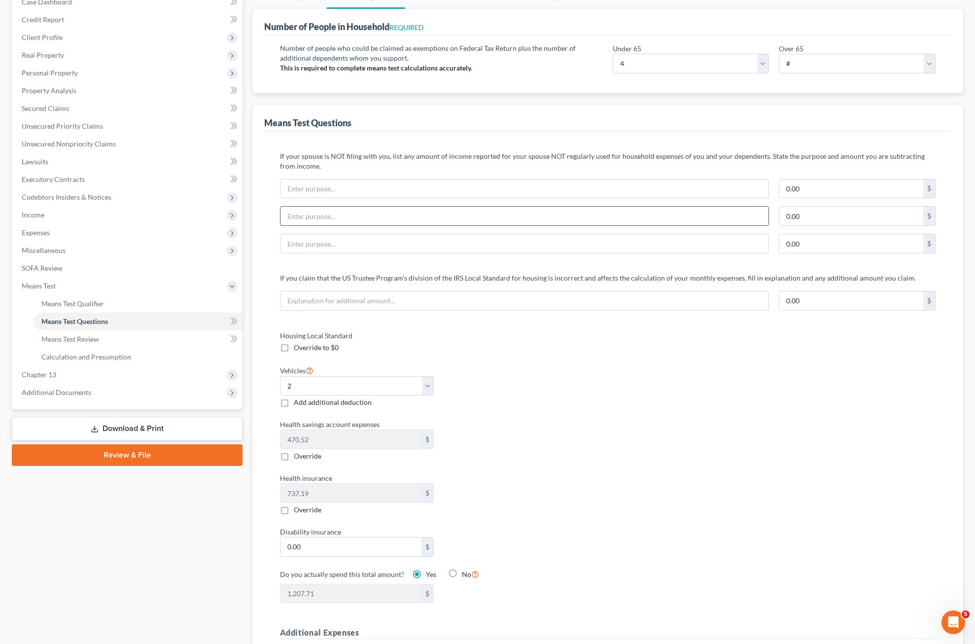
scroll to position [0, 0]
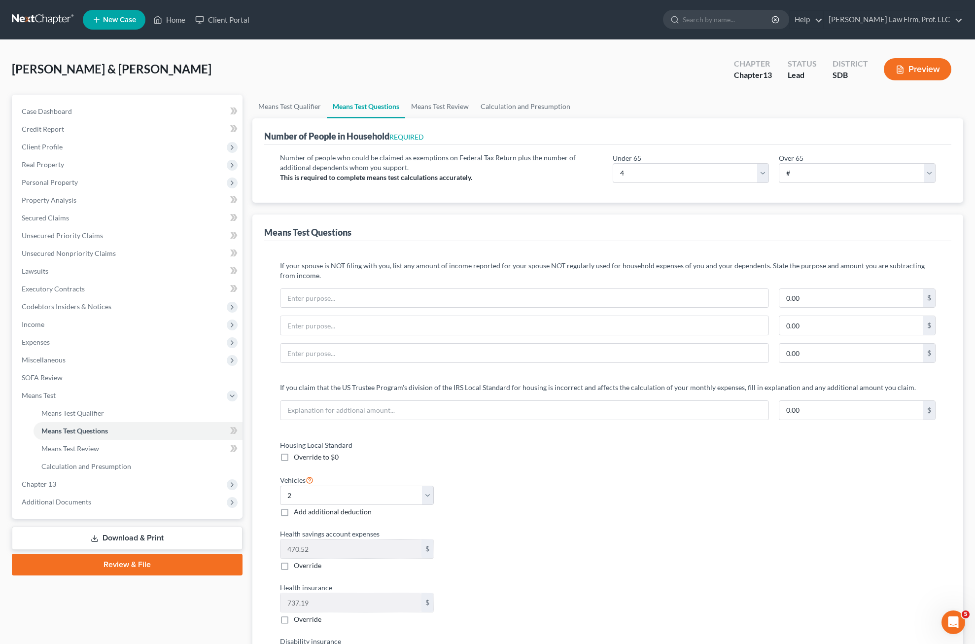
click at [560, 143] on div "Number of People in Household REQUIRED" at bounding box center [608, 131] width 688 height 27
click at [546, 192] on div "Number of people who could be claimed as exemptions on Federal Tax Return plus …" at bounding box center [608, 174] width 688 height 58
click at [618, 82] on div "[PERSON_NAME] & [PERSON_NAME] Upgraded Chapter Chapter 13 Status Lead District …" at bounding box center [487, 73] width 951 height 43
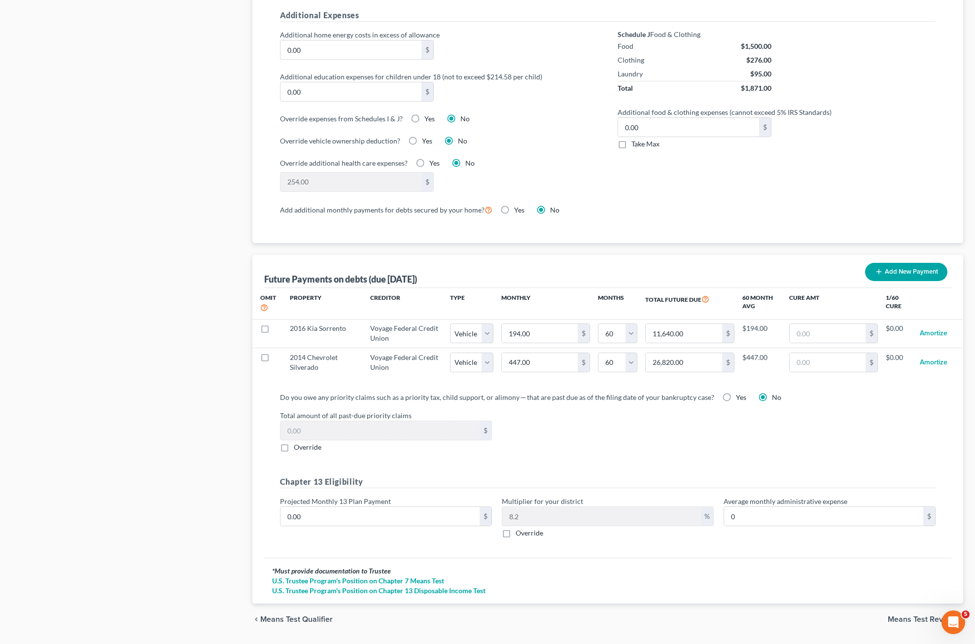
scroll to position [755, 0]
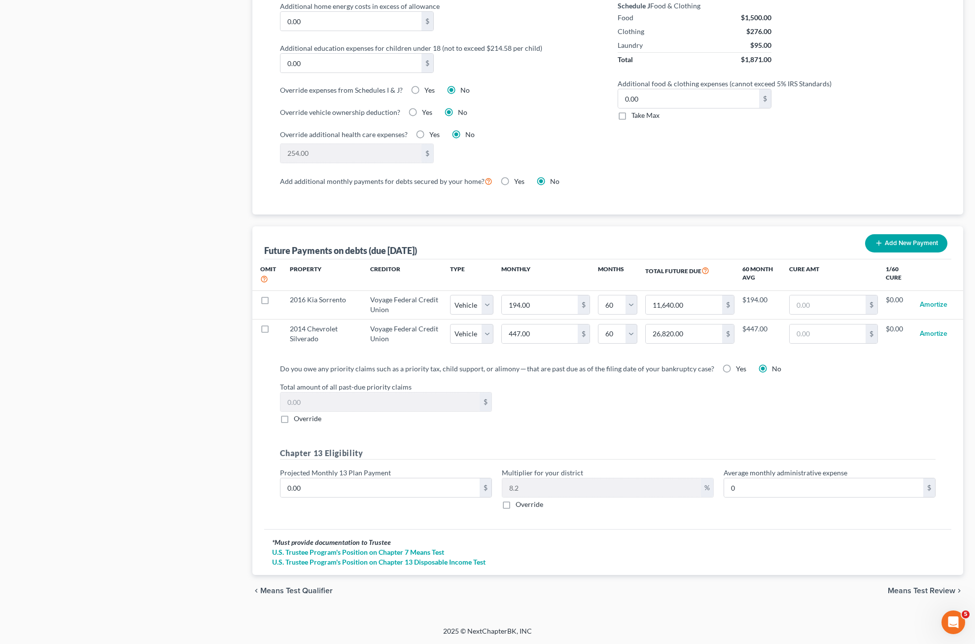
click at [595, 388] on label "Total amount of all past-due priority claims" at bounding box center [608, 387] width 666 height 10
drag, startPoint x: 681, startPoint y: 425, endPoint x: 662, endPoint y: 415, distance: 21.8
click at [618, 425] on div "Do you owe any priority claims such as a priority tax, child support, or alimon…" at bounding box center [608, 440] width 672 height 154
click at [618, 387] on label "Total amount of all past-due priority claims" at bounding box center [608, 387] width 666 height 10
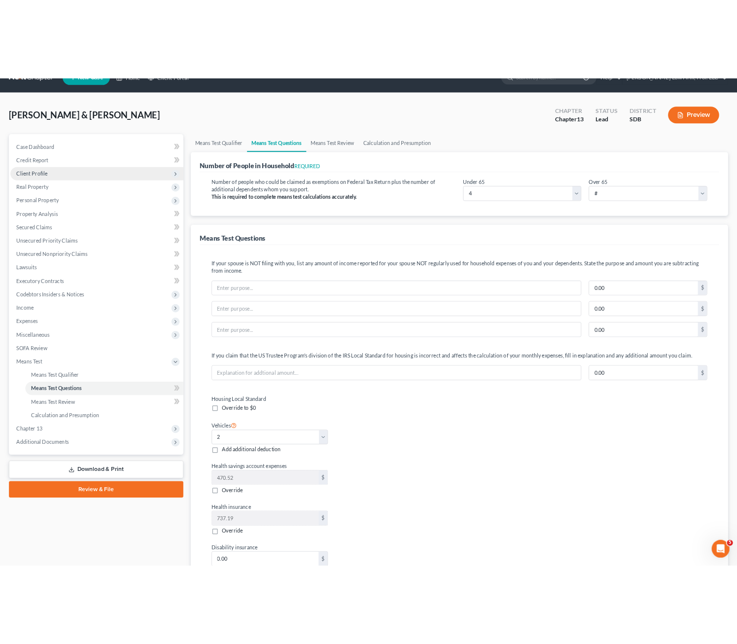
scroll to position [0, 0]
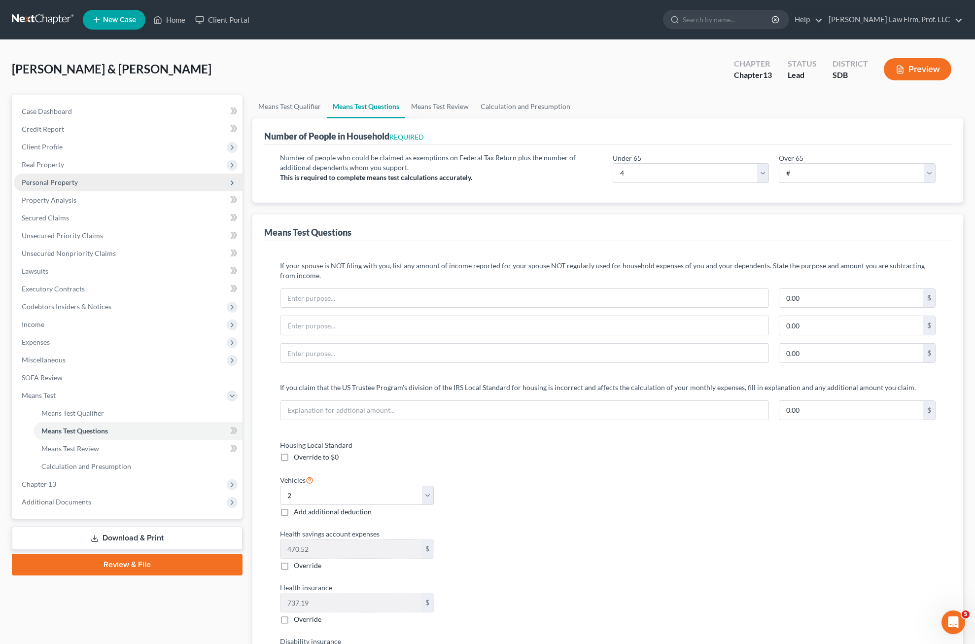
drag, startPoint x: 80, startPoint y: 170, endPoint x: 79, endPoint y: 182, distance: 12.9
click at [81, 169] on span "Real Property" at bounding box center [128, 165] width 229 height 18
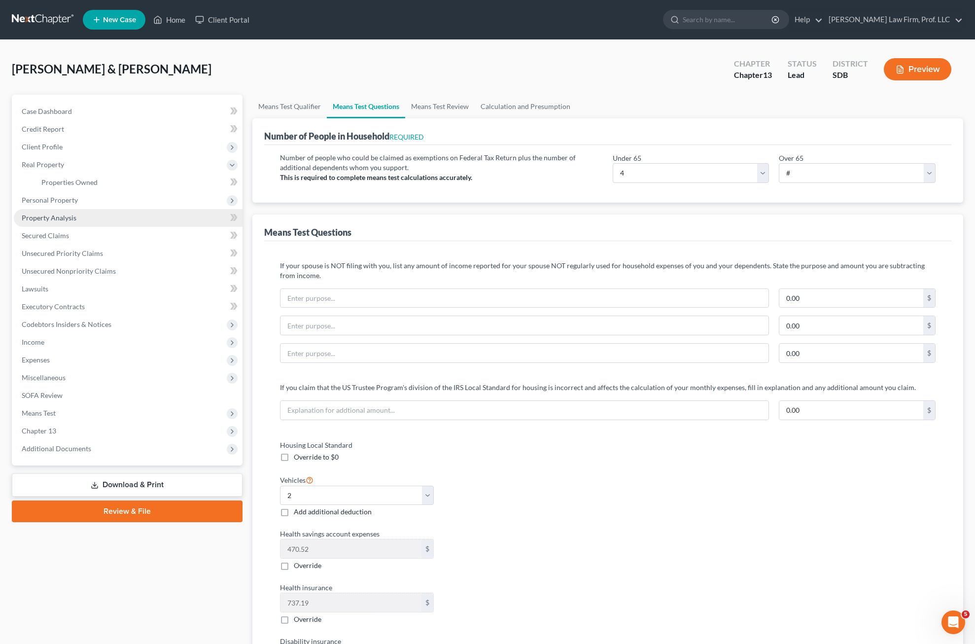
drag, startPoint x: 70, startPoint y: 208, endPoint x: 101, endPoint y: 219, distance: 33.2
click at [70, 208] on span "Personal Property" at bounding box center [128, 200] width 229 height 18
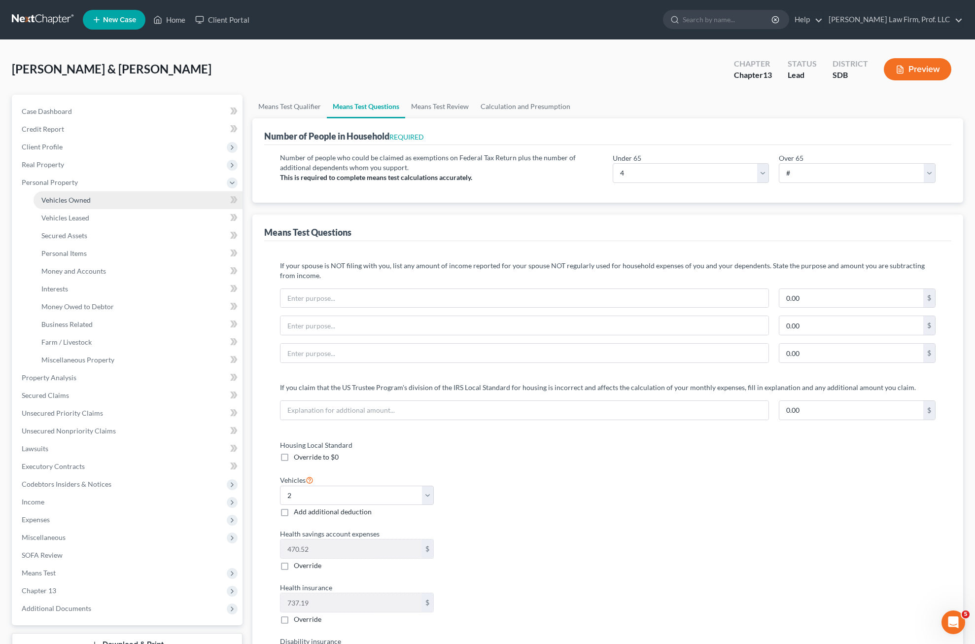
click at [71, 203] on span "Vehicles Owned" at bounding box center [65, 200] width 49 height 8
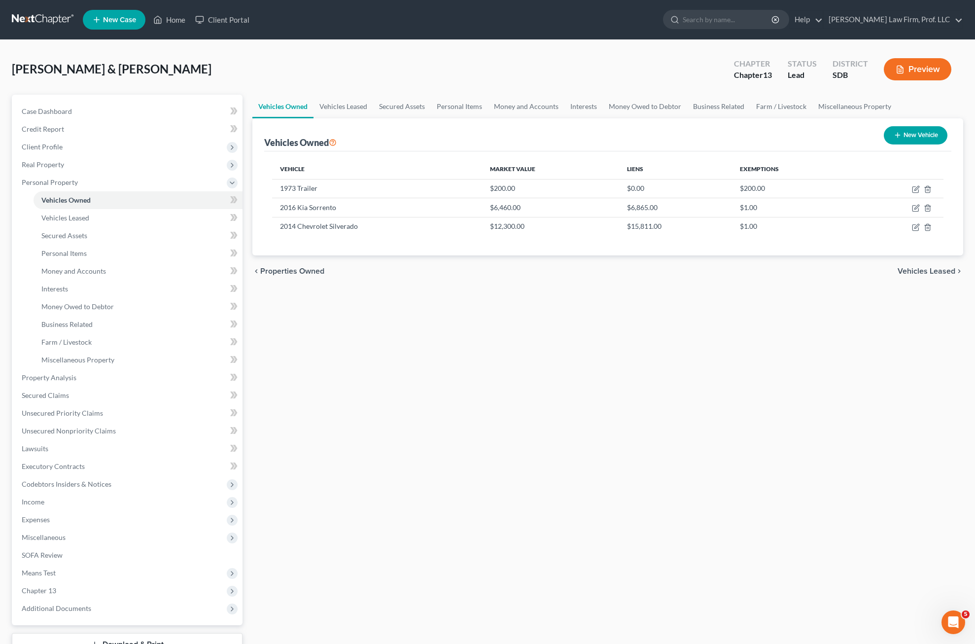
click at [441, 490] on div "Vehicles Owned Vehicles Leased Secured Assets Personal Items Money and Accounts…" at bounding box center [607, 388] width 721 height 587
click at [618, 210] on icon "button" at bounding box center [916, 208] width 8 height 8
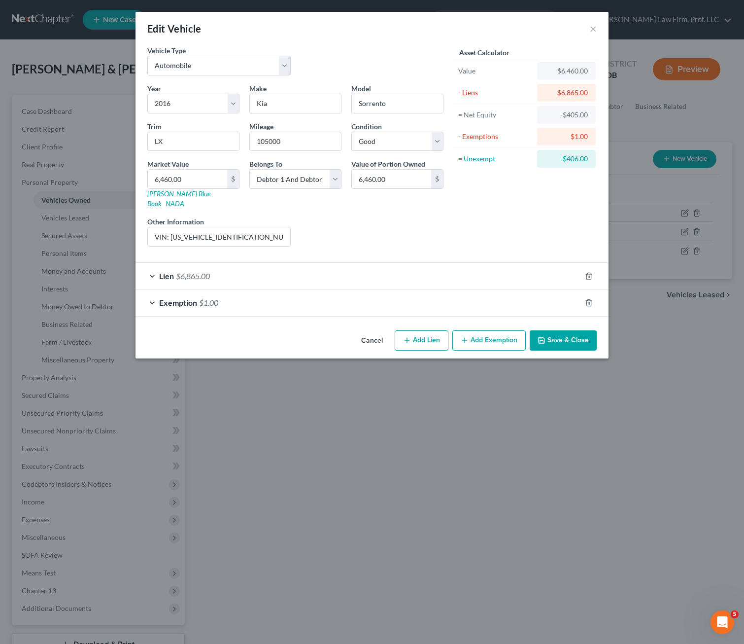
click at [254, 270] on div "Lien $6,865.00" at bounding box center [359, 276] width 446 height 26
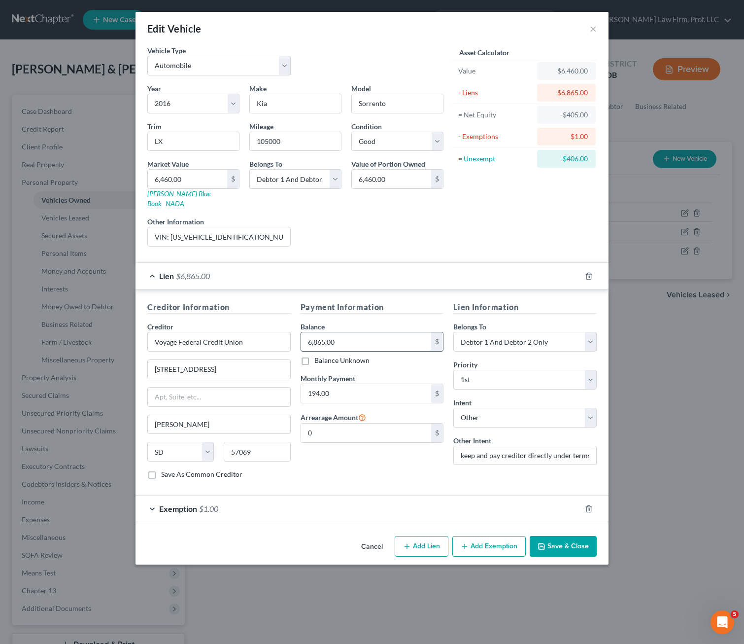
click at [382, 332] on input "6,865.00" at bounding box center [366, 341] width 131 height 19
click at [351, 471] on div "Payment Information Balance 6,689.00 $ Balance Unknown Balance Undetermined 6,6…" at bounding box center [372, 394] width 153 height 186
click at [577, 536] on button "Save & Close" at bounding box center [563, 546] width 67 height 21
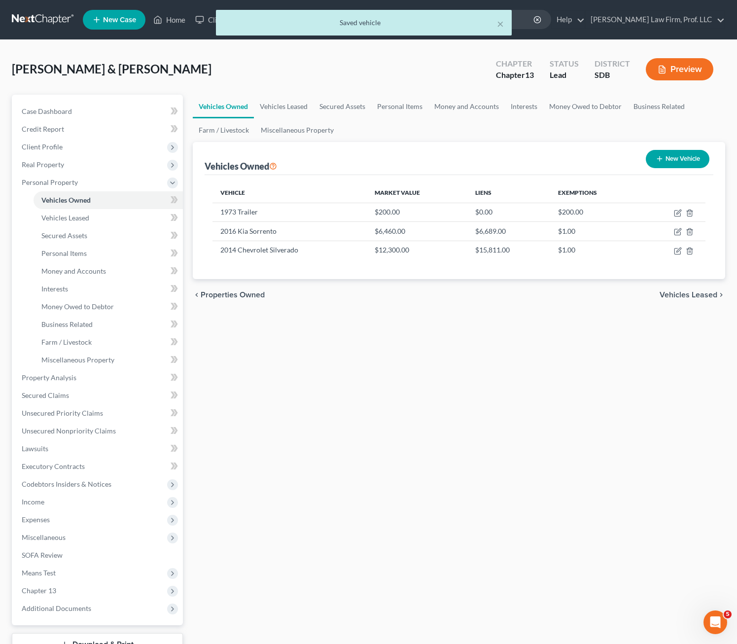
click at [592, 413] on div "Vehicles Owned Vehicles Leased Secured Assets Personal Items Money and Accounts…" at bounding box center [459, 388] width 542 height 587
click at [618, 247] on icon "button" at bounding box center [678, 251] width 8 height 8
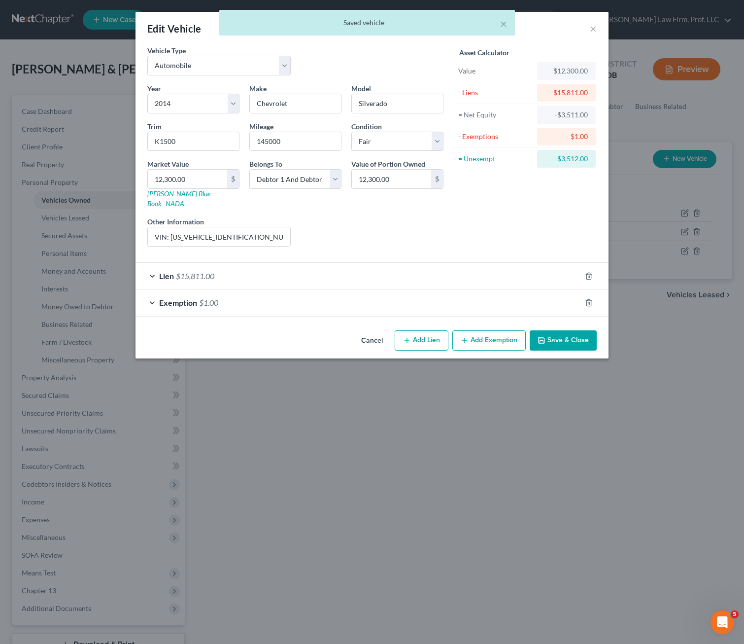
click at [452, 214] on div "Asset Calculator Value $12,300.00 - Liens $15,811.00 = Net Equity -$3,511.00 - …" at bounding box center [525, 149] width 153 height 209
click at [358, 247] on form "Vehicle Type Select Automobile Truck Trailer Watercraft Aircraft Motor Home Atv…" at bounding box center [372, 180] width 450 height 271
click at [351, 268] on div "Lien $15,811.00" at bounding box center [359, 276] width 446 height 26
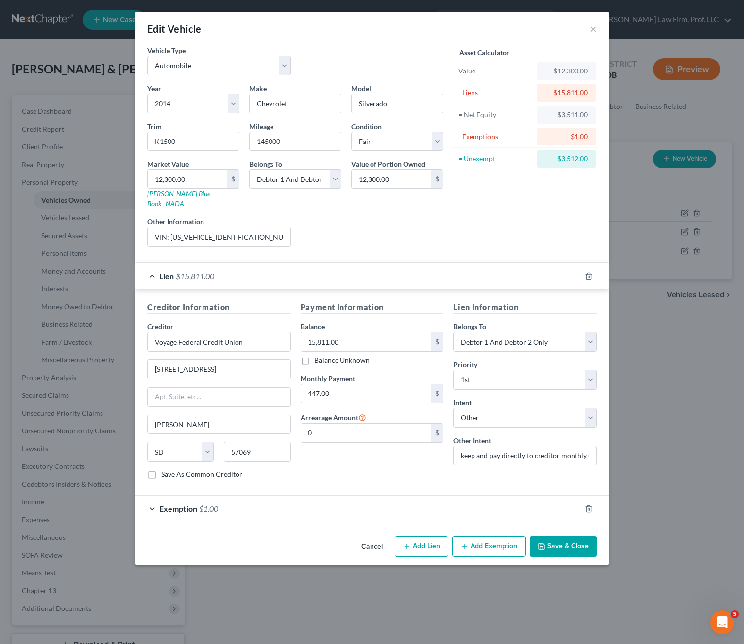
click at [480, 234] on div "Asset Calculator Value $12,300.00 - Liens $15,811.00 = Net Equity -$3,511.00 - …" at bounding box center [525, 149] width 153 height 209
click at [359, 465] on div "Payment Information Balance 15,811.00 $ Balance Unknown Balance Undetermined 15…" at bounding box center [372, 394] width 153 height 186
click at [385, 332] on input "15,811.00" at bounding box center [366, 341] width 131 height 19
click at [562, 536] on button "Save & Close" at bounding box center [563, 546] width 67 height 21
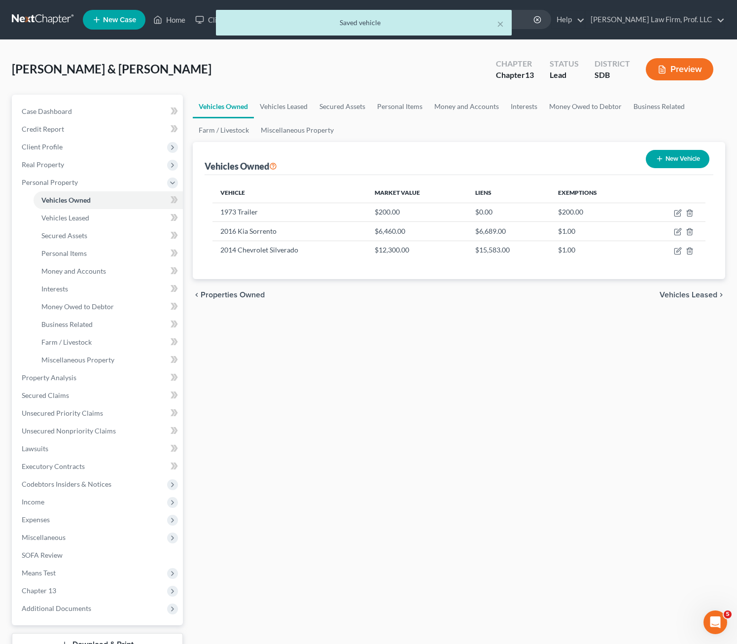
click at [442, 478] on div "Vehicles Owned Vehicles Leased Secured Assets Personal Items Money and Accounts…" at bounding box center [459, 388] width 542 height 587
click at [489, 377] on div "Vehicles Owned Vehicles Leased Secured Assets Personal Items Money and Accounts…" at bounding box center [459, 388] width 542 height 587
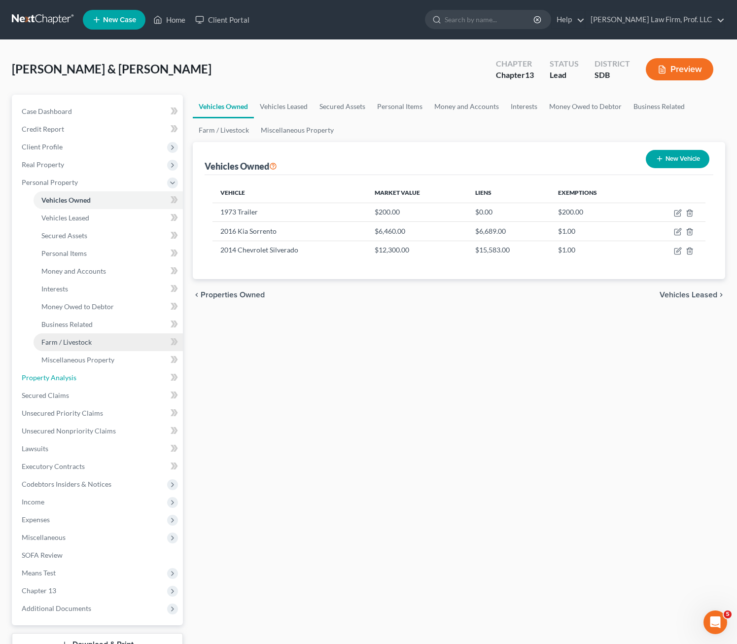
click at [63, 371] on link "Property Analysis" at bounding box center [98, 378] width 169 height 18
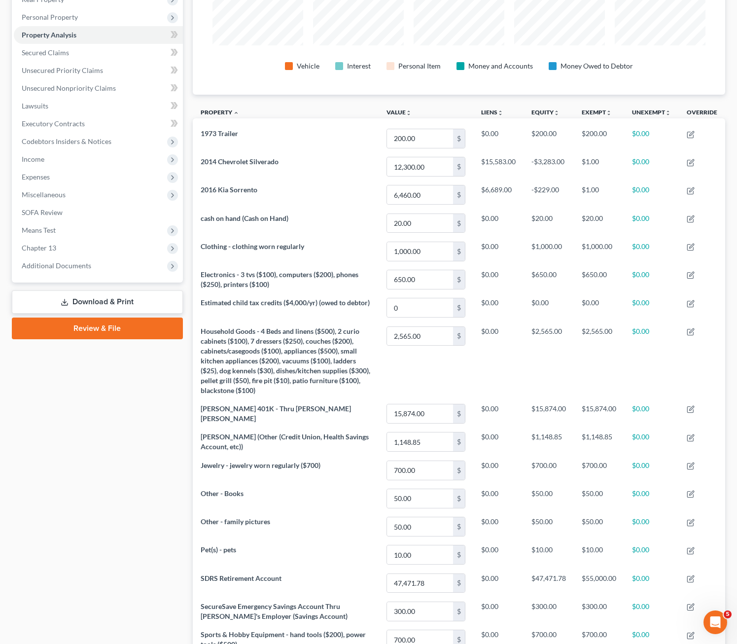
scroll to position [148, 0]
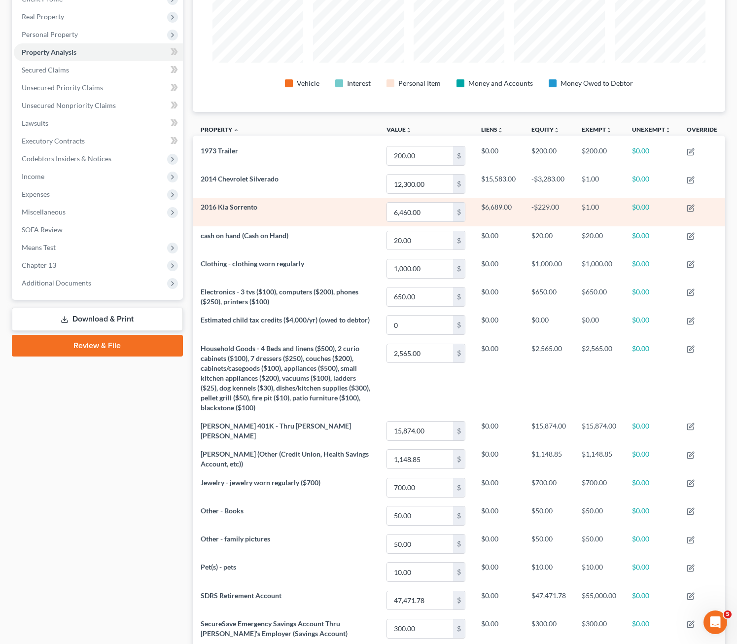
click at [246, 206] on span "2016 Kia Sorrento" at bounding box center [229, 207] width 57 height 8
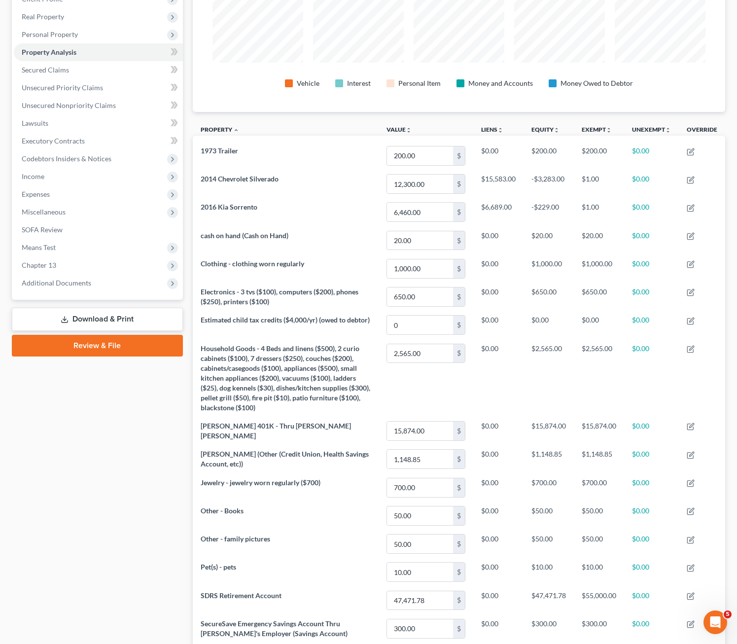
click at [94, 491] on div "Case Dashboard Payments Invoices Payments Payments Credit Report Client Profile" at bounding box center [97, 405] width 181 height 916
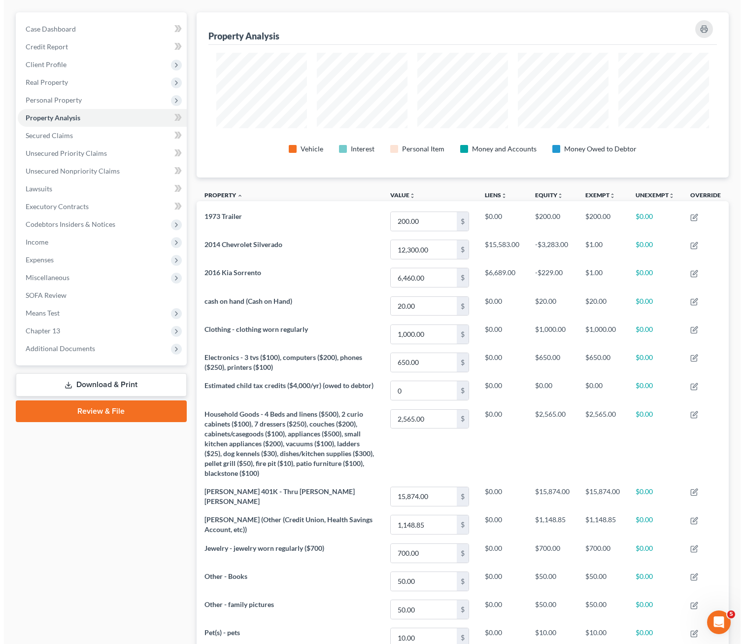
scroll to position [0, 0]
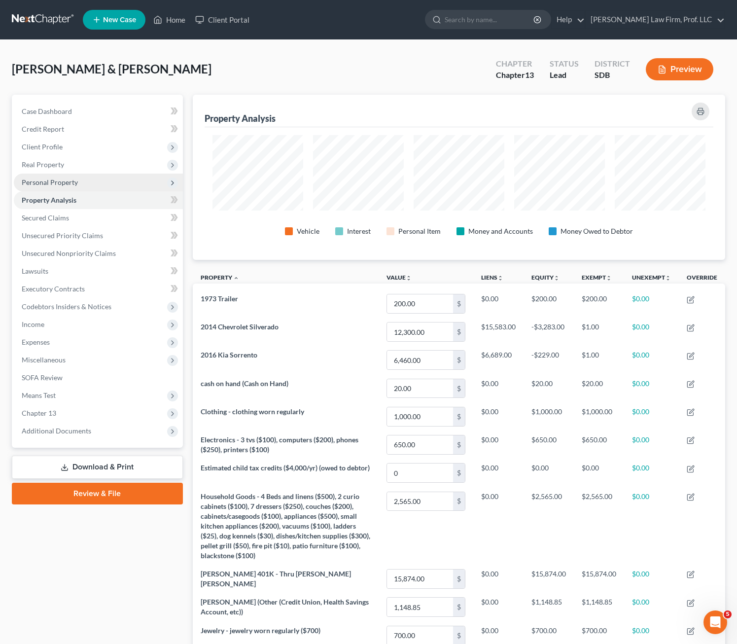
click at [63, 186] on span "Personal Property" at bounding box center [50, 182] width 56 height 8
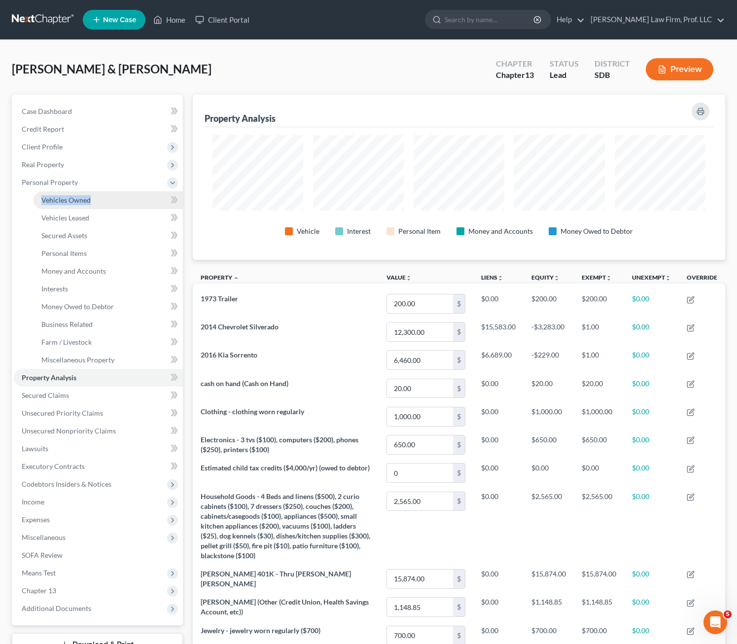
drag, startPoint x: 121, startPoint y: 184, endPoint x: 107, endPoint y: 204, distance: 24.5
click at [107, 204] on li "Personal Property Vehicles Owned Vehicles Leased Machinery and Vehicles Office …" at bounding box center [98, 271] width 169 height 195
click at [78, 202] on span "Vehicles Owned" at bounding box center [65, 200] width 49 height 8
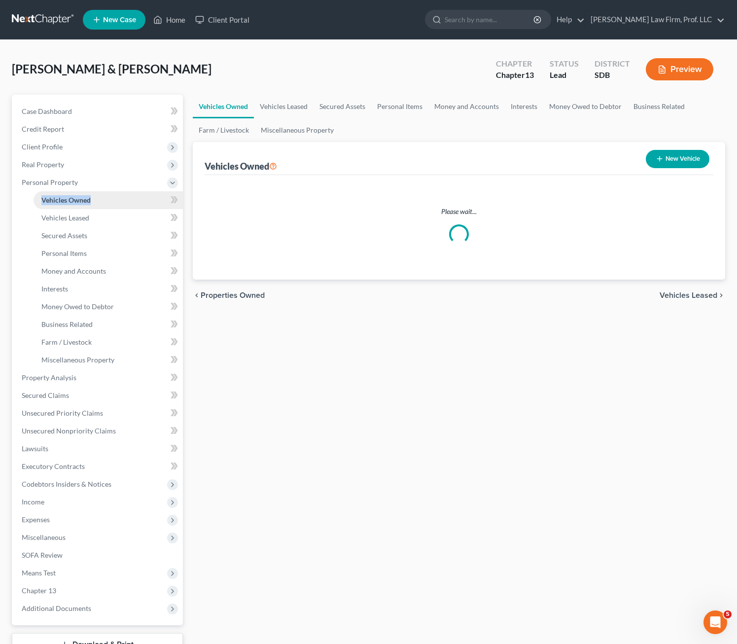
click at [84, 202] on span "Vehicles Owned" at bounding box center [65, 200] width 49 height 8
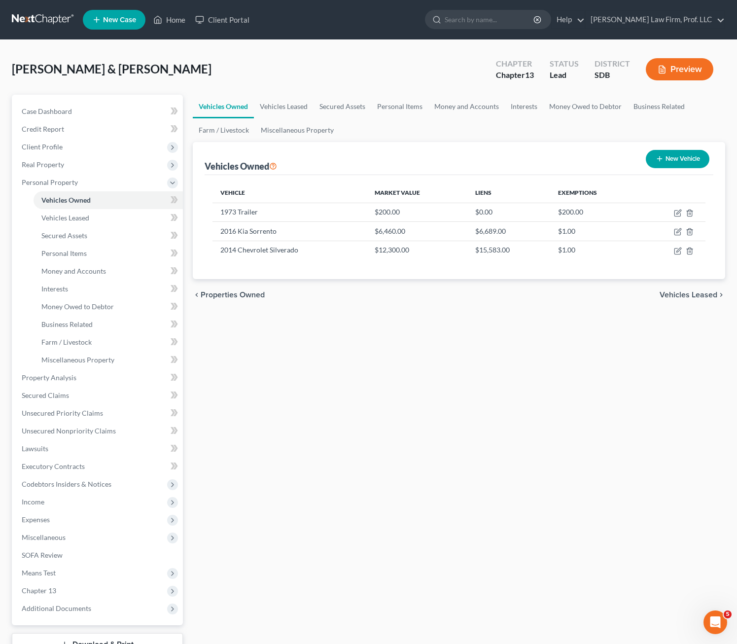
click at [484, 315] on div "Vehicles Owned Vehicles Leased Secured Assets Personal Items Money and Accounts…" at bounding box center [459, 388] width 542 height 587
click at [618, 232] on icon "button" at bounding box center [678, 231] width 4 height 4
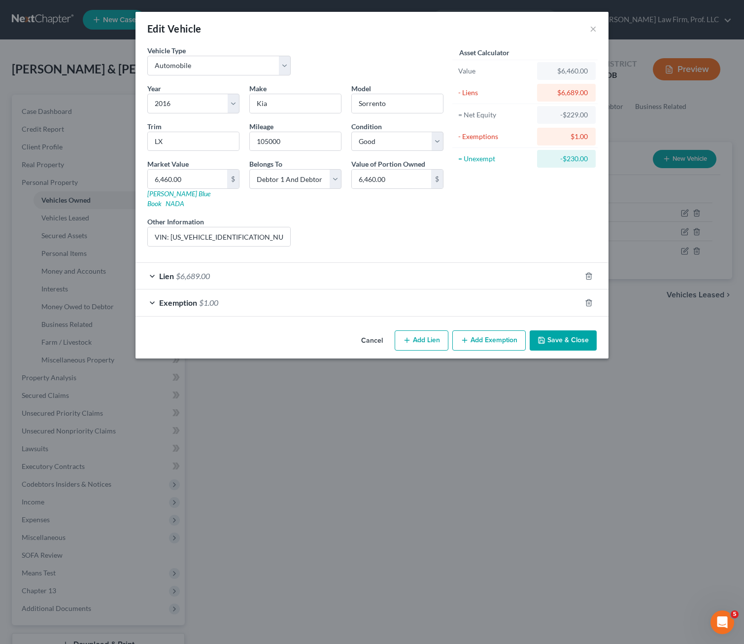
click at [284, 263] on div "Lien $6,689.00" at bounding box center [359, 276] width 446 height 26
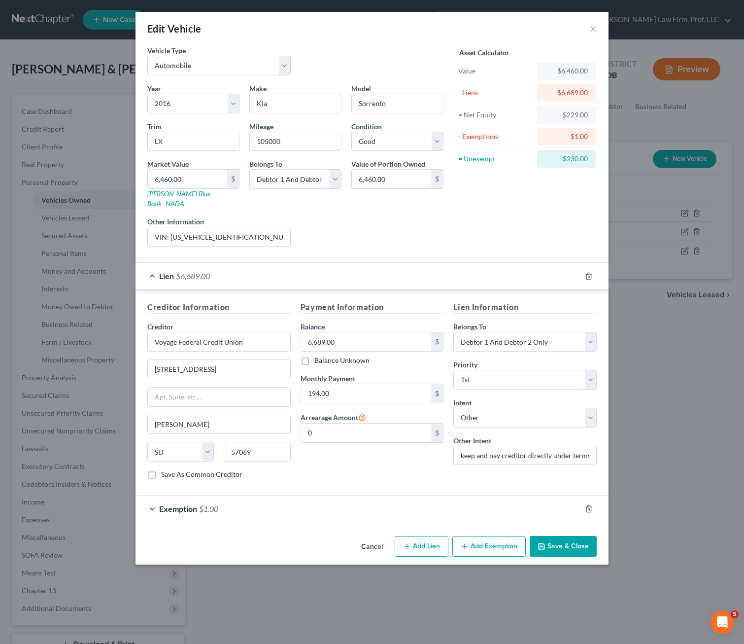
click at [347, 468] on div "Payment Information Balance 6,689.00 $ Balance Unknown Balance Undetermined 6,6…" at bounding box center [372, 394] width 153 height 186
drag, startPoint x: 249, startPoint y: 227, endPoint x: 170, endPoint y: 228, distance: 78.9
click at [170, 228] on input "VIN: [US_VEHICLE_IDENTIFICATION_NUMBER]" at bounding box center [219, 236] width 142 height 19
click at [595, 26] on button "×" at bounding box center [593, 29] width 7 height 12
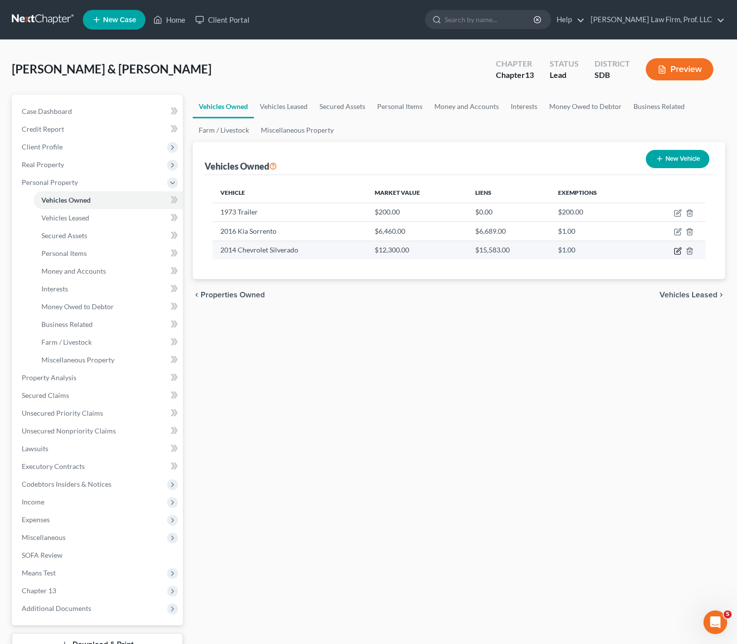
click at [618, 252] on icon "button" at bounding box center [678, 251] width 8 height 8
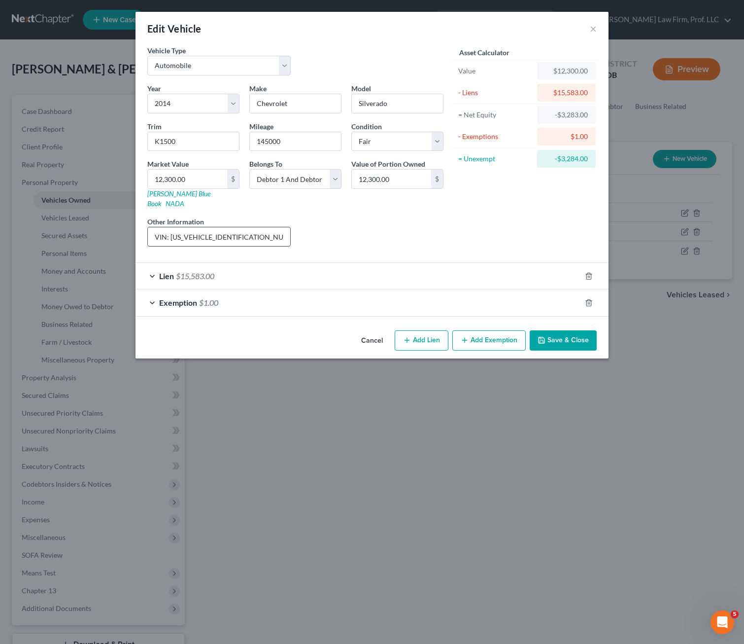
drag, startPoint x: 253, startPoint y: 223, endPoint x: 171, endPoint y: 230, distance: 82.1
click at [171, 230] on input "VIN: [US_VEHICLE_IDENTIFICATION_NUMBER]" at bounding box center [219, 236] width 142 height 19
click at [366, 216] on div "Liens Select" at bounding box center [372, 231] width 153 height 30
click at [417, 228] on div "Liens Select" at bounding box center [372, 231] width 153 height 30
drag, startPoint x: 562, startPoint y: 338, endPoint x: 634, endPoint y: 311, distance: 77.7
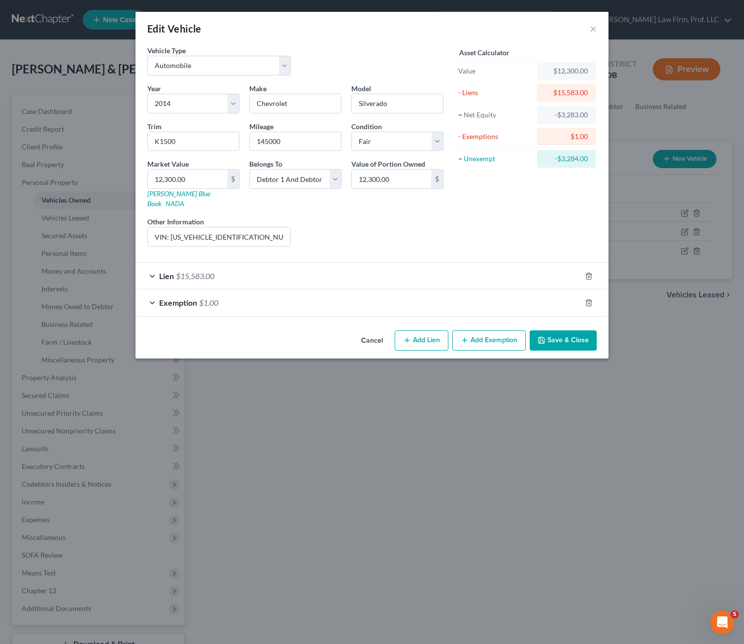
click at [562, 338] on button "Save & Close" at bounding box center [563, 340] width 67 height 21
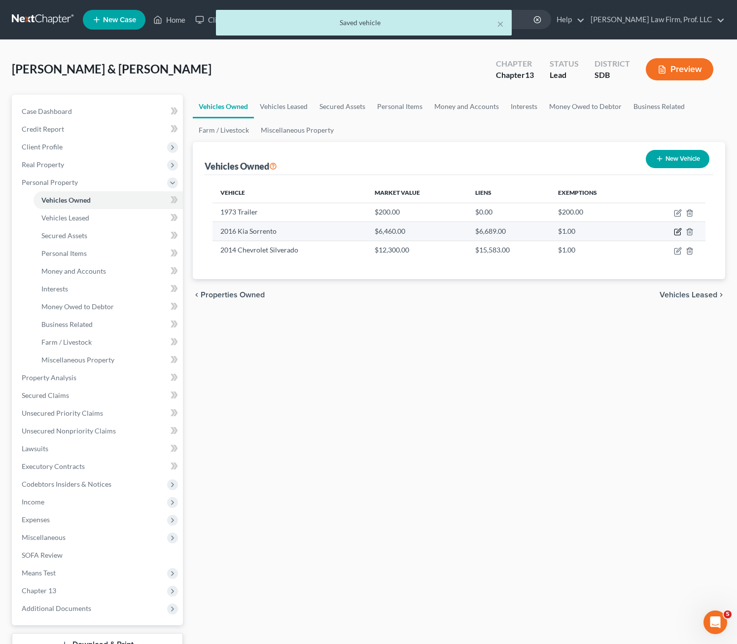
click at [618, 235] on icon "button" at bounding box center [678, 232] width 8 height 8
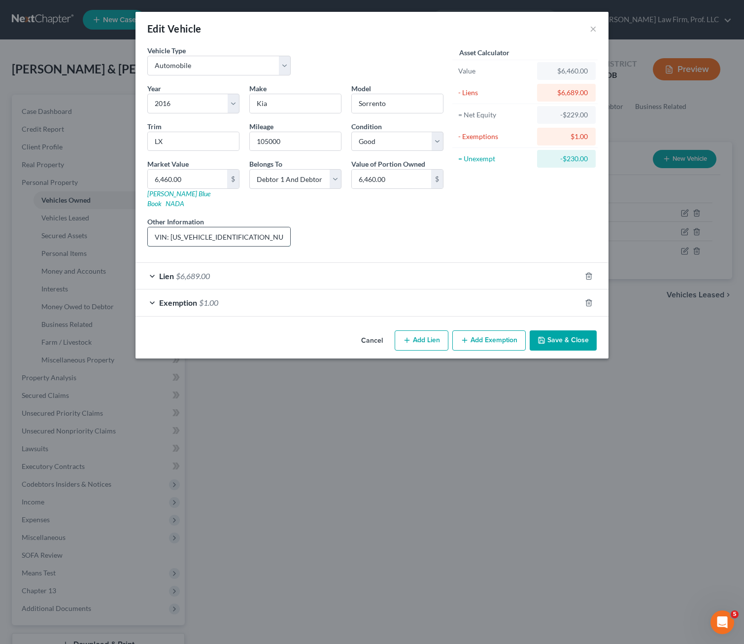
drag, startPoint x: 255, startPoint y: 232, endPoint x: 177, endPoint y: 226, distance: 78.2
click at [170, 234] on input "VIN: [US_VEHICLE_IDENTIFICATION_NUMBER]" at bounding box center [219, 236] width 142 height 19
click at [353, 219] on div "Liens Select" at bounding box center [372, 231] width 153 height 30
click at [308, 142] on input "105000" at bounding box center [295, 141] width 91 height 19
drag, startPoint x: 271, startPoint y: 145, endPoint x: 227, endPoint y: 143, distance: 43.5
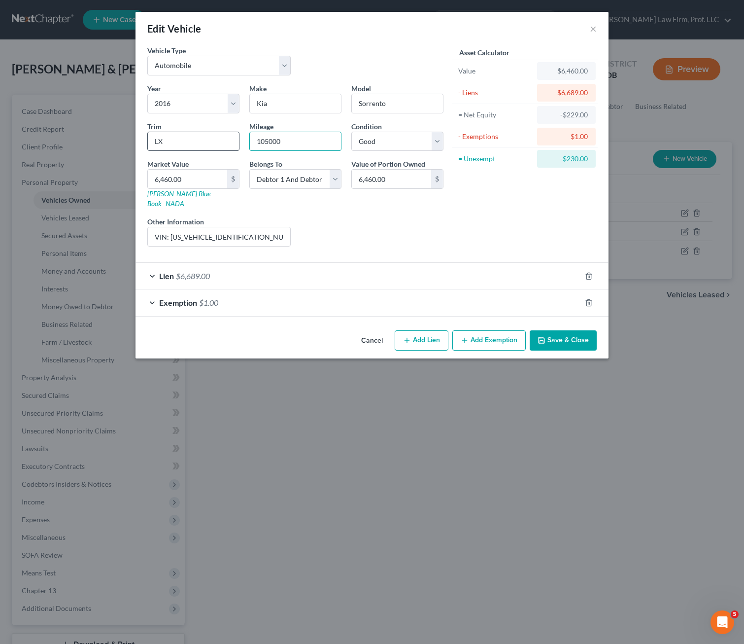
click at [228, 143] on div "Year Select 2026 2025 2024 2023 2022 2021 2020 2019 2018 2017 2016 2015 2014 20…" at bounding box center [295, 168] width 306 height 171
drag, startPoint x: 422, startPoint y: 143, endPoint x: 424, endPoint y: 151, distance: 8.4
click at [421, 143] on select "Select Excellent Very Good Good Fair Poor" at bounding box center [398, 142] width 92 height 20
click at [352, 132] on select "Select Excellent Very Good Good Fair Poor" at bounding box center [398, 142] width 92 height 20
drag, startPoint x: 364, startPoint y: 217, endPoint x: 198, endPoint y: 183, distance: 169.7
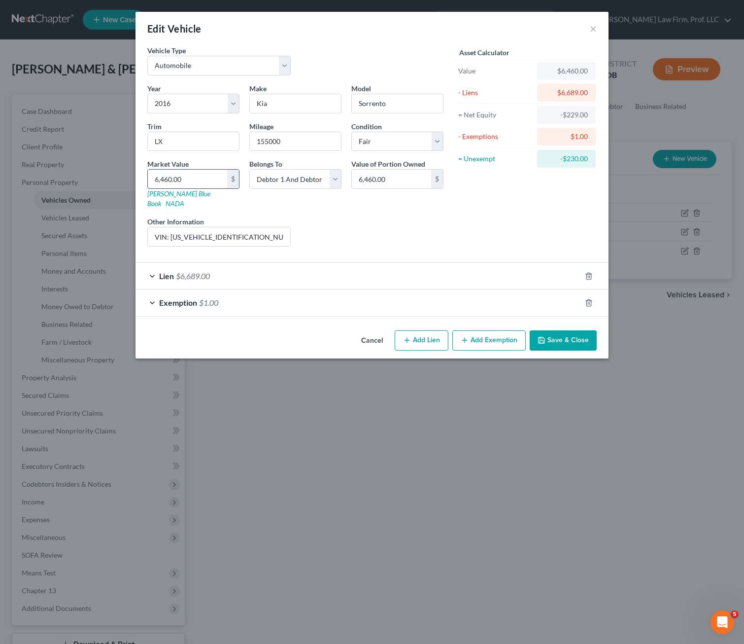
click at [365, 216] on div "Liens Select" at bounding box center [372, 231] width 153 height 30
click at [197, 181] on input "6,460.00" at bounding box center [187, 179] width 79 height 19
drag, startPoint x: 345, startPoint y: 227, endPoint x: 479, endPoint y: 277, distance: 142.6
click at [345, 226] on div "Liens Select" at bounding box center [372, 231] width 153 height 30
drag, startPoint x: 563, startPoint y: 331, endPoint x: 568, endPoint y: 327, distance: 6.4
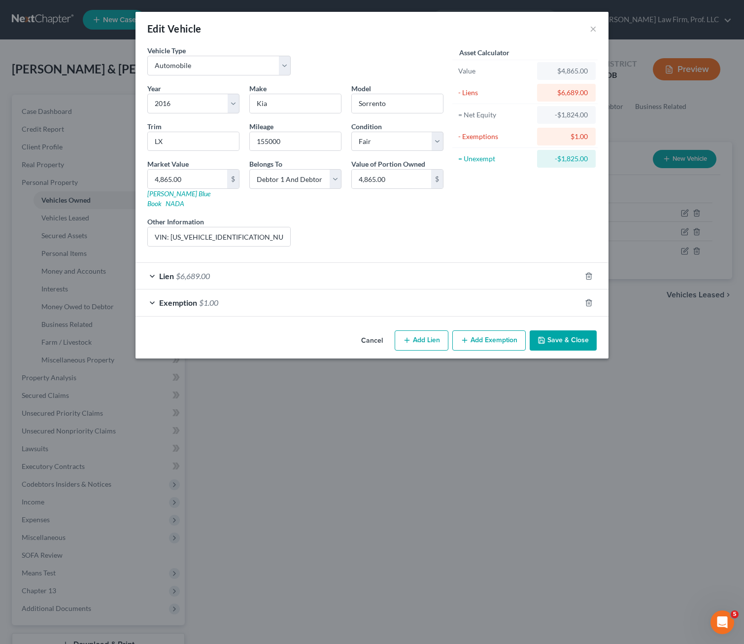
click at [563, 332] on button "Save & Close" at bounding box center [563, 340] width 67 height 21
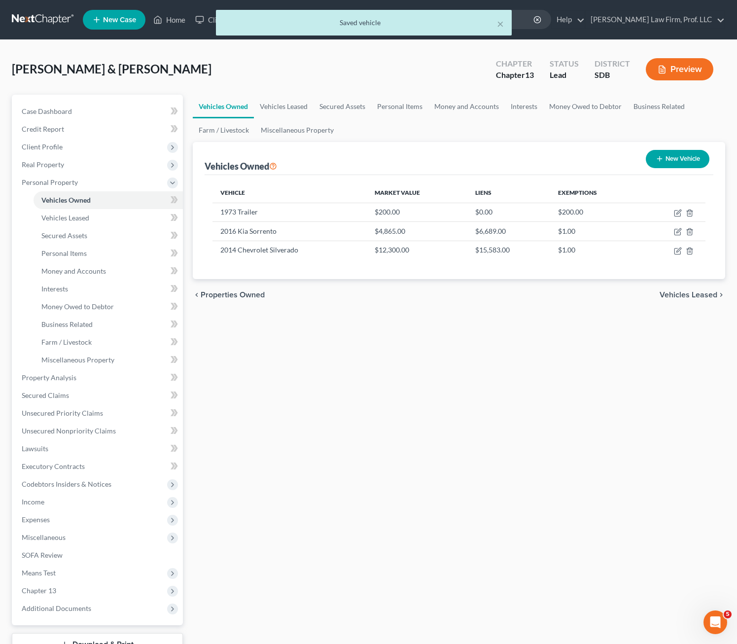
click at [572, 367] on div "Vehicles Owned Vehicles Leased Secured Assets Personal Items Money and Accounts…" at bounding box center [459, 388] width 542 height 587
click at [618, 253] on icon "button" at bounding box center [678, 251] width 8 height 8
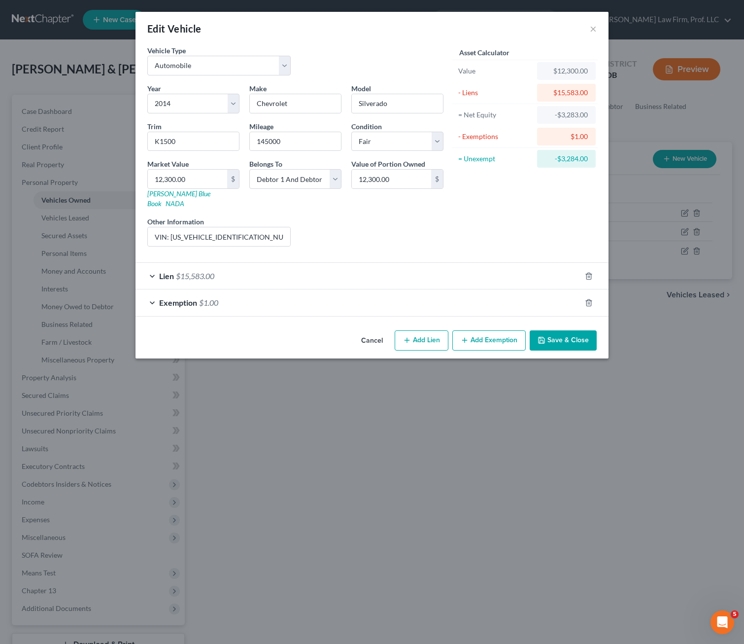
click at [417, 227] on div "Liens Select" at bounding box center [372, 231] width 153 height 30
click at [349, 228] on div "Liens Select" at bounding box center [372, 231] width 153 height 30
click at [352, 224] on div "Liens Select" at bounding box center [372, 231] width 153 height 30
click at [387, 225] on div "Liens Select" at bounding box center [372, 231] width 153 height 30
click at [383, 216] on div "Liens Select" at bounding box center [372, 231] width 153 height 30
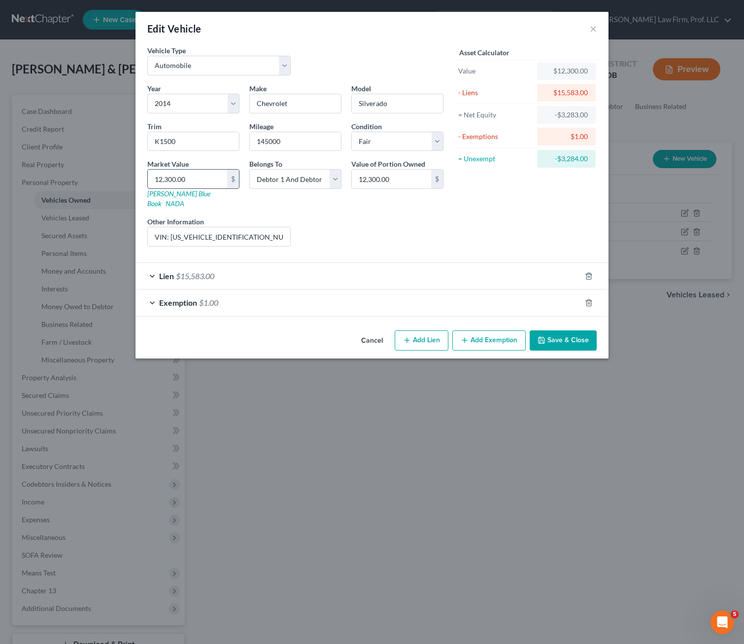
click at [198, 187] on input "12,300.00" at bounding box center [187, 179] width 79 height 19
click at [351, 216] on div "Liens Select" at bounding box center [372, 231] width 153 height 30
click at [267, 227] on input "VIN: [US_VEHICLE_IDENTIFICATION_NUMBER]" at bounding box center [219, 236] width 142 height 19
drag, startPoint x: 360, startPoint y: 222, endPoint x: 391, endPoint y: 225, distance: 31.2
click at [360, 221] on div "Liens Select" at bounding box center [372, 231] width 153 height 30
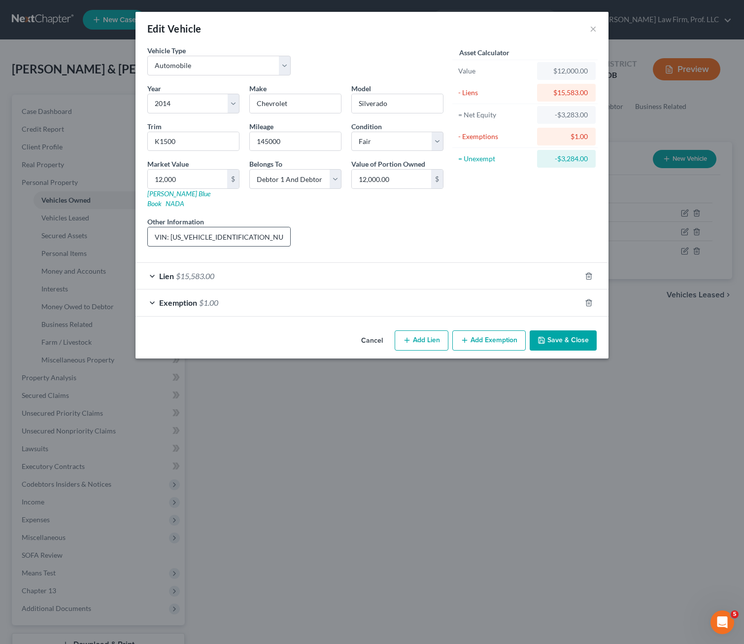
click at [317, 231] on div "Liens Select" at bounding box center [372, 231] width 153 height 30
click at [242, 228] on input "VIN: [US_VEHICLE_IDENTIFICATION_NUMBER]" at bounding box center [219, 236] width 142 height 19
drag, startPoint x: 569, startPoint y: 330, endPoint x: 557, endPoint y: 407, distance: 77.3
click at [571, 330] on button "Save & Close" at bounding box center [563, 340] width 67 height 21
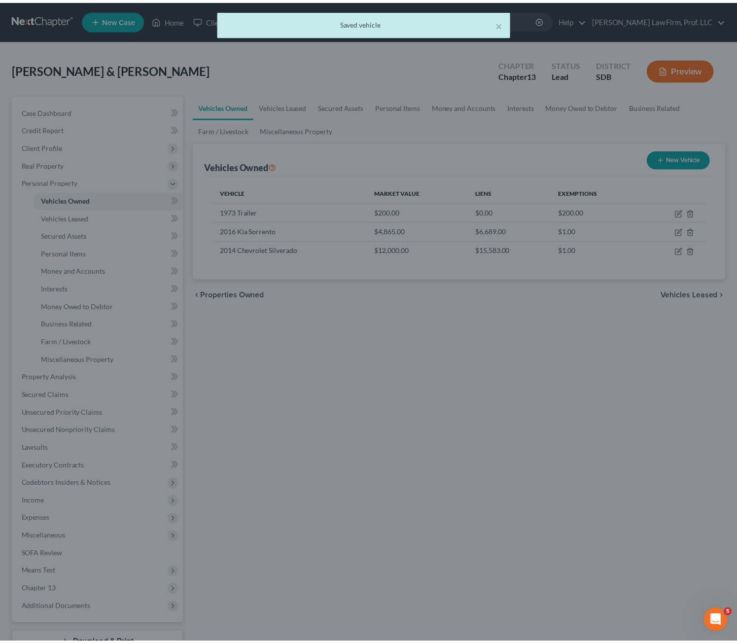
scroll to position [0, 0]
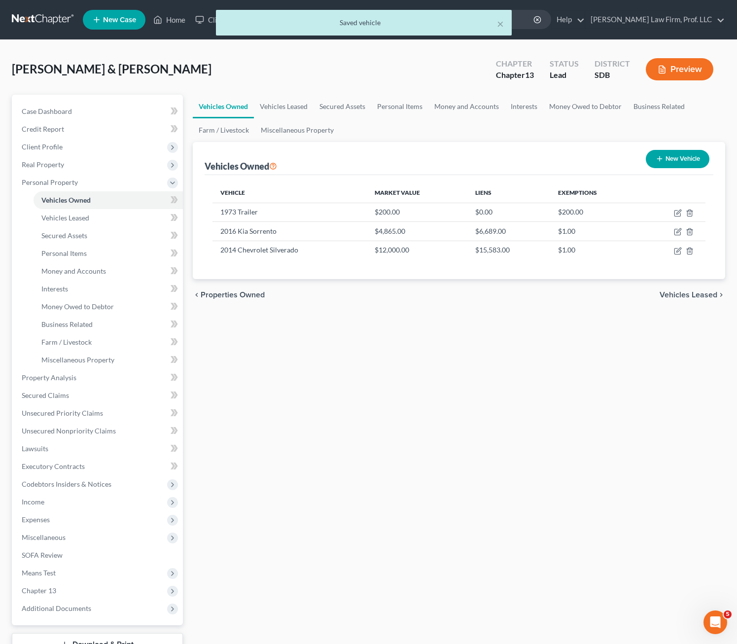
drag, startPoint x: 556, startPoint y: 411, endPoint x: 728, endPoint y: 271, distance: 222.1
click at [557, 411] on div "Vehicles Owned Vehicles Leased Secured Assets Personal Items Money and Accounts…" at bounding box center [459, 388] width 542 height 587
click at [618, 235] on icon "button" at bounding box center [678, 232] width 8 height 8
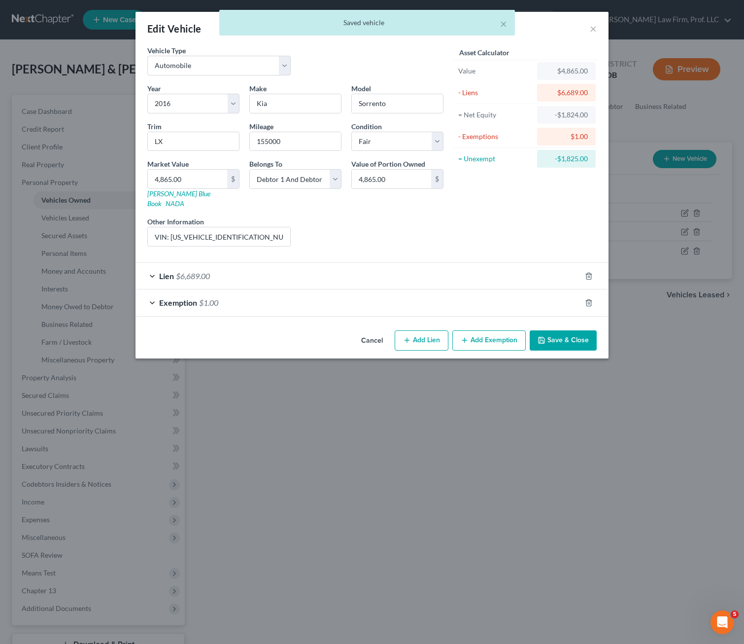
click at [418, 217] on div "Liens Select" at bounding box center [372, 231] width 153 height 30
click at [378, 219] on div "Liens Select" at bounding box center [372, 231] width 153 height 30
click at [274, 227] on input "VIN: [US_VEHICLE_IDENTIFICATION_NUMBER]" at bounding box center [219, 236] width 142 height 19
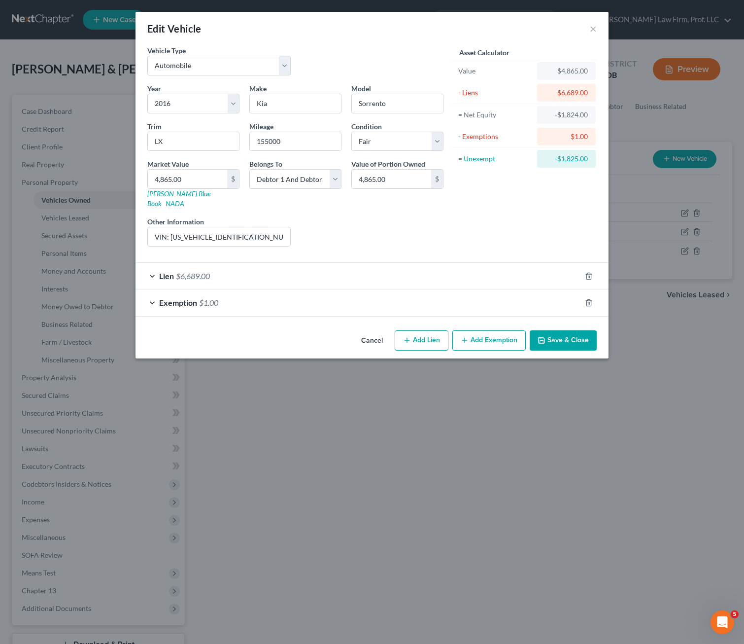
click at [558, 331] on button "Save & Close" at bounding box center [563, 340] width 67 height 21
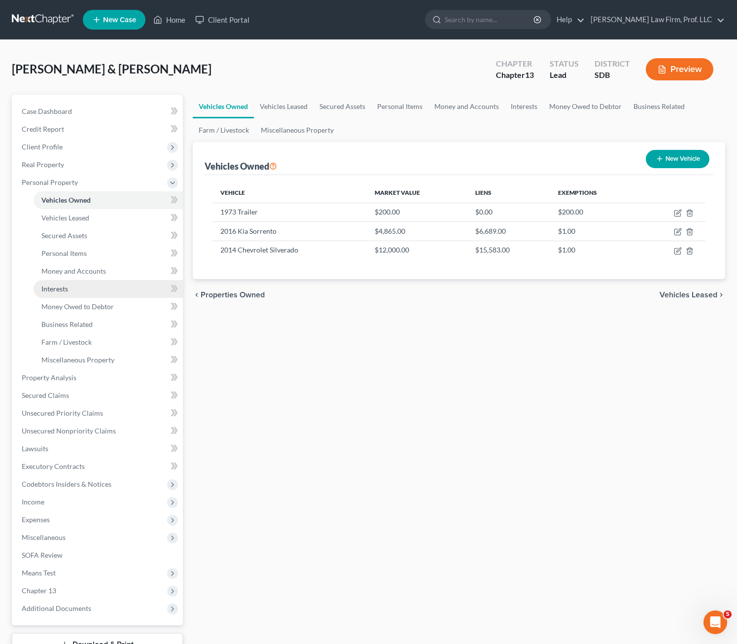
click at [336, 361] on div "Vehicles Owned Vehicles Leased Secured Assets Personal Items Money and Accounts…" at bounding box center [459, 388] width 542 height 587
click at [84, 433] on span "Unsecured Nonpriority Claims" at bounding box center [69, 430] width 94 height 8
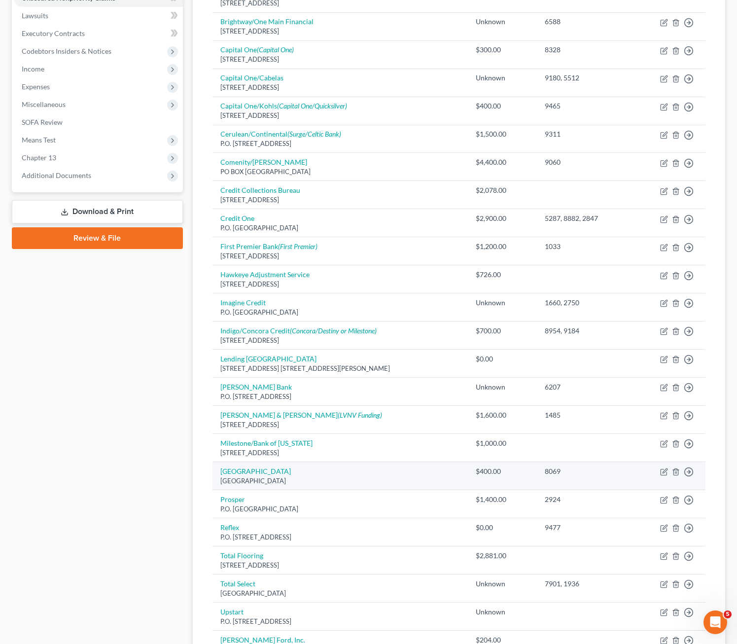
scroll to position [394, 0]
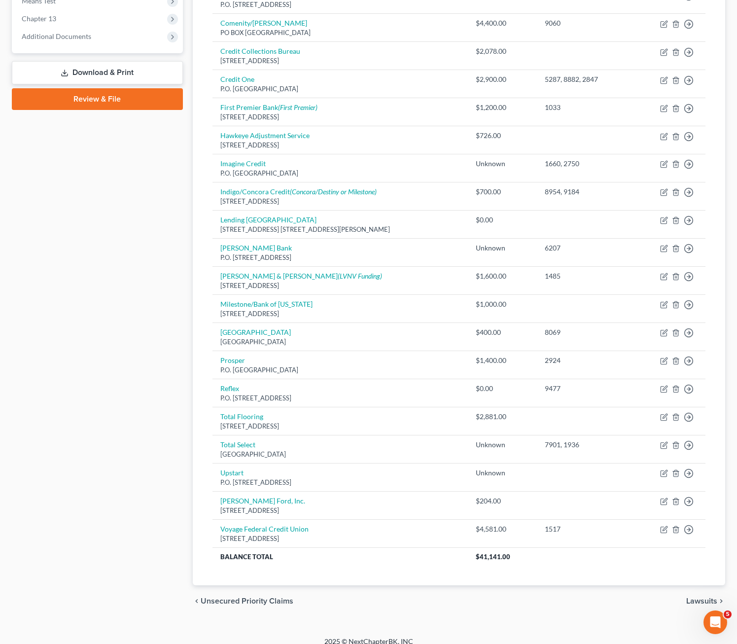
click at [157, 332] on div "Case Dashboard Payments Invoices Payments Payments Credit Report Client Profile" at bounding box center [97, 158] width 181 height 916
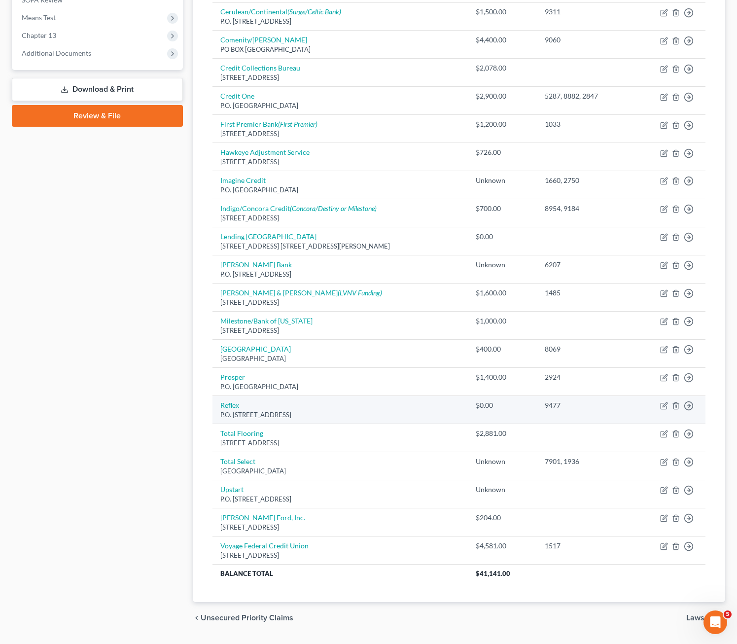
scroll to position [405, 0]
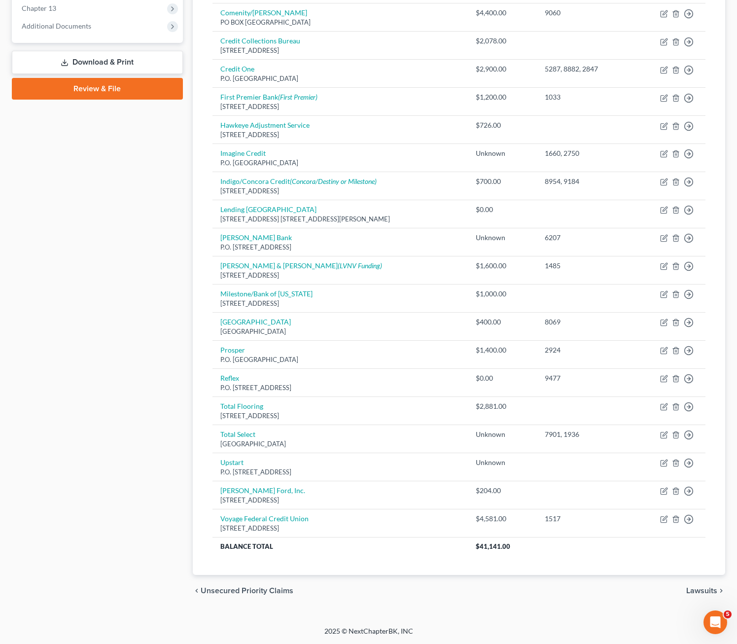
click at [176, 452] on div "Case Dashboard Payments Invoices Payments Payments Credit Report Client Profile" at bounding box center [97, 148] width 181 height 916
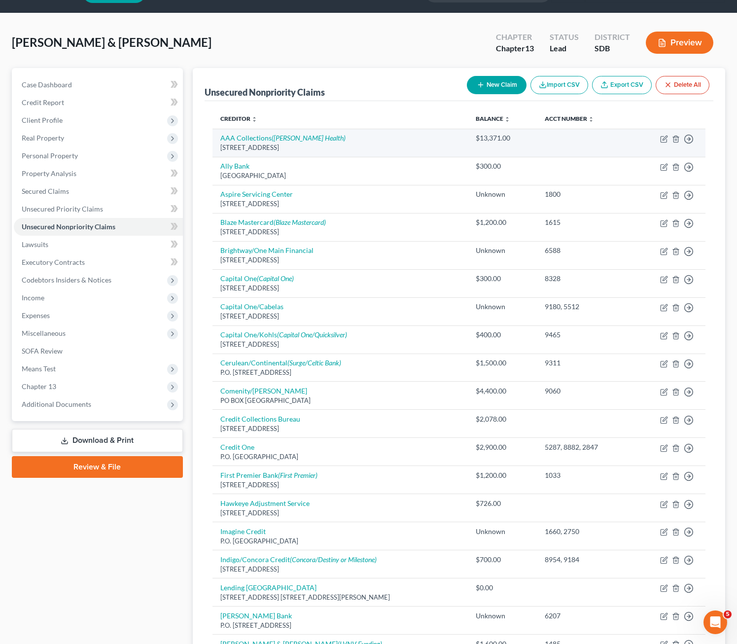
scroll to position [0, 0]
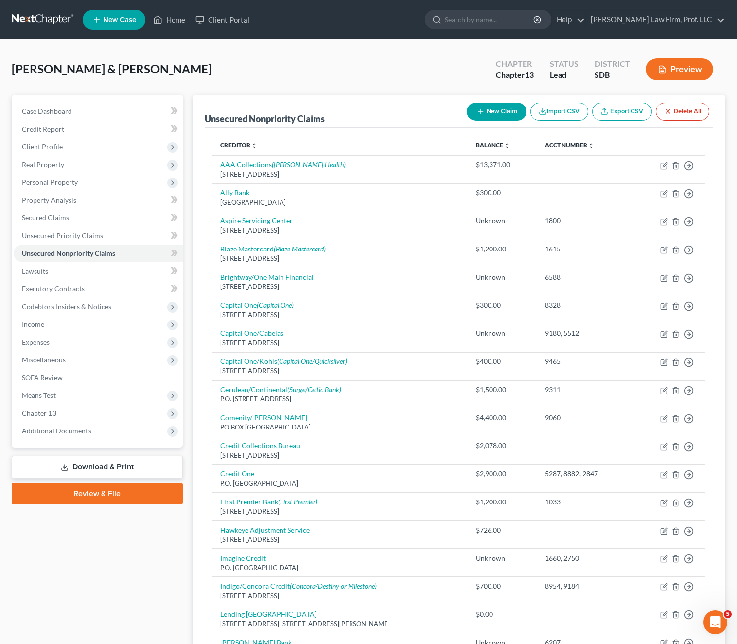
click at [520, 112] on button "New Claim" at bounding box center [497, 112] width 60 height 18
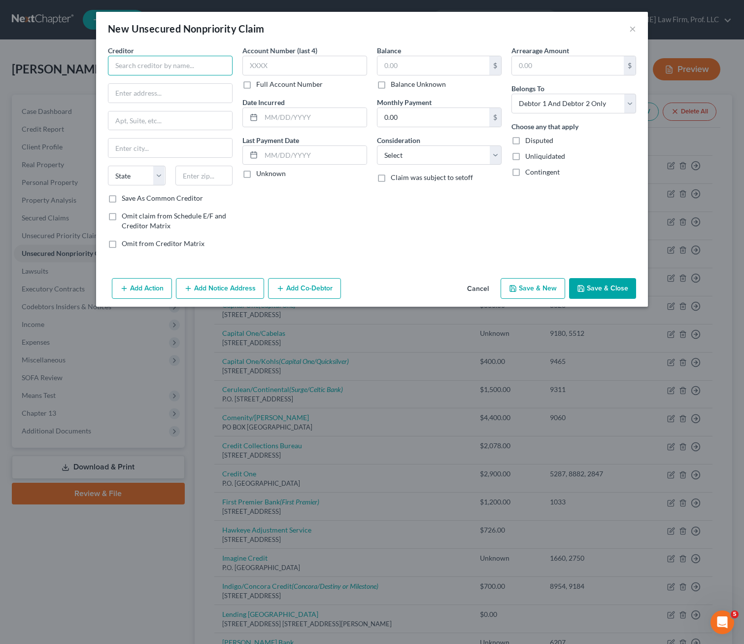
click at [140, 60] on input "text" at bounding box center [170, 66] width 125 height 20
click at [477, 290] on button "Cancel" at bounding box center [477, 289] width 37 height 20
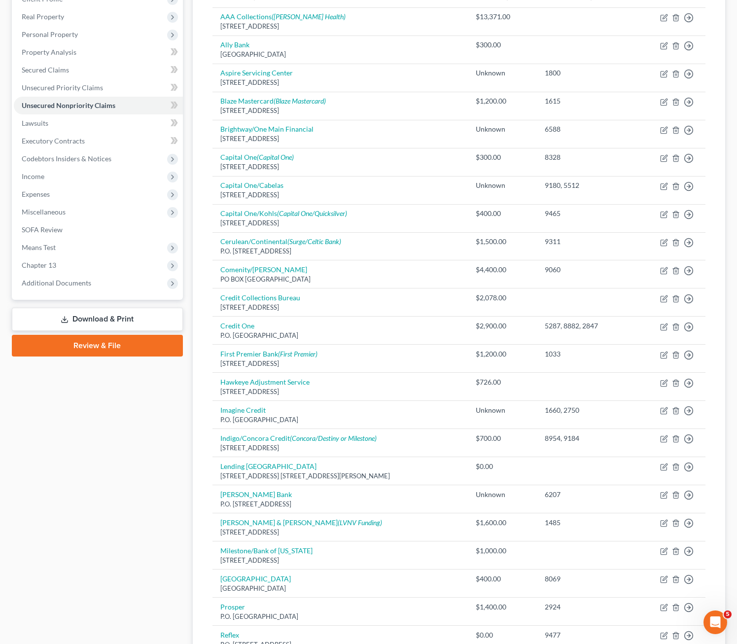
scroll to position [394, 0]
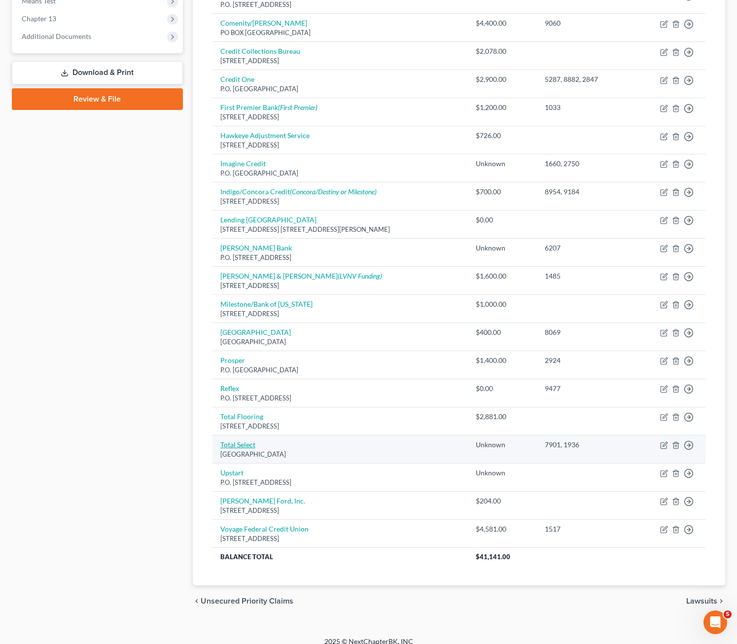
click at [239, 446] on link "Total Select" at bounding box center [237, 444] width 35 height 8
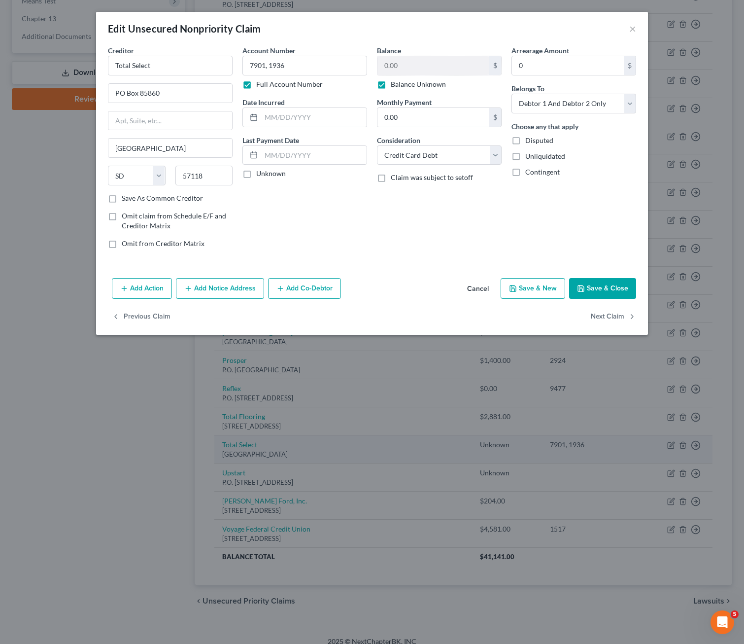
click at [244, 443] on div "Edit Unsecured Nonpriority Claim × Creditor * Total Select PO Box 85860 [GEOGRA…" at bounding box center [372, 322] width 744 height 644
click at [230, 292] on button "Add Notice Address" at bounding box center [220, 288] width 88 height 21
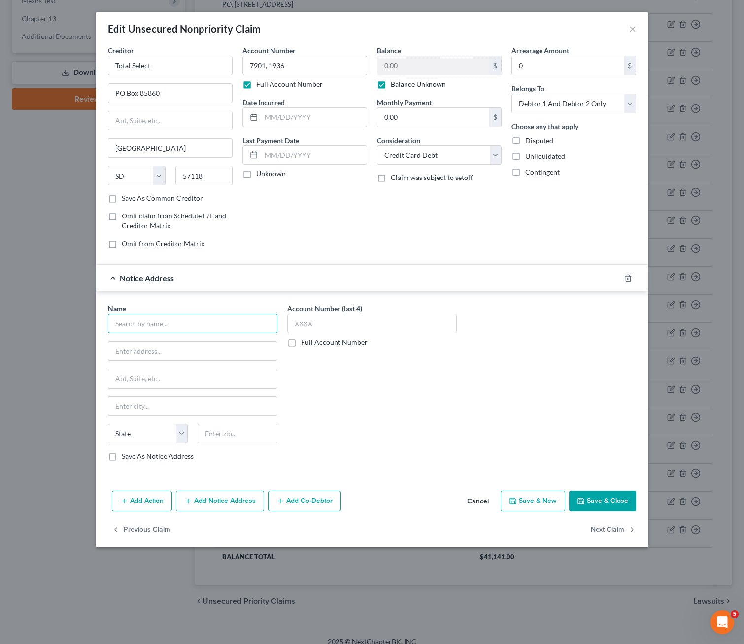
click at [152, 326] on input "text" at bounding box center [193, 324] width 170 height 20
paste input "P.O. Box 84930"
click at [234, 422] on div "Name * Total Card Visa P.O. [GEOGRAPHIC_DATA][US_STATE] AZ CA CO CT DE DC [GEOG…" at bounding box center [193, 382] width 170 height 158
click at [231, 435] on input "text" at bounding box center [238, 433] width 80 height 20
click at [230, 435] on input "text" at bounding box center [238, 433] width 80 height 20
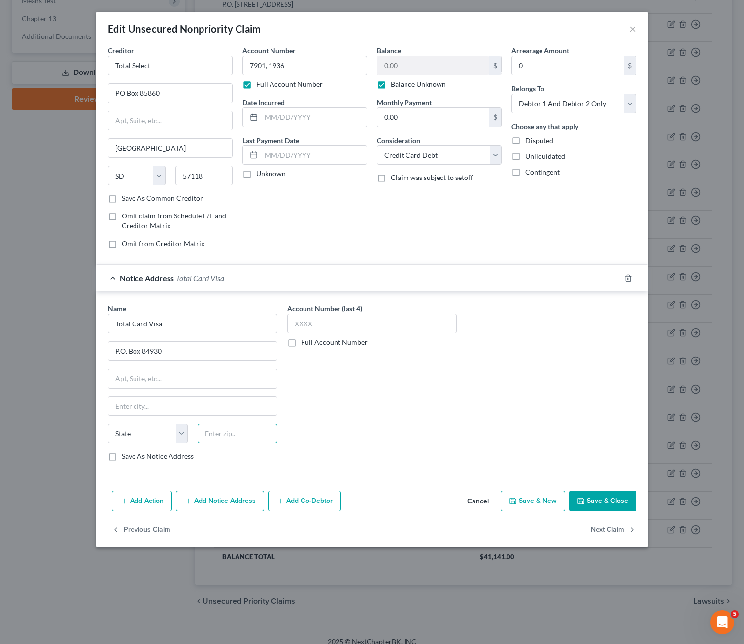
click at [226, 430] on input "text" at bounding box center [238, 433] width 80 height 20
drag, startPoint x: 414, startPoint y: 426, endPoint x: 272, endPoint y: 577, distance: 207.1
click at [415, 426] on div "Account Number (last 4) Full Account Number" at bounding box center [371, 386] width 179 height 166
click at [618, 499] on button "Save & Close" at bounding box center [602, 501] width 67 height 21
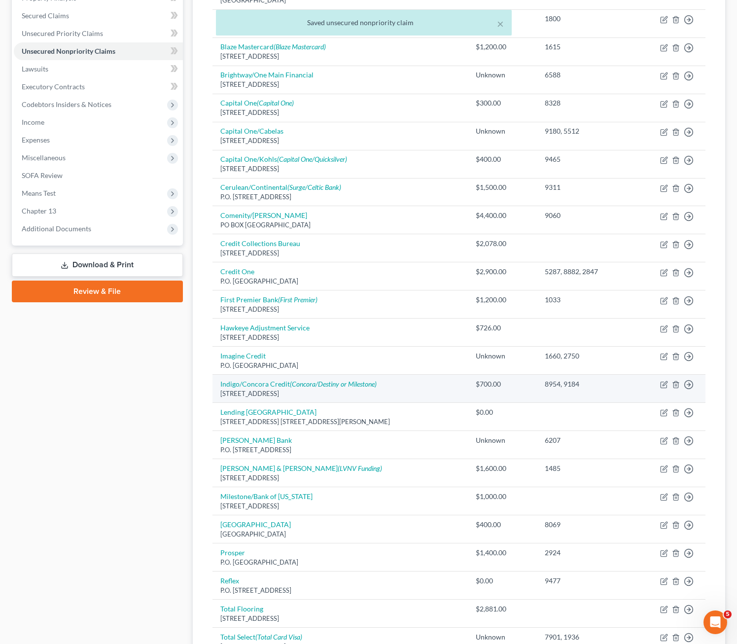
scroll to position [99, 0]
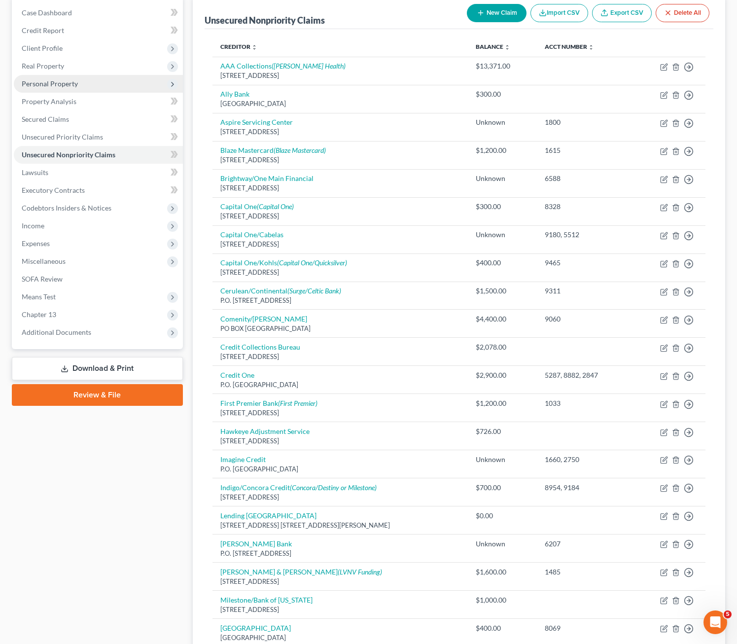
drag, startPoint x: 201, startPoint y: 245, endPoint x: 27, endPoint y: 90, distance: 232.5
click at [201, 245] on div "Unsecured Nonpriority Claims New Claim Import CSV Export CSV Delete All Credito…" at bounding box center [459, 438] width 532 height 885
drag, startPoint x: 52, startPoint y: 83, endPoint x: 85, endPoint y: 99, distance: 36.6
click at [53, 83] on span "Personal Property" at bounding box center [50, 83] width 56 height 8
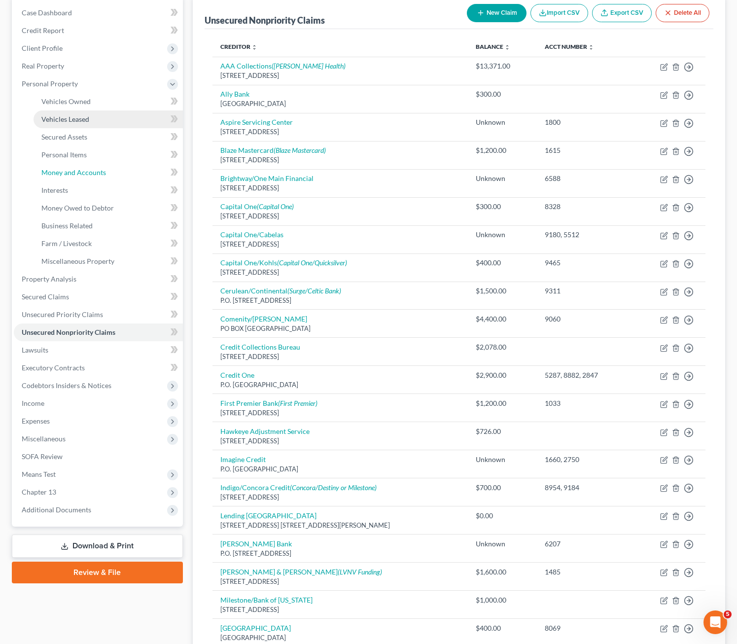
drag, startPoint x: 83, startPoint y: 180, endPoint x: 112, endPoint y: 144, distance: 46.3
click at [83, 179] on link "Money and Accounts" at bounding box center [108, 173] width 149 height 18
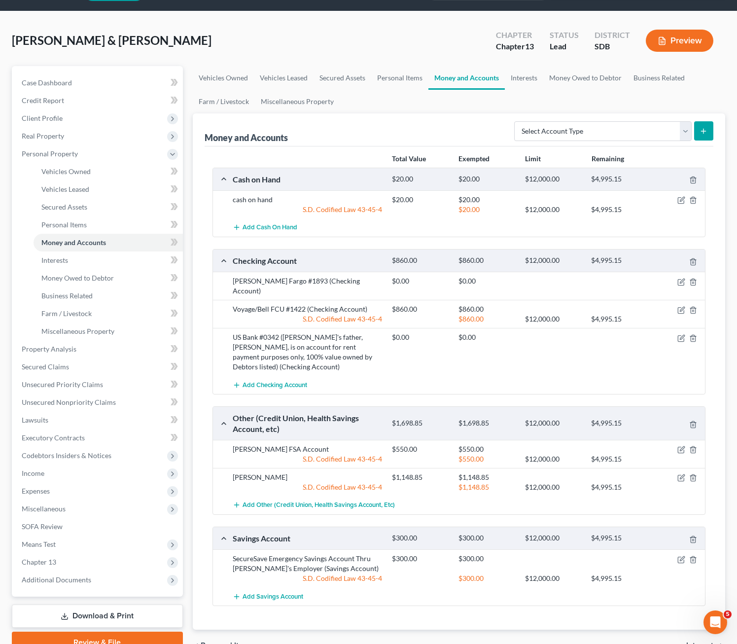
scroll to position [75, 0]
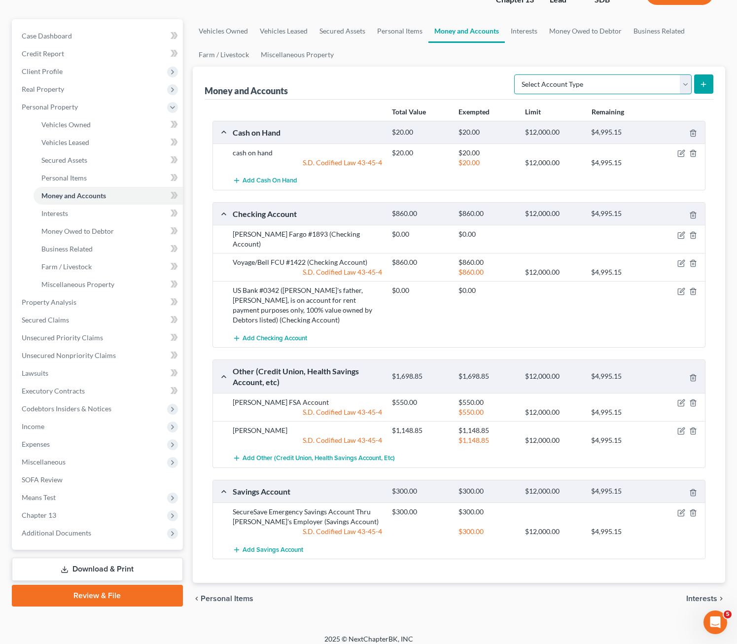
click at [576, 83] on select "Select Account Type Brokerage Cash on Hand Certificates of Deposit Checking Acc…" at bounding box center [602, 84] width 177 height 20
click at [516, 74] on select "Select Account Type Brokerage Cash on Hand Certificates of Deposit Checking Acc…" at bounding box center [602, 84] width 177 height 20
click at [618, 85] on button "submit" at bounding box center [703, 83] width 19 height 19
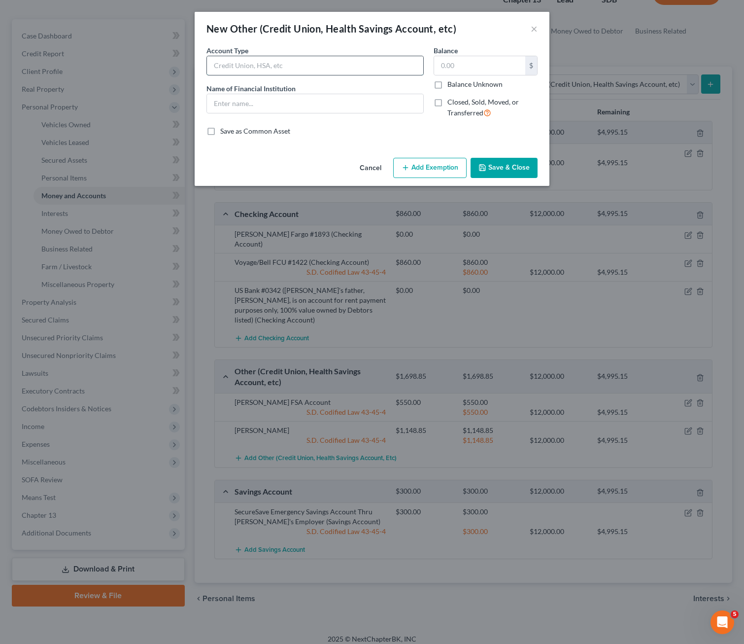
click at [263, 62] on input "text" at bounding box center [315, 65] width 216 height 19
click at [508, 161] on button "Save & Close" at bounding box center [504, 168] width 67 height 21
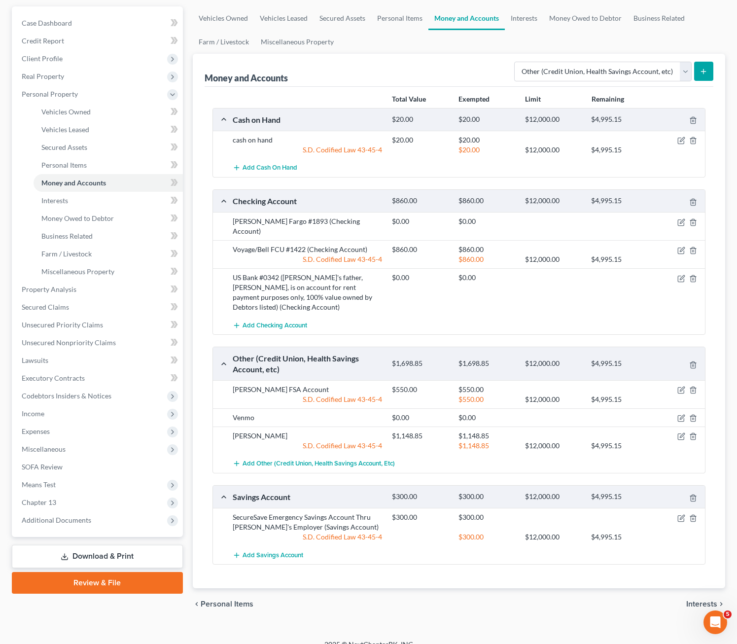
scroll to position [92, 0]
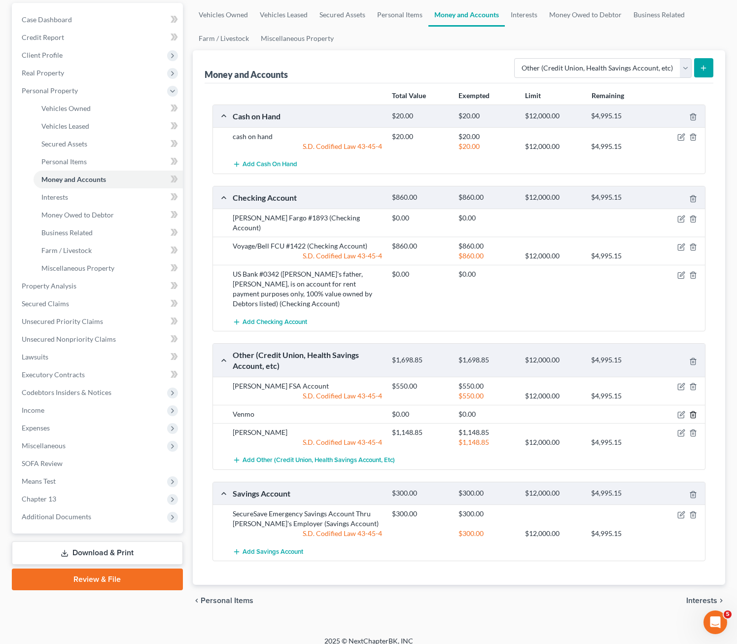
click at [618, 412] on icon "button" at bounding box center [693, 415] width 4 height 6
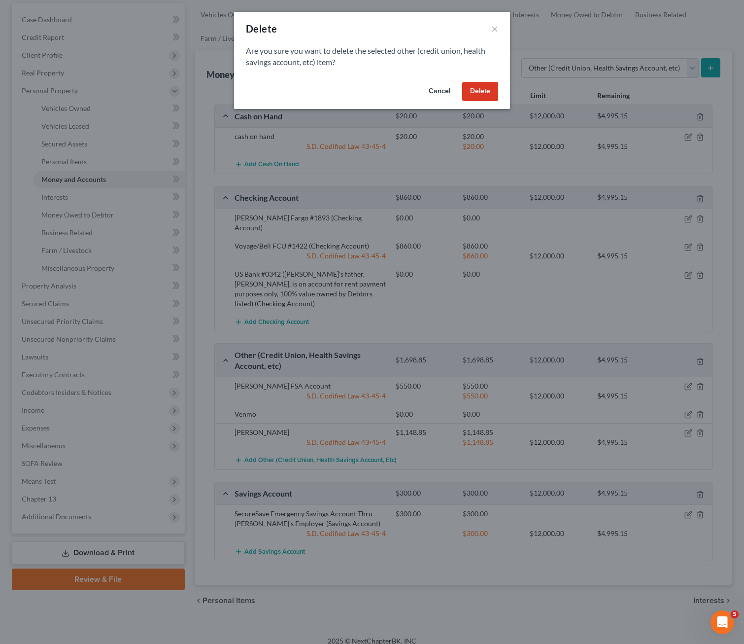
click at [487, 81] on div "Cancel Delete" at bounding box center [372, 94] width 276 height 32
click at [488, 94] on button "Delete" at bounding box center [480, 92] width 36 height 20
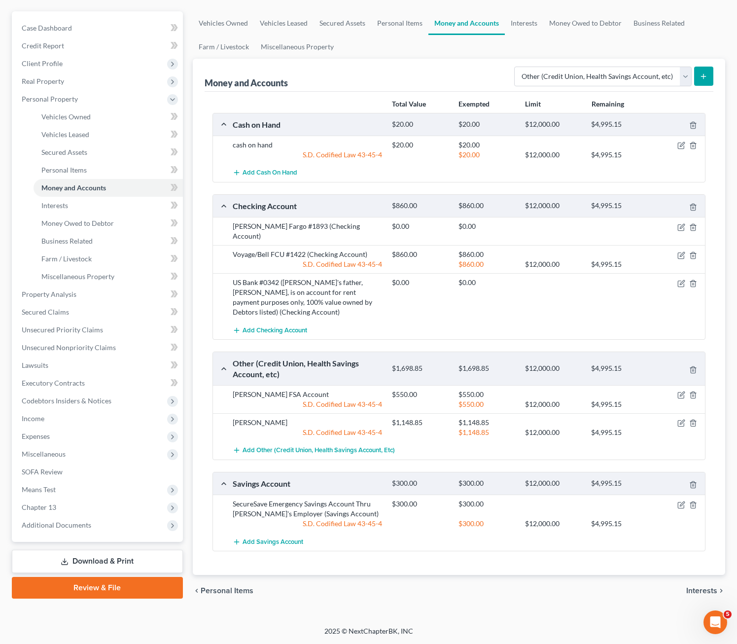
scroll to position [75, 0]
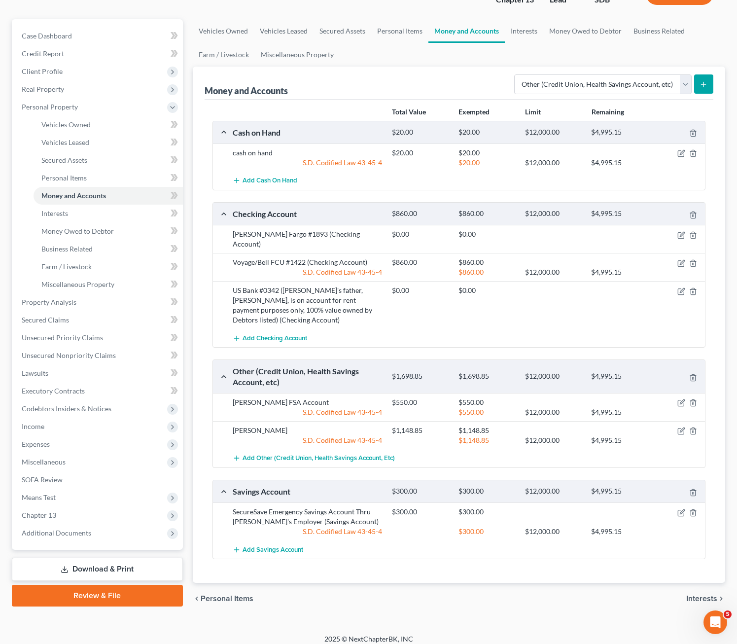
click at [453, 329] on div "Add Checking Account" at bounding box center [467, 338] width 478 height 18
click at [69, 210] on link "Interests" at bounding box center [108, 214] width 149 height 18
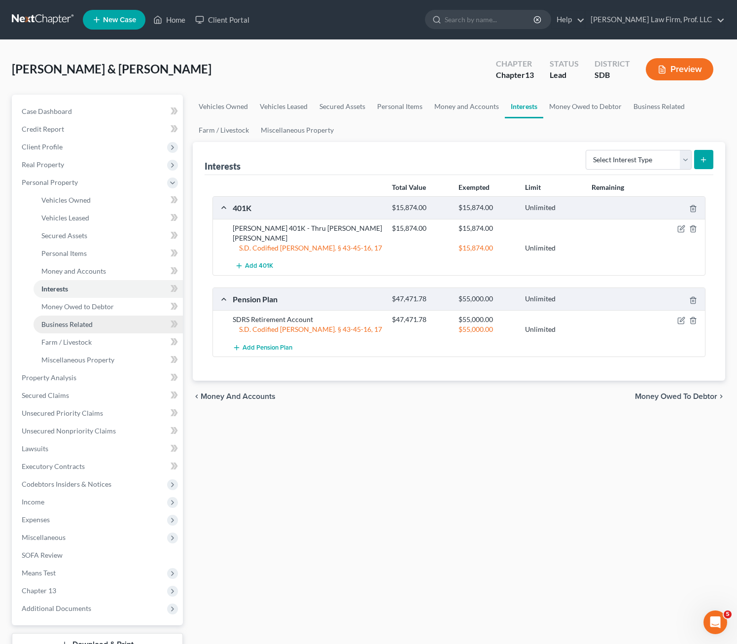
click at [89, 317] on link "Business Related" at bounding box center [108, 325] width 149 height 18
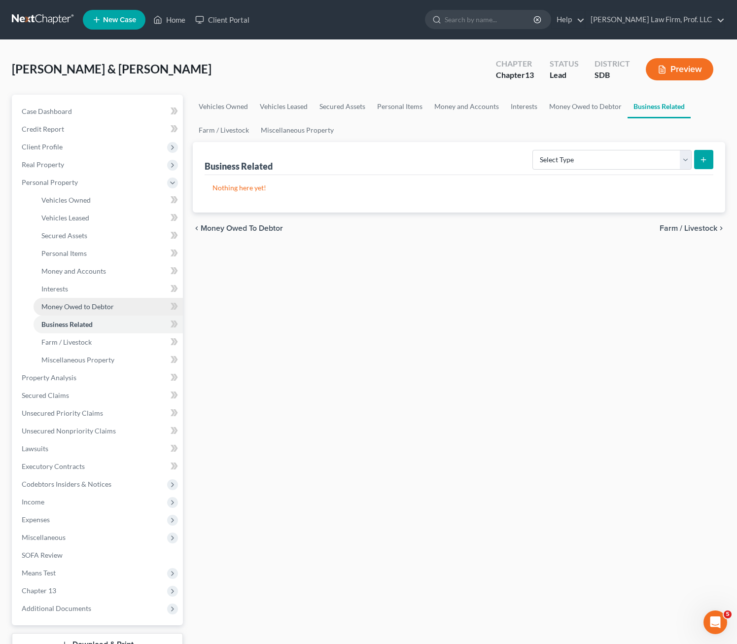
click at [90, 310] on span "Money Owed to Debtor" at bounding box center [77, 306] width 72 height 8
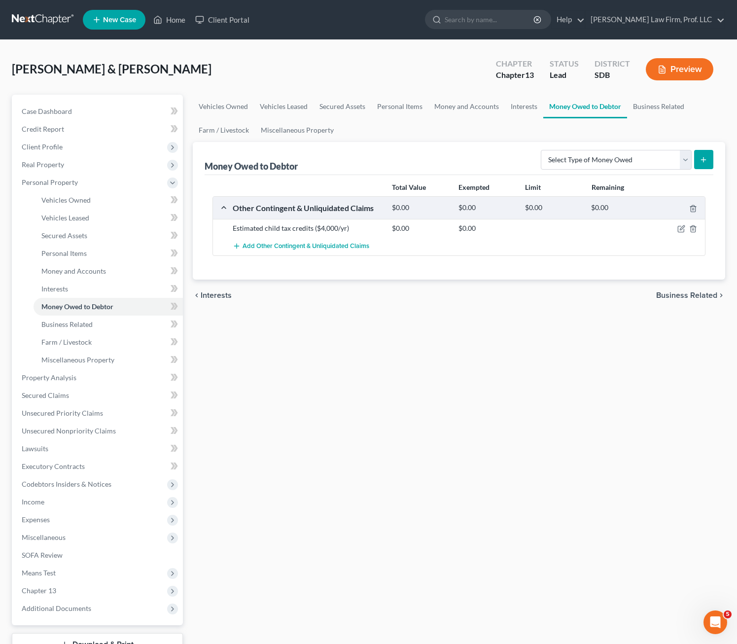
click at [389, 388] on div "Vehicles Owned Vehicles Leased Secured Assets Personal Items Money and Accounts…" at bounding box center [459, 388] width 542 height 587
click at [83, 203] on span "Vehicles Owned" at bounding box center [65, 200] width 49 height 8
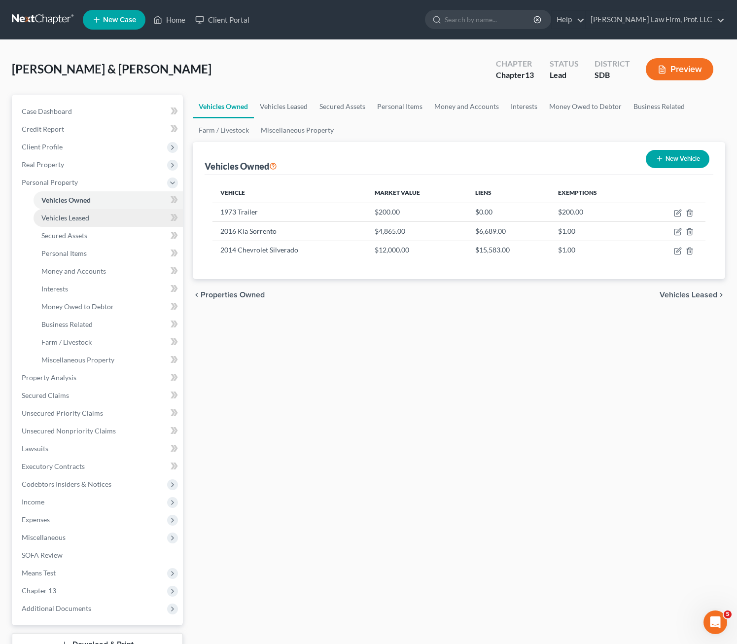
click at [88, 220] on span "Vehicles Leased" at bounding box center [65, 217] width 48 height 8
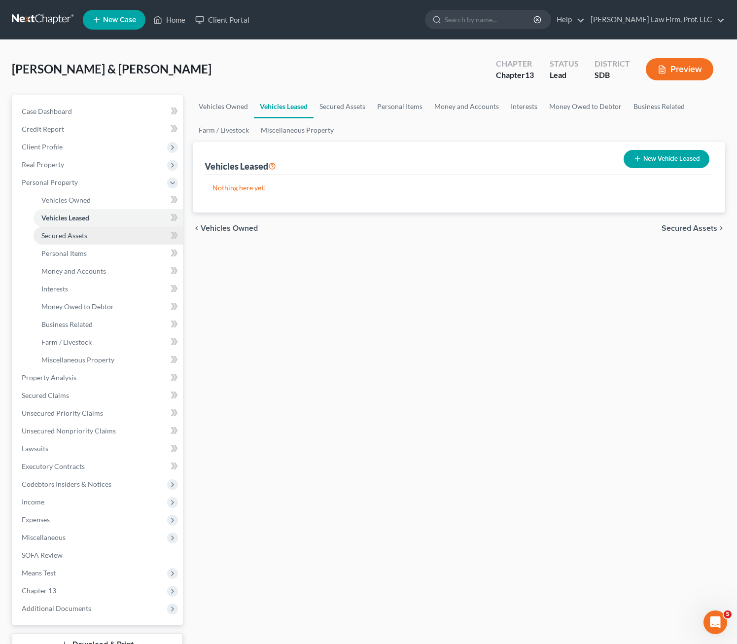
click at [78, 242] on link "Secured Assets" at bounding box center [108, 236] width 149 height 18
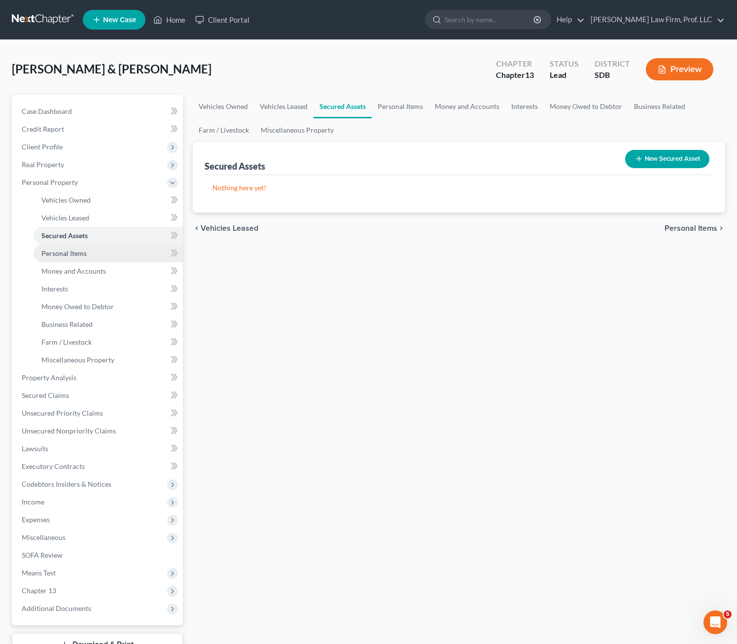
click at [65, 256] on span "Personal Items" at bounding box center [63, 253] width 45 height 8
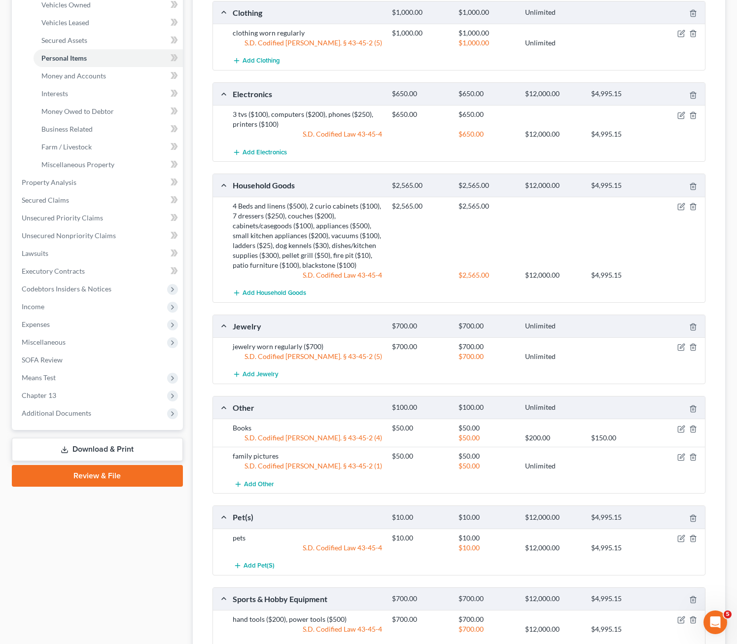
scroll to position [246, 0]
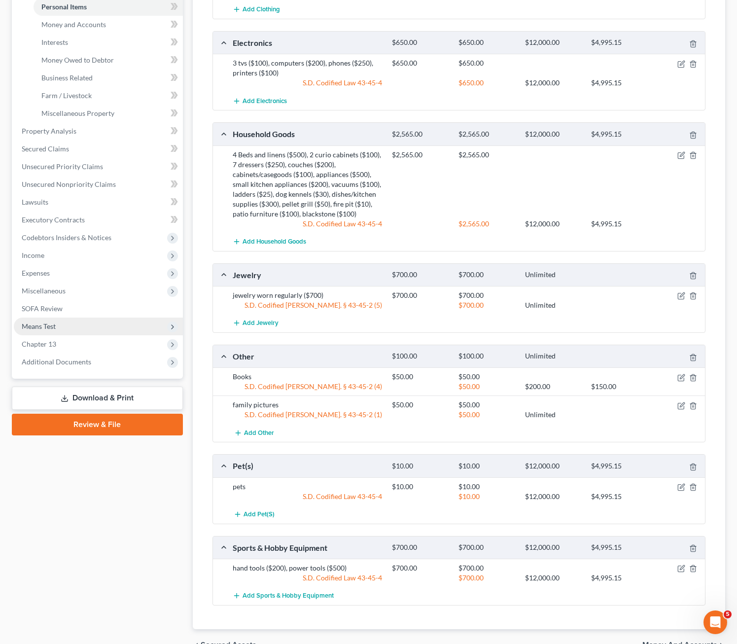
click at [55, 320] on span "Means Test" at bounding box center [98, 326] width 169 height 18
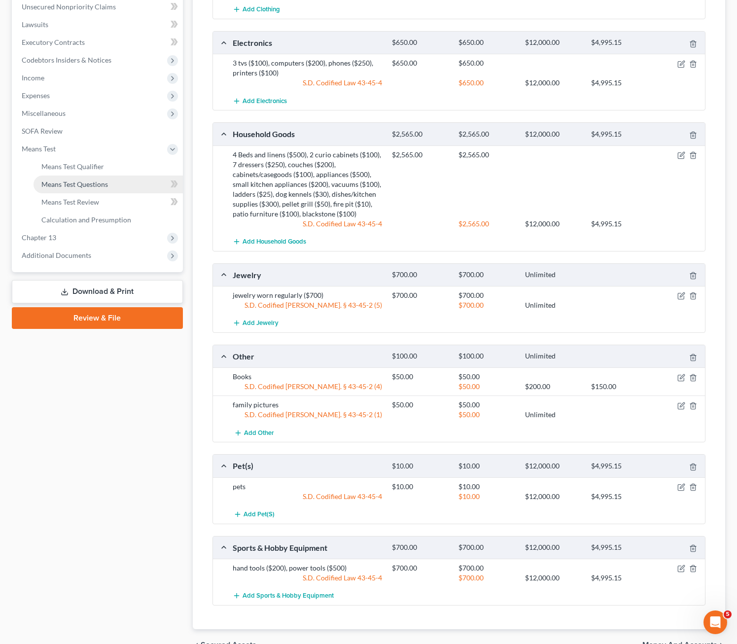
click at [87, 180] on span "Means Test Questions" at bounding box center [74, 184] width 67 height 8
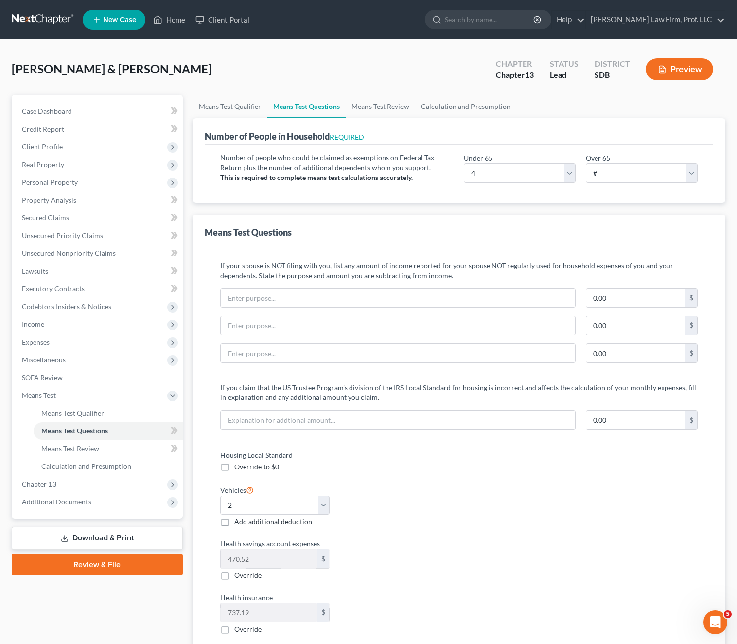
drag, startPoint x: 443, startPoint y: 566, endPoint x: 342, endPoint y: 488, distance: 127.9
click at [443, 566] on div "Health savings account expenses 470.52 $ Override" at bounding box center [334, 559] width 239 height 42
drag, startPoint x: 227, startPoint y: 103, endPoint x: 464, endPoint y: 163, distance: 244.6
click at [227, 103] on link "Means Test Qualifier" at bounding box center [230, 107] width 74 height 24
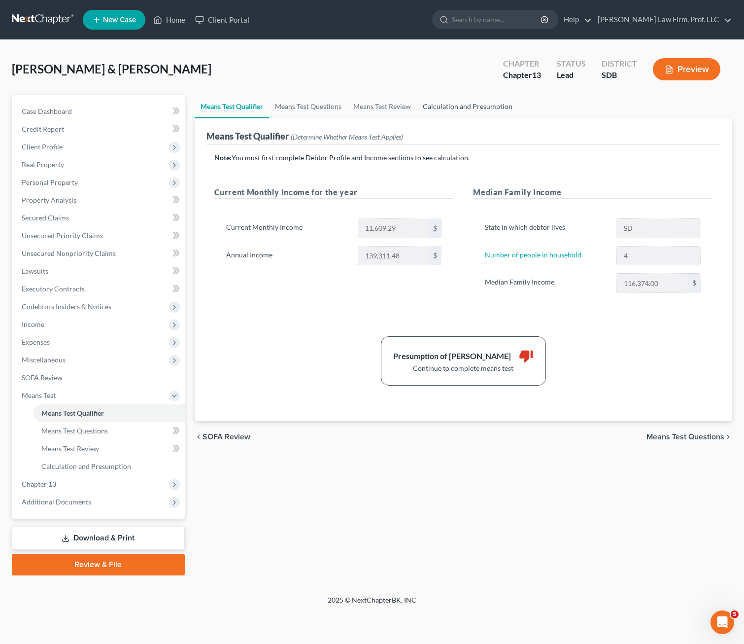
click at [477, 109] on link "Calculation and Presumption" at bounding box center [468, 107] width 102 height 24
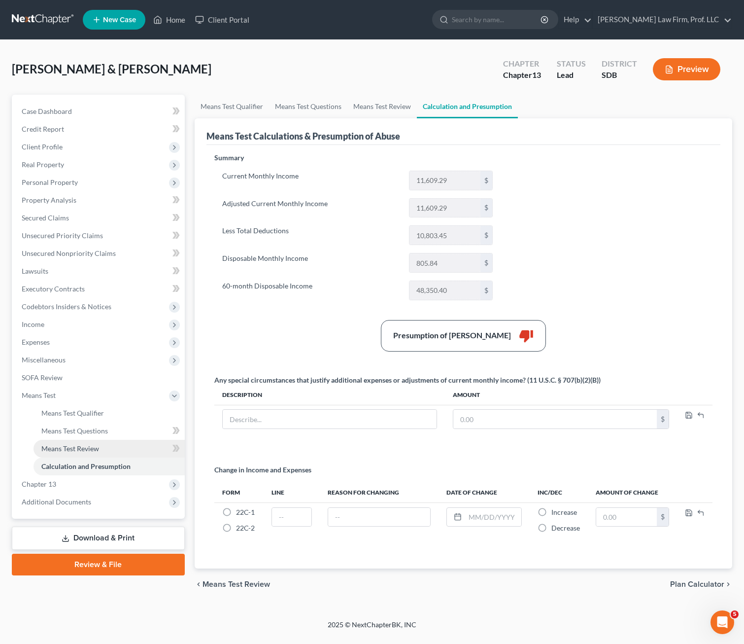
click at [56, 451] on span "Means Test Review" at bounding box center [70, 448] width 58 height 8
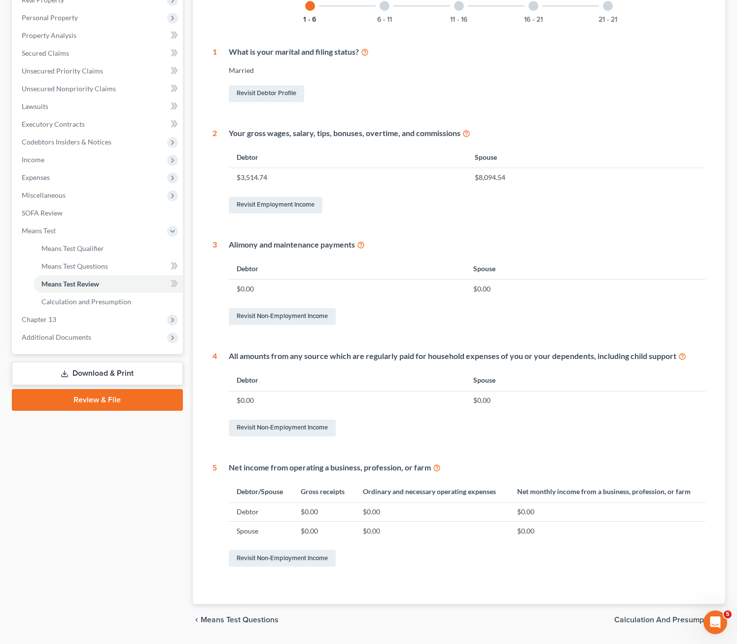
scroll to position [194, 0]
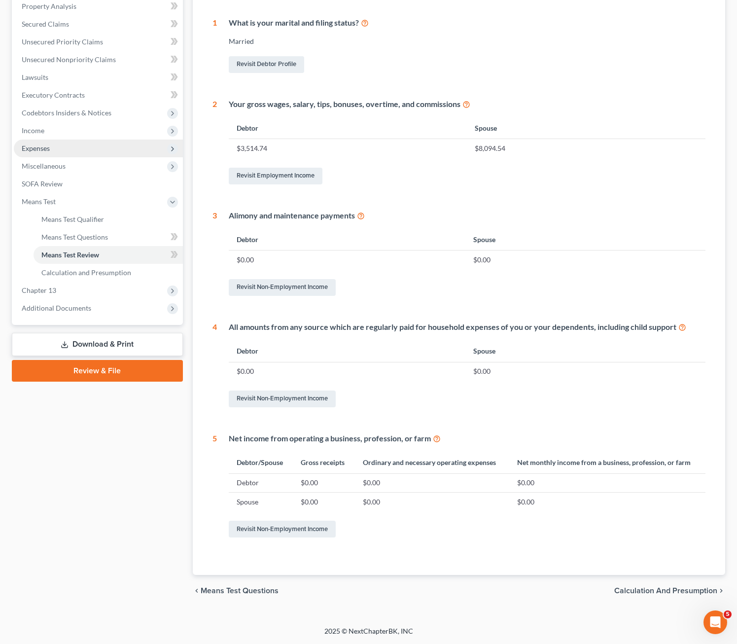
click at [33, 154] on span "Expenses" at bounding box center [98, 149] width 169 height 18
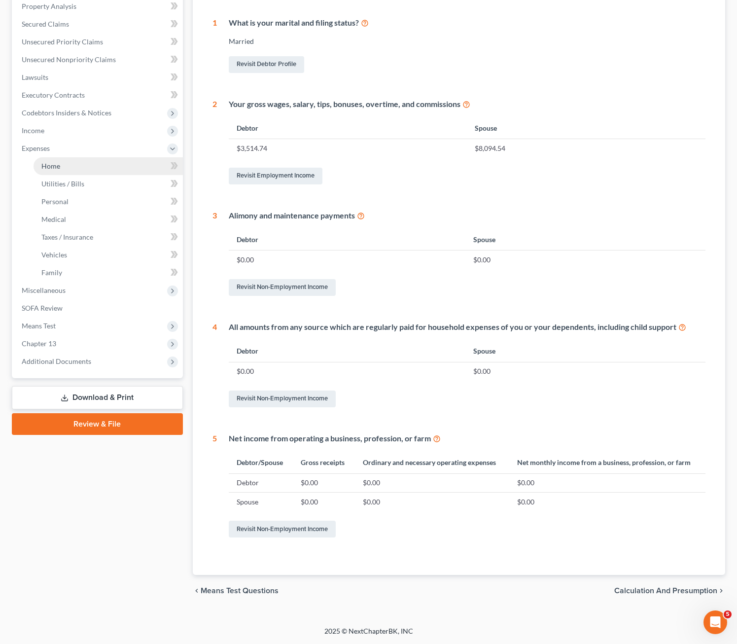
click at [55, 167] on span "Home" at bounding box center [50, 166] width 19 height 8
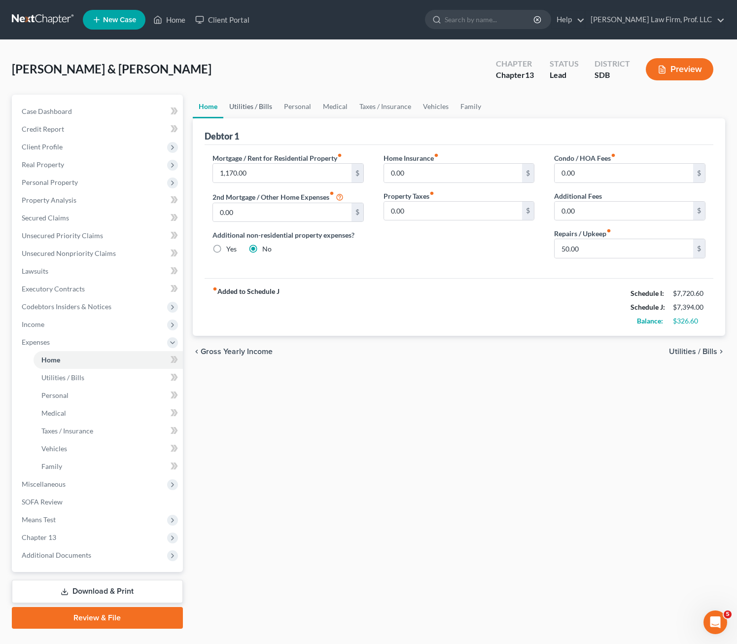
click at [255, 106] on link "Utilities / Bills" at bounding box center [250, 107] width 55 height 24
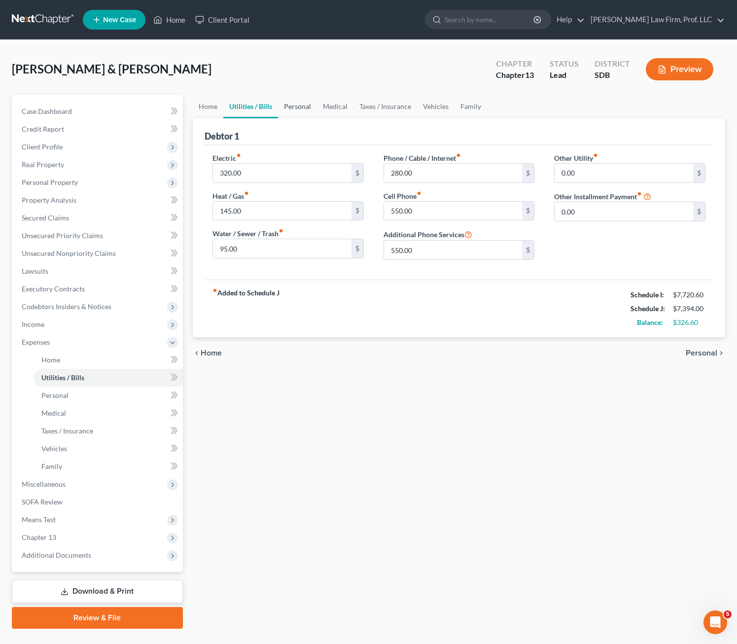
click at [295, 106] on link "Personal" at bounding box center [297, 107] width 39 height 24
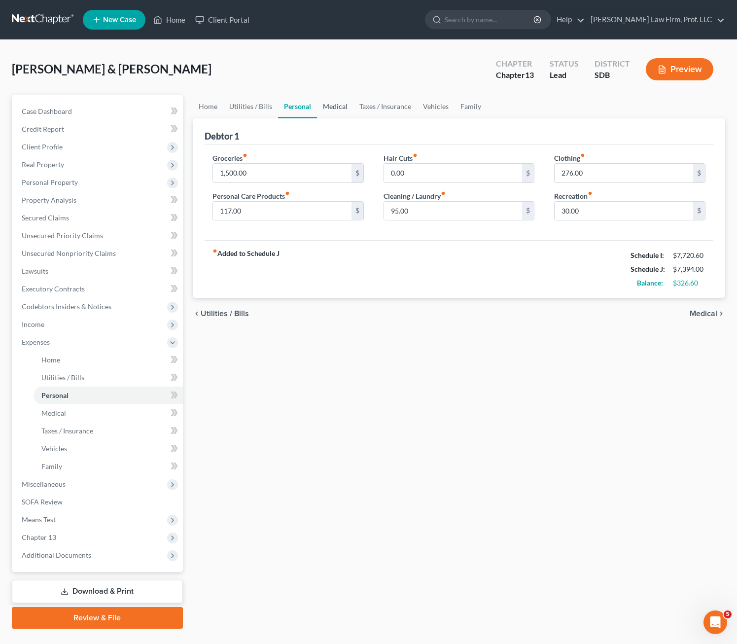
click at [341, 106] on link "Medical" at bounding box center [335, 107] width 36 height 24
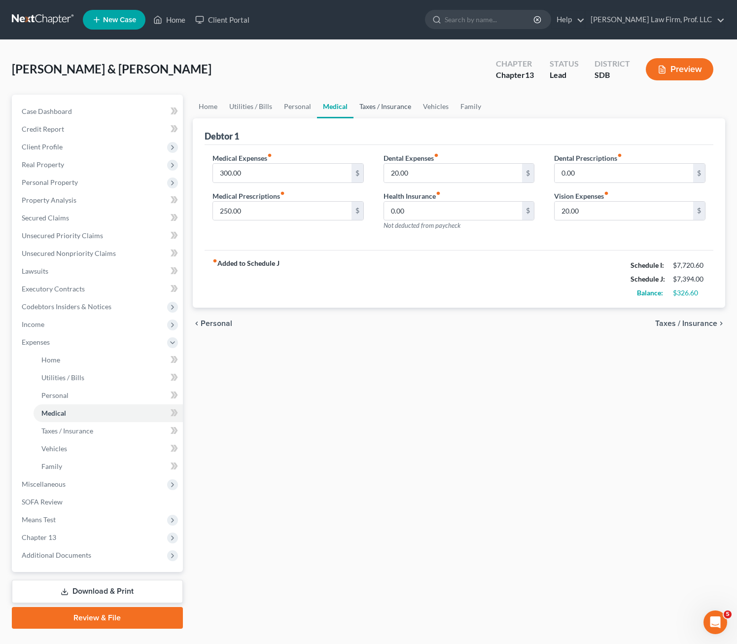
click at [377, 110] on link "Taxes / Insurance" at bounding box center [385, 107] width 64 height 24
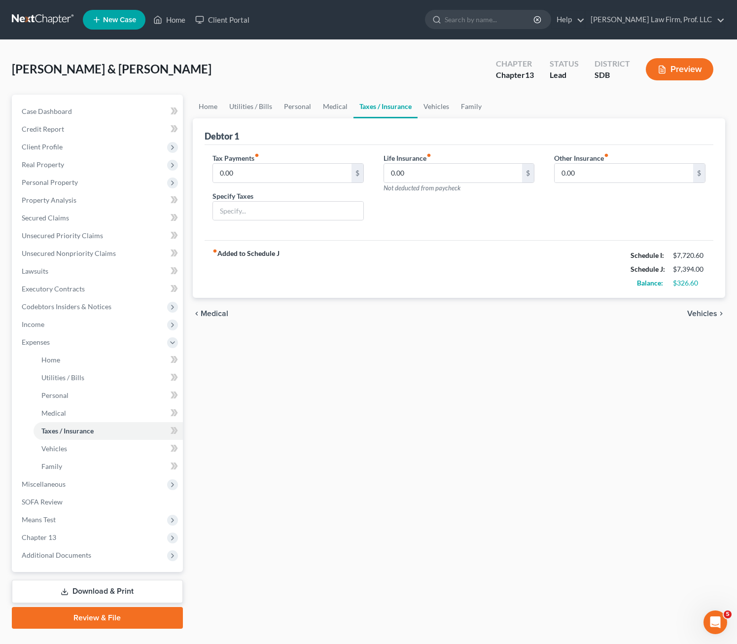
click at [403, 237] on div "Tax Payments fiber_manual_record 0.00 $ Specify Taxes Life Insurance fiber_manu…" at bounding box center [459, 193] width 509 height 96
click at [429, 108] on link "Vehicles" at bounding box center [436, 107] width 37 height 24
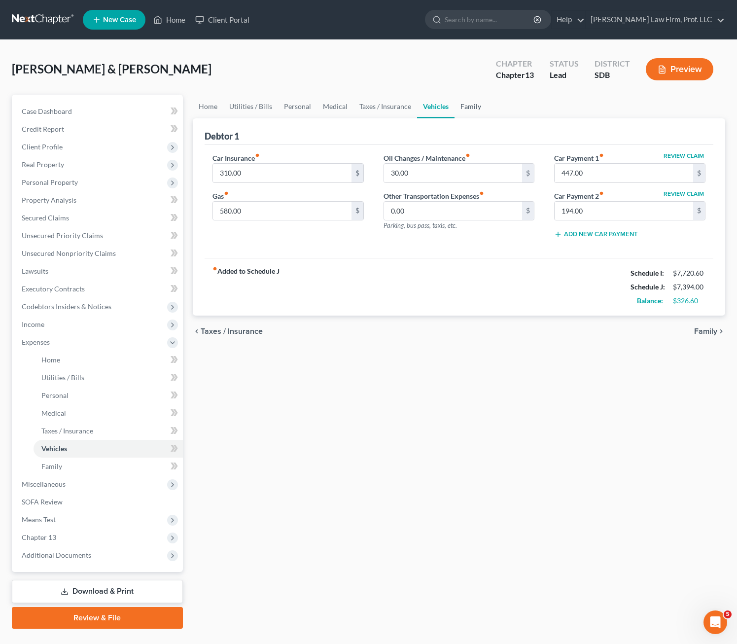
click at [476, 106] on link "Family" at bounding box center [471, 107] width 33 height 24
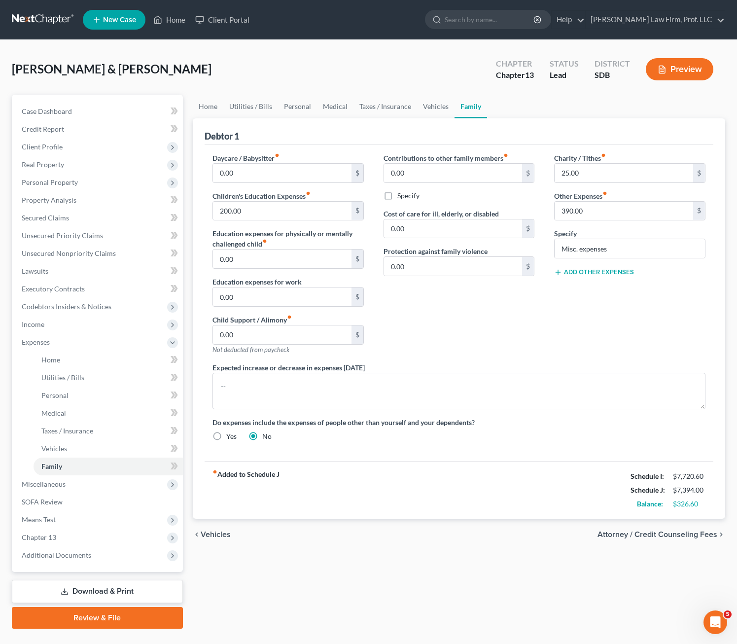
click at [493, 307] on div "Contributions to other family members fiber_manual_record 0.00 $ Specify Cost o…" at bounding box center [459, 258] width 171 height 210
click at [596, 215] on input "390.00" at bounding box center [624, 211] width 139 height 19
drag, startPoint x: 568, startPoint y: 351, endPoint x: 348, endPoint y: 217, distance: 258.4
click at [569, 351] on div "Charity / Tithes fiber_manual_record 25.00 $ Other Expenses fiber_manual_record…" at bounding box center [629, 258] width 171 height 210
click at [52, 535] on span "Chapter 13" at bounding box center [39, 537] width 35 height 8
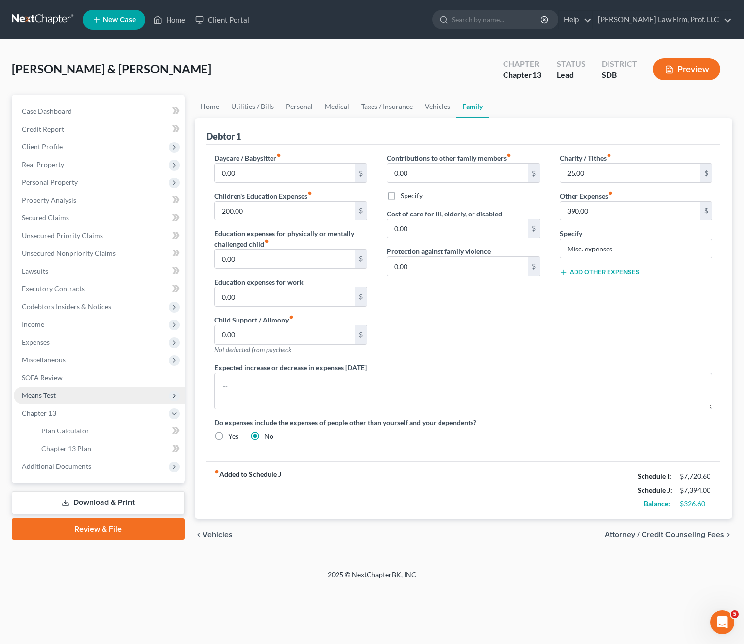
click at [70, 401] on span "Means Test" at bounding box center [99, 396] width 171 height 18
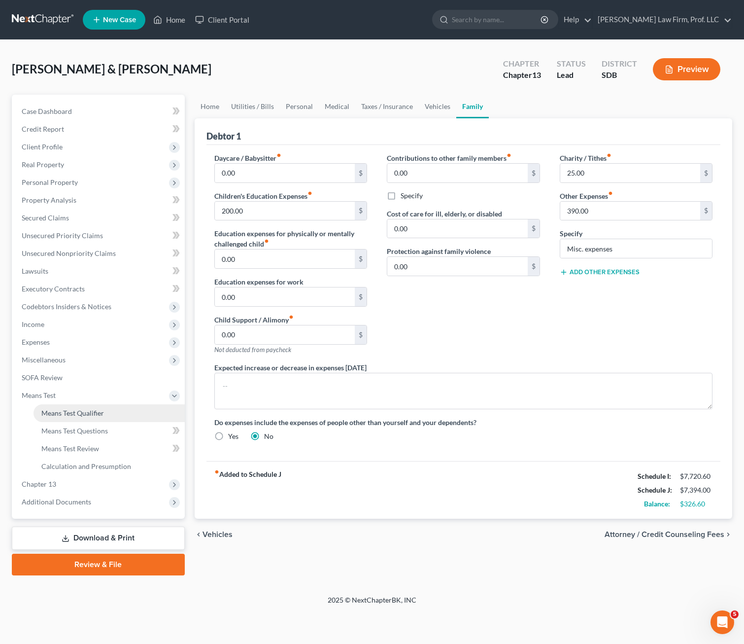
click at [66, 414] on span "Means Test Qualifier" at bounding box center [72, 413] width 63 height 8
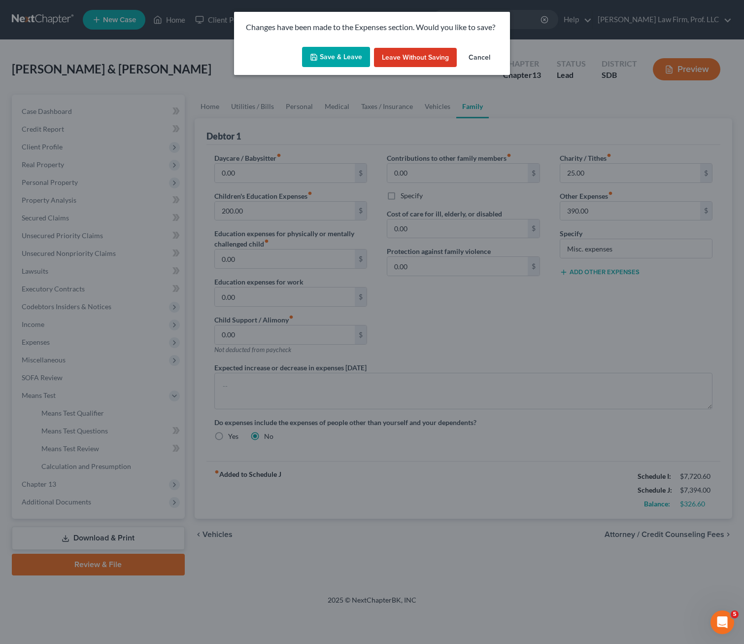
click at [348, 68] on div "Save & Leave Leave without Saving Cancel" at bounding box center [372, 59] width 276 height 33
click at [345, 57] on button "Save & Leave" at bounding box center [336, 57] width 68 height 21
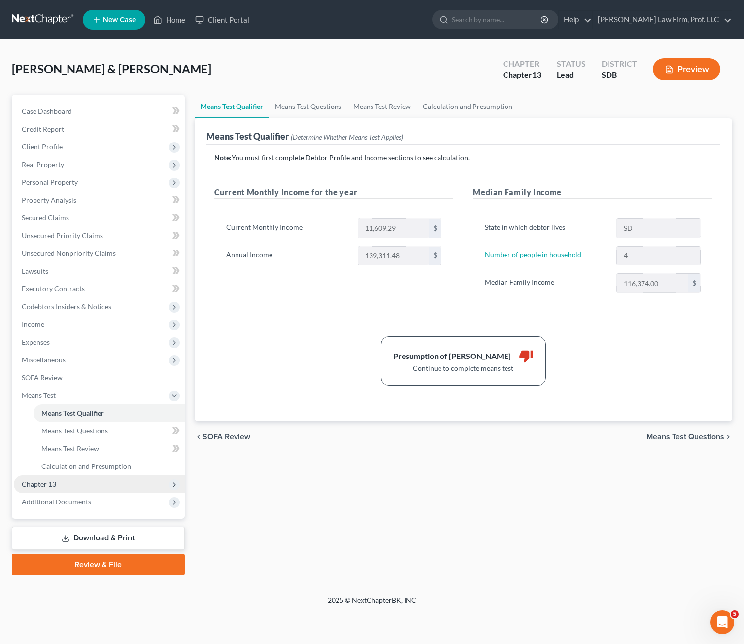
click at [80, 481] on span "Chapter 13" at bounding box center [99, 484] width 171 height 18
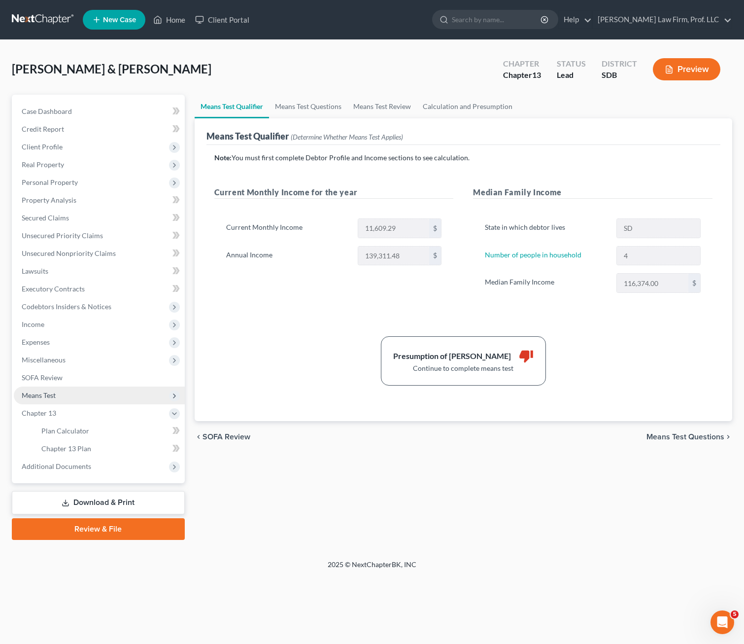
click at [62, 394] on span "Means Test" at bounding box center [99, 396] width 171 height 18
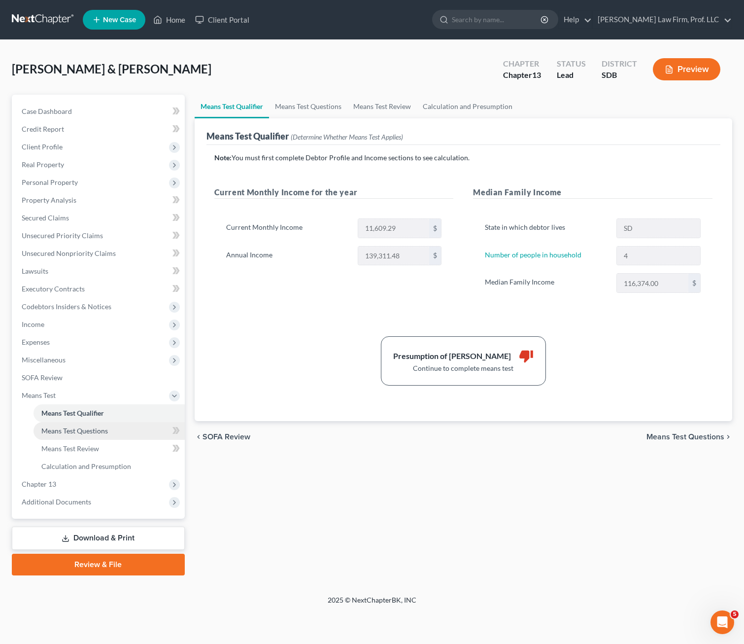
click at [86, 429] on span "Means Test Questions" at bounding box center [74, 430] width 67 height 8
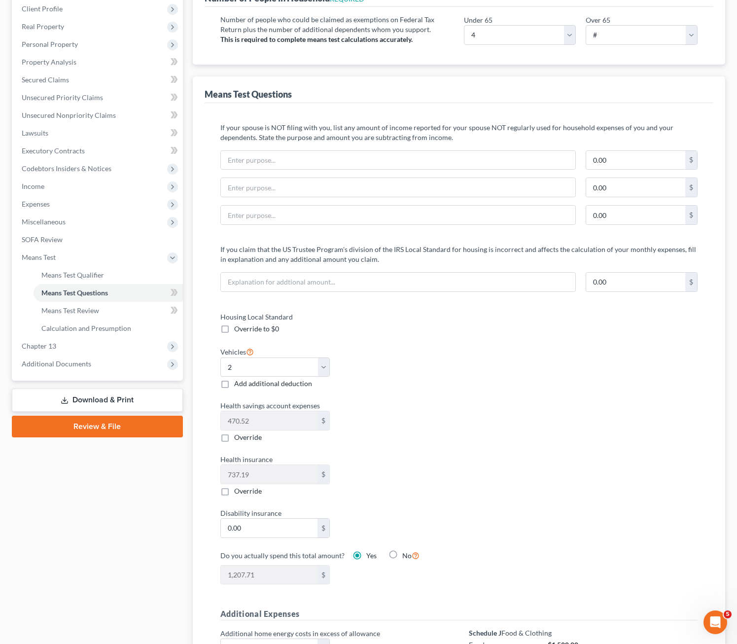
scroll to position [345, 0]
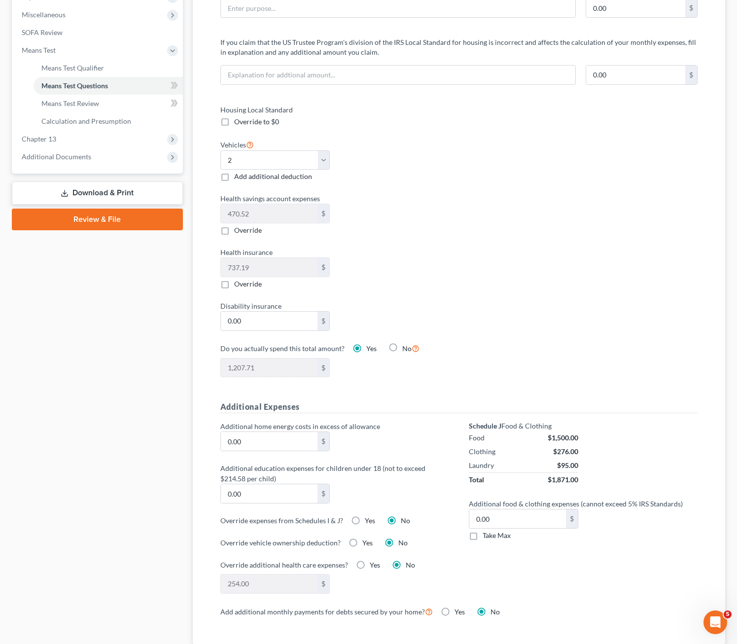
click at [408, 289] on div "Health insurance 737.19 $ Override" at bounding box center [334, 268] width 239 height 42
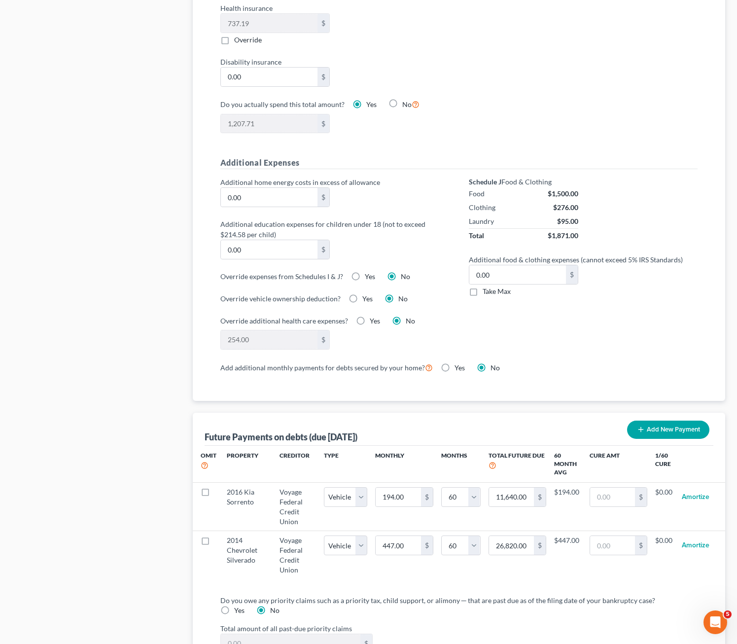
scroll to position [592, 0]
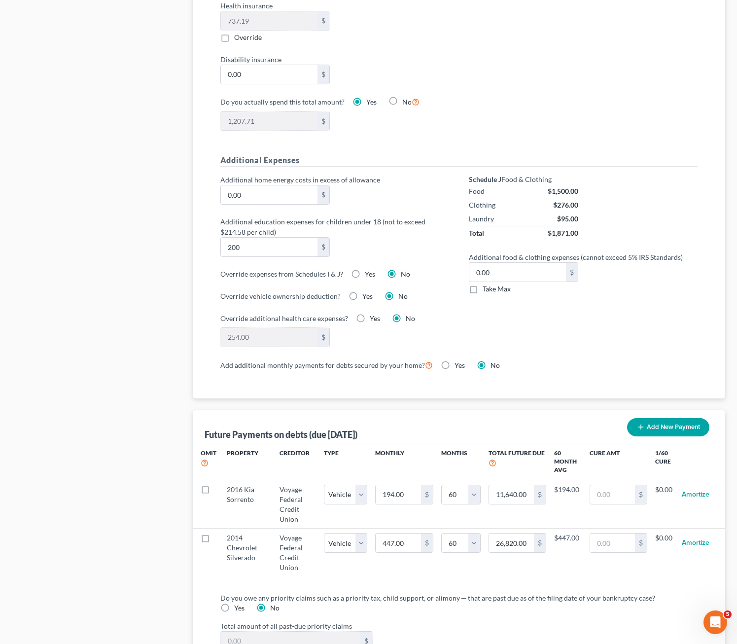
click at [467, 337] on div "Schedule J Food & Clothing Food $1,500.00 Clothing $276.00 Laundry $95.00 Total…" at bounding box center [583, 267] width 248 height 184
click at [370, 320] on label "Yes" at bounding box center [375, 319] width 10 height 10
click at [374, 320] on input "Yes" at bounding box center [377, 317] width 6 height 6
click at [554, 334] on div "Schedule J Food & Clothing Food $1,500.00 Clothing $276.00 Laundry $95.00 Total…" at bounding box center [583, 267] width 248 height 184
click at [477, 312] on div "Schedule J Food & Clothing Food $1,500.00 Clothing $276.00 Laundry $95.00 Total…" at bounding box center [583, 267] width 248 height 184
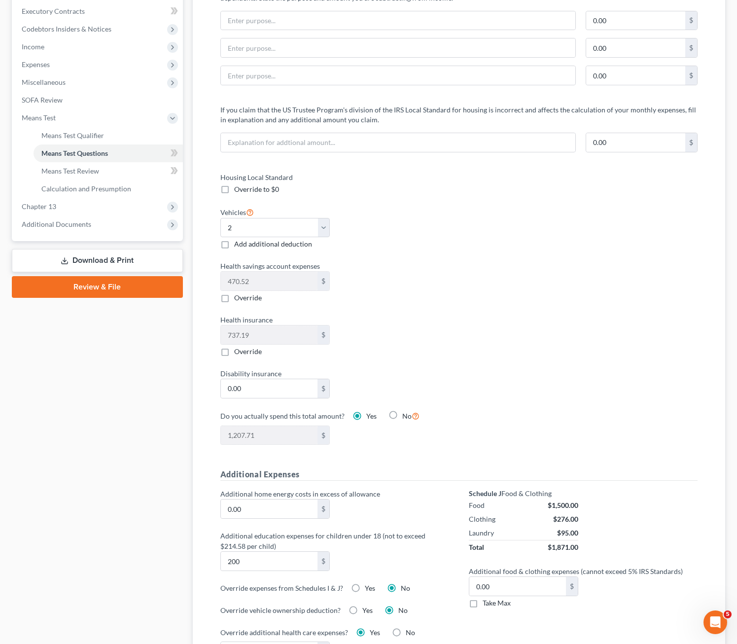
scroll to position [239, 0]
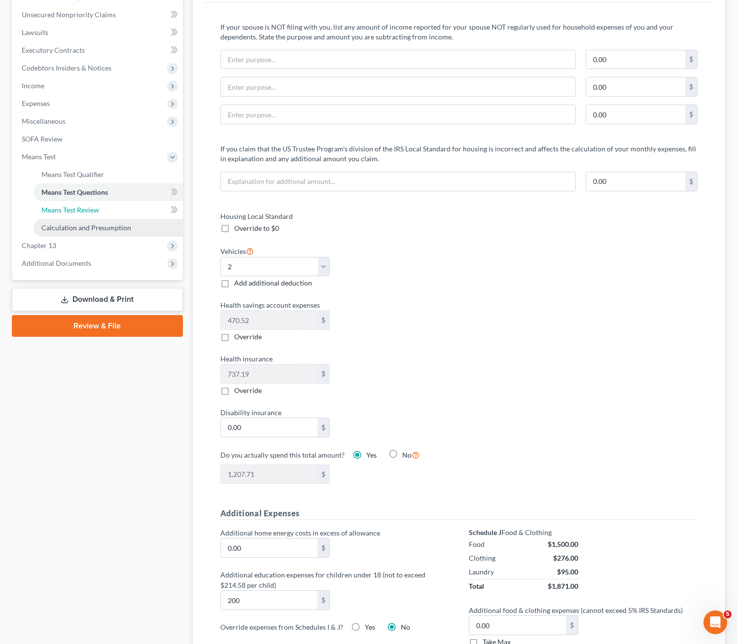
click at [61, 212] on span "Means Test Review" at bounding box center [70, 210] width 58 height 8
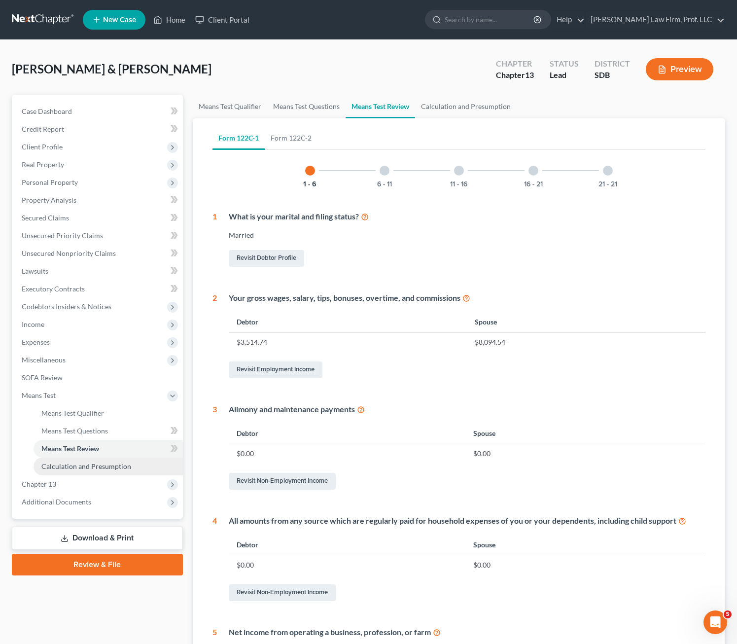
click at [77, 469] on span "Calculation and Presumption" at bounding box center [86, 466] width 90 height 8
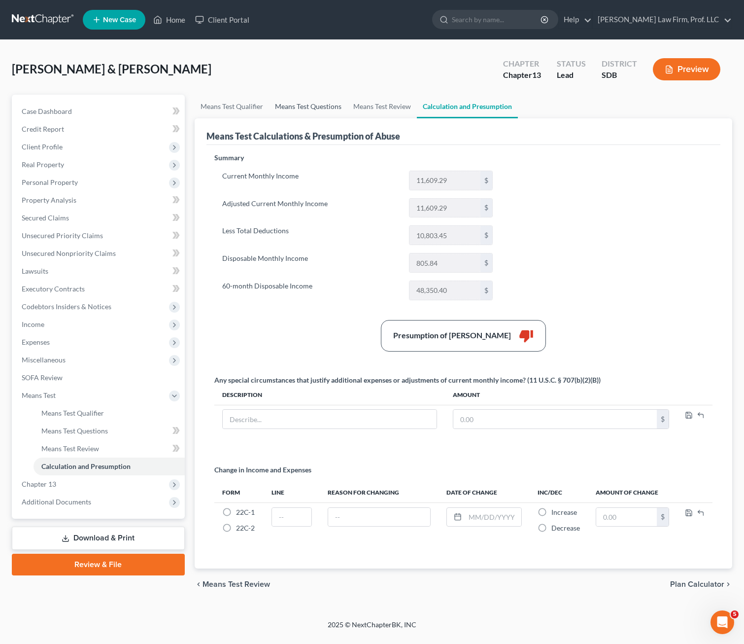
click at [292, 99] on link "Means Test Questions" at bounding box center [308, 107] width 78 height 24
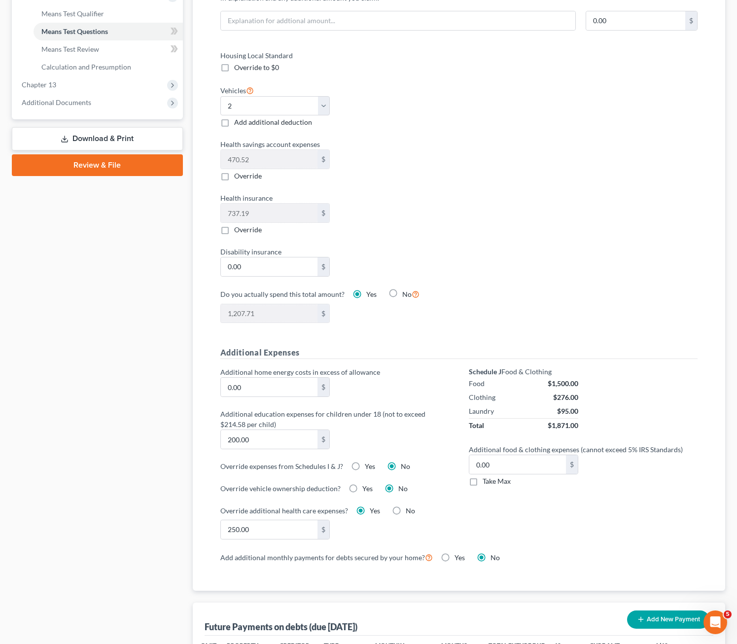
scroll to position [493, 0]
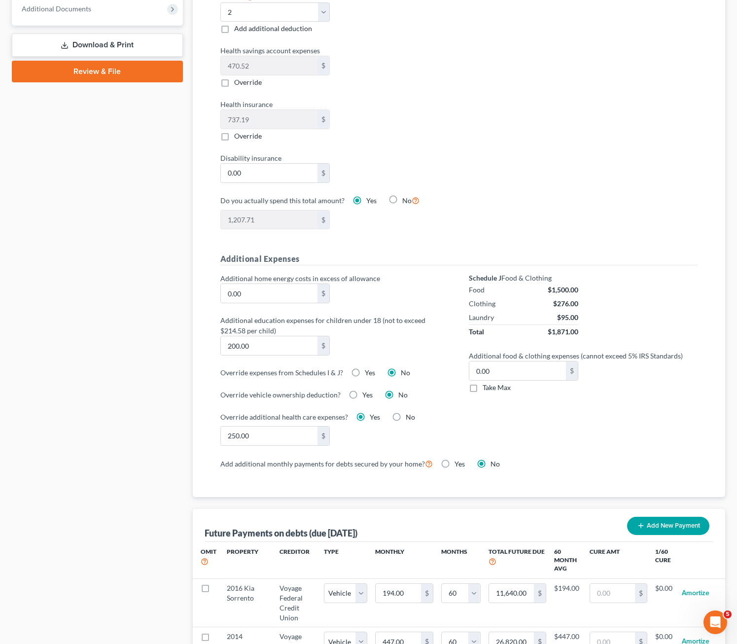
click at [406, 417] on label "No" at bounding box center [410, 417] width 9 height 10
click at [410, 417] on input "No" at bounding box center [413, 415] width 6 height 6
click at [456, 425] on div "Additional home energy costs in excess of allowance 0.00 $ Additional education…" at bounding box center [335, 365] width 248 height 184
click at [424, 434] on div "254.00 $" at bounding box center [334, 436] width 239 height 20
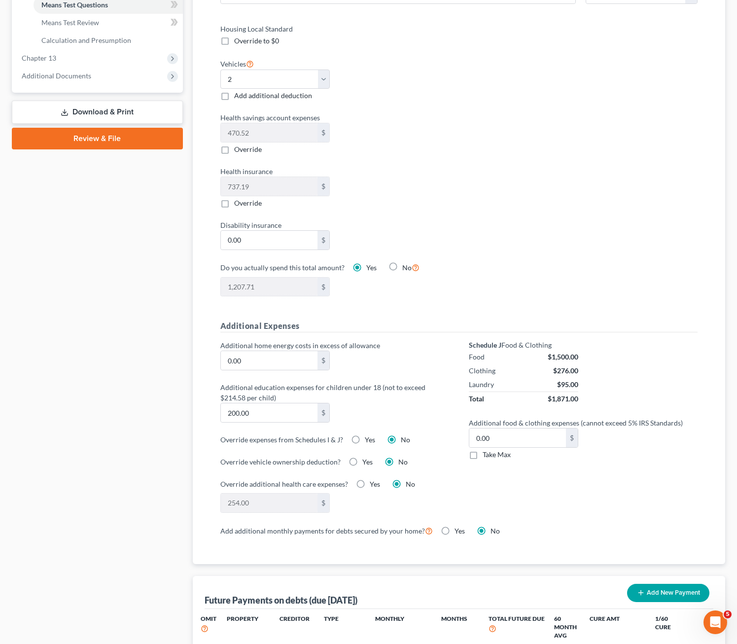
scroll to position [296, 0]
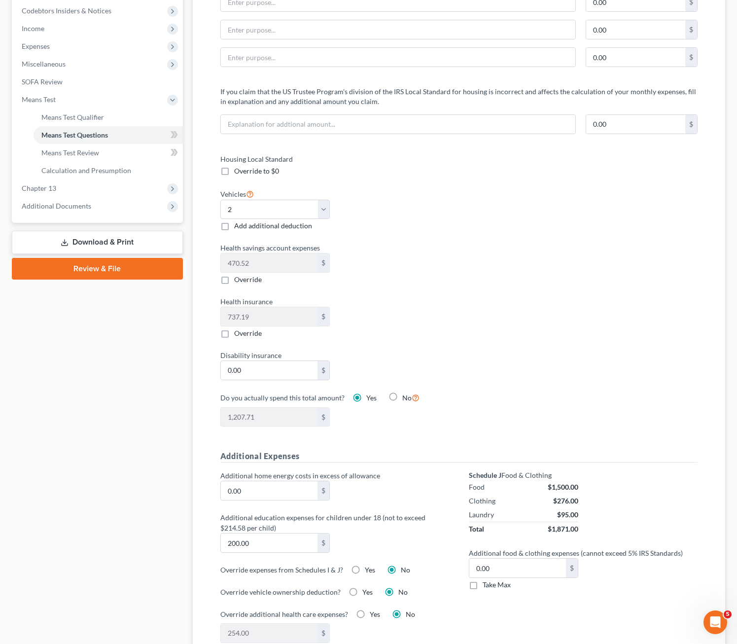
click at [410, 319] on div "Health insurance 737.19 $ Override" at bounding box center [334, 317] width 239 height 42
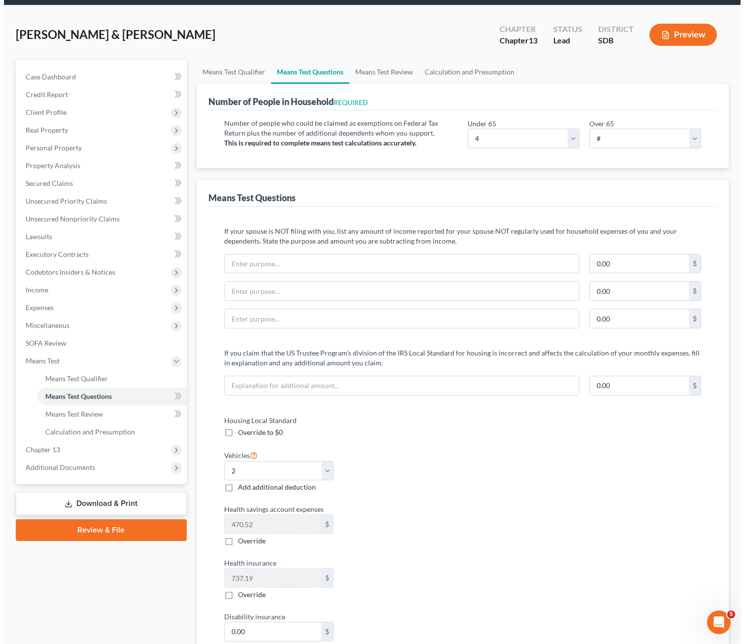
scroll to position [0, 0]
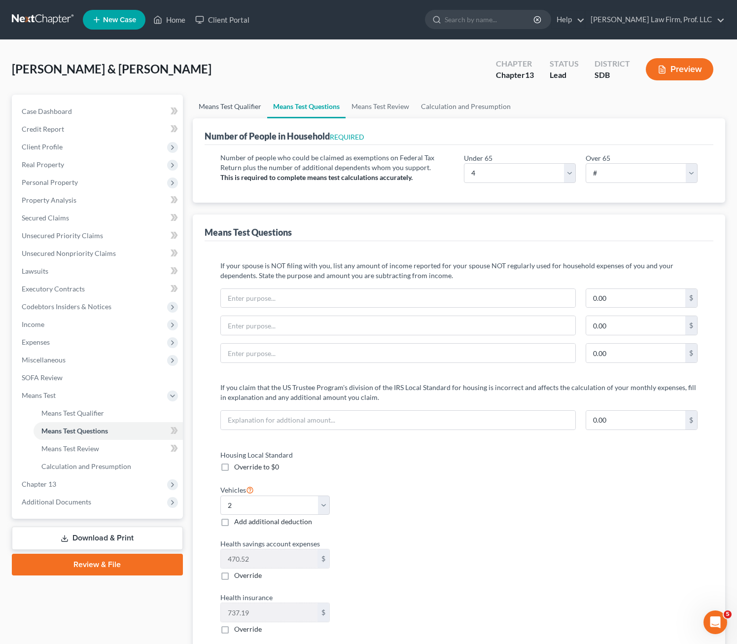
click at [259, 106] on link "Means Test Qualifier" at bounding box center [230, 107] width 74 height 24
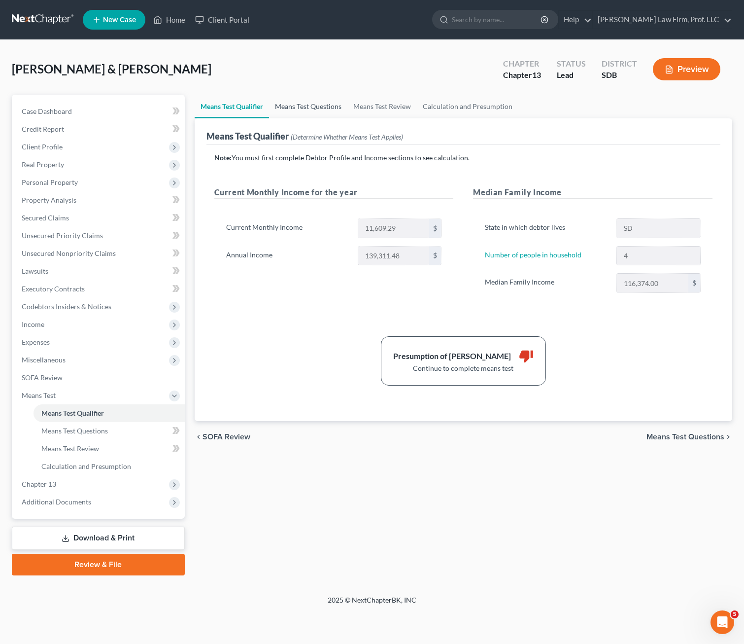
click at [316, 109] on link "Means Test Questions" at bounding box center [308, 107] width 78 height 24
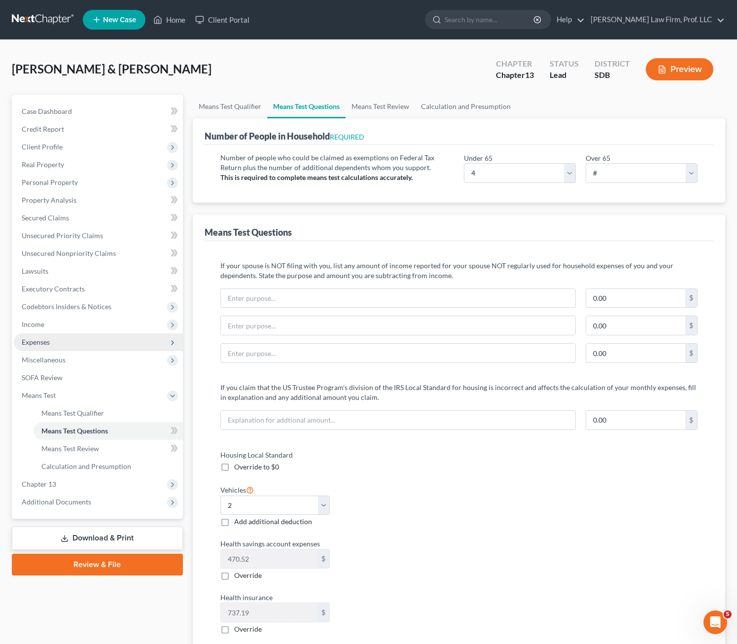
click at [44, 319] on span "Income" at bounding box center [98, 325] width 169 height 18
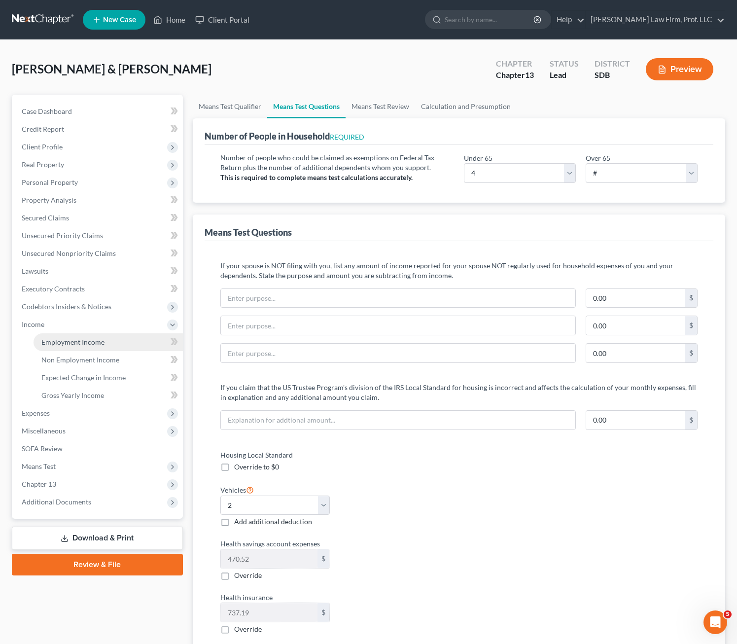
click at [112, 337] on link "Employment Income" at bounding box center [108, 342] width 149 height 18
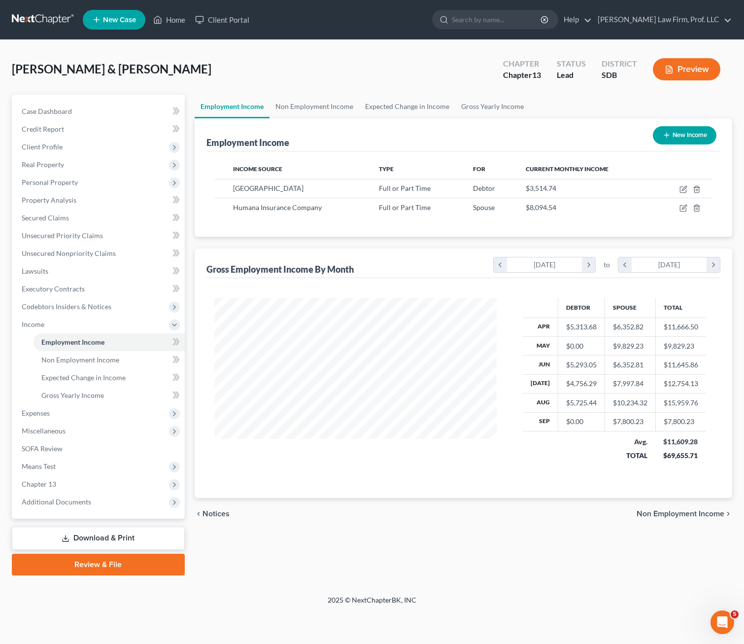
scroll to position [177, 303]
click at [618, 207] on icon "button" at bounding box center [684, 207] width 4 height 4
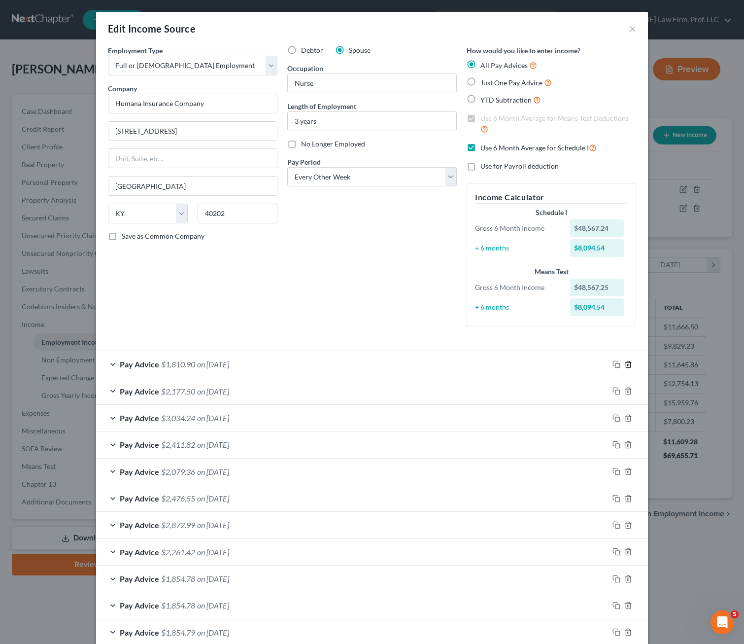
click at [618, 363] on icon "button" at bounding box center [629, 364] width 8 height 8
click at [433, 238] on div "Debtor Spouse Occupation Nurse Length of Employment 3 years No Longer Employed …" at bounding box center [371, 189] width 179 height 289
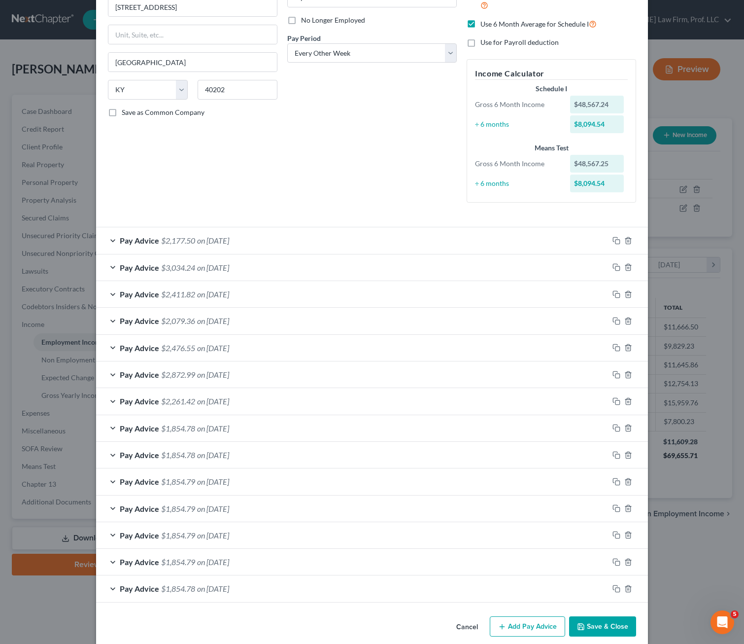
scroll to position [136, 0]
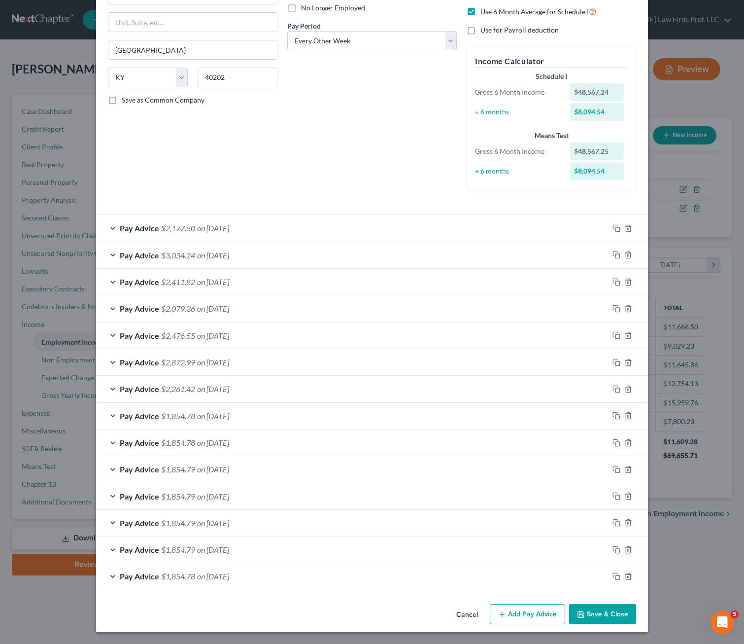
drag, startPoint x: 599, startPoint y: 616, endPoint x: 549, endPoint y: 484, distance: 141.1
click at [600, 615] on button "Save & Close" at bounding box center [602, 614] width 67 height 21
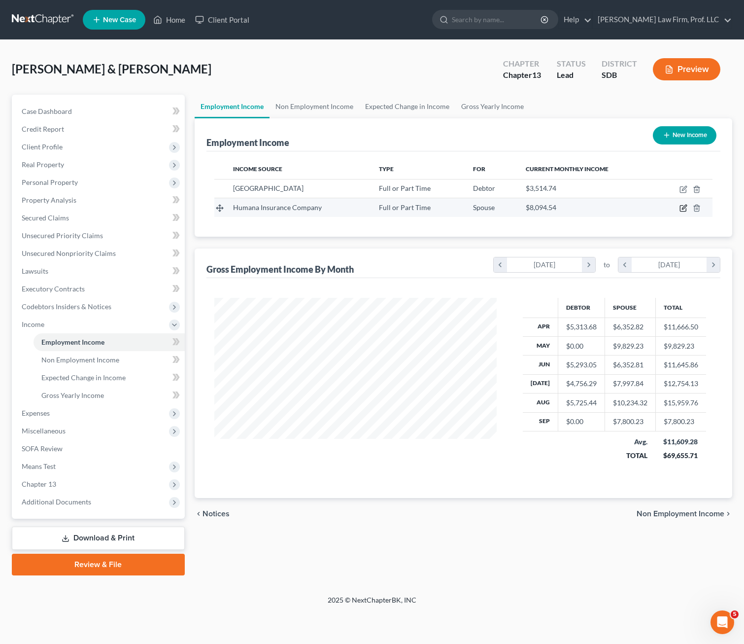
click at [618, 206] on icon "button" at bounding box center [684, 208] width 8 height 8
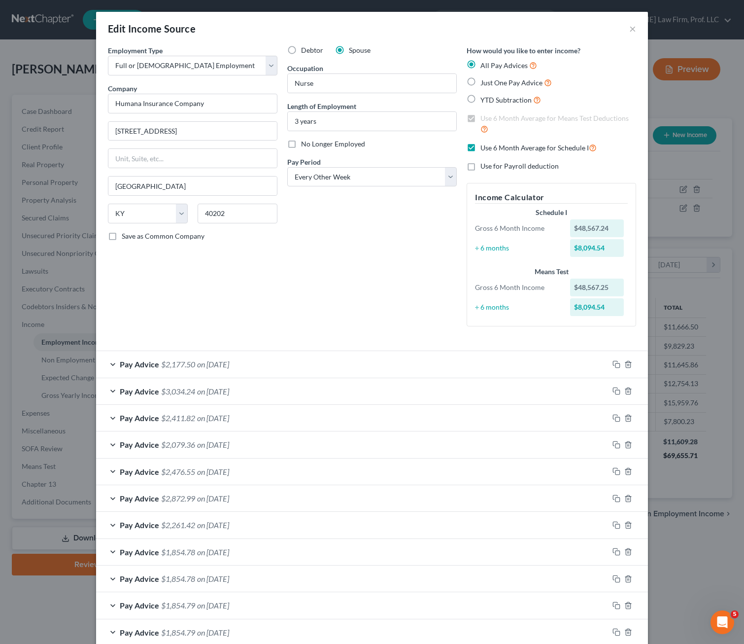
click at [229, 363] on span "on [DATE]" at bounding box center [213, 363] width 32 height 9
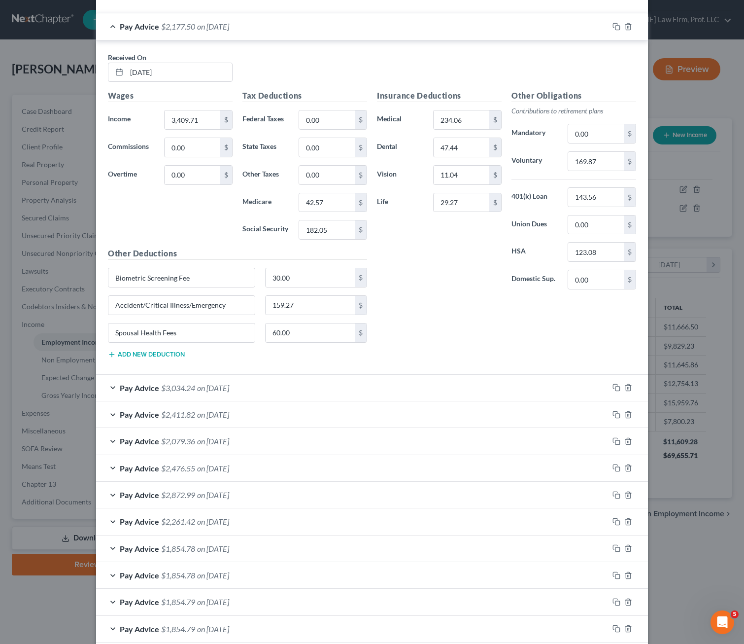
scroll to position [284, 0]
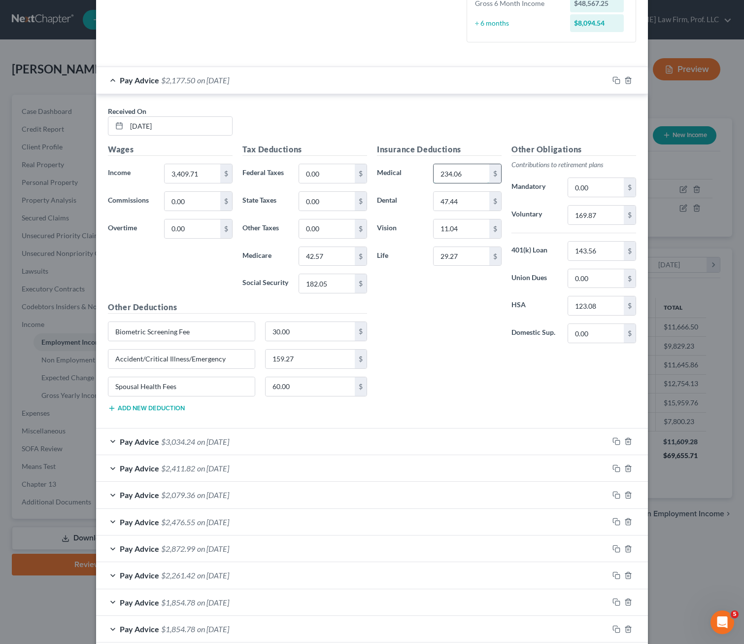
click at [453, 176] on input "234.06" at bounding box center [462, 173] width 56 height 19
click at [452, 322] on div "Insurance Deductions Medical 294.06 $ Dental 47.44 $ Vision 11.04 $ Life 29.27 $" at bounding box center [439, 247] width 135 height 208
drag, startPoint x: 189, startPoint y: 381, endPoint x: 85, endPoint y: 375, distance: 104.2
click at [85, 375] on div "Edit Income Source × Employment Type * Select Full or [DEMOGRAPHIC_DATA] Employ…" at bounding box center [372, 322] width 744 height 644
drag, startPoint x: 416, startPoint y: 367, endPoint x: 426, endPoint y: 386, distance: 21.0
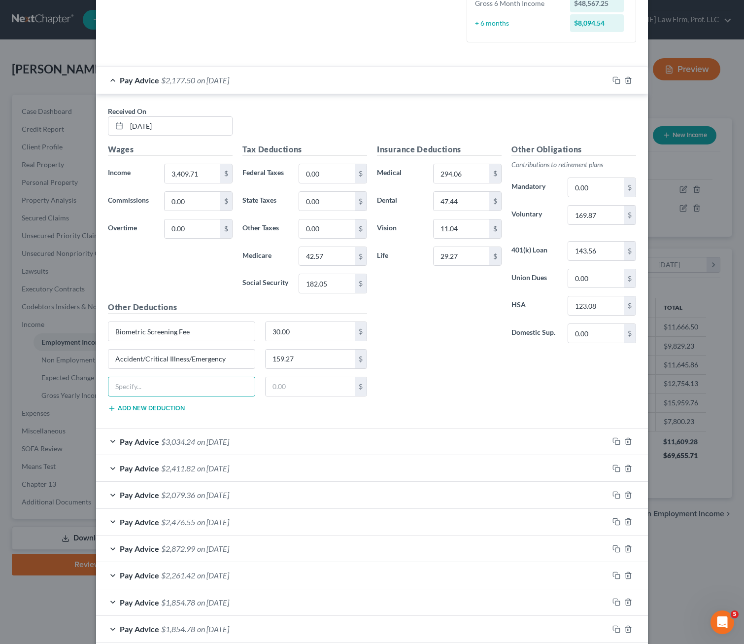
click at [417, 367] on div "Insurance Deductions Medical 294.06 $ Dental 47.44 $ Vision 11.04 $ Life 29.27 …" at bounding box center [506, 281] width 269 height 276
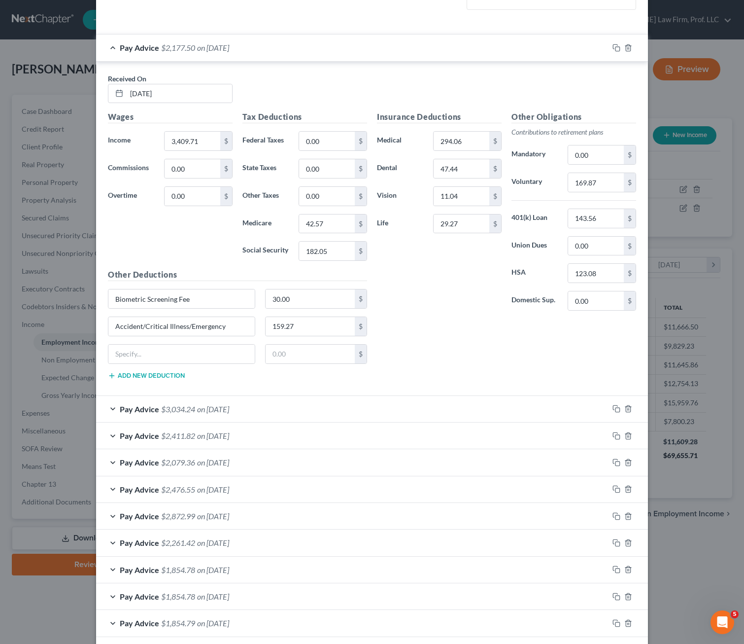
scroll to position [333, 0]
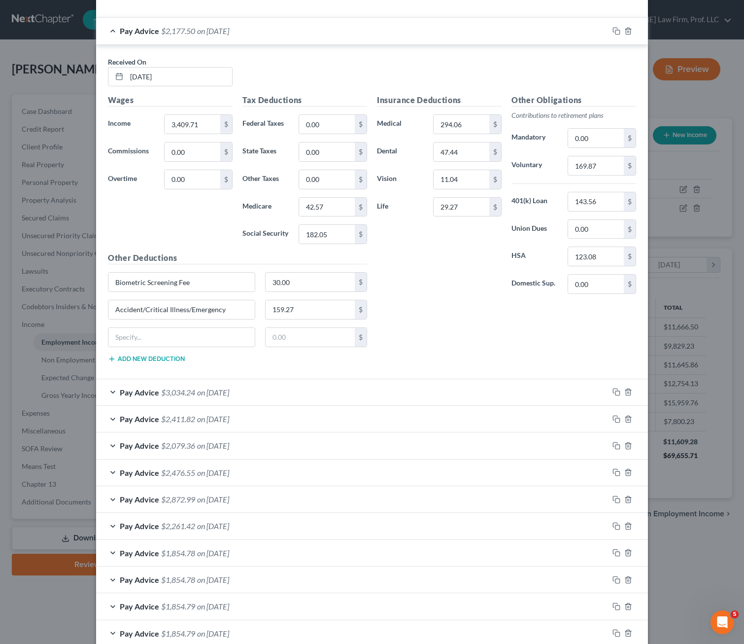
drag, startPoint x: 347, startPoint y: 395, endPoint x: 463, endPoint y: 408, distance: 117.5
click at [347, 395] on div "Pay Advice $3,034.24 on [DATE]" at bounding box center [352, 392] width 513 height 26
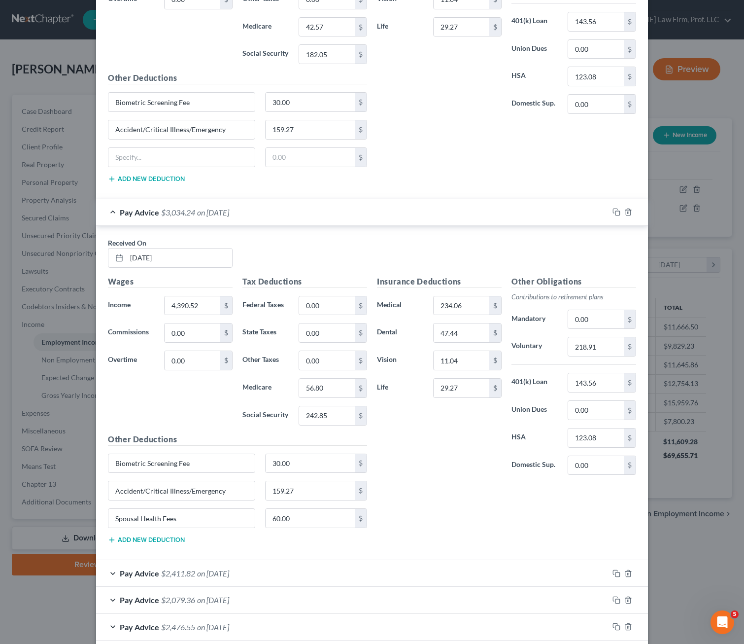
scroll to position [530, 0]
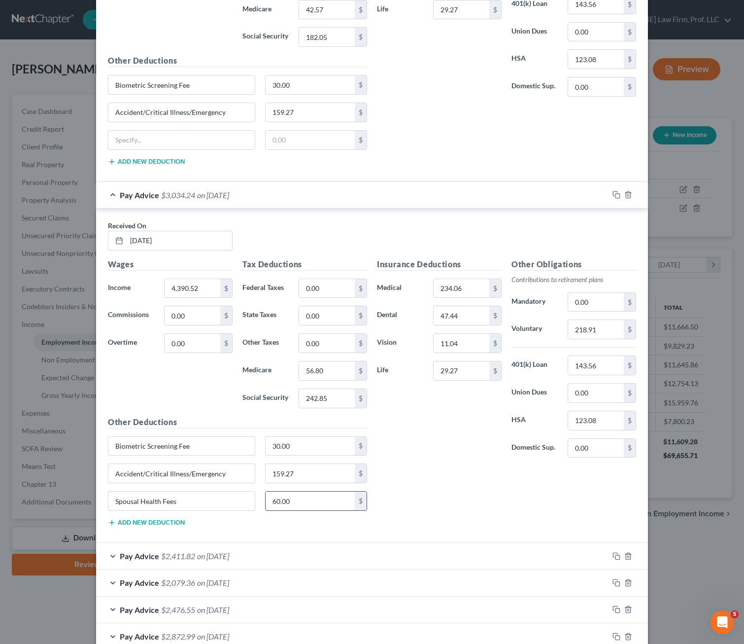
click at [305, 504] on input "60.00" at bounding box center [311, 501] width 90 height 19
click at [214, 503] on input "Spousal Health Fees" at bounding box center [181, 501] width 146 height 19
click at [213, 502] on input "Spousal Health Fees" at bounding box center [181, 501] width 146 height 19
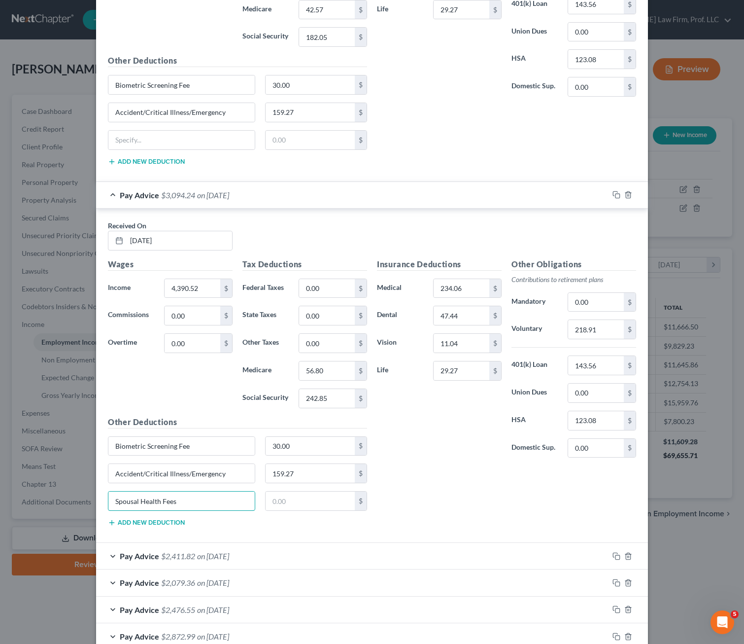
drag, startPoint x: 213, startPoint y: 502, endPoint x: 84, endPoint y: 501, distance: 129.2
click at [203, 502] on input "Spousal Health Fees" at bounding box center [181, 501] width 146 height 19
click at [203, 498] on input "Spousal Health Fees" at bounding box center [181, 501] width 146 height 19
drag, startPoint x: 178, startPoint y: 500, endPoint x: 96, endPoint y: 501, distance: 82.3
click at [96, 501] on div "Received On * [DATE] Wages Income * 4,390.52 $ Commissions 0.00 $ Overtime 0.00…" at bounding box center [372, 376] width 552 height 334
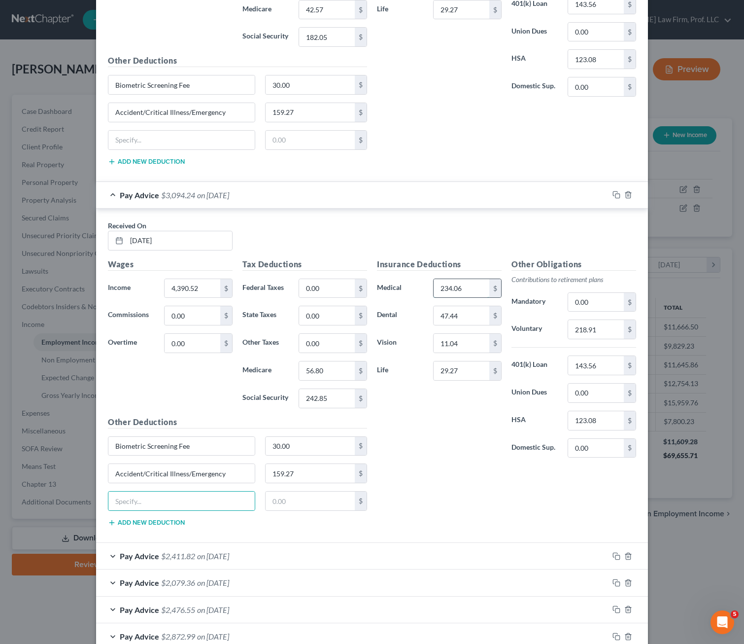
click at [458, 285] on input "234.06" at bounding box center [462, 288] width 56 height 19
click at [460, 420] on div "Insurance Deductions Medical 294.06 $ Dental 47.44 $ Vision 11.04 $ Life 29.27 $" at bounding box center [439, 362] width 135 height 208
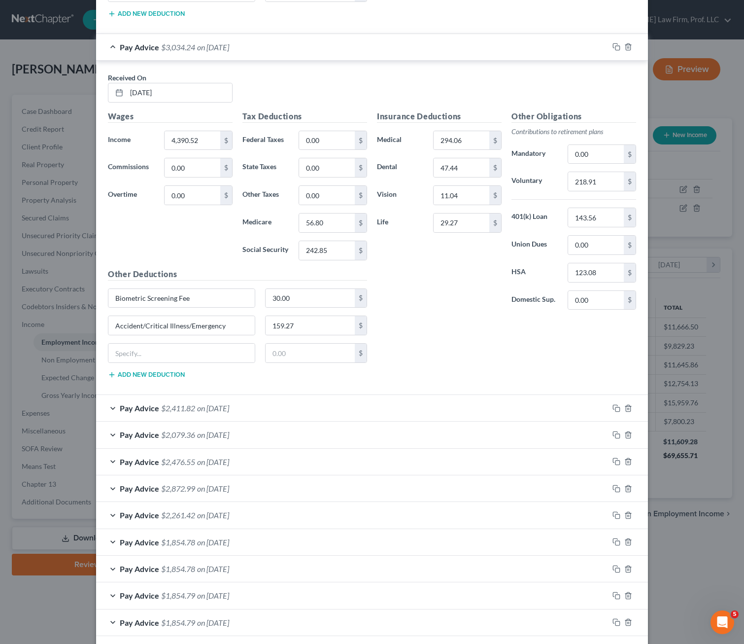
click at [232, 403] on div "Pay Advice $2,411.82 on [DATE]" at bounding box center [352, 408] width 513 height 26
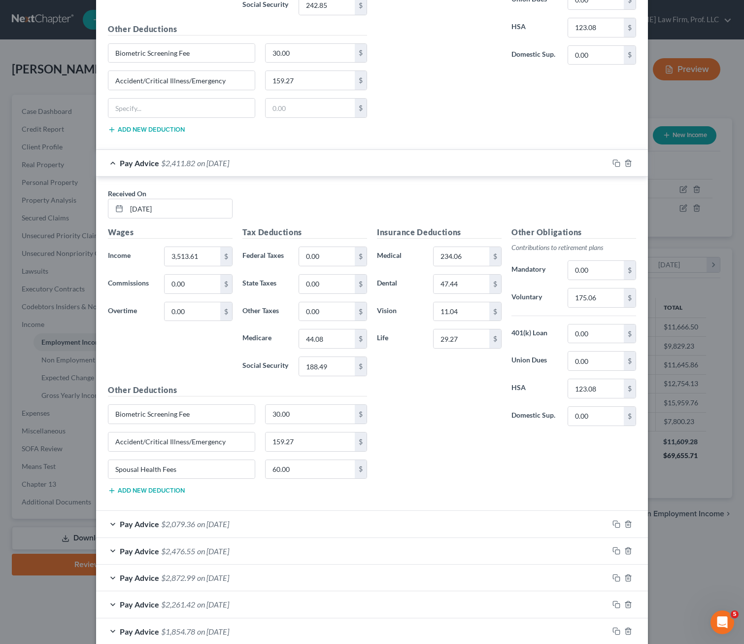
scroll to position [925, 0]
click at [463, 259] on input "234.06" at bounding box center [462, 255] width 56 height 19
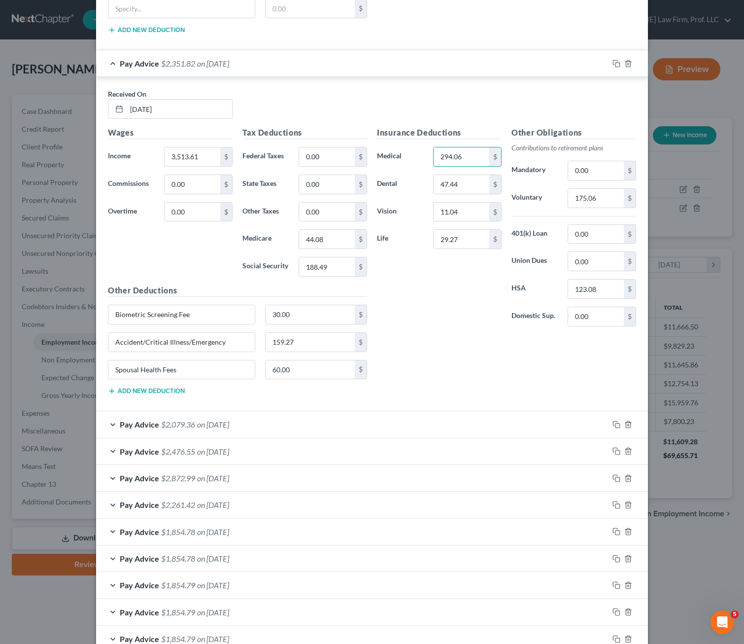
scroll to position [1023, 0]
click at [292, 369] on input "60.00" at bounding box center [311, 369] width 90 height 19
click at [206, 367] on input "Spousal Health Fees" at bounding box center [181, 369] width 146 height 19
drag, startPoint x: 133, startPoint y: 368, endPoint x: 112, endPoint y: 366, distance: 21.3
click at [112, 366] on input "Spousal Health Fees" at bounding box center [181, 369] width 146 height 19
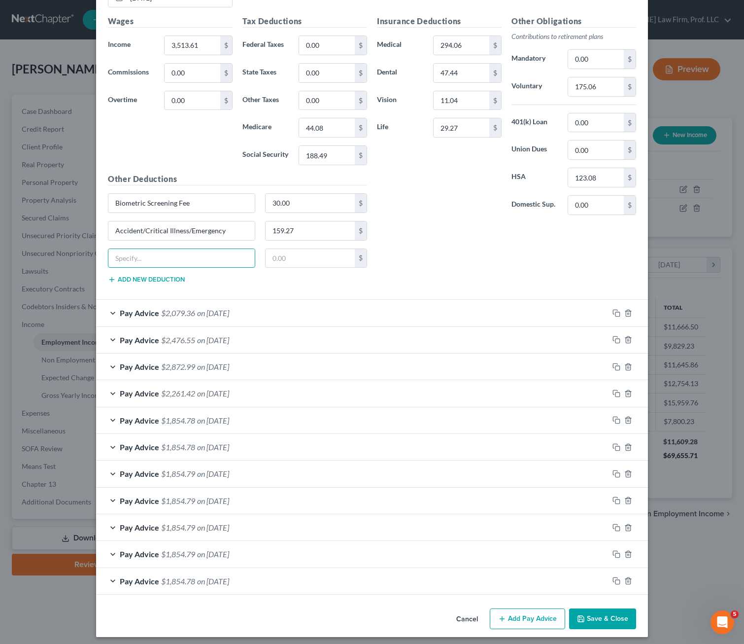
scroll to position [1139, 0]
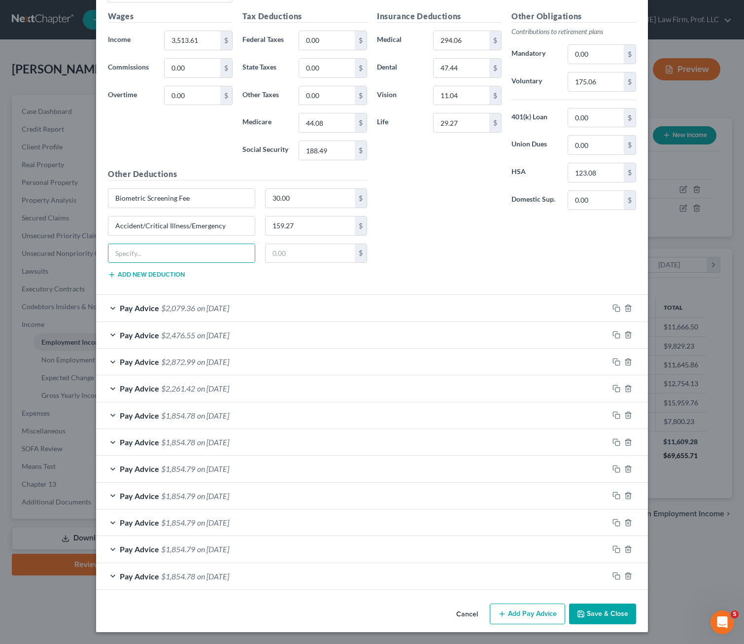
click at [316, 309] on div "Pay Advice $2,079.36 on [DATE]" at bounding box center [352, 308] width 513 height 26
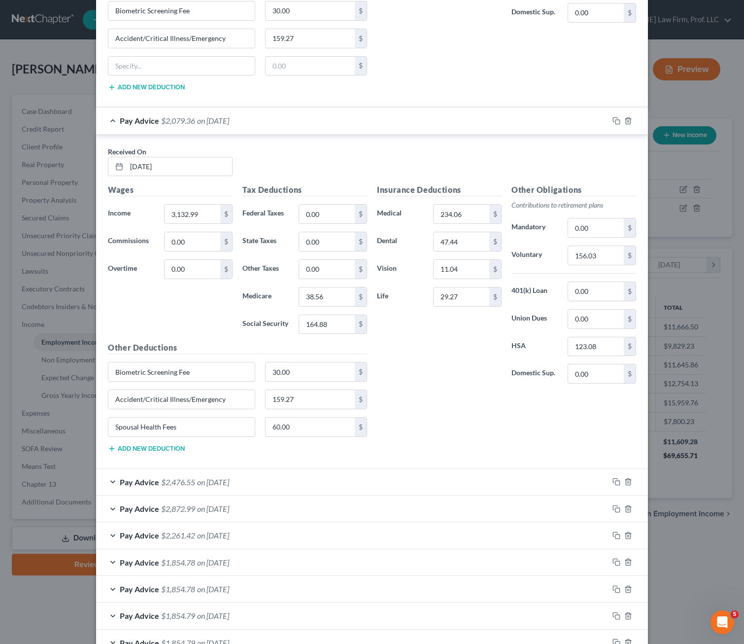
scroll to position [1435, 0]
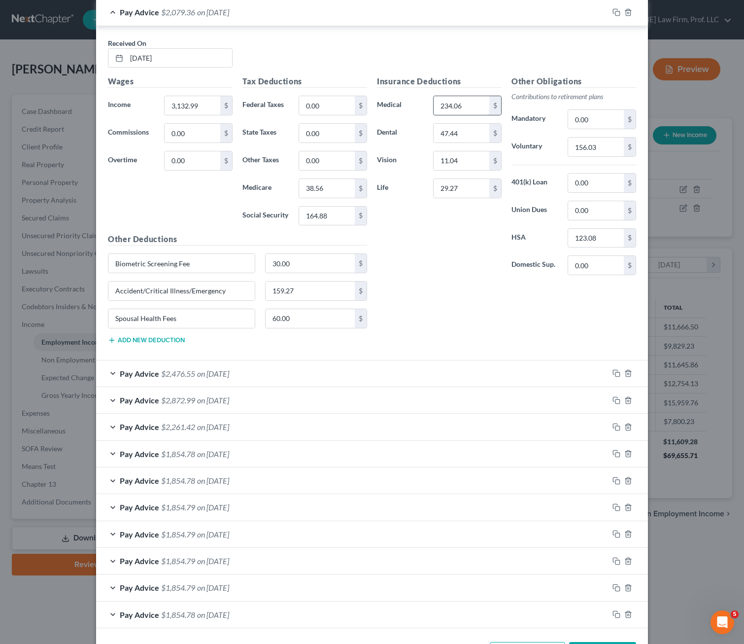
drag, startPoint x: 456, startPoint y: 107, endPoint x: 463, endPoint y: 109, distance: 7.2
click at [457, 107] on input "234.06" at bounding box center [462, 105] width 56 height 19
drag, startPoint x: 204, startPoint y: 317, endPoint x: 348, endPoint y: 312, distance: 143.6
click at [108, 321] on div "Spousal Health Fees" at bounding box center [181, 319] width 147 height 20
drag, startPoint x: 386, startPoint y: 324, endPoint x: 357, endPoint y: 351, distance: 39.1
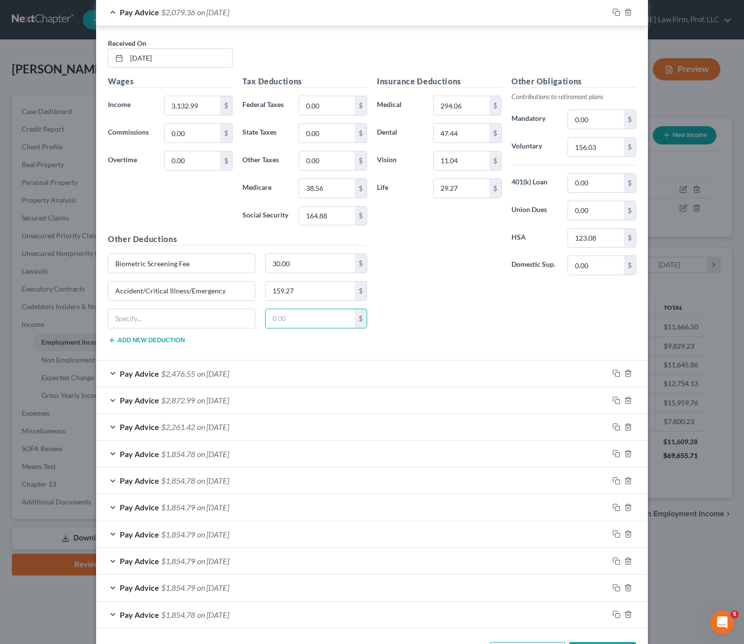
click at [388, 325] on div "Insurance Deductions Medical 294.06 $ Dental 47.44 $ Vision 11.04 $ Life 29.27 …" at bounding box center [506, 213] width 269 height 276
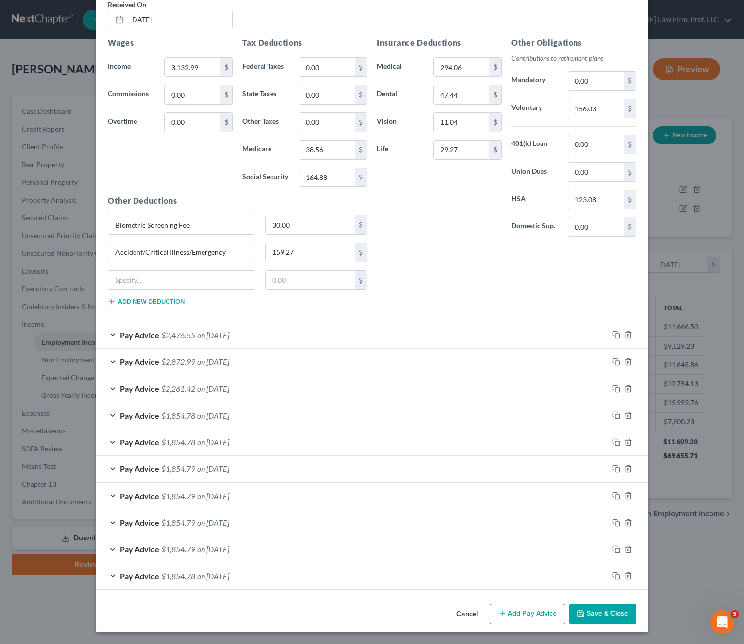
click at [342, 331] on div "Pay Advice $2,476.55 on [DATE]" at bounding box center [352, 335] width 513 height 26
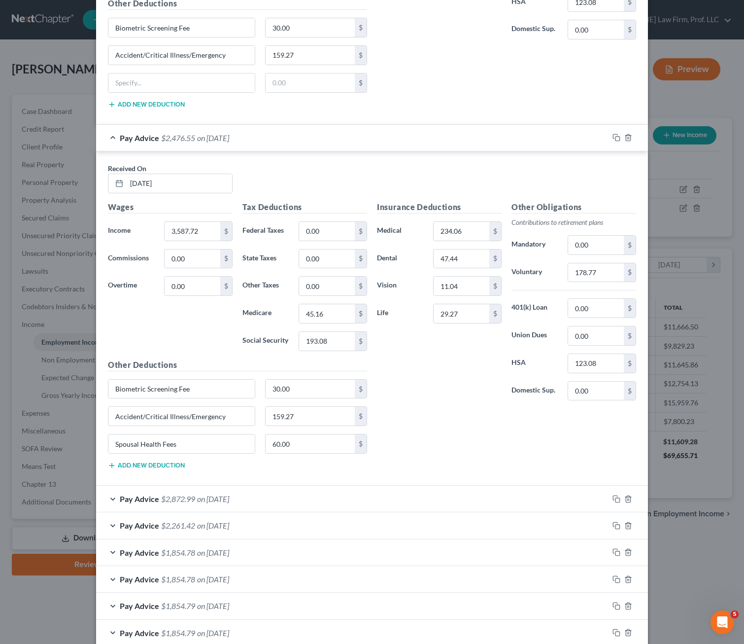
scroll to position [1808, 0]
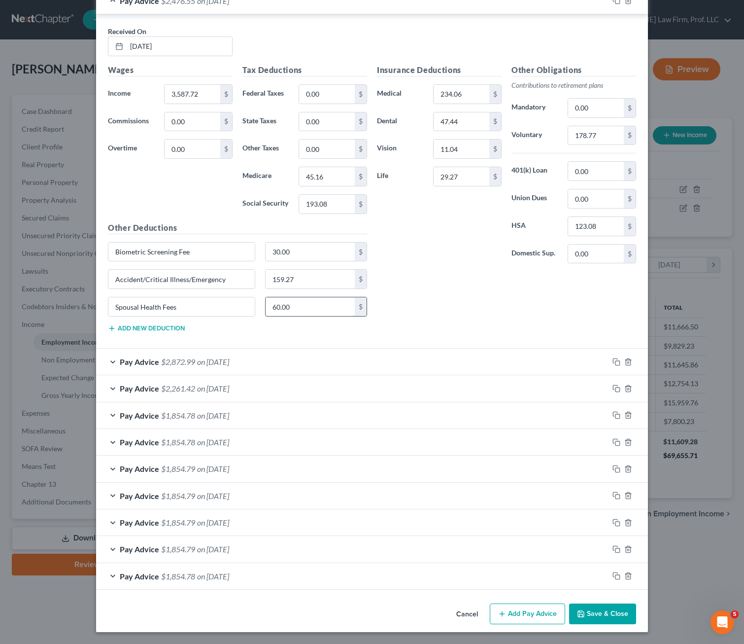
click at [295, 307] on input "60.00" at bounding box center [311, 306] width 90 height 19
drag, startPoint x: 218, startPoint y: 309, endPoint x: 110, endPoint y: 308, distance: 108.0
click at [110, 308] on input "Spousal Health Fees" at bounding box center [181, 306] width 146 height 19
click at [466, 88] on input "234.06" at bounding box center [462, 94] width 56 height 19
drag, startPoint x: 305, startPoint y: 360, endPoint x: 374, endPoint y: 349, distance: 70.0
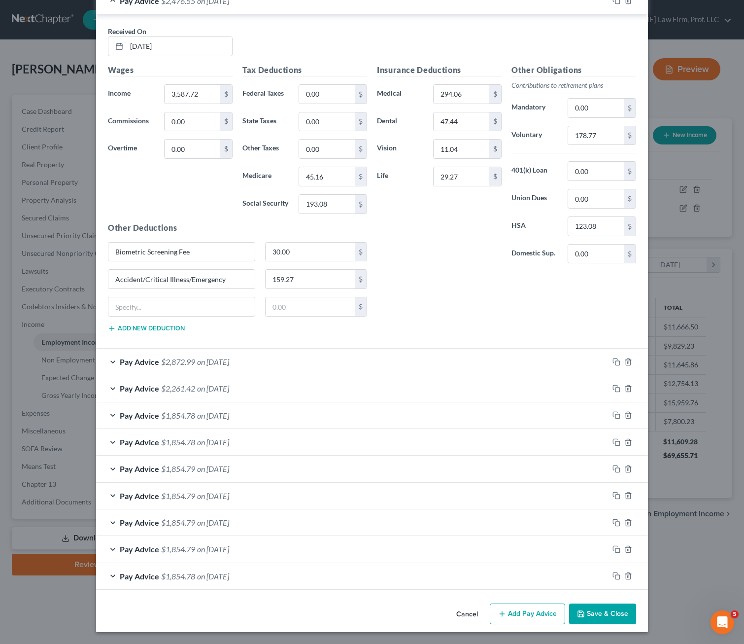
click at [306, 360] on div "Pay Advice $2,872.99 on [DATE]" at bounding box center [352, 362] width 513 height 26
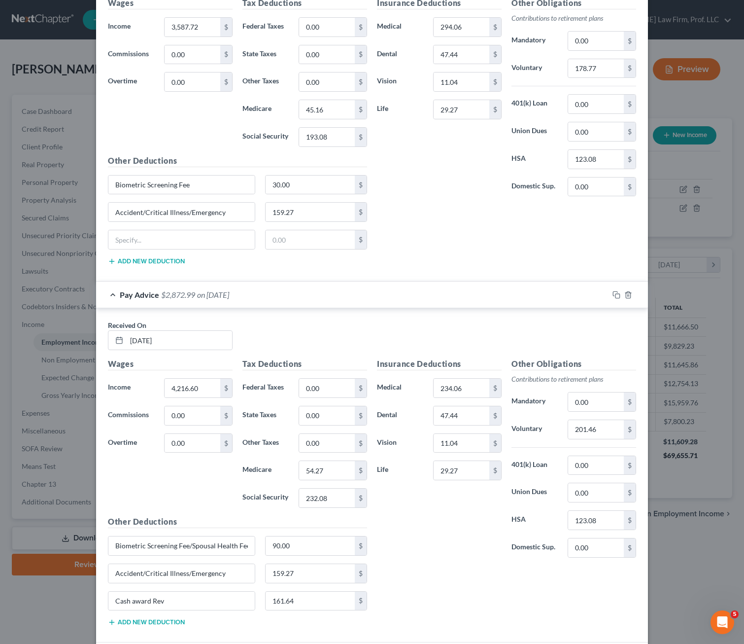
scroll to position [2142, 0]
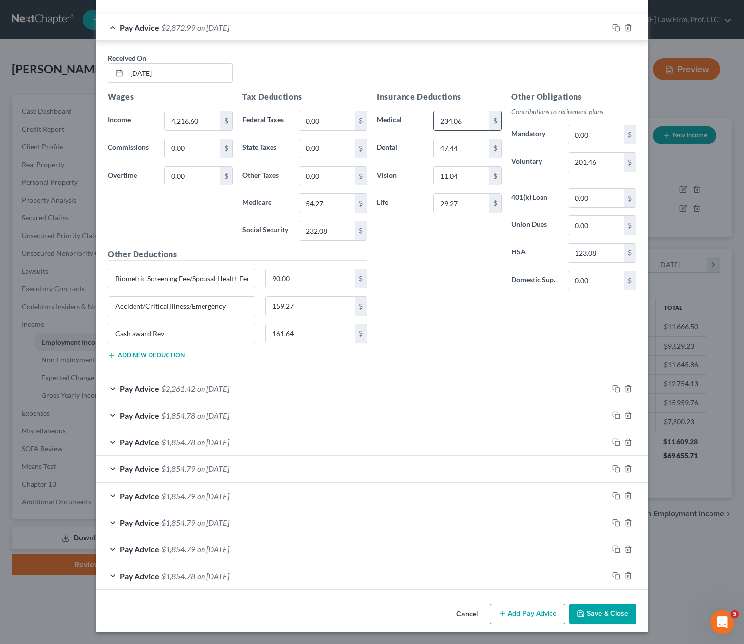
click at [471, 123] on input "234.06" at bounding box center [462, 120] width 56 height 19
drag, startPoint x: 446, startPoint y: 287, endPoint x: 198, endPoint y: 304, distance: 248.5
click at [447, 287] on div "Insurance Deductions Medical 294.06 $ Dental 47.44 $ Vision 11.04 $ Life 29.27 $" at bounding box center [439, 195] width 135 height 208
click at [403, 340] on div "Insurance Deductions Medical 294.06 $ Dental 47.44 $ Vision 11.04 $ Life 29.27 …" at bounding box center [506, 229] width 269 height 276
drag, startPoint x: 422, startPoint y: 316, endPoint x: 376, endPoint y: 300, distance: 48.5
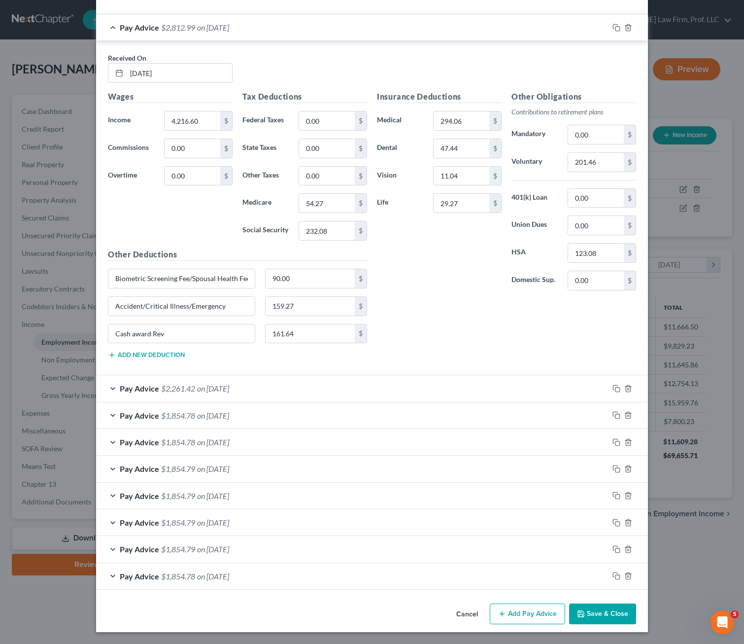
click at [422, 315] on div "Insurance Deductions Medical 294.06 $ Dental 47.44 $ Vision 11.04 $ Life 29.27 …" at bounding box center [506, 229] width 269 height 276
drag, startPoint x: 443, startPoint y: 314, endPoint x: 437, endPoint y: 319, distance: 7.7
click at [443, 313] on div "Insurance Deductions Medical 294.06 $ Dental 47.44 $ Vision 11.04 $ Life 29.27 …" at bounding box center [506, 229] width 269 height 276
click at [447, 287] on div "Insurance Deductions Medical 294.06 $ Dental 47.44 $ Vision 11.04 $ Life 29.27 $" at bounding box center [439, 195] width 135 height 208
click at [422, 315] on div "Insurance Deductions Medical 294.06 $ Dental 47.44 $ Vision 11.04 $ Life 29.27 …" at bounding box center [506, 229] width 269 height 276
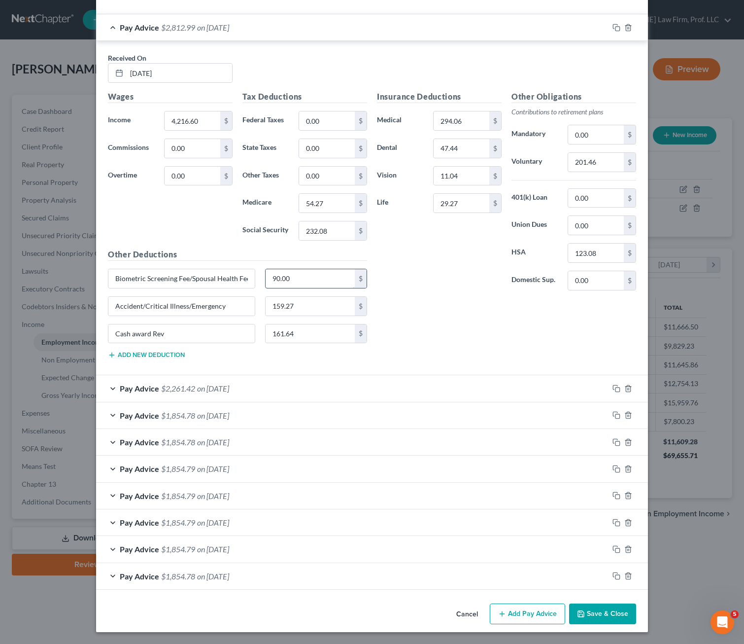
click at [304, 279] on input "90.00" at bounding box center [311, 278] width 90 height 19
click at [407, 281] on div "Insurance Deductions Medical 294.06 $ Dental 47.44 $ Vision 11.04 $ Life 29.27 $" at bounding box center [439, 195] width 135 height 208
drag, startPoint x: 202, startPoint y: 287, endPoint x: 178, endPoint y: 277, distance: 25.6
click at [202, 282] on input "Biometric Screening Fee/Spousal Health Fees" at bounding box center [181, 278] width 146 height 19
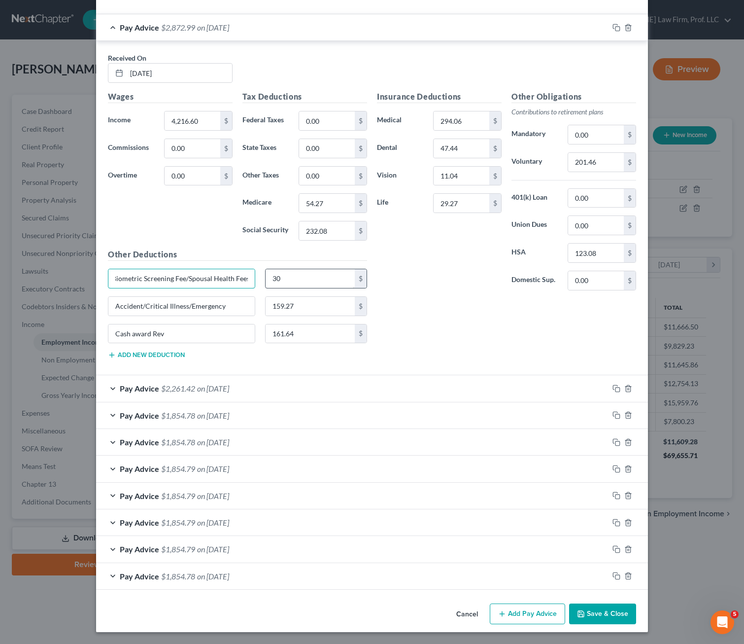
drag, startPoint x: 184, startPoint y: 278, endPoint x: 334, endPoint y: 277, distance: 150.4
click at [332, 279] on div "Biometric Screening Fee/Spousal Health Fees 30 $" at bounding box center [237, 283] width 269 height 28
drag, startPoint x: 437, startPoint y: 314, endPoint x: 463, endPoint y: 281, distance: 41.8
click at [438, 313] on div "Insurance Deductions Medical 294.06 $ Dental 47.44 $ Vision 11.04 $ Life 29.27 …" at bounding box center [506, 229] width 269 height 276
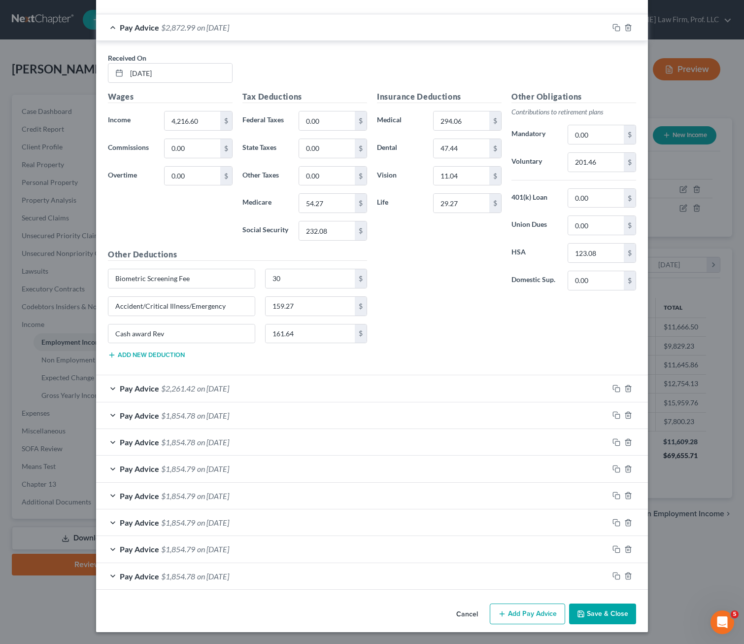
drag, startPoint x: 402, startPoint y: 302, endPoint x: 1, endPoint y: 91, distance: 452.3
click at [408, 292] on div "Insurance Deductions Medical 294.06 $ Dental 47.44 $ Vision 11.04 $ Life 29.27 …" at bounding box center [506, 229] width 269 height 276
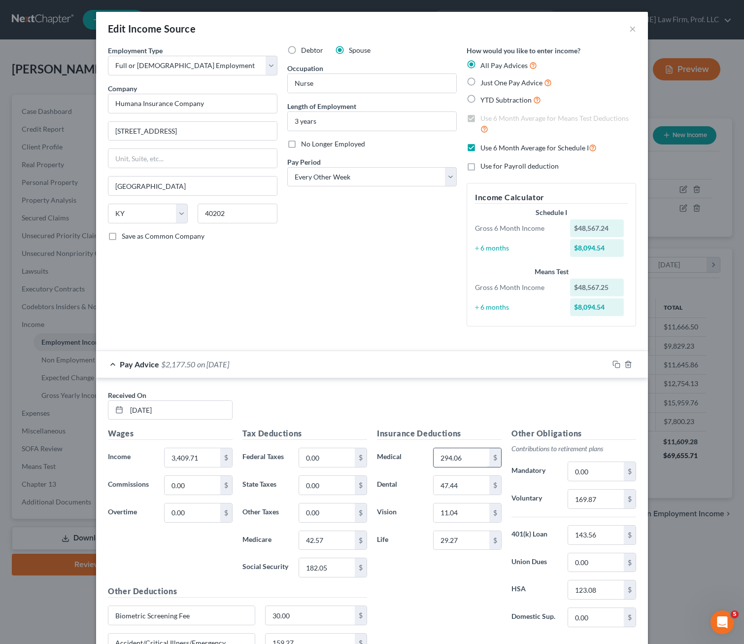
click at [469, 459] on input "294.06" at bounding box center [462, 457] width 56 height 19
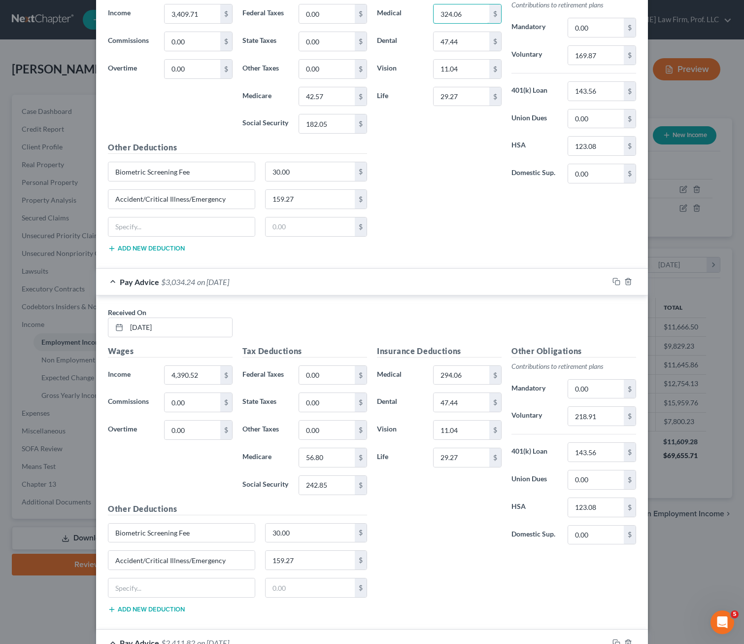
scroll to position [493, 0]
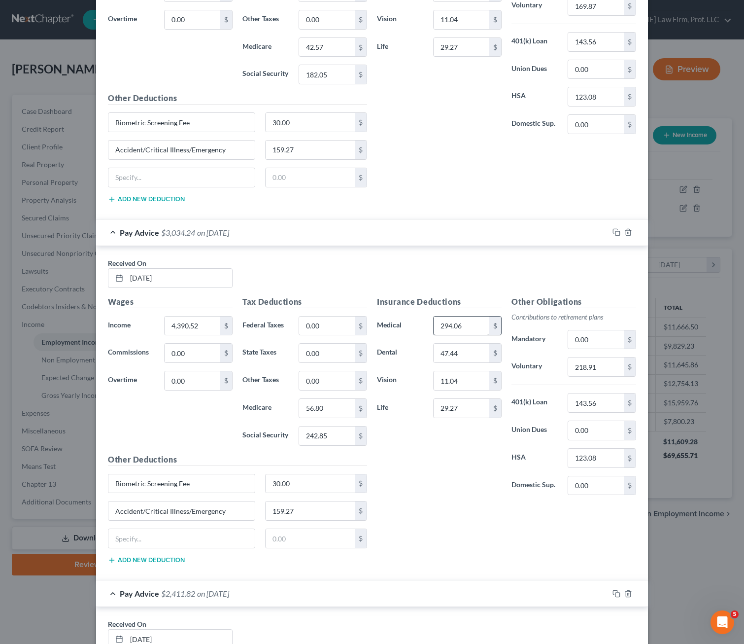
drag, startPoint x: 458, startPoint y: 336, endPoint x: 451, endPoint y: 325, distance: 13.4
click at [457, 336] on div "Insurance Deductions Medical 294.06 $ Dental 47.44 $ Vision 11.04 $ Life 29.27 $" at bounding box center [439, 400] width 135 height 208
click at [455, 329] on input "294.06" at bounding box center [462, 326] width 56 height 19
click at [464, 326] on input "294.06" at bounding box center [462, 326] width 56 height 19
click at [177, 120] on input "Biometric Screening Fee" at bounding box center [181, 122] width 146 height 19
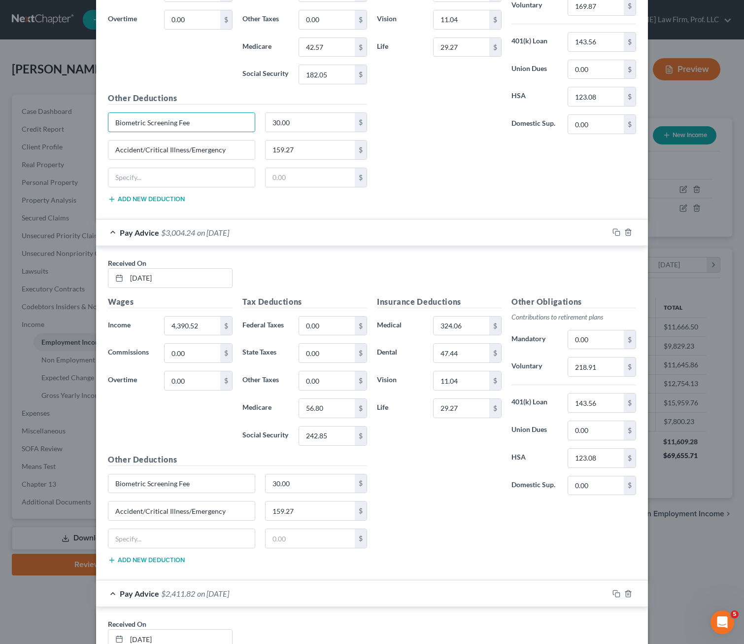
drag, startPoint x: 123, startPoint y: 129, endPoint x: 101, endPoint y: 127, distance: 22.3
click at [103, 127] on div "Biometric Screening Fee" at bounding box center [181, 122] width 157 height 20
click at [292, 123] on input "30.00" at bounding box center [311, 122] width 90 height 19
drag, startPoint x: 462, startPoint y: 433, endPoint x: 255, endPoint y: 336, distance: 228.7
click at [463, 433] on div "Insurance Deductions Medical 324.06 $ Dental 47.44 $ Vision 11.04 $ Life 29.27 $" at bounding box center [439, 400] width 135 height 208
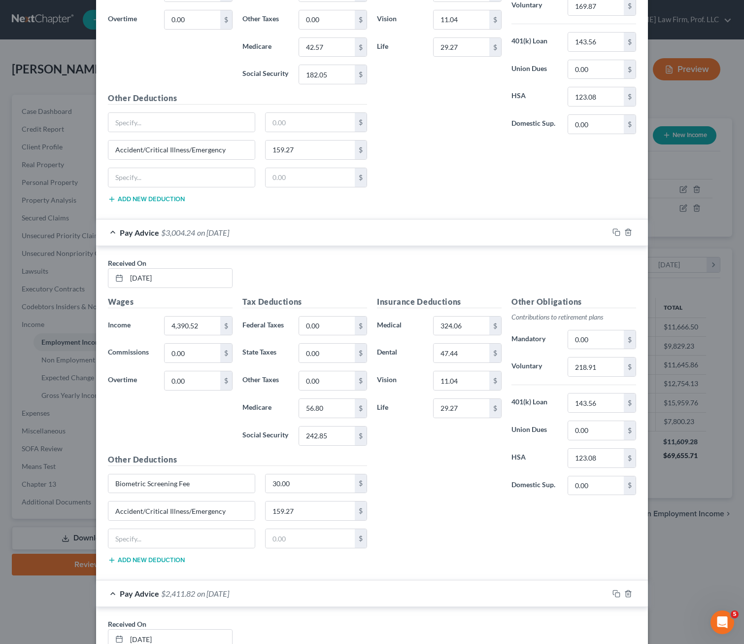
scroll to position [887, 0]
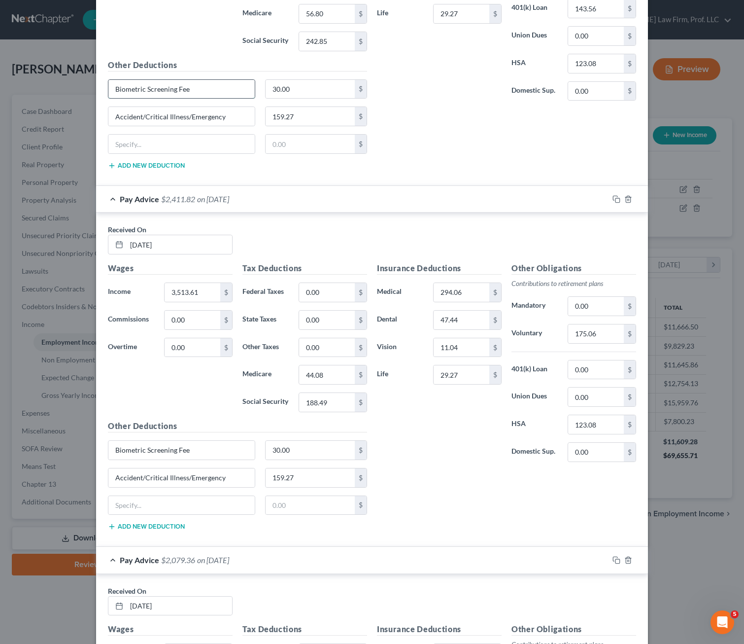
click at [200, 88] on input "Biometric Screening Fee" at bounding box center [181, 89] width 146 height 19
click at [201, 88] on input "Biometric Screening Fee" at bounding box center [181, 89] width 146 height 19
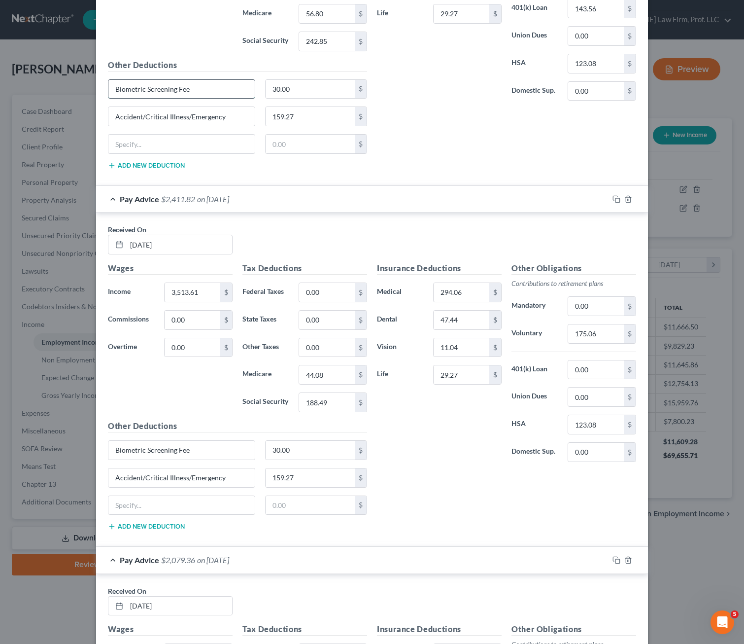
drag, startPoint x: 190, startPoint y: 83, endPoint x: 186, endPoint y: 92, distance: 9.1
click at [190, 83] on input "Biometric Screening Fee" at bounding box center [181, 89] width 146 height 19
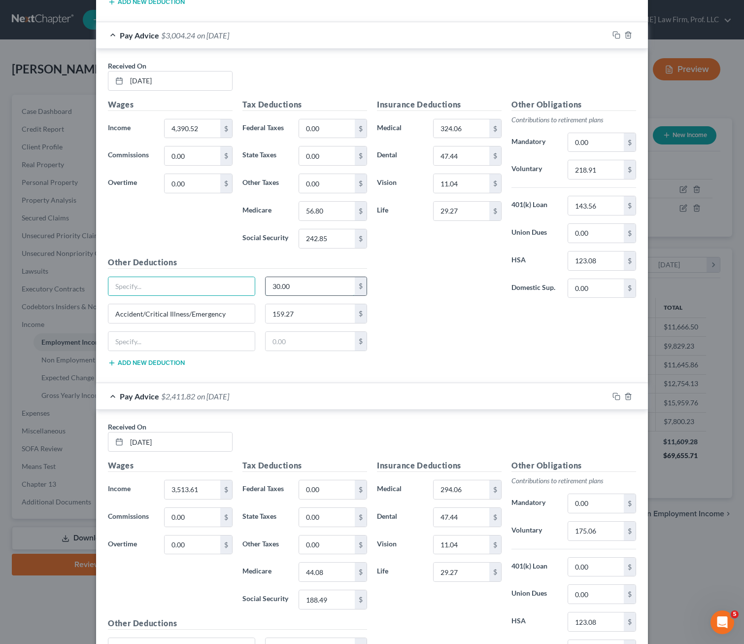
click at [290, 292] on input "30.00" at bounding box center [311, 286] width 90 height 19
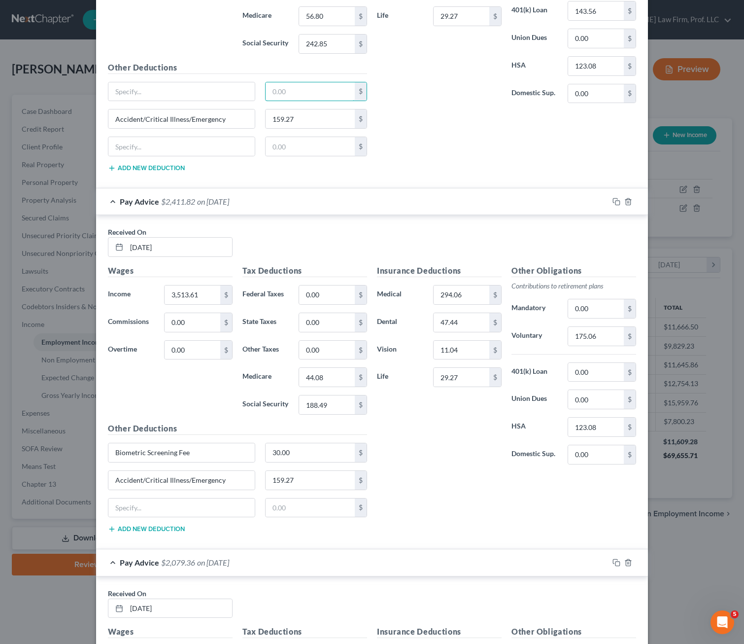
scroll to position [887, 0]
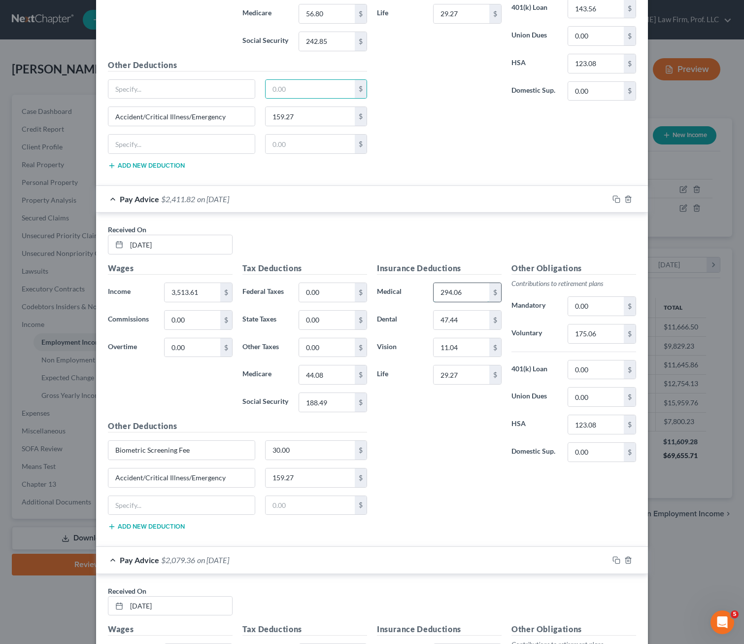
click at [455, 298] on input "294.06" at bounding box center [462, 292] width 56 height 19
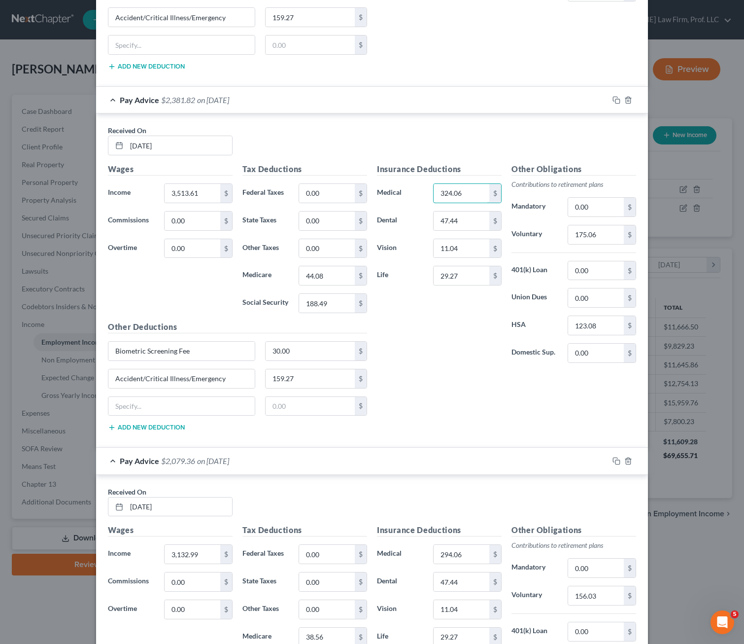
scroll to position [1085, 0]
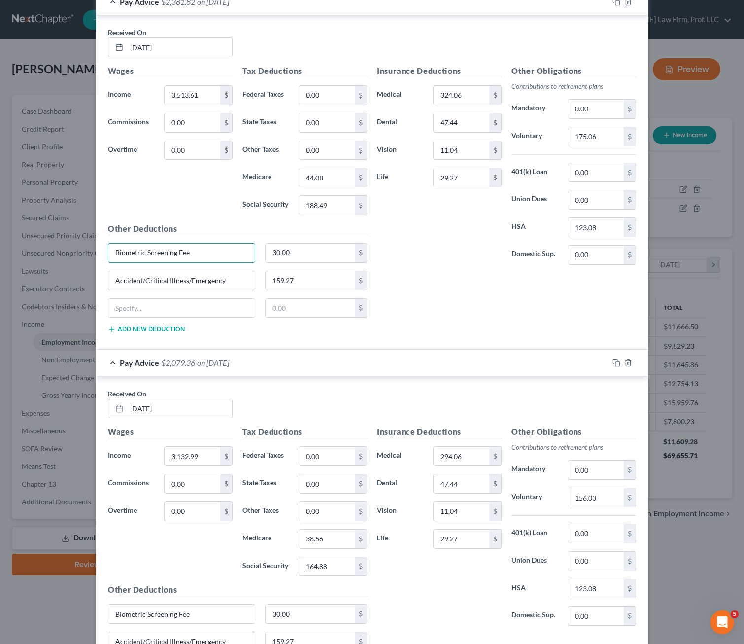
drag, startPoint x: 188, startPoint y: 250, endPoint x: 289, endPoint y: 236, distance: 102.6
click at [85, 243] on div "Edit Income Source × Employment Type * Select Full or [DEMOGRAPHIC_DATA] Employ…" at bounding box center [372, 322] width 744 height 644
click at [298, 258] on input "30.00" at bounding box center [311, 253] width 90 height 19
click at [428, 284] on div "Insurance Deductions Medical 324.06 $ Dental 47.44 $ Vision 11.04 $ Life 29.27 …" at bounding box center [506, 203] width 269 height 276
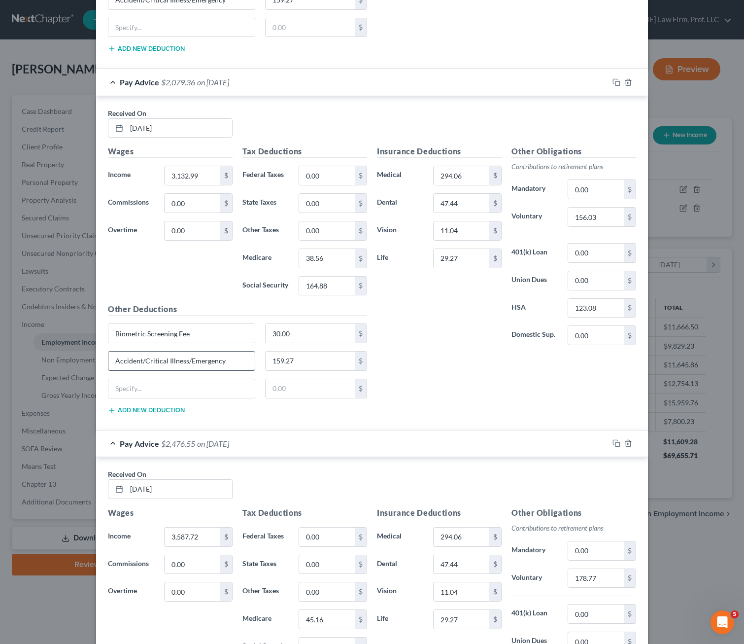
scroll to position [1380, 0]
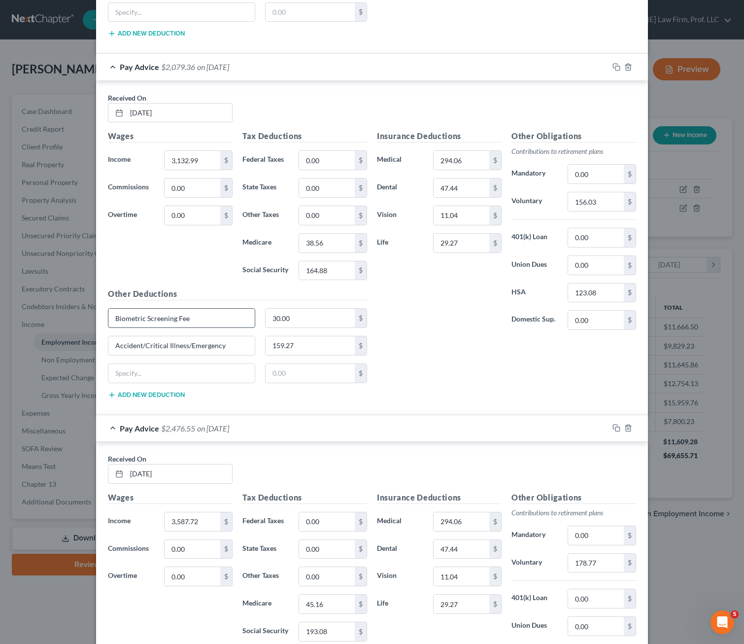
click at [212, 322] on input "Biometric Screening Fee" at bounding box center [181, 318] width 146 height 19
drag, startPoint x: 212, startPoint y: 322, endPoint x: 265, endPoint y: 323, distance: 53.3
click at [85, 313] on div "Edit Income Source × Employment Type * Select Full or [DEMOGRAPHIC_DATA] Employ…" at bounding box center [372, 322] width 744 height 644
click at [290, 321] on input "30.00" at bounding box center [311, 318] width 90 height 19
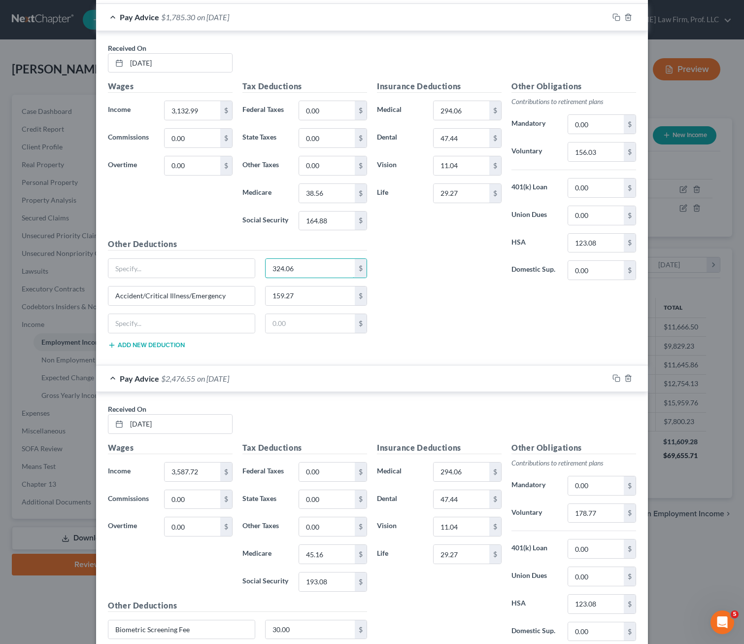
scroll to position [1430, 0]
click at [461, 114] on input "294.06" at bounding box center [462, 111] width 56 height 19
click at [458, 297] on div "Insurance Deductions Medical 324.06 $ Dental 47.44 $ Vision 11.04 $ Life 29.27 …" at bounding box center [506, 219] width 269 height 276
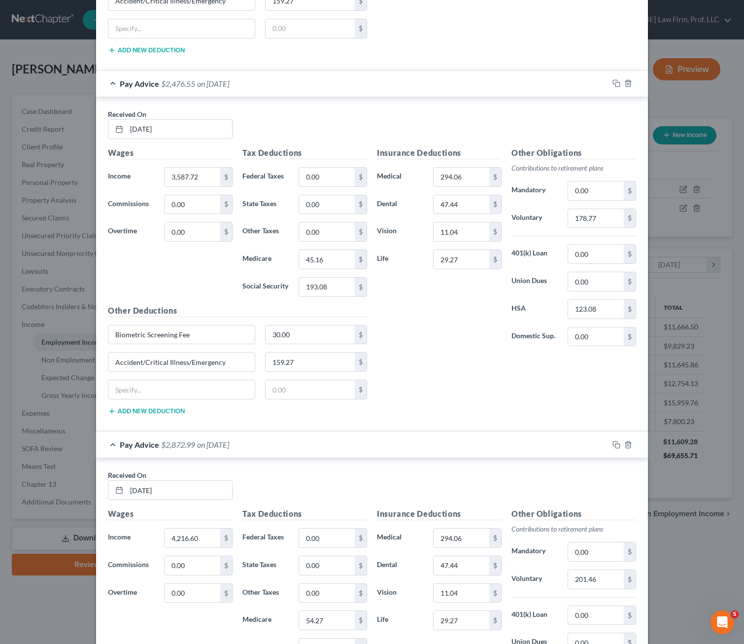
scroll to position [1725, 0]
click at [463, 184] on input "294.06" at bounding box center [462, 176] width 56 height 19
drag, startPoint x: 194, startPoint y: 331, endPoint x: 282, endPoint y: 329, distance: 88.3
click at [91, 337] on div "Edit Income Source × Employment Type * Select Full or [DEMOGRAPHIC_DATA] Employ…" at bounding box center [372, 322] width 744 height 644
drag, startPoint x: 292, startPoint y: 330, endPoint x: 428, endPoint y: 348, distance: 137.6
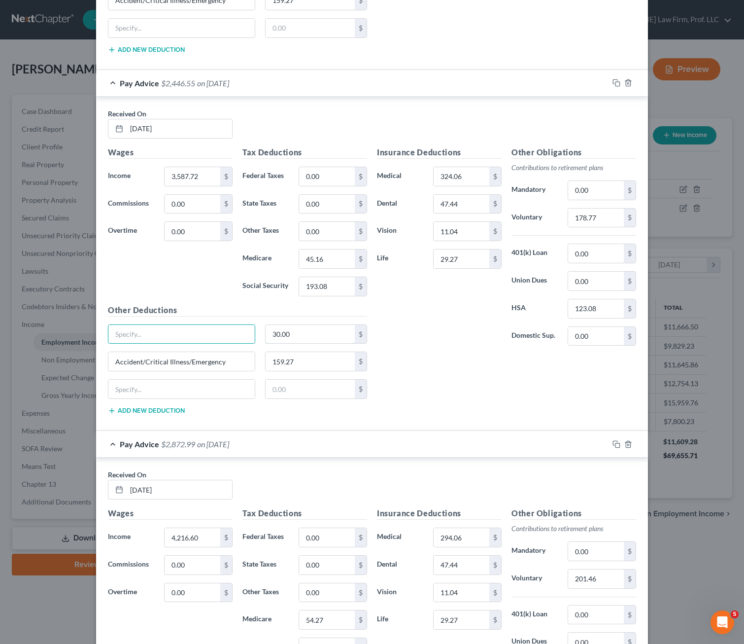
click at [293, 330] on input "30.00" at bounding box center [311, 334] width 90 height 19
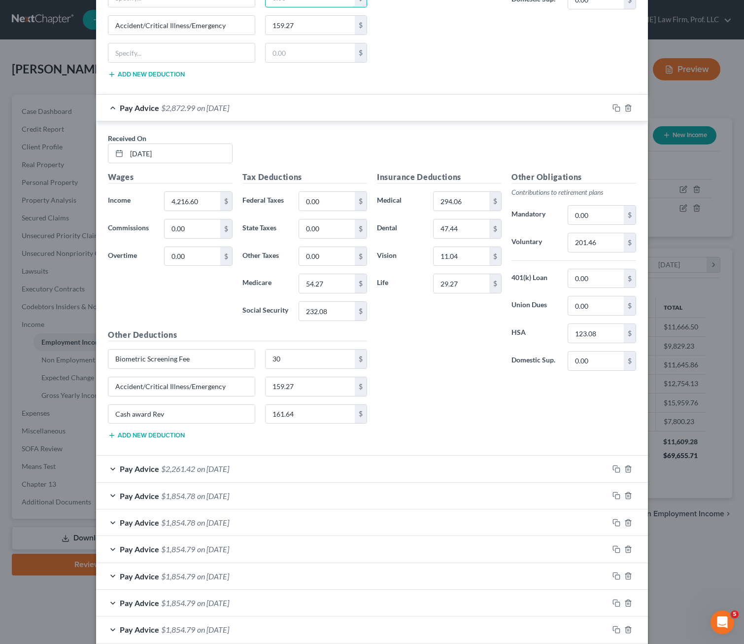
scroll to position [2071, 0]
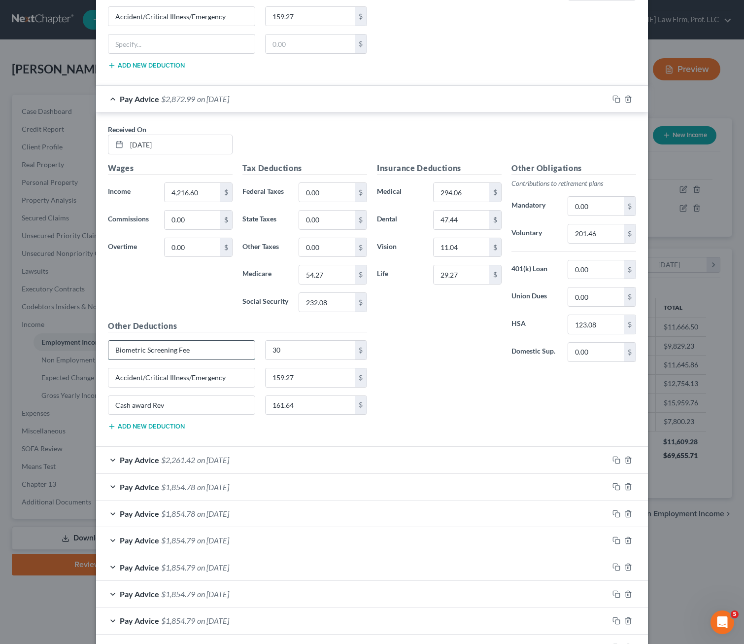
click at [197, 352] on input "Biometric Screening Fee" at bounding box center [181, 350] width 146 height 19
drag, startPoint x: 199, startPoint y: 351, endPoint x: 346, endPoint y: 323, distance: 150.0
click at [108, 349] on div "Biometric Screening Fee" at bounding box center [181, 350] width 147 height 20
click at [304, 346] on input "30" at bounding box center [311, 350] width 90 height 19
click at [450, 198] on input "294.06" at bounding box center [462, 192] width 56 height 19
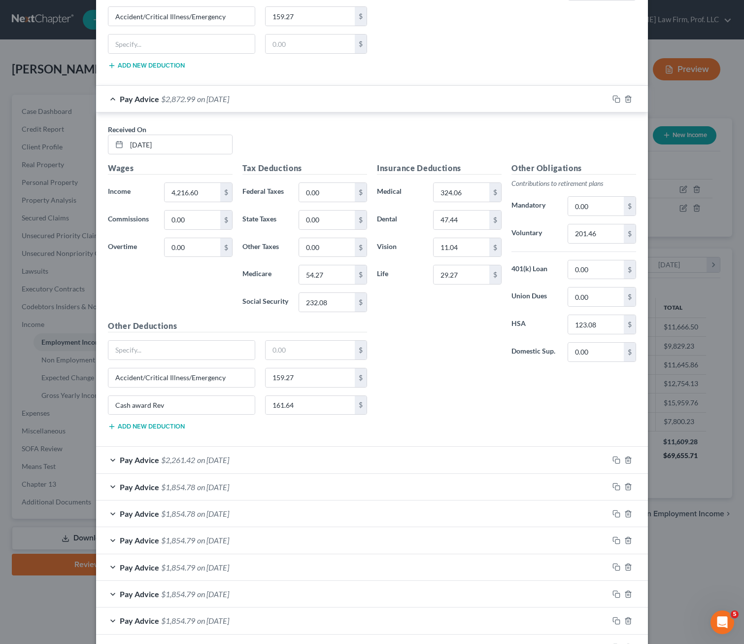
click at [447, 368] on div "Insurance Deductions Medical 324.06 $ Dental 47.44 $ Vision 11.04 $ Life 29.27 $" at bounding box center [439, 266] width 135 height 208
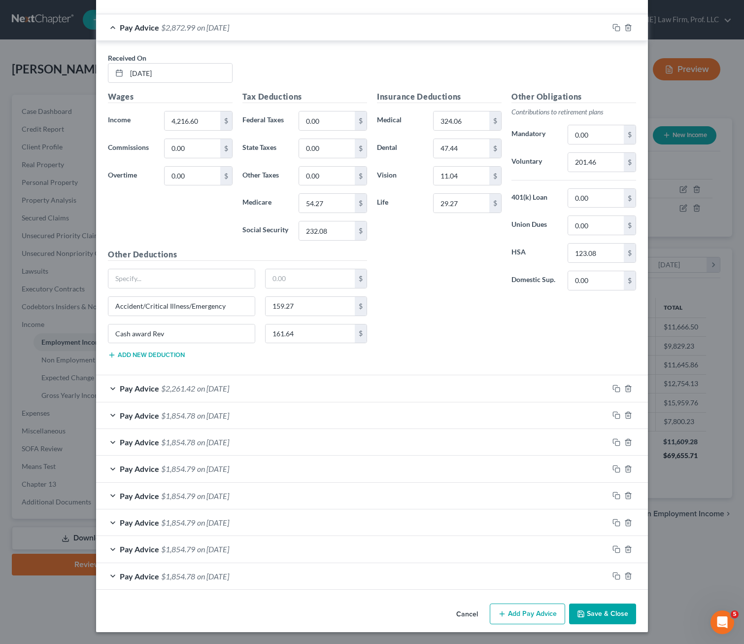
drag, startPoint x: 254, startPoint y: 391, endPoint x: 314, endPoint y: 385, distance: 59.6
click at [254, 390] on div "Pay Advice $2,261.42 on [DATE]" at bounding box center [352, 388] width 513 height 26
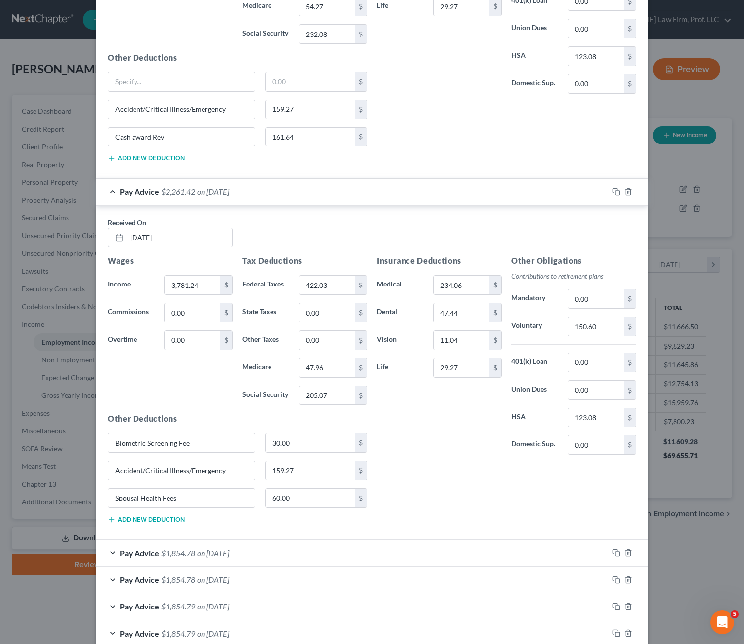
scroll to position [2339, 0]
click at [457, 288] on input "234.06" at bounding box center [462, 284] width 56 height 19
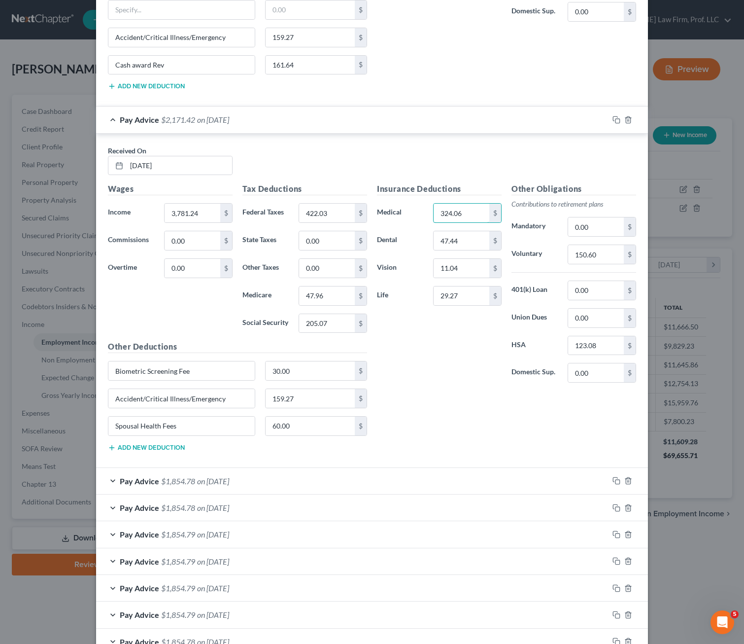
scroll to position [2476, 0]
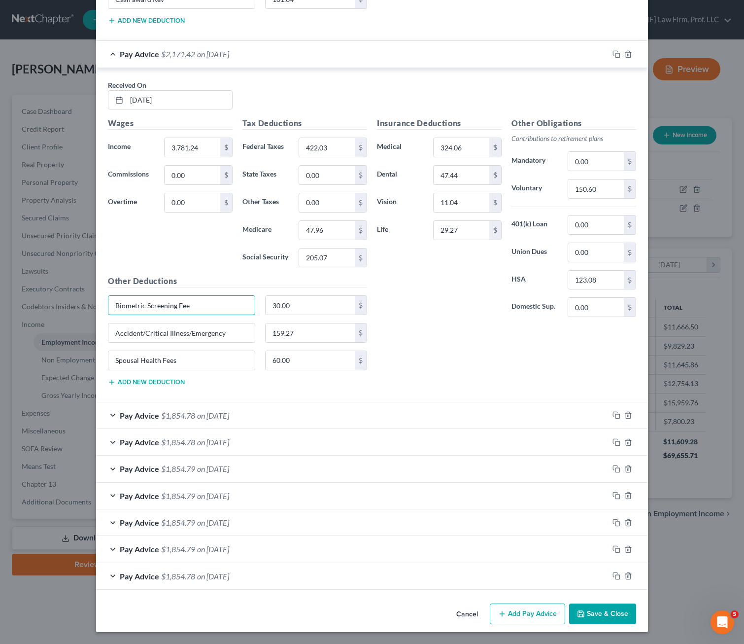
drag, startPoint x: 152, startPoint y: 304, endPoint x: 315, endPoint y: 302, distance: 163.2
click at [56, 299] on div "Edit Income Source × Employment Type * Select Full or [DEMOGRAPHIC_DATA] Employ…" at bounding box center [372, 322] width 744 height 644
click at [314, 309] on input "30.00" at bounding box center [311, 305] width 90 height 19
click at [434, 347] on div "Insurance Deductions Medical 324.06 $ Dental 47.44 $ Vision 11.04 $ Life 29.27 …" at bounding box center [506, 255] width 269 height 276
drag, startPoint x: 176, startPoint y: 360, endPoint x: 75, endPoint y: 360, distance: 100.6
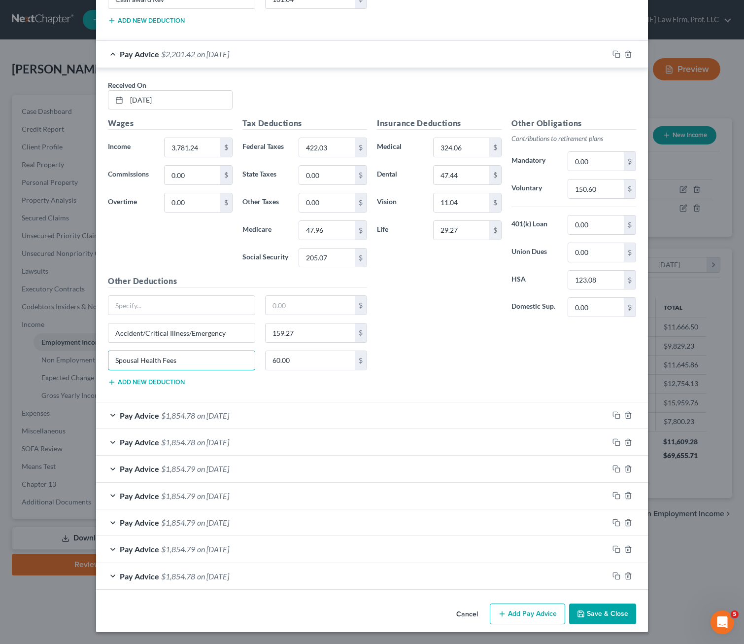
click at [175, 360] on input "Spousal Health Fees" at bounding box center [181, 360] width 146 height 19
drag, startPoint x: 75, startPoint y: 360, endPoint x: 297, endPoint y: 358, distance: 222.3
click at [74, 360] on div "Edit Income Source × Employment Type * Select Full or [DEMOGRAPHIC_DATA] Employ…" at bounding box center [372, 322] width 744 height 644
click at [297, 358] on input "60.00" at bounding box center [311, 360] width 90 height 19
click at [424, 347] on div "Insurance Deductions Medical 324.06 $ Dental 47.44 $ Vision 11.04 $ Life 29.27 …" at bounding box center [506, 255] width 269 height 276
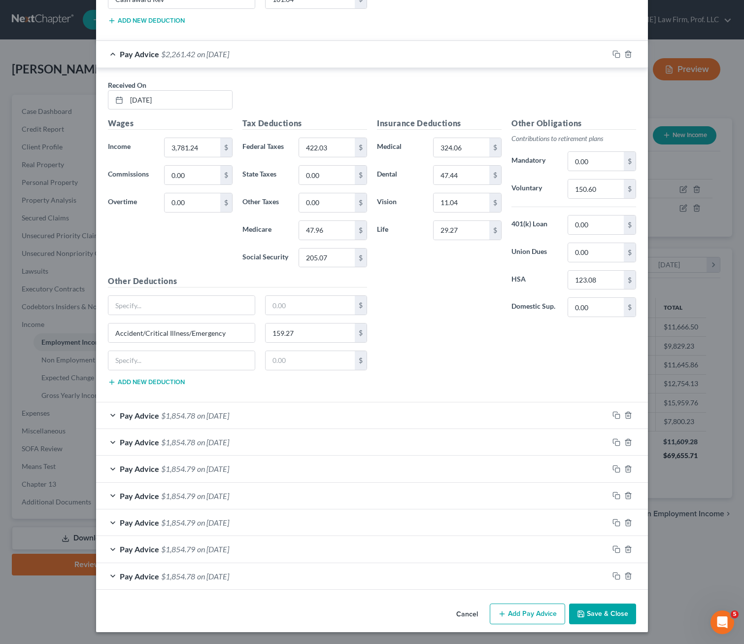
click at [264, 415] on div "Pay Advice $1,854.78 on [DATE]" at bounding box center [352, 415] width 513 height 26
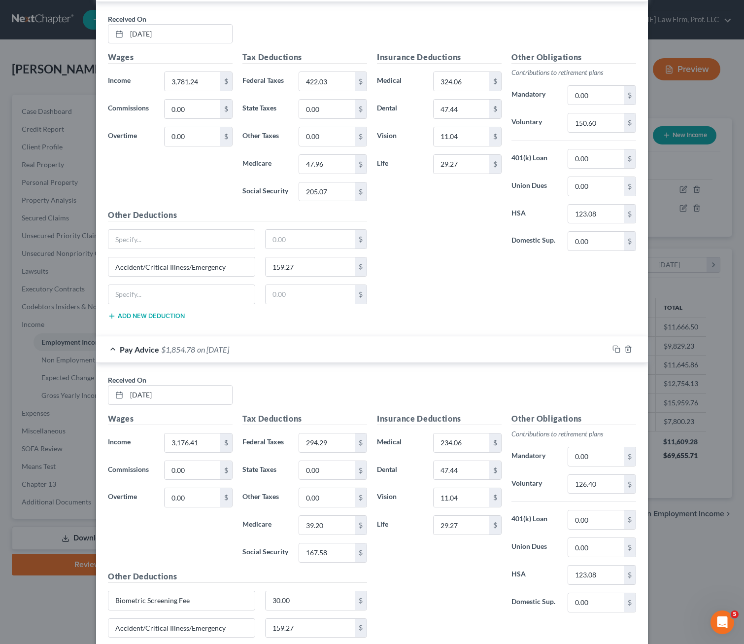
scroll to position [2772, 0]
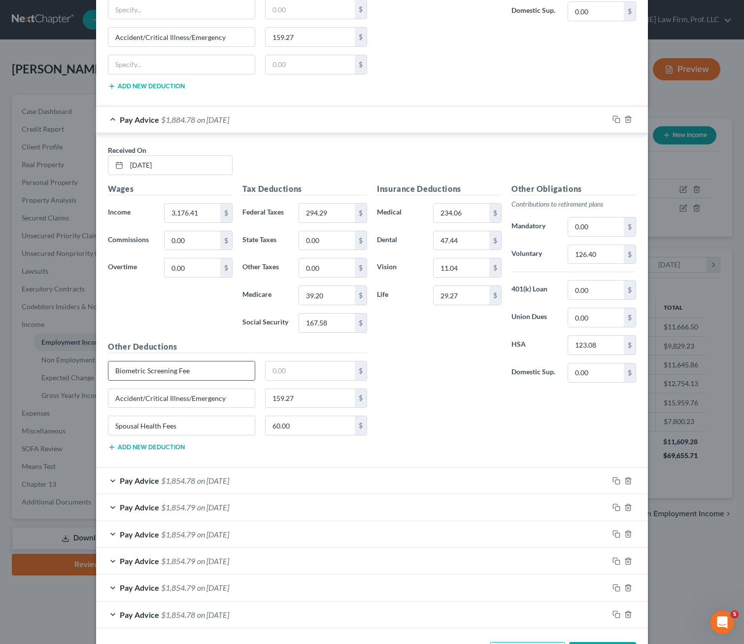
drag, startPoint x: 196, startPoint y: 373, endPoint x: 104, endPoint y: 374, distance: 92.2
click at [108, 374] on div "Biometric Screening Fee" at bounding box center [181, 371] width 147 height 20
click at [294, 424] on input "60.00" at bounding box center [311, 425] width 90 height 19
click at [175, 426] on input "Spousal Health Fees" at bounding box center [181, 425] width 146 height 19
click at [460, 209] on input "234.06" at bounding box center [462, 213] width 56 height 19
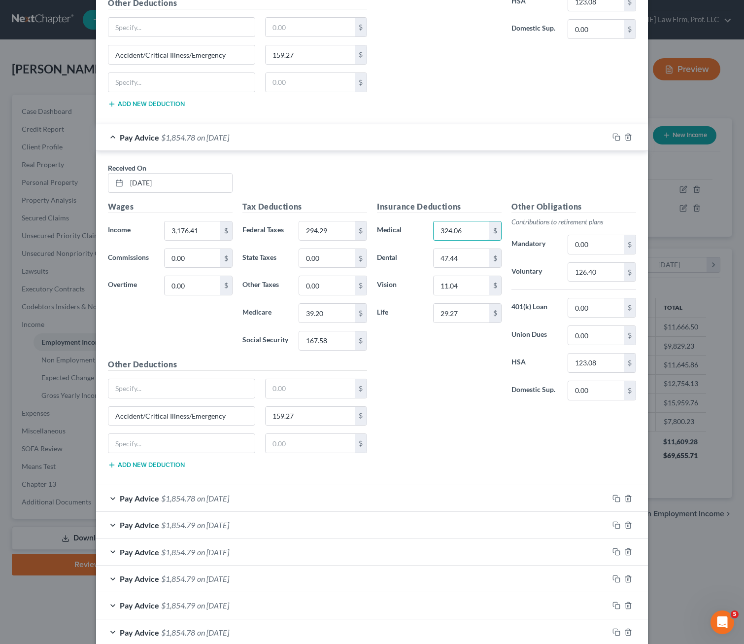
scroll to position [2811, 0]
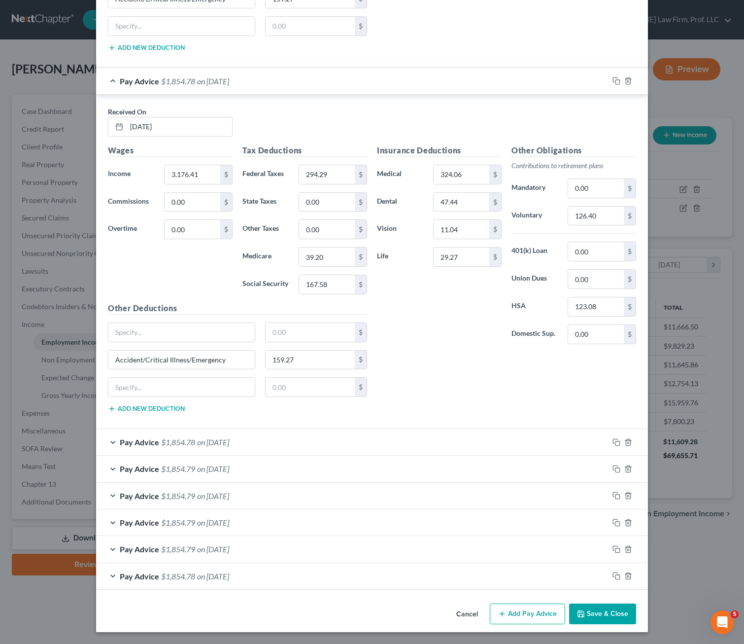
click at [340, 440] on div "Pay Advice $1,854.78 on [DATE]" at bounding box center [352, 442] width 513 height 26
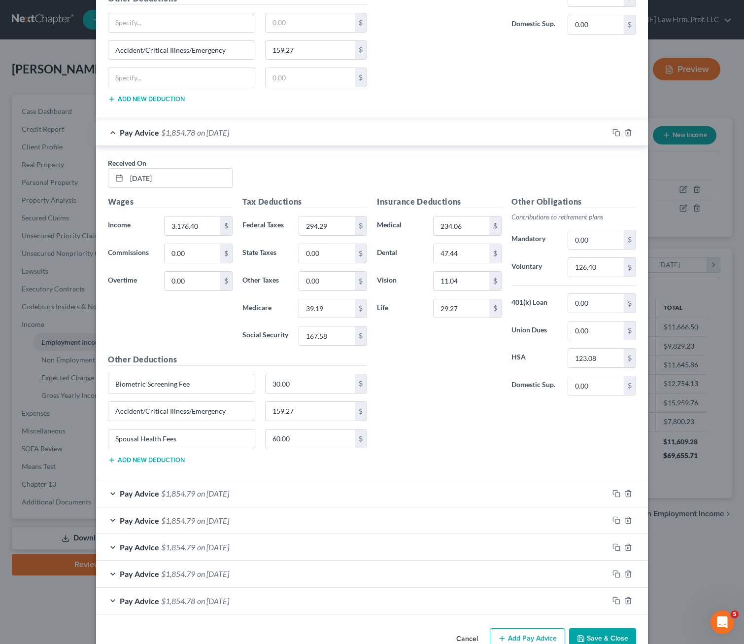
scroll to position [3145, 0]
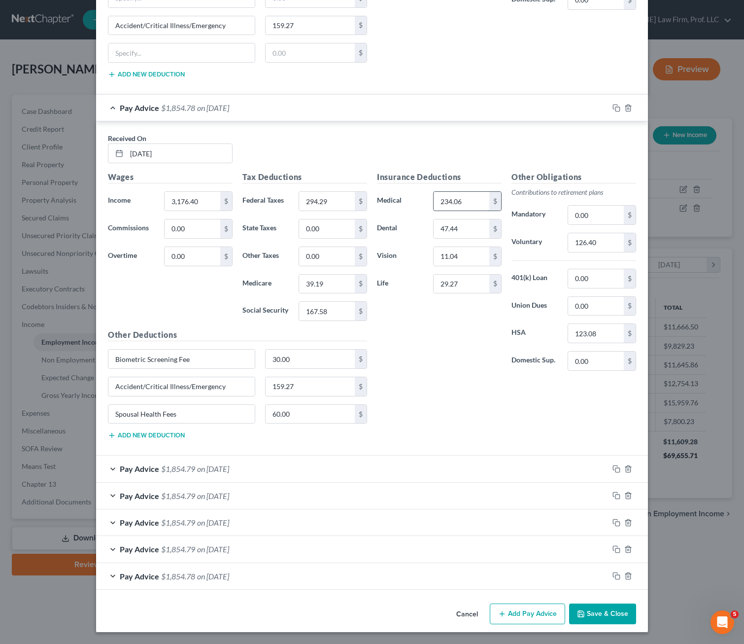
click at [472, 200] on input "234.06" at bounding box center [462, 201] width 56 height 19
drag, startPoint x: 206, startPoint y: 364, endPoint x: 296, endPoint y: 360, distance: 90.3
click at [80, 352] on div "Edit Income Source × Employment Type * Select Full or [DEMOGRAPHIC_DATA] Employ…" at bounding box center [372, 322] width 744 height 644
click at [298, 358] on input "30.00" at bounding box center [311, 359] width 90 height 19
drag, startPoint x: 293, startPoint y: 416, endPoint x: 197, endPoint y: 416, distance: 96.6
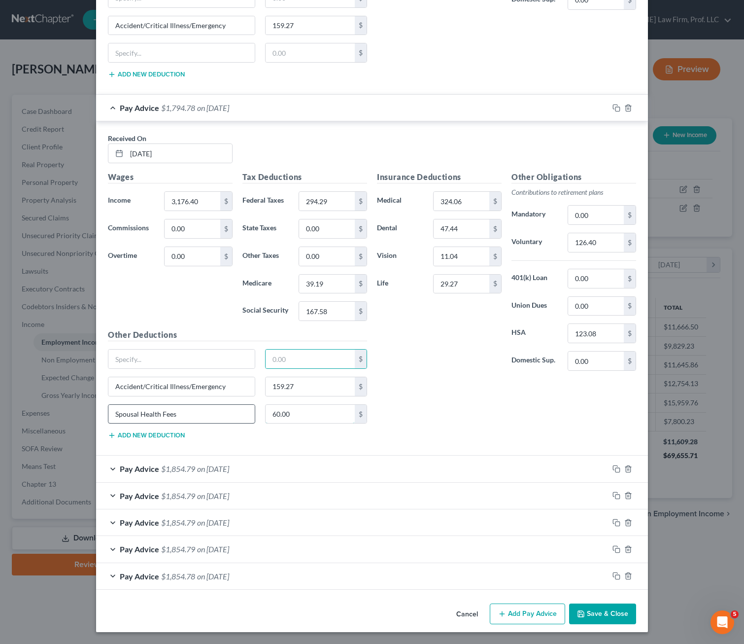
click at [293, 416] on input "60.00" at bounding box center [311, 414] width 90 height 19
click at [197, 416] on input "Spousal Health Fees" at bounding box center [181, 414] width 146 height 19
click at [242, 474] on div "Pay Advice $1,854.79 on [DATE]" at bounding box center [352, 469] width 513 height 26
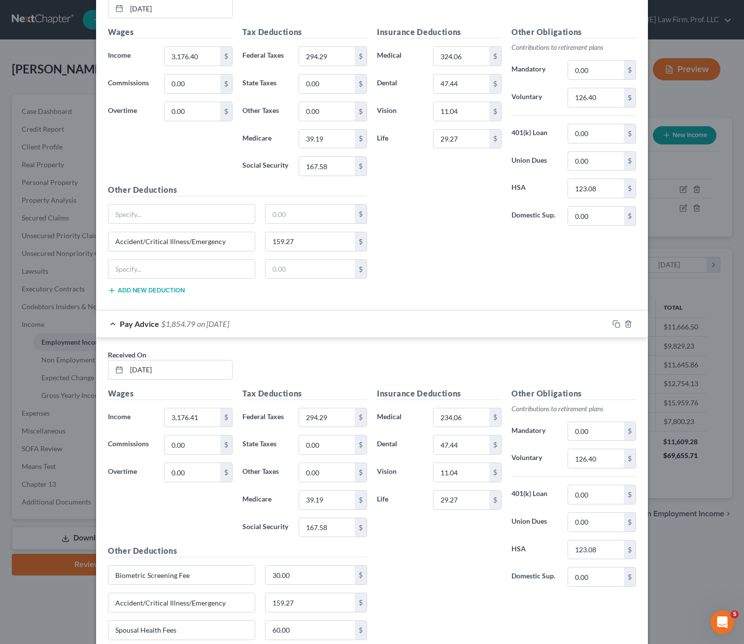
scroll to position [3479, 0]
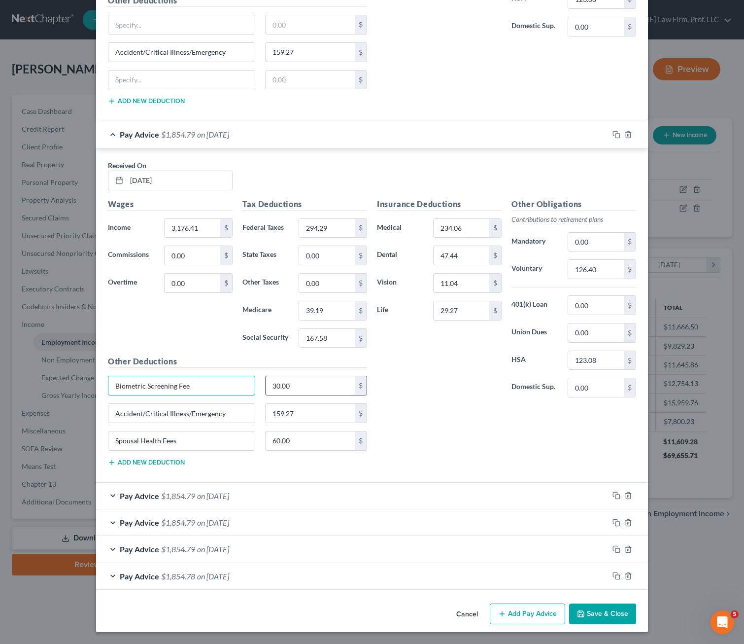
drag, startPoint x: 177, startPoint y: 381, endPoint x: 288, endPoint y: 386, distance: 111.1
click at [28, 388] on div "Edit Income Source × Employment Type * Select Full or [DEMOGRAPHIC_DATA] Employ…" at bounding box center [372, 322] width 744 height 644
drag, startPoint x: 300, startPoint y: 384, endPoint x: 292, endPoint y: 438, distance: 54.8
click at [301, 383] on input "30.00" at bounding box center [311, 385] width 90 height 19
click at [292, 438] on input "60.00" at bounding box center [311, 440] width 90 height 19
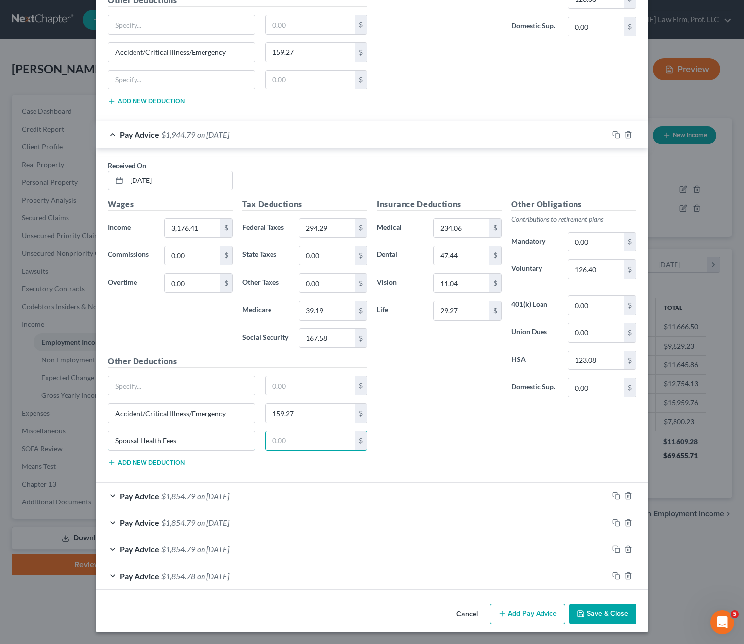
click at [209, 438] on input "Spousal Health Fees" at bounding box center [181, 440] width 146 height 19
click at [271, 498] on div "Pay Advice $1,854.79 on [DATE]" at bounding box center [352, 496] width 513 height 26
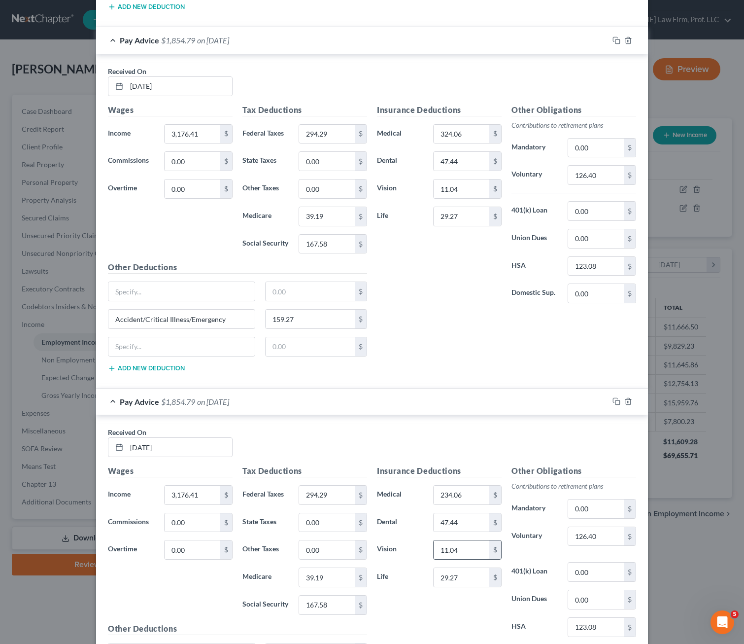
scroll to position [3676, 0]
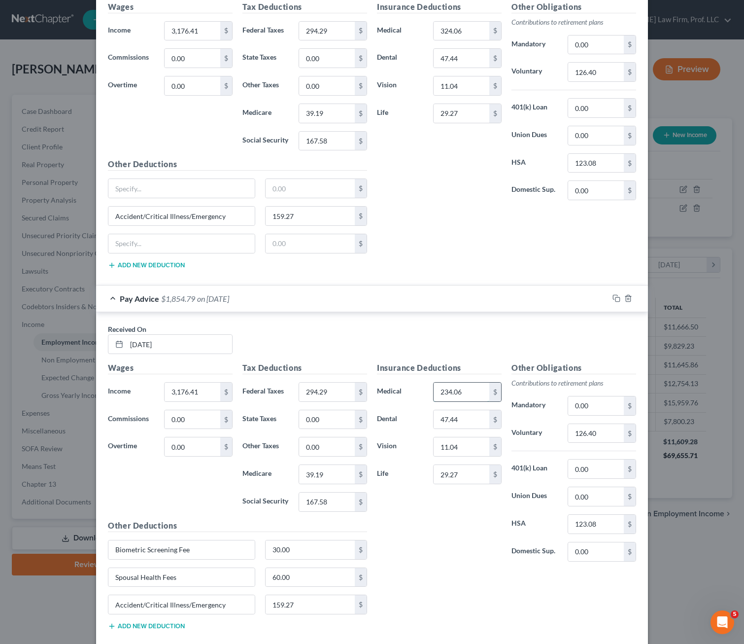
click at [459, 394] on input "234.06" at bounding box center [462, 392] width 56 height 19
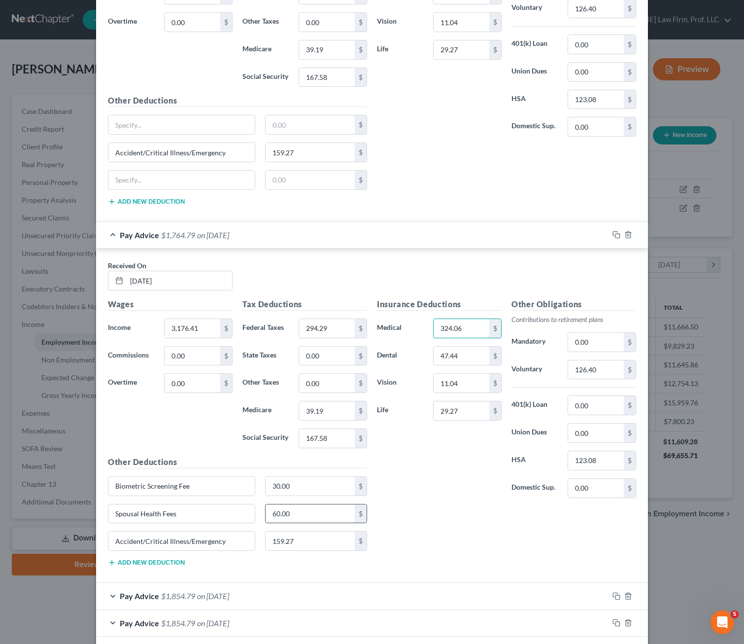
scroll to position [3813, 0]
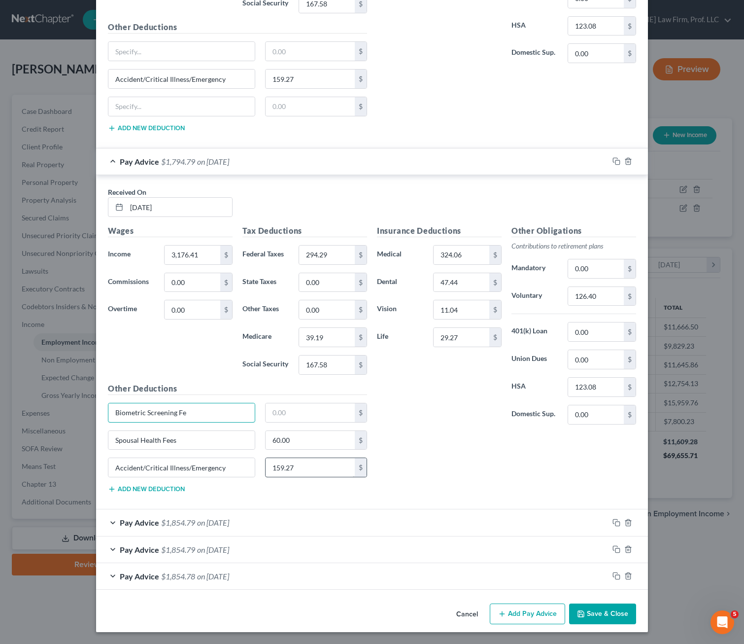
drag, startPoint x: 208, startPoint y: 417, endPoint x: 315, endPoint y: 470, distance: 119.3
click at [52, 410] on div "Edit Income Source × Employment Type * Select Full or [DEMOGRAPHIC_DATA] Employ…" at bounding box center [372, 322] width 744 height 644
click at [314, 469] on input "159.27" at bounding box center [311, 467] width 90 height 19
drag, startPoint x: 314, startPoint y: 469, endPoint x: 151, endPoint y: 466, distance: 162.2
click at [314, 468] on input "159.27" at bounding box center [311, 467] width 90 height 19
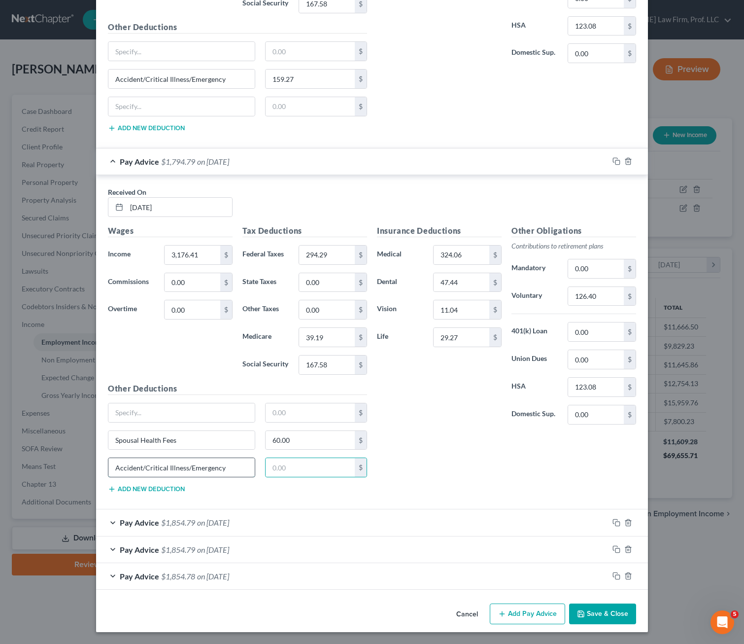
click at [231, 469] on input "Accident/Critical Illness/Emergency" at bounding box center [181, 467] width 146 height 19
drag, startPoint x: 151, startPoint y: 466, endPoint x: 267, endPoint y: 466, distance: 115.9
click at [88, 467] on div "Edit Income Source × Employment Type * Select Full or [DEMOGRAPHIC_DATA] Employ…" at bounding box center [372, 322] width 744 height 644
click at [442, 457] on div "Insurance Deductions Medical 324.06 $ Dental 47.44 $ Vision 11.04 $ Life 29.27 …" at bounding box center [506, 363] width 269 height 276
click at [331, 444] on input "60.00" at bounding box center [311, 440] width 90 height 19
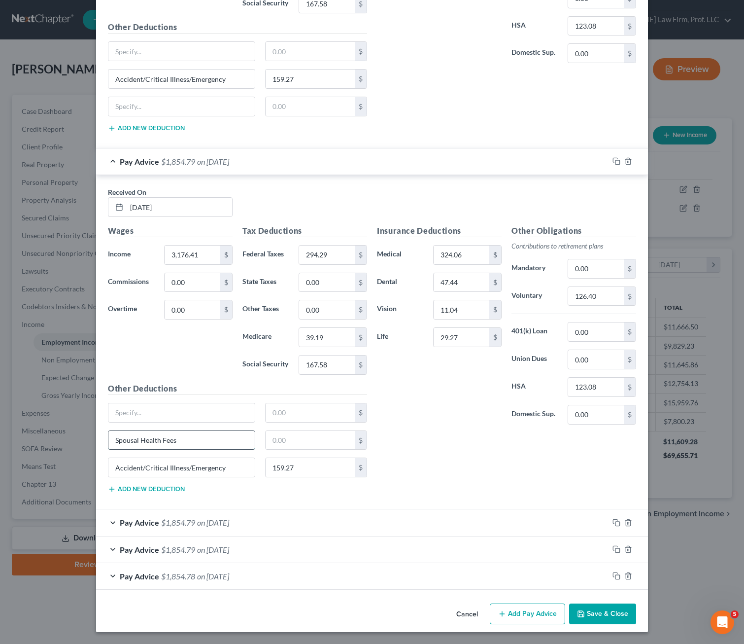
click at [186, 442] on input "Spousal Health Fees" at bounding box center [181, 440] width 146 height 19
click at [414, 447] on div "Insurance Deductions Medical 324.06 $ Dental 47.44 $ Vision 11.04 $ Life 29.27 …" at bounding box center [506, 363] width 269 height 276
click at [354, 523] on div "Pay Advice $1,854.79 on [DATE]" at bounding box center [352, 522] width 513 height 26
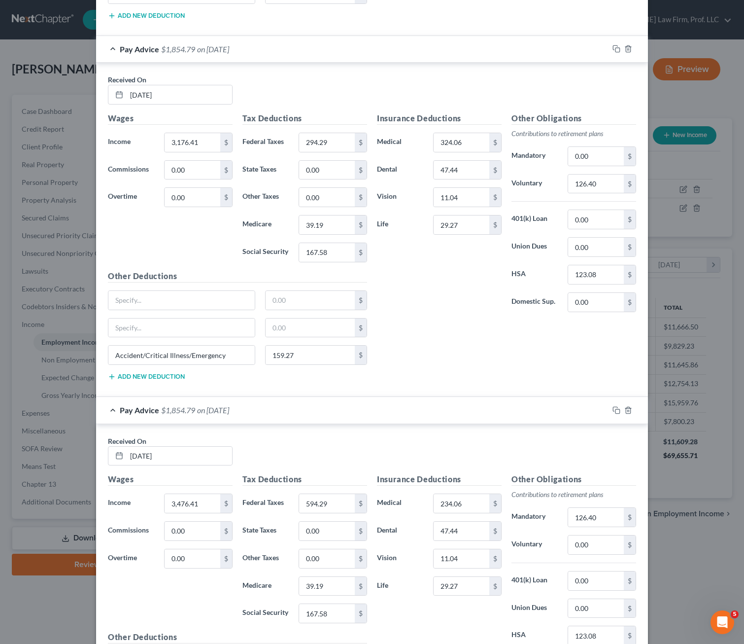
scroll to position [4148, 0]
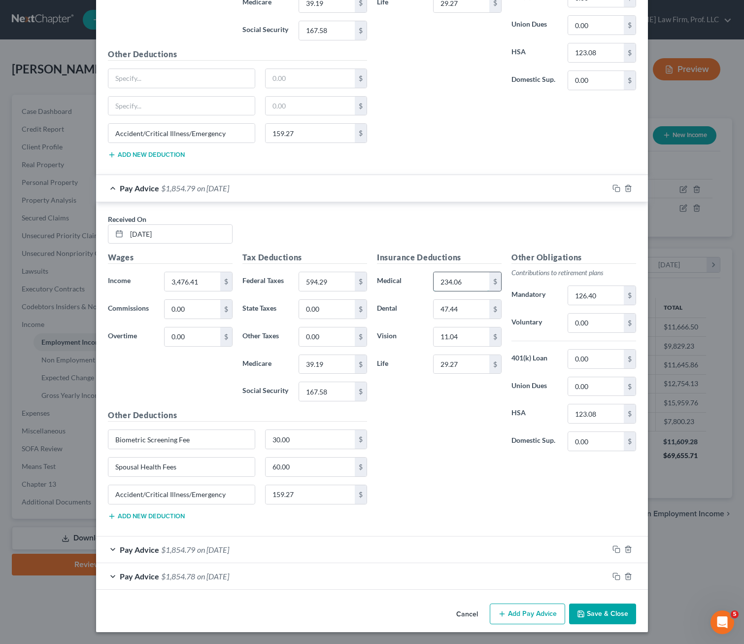
click at [465, 283] on input "234.06" at bounding box center [462, 281] width 56 height 19
click at [309, 441] on input "30.00" at bounding box center [311, 439] width 90 height 19
drag, startPoint x: 210, startPoint y: 470, endPoint x: 54, endPoint y: 466, distance: 155.9
click at [54, 466] on div "Edit Income Source × Employment Type * Select Full or [DEMOGRAPHIC_DATA] Employ…" at bounding box center [372, 322] width 744 height 644
click at [199, 435] on input "Biometric Screening Fee" at bounding box center [181, 439] width 146 height 19
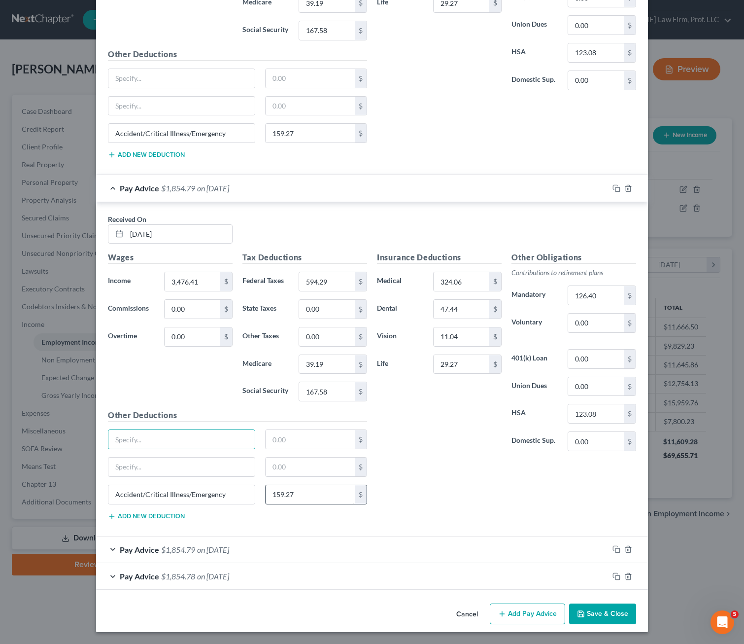
click at [309, 544] on div "Pay Advice $1,854.79 on [DATE]" at bounding box center [352, 549] width 513 height 26
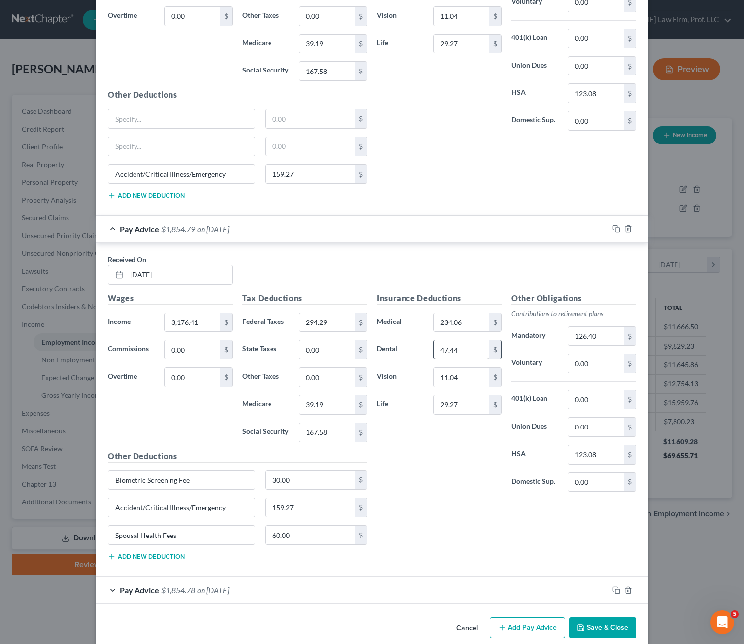
scroll to position [4482, 0]
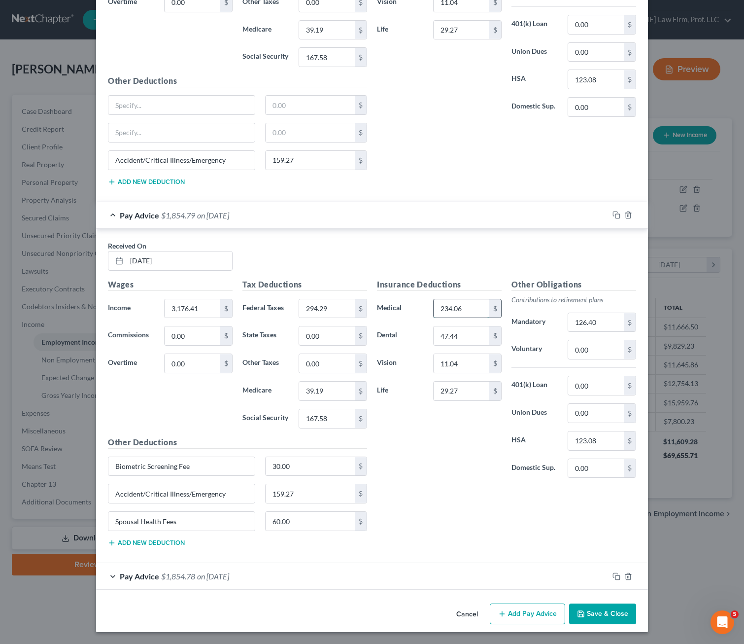
click at [465, 307] on input "234.06" at bounding box center [462, 308] width 56 height 19
drag, startPoint x: 189, startPoint y: 525, endPoint x: 314, endPoint y: 515, distance: 125.2
click at [67, 526] on div "Edit Income Source × Employment Type * Select Full or [DEMOGRAPHIC_DATA] Employ…" at bounding box center [372, 322] width 744 height 644
click at [292, 522] on input "60.00" at bounding box center [311, 521] width 90 height 19
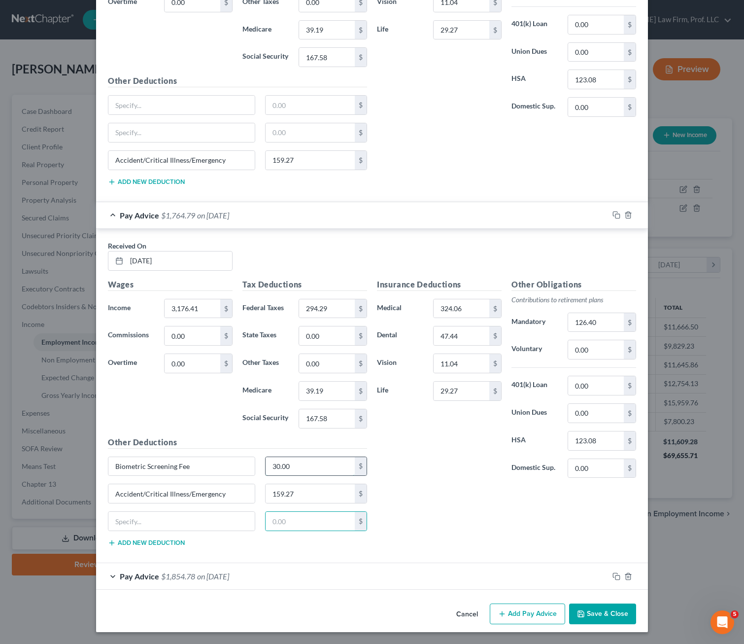
click at [301, 469] on input "30.00" at bounding box center [311, 466] width 90 height 19
click at [299, 464] on input "30.00" at bounding box center [311, 466] width 90 height 19
drag, startPoint x: 202, startPoint y: 466, endPoint x: 283, endPoint y: 464, distance: 81.4
click at [68, 468] on div "Edit Income Source × Employment Type * Select Full or [DEMOGRAPHIC_DATA] Employ…" at bounding box center [372, 322] width 744 height 644
drag, startPoint x: 284, startPoint y: 465, endPoint x: 425, endPoint y: 452, distance: 141.6
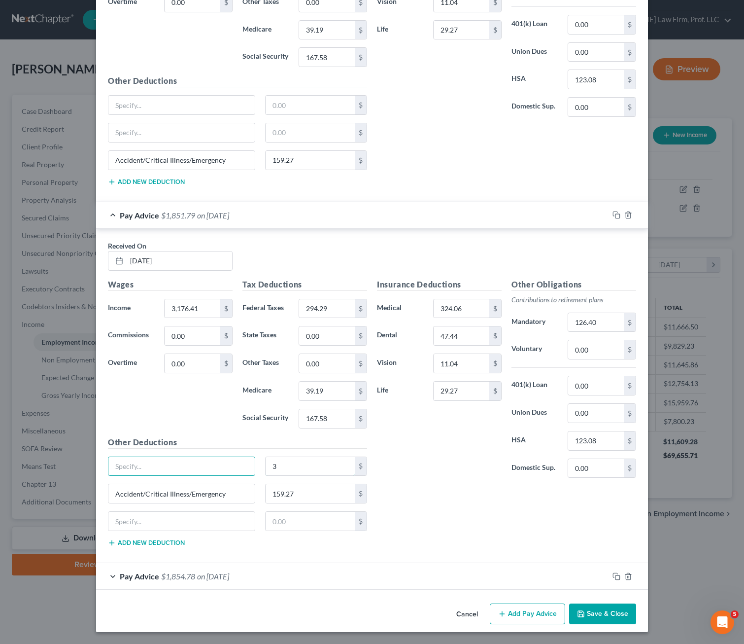
click at [285, 465] on input "3" at bounding box center [311, 466] width 90 height 19
drag, startPoint x: 434, startPoint y: 450, endPoint x: 351, endPoint y: 577, distance: 152.1
click at [436, 448] on div "Insurance Deductions Medical 324.06 $ Dental 47.44 $ Vision 11.04 $ Life 29.27 $" at bounding box center [439, 383] width 135 height 208
click at [349, 578] on div "Pay Advice $1,854.78 on [DATE]" at bounding box center [352, 576] width 513 height 26
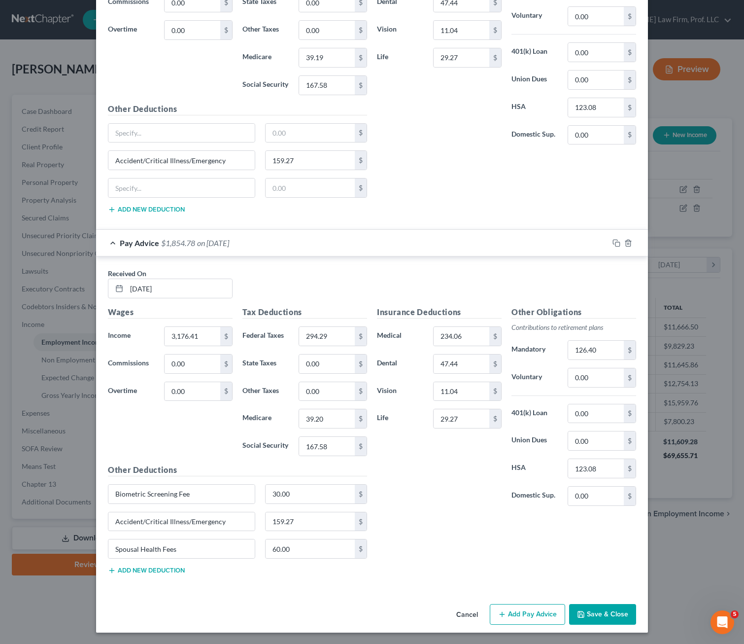
scroll to position [4816, 0]
click at [308, 484] on input "30.00" at bounding box center [311, 493] width 90 height 19
click at [288, 550] on input "60.00" at bounding box center [311, 548] width 90 height 19
drag, startPoint x: 186, startPoint y: 493, endPoint x: 63, endPoint y: 491, distance: 123.3
click at [63, 491] on div "Edit Income Source × Employment Type * Select Full or [DEMOGRAPHIC_DATA] Employ…" at bounding box center [372, 322] width 744 height 644
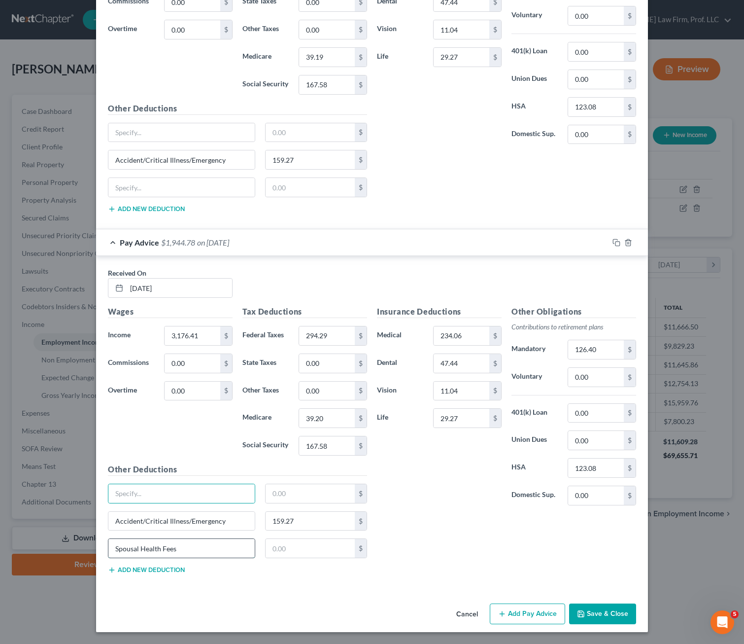
click at [181, 555] on input "Spousal Health Fees" at bounding box center [181, 548] width 146 height 19
click at [460, 339] on input "234.06" at bounding box center [462, 335] width 56 height 19
click at [580, 612] on polyline "button" at bounding box center [581, 611] width 2 height 1
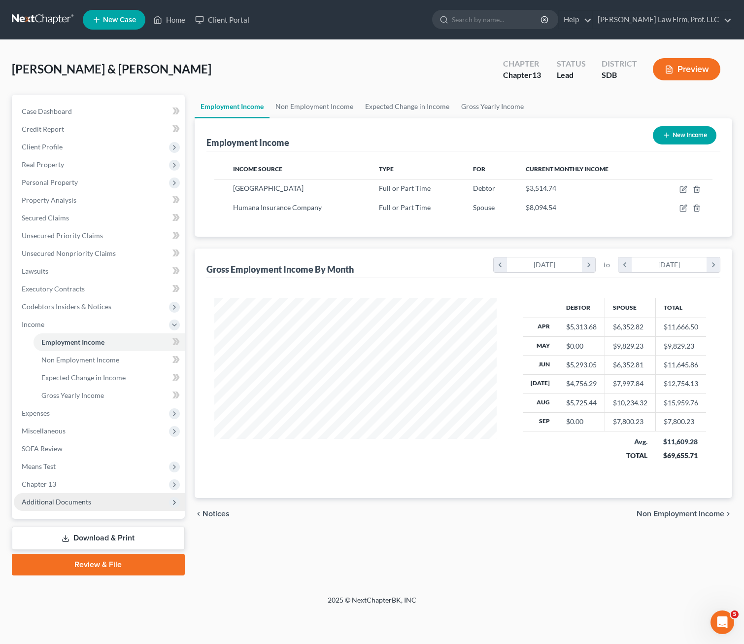
drag, startPoint x: 47, startPoint y: 473, endPoint x: 69, endPoint y: 510, distance: 43.0
click at [47, 473] on span "Means Test" at bounding box center [99, 467] width 171 height 18
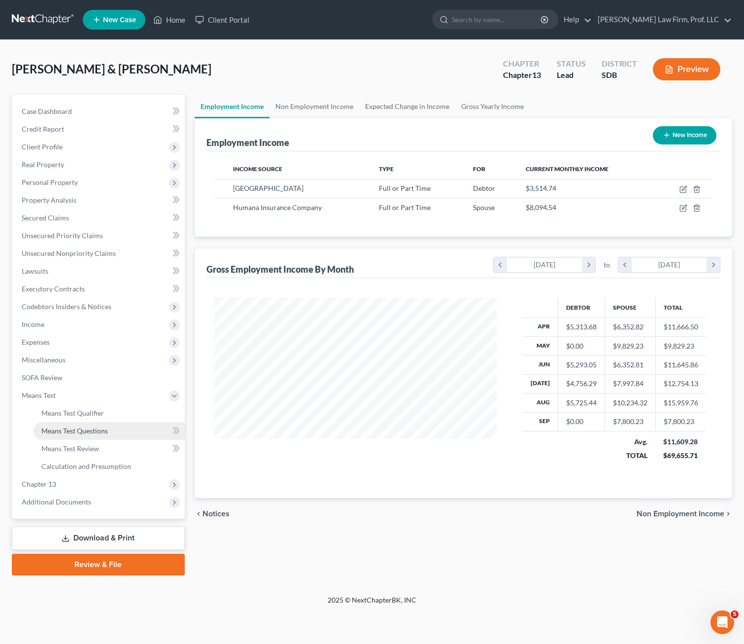
click at [95, 430] on span "Means Test Questions" at bounding box center [74, 430] width 67 height 8
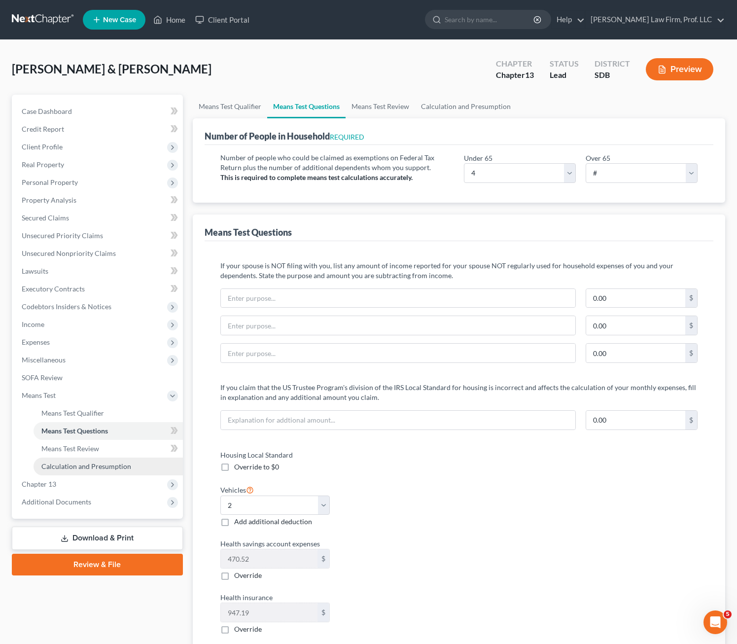
drag, startPoint x: 80, startPoint y: 464, endPoint x: 113, endPoint y: 458, distance: 34.0
click at [80, 464] on span "Calculation and Presumption" at bounding box center [86, 466] width 90 height 8
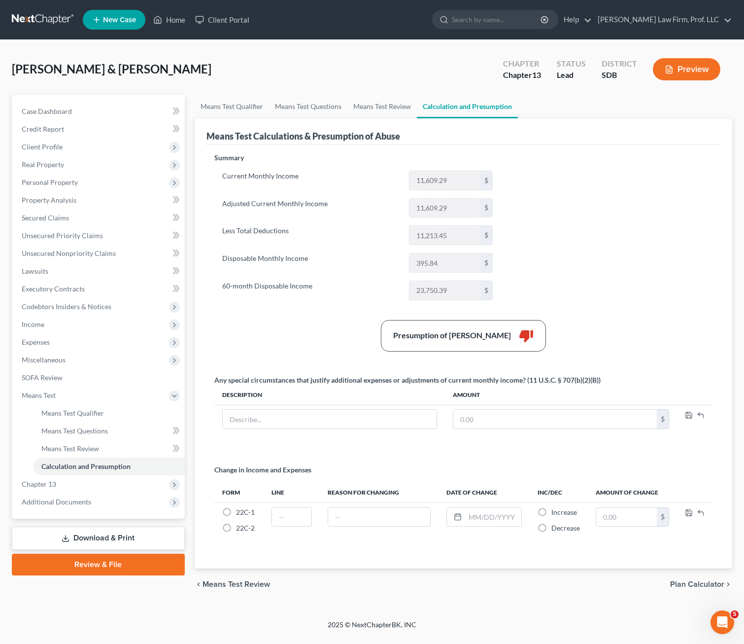
click at [605, 258] on div "Summary Current Monthly Income 11,609.29 $ Adjusted Current Monthly Income 11,6…" at bounding box center [464, 355] width 509 height 404
drag, startPoint x: 45, startPoint y: 323, endPoint x: 124, endPoint y: 333, distance: 79.1
click at [45, 323] on span "Income" at bounding box center [99, 325] width 171 height 18
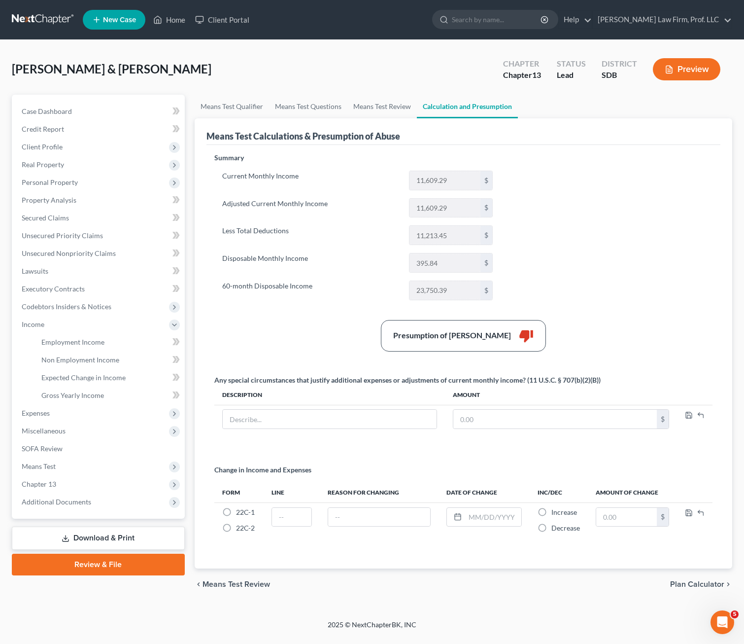
click at [253, 331] on div "Presumption of Abuse Arises thumb_down" at bounding box center [464, 336] width 509 height 32
click at [97, 342] on span "Employment Income" at bounding box center [72, 342] width 63 height 8
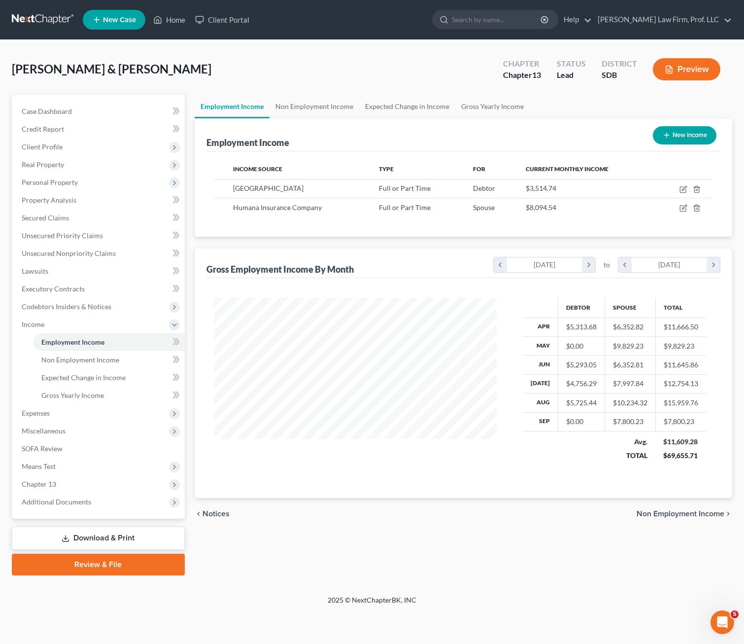
scroll to position [177, 303]
click at [618, 191] on td at bounding box center [684, 188] width 57 height 19
click at [618, 191] on icon "button" at bounding box center [684, 189] width 8 height 8
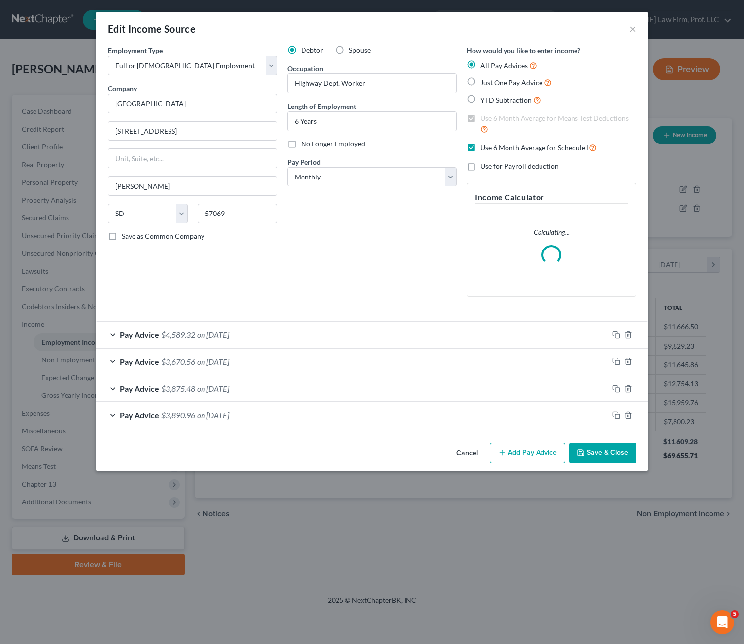
drag, startPoint x: 477, startPoint y: 453, endPoint x: 451, endPoint y: 431, distance: 33.9
click at [475, 453] on button "Cancel" at bounding box center [467, 454] width 37 height 20
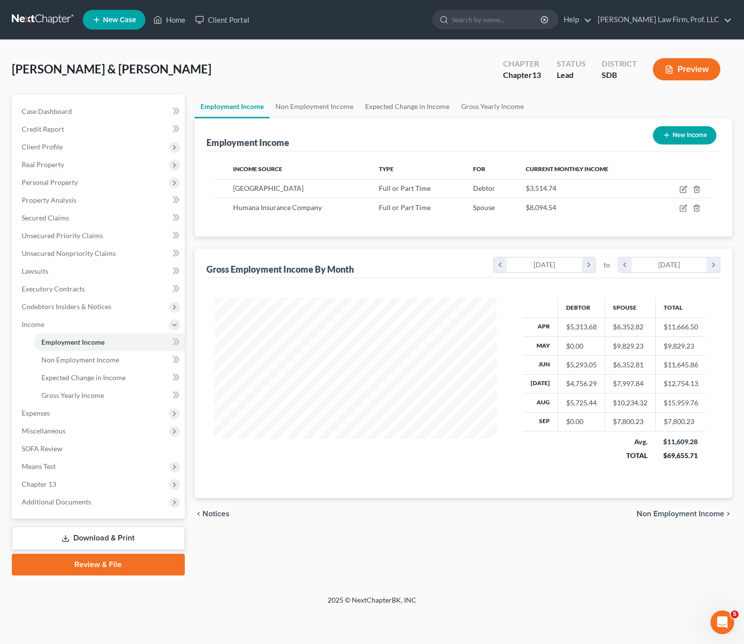
click at [330, 529] on div "Employment Income Non Employment Income Expected Change in Income Gross Yearly …" at bounding box center [464, 335] width 548 height 481
click at [94, 355] on span "Non Employment Income" at bounding box center [80, 359] width 78 height 8
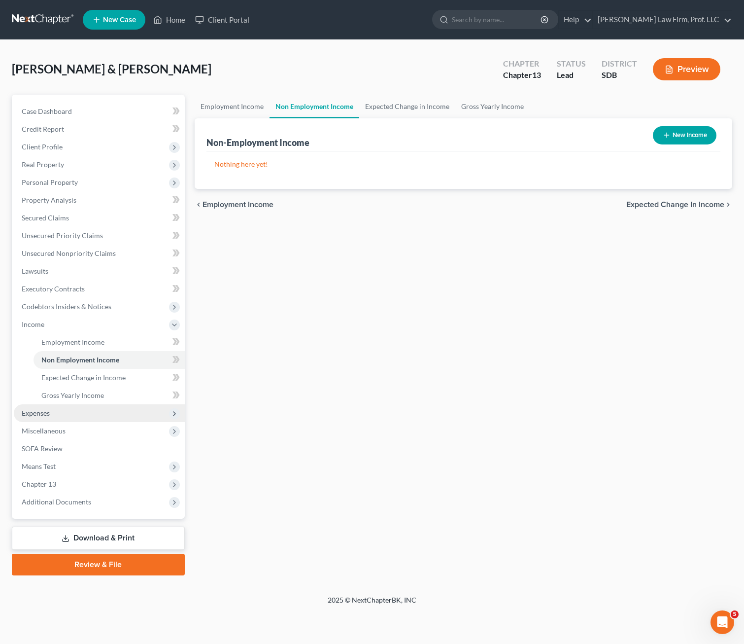
click at [68, 416] on span "Expenses" at bounding box center [99, 413] width 171 height 18
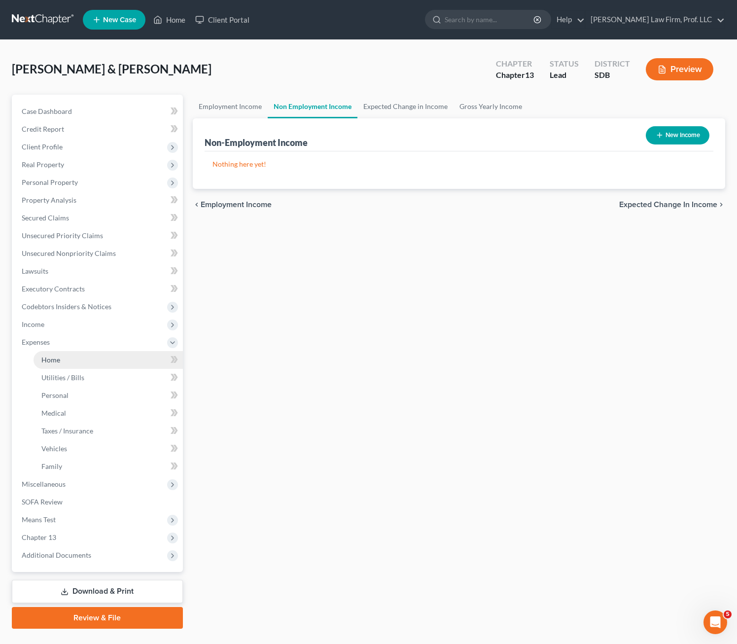
click at [68, 360] on link "Home" at bounding box center [108, 360] width 149 height 18
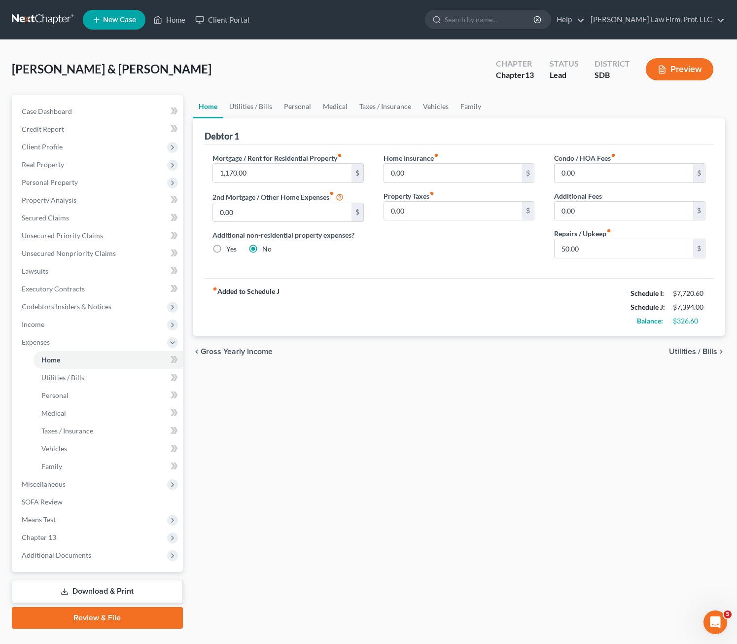
drag, startPoint x: 514, startPoint y: 390, endPoint x: 373, endPoint y: 268, distance: 187.0
click at [518, 380] on div "Home Utilities / Bills Personal Medical Taxes / Insurance Vehicles Family Debto…" at bounding box center [459, 362] width 542 height 534
click at [225, 108] on link "Utilities / Bills" at bounding box center [250, 107] width 55 height 24
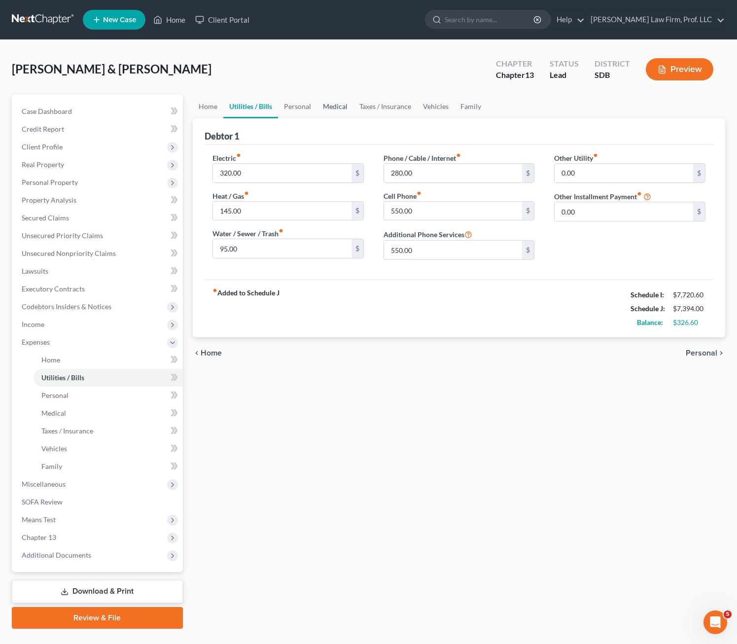
click at [334, 112] on link "Medical" at bounding box center [335, 107] width 36 height 24
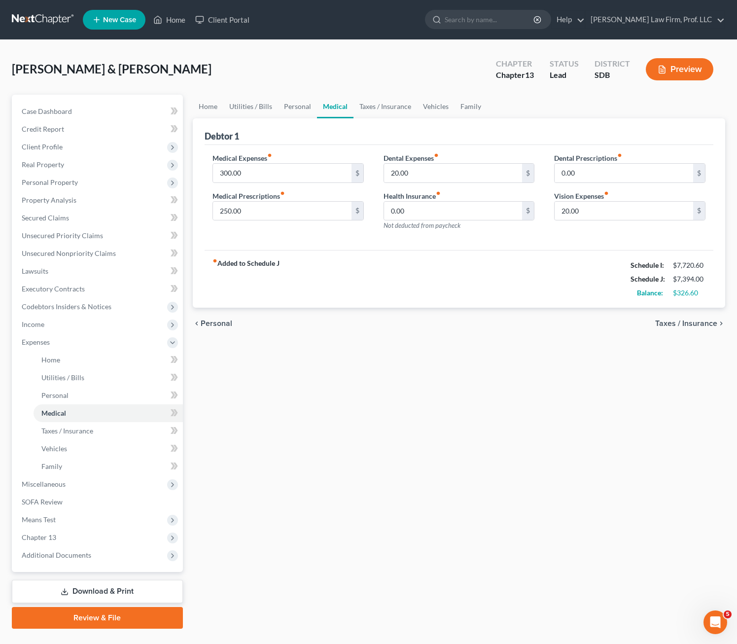
click at [477, 273] on div "fiber_manual_record Added to Schedule J Schedule I: $7,720.60 Schedule J: $7,39…" at bounding box center [459, 279] width 509 height 58
click at [287, 177] on input "300.00" at bounding box center [282, 173] width 139 height 19
click at [331, 327] on div "chevron_left Personal Taxes / Insurance chevron_right" at bounding box center [459, 324] width 532 height 32
drag, startPoint x: 422, startPoint y: 382, endPoint x: 434, endPoint y: 396, distance: 19.3
click at [422, 381] on div "Home Utilities / Bills Personal Medical Taxes / Insurance Vehicles Family Debto…" at bounding box center [459, 362] width 542 height 534
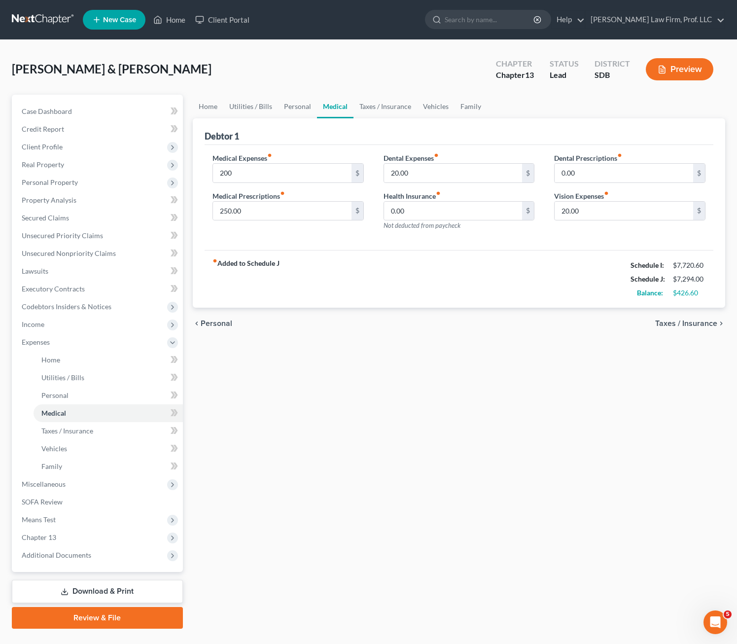
drag, startPoint x: 510, startPoint y: 338, endPoint x: 506, endPoint y: 328, distance: 10.6
click at [512, 326] on div "Home Utilities / Bills Personal Medical Taxes / Insurance Vehicles Family Debto…" at bounding box center [459, 362] width 542 height 534
drag, startPoint x: 424, startPoint y: 107, endPoint x: 515, endPoint y: 107, distance: 90.2
click at [425, 107] on link "Vehicles" at bounding box center [435, 107] width 37 height 24
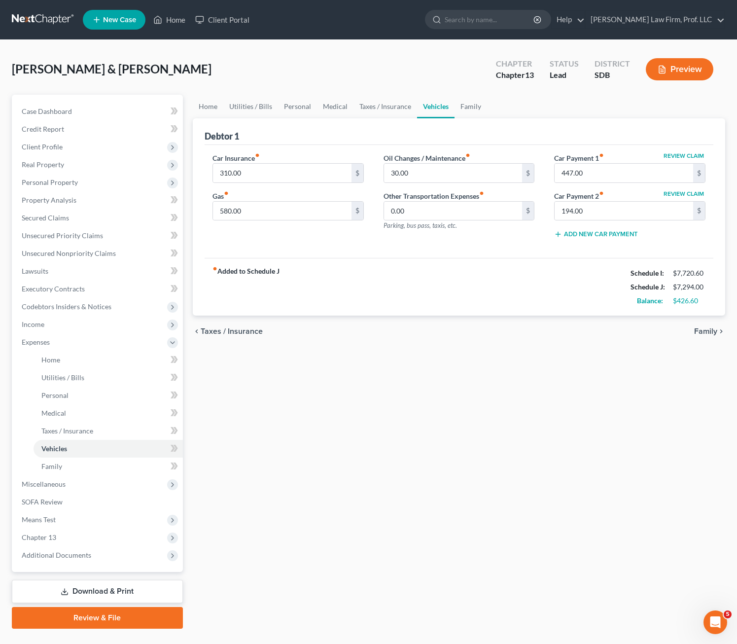
drag, startPoint x: 423, startPoint y: 363, endPoint x: 387, endPoint y: 268, distance: 101.6
click at [426, 357] on div "Home Utilities / Bills Personal Medical Taxes / Insurance Vehicles Family Debto…" at bounding box center [459, 362] width 542 height 534
click at [332, 176] on input "310.00" at bounding box center [282, 173] width 139 height 19
click at [428, 276] on div "fiber_manual_record Added to Schedule J Schedule I: $7,720.60 Schedule J: $7,33…" at bounding box center [459, 287] width 509 height 58
click at [280, 222] on div "Car Insurance fiber_manual_record 350.00 $ Gas fiber_manual_record 580.00 $" at bounding box center [288, 200] width 171 height 94
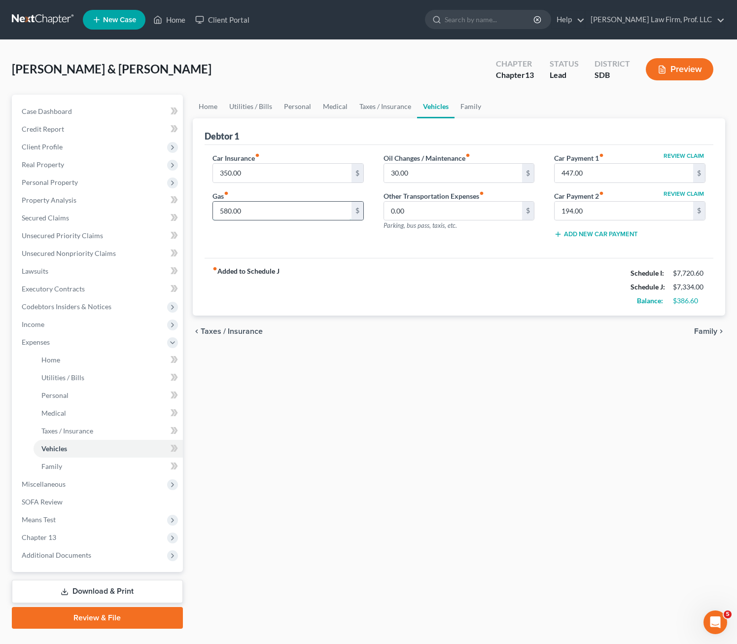
click at [279, 216] on input "580.00" at bounding box center [282, 211] width 139 height 19
click at [284, 208] on input "580.00" at bounding box center [282, 211] width 139 height 19
click at [381, 279] on div "fiber_manual_record Added to Schedule J Schedule I: $7,720.60 Schedule J: $7,35…" at bounding box center [459, 287] width 509 height 58
click at [469, 105] on link "Family" at bounding box center [471, 107] width 33 height 24
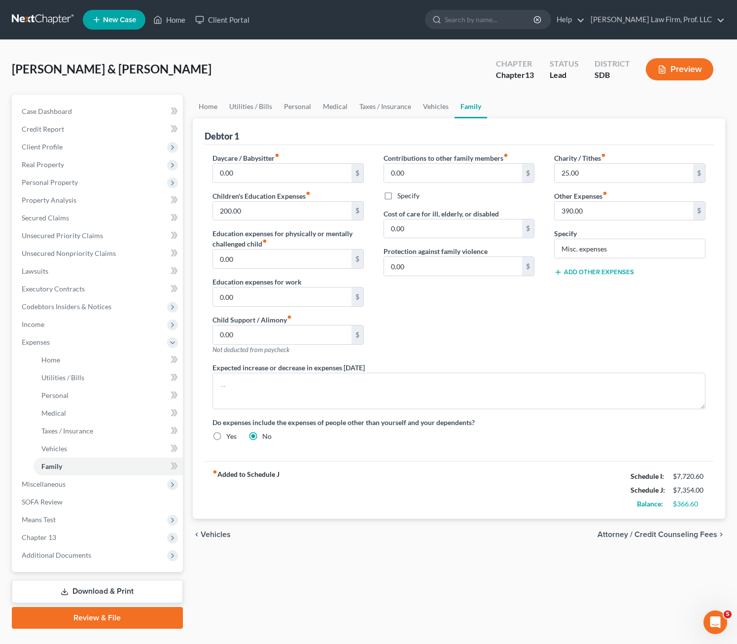
click at [618, 318] on div "Charity / Tithes fiber_manual_record 25.00 $ Other Expenses fiber_manual_record…" at bounding box center [629, 258] width 171 height 210
click at [56, 535] on span "Chapter 13" at bounding box center [39, 537] width 35 height 8
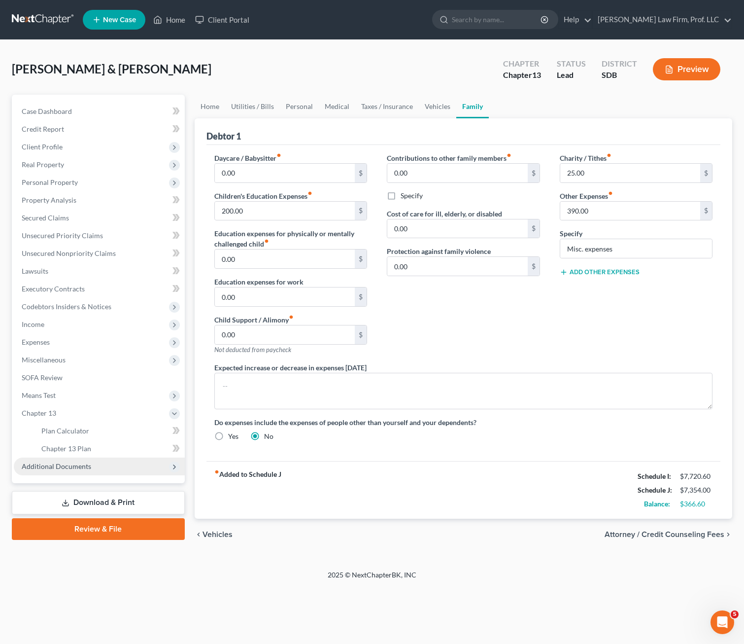
drag, startPoint x: 347, startPoint y: 515, endPoint x: 122, endPoint y: 462, distance: 231.5
click at [350, 512] on div "fiber_manual_record Added to Schedule J Schedule I: $7,720.60 Schedule J: $7,35…" at bounding box center [464, 490] width 515 height 58
click at [81, 397] on span "Means Test" at bounding box center [99, 396] width 171 height 18
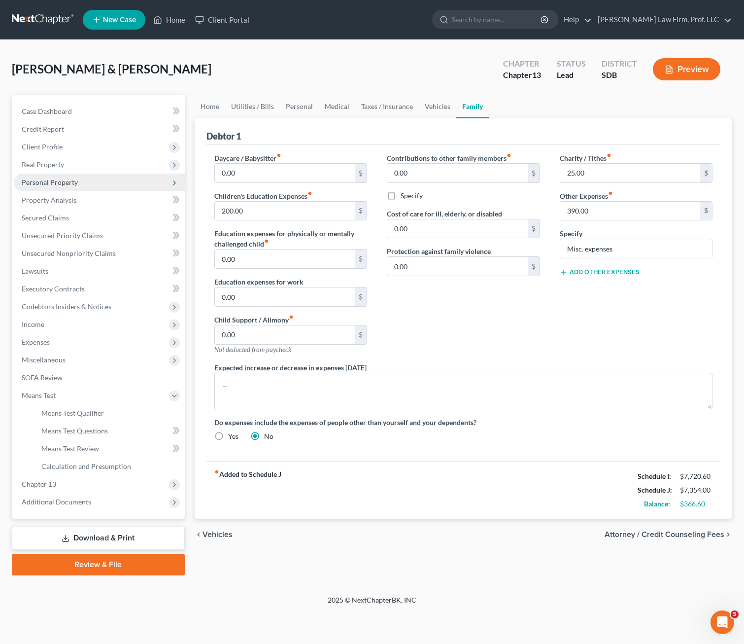
click at [71, 177] on span "Personal Property" at bounding box center [99, 183] width 171 height 18
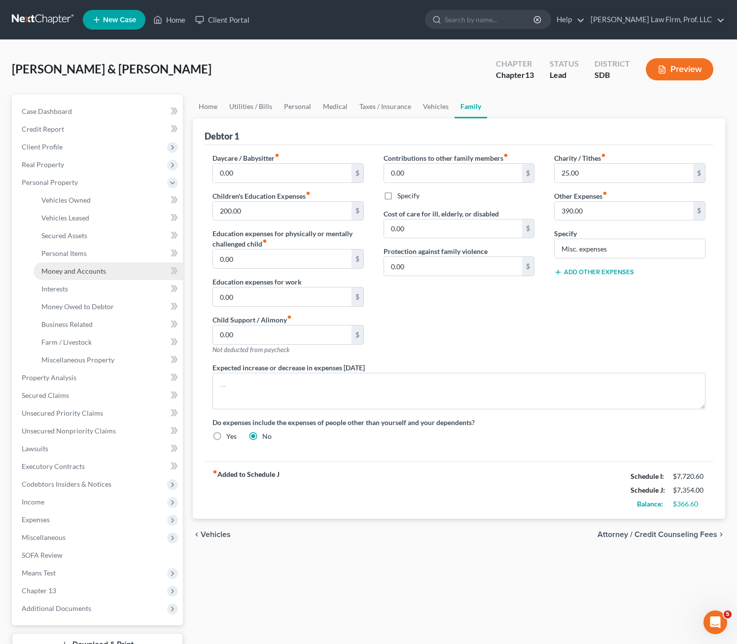
click at [88, 272] on span "Money and Accounts" at bounding box center [73, 271] width 65 height 8
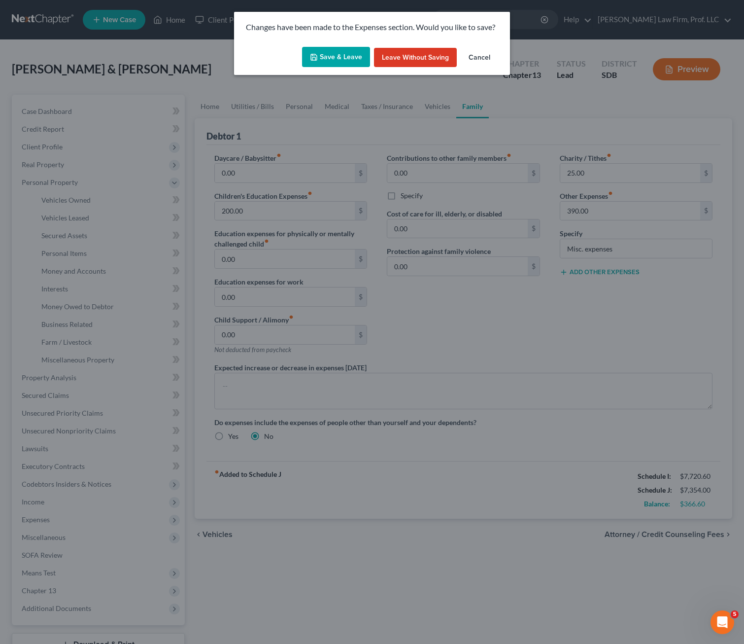
click at [332, 61] on button "Save & Leave" at bounding box center [336, 57] width 68 height 21
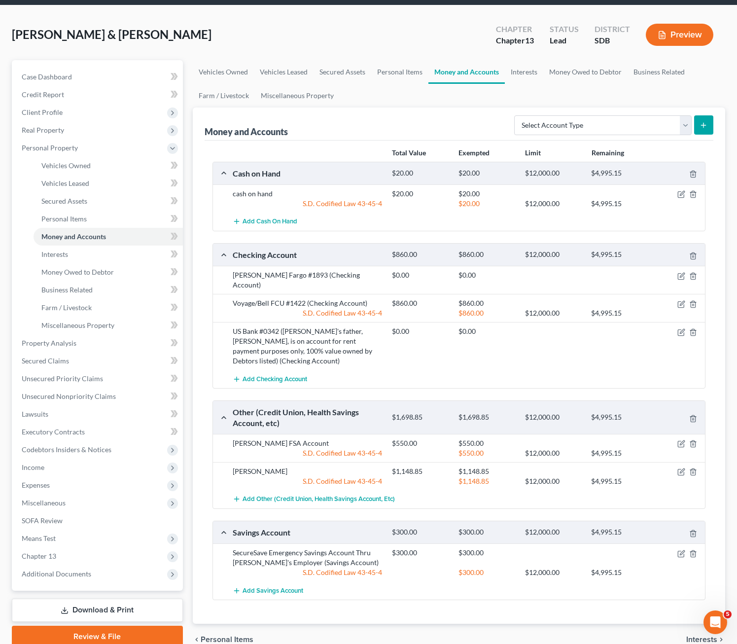
scroll to position [75, 0]
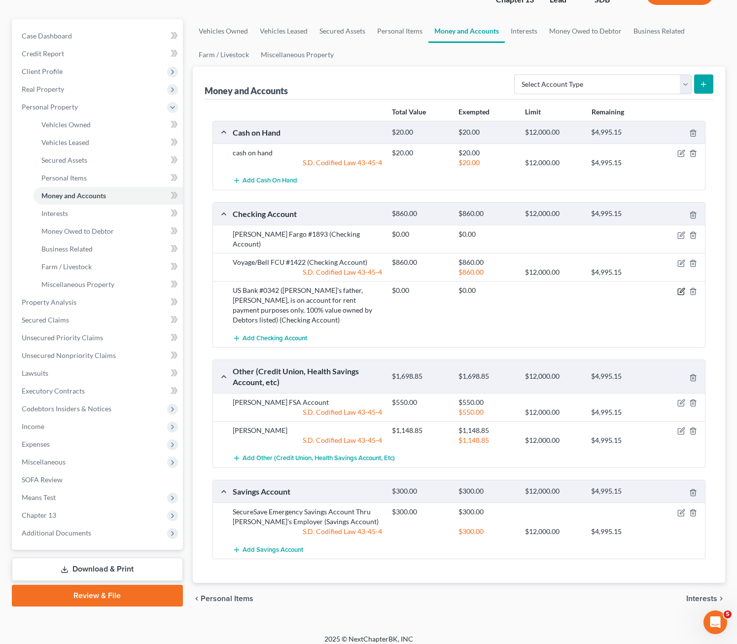
click at [618, 287] on icon "button" at bounding box center [681, 291] width 8 height 8
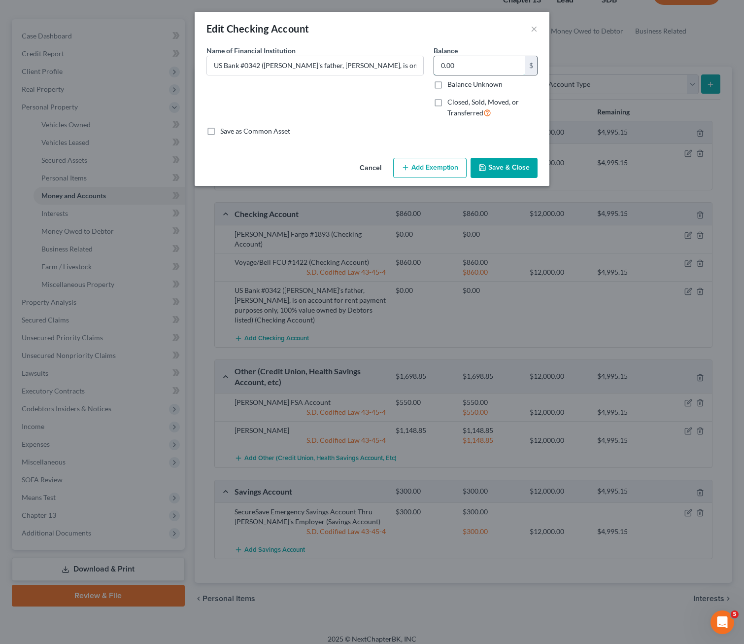
click at [464, 71] on input "0.00" at bounding box center [479, 65] width 91 height 19
click at [507, 172] on button "Save & Close" at bounding box center [504, 168] width 67 height 21
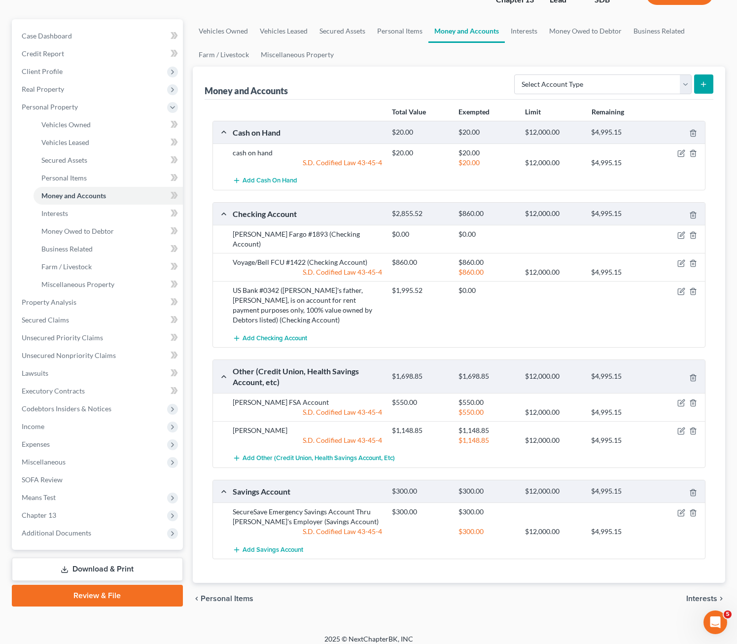
drag, startPoint x: 528, startPoint y: 322, endPoint x: 395, endPoint y: 265, distance: 144.9
click at [530, 329] on div "Add Checking Account" at bounding box center [467, 338] width 478 height 18
click at [420, 329] on div "Add Checking Account" at bounding box center [467, 338] width 478 height 18
click at [79, 220] on link "Interests" at bounding box center [108, 214] width 149 height 18
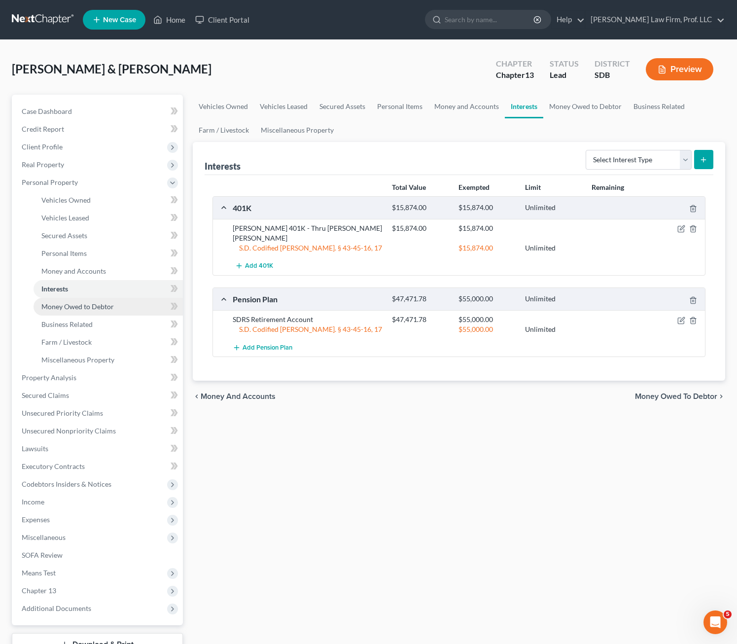
click at [109, 306] on span "Money Owed to Debtor" at bounding box center [77, 306] width 72 height 8
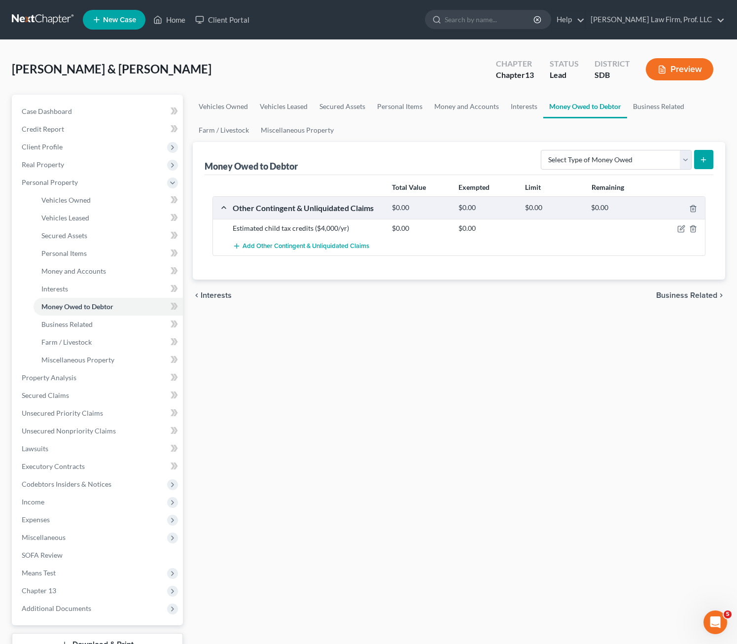
drag, startPoint x: 412, startPoint y: 416, endPoint x: 412, endPoint y: 393, distance: 22.7
click at [412, 415] on div "Vehicles Owned Vehicles Leased Secured Assets Personal Items Money and Accounts…" at bounding box center [459, 388] width 542 height 587
click at [362, 346] on div "Vehicles Owned Vehicles Leased Secured Assets Personal Items Money and Accounts…" at bounding box center [459, 388] width 542 height 587
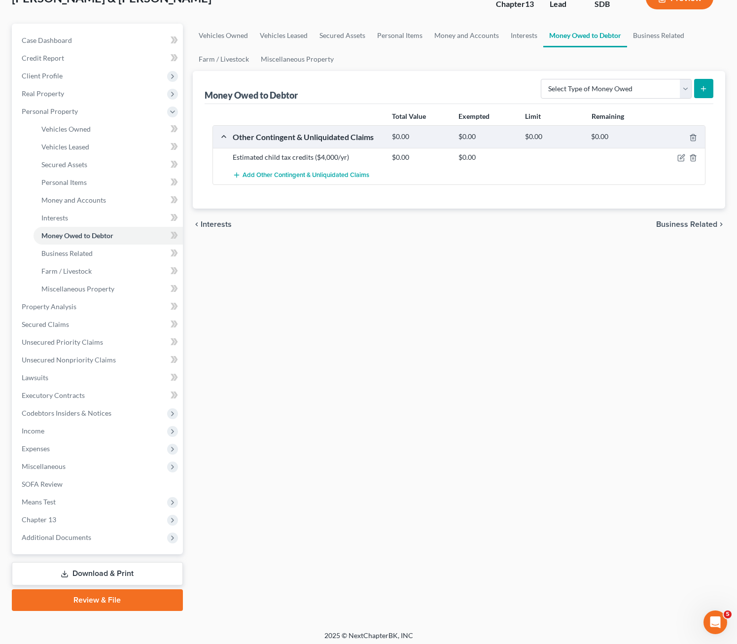
scroll to position [75, 0]
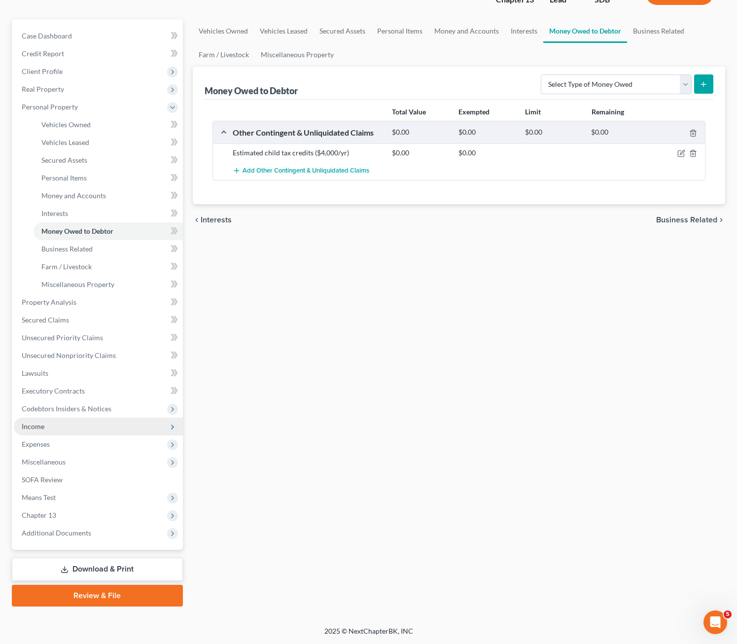
drag, startPoint x: 63, startPoint y: 425, endPoint x: 73, endPoint y: 429, distance: 11.1
click at [64, 423] on span "Income" at bounding box center [98, 427] width 169 height 18
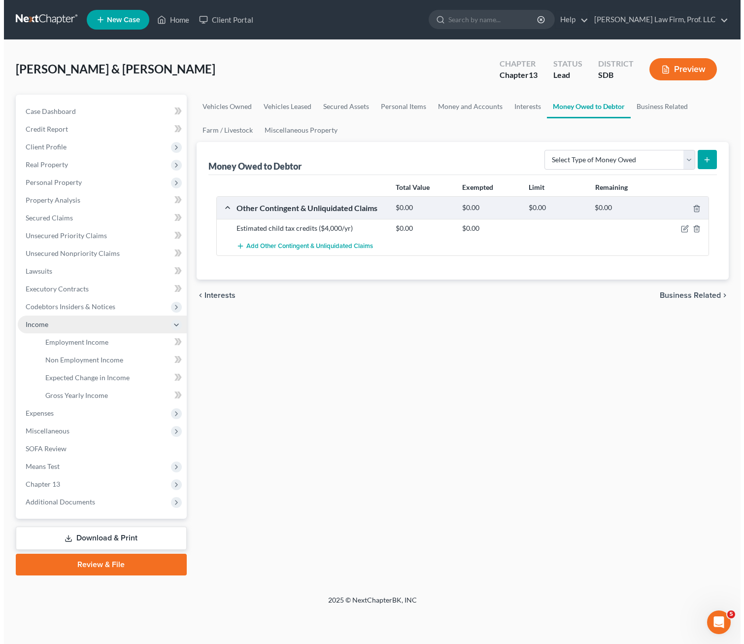
scroll to position [0, 0]
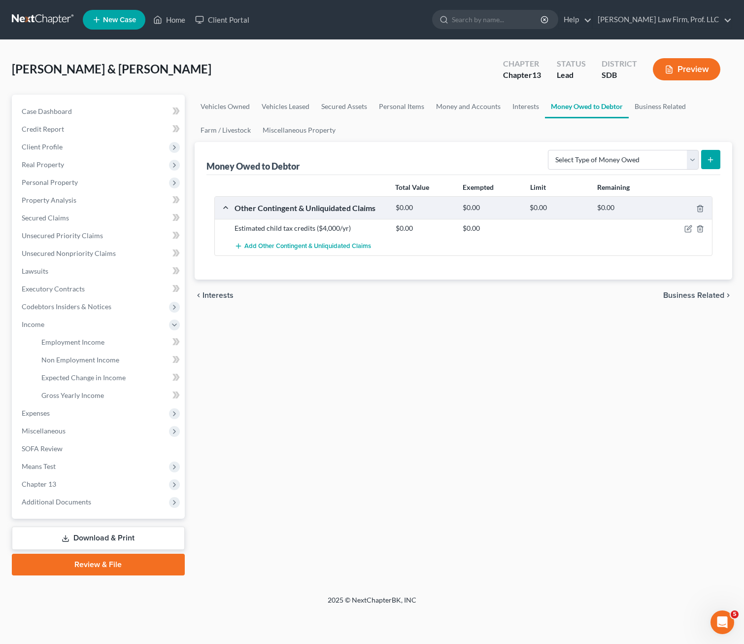
drag, startPoint x: 342, startPoint y: 375, endPoint x: 342, endPoint y: 361, distance: 13.8
click at [343, 373] on div "Vehicles Owned Vehicles Leased Secured Assets Personal Items Money and Accounts…" at bounding box center [464, 335] width 548 height 481
click at [452, 297] on div "chevron_left Interests Business Related chevron_right" at bounding box center [464, 296] width 538 height 32
drag, startPoint x: 689, startPoint y: 232, endPoint x: 677, endPoint y: 223, distance: 14.4
click at [618, 232] on icon "button" at bounding box center [688, 229] width 6 height 6
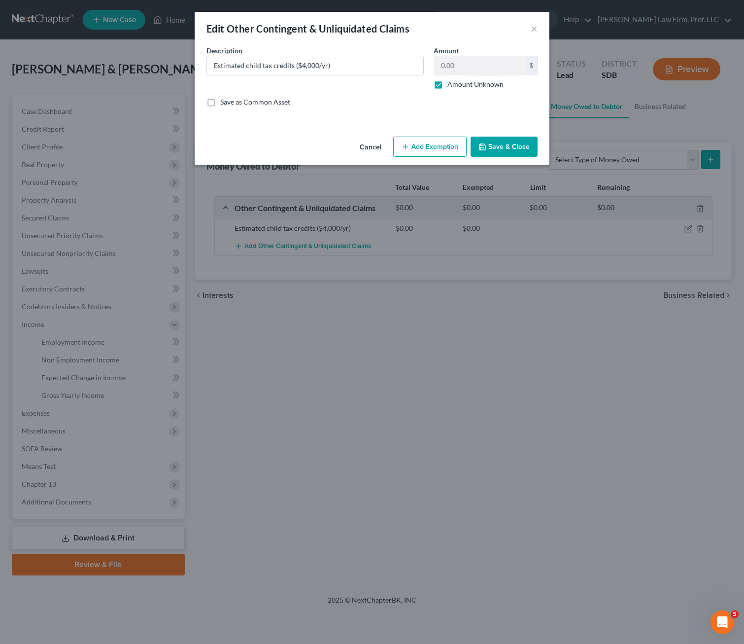
click at [418, 150] on button "Add Exemption" at bounding box center [429, 147] width 73 height 21
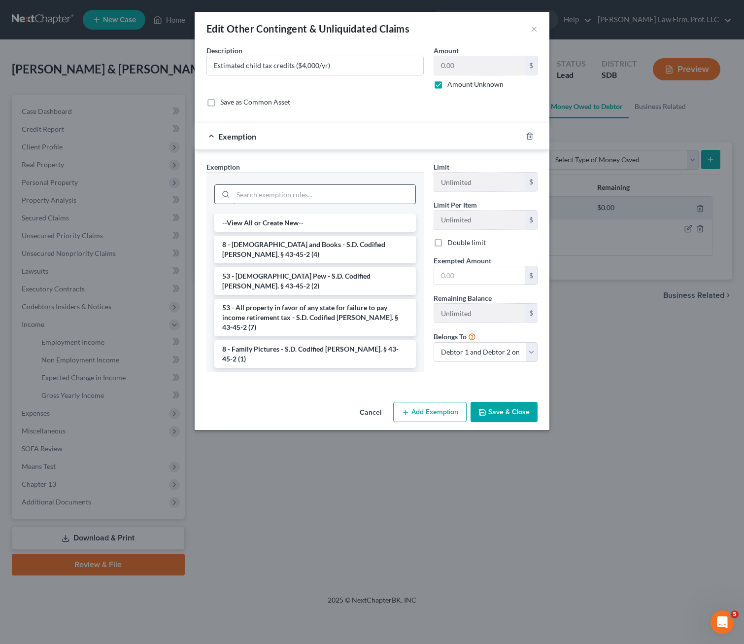
click at [315, 197] on input "search" at bounding box center [324, 194] width 182 height 19
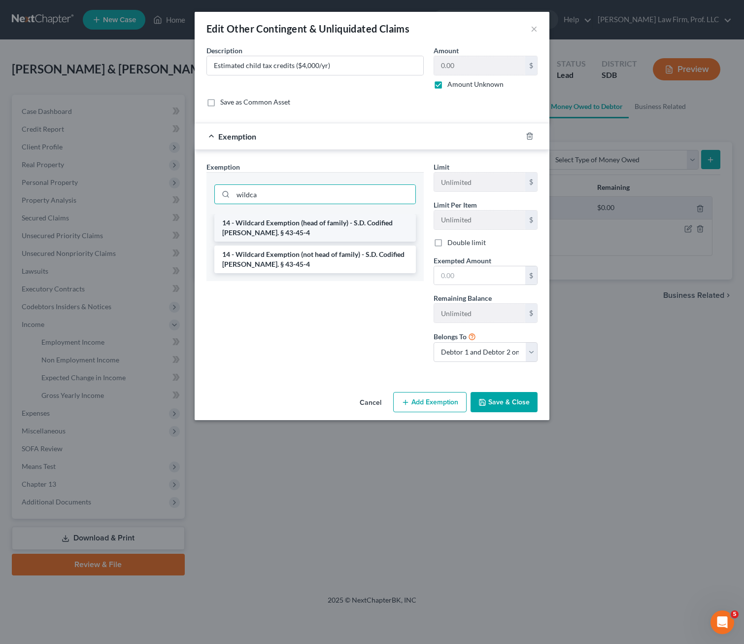
click at [293, 216] on li "14 - Wildcard Exemption (head of family) - S.D. Codified [PERSON_NAME]. § 43-45…" at bounding box center [315, 228] width 202 height 28
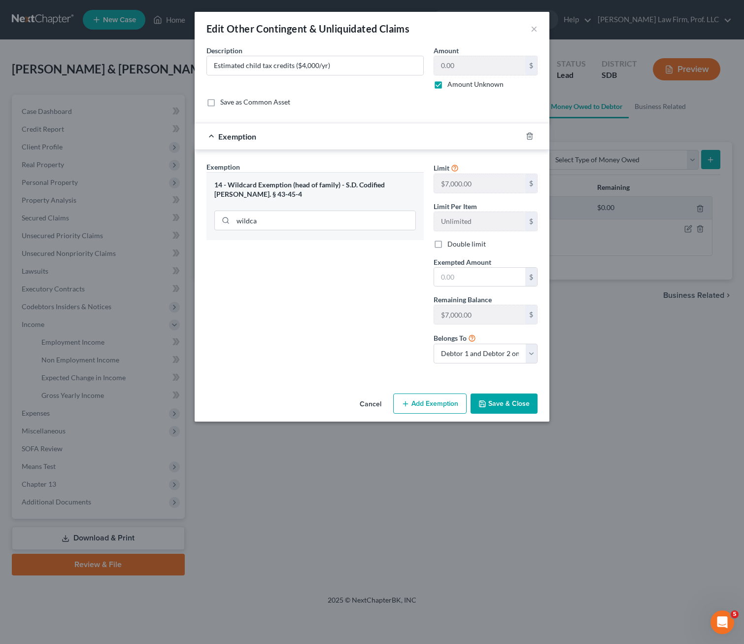
click at [300, 232] on div "wildca" at bounding box center [315, 220] width 202 height 26
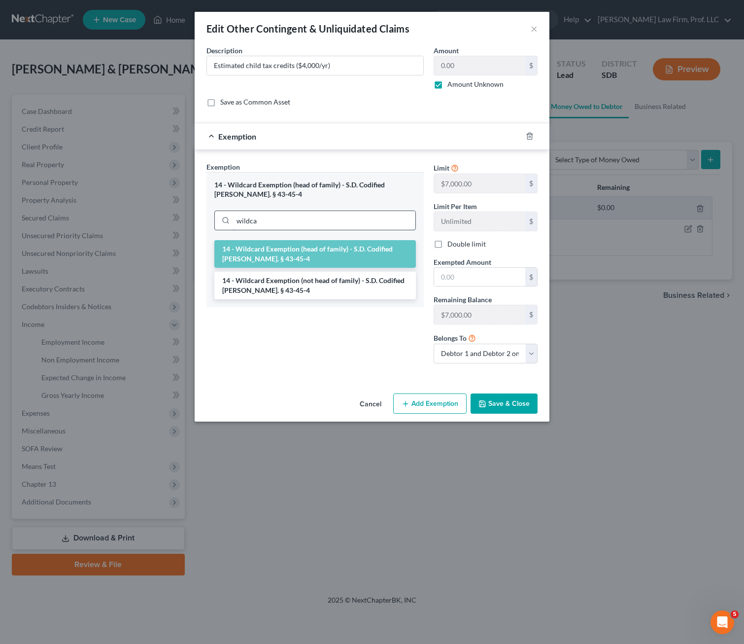
click at [265, 220] on input "wildca" at bounding box center [324, 220] width 182 height 19
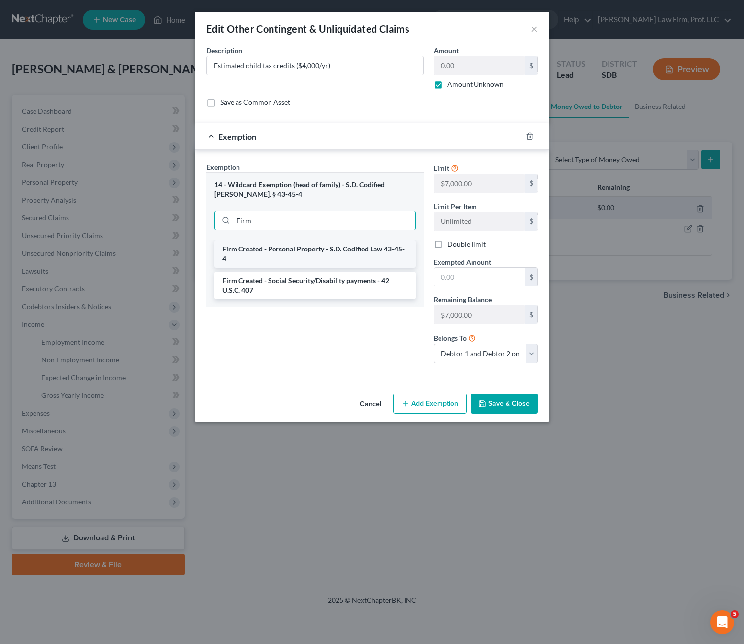
click at [270, 257] on li "Firm Created - Personal Property - S.D. Codified Law 43-45-4" at bounding box center [315, 254] width 202 height 28
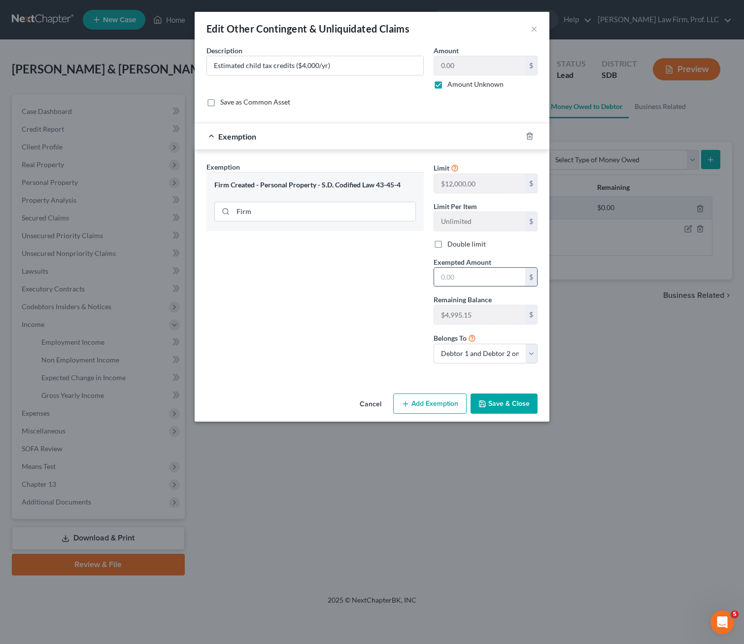
click at [465, 277] on input "text" at bounding box center [479, 277] width 91 height 19
drag, startPoint x: 411, startPoint y: 309, endPoint x: 508, endPoint y: 385, distance: 122.9
click at [411, 312] on div "Exemption Set must be selected for CA. Exemption * Firm Created - Personal Prop…" at bounding box center [315, 267] width 227 height 210
click at [500, 395] on button "Save & Close" at bounding box center [504, 403] width 67 height 21
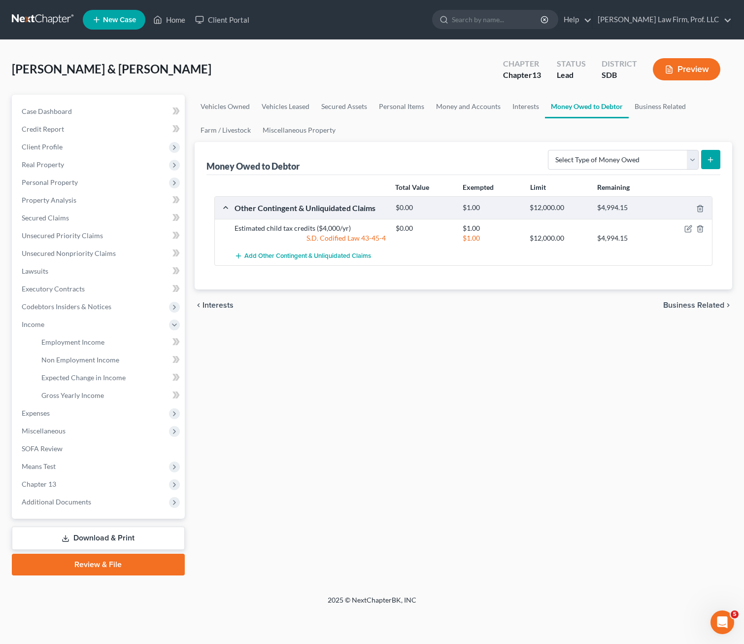
click at [488, 380] on div "Vehicles Owned Vehicles Leased Secured Assets Personal Items Money and Accounts…" at bounding box center [464, 335] width 548 height 481
click at [293, 454] on div "Vehicles Owned Vehicles Leased Secured Assets Personal Items Money and Accounts…" at bounding box center [464, 335] width 548 height 481
drag, startPoint x: 563, startPoint y: 484, endPoint x: 218, endPoint y: 215, distance: 437.4
click at [566, 478] on div "Vehicles Owned Vehicles Leased Secured Assets Personal Items Money and Accounts…" at bounding box center [464, 335] width 548 height 481
drag, startPoint x: 390, startPoint y: 350, endPoint x: 89, endPoint y: 321, distance: 302.6
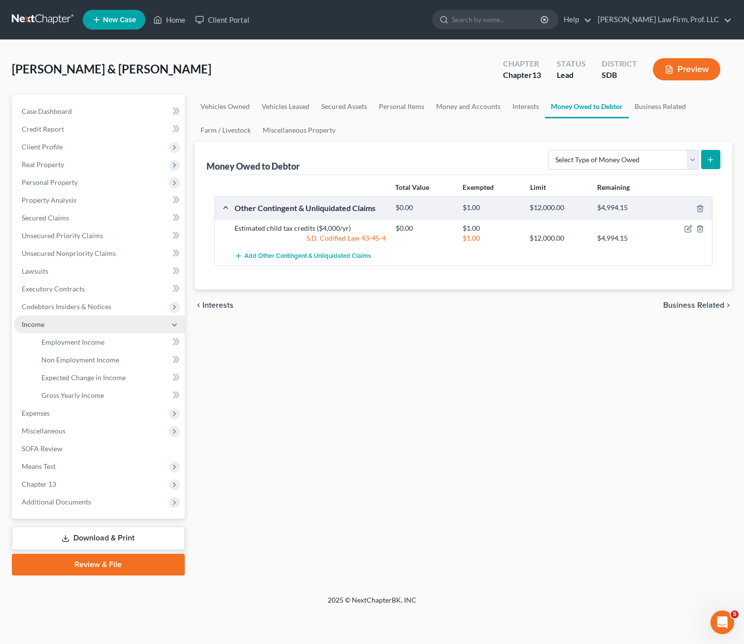
click at [390, 350] on div "Vehicles Owned Vehicles Leased Secured Assets Personal Items Money and Accounts…" at bounding box center [464, 335] width 548 height 481
click at [357, 377] on div "Vehicles Owned Vehicles Leased Secured Assets Personal Items Money and Accounts…" at bounding box center [464, 335] width 548 height 481
click at [383, 386] on div "Vehicles Owned Vehicles Leased Secured Assets Personal Items Money and Accounts…" at bounding box center [464, 335] width 548 height 481
drag, startPoint x: 116, startPoint y: 537, endPoint x: 222, endPoint y: 506, distance: 110.0
click at [115, 537] on link "Download & Print" at bounding box center [98, 538] width 173 height 23
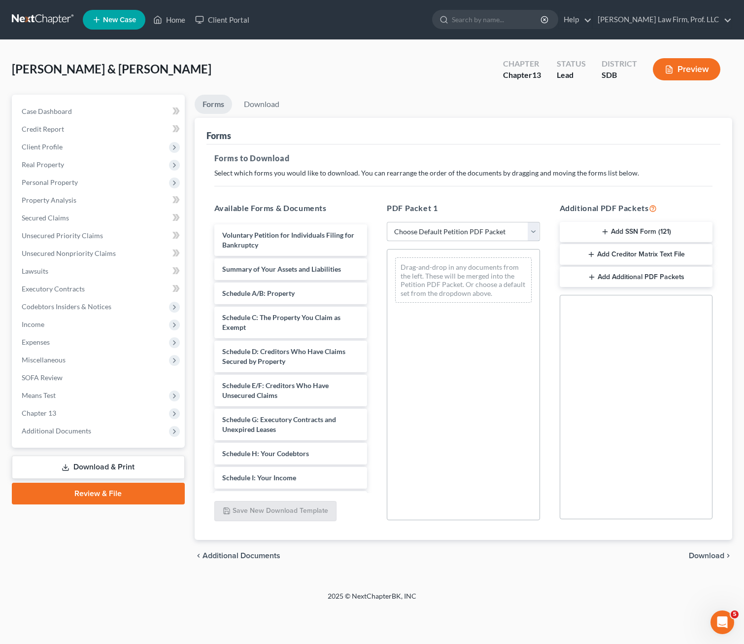
click at [436, 228] on select "Choose Default Petition PDF Packet Complete Bankruptcy Petition (all forms and …" at bounding box center [463, 232] width 153 height 20
click at [387, 222] on select "Choose Default Petition PDF Packet Complete Bankruptcy Petition (all forms and …" at bounding box center [463, 232] width 153 height 20
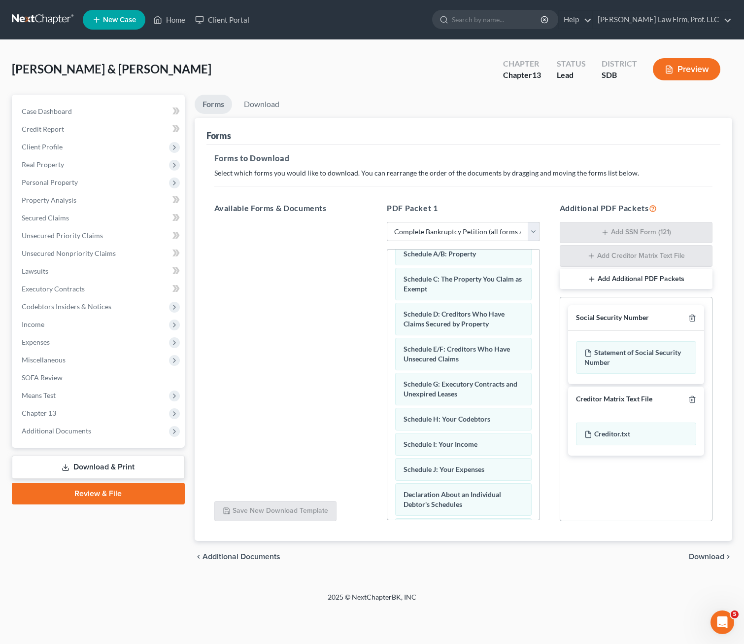
scroll to position [372, 0]
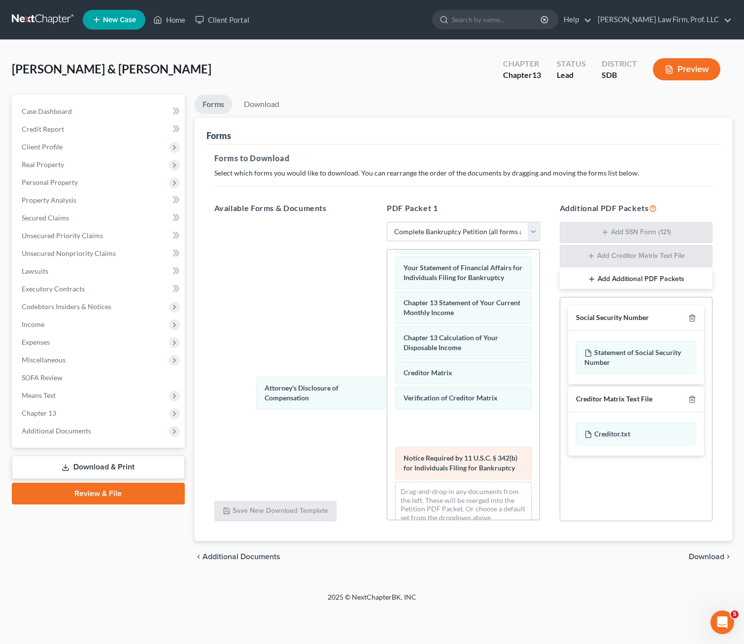
drag, startPoint x: 463, startPoint y: 442, endPoint x: 399, endPoint y: 422, distance: 66.9
click at [387, 343] on div "Attorney's Disclosure of Compensation Voluntary Petition for Individuals Filing…" at bounding box center [463, 224] width 152 height 622
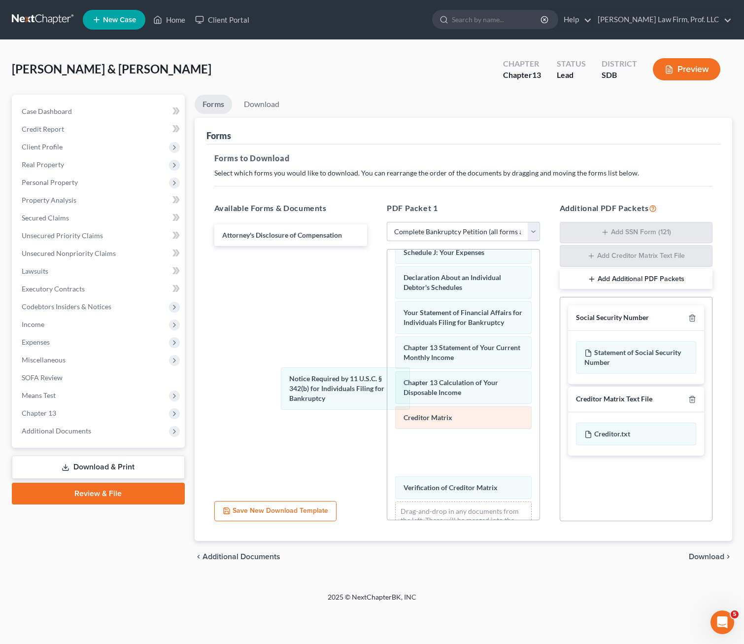
drag, startPoint x: 434, startPoint y: 451, endPoint x: 428, endPoint y: 436, distance: 15.5
click at [387, 349] on div "Notice Required by 11 U.S.C. § 342(b) for Individuals Filing for Bankruptcy Vol…" at bounding box center [463, 256] width 152 height 597
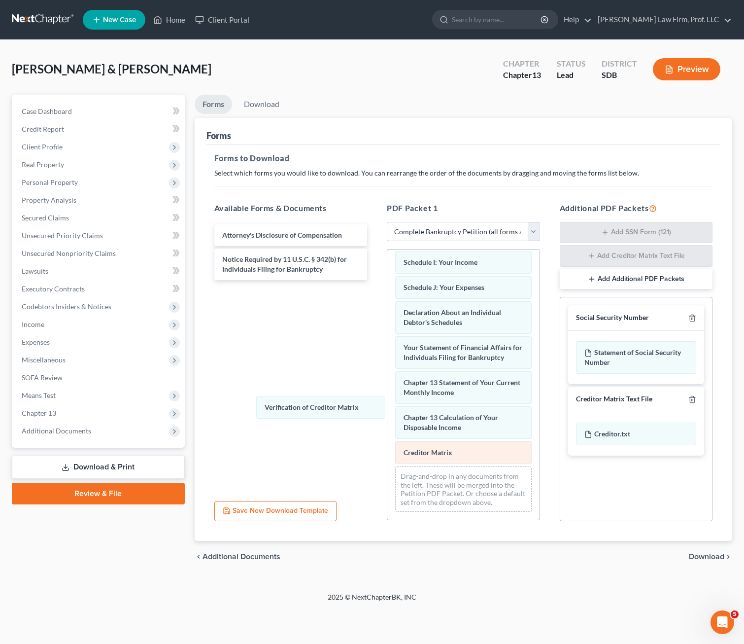
scroll to position [267, 0]
drag, startPoint x: 433, startPoint y: 451, endPoint x: 413, endPoint y: 446, distance: 20.3
click at [387, 367] on div "Verification of Creditor Matrix Voluntary Petition for Individuals Filing for B…" at bounding box center [463, 256] width 152 height 527
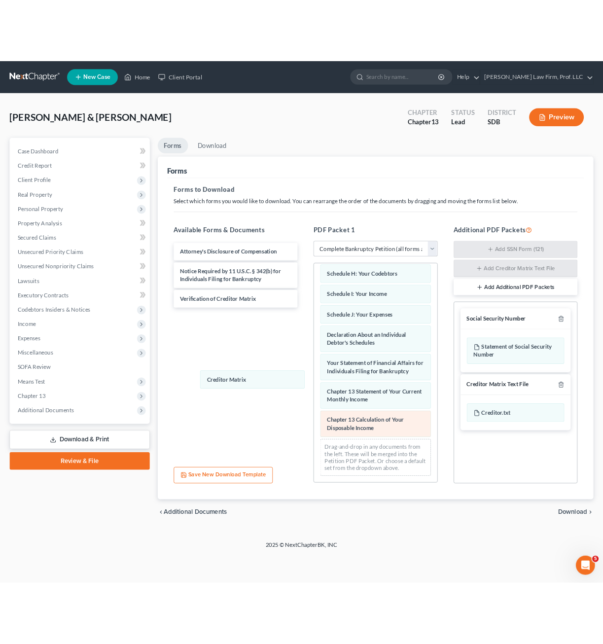
scroll to position [242, 0]
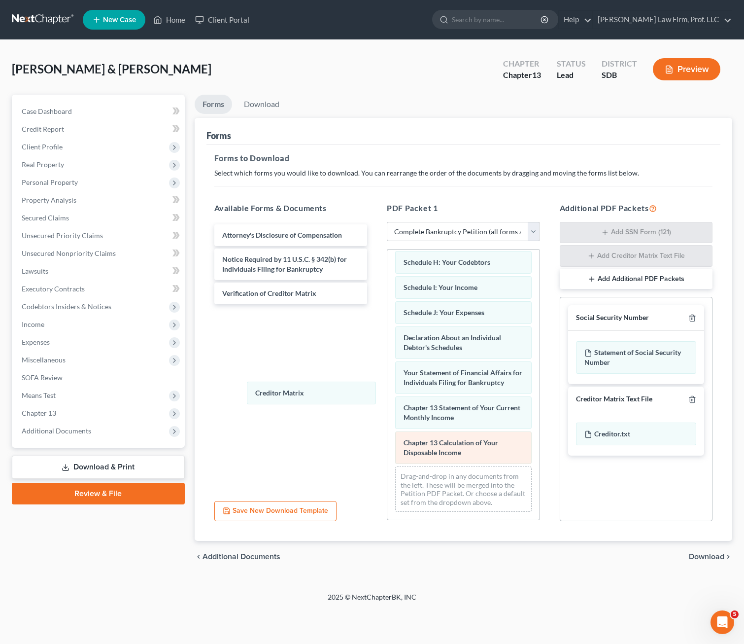
drag, startPoint x: 434, startPoint y: 458, endPoint x: 396, endPoint y: 446, distance: 40.5
click at [387, 378] on div "Creditor Matrix Voluntary Petition for Individuals Filing for Bankruptcy Summar…" at bounding box center [463, 269] width 152 height 502
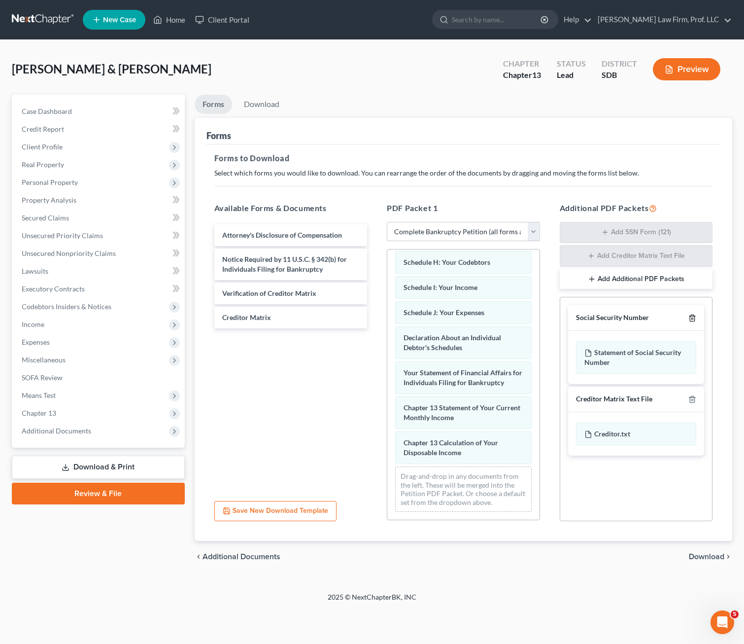
click at [618, 316] on polyline "button" at bounding box center [693, 316] width 6 height 0
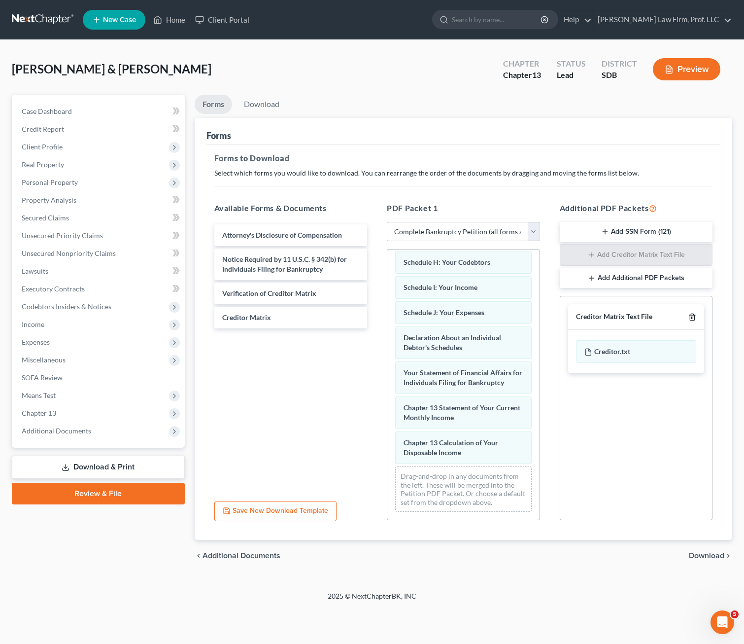
click at [618, 317] on icon "button" at bounding box center [693, 317] width 8 height 8
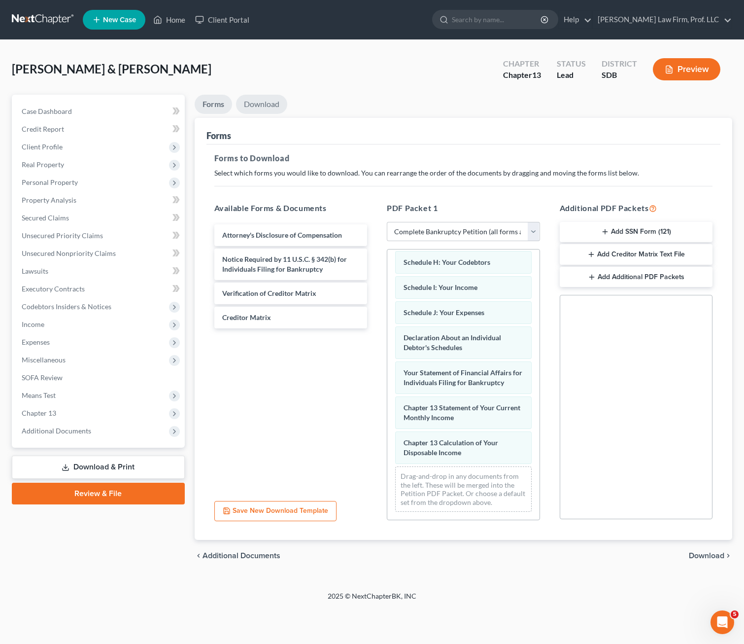
click at [268, 102] on link "Download" at bounding box center [261, 104] width 51 height 19
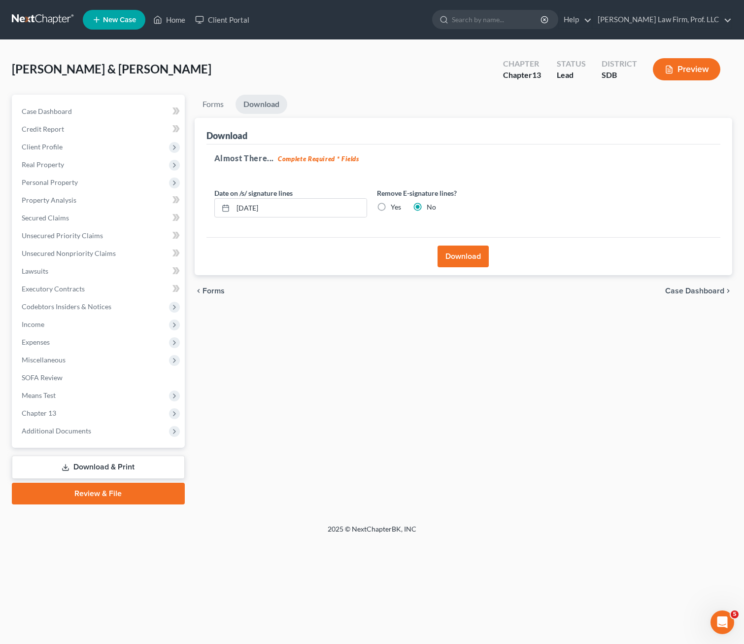
click at [478, 257] on button "Download" at bounding box center [463, 257] width 51 height 22
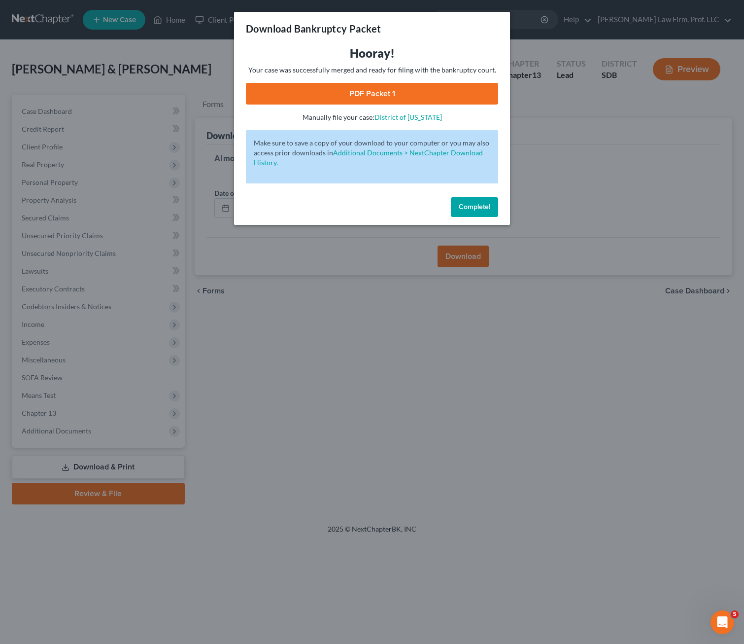
click at [351, 94] on link "PDF Packet 1" at bounding box center [372, 94] width 252 height 22
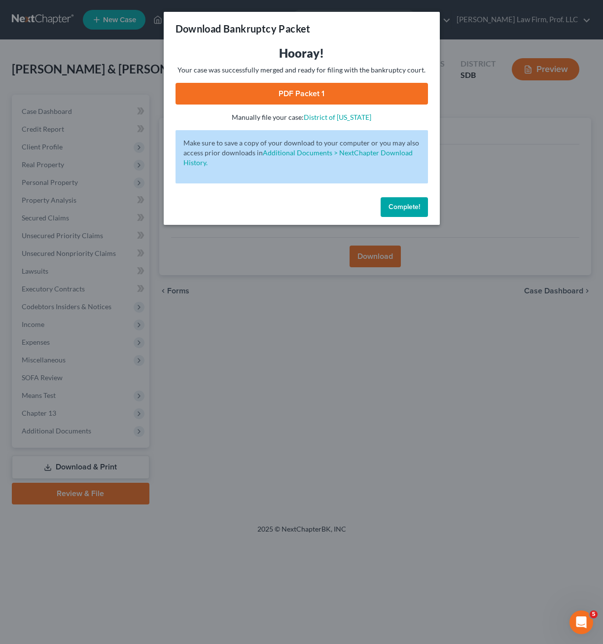
drag, startPoint x: 408, startPoint y: 207, endPoint x: 8, endPoint y: 229, distance: 400.4
click at [408, 207] on span "Complete!" at bounding box center [404, 207] width 32 height 8
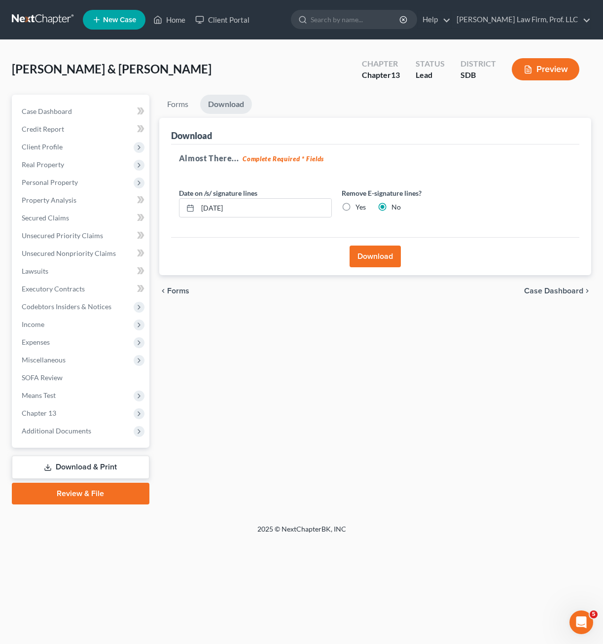
click at [274, 369] on div "Forms Download Forms Forms to Download Select which forms you would like to dow…" at bounding box center [375, 300] width 442 height 410
click at [247, 337] on div "Forms Download Forms Forms to Download Select which forms you would like to dow…" at bounding box center [375, 300] width 442 height 410
drag, startPoint x: 59, startPoint y: 187, endPoint x: 97, endPoint y: 197, distance: 38.9
click at [59, 187] on span "Personal Property" at bounding box center [82, 183] width 136 height 18
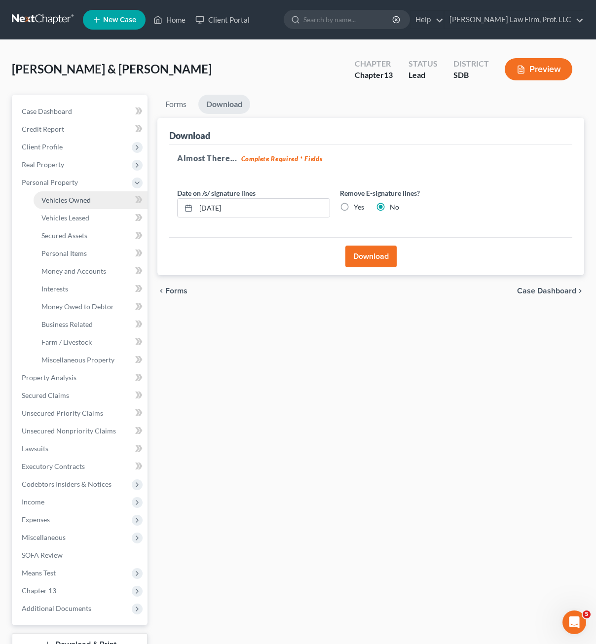
click at [72, 201] on span "Vehicles Owned" at bounding box center [65, 200] width 49 height 8
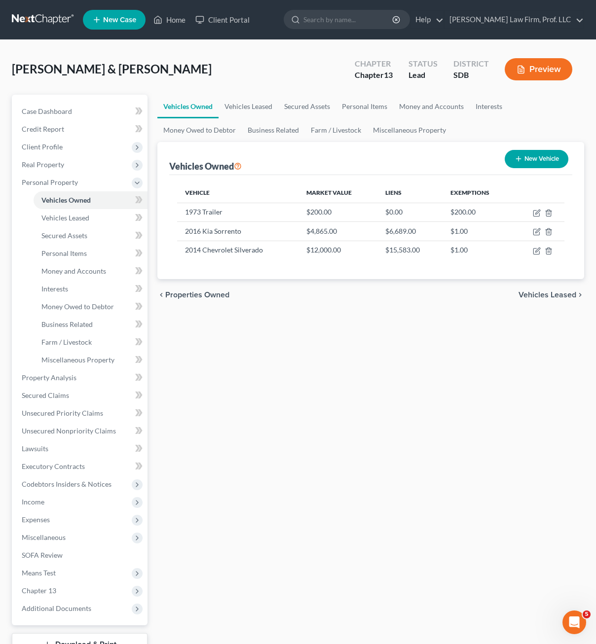
click at [370, 328] on div "Vehicles Owned Vehicles Leased Secured Assets Personal Items Money and Accounts…" at bounding box center [370, 388] width 436 height 587
click at [380, 322] on div "Vehicles Owned Vehicles Leased Secured Assets Personal Items Money and Accounts…" at bounding box center [370, 388] width 436 height 587
drag, startPoint x: 488, startPoint y: 290, endPoint x: 539, endPoint y: 256, distance: 61.7
click at [484, 291] on div "chevron_left Properties Owned Vehicles Leased chevron_right" at bounding box center [370, 295] width 426 height 32
click at [536, 250] on icon "button" at bounding box center [537, 249] width 4 height 4
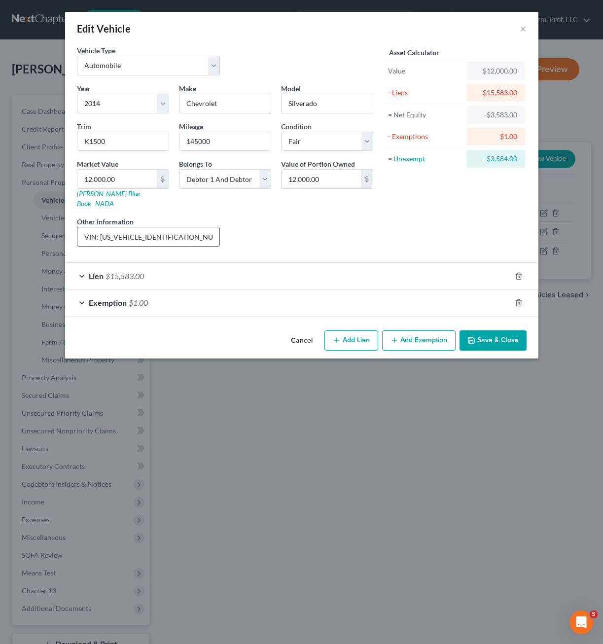
click at [159, 227] on input "VIN: [US_VEHICLE_IDENTIFICATION_NUMBER], needs repairs" at bounding box center [148, 236] width 142 height 19
drag, startPoint x: 209, startPoint y: 227, endPoint x: 273, endPoint y: 224, distance: 64.7
click at [273, 224] on div "Year Select 2026 2025 2024 2023 2022 2021 2020 2019 2018 2017 2016 2015 2014 20…" at bounding box center [225, 168] width 306 height 171
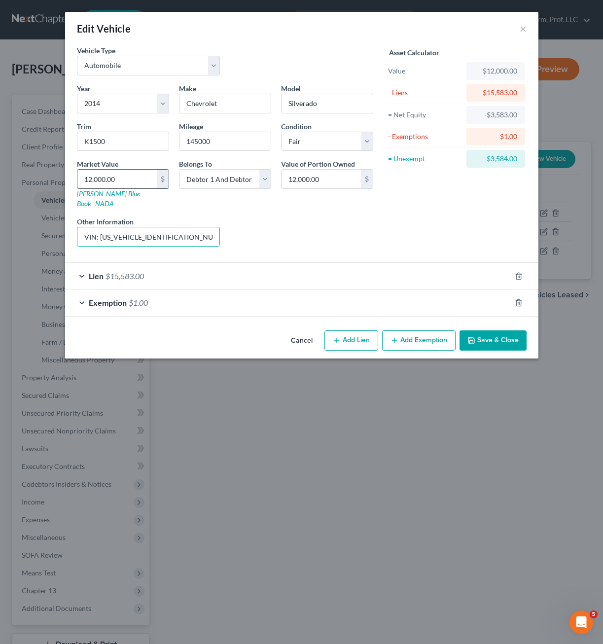
click at [127, 174] on input "12,000.00" at bounding box center [116, 179] width 79 height 19
drag, startPoint x: 205, startPoint y: 229, endPoint x: 230, endPoint y: 231, distance: 25.7
click at [205, 230] on input "VIN: [US_VEHICLE_IDENTIFICATION_NUMBER], needs repairs, value based on [DOMAIN_…" at bounding box center [148, 236] width 142 height 19
drag, startPoint x: 230, startPoint y: 231, endPoint x: 239, endPoint y: 231, distance: 8.9
click at [239, 231] on div "Year Select 2026 2025 2024 2023 2022 2021 2020 2019 2018 2017 2016 2015 2014 20…" at bounding box center [225, 168] width 306 height 171
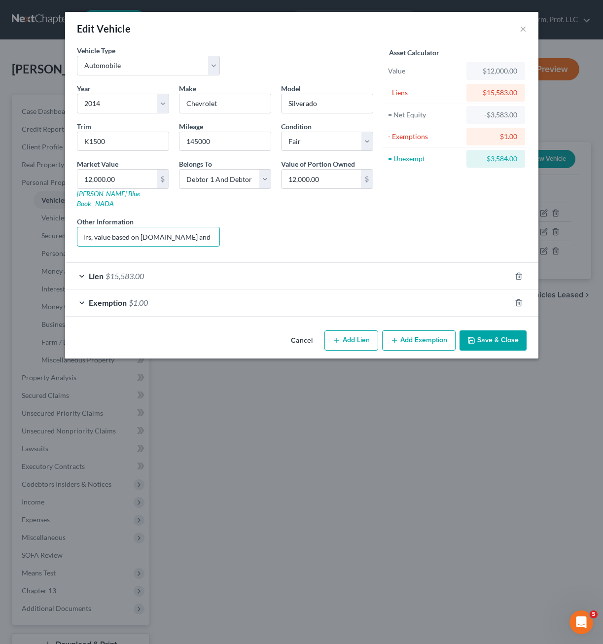
scroll to position [0, 191]
click at [308, 217] on div "Liens Select" at bounding box center [301, 231] width 153 height 30
click at [135, 176] on input "12,000.00" at bounding box center [116, 179] width 79 height 19
drag, startPoint x: 271, startPoint y: 213, endPoint x: 275, endPoint y: 231, distance: 18.7
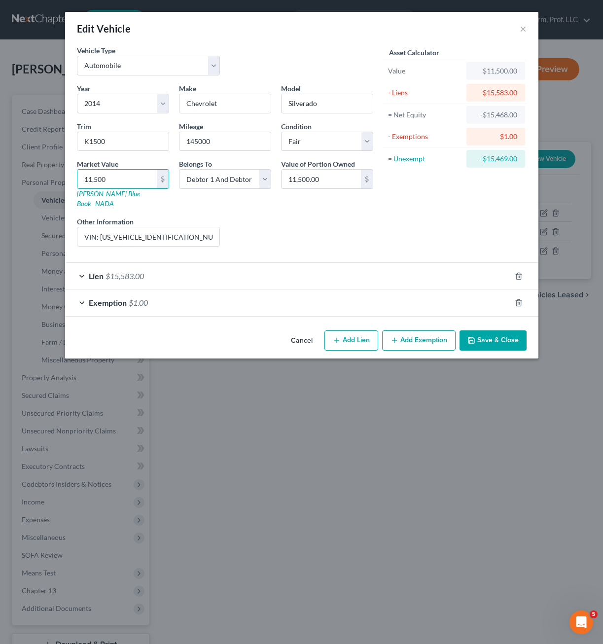
click at [274, 216] on div "Liens Select" at bounding box center [301, 231] width 153 height 30
click at [489, 330] on button "Save & Close" at bounding box center [492, 340] width 67 height 21
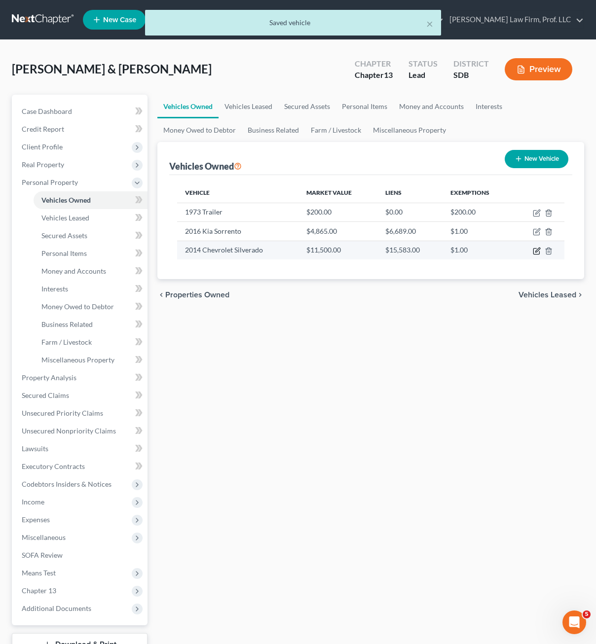
drag, startPoint x: 435, startPoint y: 387, endPoint x: 539, endPoint y: 247, distance: 174.7
click at [436, 387] on div "Vehicles Owned Vehicles Leased Secured Assets Personal Items Money and Accounts…" at bounding box center [370, 388] width 436 height 587
click at [536, 231] on icon "button" at bounding box center [537, 231] width 4 height 4
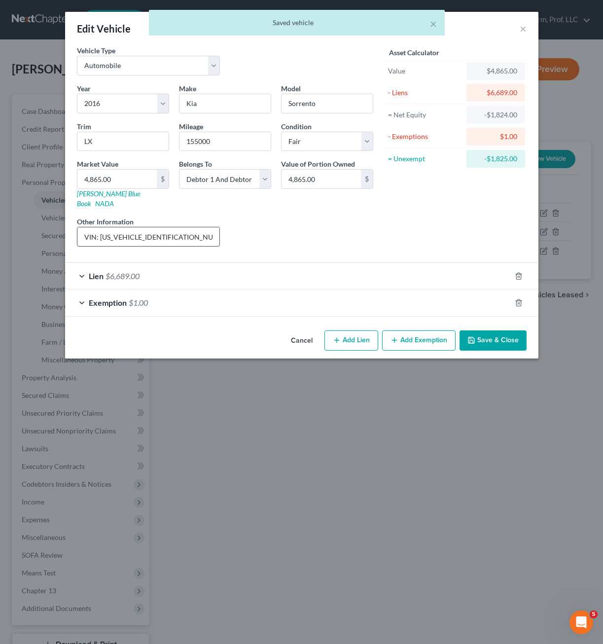
drag, startPoint x: 162, startPoint y: 227, endPoint x: 168, endPoint y: 227, distance: 5.9
click at [162, 227] on input "VIN: [US_VEHICLE_IDENTIFICATION_NUMBER]" at bounding box center [148, 236] width 142 height 19
click at [173, 227] on input "VIN: [US_VEHICLE_IDENTIFICATION_NUMBER]" at bounding box center [148, 236] width 142 height 19
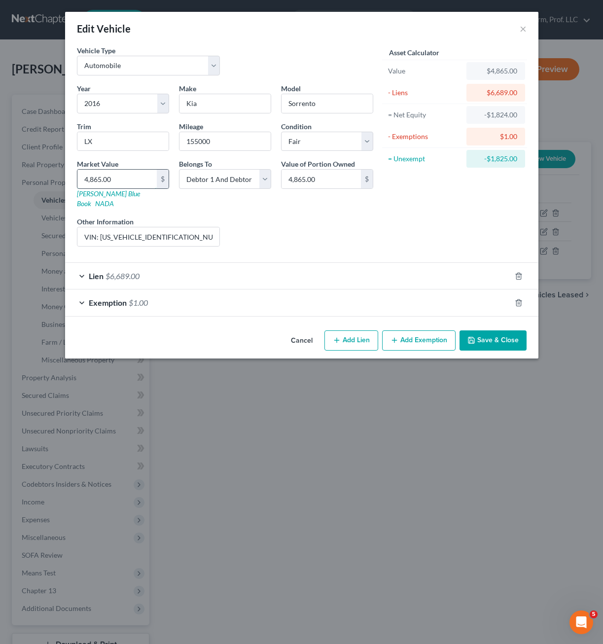
click at [139, 183] on input "4,865.00" at bounding box center [116, 179] width 79 height 19
click at [124, 178] on input "4,865.00" at bounding box center [116, 179] width 79 height 19
click at [100, 181] on input "4,865.00" at bounding box center [116, 179] width 79 height 19
click at [277, 227] on div "Liens Select" at bounding box center [301, 231] width 153 height 30
click at [123, 176] on input "4,865.00" at bounding box center [116, 179] width 79 height 19
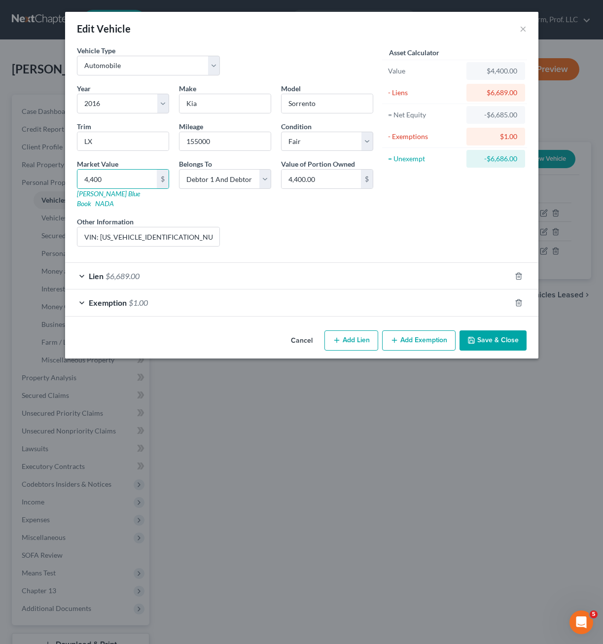
drag, startPoint x: 485, startPoint y: 329, endPoint x: 511, endPoint y: 332, distance: 26.3
click at [485, 330] on button "Save & Close" at bounding box center [492, 340] width 67 height 21
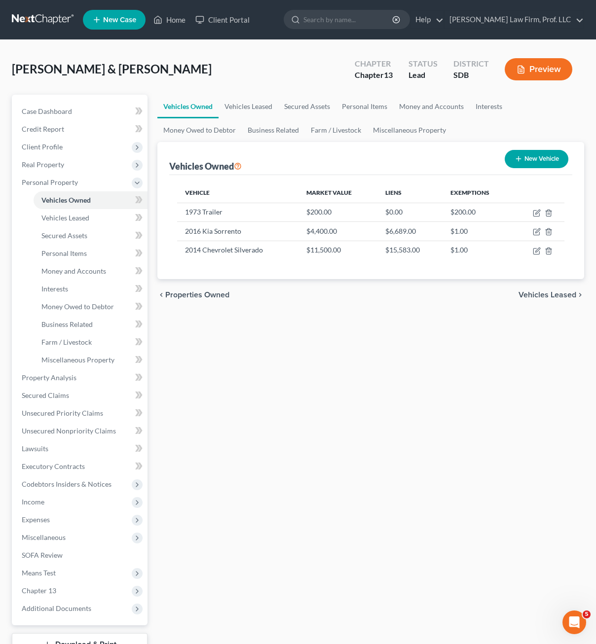
drag, startPoint x: 279, startPoint y: 369, endPoint x: 174, endPoint y: 223, distance: 179.4
click at [280, 369] on div "Vehicles Owned Vehicles Leased Secured Assets Personal Items Money and Accounts…" at bounding box center [370, 388] width 436 height 587
drag, startPoint x: 355, startPoint y: 318, endPoint x: 341, endPoint y: 305, distance: 18.8
click at [355, 318] on div "Vehicles Owned Vehicles Leased Secured Assets Personal Items Money and Accounts…" at bounding box center [370, 388] width 436 height 587
click at [324, 382] on div "Vehicles Owned Vehicles Leased Secured Assets Personal Items Money and Accounts…" at bounding box center [370, 388] width 436 height 587
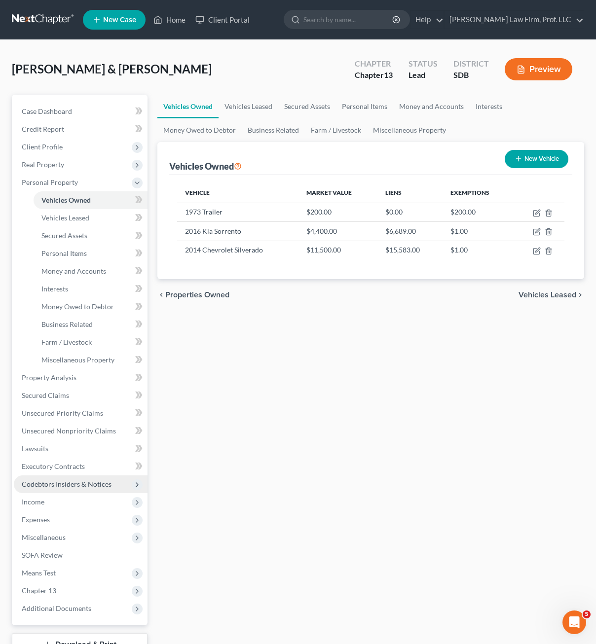
drag, startPoint x: 45, startPoint y: 521, endPoint x: 50, endPoint y: 490, distance: 31.9
click at [45, 521] on span "Expenses" at bounding box center [36, 519] width 28 height 8
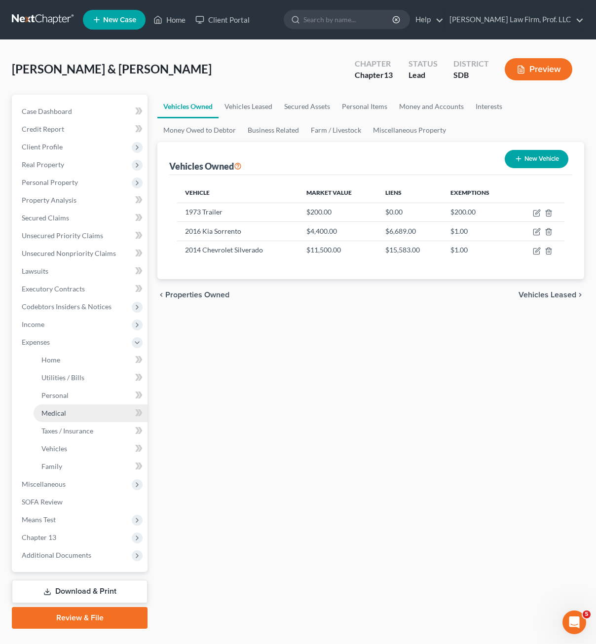
click at [70, 416] on link "Medical" at bounding box center [91, 413] width 114 height 18
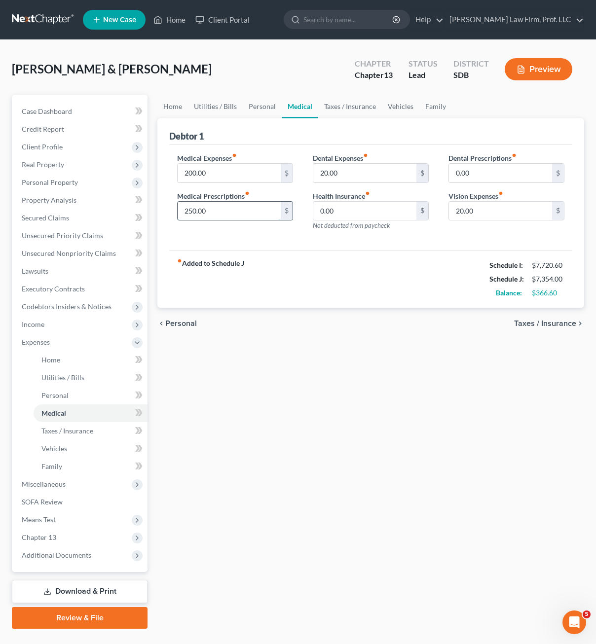
click at [223, 203] on input "250.00" at bounding box center [228, 211] width 103 height 19
click at [227, 171] on input "200.00" at bounding box center [228, 173] width 103 height 19
drag, startPoint x: 259, startPoint y: 312, endPoint x: 262, endPoint y: 320, distance: 8.7
click at [262, 320] on div "chevron_left Personal Taxes / Insurance chevron_right" at bounding box center [370, 324] width 426 height 32
click at [311, 383] on div "Home Utilities / Bills Personal Medical Taxes / Insurance Vehicles Family Debto…" at bounding box center [370, 362] width 436 height 534
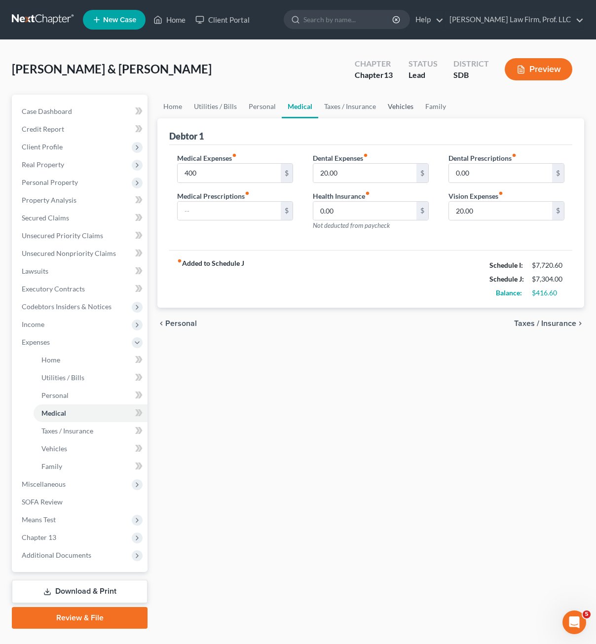
click at [403, 105] on link "Vehicles" at bounding box center [400, 107] width 37 height 24
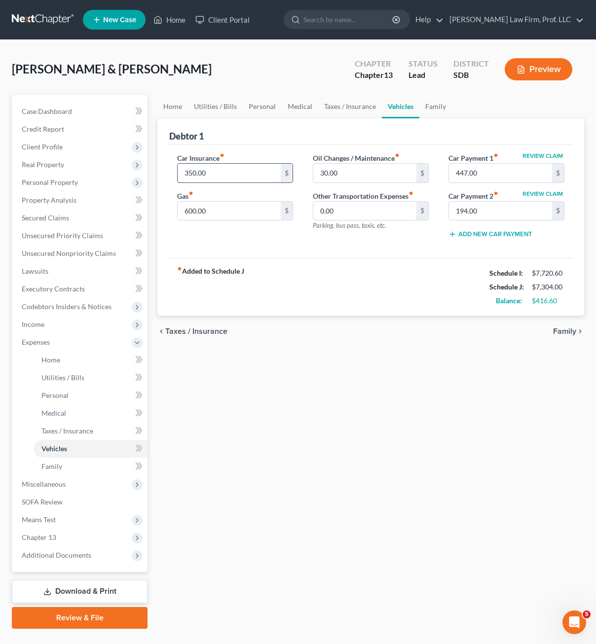
click at [235, 180] on input "350.00" at bounding box center [228, 173] width 103 height 19
click at [270, 405] on div "Home Utilities / Bills Personal Medical Taxes / Insurance Vehicles Family Debto…" at bounding box center [370, 362] width 436 height 534
click at [167, 104] on link "Home" at bounding box center [172, 107] width 31 height 24
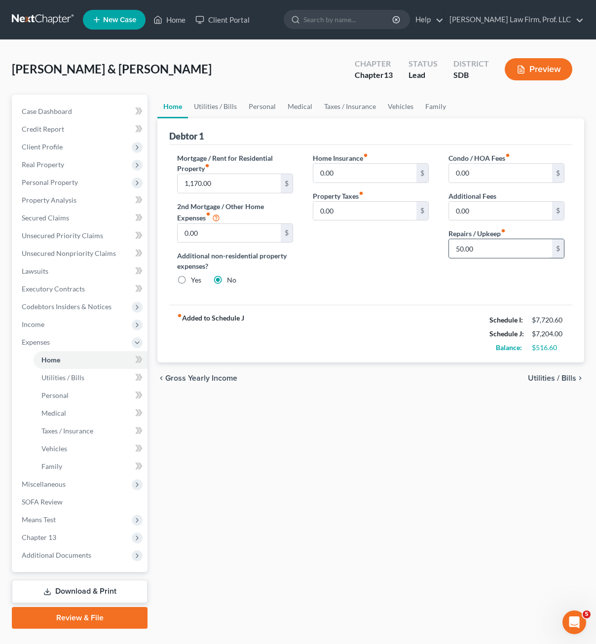
click at [496, 246] on input "50.00" at bounding box center [500, 248] width 103 height 19
click at [371, 500] on div "Home Utilities / Bills Personal Medical Taxes / Insurance Vehicles Family Debto…" at bounding box center [370, 362] width 436 height 534
drag, startPoint x: 425, startPoint y: 480, endPoint x: 428, endPoint y: 137, distance: 342.6
click at [426, 480] on div "Home Utilities / Bills Personal Medical Taxes / Insurance Vehicles Family Debto…" at bounding box center [370, 362] width 436 height 534
click at [425, 281] on div "Home Insurance fiber_manual_record 0.00 $ Property Taxes fiber_manual_record 0.…" at bounding box center [371, 223] width 136 height 141
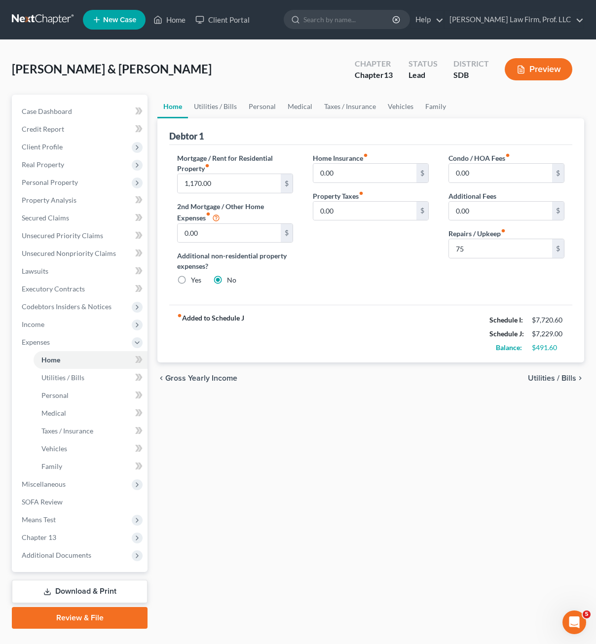
click at [228, 468] on div "Home Utilities / Bills Personal Medical Taxes / Insurance Vehicles Family Debto…" at bounding box center [370, 362] width 436 height 534
click at [217, 103] on link "Utilities / Bills" at bounding box center [215, 107] width 55 height 24
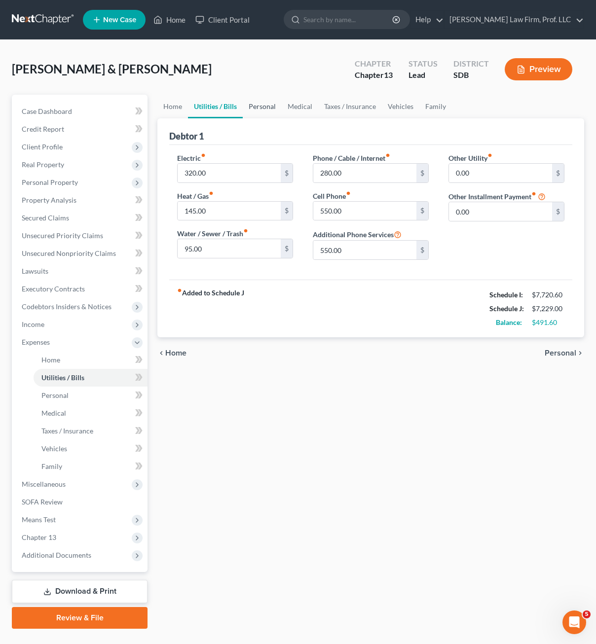
click at [259, 109] on link "Personal" at bounding box center [262, 107] width 39 height 24
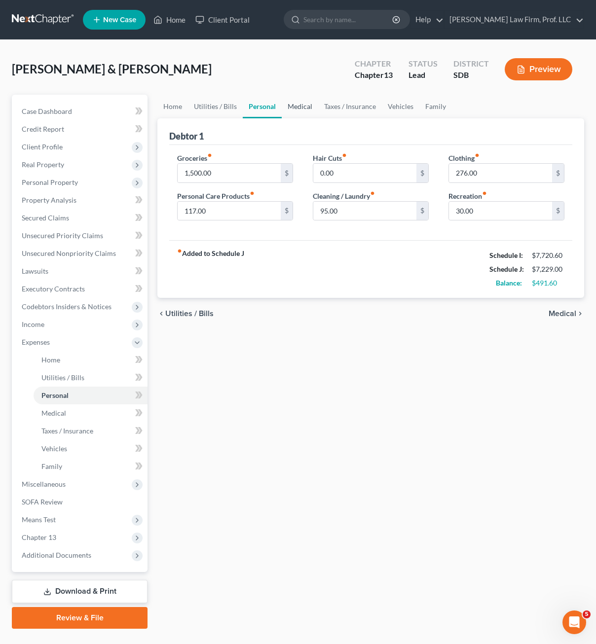
click at [303, 107] on link "Medical" at bounding box center [300, 107] width 36 height 24
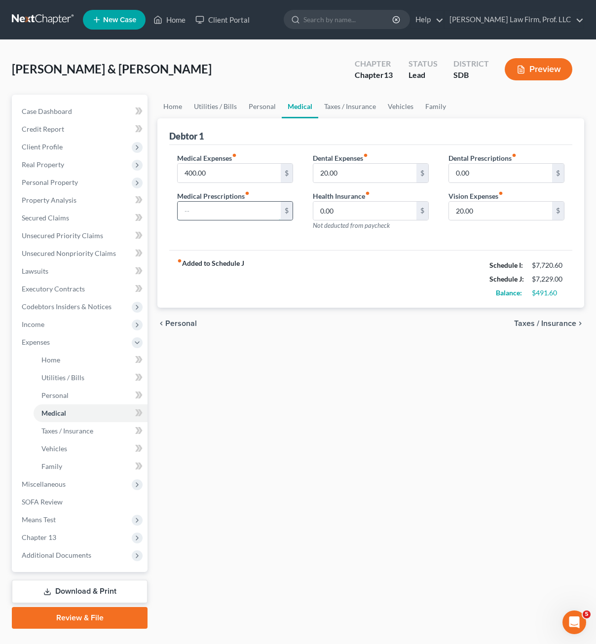
click at [229, 209] on input "text" at bounding box center [228, 211] width 103 height 19
click at [215, 166] on input "400.00" at bounding box center [228, 173] width 103 height 19
drag, startPoint x: 218, startPoint y: 221, endPoint x: 217, endPoint y: 215, distance: 5.9
click at [217, 215] on div "Medical Expenses fiber_manual_record 375.00 $ Medical Prescriptions fiber_manua…" at bounding box center [235, 196] width 136 height 86
click at [217, 212] on input "text" at bounding box center [228, 211] width 103 height 19
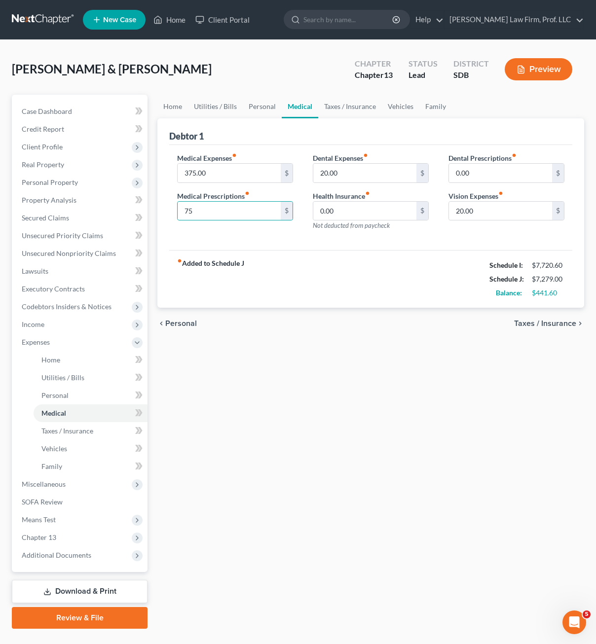
click at [270, 256] on div "fiber_manual_record Added to Schedule J Schedule I: $7,720.60 Schedule J: $7,27…" at bounding box center [370, 279] width 403 height 58
click at [234, 208] on input "75" at bounding box center [228, 211] width 103 height 19
click at [320, 404] on div "Home Utilities / Bills Personal Medical Taxes / Insurance Vehicles Family Debto…" at bounding box center [370, 362] width 436 height 534
click at [229, 178] on input "375.00" at bounding box center [228, 173] width 103 height 19
click at [224, 205] on input "100" at bounding box center [228, 211] width 103 height 19
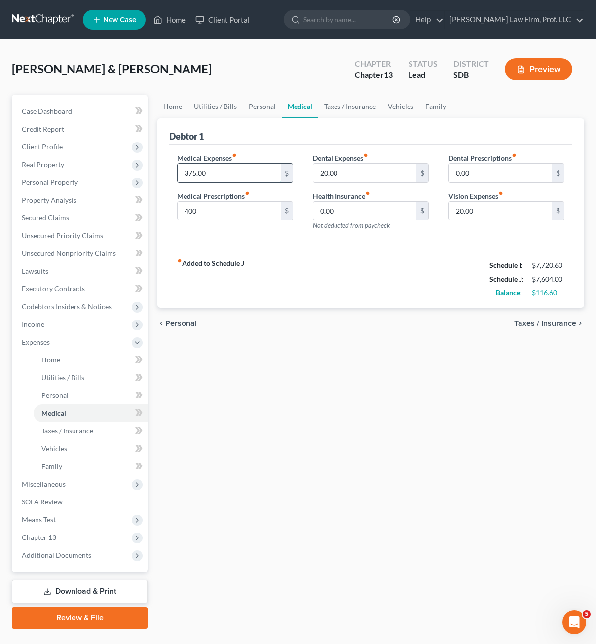
click at [247, 175] on input "375.00" at bounding box center [228, 173] width 103 height 19
drag, startPoint x: 409, startPoint y: 508, endPoint x: 9, endPoint y: 143, distance: 541.3
click at [409, 507] on div "Home Utilities / Bills Personal Medical Taxes / Insurance Vehicles Family Debto…" at bounding box center [370, 362] width 436 height 534
drag, startPoint x: 370, startPoint y: 473, endPoint x: 109, endPoint y: 373, distance: 280.0
click at [370, 472] on div "Home Utilities / Bills Personal Medical Taxes / Insurance Vehicles Family Debto…" at bounding box center [370, 362] width 436 height 534
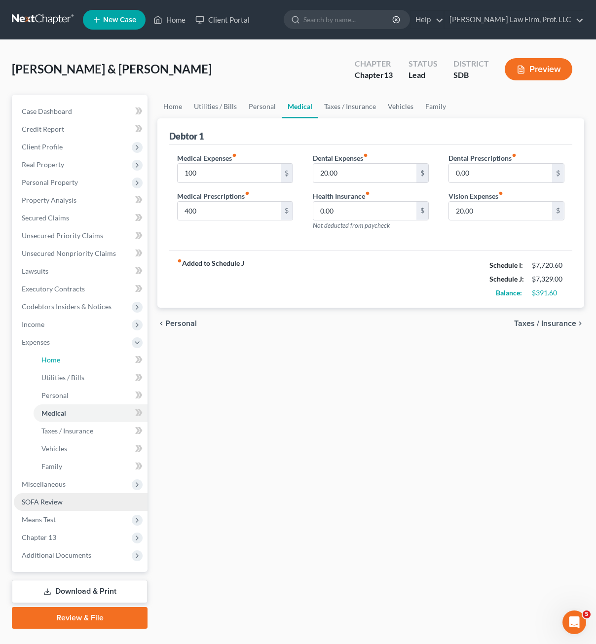
drag, startPoint x: 65, startPoint y: 361, endPoint x: 66, endPoint y: 493, distance: 132.6
click at [65, 360] on link "Home" at bounding box center [91, 360] width 114 height 18
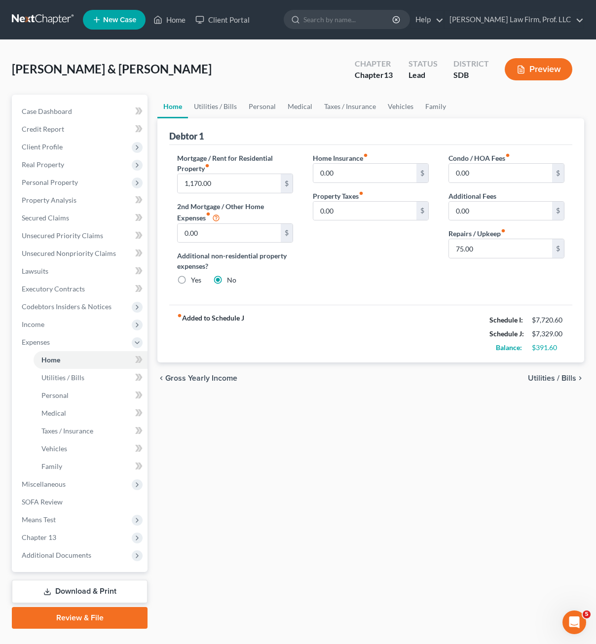
drag, startPoint x: 357, startPoint y: 477, endPoint x: 200, endPoint y: 421, distance: 166.8
click at [357, 476] on div "Home Utilities / Bills Personal Medical Taxes / Insurance Vehicles Family Debto…" at bounding box center [370, 362] width 436 height 534
click at [223, 182] on input "1,170.00" at bounding box center [228, 183] width 103 height 19
click at [349, 234] on div "Home Insurance fiber_manual_record 0.00 $ Property Taxes fiber_manual_record 0.…" at bounding box center [371, 223] width 136 height 141
click at [495, 252] on input "75.00" at bounding box center [500, 248] width 103 height 19
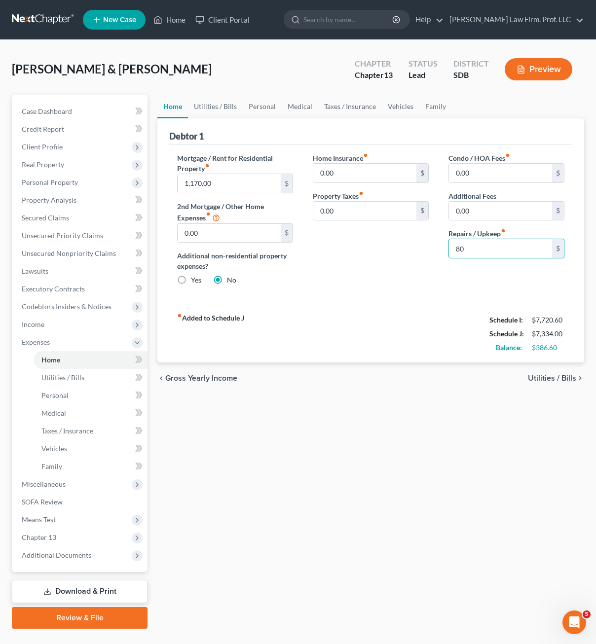
drag, startPoint x: 445, startPoint y: 282, endPoint x: 245, endPoint y: 128, distance: 253.0
click at [439, 284] on div "Condo / HOA Fees fiber_manual_record 0.00 $ Additional Fees 0.00 $ Repairs / Up…" at bounding box center [506, 223] width 136 height 141
click at [219, 103] on link "Utilities / Bills" at bounding box center [215, 107] width 55 height 24
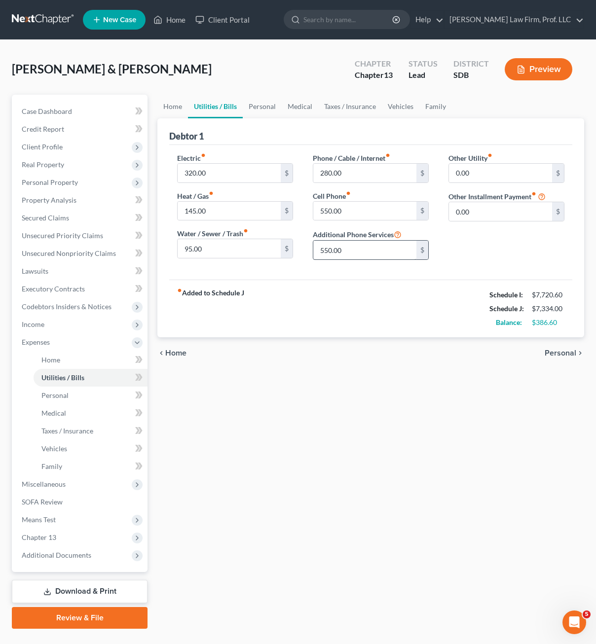
drag, startPoint x: 286, startPoint y: 283, endPoint x: 328, endPoint y: 253, distance: 51.3
click at [286, 283] on div "fiber_manual_record Added to Schedule J Schedule I: $7,720.60 Schedule J: $7,33…" at bounding box center [370, 309] width 403 height 58
click at [275, 106] on link "Personal" at bounding box center [262, 107] width 39 height 24
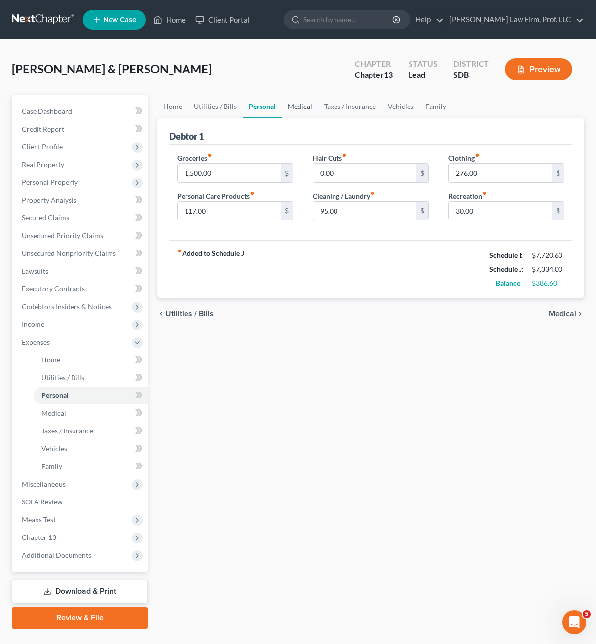
click at [305, 111] on link "Medical" at bounding box center [300, 107] width 36 height 24
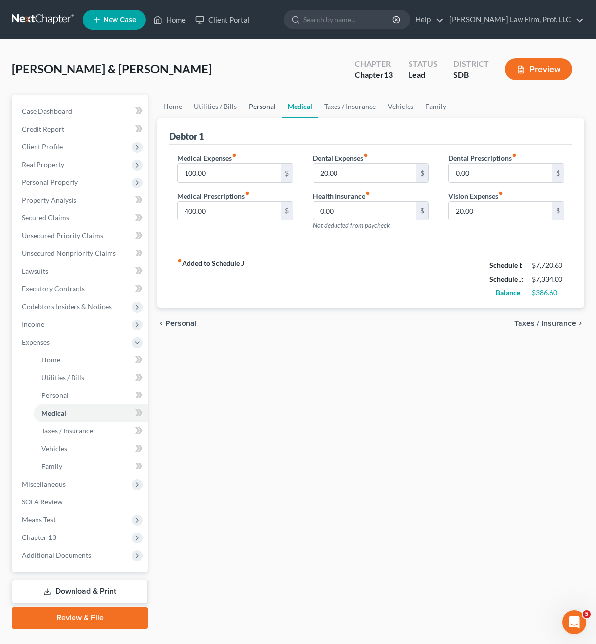
click at [261, 114] on link "Personal" at bounding box center [262, 107] width 39 height 24
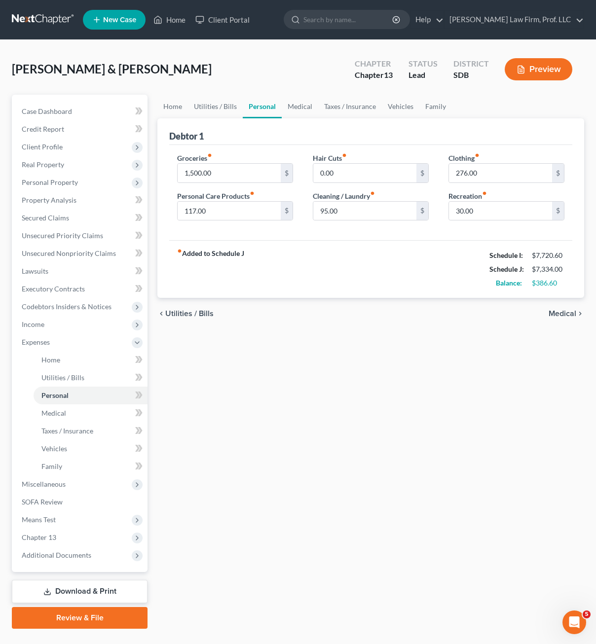
click at [312, 248] on div "fiber_manual_record Added to Schedule J Schedule I: $7,720.60 Schedule J: $7,33…" at bounding box center [370, 269] width 403 height 58
click at [359, 214] on input "95.00" at bounding box center [364, 211] width 103 height 19
drag, startPoint x: 354, startPoint y: 285, endPoint x: 346, endPoint y: 143, distance: 141.8
click at [353, 287] on div "fiber_manual_record Added to Schedule J Schedule I: $7,720.60 Schedule J: $7,33…" at bounding box center [370, 269] width 403 height 58
click at [413, 108] on link "Vehicles" at bounding box center [400, 107] width 37 height 24
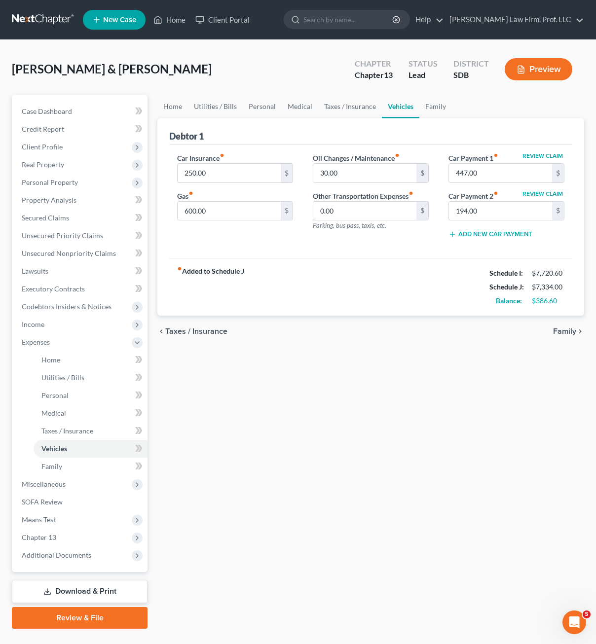
click at [231, 246] on div "Car Insurance fiber_manual_record 250.00 $ Gas fiber_manual_record 600.00 $ Oil…" at bounding box center [370, 201] width 403 height 113
click at [231, 178] on input "250.00" at bounding box center [228, 173] width 103 height 19
click at [291, 270] on div "fiber_manual_record Added to Schedule J Schedule I: $7,720.60 Schedule J: $7,36…" at bounding box center [370, 287] width 403 height 58
click at [355, 320] on div "chevron_left Taxes / Insurance Family chevron_right" at bounding box center [370, 332] width 426 height 32
click at [353, 174] on input "30.00" at bounding box center [364, 173] width 103 height 19
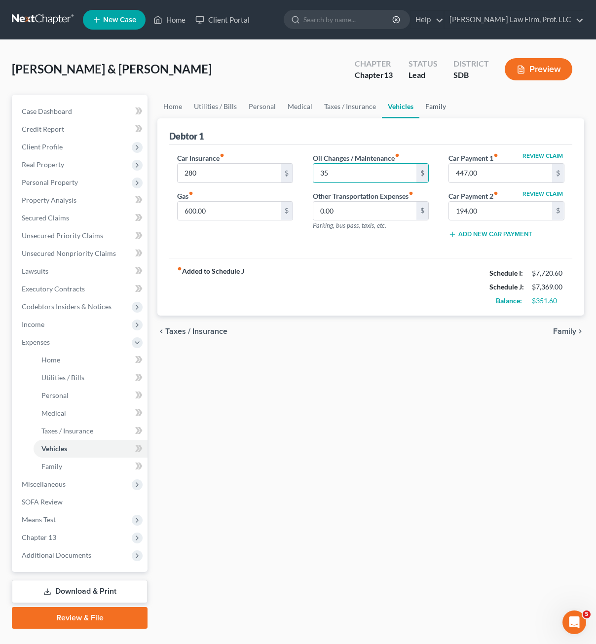
drag, startPoint x: 352, startPoint y: 349, endPoint x: 429, endPoint y: 97, distance: 263.1
click at [352, 349] on div "Home Utilities / Bills Personal Medical Taxes / Insurance Vehicles Family Debto…" at bounding box center [370, 362] width 436 height 534
click at [429, 106] on link "Family" at bounding box center [435, 107] width 33 height 24
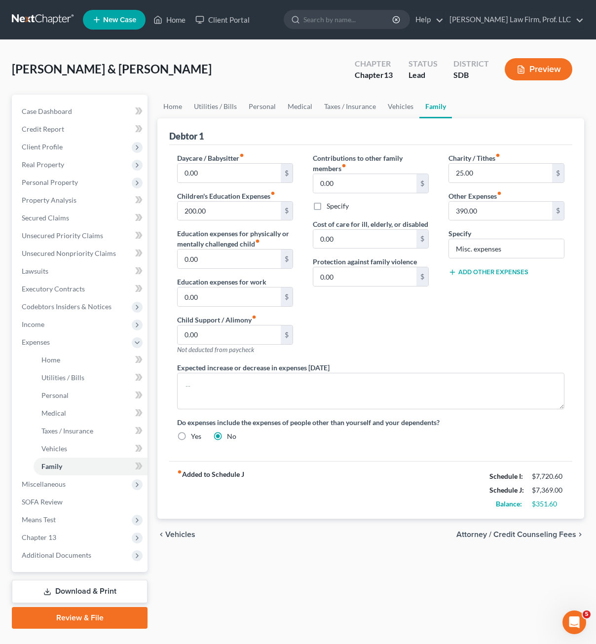
drag, startPoint x: 455, startPoint y: 307, endPoint x: 501, endPoint y: 237, distance: 84.0
click at [457, 308] on div "Charity / Tithes fiber_manual_record 25.00 $ Other Expenses fiber_manual_record…" at bounding box center [506, 258] width 136 height 210
click at [501, 205] on input "390.00" at bounding box center [500, 211] width 103 height 19
click at [501, 174] on input "25.00" at bounding box center [500, 173] width 103 height 19
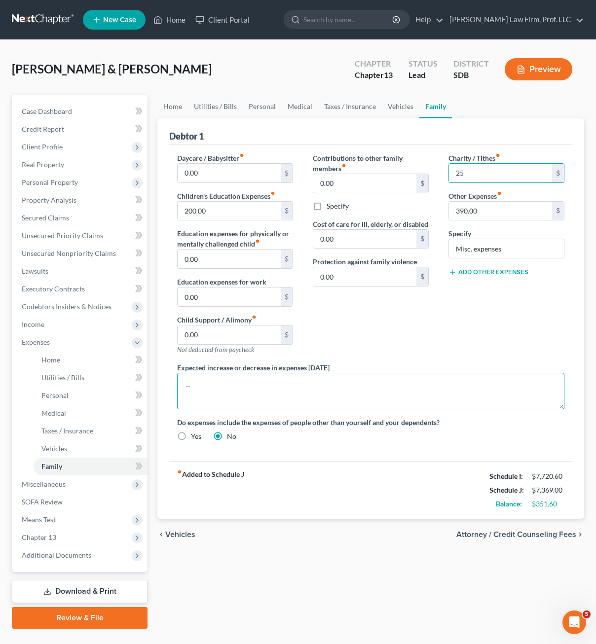
click at [372, 384] on textarea at bounding box center [370, 391] width 387 height 36
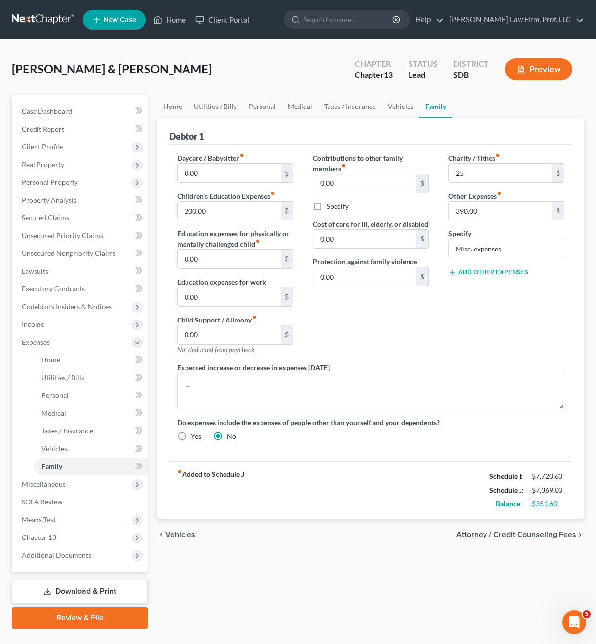
click at [398, 313] on div "Contributions to other family members fiber_manual_record 0.00 $ Specify Cost o…" at bounding box center [371, 258] width 136 height 210
click at [67, 541] on span "Chapter 13" at bounding box center [81, 537] width 134 height 18
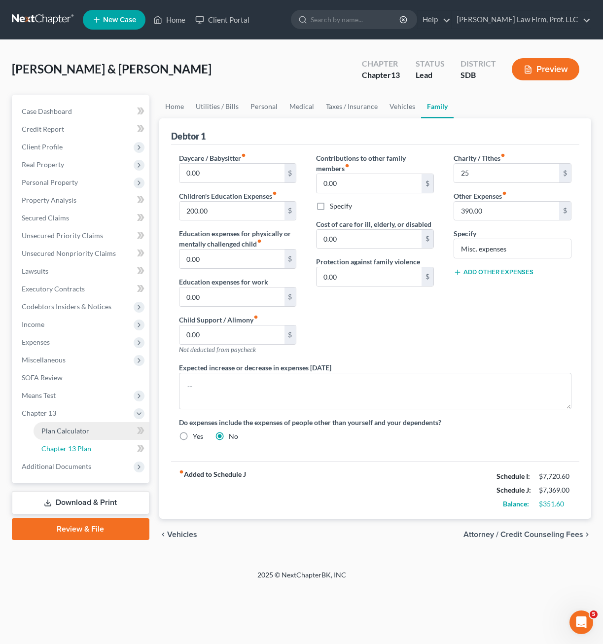
drag, startPoint x: 77, startPoint y: 442, endPoint x: 73, endPoint y: 430, distance: 12.9
click at [77, 442] on link "Chapter 13 Plan" at bounding box center [92, 449] width 116 height 18
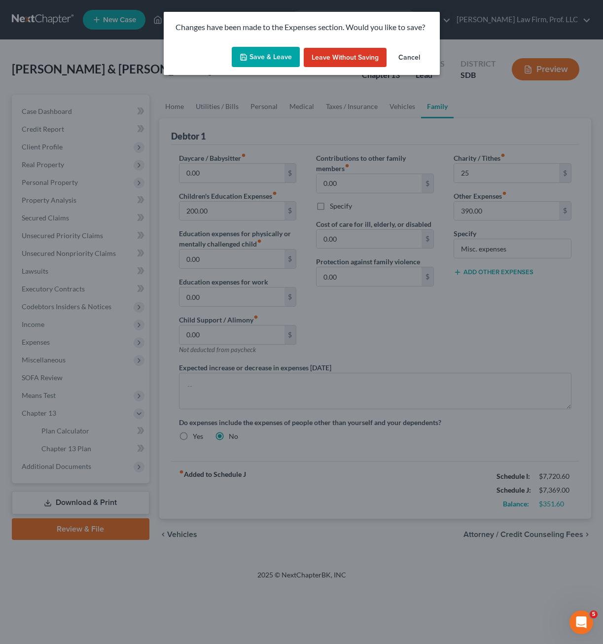
click at [268, 46] on div "Save & Leave Leave without Saving Cancel" at bounding box center [302, 59] width 276 height 33
click at [268, 54] on button "Save & Leave" at bounding box center [266, 57] width 68 height 21
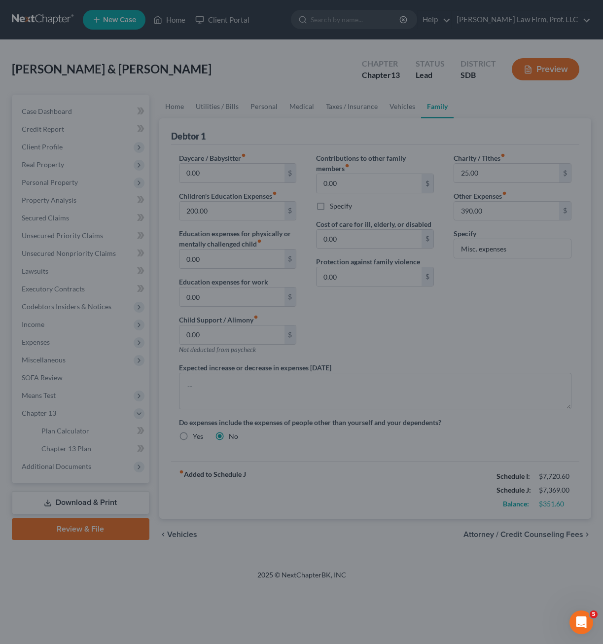
click at [267, 65] on div at bounding box center [301, 322] width 603 height 644
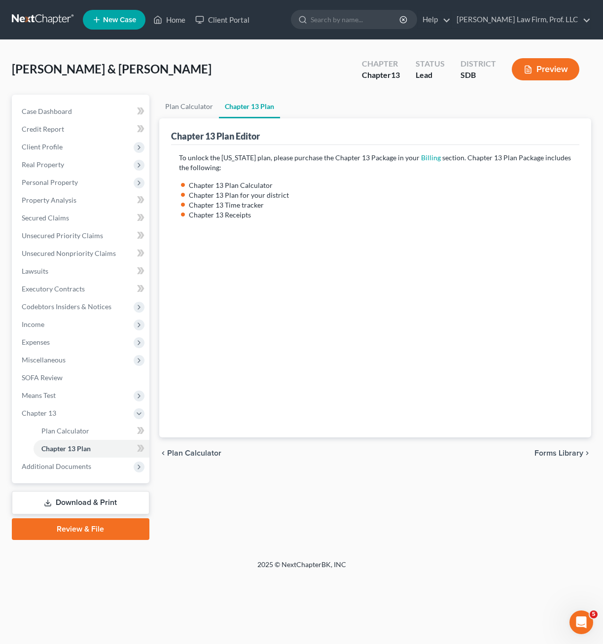
click at [369, 493] on div "Plan Calculator Chapter 13 Plan Chapter 13 Plan Editor To unlock the [US_STATE]…" at bounding box center [375, 317] width 442 height 445
click at [50, 394] on span "Means Test" at bounding box center [39, 395] width 34 height 8
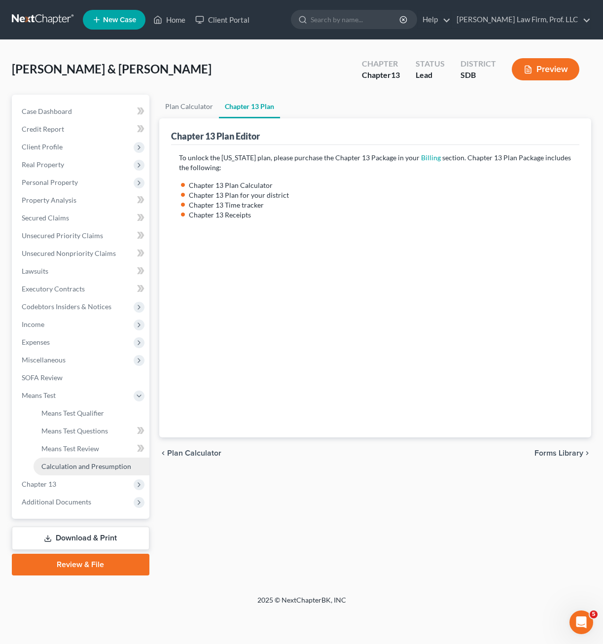
click at [77, 465] on span "Calculation and Presumption" at bounding box center [86, 466] width 90 height 8
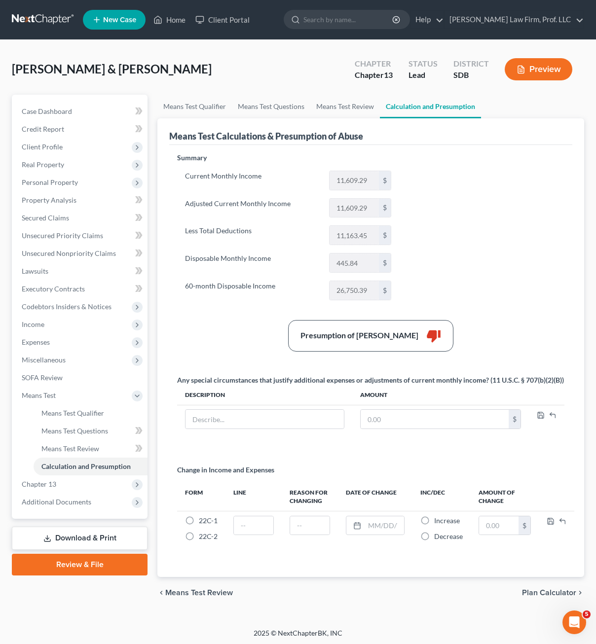
scroll to position [2, 0]
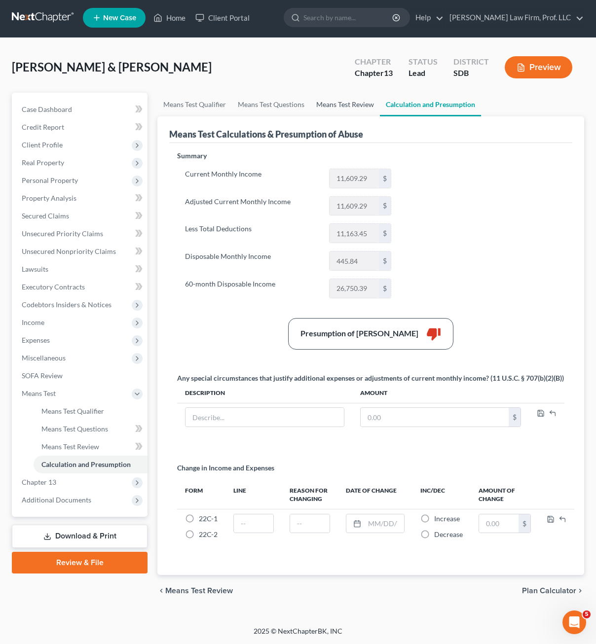
click at [325, 110] on link "Means Test Review" at bounding box center [345, 105] width 70 height 24
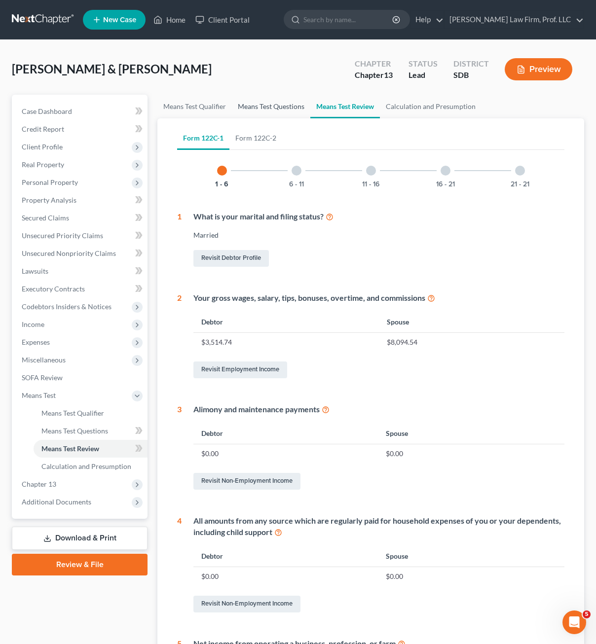
click at [297, 108] on link "Means Test Questions" at bounding box center [271, 107] width 78 height 24
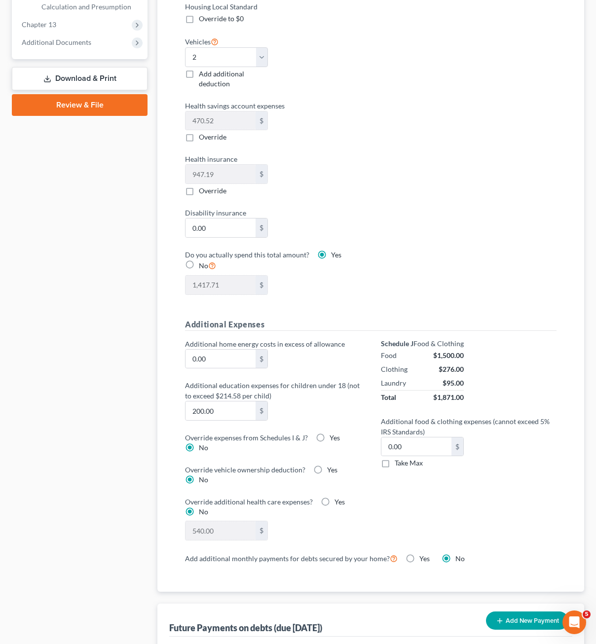
scroll to position [444, 0]
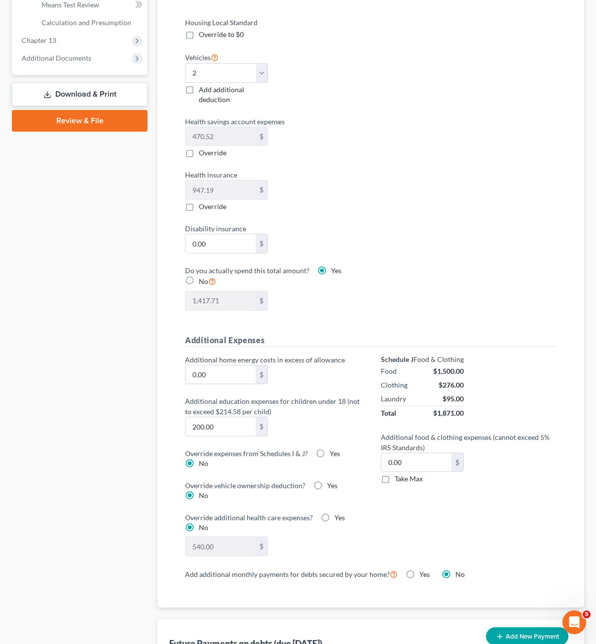
click at [199, 282] on label "No" at bounding box center [207, 281] width 17 height 11
click at [203, 282] on input "No" at bounding box center [206, 279] width 6 height 6
click at [331, 269] on label "Yes" at bounding box center [336, 271] width 10 height 10
click at [335, 269] on input "Yes" at bounding box center [338, 269] width 6 height 6
click at [399, 279] on div "Housing Local Standard Override to $0 Vehicles Select 0 1 2 3 4 5 Add additiona…" at bounding box center [370, 169] width 391 height 305
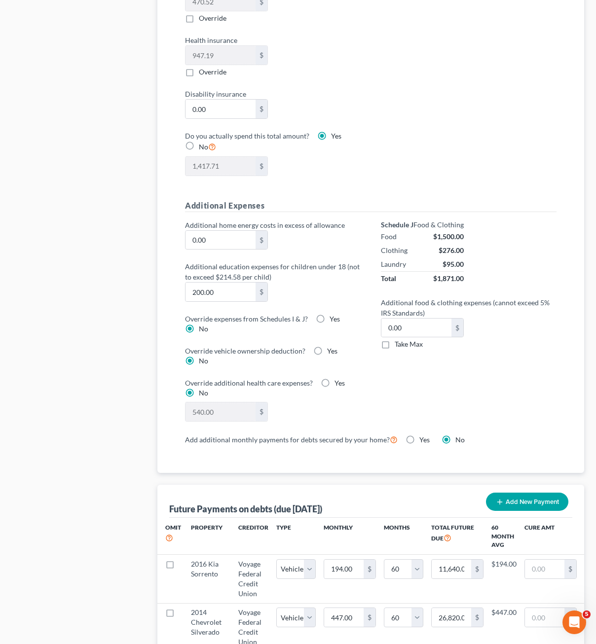
scroll to position [493, 0]
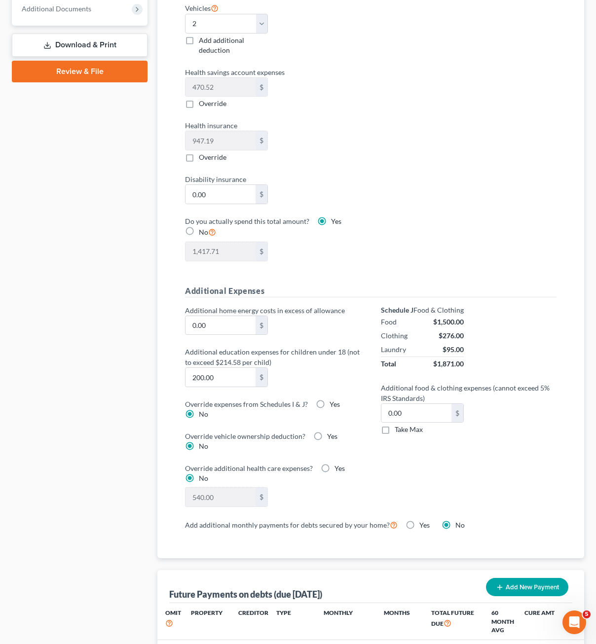
drag, startPoint x: 406, startPoint y: 199, endPoint x: 246, endPoint y: 210, distance: 160.1
click at [407, 199] on div "Housing Local Standard Override to $0 Vehicles Select 0 1 2 3 4 5 Add additiona…" at bounding box center [370, 120] width 391 height 305
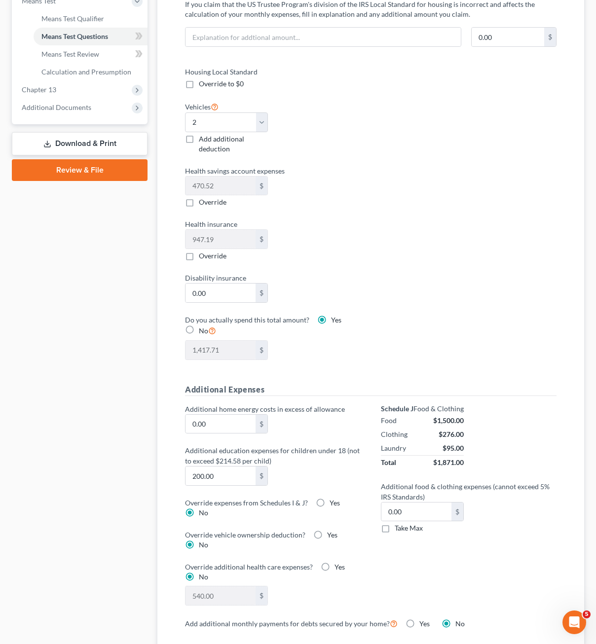
scroll to position [345, 0]
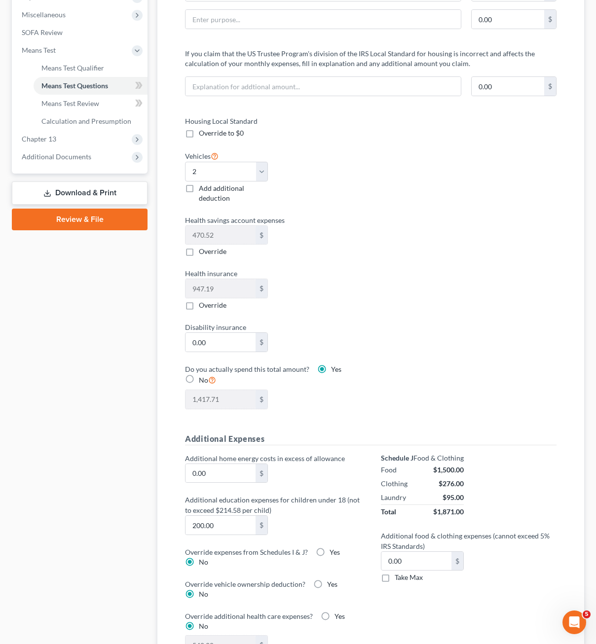
click at [378, 303] on div "Housing Local Standard Override to $0 Vehicles Select 0 1 2 3 4 5 Add additiona…" at bounding box center [370, 268] width 391 height 305
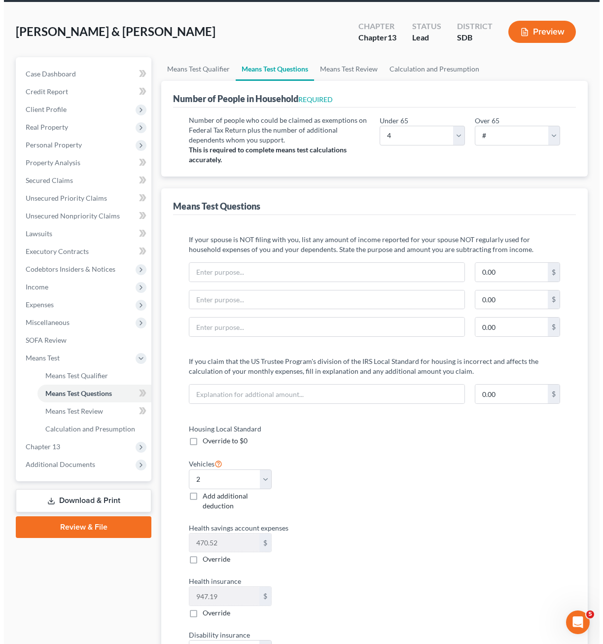
scroll to position [0, 0]
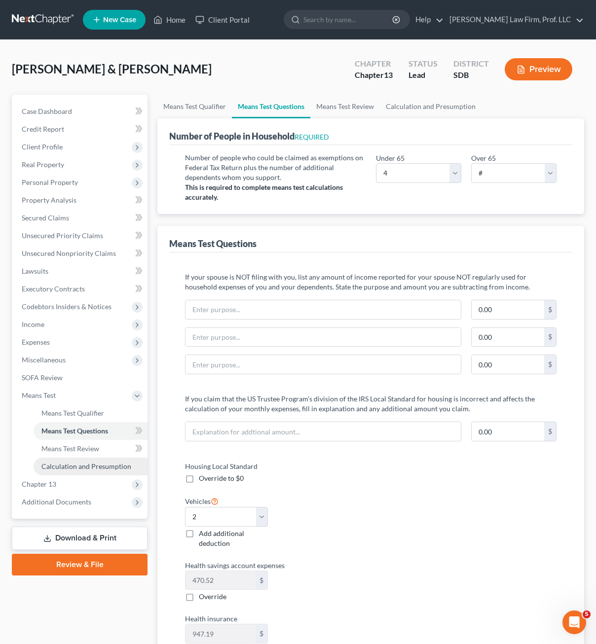
click at [90, 462] on span "Calculation and Presumption" at bounding box center [86, 466] width 90 height 8
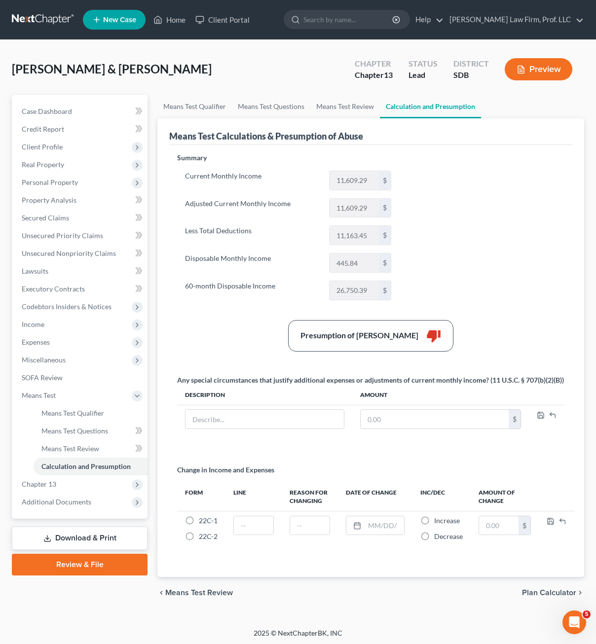
click at [72, 542] on link "Download & Print" at bounding box center [80, 538] width 136 height 23
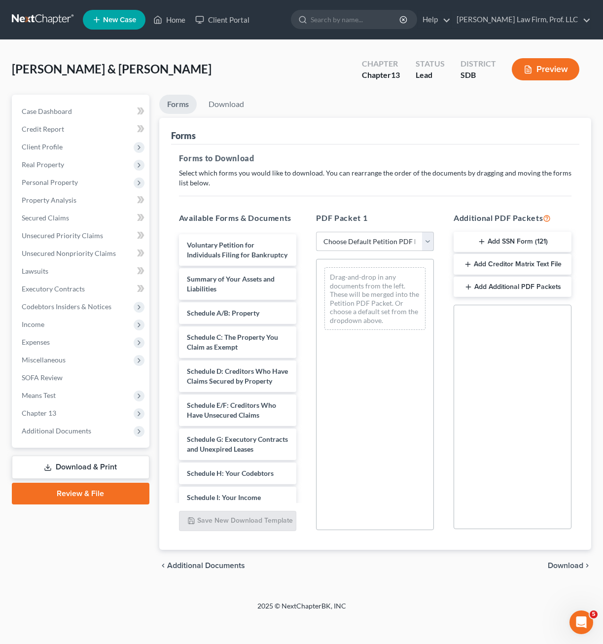
drag, startPoint x: 399, startPoint y: 234, endPoint x: 399, endPoint y: 252, distance: 17.8
click at [399, 234] on select "Choose Default Petition PDF Packet Complete Bankruptcy Petition (all forms and …" at bounding box center [375, 242] width 118 height 20
click at [316, 232] on select "Choose Default Petition PDF Packet Complete Bankruptcy Petition (all forms and …" at bounding box center [375, 242] width 118 height 20
click at [397, 251] on select "Choose Default Petition PDF Packet Complete Bankruptcy Petition (all forms and …" at bounding box center [375, 242] width 118 height 20
click at [316, 232] on select "Choose Default Petition PDF Packet Complete Bankruptcy Petition (all forms and …" at bounding box center [375, 242] width 118 height 20
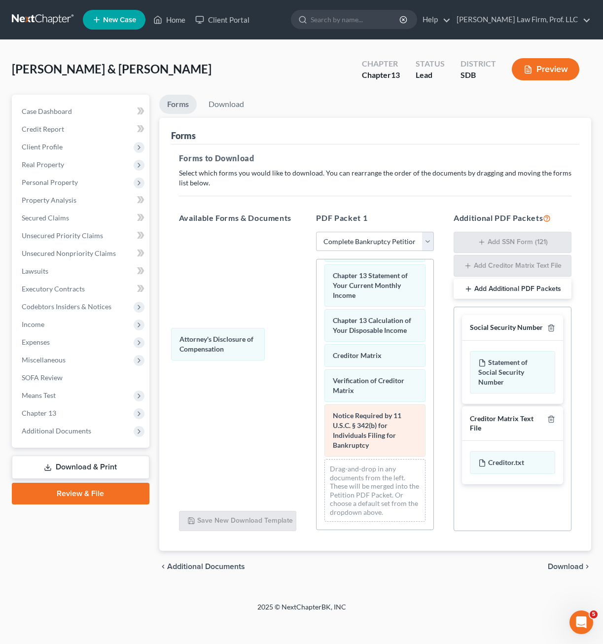
scroll to position [492, 0]
drag, startPoint x: 370, startPoint y: 440, endPoint x: 343, endPoint y: 424, distance: 30.9
click at [317, 339] on div "Attorney's Disclosure of Compensation Voluntary Petition for Individuals Filing…" at bounding box center [375, 163] width 117 height 733
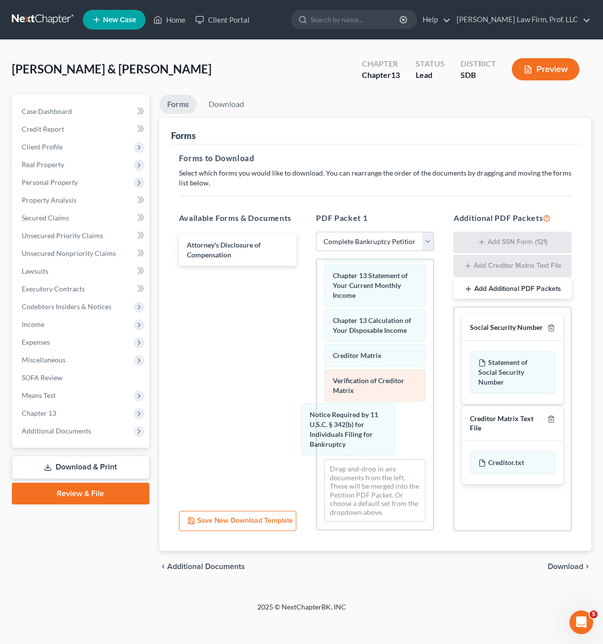
drag, startPoint x: 344, startPoint y: 425, endPoint x: 336, endPoint y: 434, distance: 12.2
click at [317, 342] on div "Notice Required by 11 U.S.C. § 342(b) for Individuals Filing for Bankruptcy Vol…" at bounding box center [375, 163] width 117 height 733
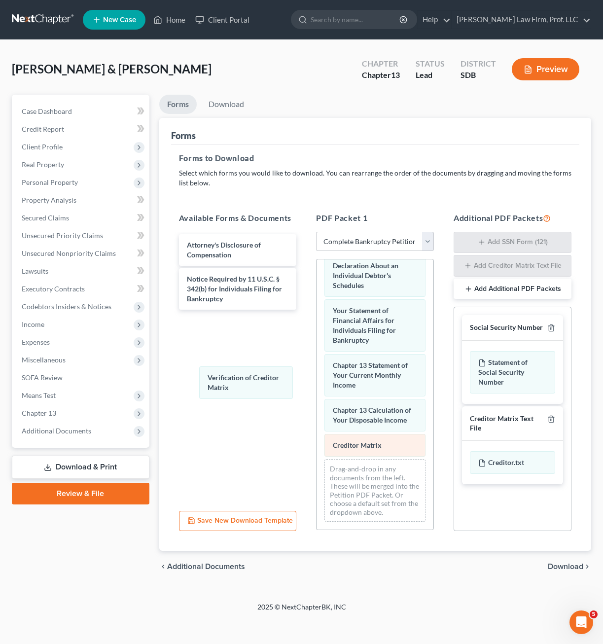
drag, startPoint x: 339, startPoint y: 443, endPoint x: 346, endPoint y: 445, distance: 6.9
click at [317, 383] on div "Verification of Creditor Matrix Voluntary Petition for Individuals Filing for B…" at bounding box center [375, 208] width 117 height 643
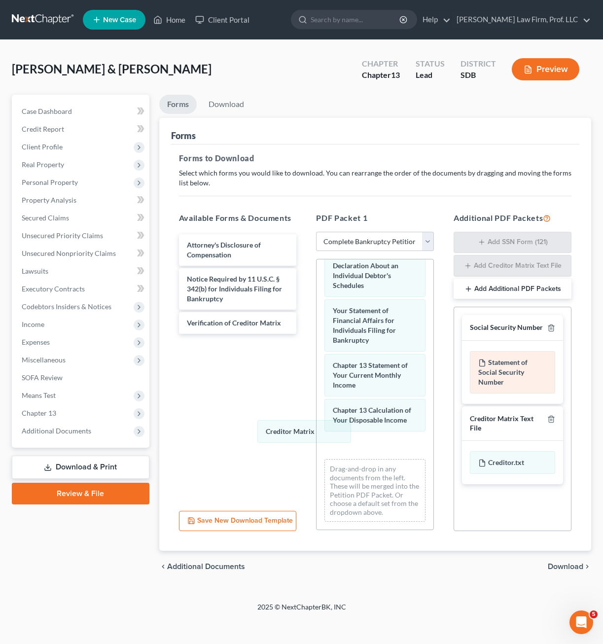
drag, startPoint x: 347, startPoint y: 449, endPoint x: 491, endPoint y: 367, distance: 165.6
click at [317, 398] on div "Creditor Matrix Voluntary Petition for Individuals Filing for Bankruptcy Summar…" at bounding box center [375, 208] width 117 height 643
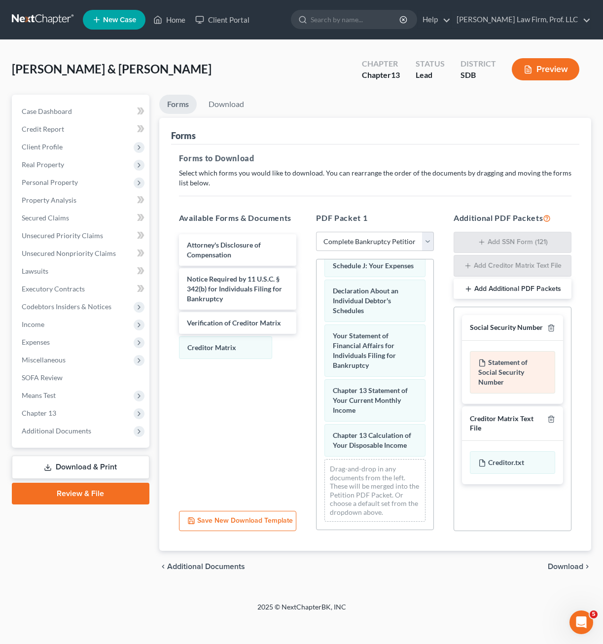
scroll to position [377, 0]
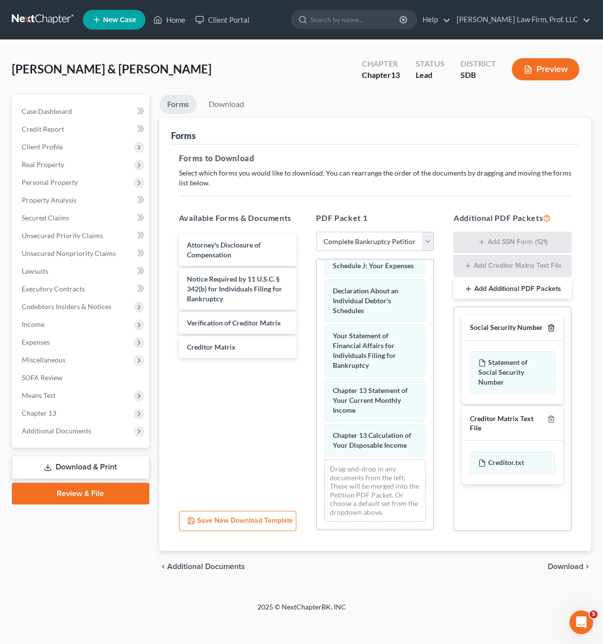
click at [551, 329] on icon "button" at bounding box center [551, 328] width 8 height 8
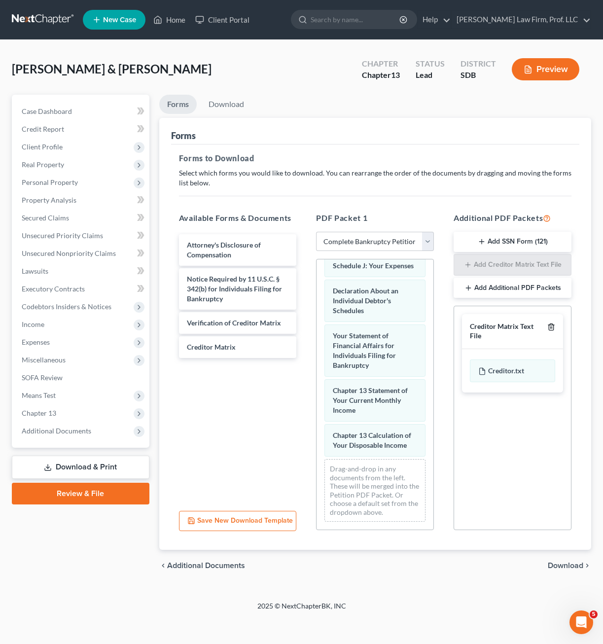
drag, startPoint x: 550, startPoint y: 326, endPoint x: 520, endPoint y: 288, distance: 48.4
click at [550, 325] on icon "button" at bounding box center [551, 327] width 8 height 8
click at [225, 103] on link "Download" at bounding box center [226, 104] width 51 height 19
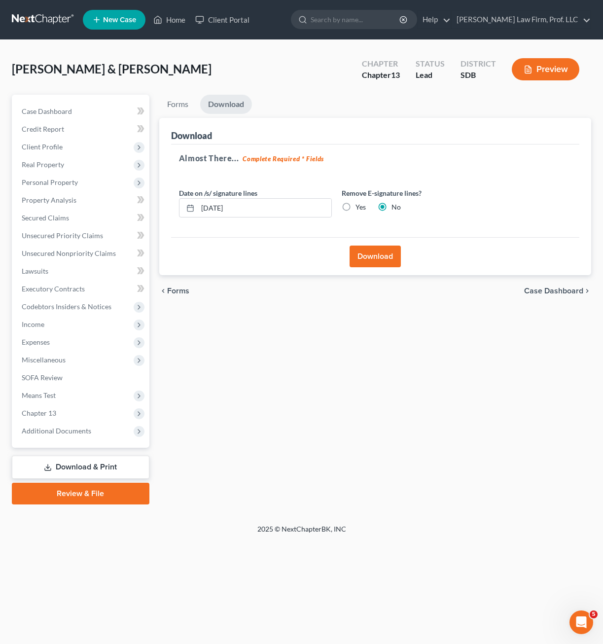
drag, startPoint x: 379, startPoint y: 253, endPoint x: 397, endPoint y: 237, distance: 24.4
click at [379, 254] on button "Download" at bounding box center [375, 257] width 51 height 22
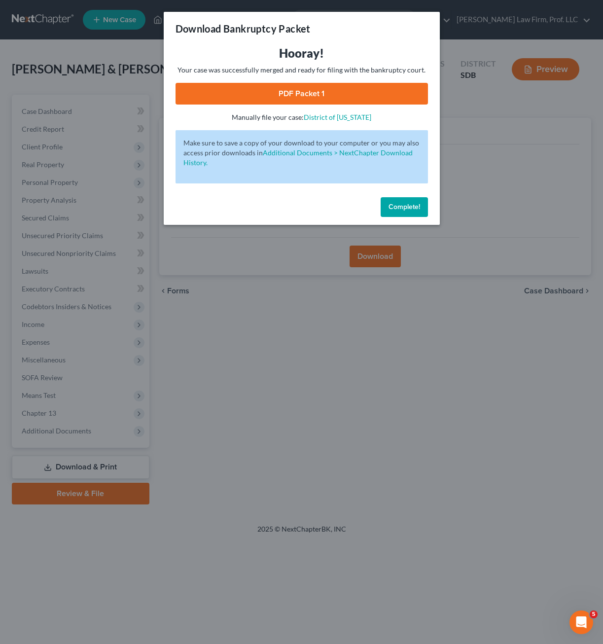
click at [210, 85] on link "PDF Packet 1" at bounding box center [302, 94] width 252 height 22
click at [398, 203] on span "Complete!" at bounding box center [404, 207] width 32 height 8
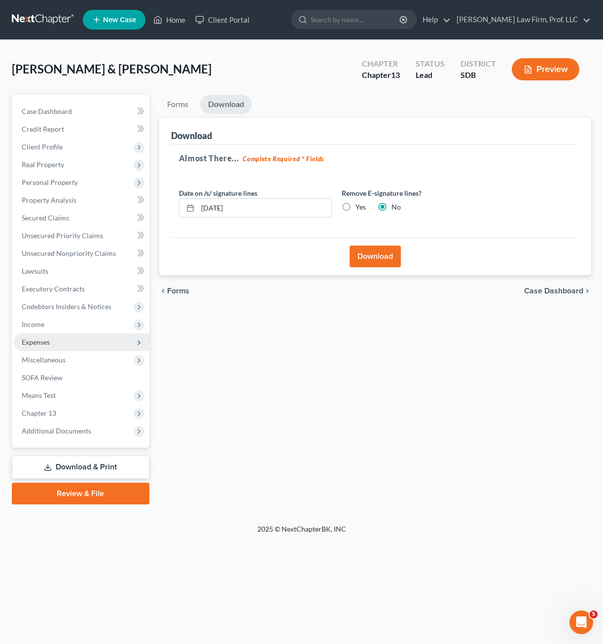
click at [64, 334] on span "Expenses" at bounding box center [82, 342] width 136 height 18
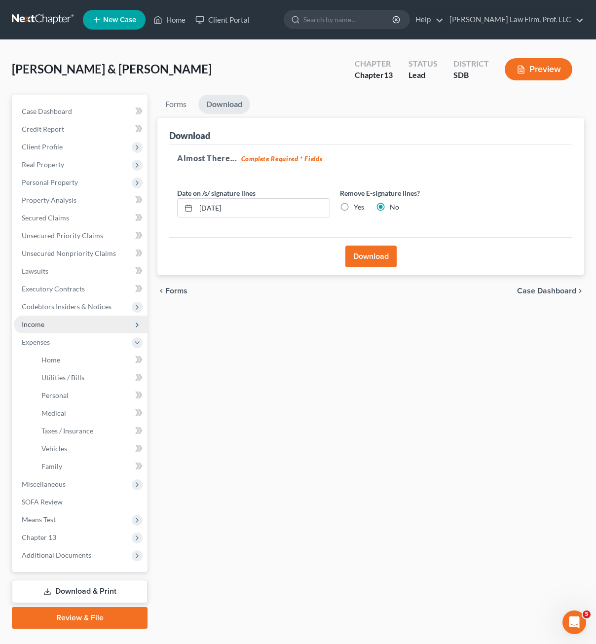
click at [60, 323] on span "Income" at bounding box center [81, 325] width 134 height 18
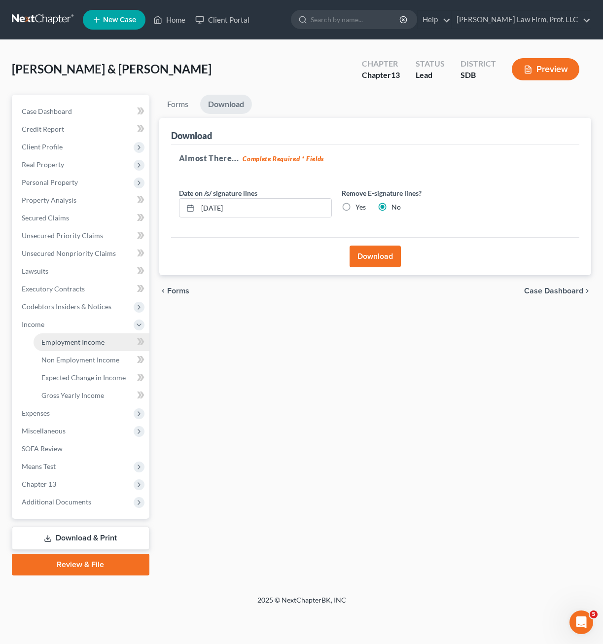
drag, startPoint x: 67, startPoint y: 346, endPoint x: 74, endPoint y: 342, distance: 9.1
click at [67, 346] on link "Employment Income" at bounding box center [92, 342] width 116 height 18
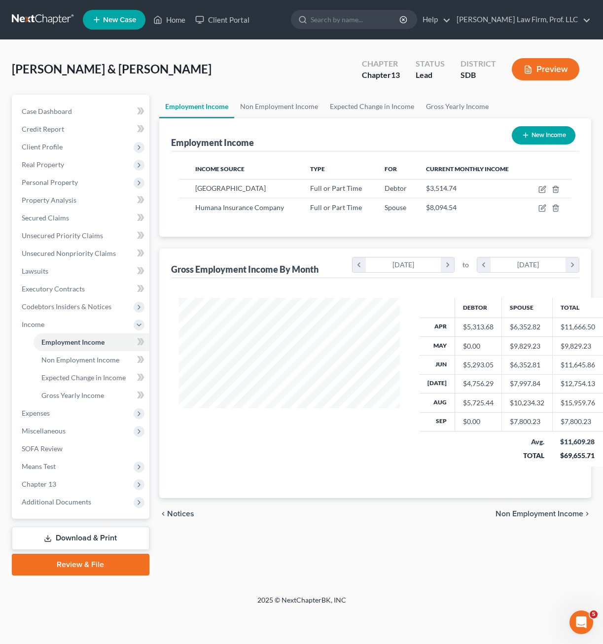
scroll to position [177, 241]
click at [539, 185] on icon "button" at bounding box center [542, 189] width 8 height 8
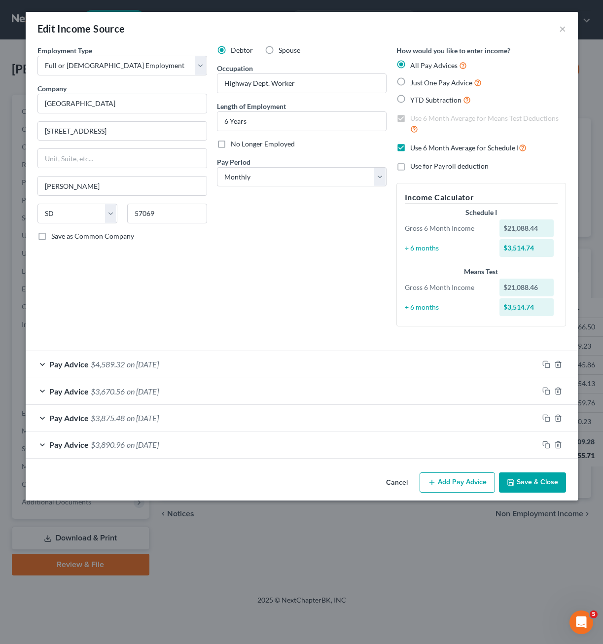
click at [356, 363] on div "Pay Advice $4,589.32 on [DATE]" at bounding box center [282, 364] width 513 height 26
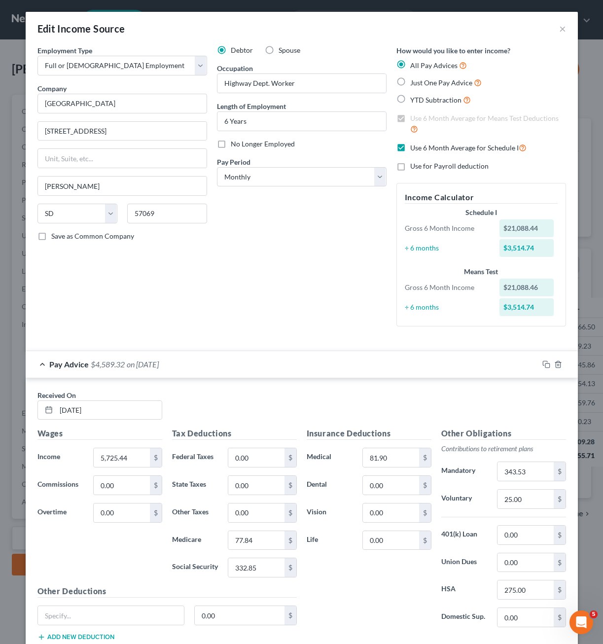
click at [356, 363] on div "Pay Advice $4,589.32 on [DATE]" at bounding box center [282, 364] width 513 height 26
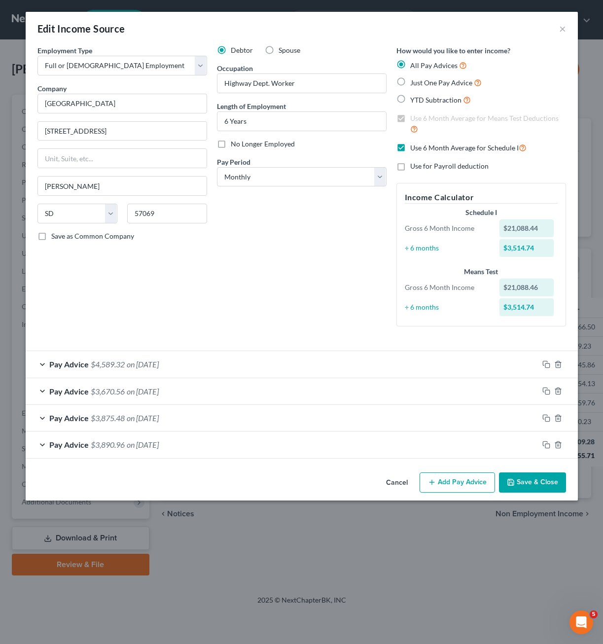
click at [309, 225] on div "Debtor Spouse Occupation Highway Dept. Worker Length of Employment 6 Years No L…" at bounding box center [301, 189] width 179 height 289
drag, startPoint x: 307, startPoint y: 362, endPoint x: 318, endPoint y: 339, distance: 25.6
click at [306, 361] on div "Pay Advice $4,589.32 on [DATE]" at bounding box center [282, 364] width 513 height 26
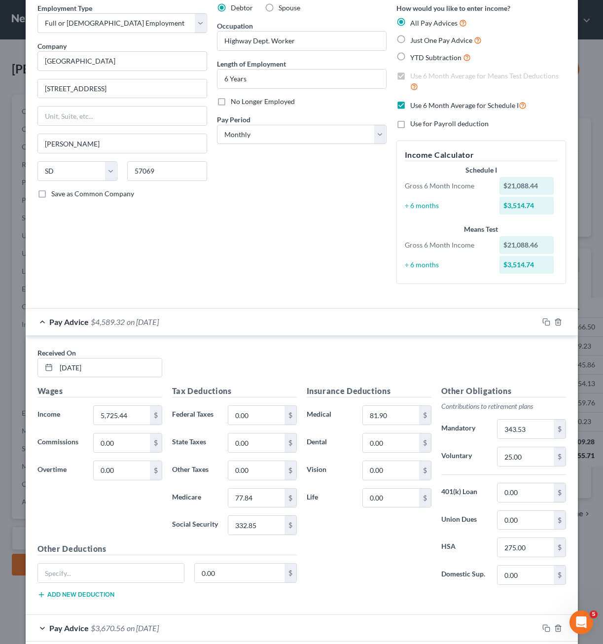
scroll to position [148, 0]
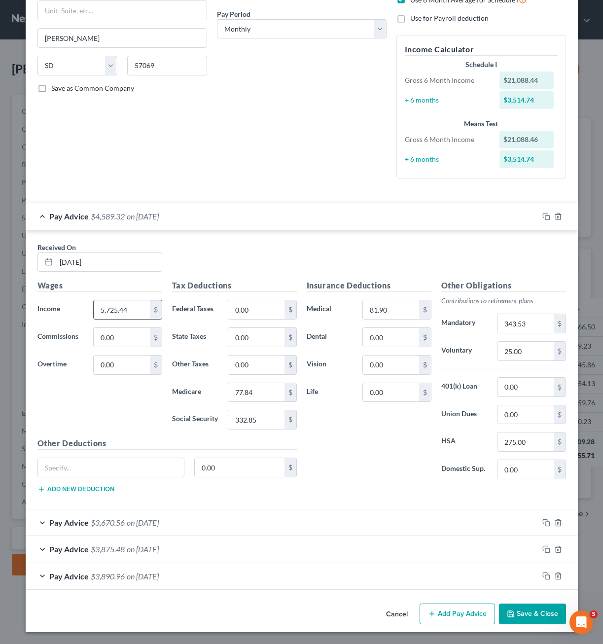
drag, startPoint x: 467, startPoint y: 616, endPoint x: 143, endPoint y: 311, distance: 445.4
click at [467, 617] on button "Add Pay Advice" at bounding box center [457, 613] width 75 height 21
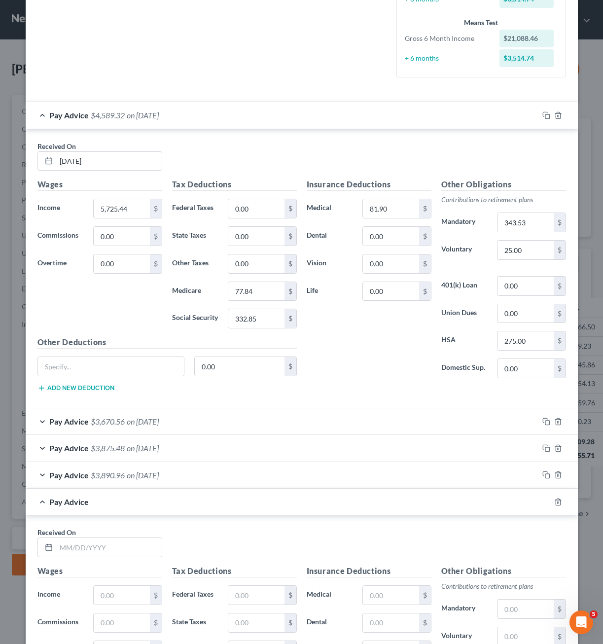
scroll to position [394, 0]
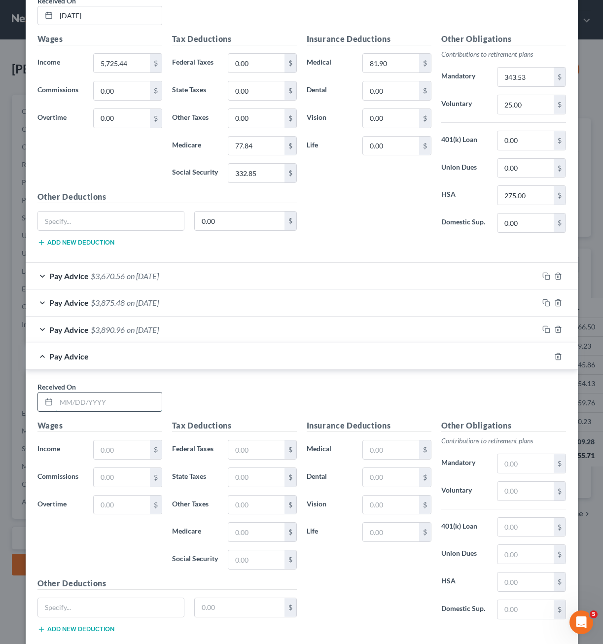
click at [123, 402] on input "text" at bounding box center [109, 401] width 106 height 19
drag, startPoint x: 196, startPoint y: 390, endPoint x: 509, endPoint y: 494, distance: 329.9
click at [197, 390] on div "Received On * [DATE]" at bounding box center [302, 401] width 538 height 38
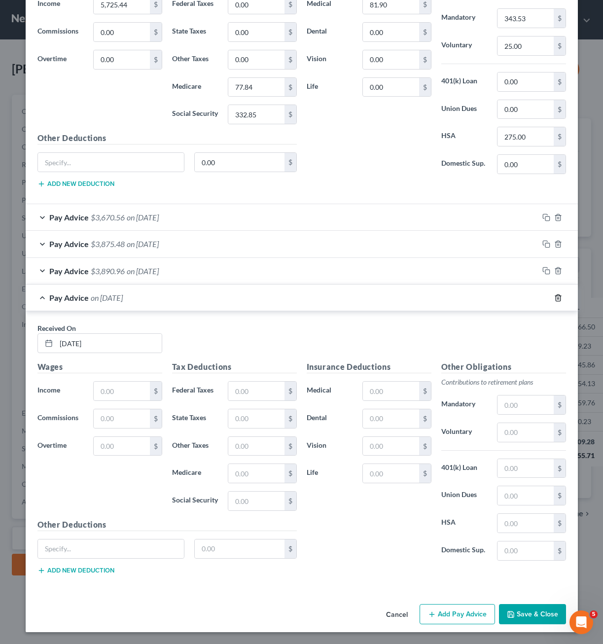
click at [556, 298] on icon "button" at bounding box center [558, 297] width 4 height 6
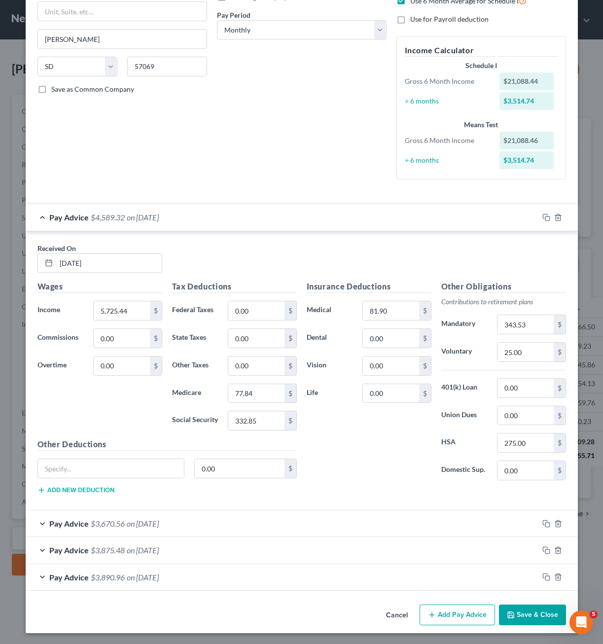
scroll to position [148, 0]
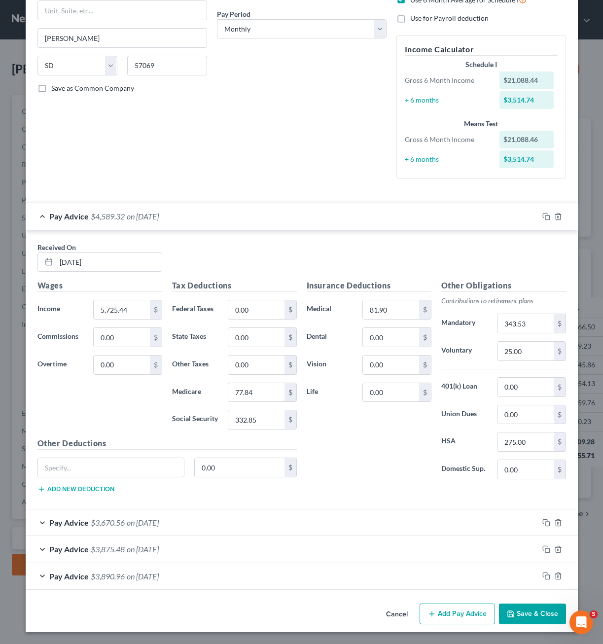
drag, startPoint x: 366, startPoint y: 492, endPoint x: 280, endPoint y: 531, distance: 95.3
click at [367, 491] on div "Insurance Deductions Medical 81.90 $ Dental 0.00 $ Vision 0.00 $ Life 0.00 $ Ot…" at bounding box center [436, 390] width 269 height 221
click at [280, 531] on div "Pay Advice $3,670.56 on [DATE]" at bounding box center [282, 522] width 513 height 26
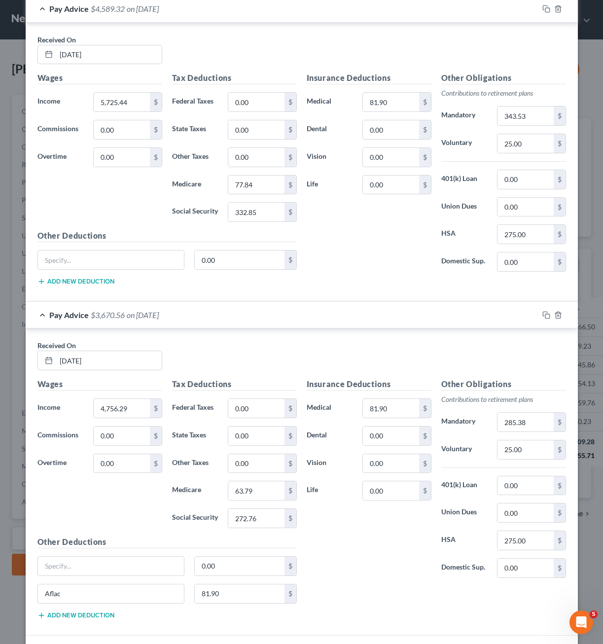
scroll to position [159, 0]
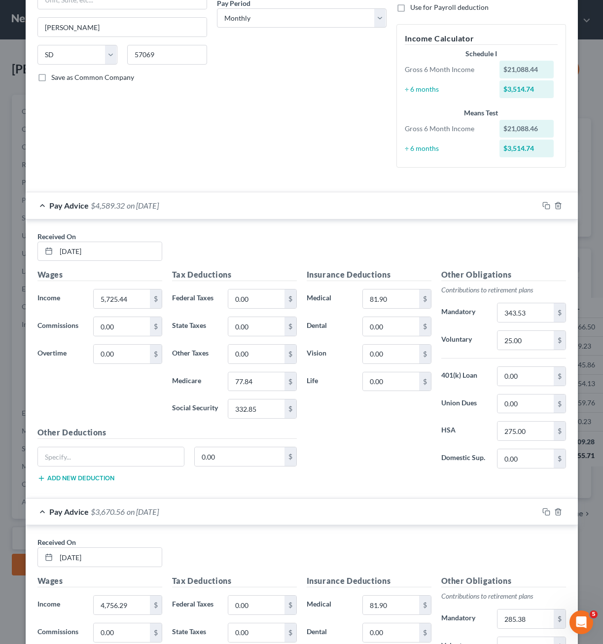
click at [390, 445] on div "Insurance Deductions Medical 81.90 $ Dental 0.00 $ Vision 0.00 $ Life 0.00 $" at bounding box center [369, 373] width 135 height 208
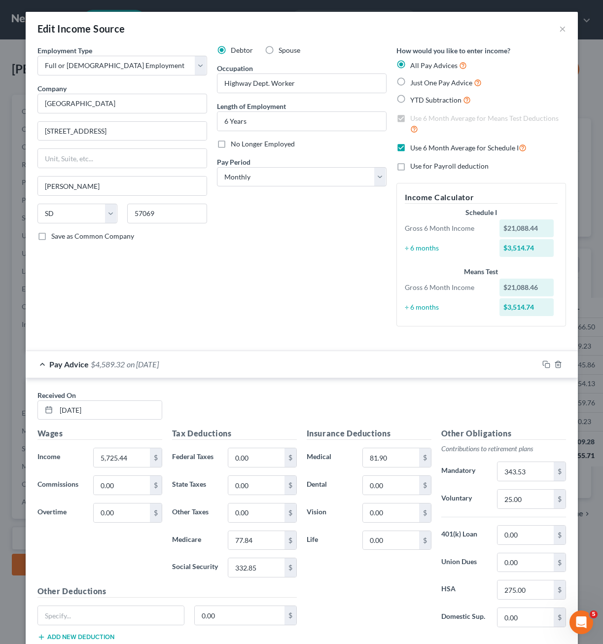
click at [410, 170] on label "Use for Payroll deduction" at bounding box center [449, 166] width 78 height 10
click at [414, 168] on input "Use for Payroll deduction" at bounding box center [417, 164] width 6 height 6
click at [410, 168] on label "Use for Payroll deduction" at bounding box center [449, 166] width 78 height 10
click at [414, 168] on input "Use for Payroll deduction" at bounding box center [417, 164] width 6 height 6
click at [410, 168] on label "Use for Payroll deduction" at bounding box center [449, 166] width 78 height 10
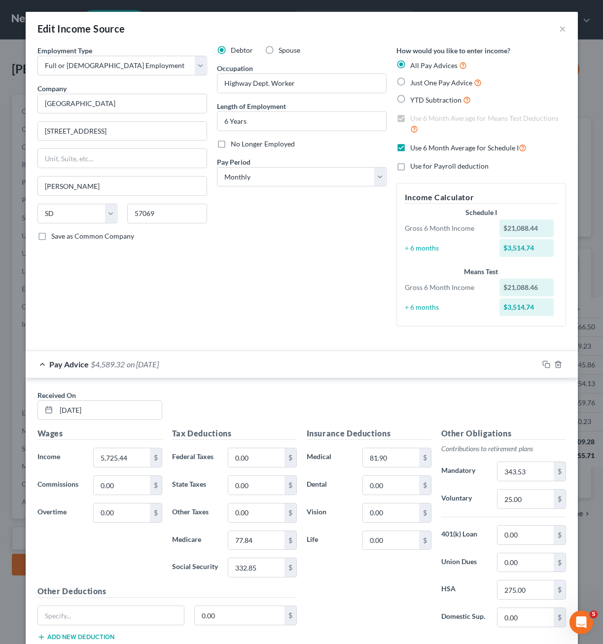
click at [414, 168] on input "Use for Payroll deduction" at bounding box center [417, 164] width 6 height 6
click at [410, 168] on label "Use for Payroll deduction" at bounding box center [449, 166] width 78 height 10
click at [414, 168] on input "Use for Payroll deduction" at bounding box center [417, 164] width 6 height 6
click at [410, 148] on label "Use 6 Month Average for Schedule I" at bounding box center [468, 147] width 116 height 11
click at [414, 148] on input "Use 6 Month Average for Schedule I" at bounding box center [417, 145] width 6 height 6
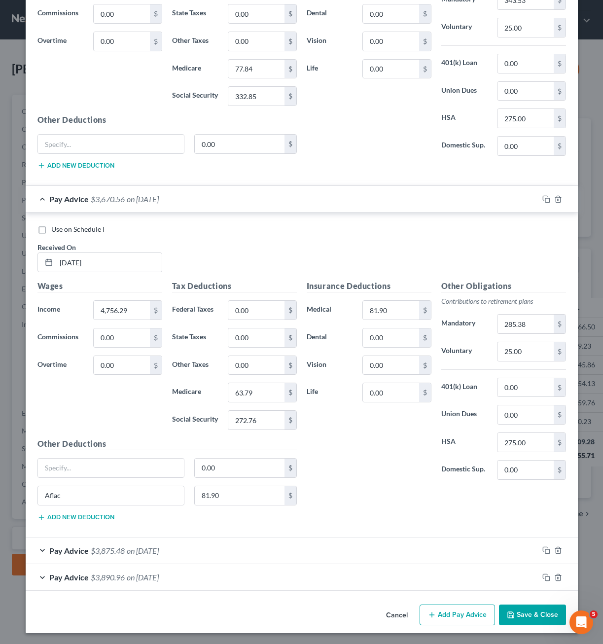
scroll to position [470, 0]
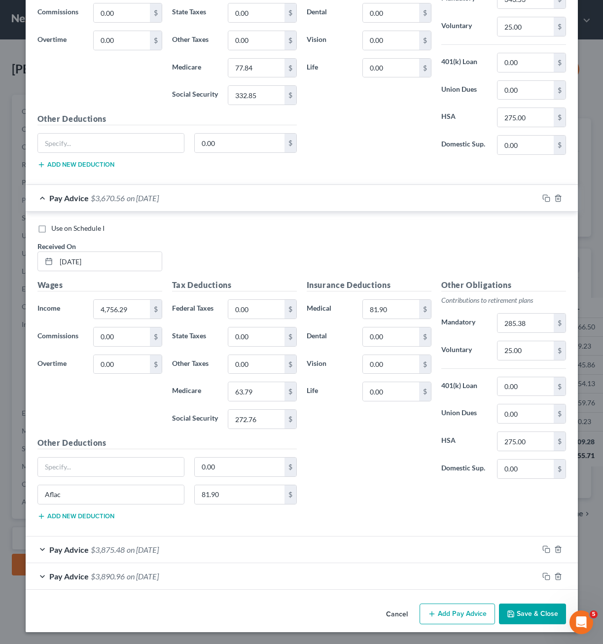
click at [237, 540] on div "Pay Advice $3,875.48 on [DATE]" at bounding box center [282, 549] width 513 height 26
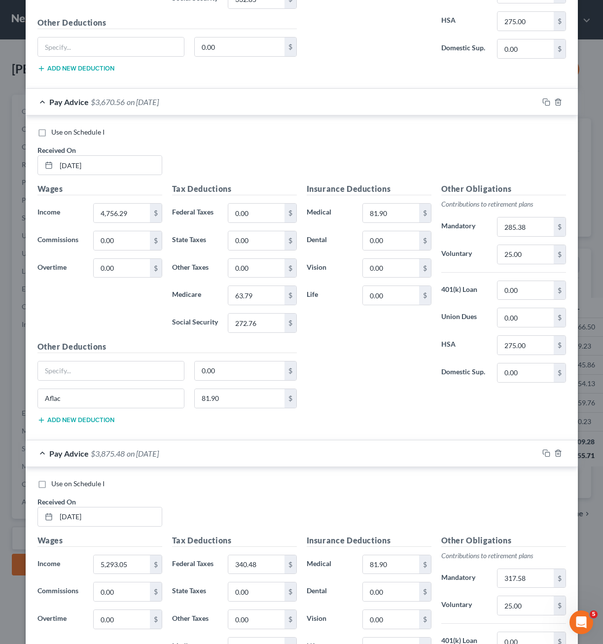
scroll to position [766, 0]
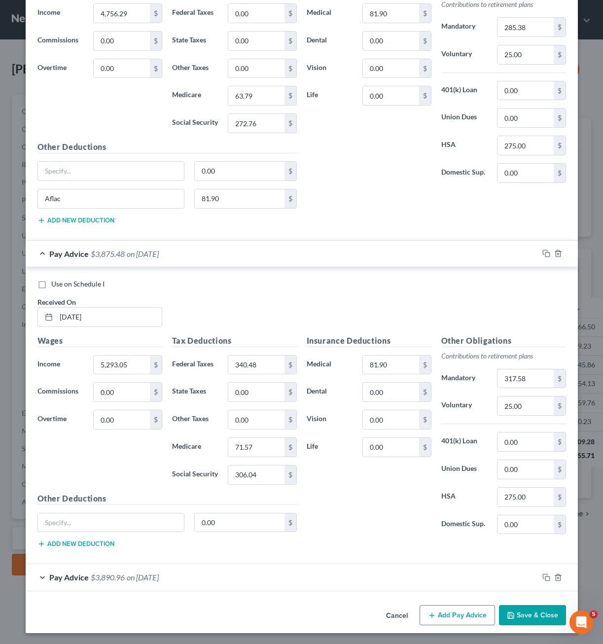
drag, startPoint x: 35, startPoint y: 283, endPoint x: 378, endPoint y: 502, distance: 406.2
click at [51, 283] on label "Use on Schedule I" at bounding box center [77, 284] width 53 height 10
click at [55, 283] on input "Use on Schedule I" at bounding box center [58, 282] width 6 height 6
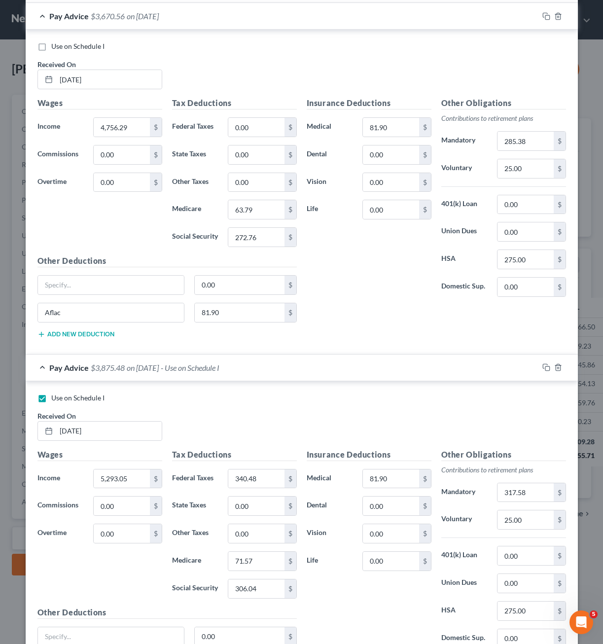
scroll to position [767, 0]
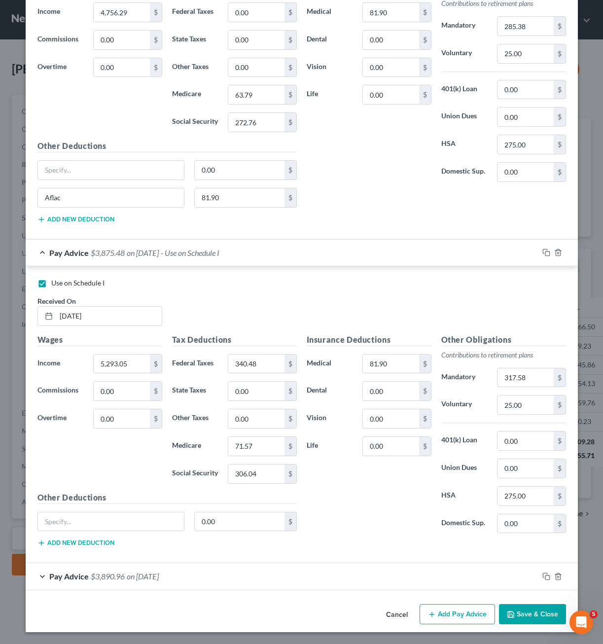
click at [211, 573] on div "Pay Advice $3,890.96 on [DATE]" at bounding box center [282, 576] width 513 height 26
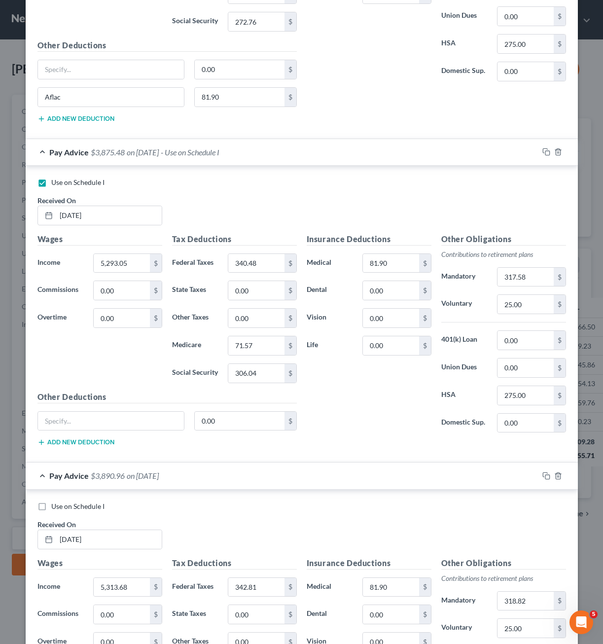
scroll to position [915, 0]
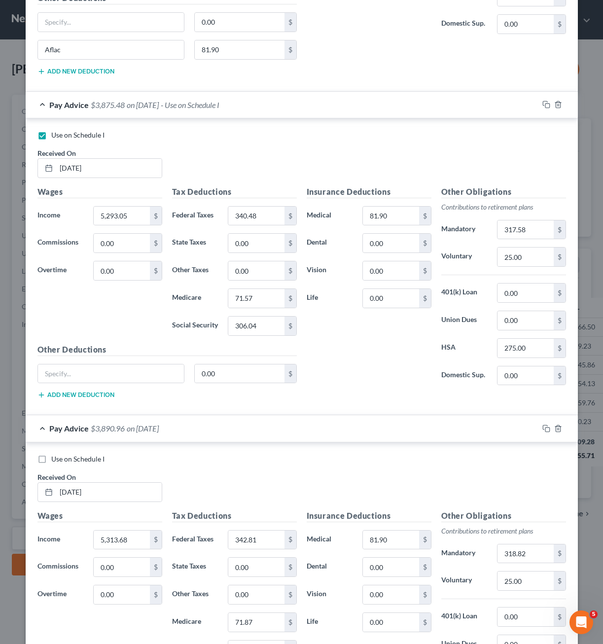
click at [276, 432] on div "Pay Advice $3,890.96 on [DATE]" at bounding box center [282, 428] width 513 height 26
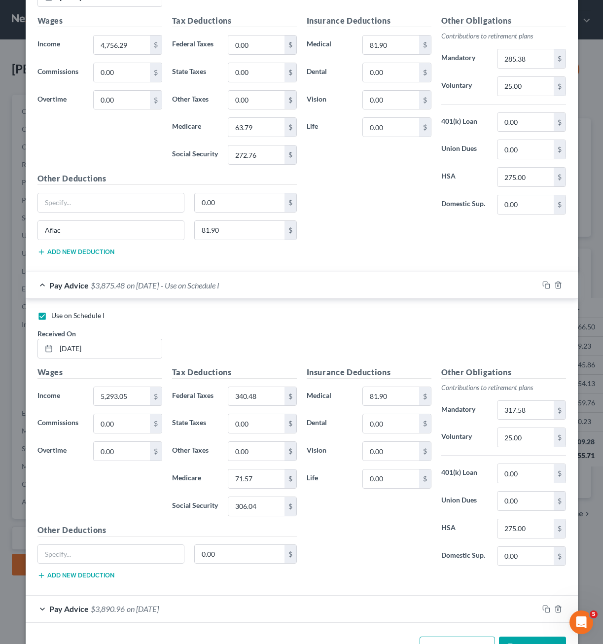
scroll to position [767, 0]
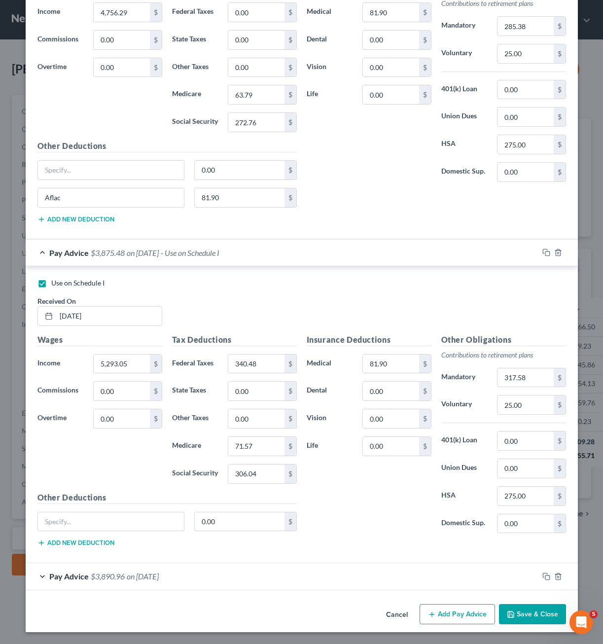
click at [532, 611] on button "Save & Close" at bounding box center [532, 614] width 67 height 21
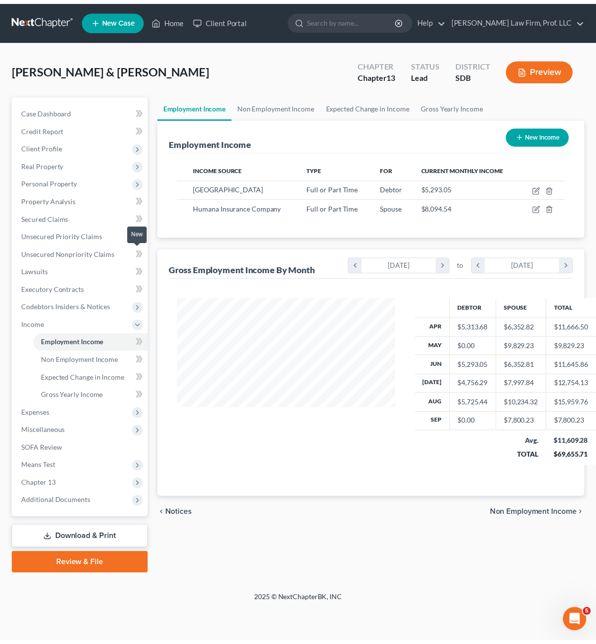
scroll to position [177, 241]
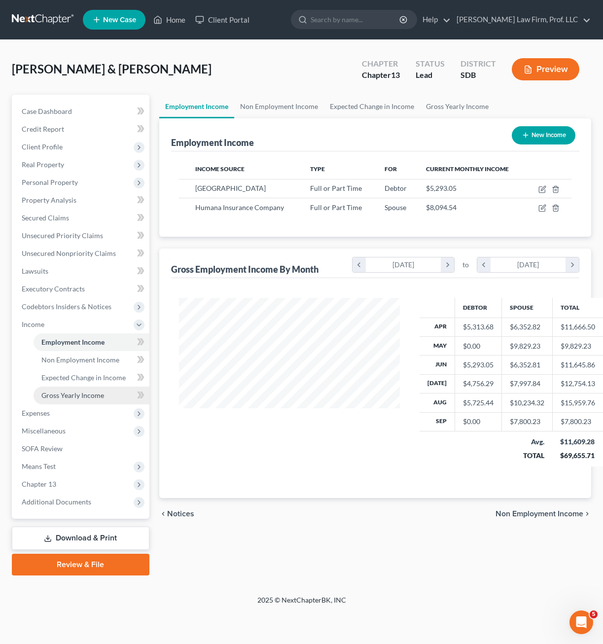
click at [54, 416] on span "Expenses" at bounding box center [82, 413] width 136 height 18
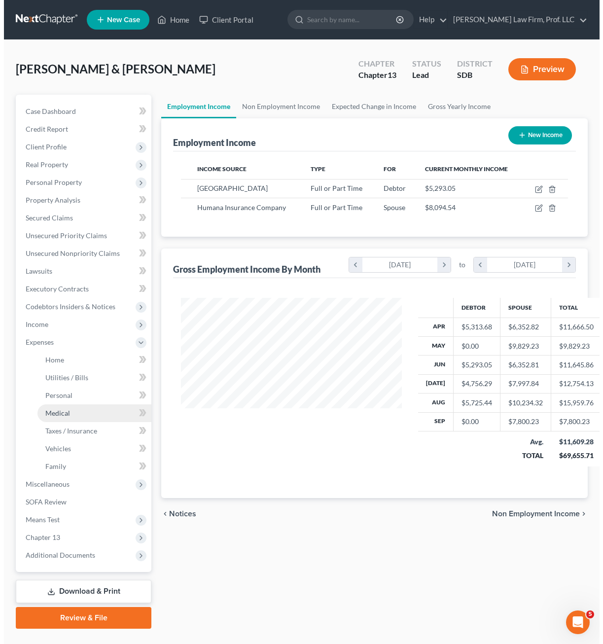
scroll to position [492822, 492762]
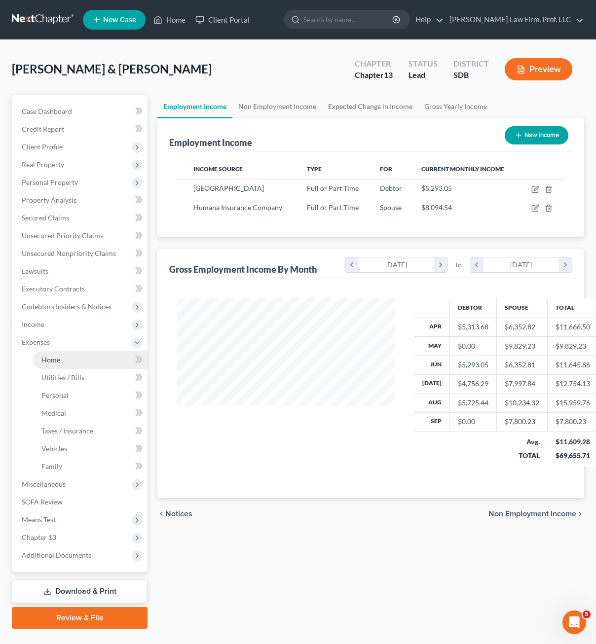
click at [53, 358] on span "Home" at bounding box center [50, 359] width 19 height 8
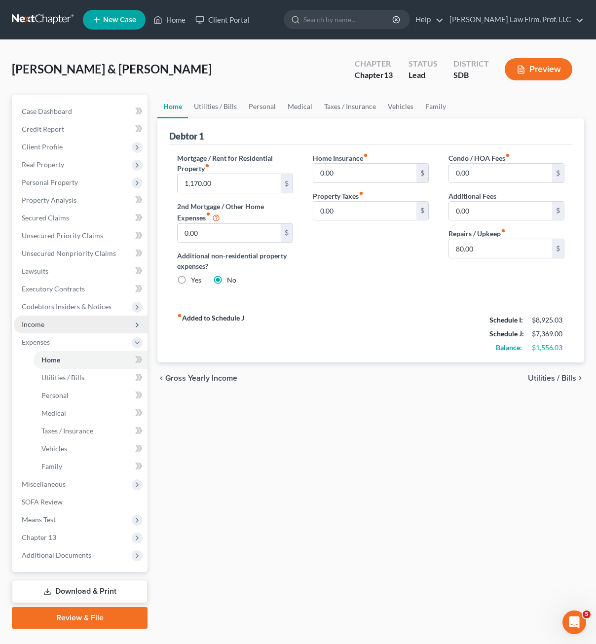
drag, startPoint x: 30, startPoint y: 330, endPoint x: 68, endPoint y: 322, distance: 38.3
click at [31, 330] on span "Income" at bounding box center [81, 325] width 134 height 18
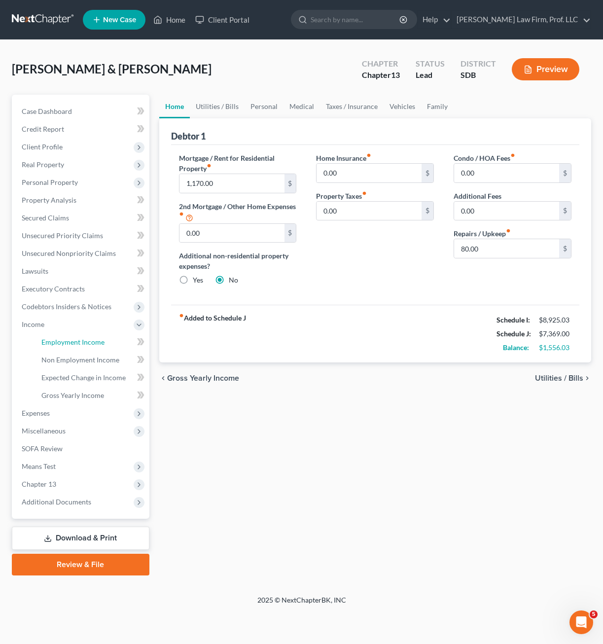
click at [77, 340] on span "Employment Income" at bounding box center [72, 342] width 63 height 8
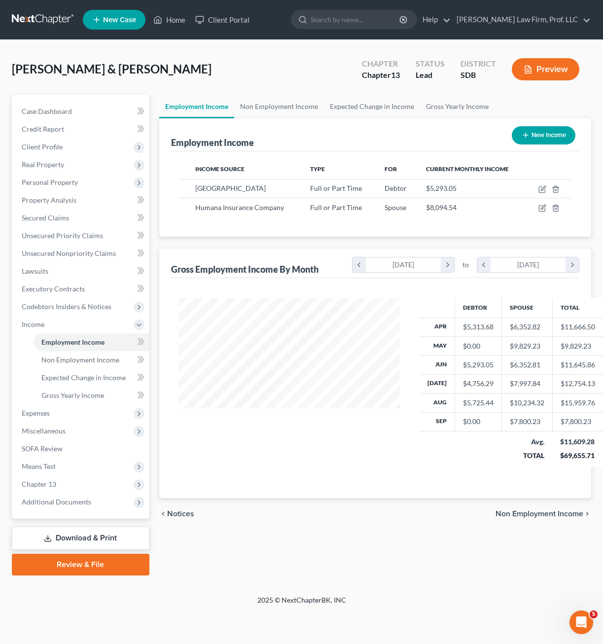
scroll to position [177, 241]
click at [542, 188] on icon "button" at bounding box center [542, 189] width 8 height 8
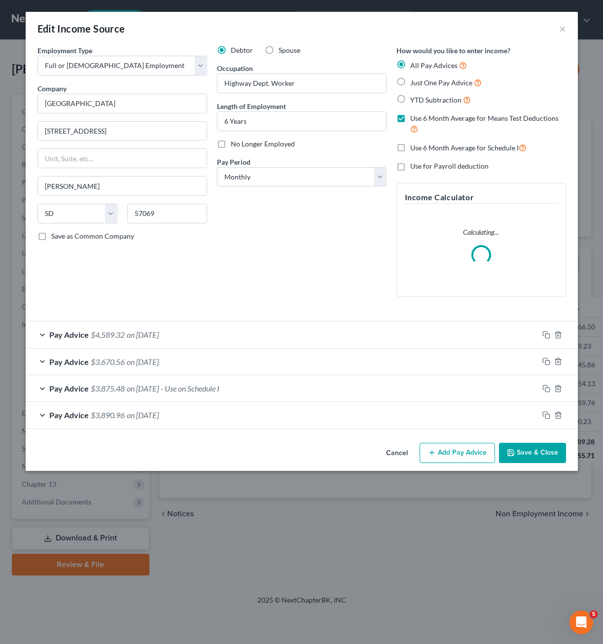
click at [275, 394] on div "Pay Advice $3,875.48 on [DATE] - Use on Schedule I" at bounding box center [282, 388] width 513 height 26
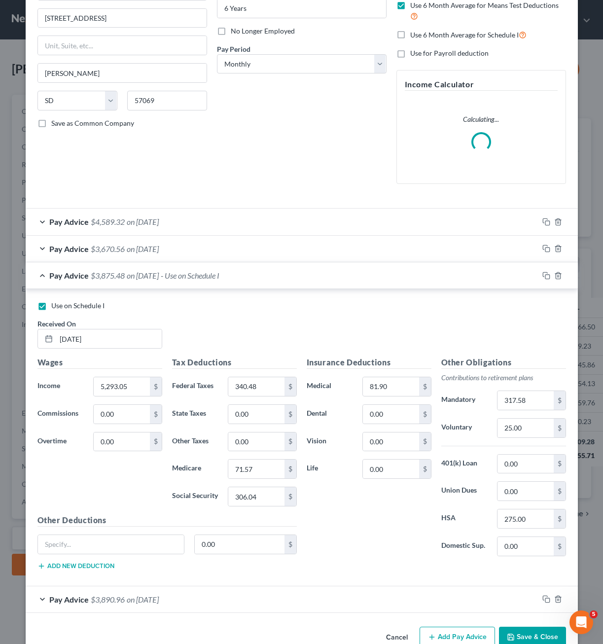
scroll to position [136, 0]
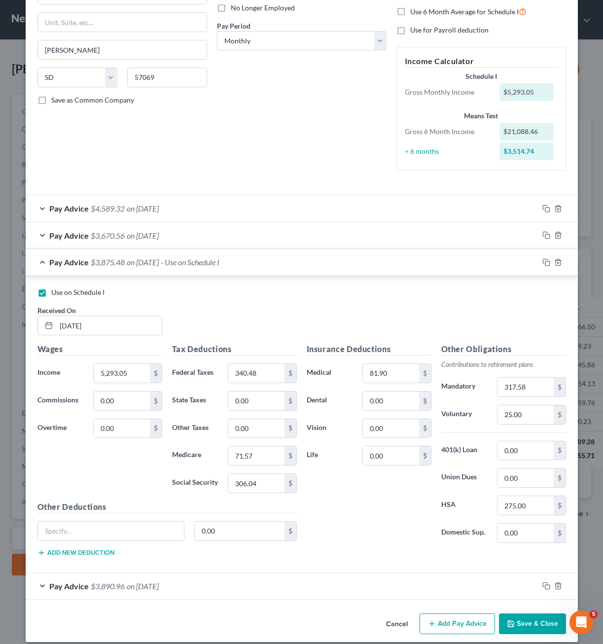
click at [51, 293] on label "Use on Schedule I" at bounding box center [77, 292] width 53 height 10
click at [55, 293] on input "Use on Schedule I" at bounding box center [58, 290] width 6 height 6
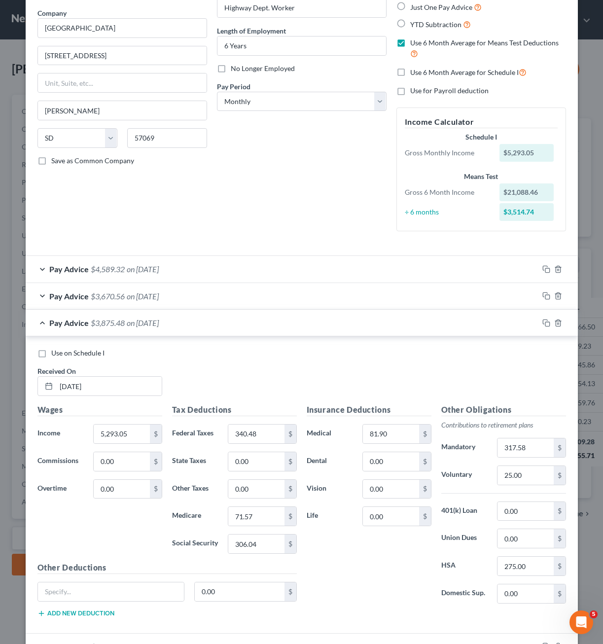
scroll to position [0, 0]
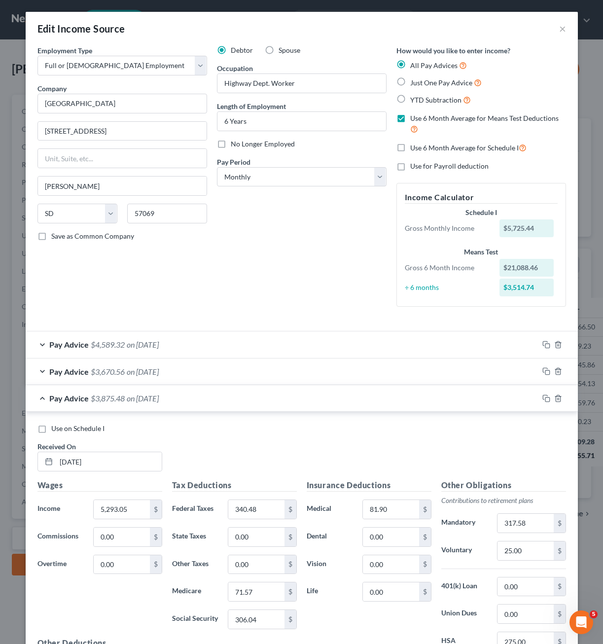
click at [410, 118] on label "Use 6 Month Average for Means Test Deductions" at bounding box center [488, 123] width 156 height 21
click at [414, 118] on input "Use 6 Month Average for Means Test Deductions" at bounding box center [417, 116] width 6 height 6
click at [330, 257] on div "Debtor Spouse Occupation Highway Dept. Worker Length of Employment 6 Years No L…" at bounding box center [301, 179] width 179 height 269
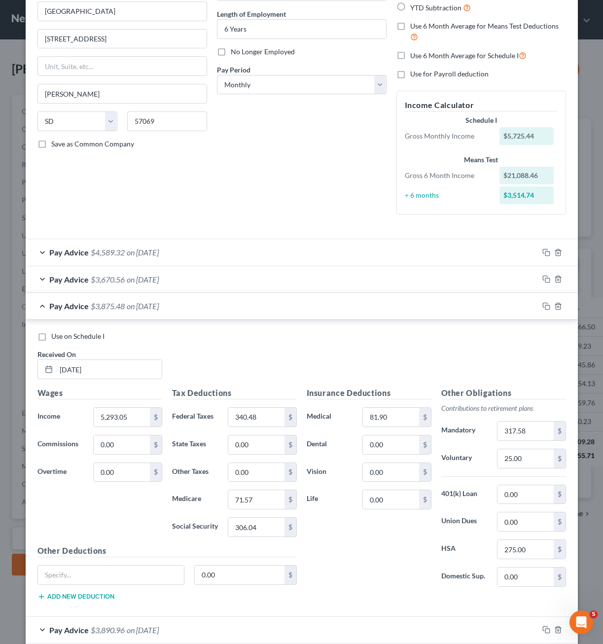
scroll to position [146, 0]
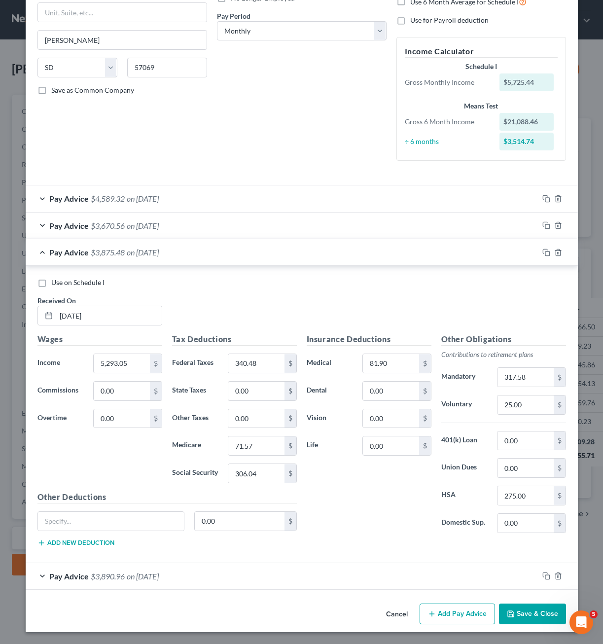
click at [214, 200] on div "Pay Advice $4,589.32 on [DATE]" at bounding box center [282, 198] width 513 height 26
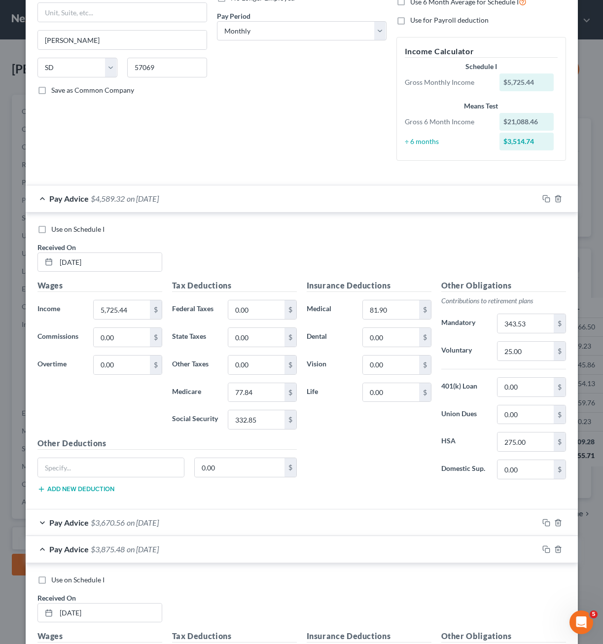
drag, startPoint x: 365, startPoint y: 449, endPoint x: 294, endPoint y: 418, distance: 77.5
click at [365, 448] on div "Insurance Deductions Medical 81.90 $ Dental 0.00 $ Vision 0.00 $ Life 0.00 $" at bounding box center [369, 384] width 135 height 208
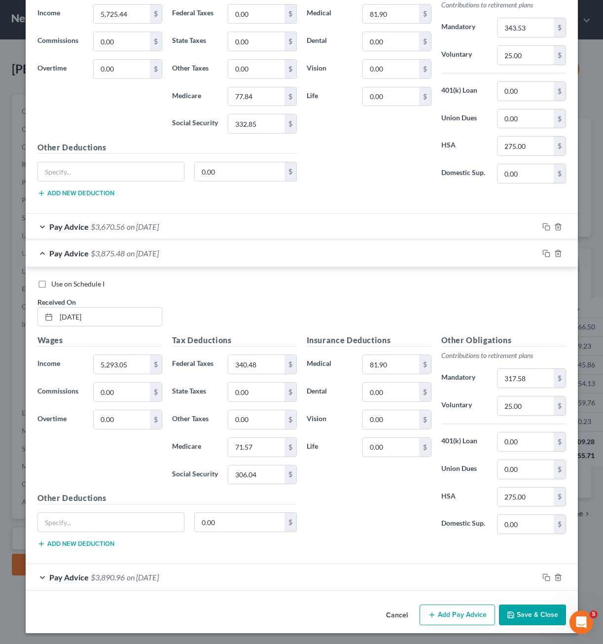
click at [184, 232] on div "Pay Advice $3,670.56 on [DATE]" at bounding box center [282, 226] width 513 height 26
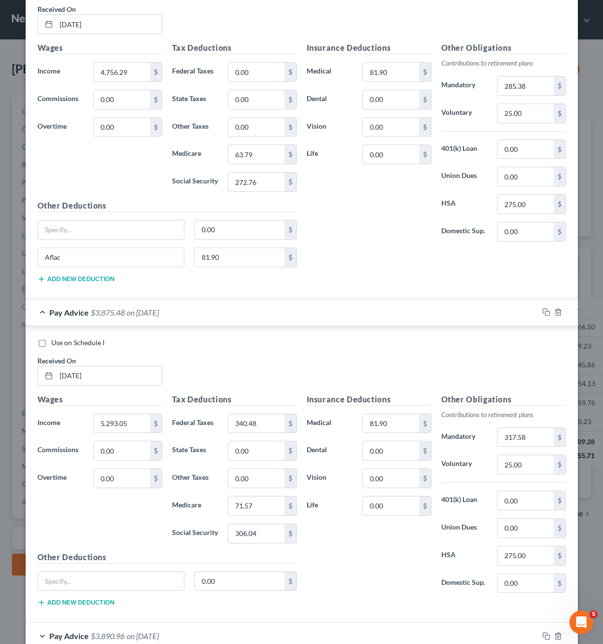
scroll to position [767, 0]
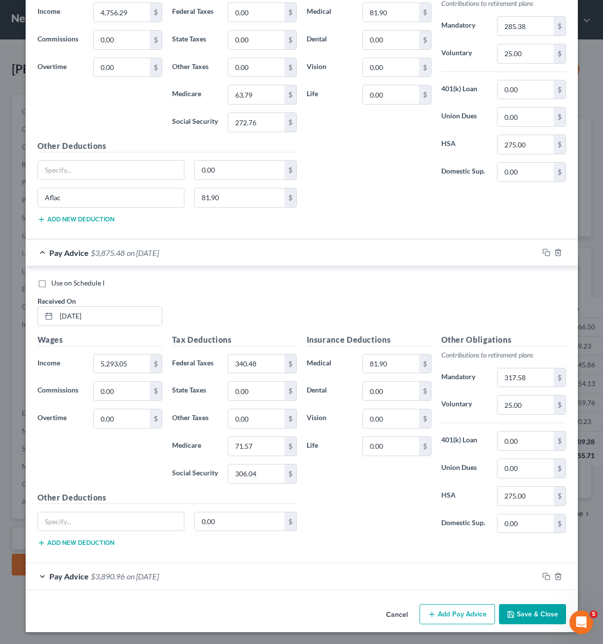
click at [508, 610] on button "Save & Close" at bounding box center [532, 614] width 67 height 21
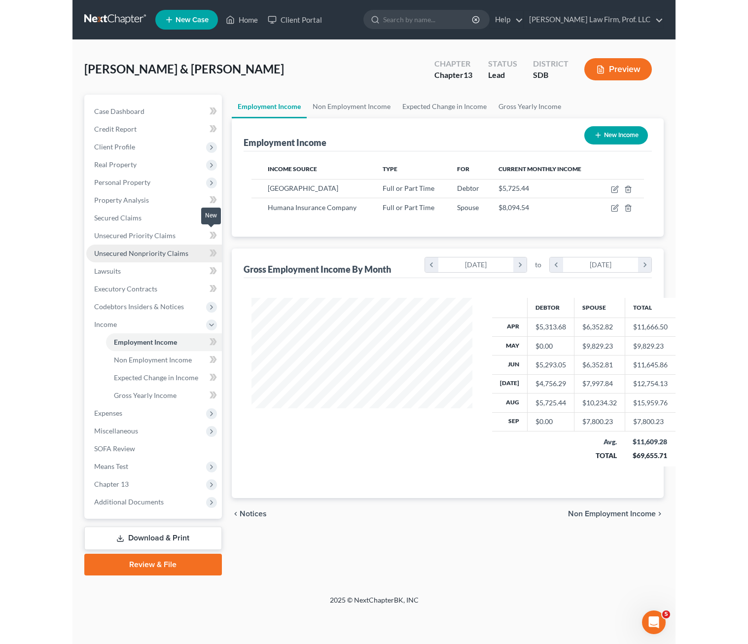
scroll to position [177, 241]
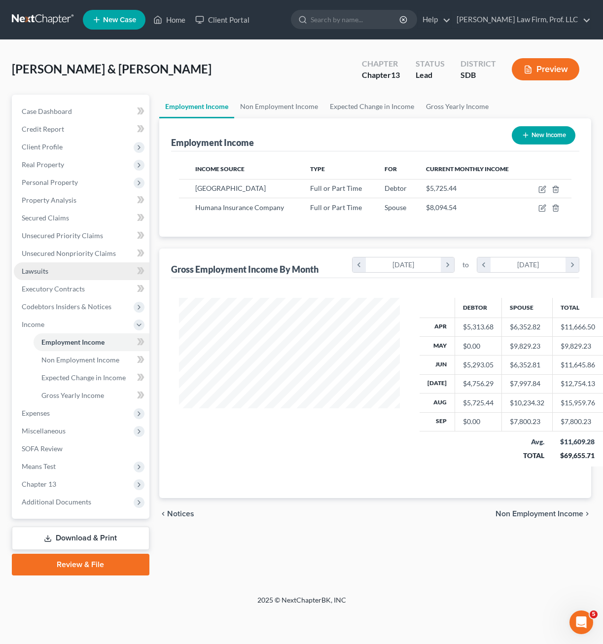
click at [66, 266] on link "Lawsuits" at bounding box center [82, 271] width 136 height 18
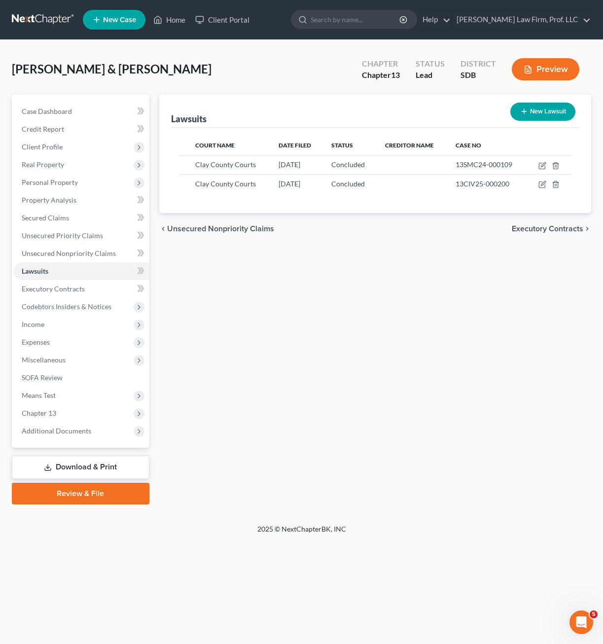
drag, startPoint x: 265, startPoint y: 281, endPoint x: 272, endPoint y: 0, distance: 281.1
click at [266, 281] on div "Lawsuits New Lawsuit Court Name Date Filed Status Creditor Name Case No Clay Co…" at bounding box center [375, 300] width 442 height 410
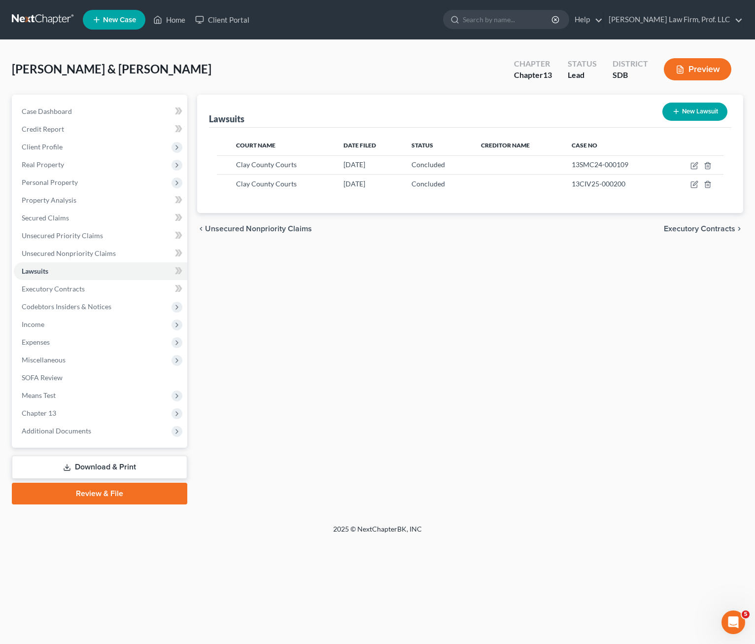
drag, startPoint x: 375, startPoint y: 390, endPoint x: 260, endPoint y: 341, distance: 124.8
click at [363, 416] on div "Lawsuits New Lawsuit Court Name Date Filed Status Creditor Name Case No Clay Co…" at bounding box center [470, 300] width 556 height 410
click at [545, 379] on div "Lawsuits New Lawsuit Court Name Date Filed Status Creditor Name Case No Clay Co…" at bounding box center [470, 300] width 556 height 410
drag, startPoint x: 166, startPoint y: 24, endPoint x: 190, endPoint y: 102, distance: 81.4
click at [166, 23] on link "Home" at bounding box center [169, 20] width 42 height 18
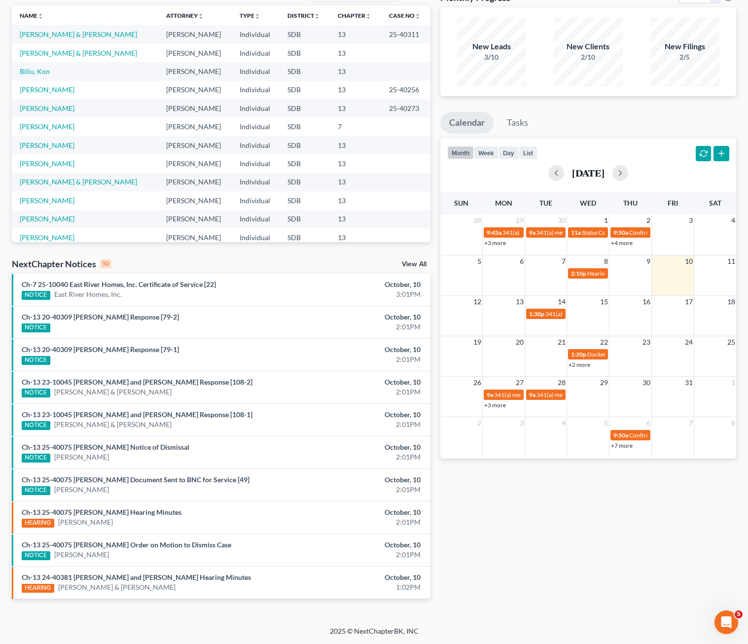
scroll to position [75, 0]
click at [177, 410] on link "Ch-13 23-10045 [PERSON_NAME] and [PERSON_NAME] Response [108-1]" at bounding box center [137, 414] width 231 height 8
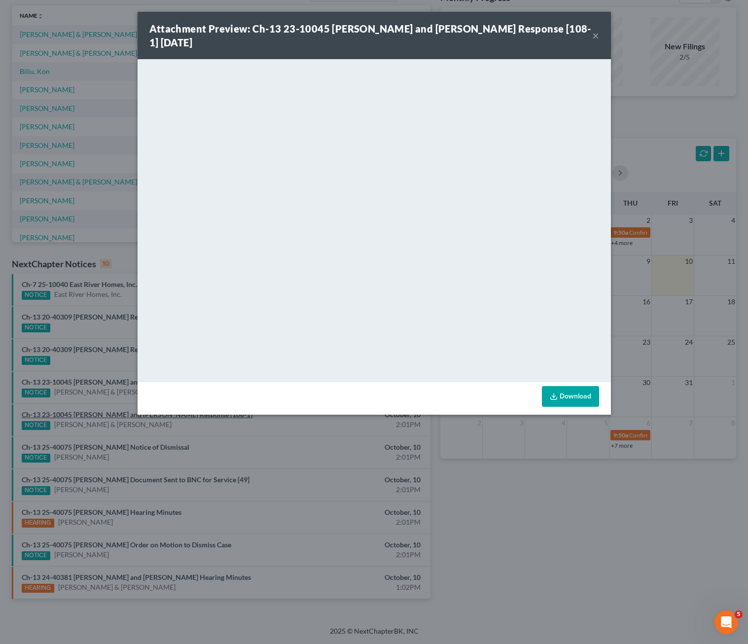
scroll to position [66, 0]
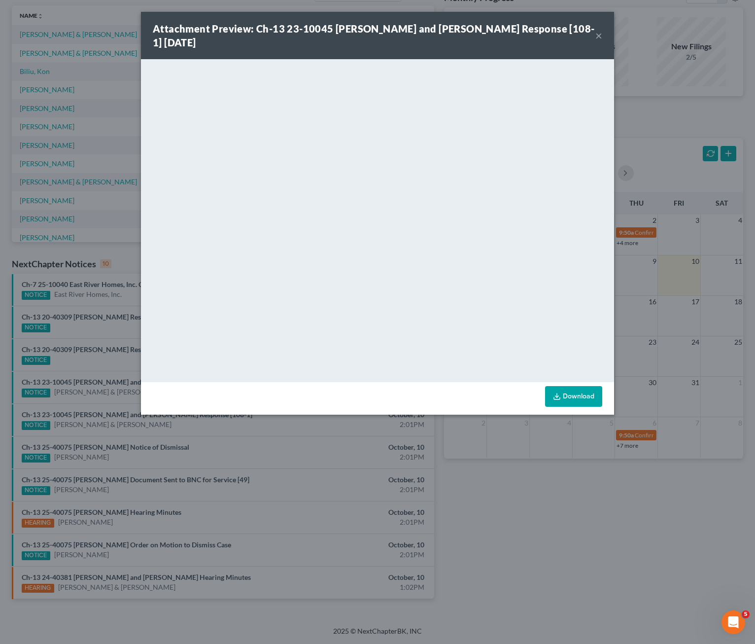
click at [597, 41] on button "×" at bounding box center [599, 36] width 7 height 12
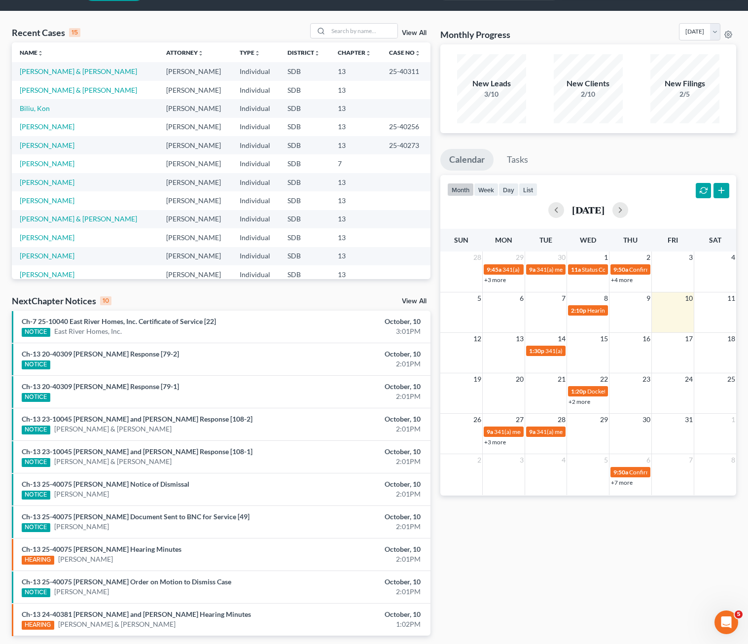
scroll to position [0, 0]
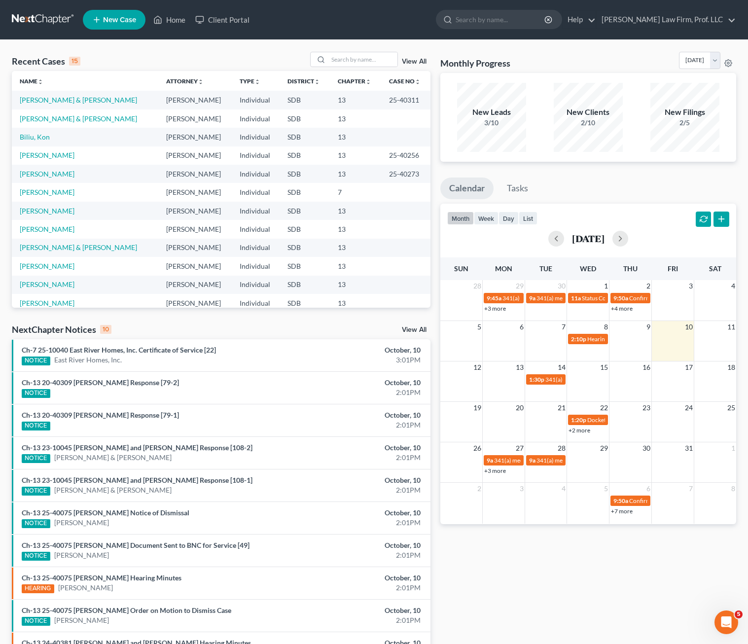
click at [473, 163] on div "Monthly Progress Bankruptcy Bankruptcy [DATE] [DATE] [DATE] [DATE] [DATE] [DATE…" at bounding box center [588, 366] width 306 height 628
click at [176, 23] on link "Home" at bounding box center [169, 20] width 42 height 18
